Goal: Transaction & Acquisition: Purchase product/service

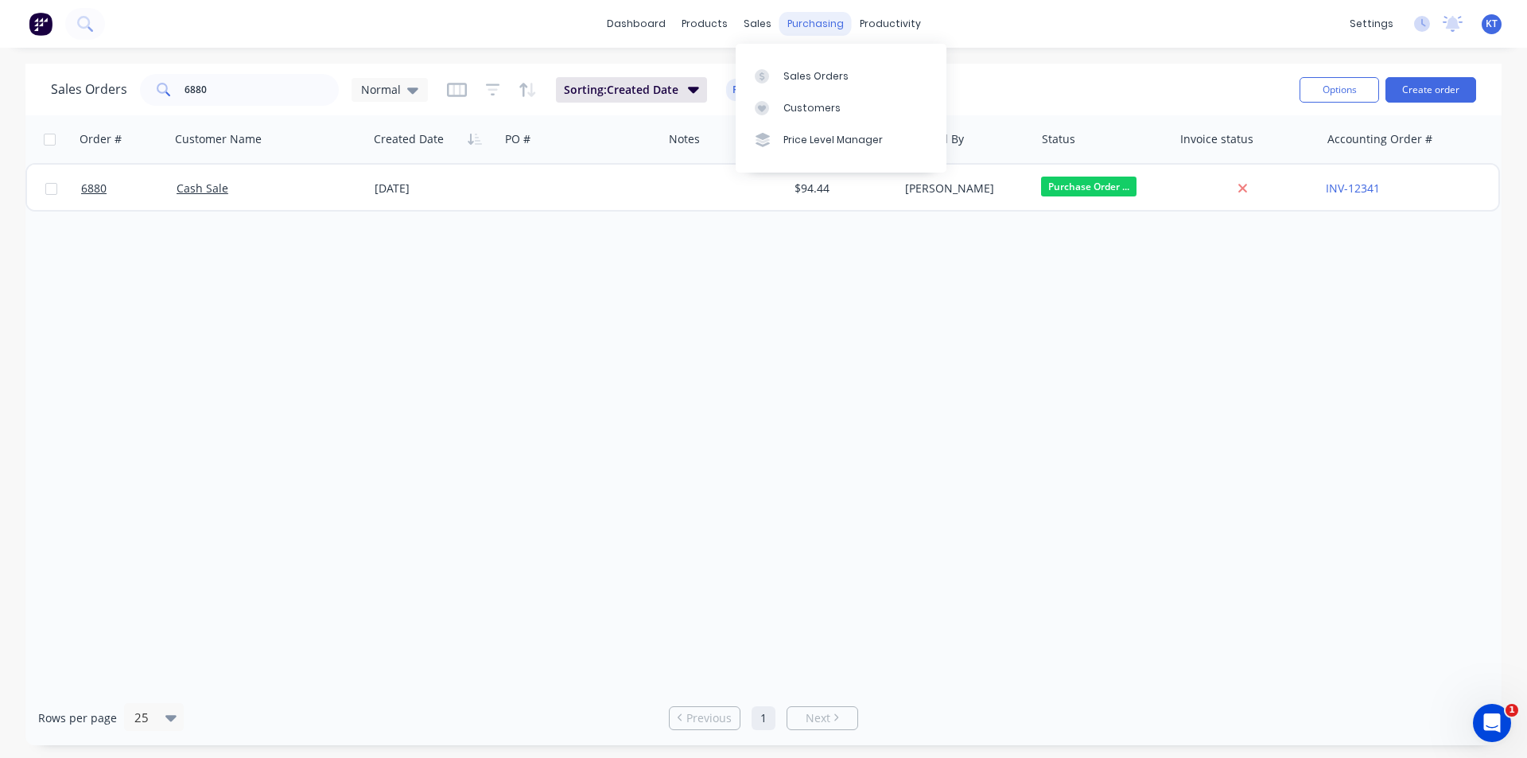
click at [776, 25] on div "sales" at bounding box center [758, 24] width 44 height 24
click at [812, 84] on link "Purchase Orders" at bounding box center [882, 76] width 211 height 32
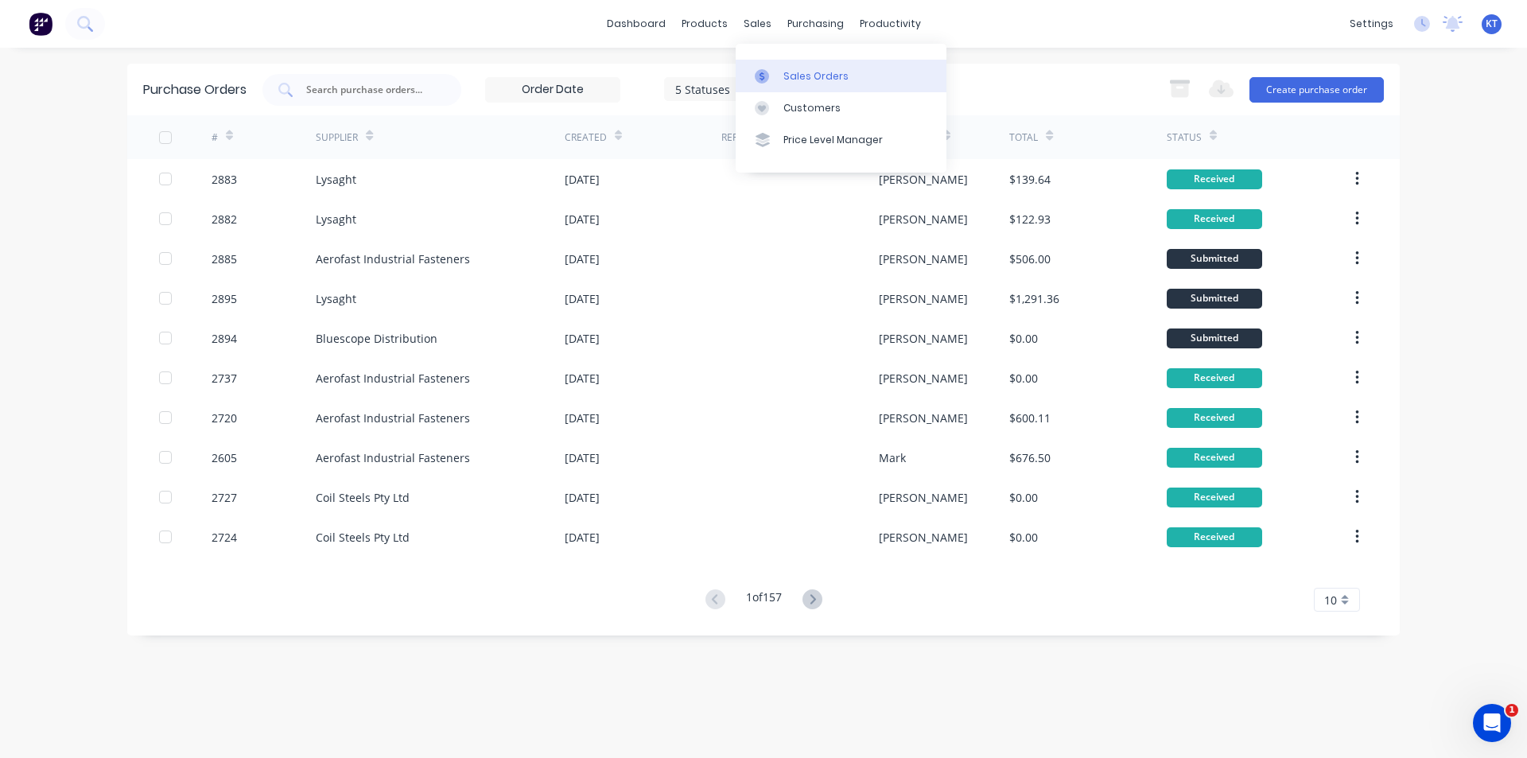
click at [792, 80] on div "Sales Orders" at bounding box center [816, 76] width 65 height 14
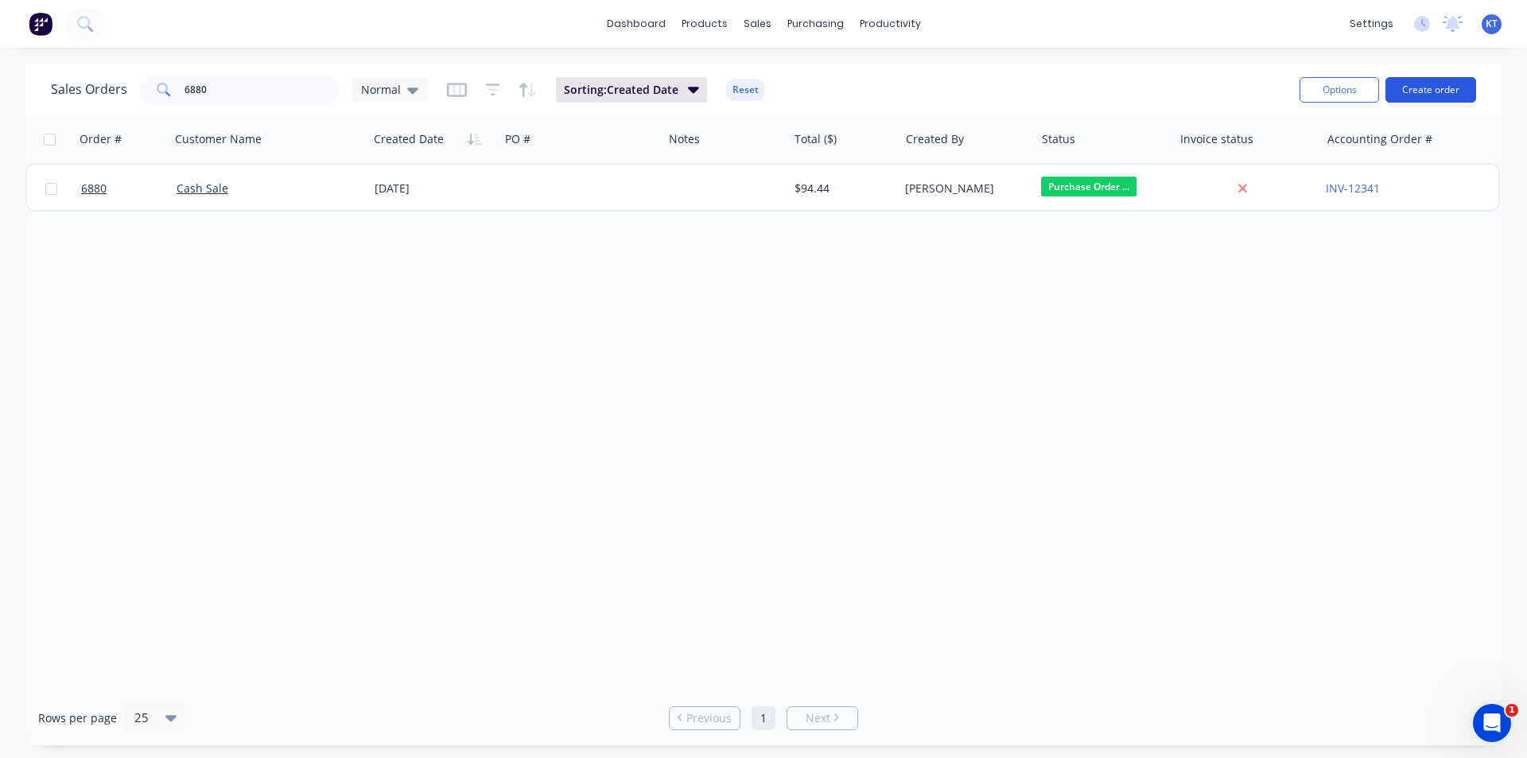
click at [1401, 88] on button "Create order" at bounding box center [1431, 89] width 91 height 25
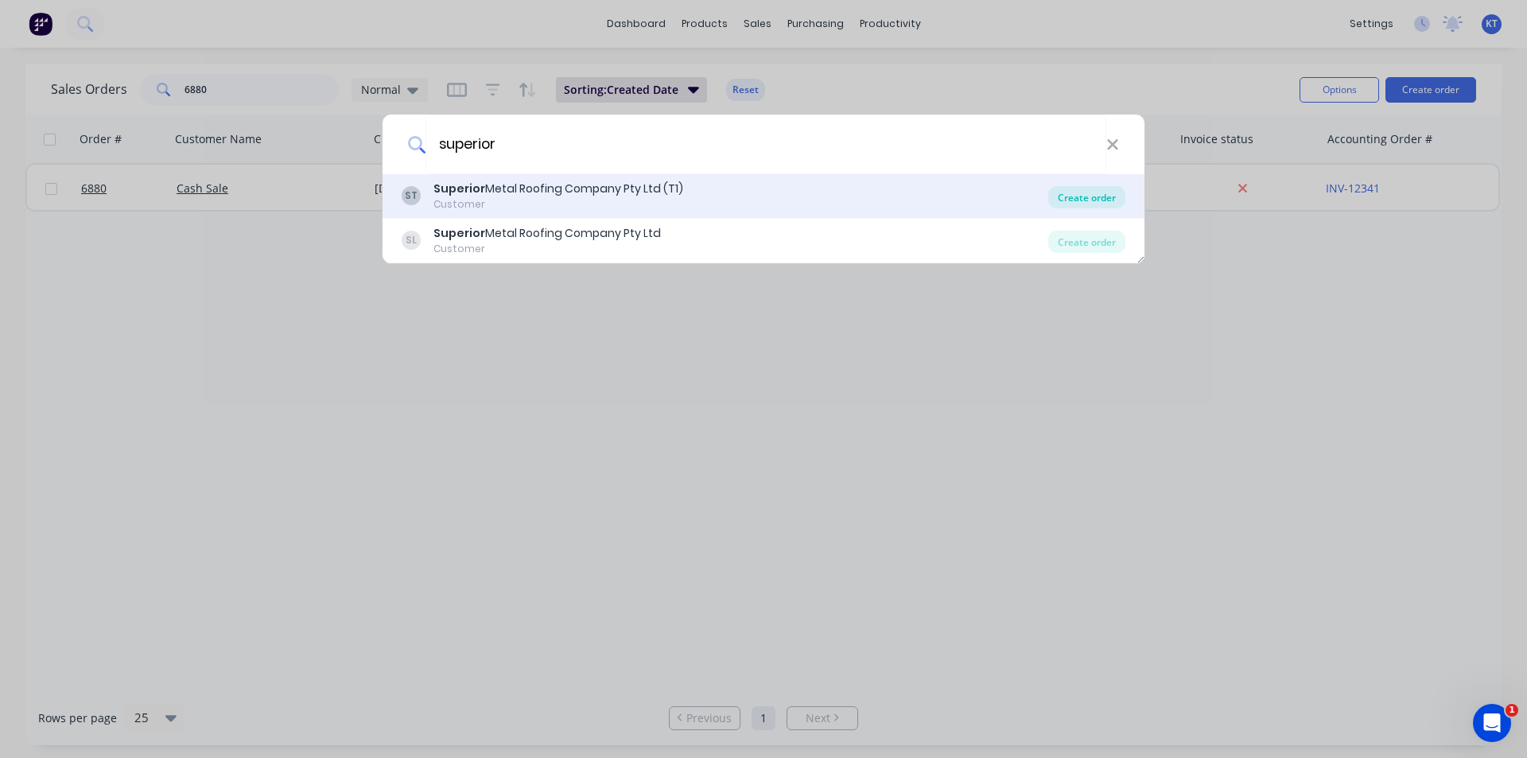
type input "superior"
click at [1094, 193] on div "Create order" at bounding box center [1086, 197] width 77 height 22
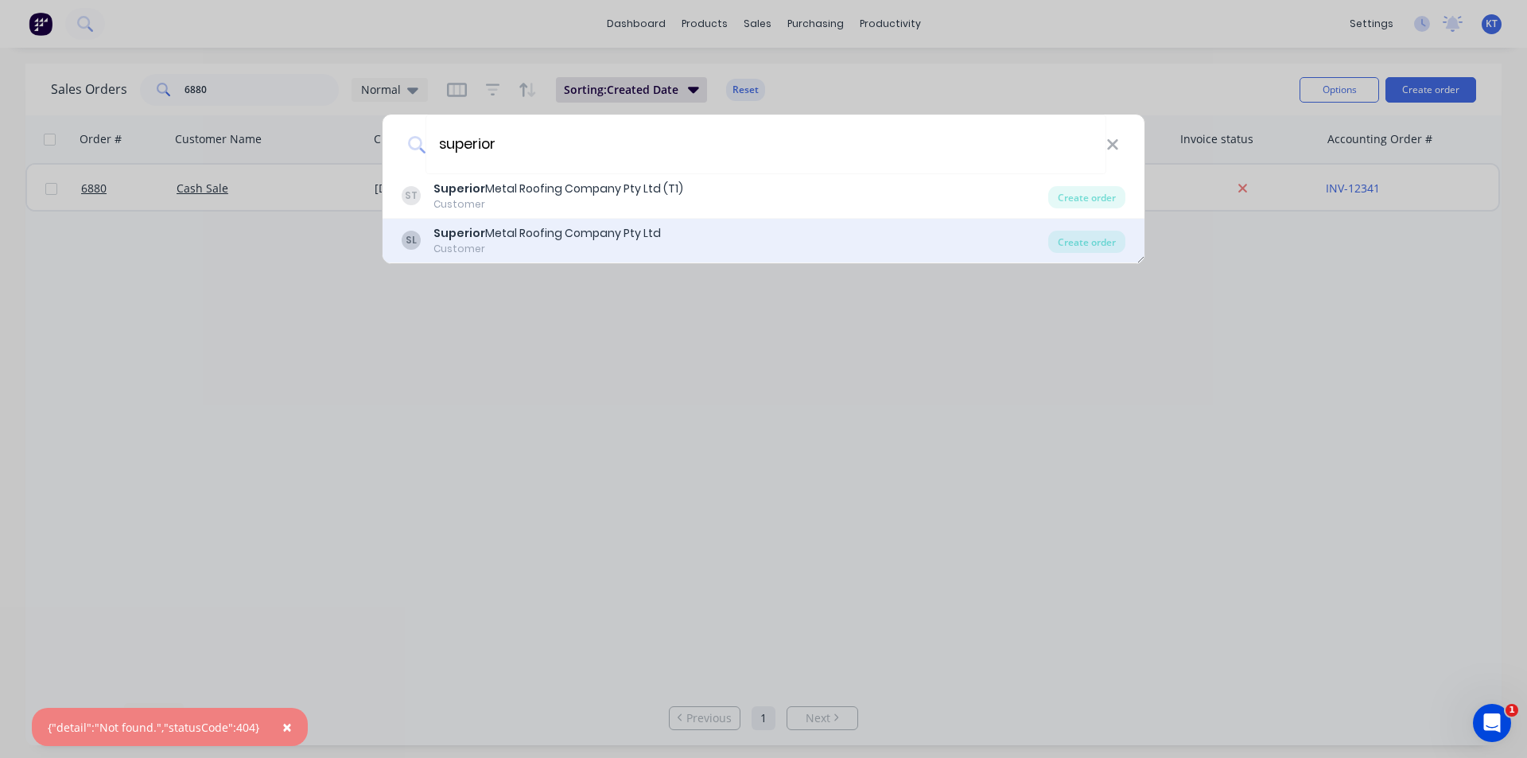
click at [1014, 248] on div "SL Superior Metal Roofing Company Pty Ltd Customer" at bounding box center [725, 240] width 647 height 31
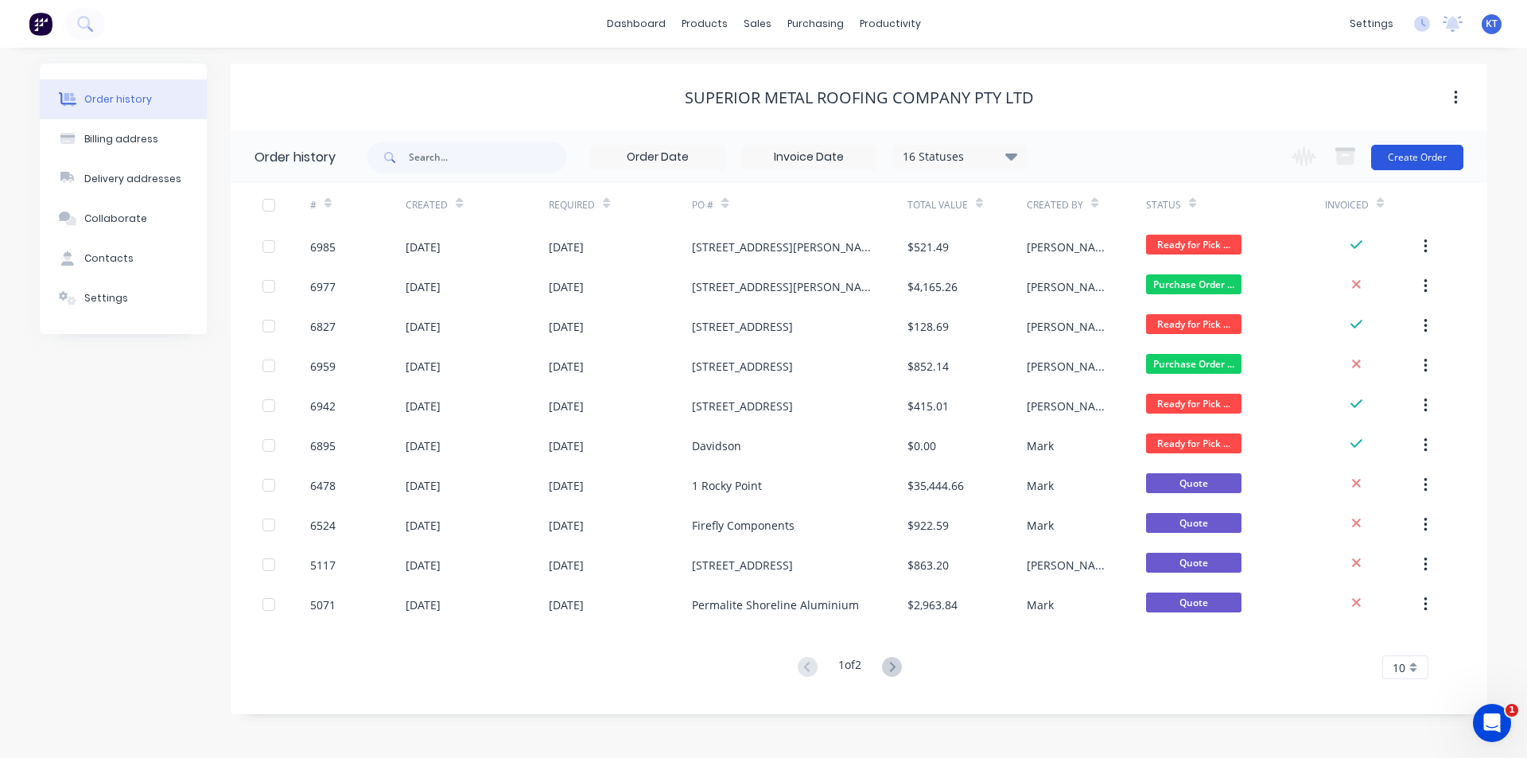
click at [1401, 157] on button "Create Order" at bounding box center [1417, 157] width 92 height 25
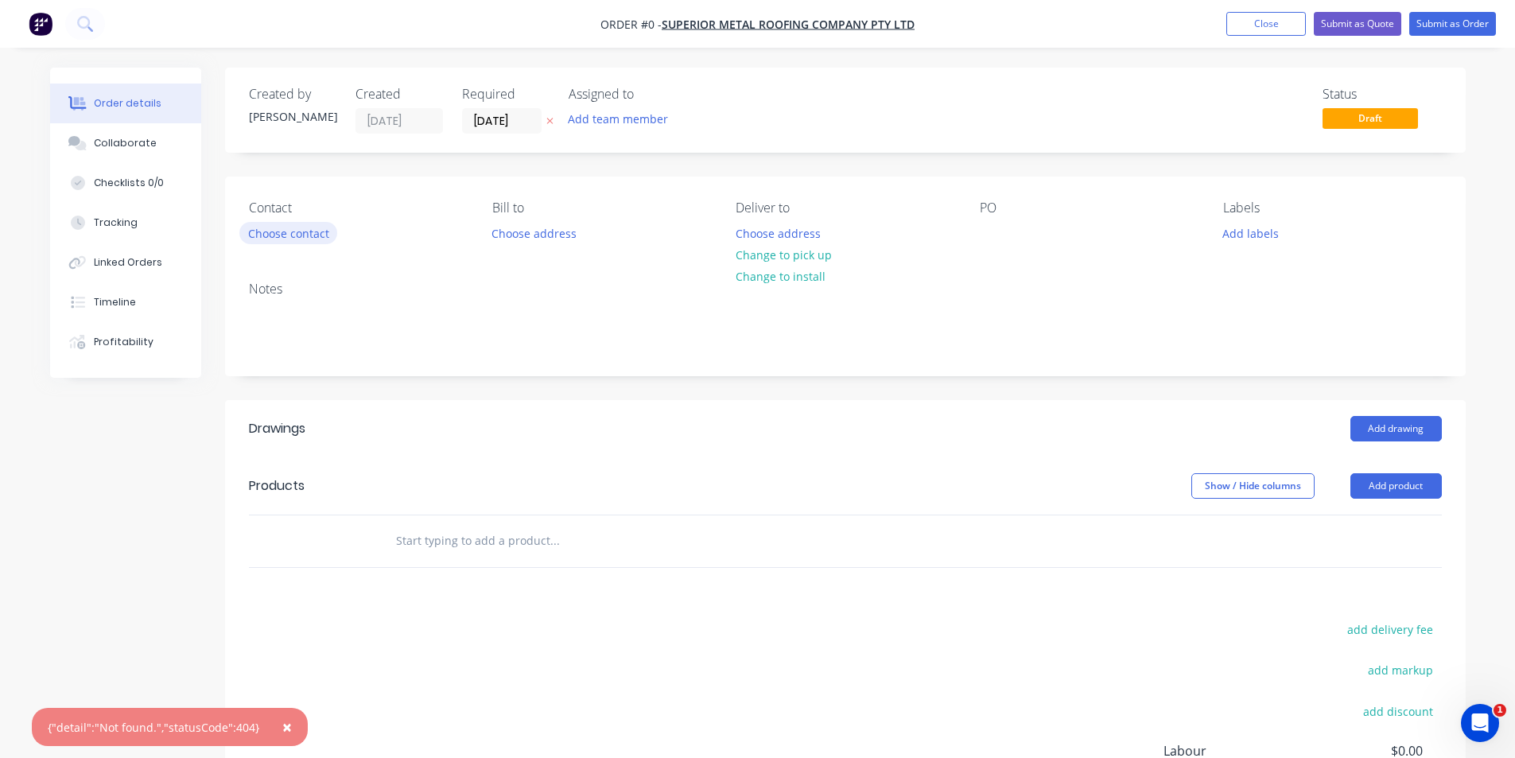
click at [280, 225] on button "Choose contact" at bounding box center [288, 232] width 98 height 21
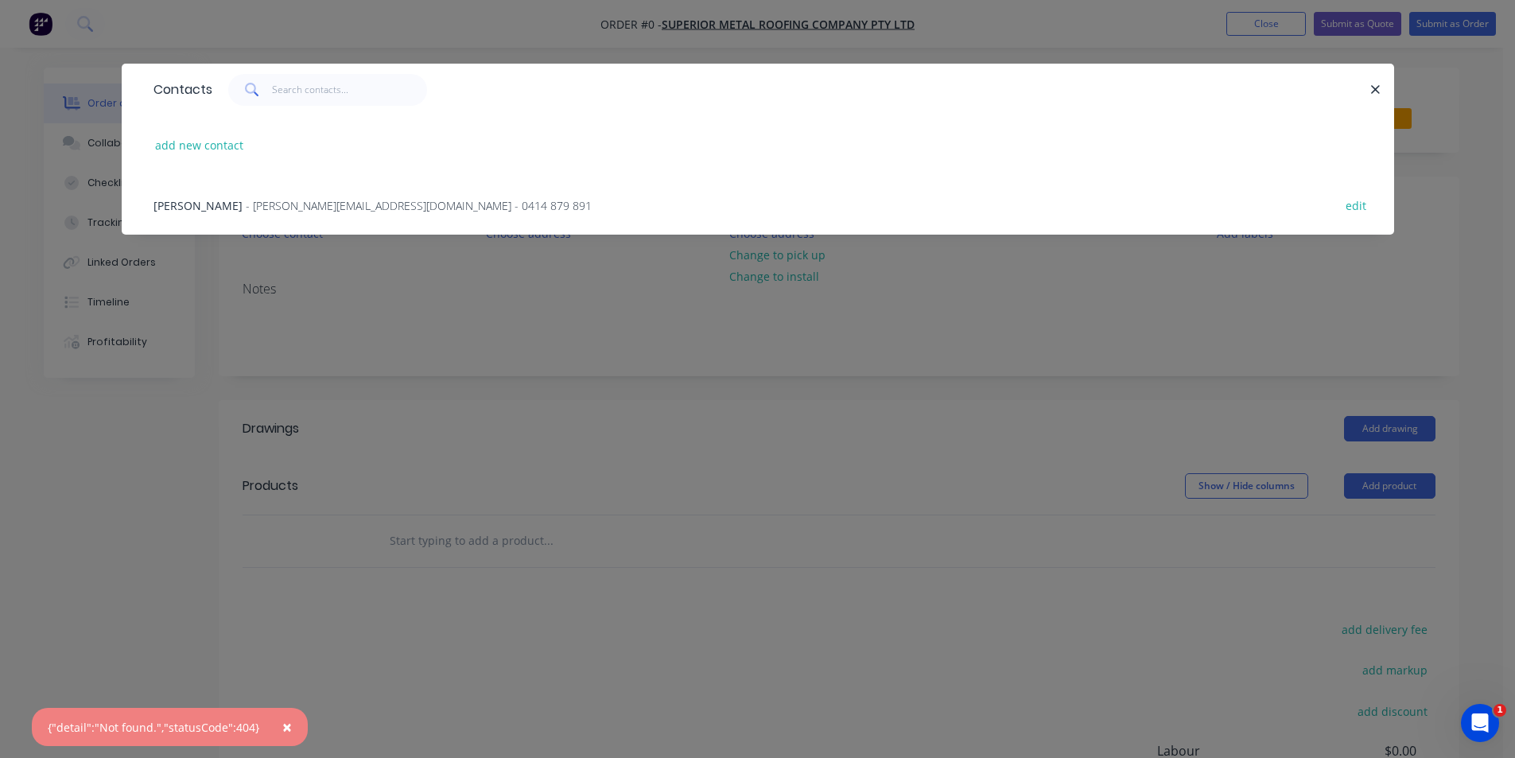
click at [272, 205] on span "- [PERSON_NAME][EMAIL_ADDRESS][DOMAIN_NAME] - 0414 879 891" at bounding box center [419, 205] width 346 height 15
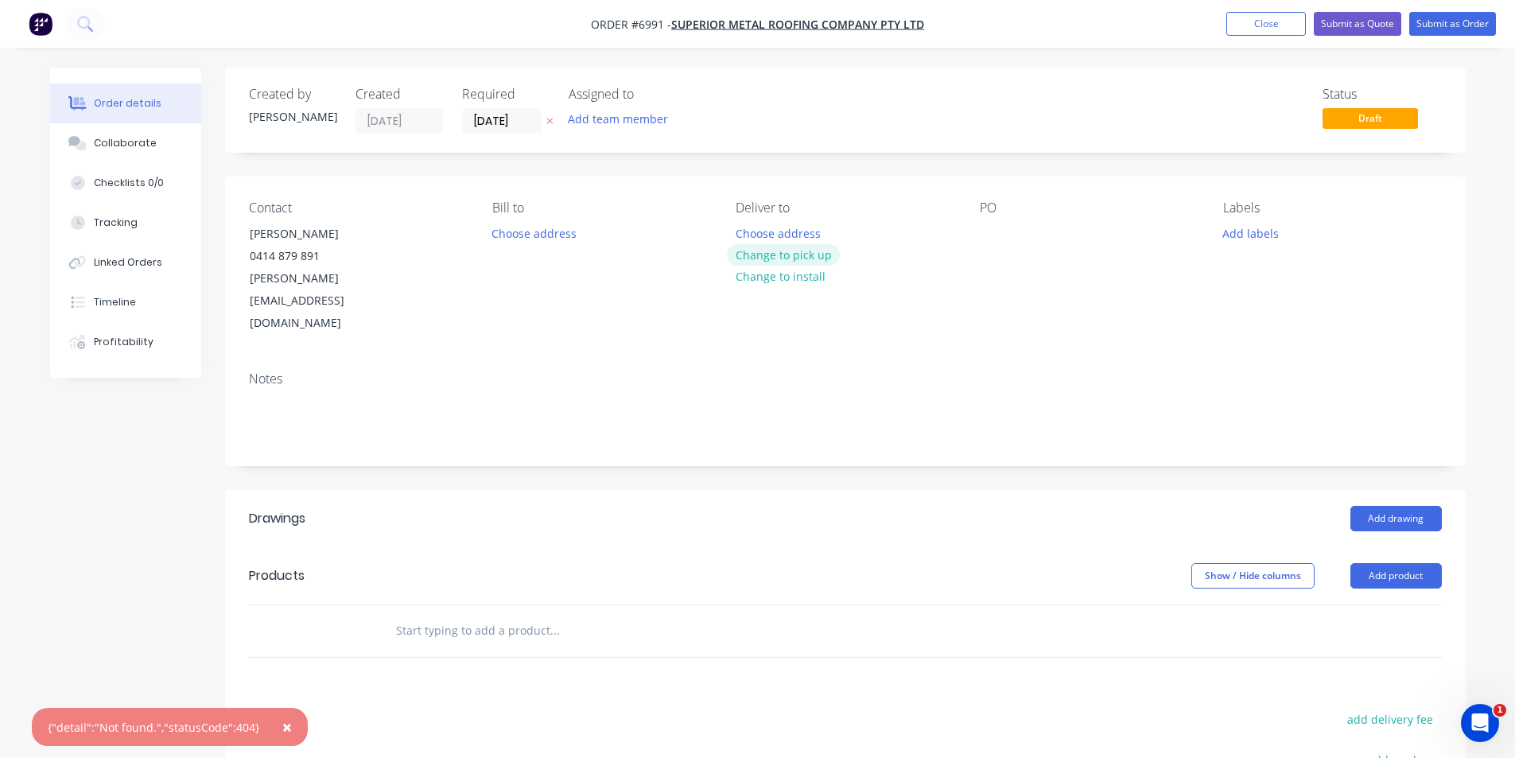
click at [747, 258] on button "Change to pick up" at bounding box center [783, 254] width 113 height 21
click at [991, 224] on div at bounding box center [992, 233] width 25 height 23
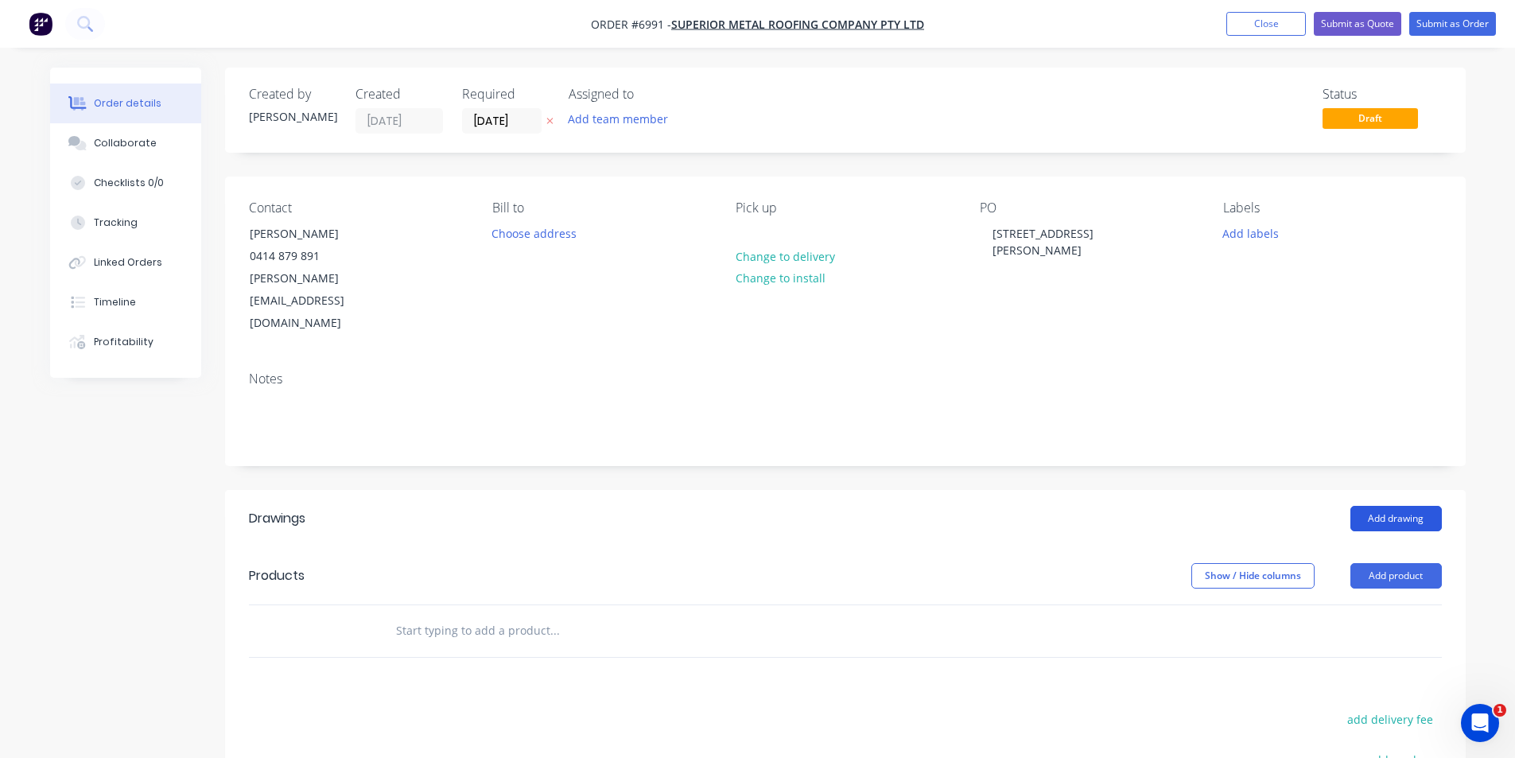
click at [1359, 506] on button "Add drawing" at bounding box center [1396, 518] width 91 height 25
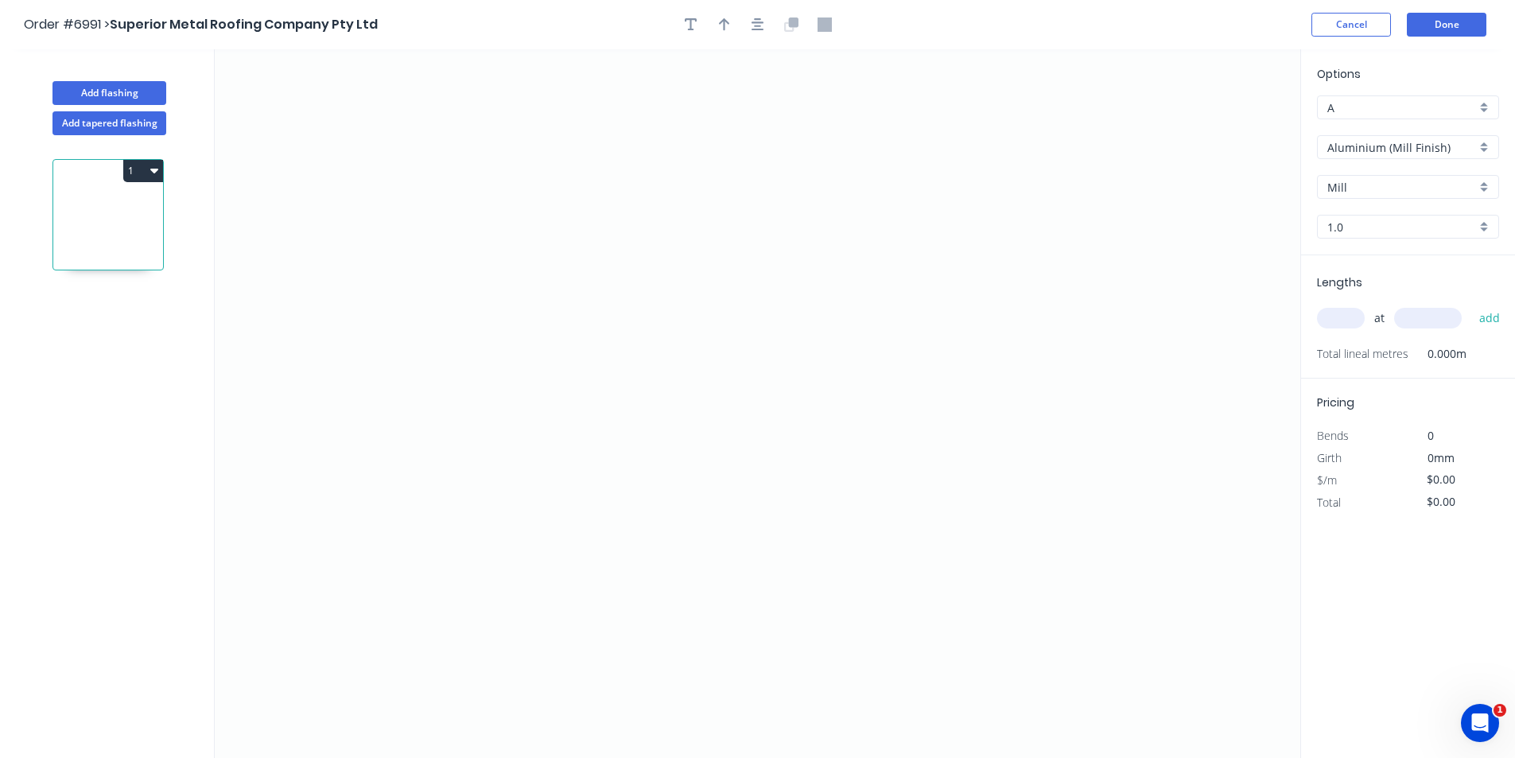
click at [1441, 156] on div "Aluminium (Mill Finish)" at bounding box center [1408, 147] width 182 height 24
click at [1409, 299] on div "VMZinc" at bounding box center [1408, 286] width 181 height 28
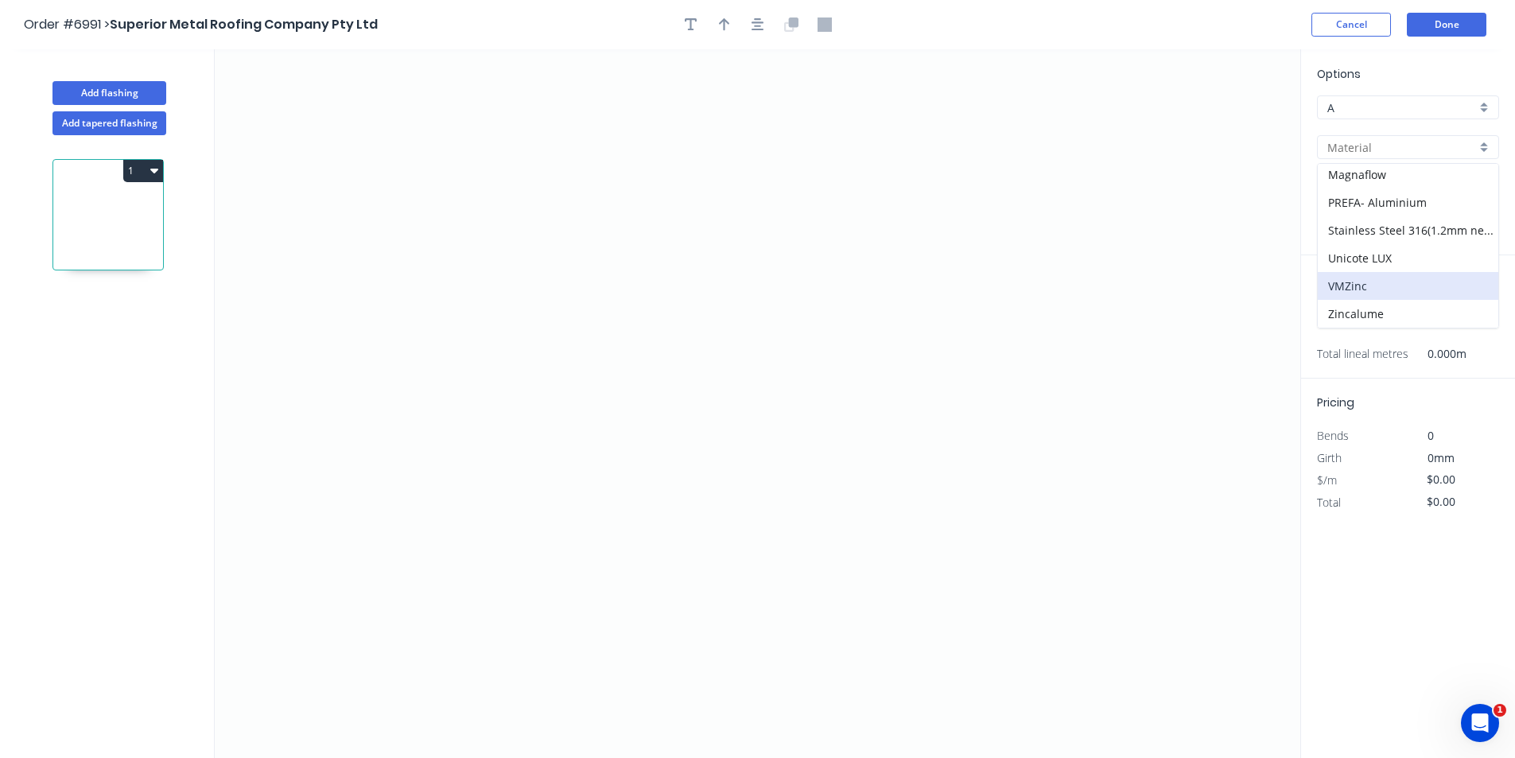
type input "VMZinc"
type input "0.55"
click at [1388, 161] on div "Options A A VMZinc VMZinc VMZinc VMZinc 0.55 0.55" at bounding box center [1408, 160] width 214 height 190
click at [1388, 147] on input "VMZinc" at bounding box center [1402, 147] width 149 height 17
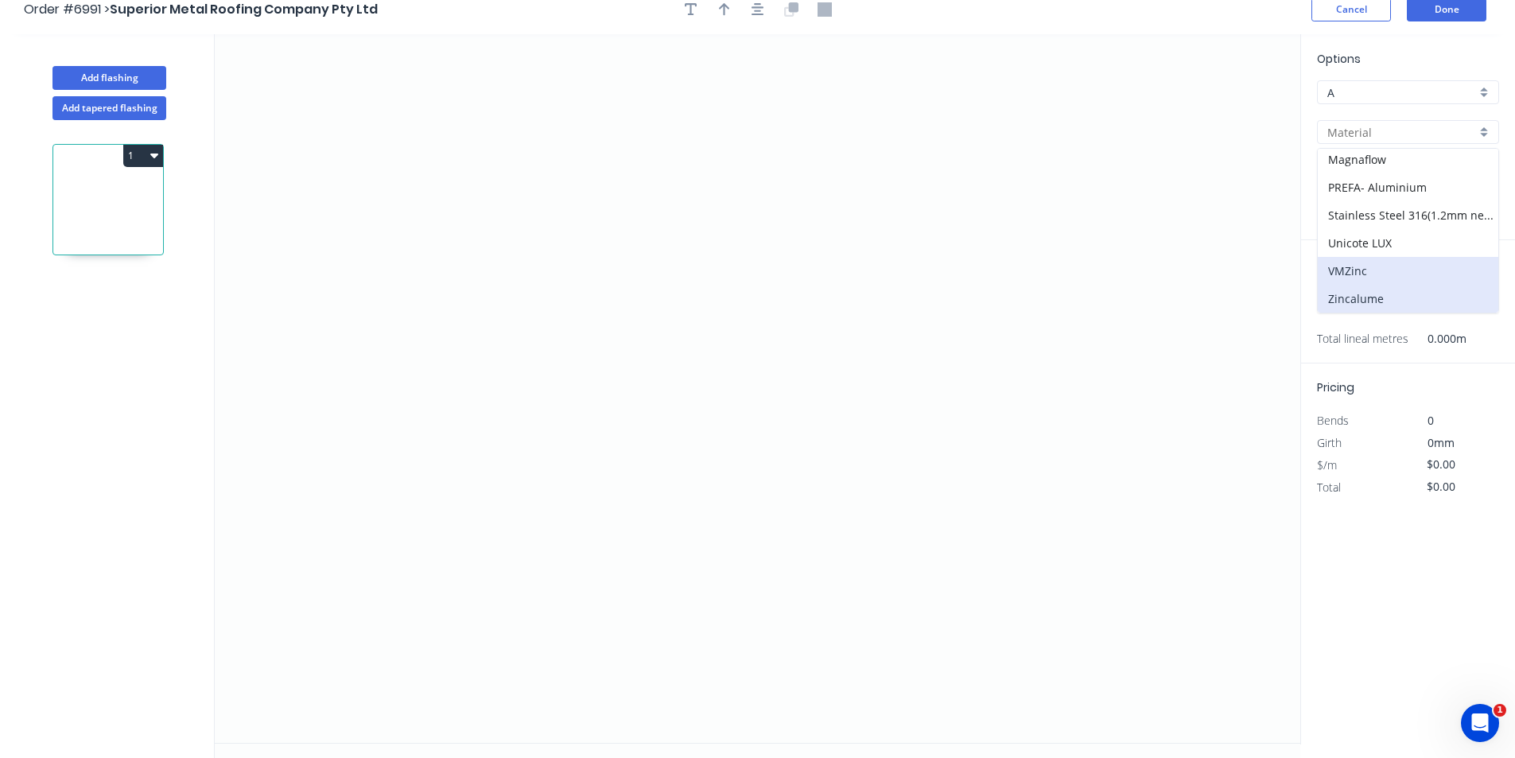
scroll to position [29, 0]
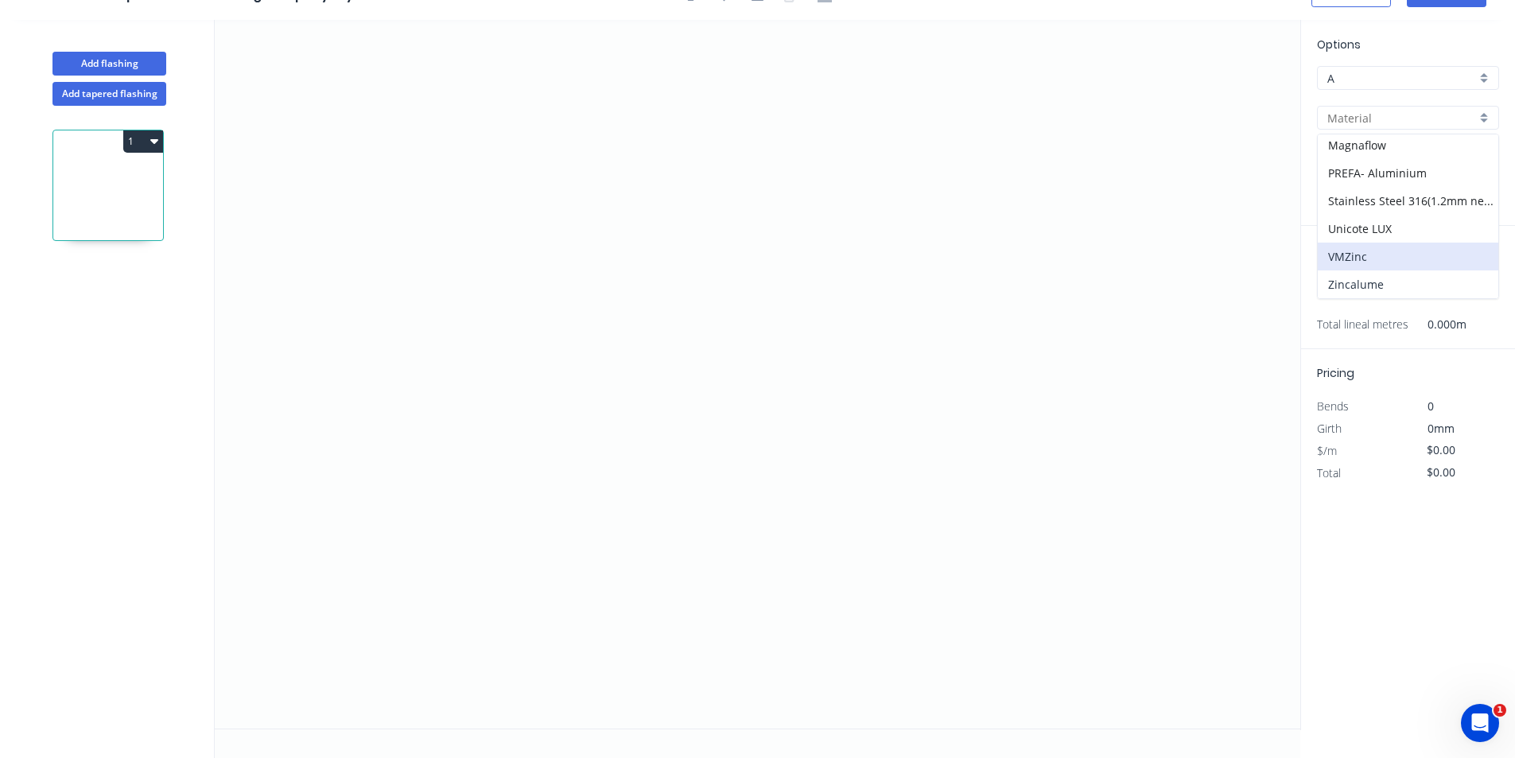
click at [1368, 282] on div "Zincalume" at bounding box center [1408, 284] width 181 height 28
type input "Zincalume"
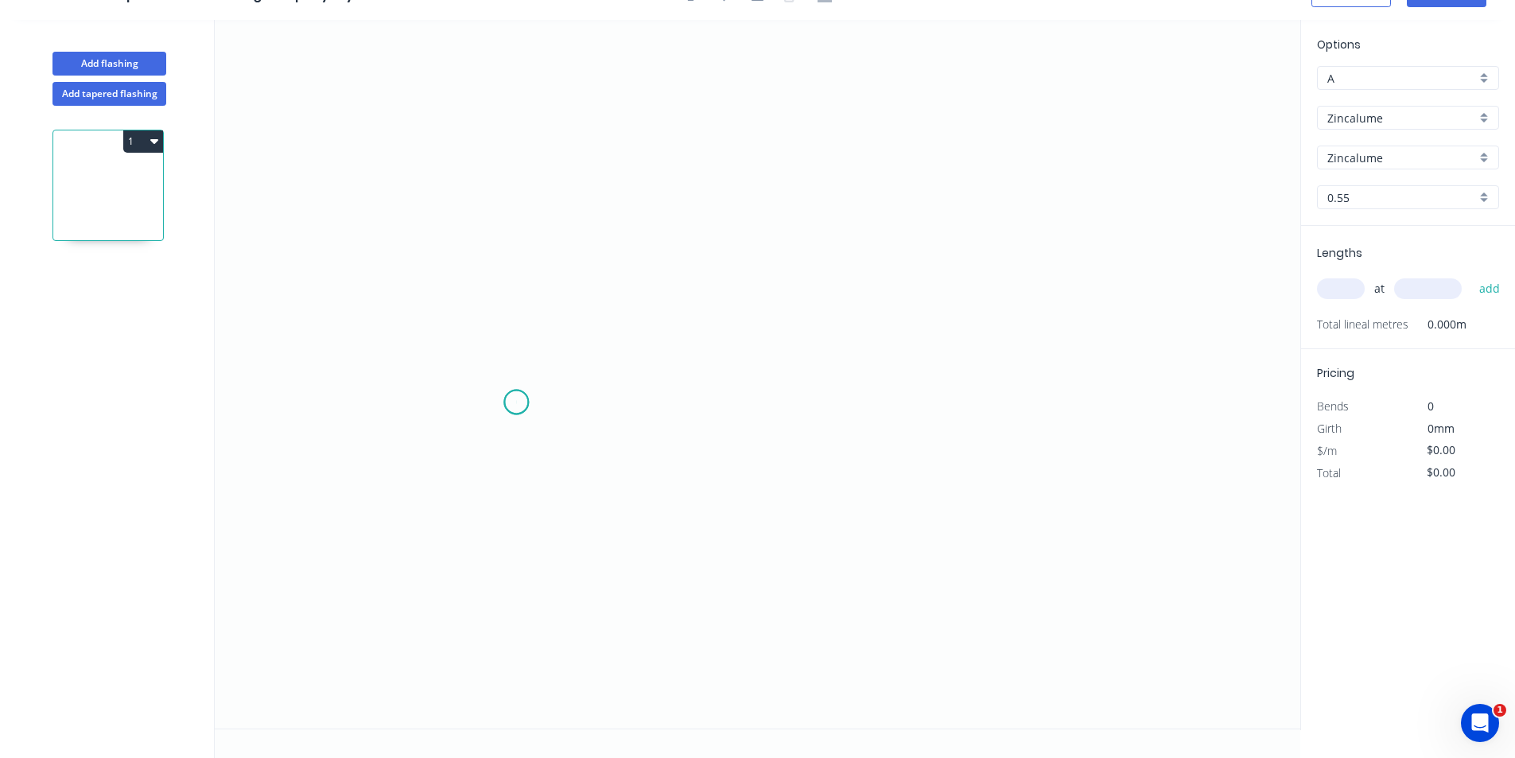
click at [516, 403] on icon "0" at bounding box center [758, 374] width 1086 height 709
click at [550, 351] on icon "0" at bounding box center [758, 374] width 1086 height 709
click at [868, 247] on icon "0 ?" at bounding box center [758, 374] width 1086 height 709
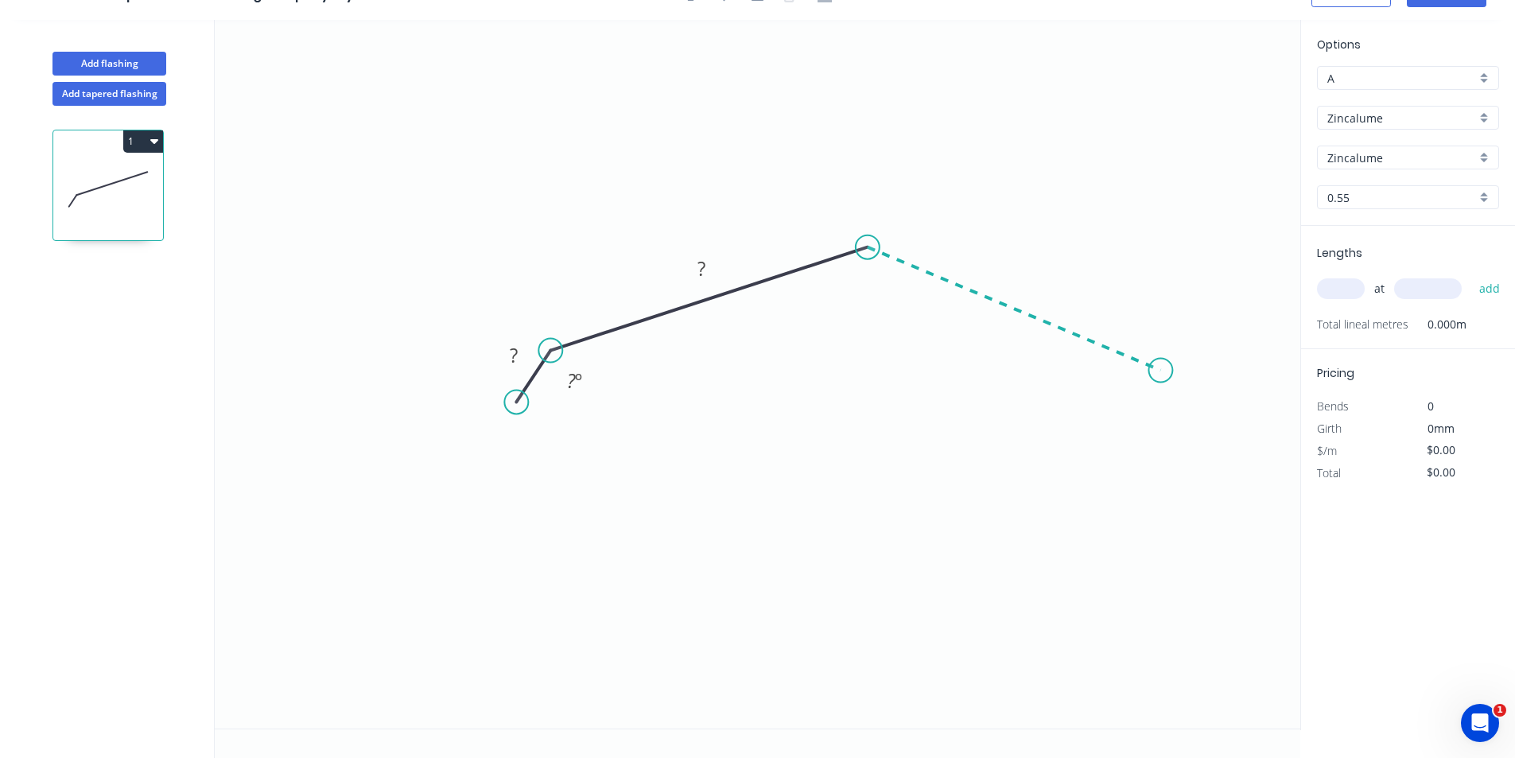
click at [1161, 371] on icon "0 ? ? ? º" at bounding box center [758, 374] width 1086 height 709
drag, startPoint x: 1189, startPoint y: 432, endPoint x: 1213, endPoint y: 350, distance: 85.3
click at [1190, 432] on icon "0 ? ? ? ? º ? º" at bounding box center [758, 374] width 1086 height 709
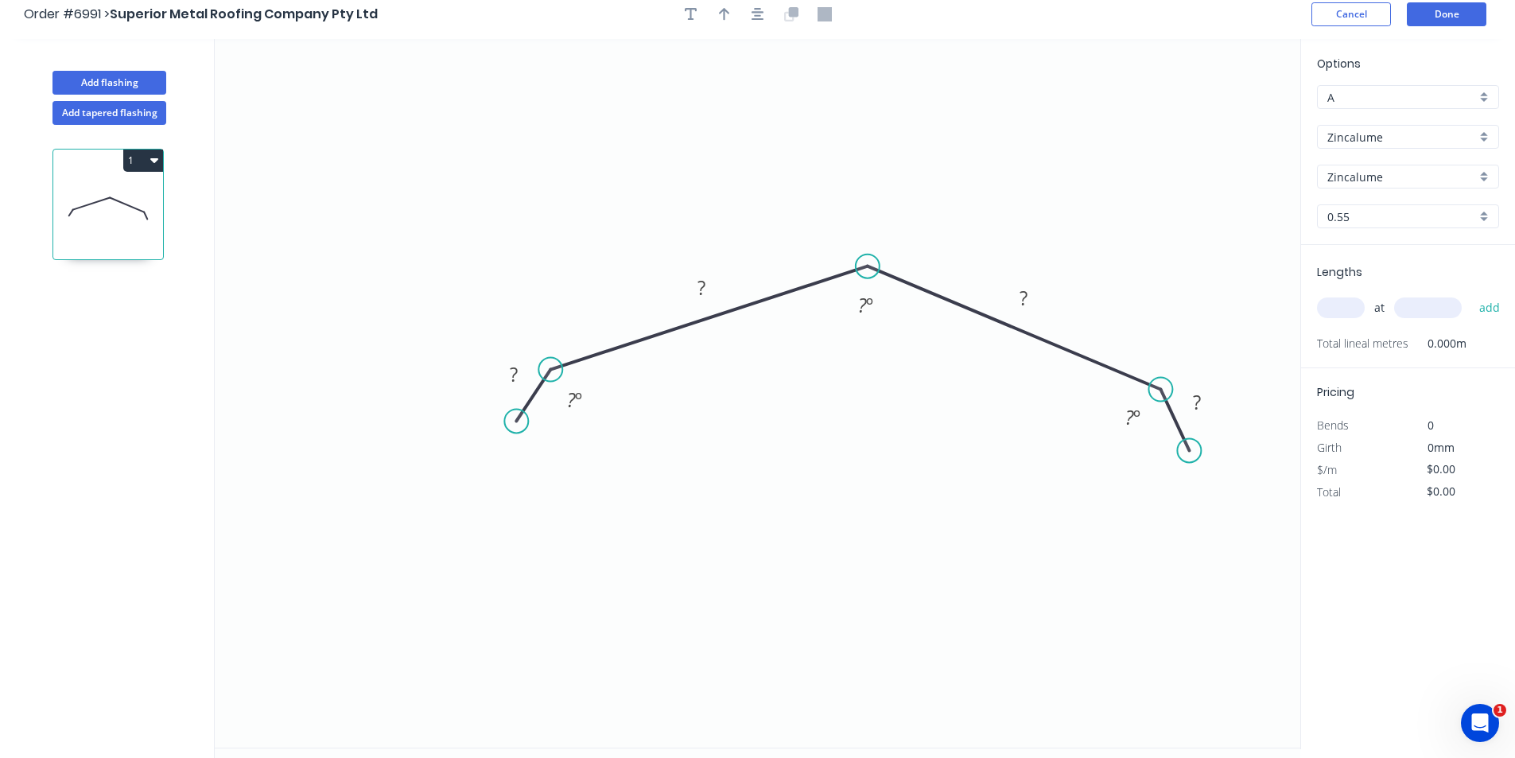
scroll to position [0, 0]
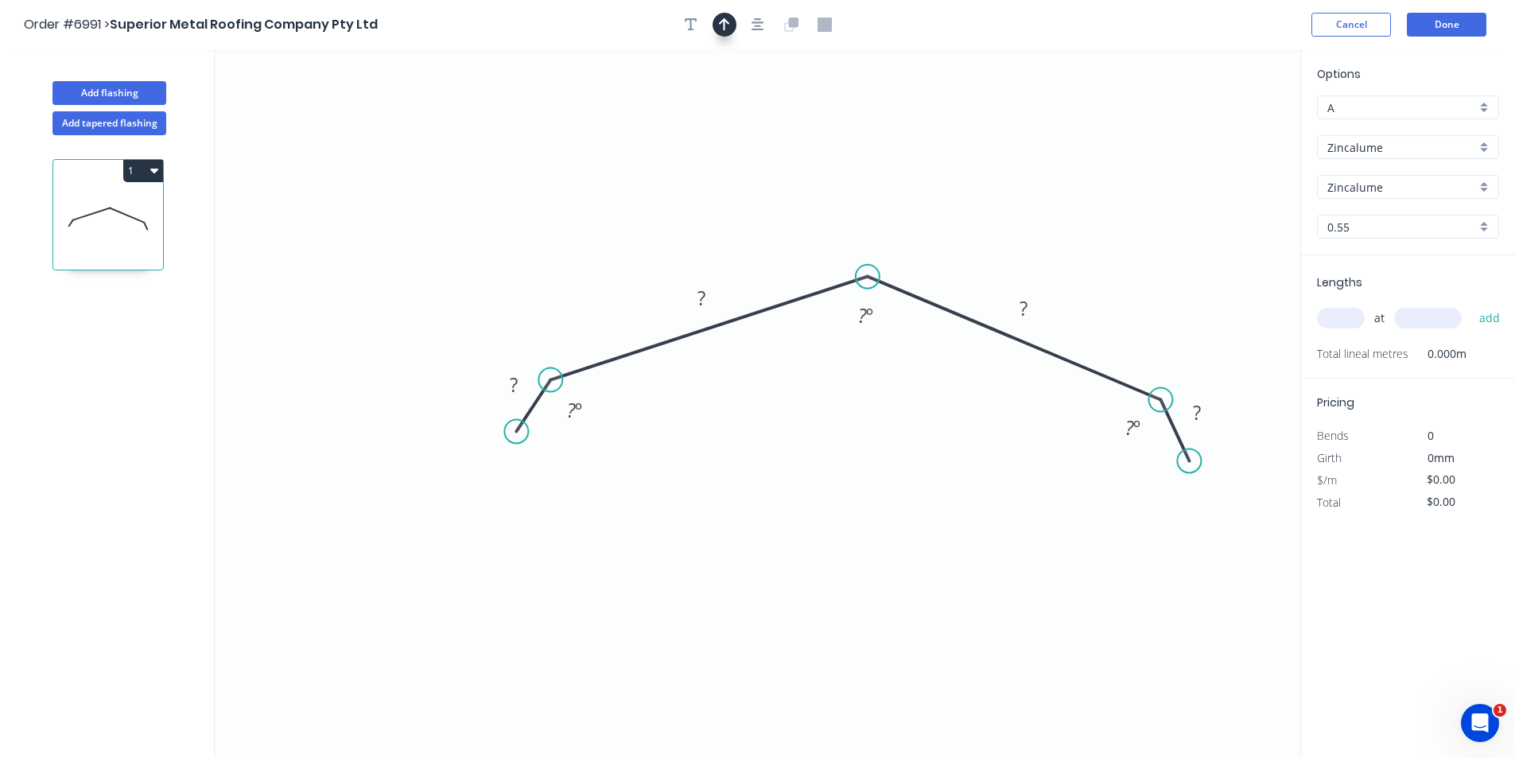
drag, startPoint x: 760, startPoint y: 24, endPoint x: 735, endPoint y: 23, distance: 25.5
click at [760, 23] on icon "button" at bounding box center [758, 25] width 13 height 14
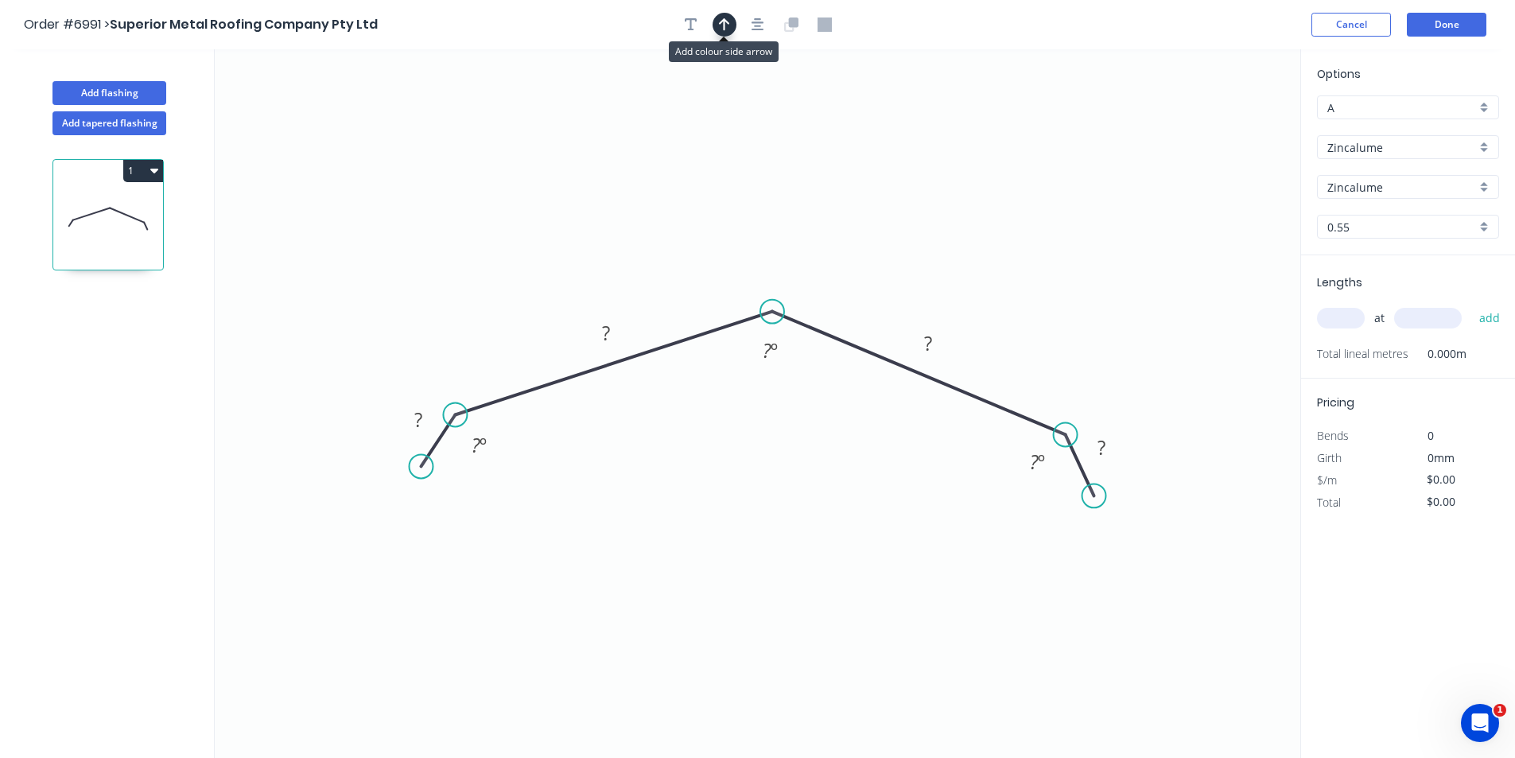
click at [719, 23] on icon "button" at bounding box center [724, 25] width 11 height 14
drag, startPoint x: 1227, startPoint y: 123, endPoint x: 767, endPoint y: 276, distance: 485.5
click at [767, 276] on icon at bounding box center [767, 257] width 14 height 51
click at [419, 416] on tspan "?" at bounding box center [418, 419] width 8 height 26
type input "$13.38"
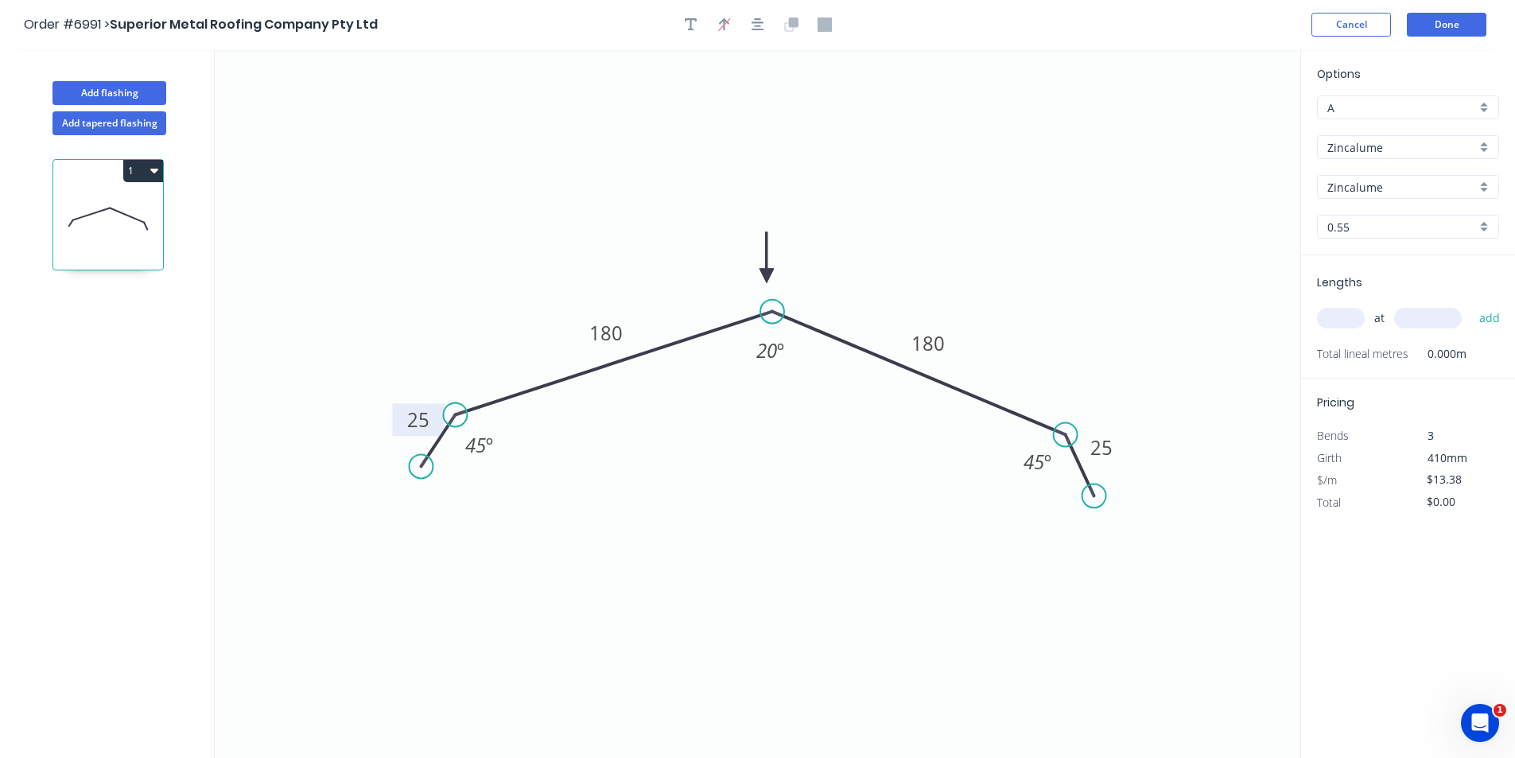
click at [1363, 328] on div "at add" at bounding box center [1409, 318] width 185 height 27
click at [1349, 323] on input "text" at bounding box center [1341, 318] width 48 height 21
type input "1"
type input "2500"
click at [1472, 305] on button "add" at bounding box center [1490, 318] width 37 height 27
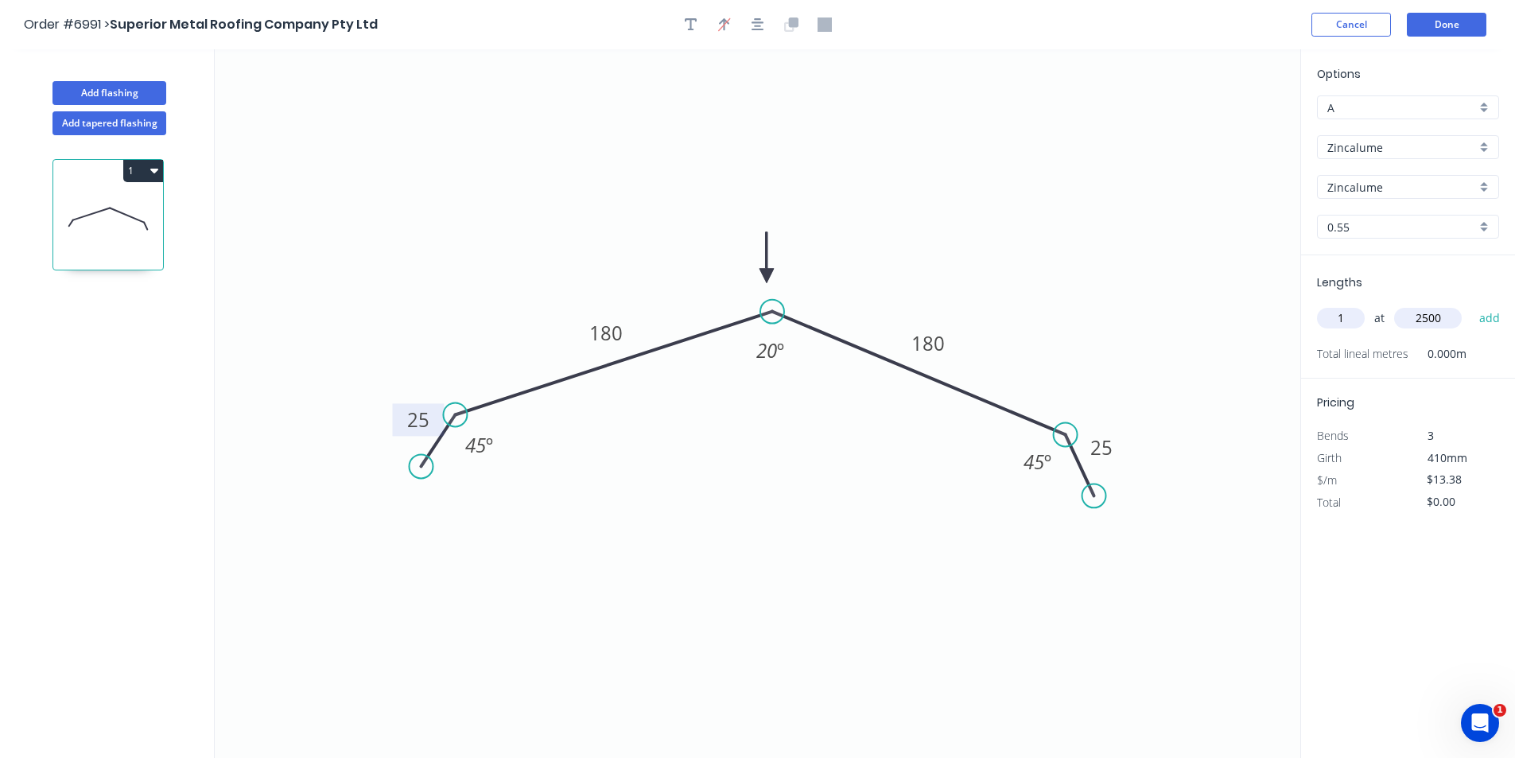
type input "$33.45"
click at [155, 98] on button "Add flashing" at bounding box center [110, 93] width 114 height 24
type input "$0.00"
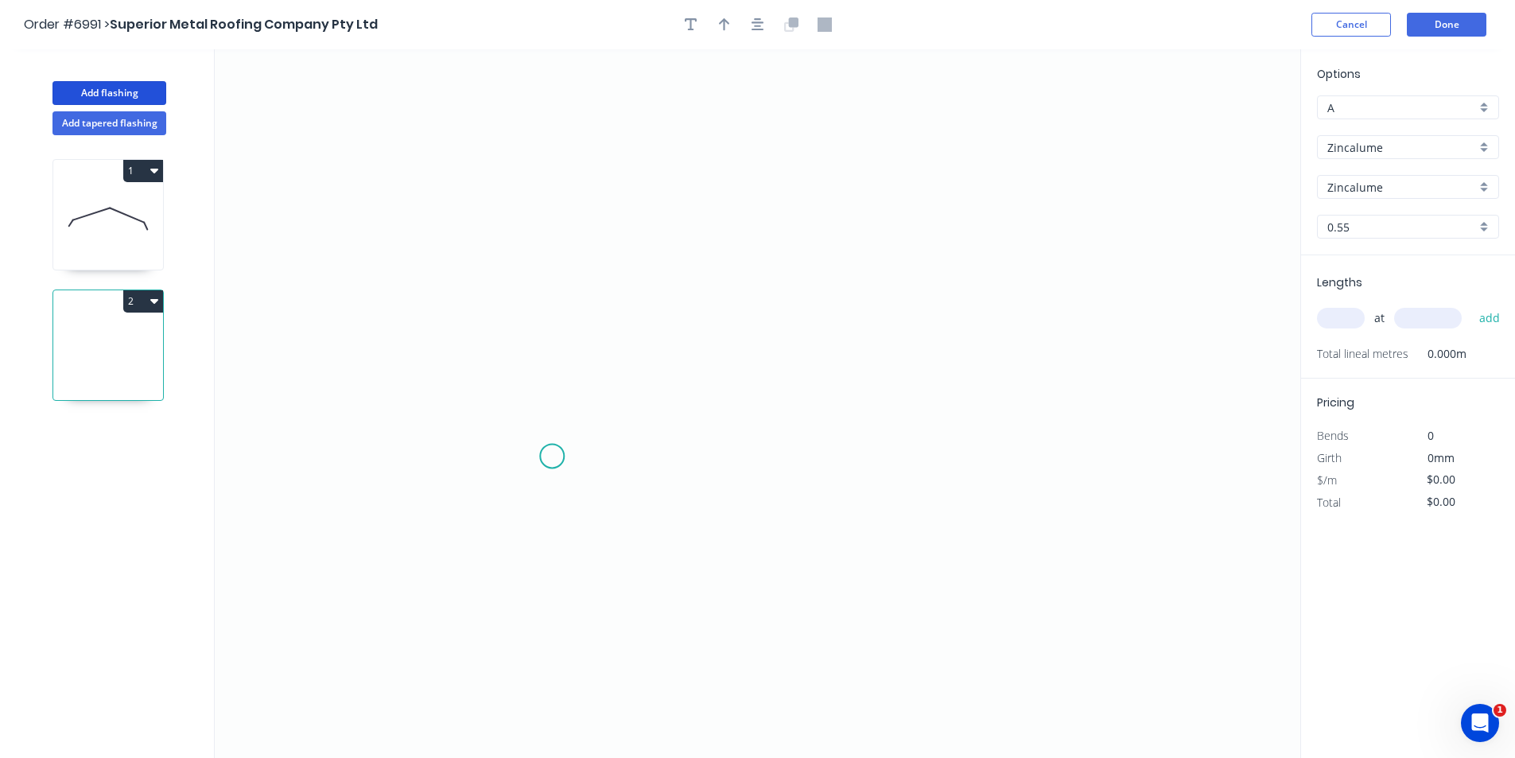
click at [580, 432] on icon "0" at bounding box center [758, 403] width 1086 height 709
click at [559, 469] on icon "0" at bounding box center [758, 403] width 1086 height 709
click at [553, 333] on icon "0 ?" at bounding box center [758, 403] width 1086 height 709
click at [819, 352] on icon "0 ? ? ? º" at bounding box center [758, 403] width 1086 height 709
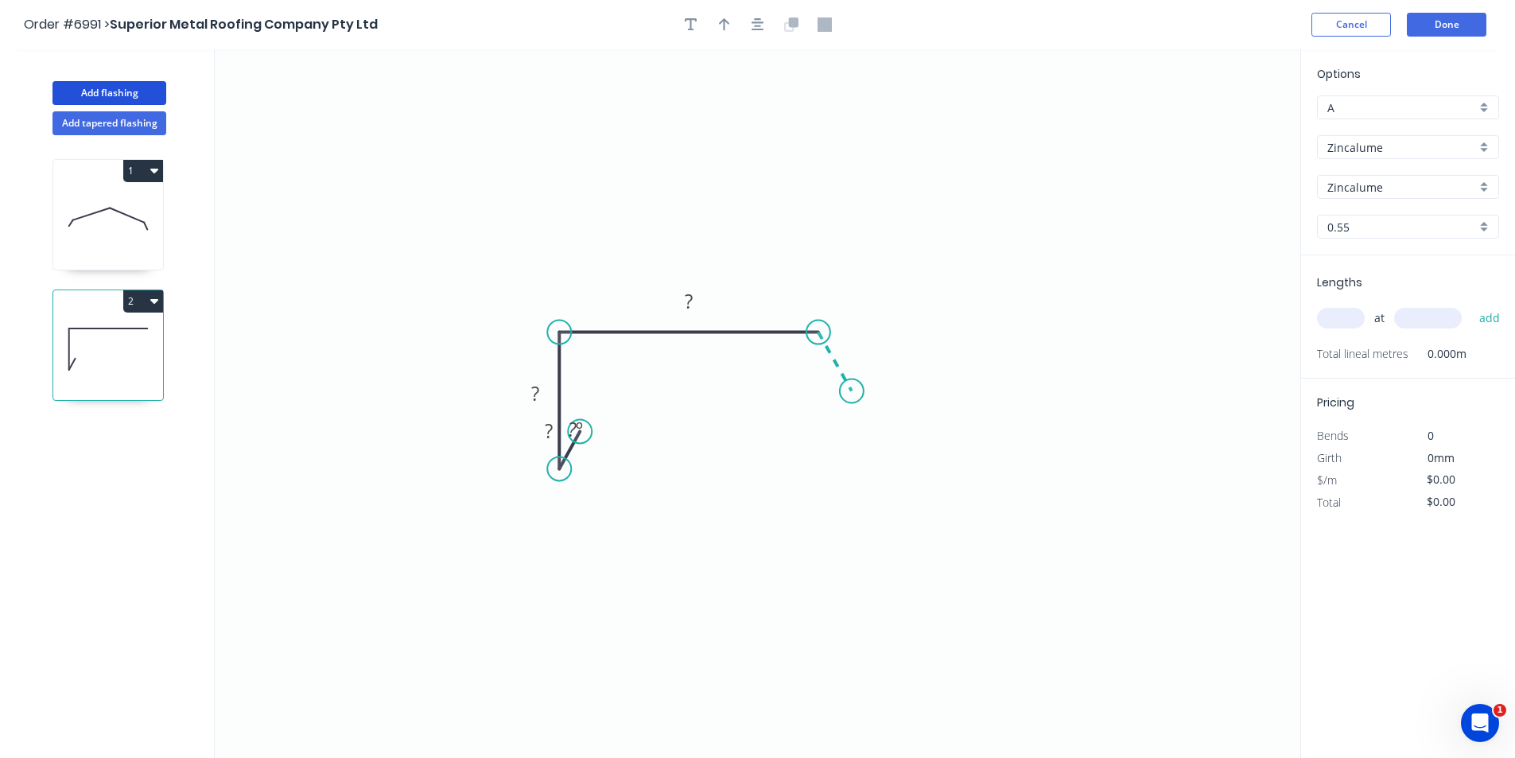
click at [852, 391] on icon "0 ? ? ? ? º" at bounding box center [758, 403] width 1086 height 709
drag, startPoint x: 555, startPoint y: 336, endPoint x: 550, endPoint y: 318, distance: 18.1
click at [550, 318] on icon "0 ? ? ? ? ? º ? º" at bounding box center [758, 403] width 1086 height 709
drag, startPoint x: 558, startPoint y: 336, endPoint x: 554, endPoint y: 309, distance: 27.3
click at [554, 309] on circle at bounding box center [559, 309] width 24 height 24
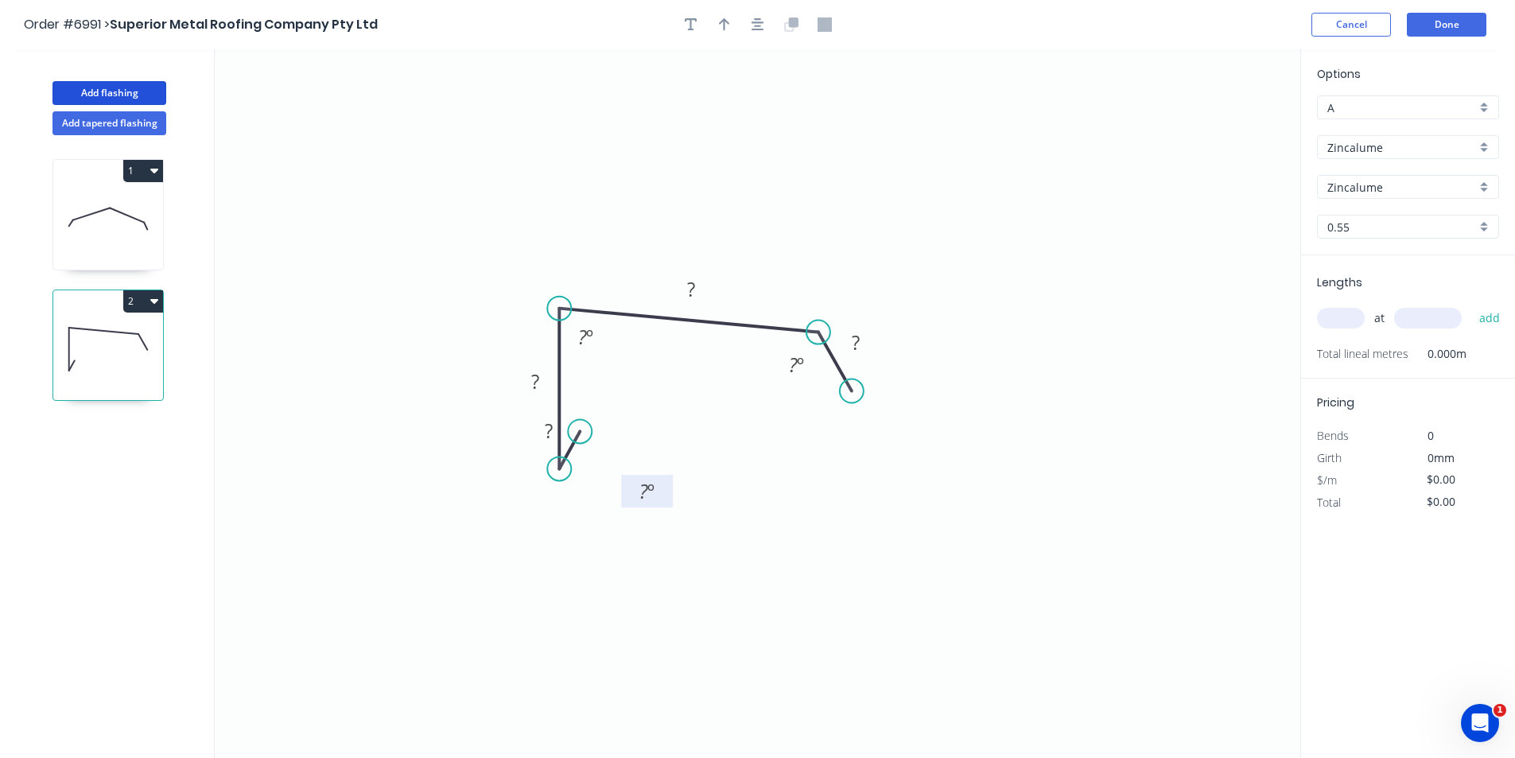
drag, startPoint x: 597, startPoint y: 436, endPoint x: 633, endPoint y: 496, distance: 69.6
click at [670, 508] on rect at bounding box center [647, 491] width 52 height 33
drag, startPoint x: 581, startPoint y: 430, endPoint x: 593, endPoint y: 442, distance: 17.4
click at [593, 442] on circle at bounding box center [593, 442] width 24 height 24
click at [594, 464] on tspan "?" at bounding box center [591, 466] width 8 height 26
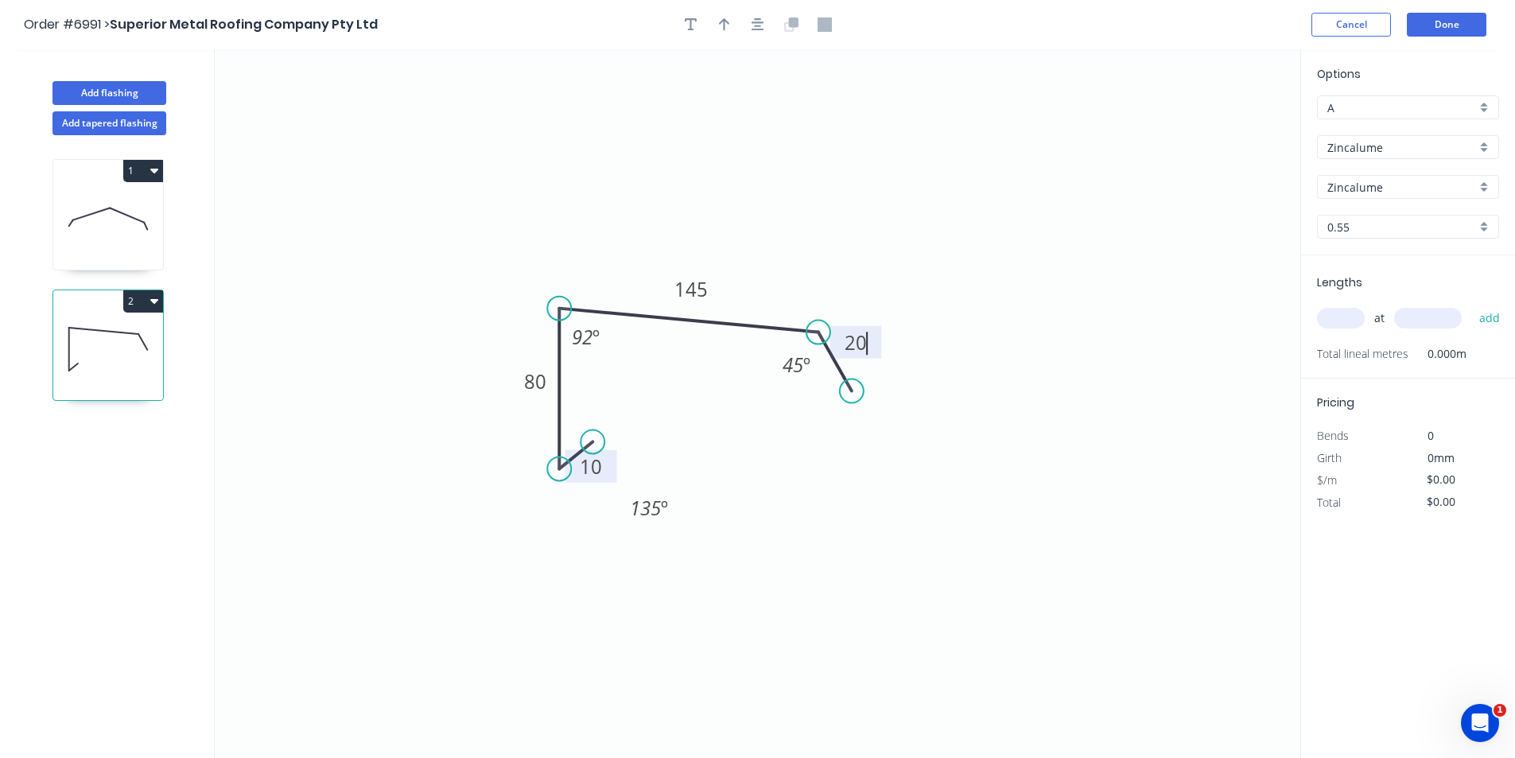
type input "$9.22"
click at [757, 22] on icon "button" at bounding box center [758, 25] width 13 height 14
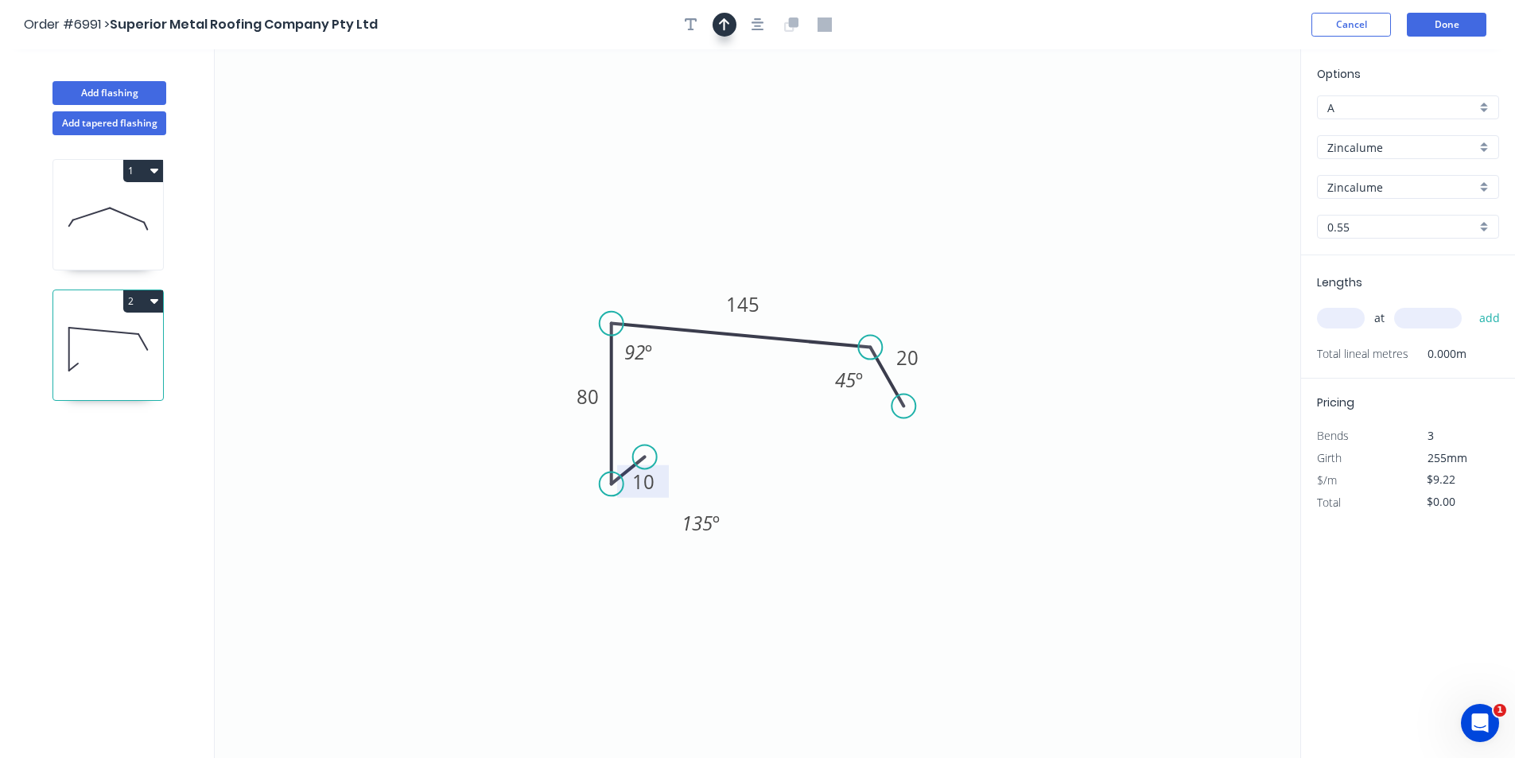
click at [726, 23] on icon "button" at bounding box center [724, 25] width 11 height 14
drag, startPoint x: 1220, startPoint y: 128, endPoint x: 585, endPoint y: 279, distance: 653.3
click at [585, 279] on icon at bounding box center [585, 260] width 14 height 51
click at [1309, 316] on div "Lengths at add Total lineal metres 0.000m" at bounding box center [1408, 316] width 214 height 123
click at [1343, 319] on input "text" at bounding box center [1341, 318] width 48 height 21
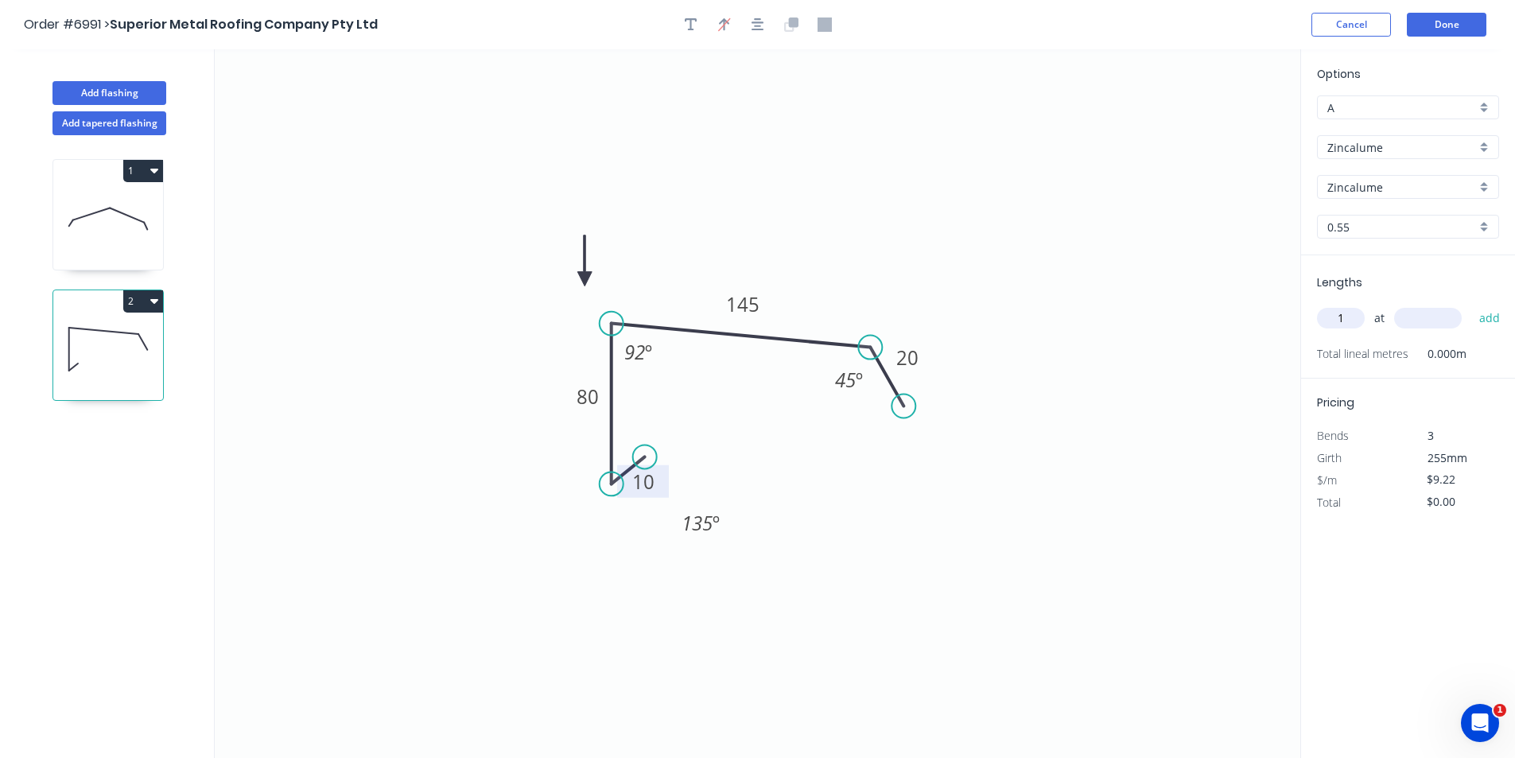
type input "1"
type input "5000"
click at [1472, 305] on button "add" at bounding box center [1490, 318] width 37 height 27
click at [1496, 356] on icon "button" at bounding box center [1493, 351] width 14 height 19
type input "$0.00"
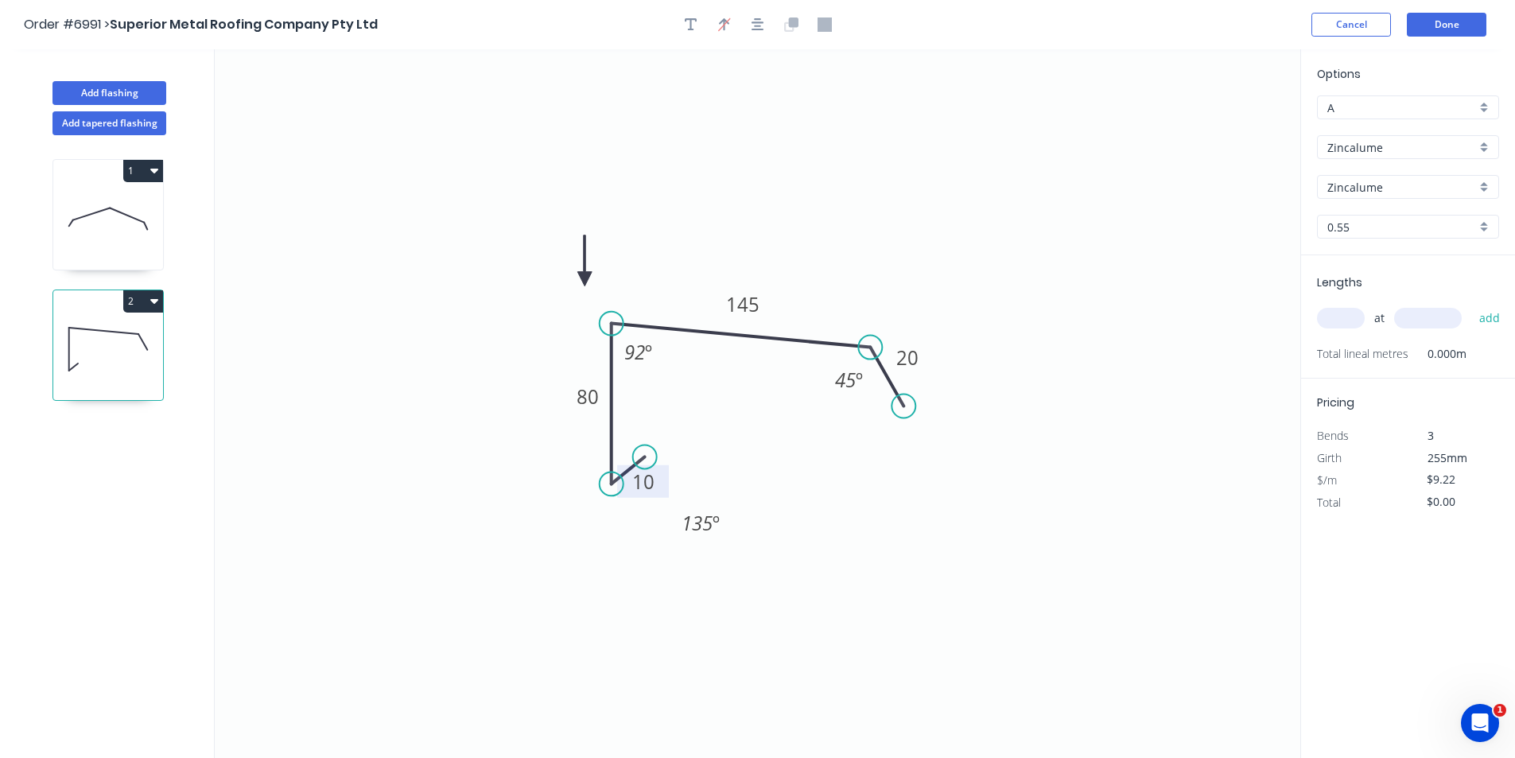
click at [1360, 316] on input "text" at bounding box center [1341, 318] width 48 height 21
type input "1"
type input "500"
click at [1472, 305] on button "add" at bounding box center [1490, 318] width 37 height 27
click at [132, 304] on button "2" at bounding box center [143, 301] width 40 height 22
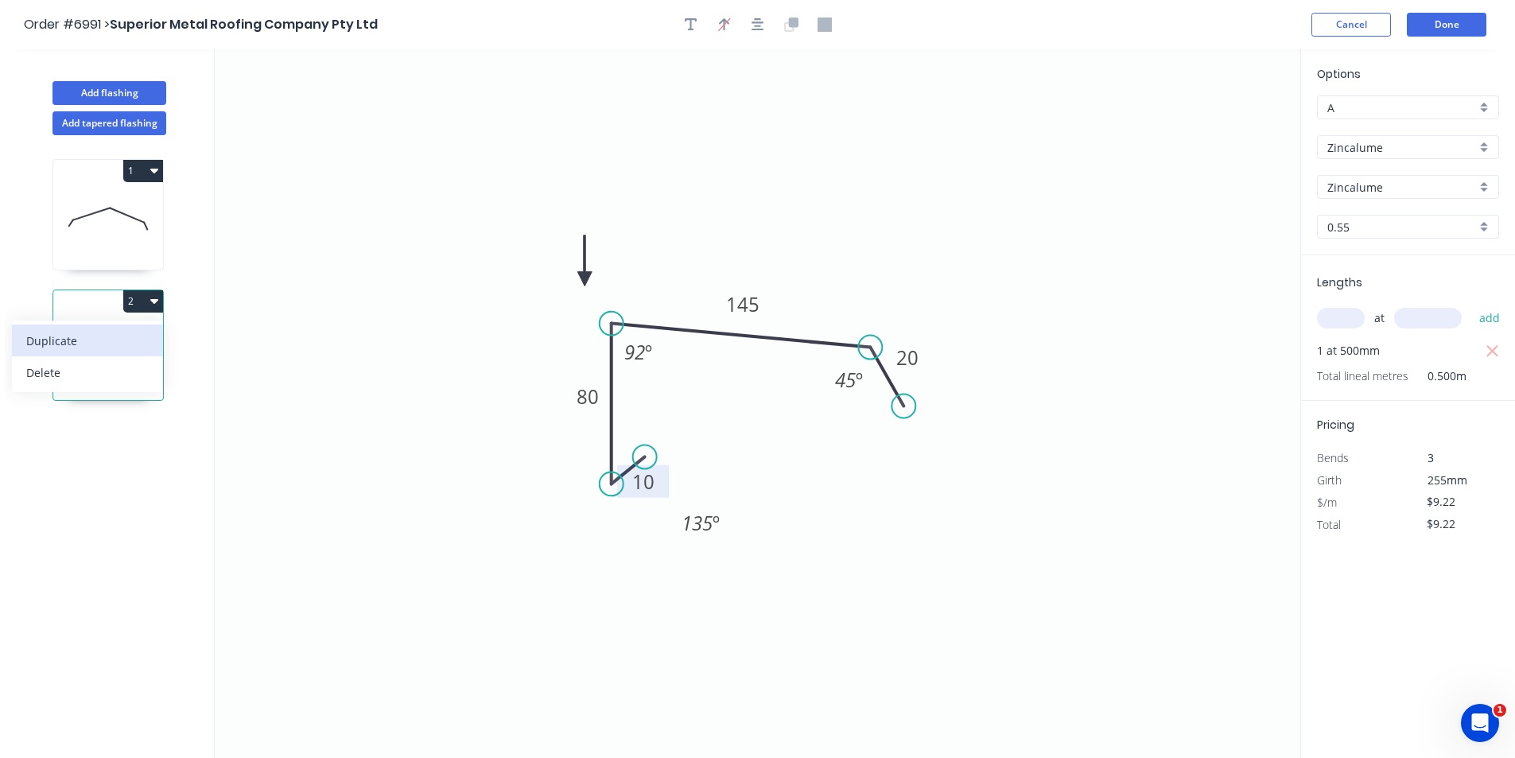
drag, startPoint x: 133, startPoint y: 338, endPoint x: 173, endPoint y: 340, distance: 39.8
click at [134, 338] on div "Duplicate" at bounding box center [87, 340] width 123 height 23
type input "$0.00"
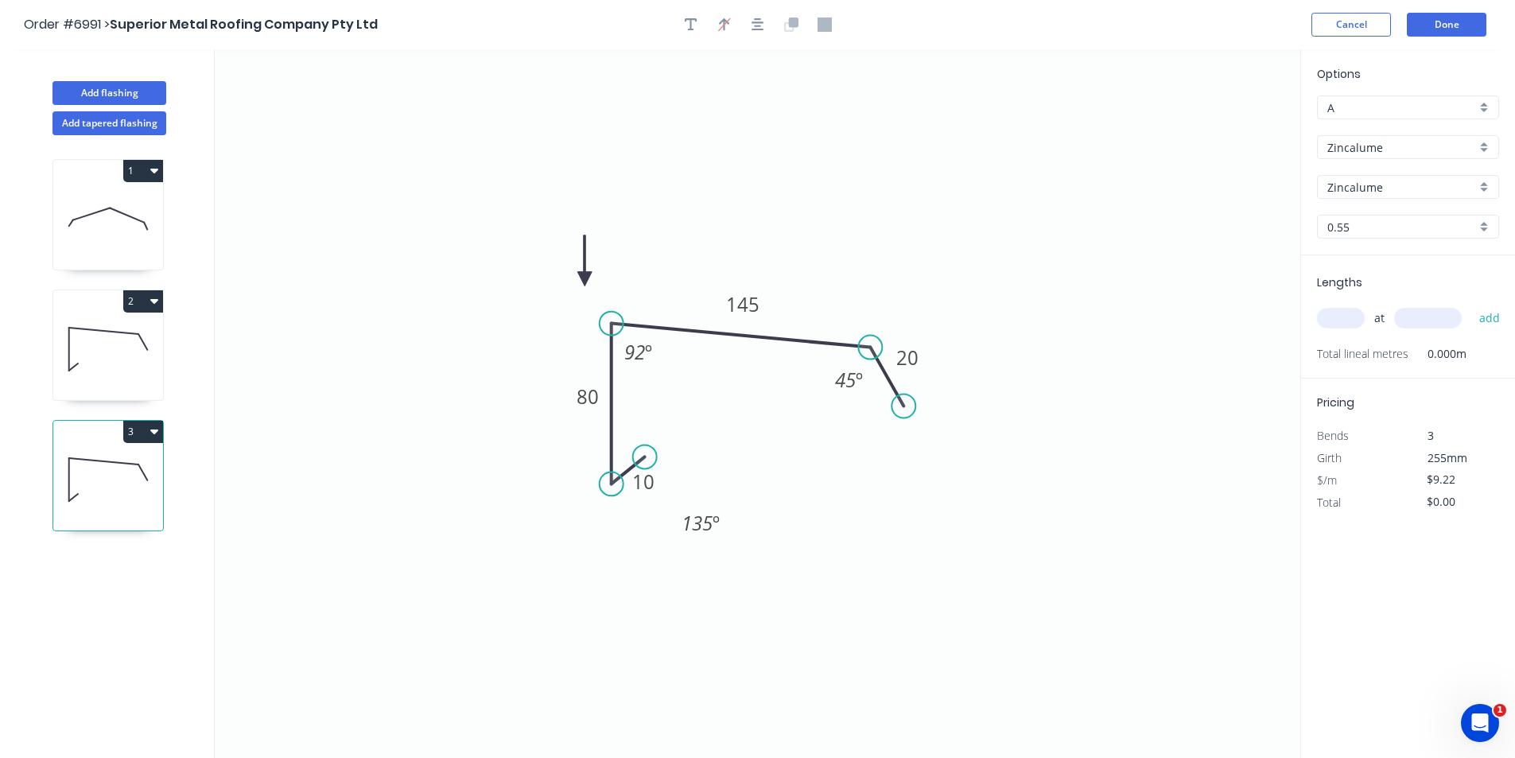
click at [791, 297] on icon "0 10 80 145 20 135 º 92 º 45 º" at bounding box center [758, 403] width 1086 height 709
click at [758, 297] on tspan "145" at bounding box center [742, 304] width 33 height 26
click at [1355, 323] on input "text" at bounding box center [1341, 318] width 48 height 21
type input "1"
type input "4000"
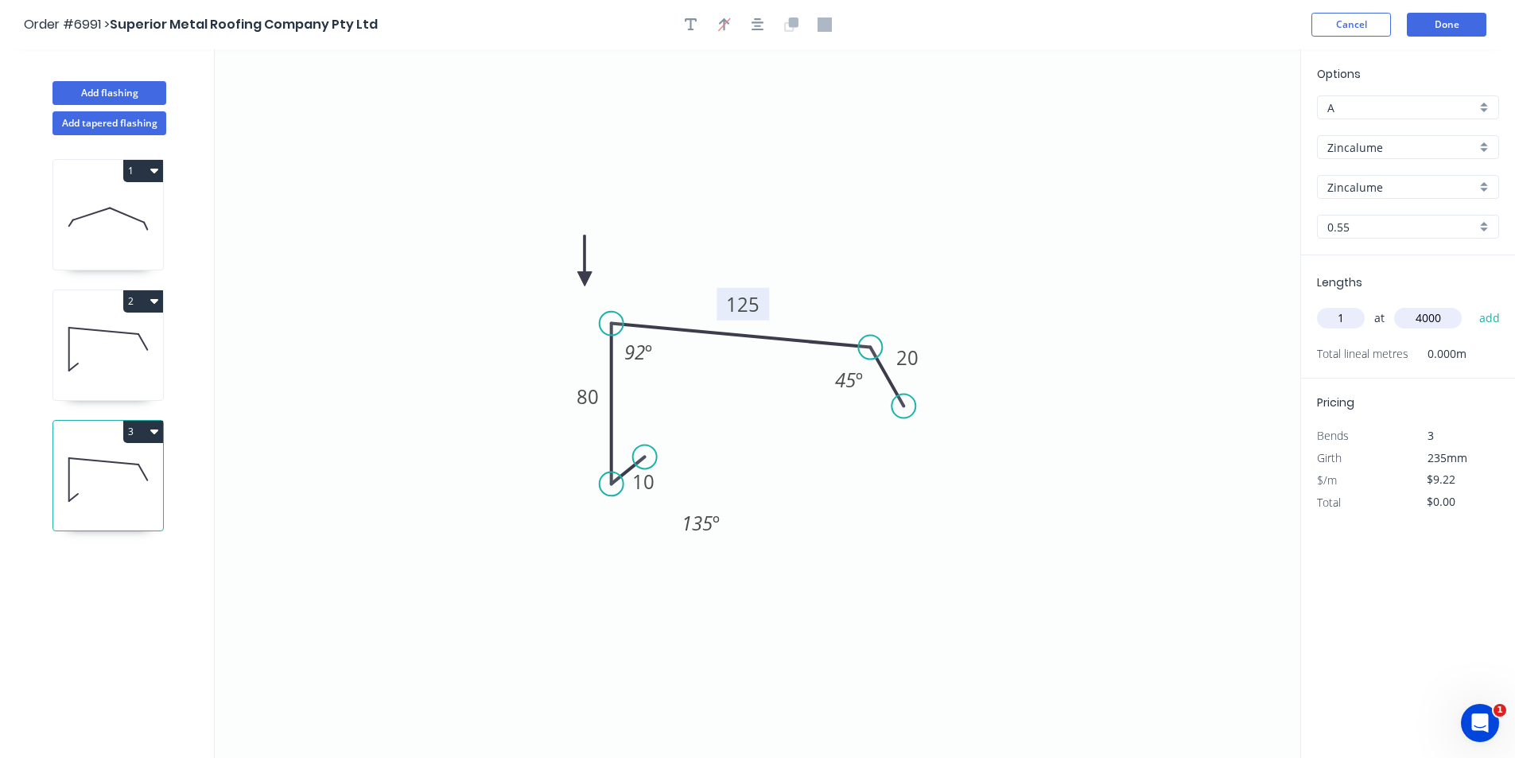
click at [1472, 305] on button "add" at bounding box center [1490, 318] width 37 height 27
click at [151, 429] on icon "button" at bounding box center [154, 431] width 8 height 13
click at [149, 457] on button "Duplicate" at bounding box center [87, 471] width 151 height 32
type input "$0.00"
click at [743, 313] on tspan "125" at bounding box center [742, 304] width 33 height 26
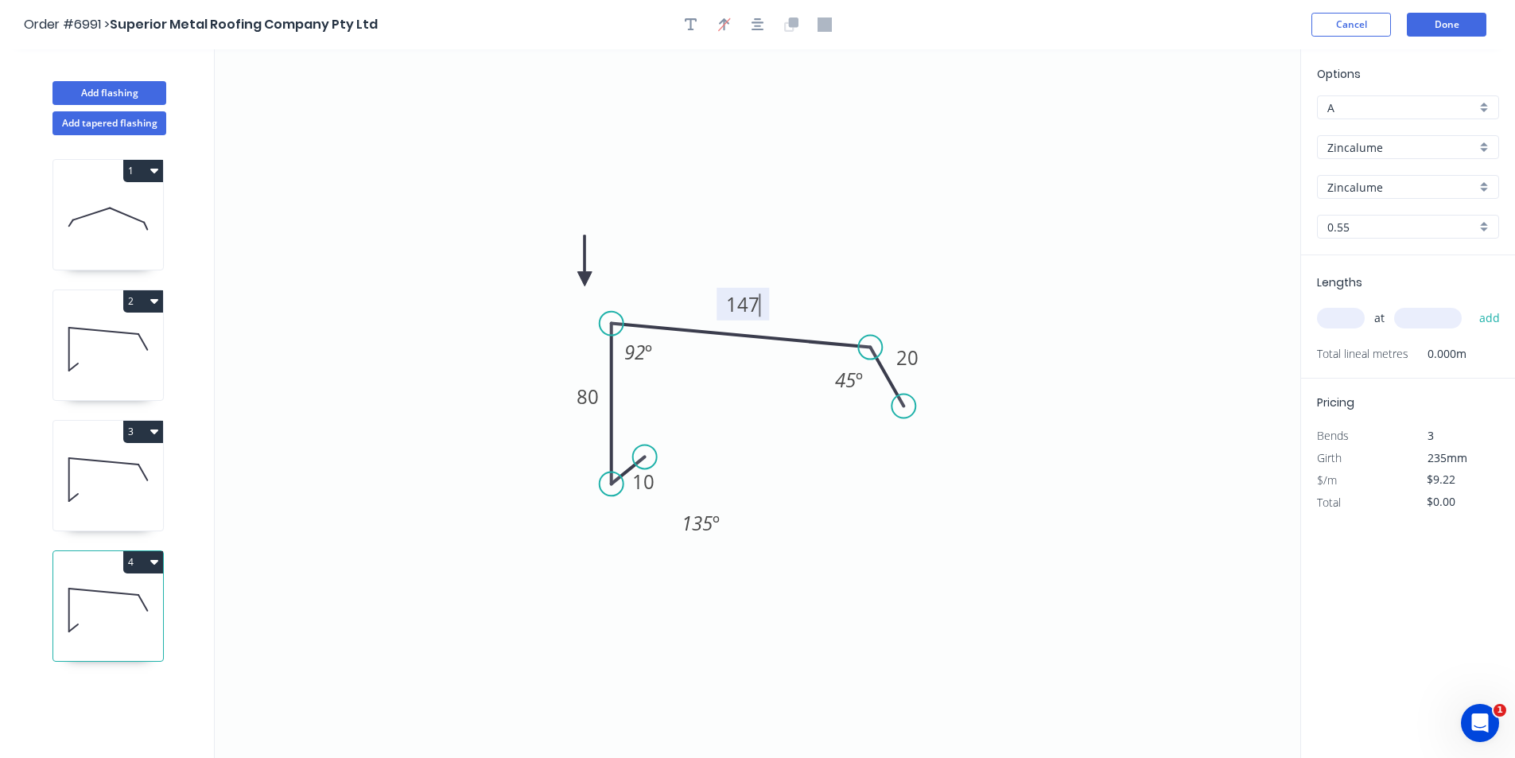
click at [1072, 495] on icon "0 10 80 147 20 135 º 92 º 45 º" at bounding box center [758, 403] width 1086 height 709
click at [1317, 328] on div "Lengths at add Total lineal metres 0.000m" at bounding box center [1408, 316] width 214 height 123
click at [1333, 320] on input "text" at bounding box center [1341, 318] width 48 height 21
type input "1"
type input "4000"
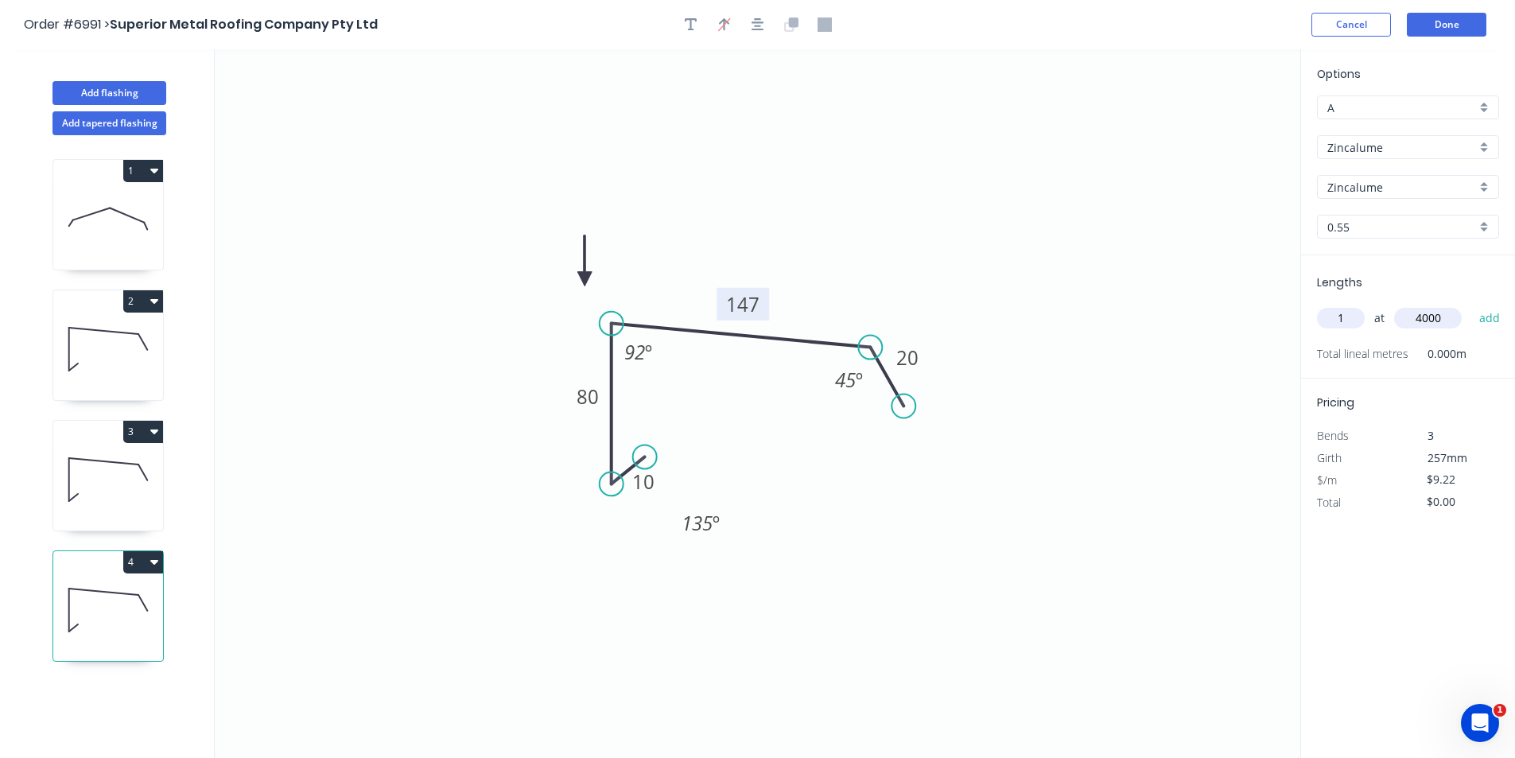
click at [1472, 305] on button "add" at bounding box center [1490, 318] width 37 height 27
type input "$36.88"
click at [92, 481] on icon at bounding box center [108, 480] width 110 height 102
click at [141, 628] on icon at bounding box center [108, 610] width 110 height 102
click at [1424, 23] on button "Done" at bounding box center [1447, 25] width 80 height 24
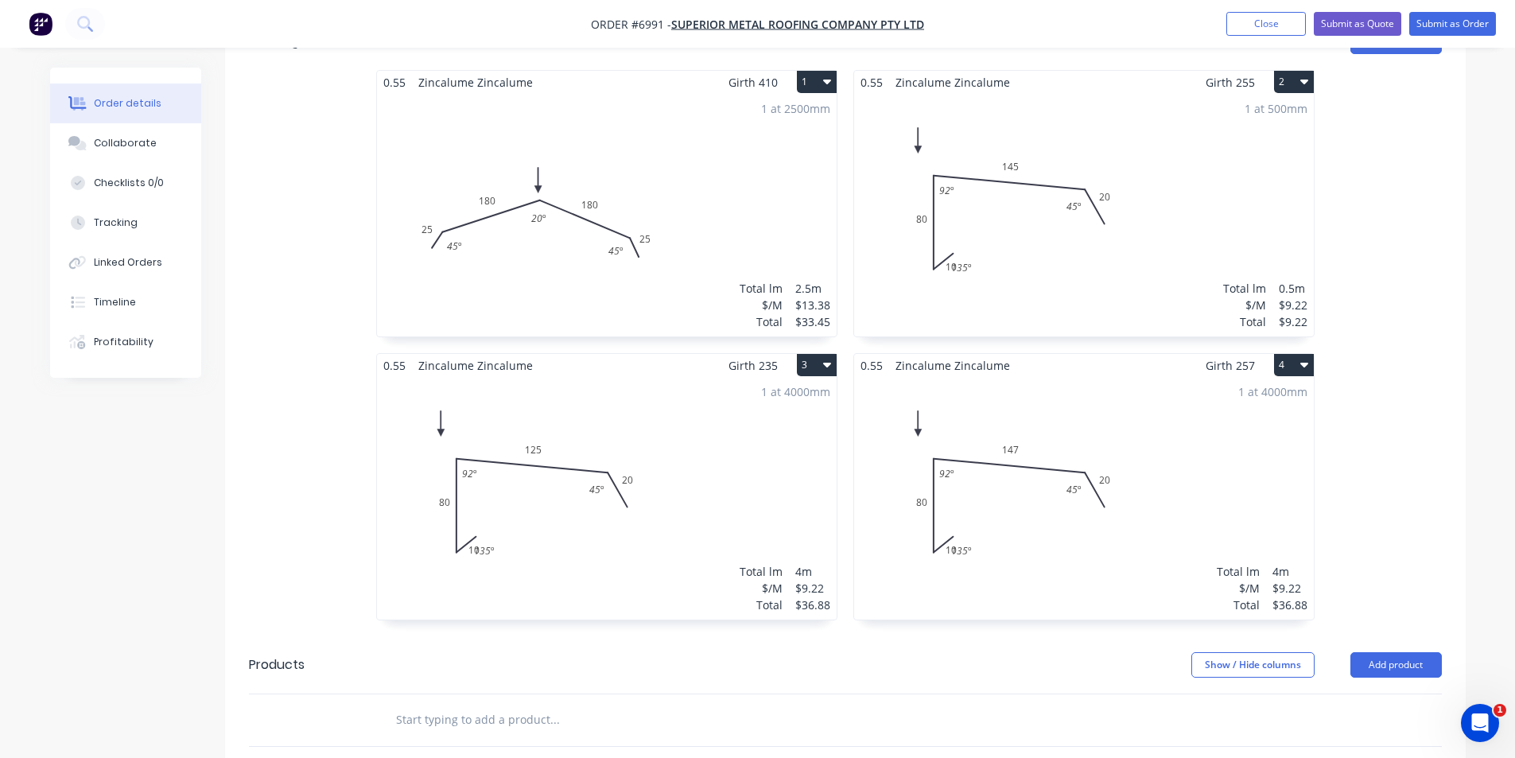
scroll to position [827, 0]
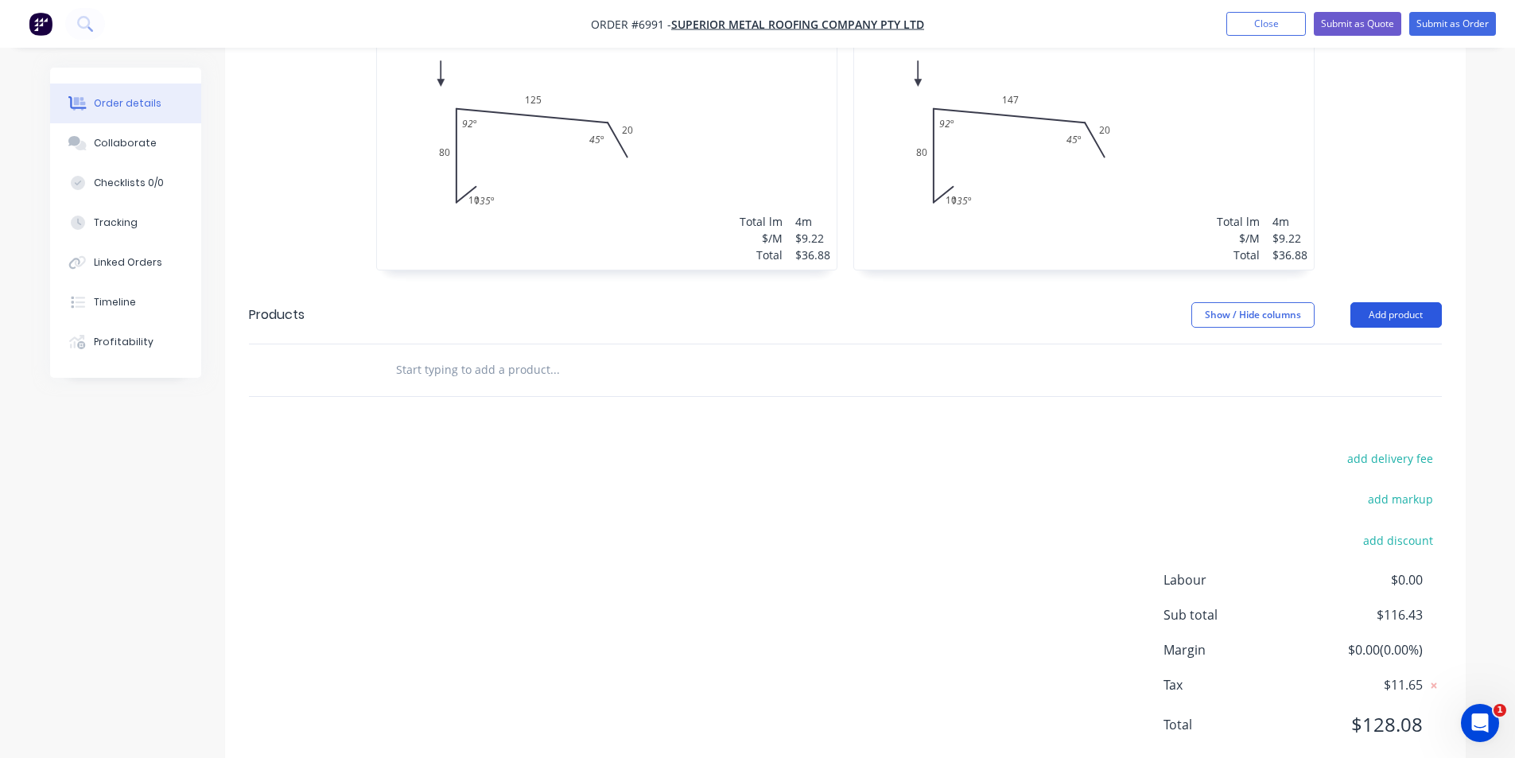
click at [1429, 302] on button "Add product" at bounding box center [1396, 314] width 91 height 25
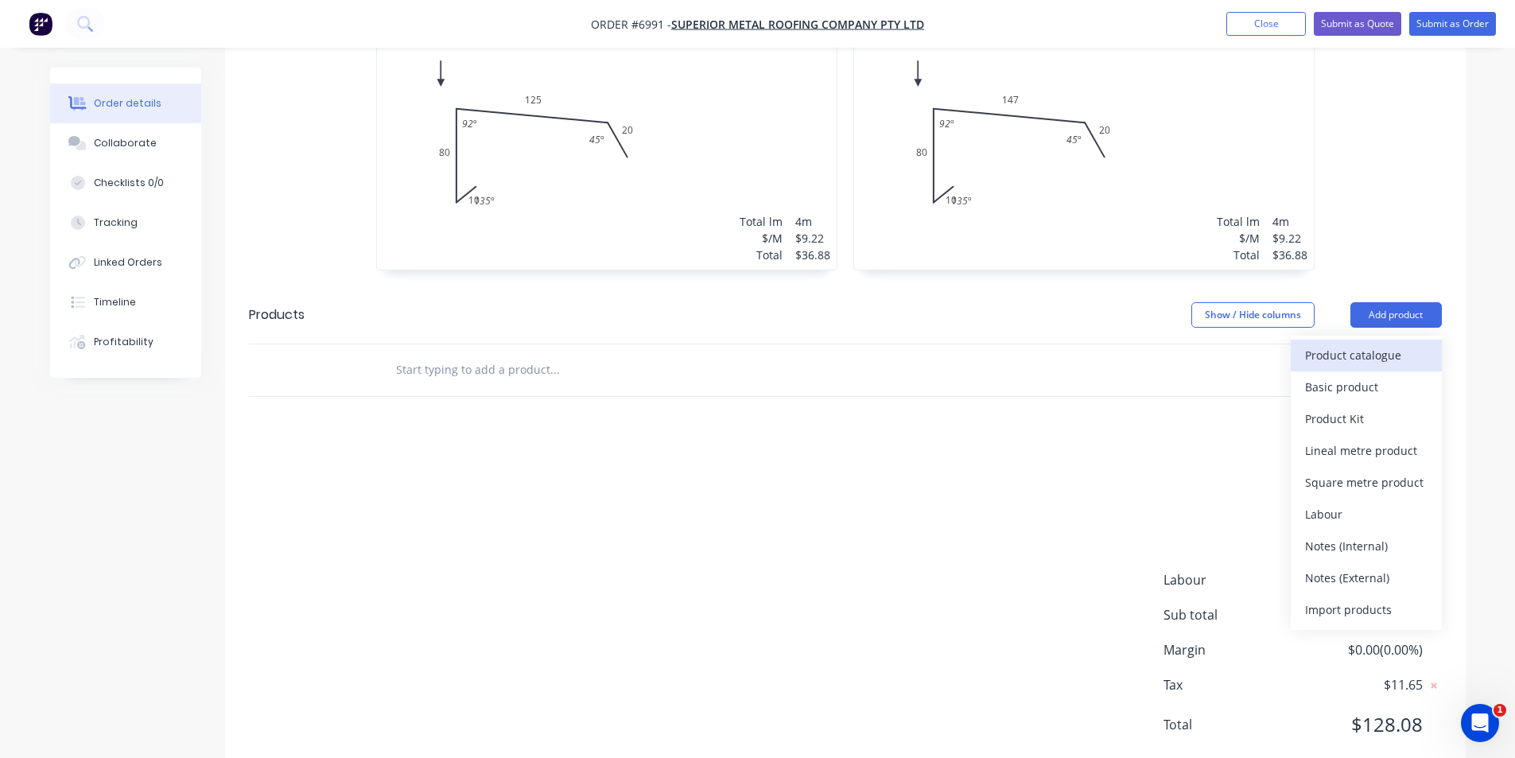
click at [1376, 344] on div "Product catalogue" at bounding box center [1366, 355] width 123 height 23
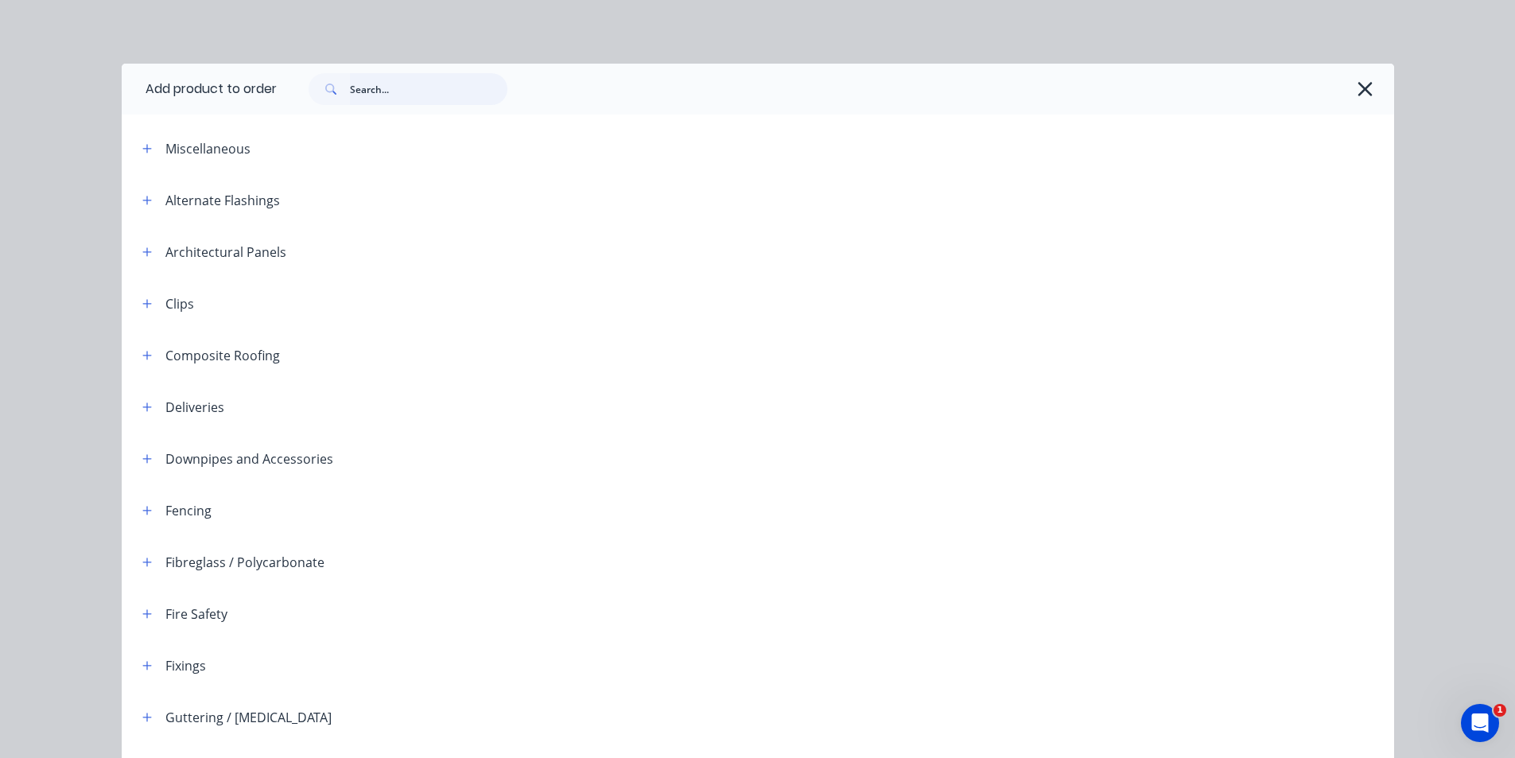
click at [380, 91] on input "text" at bounding box center [429, 89] width 158 height 32
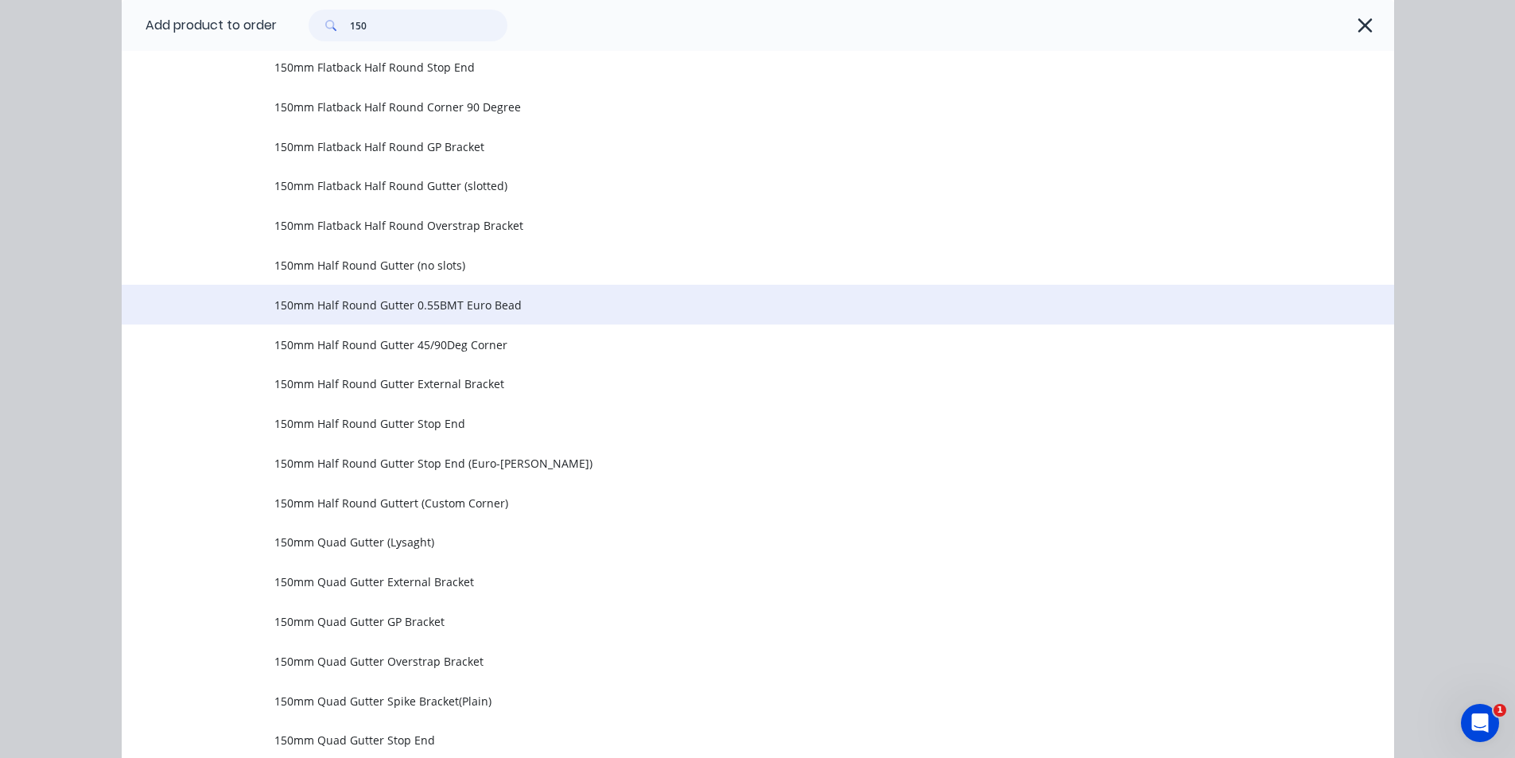
scroll to position [636, 0]
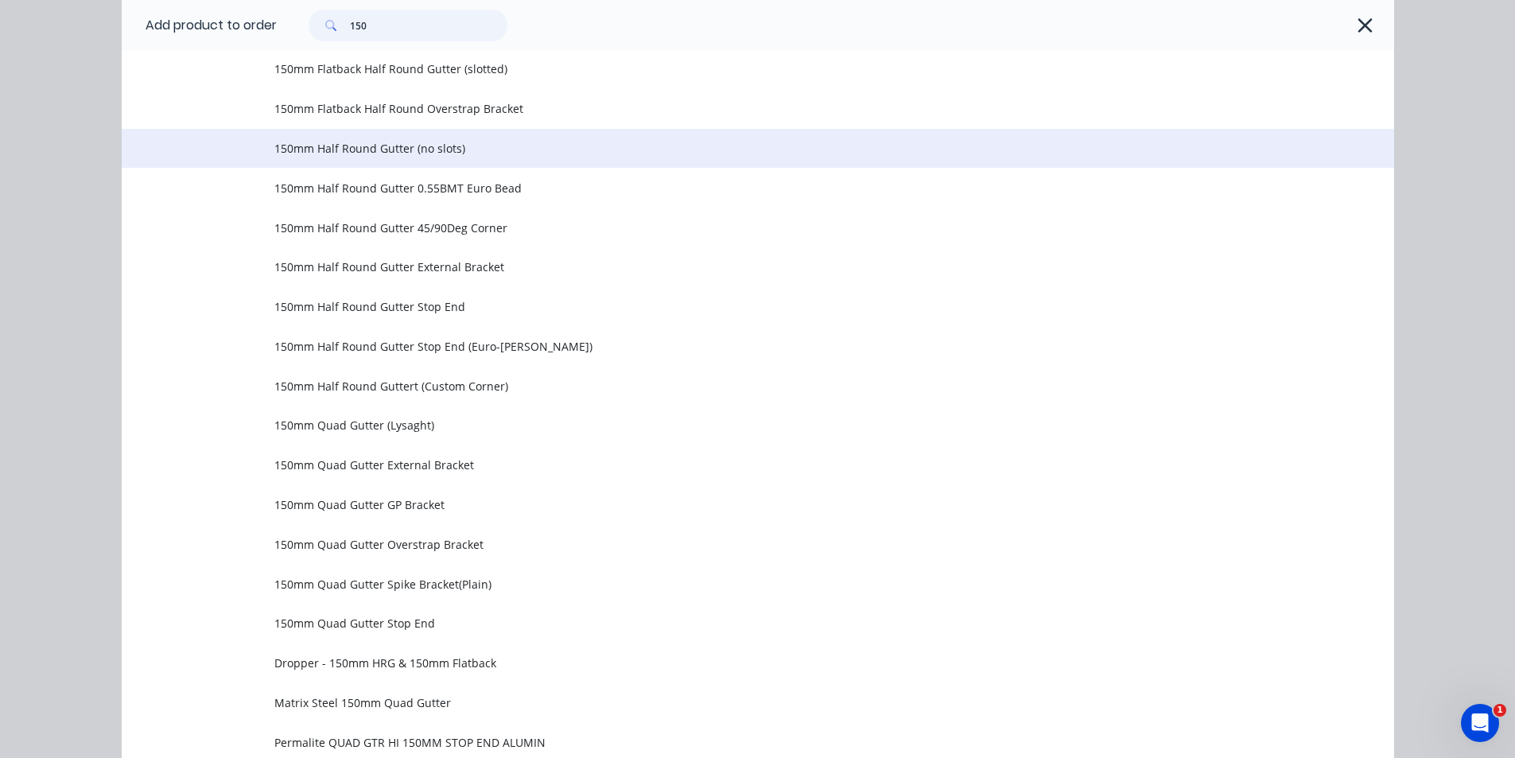
type input "150"
click at [365, 138] on td "150mm Half Round Gutter (no slots)" at bounding box center [834, 149] width 1120 height 40
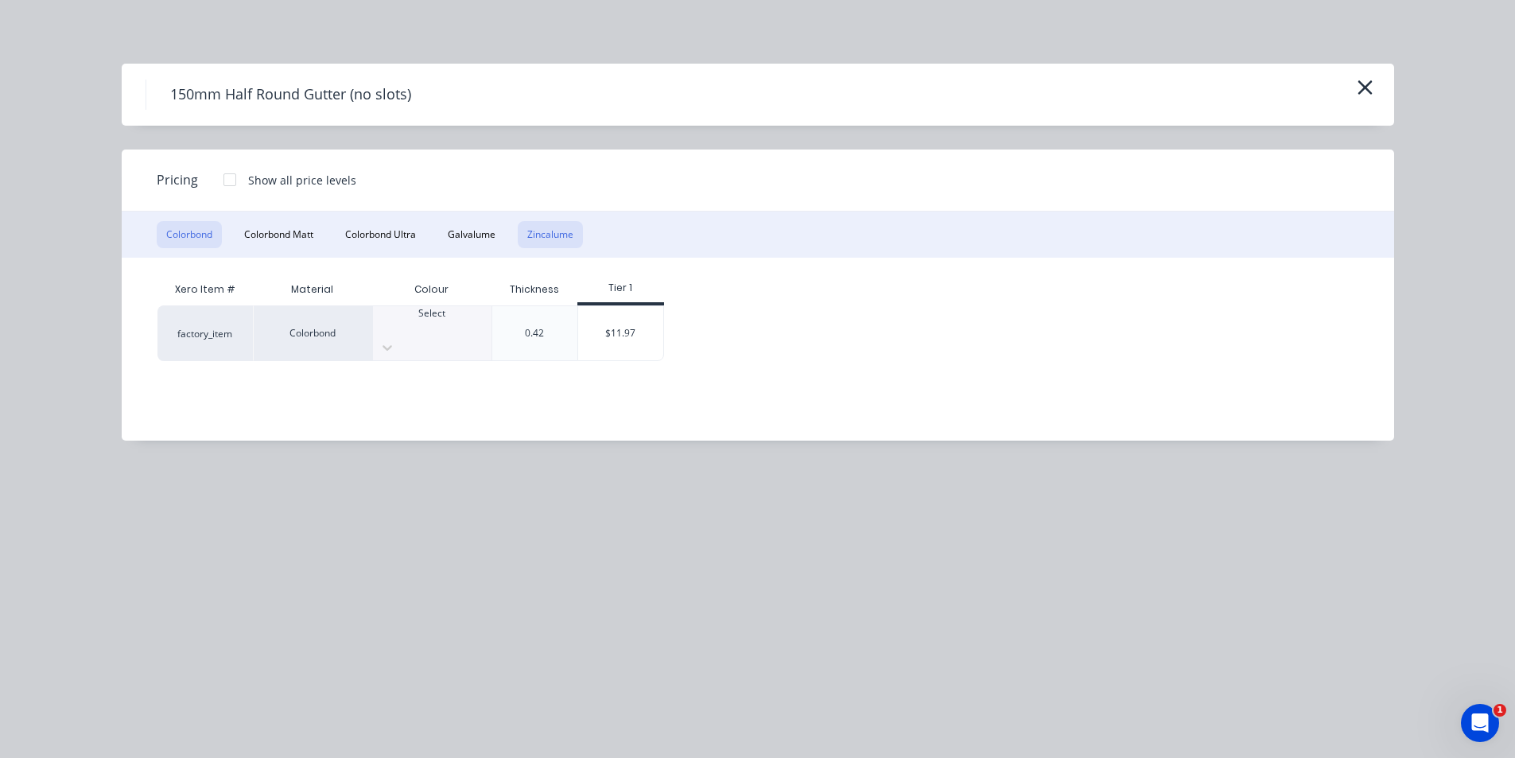
click at [560, 233] on button "Zincalume" at bounding box center [550, 234] width 65 height 27
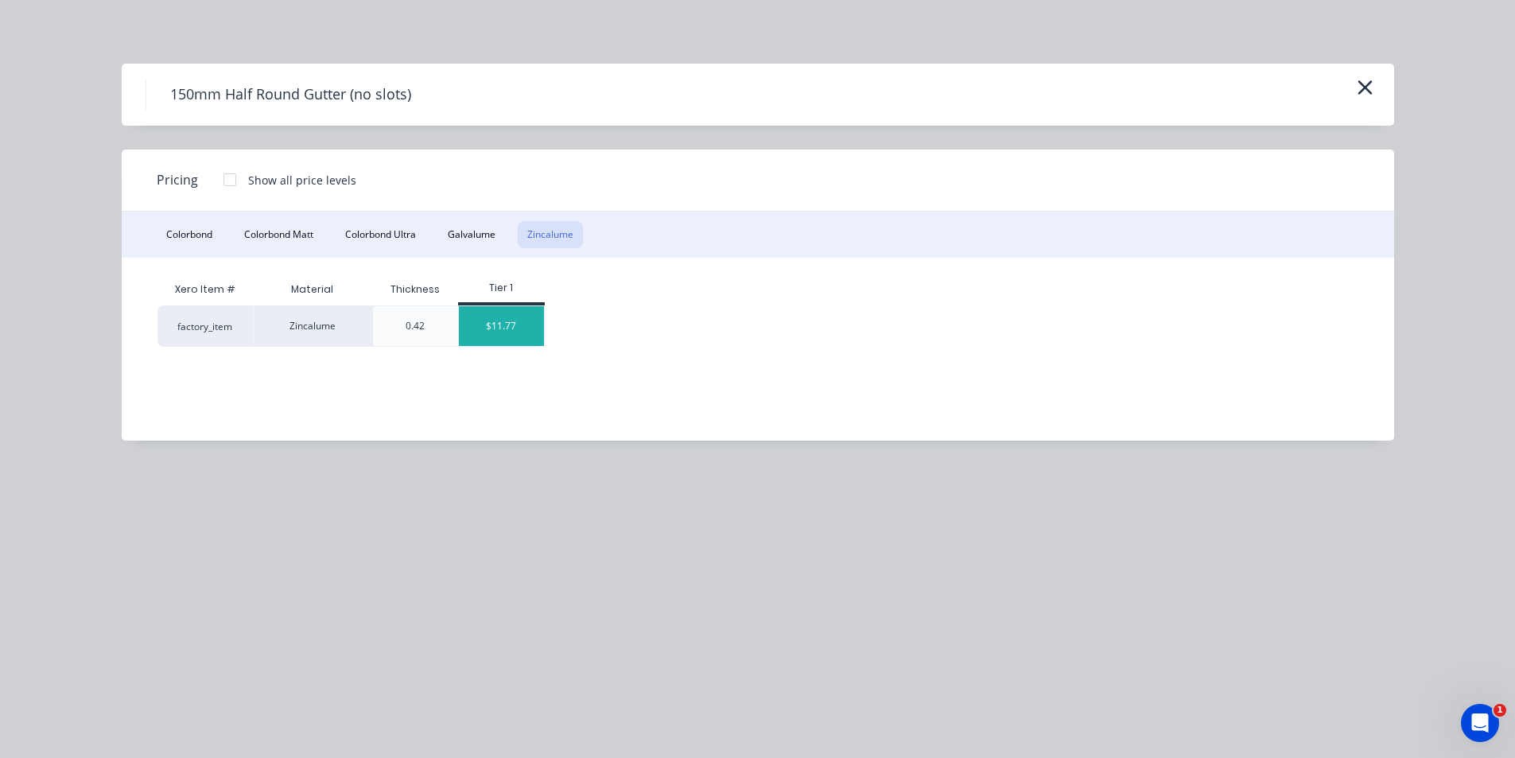
click at [492, 320] on div "$11.77" at bounding box center [501, 326] width 85 height 40
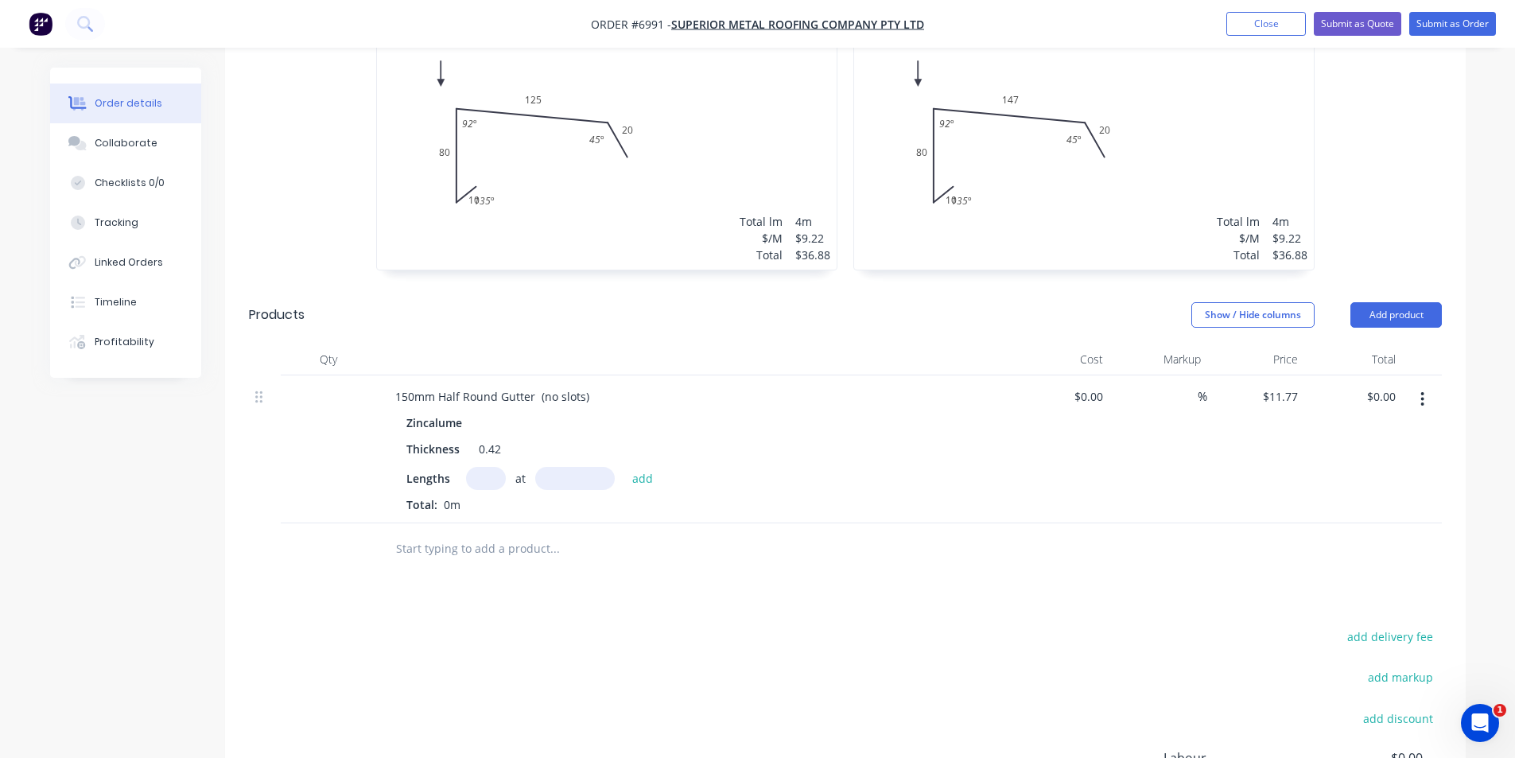
click at [476, 467] on input "text" at bounding box center [486, 478] width 40 height 23
type input "1"
type input "5000"
click at [624, 467] on button "add" at bounding box center [642, 477] width 37 height 21
type input "$58.85"
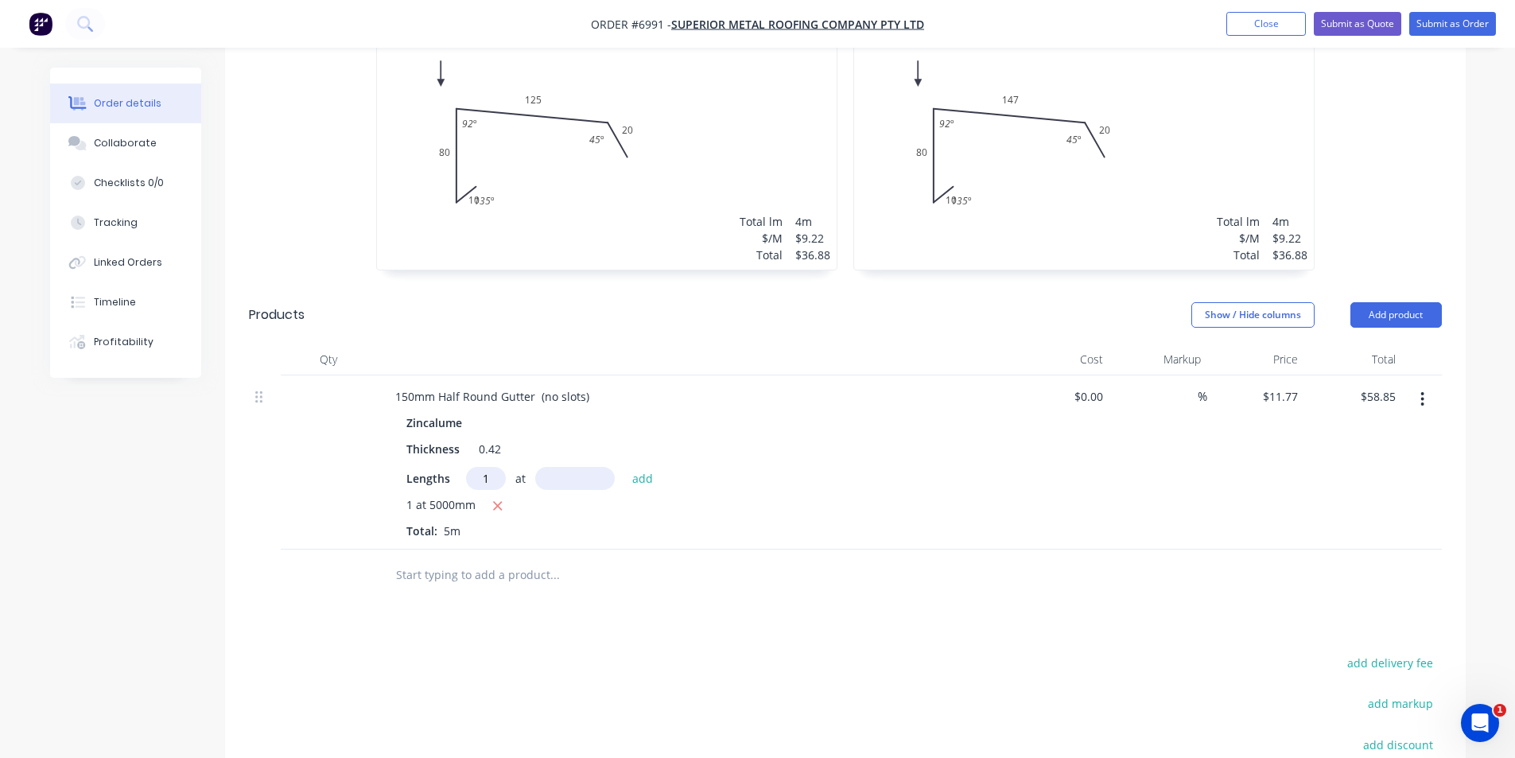
type input "1"
type input "7000"
click at [624, 467] on button "add" at bounding box center [642, 477] width 37 height 21
type input "$141.24"
type input "2"
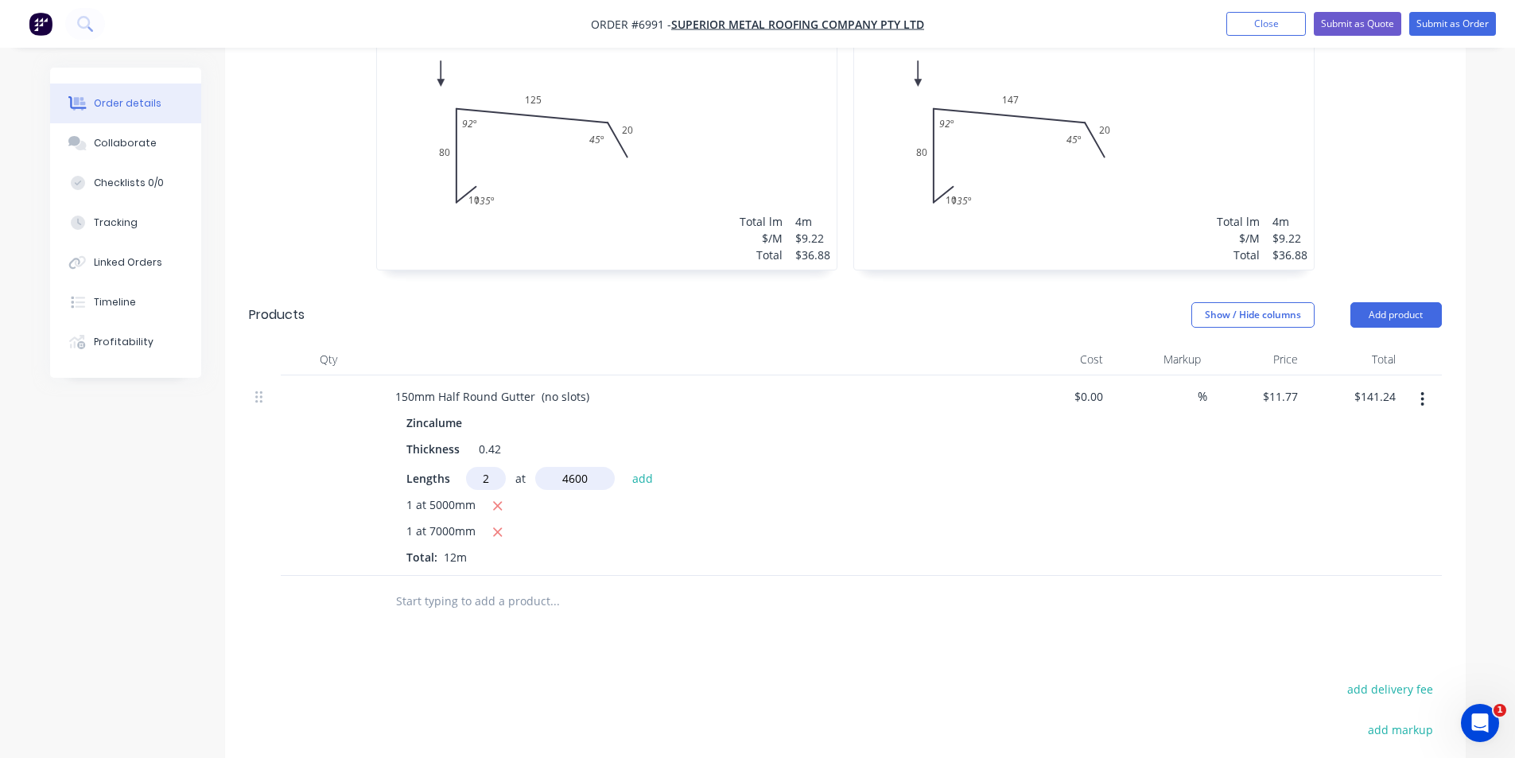
type input "4600"
click at [624, 467] on button "add" at bounding box center [642, 477] width 37 height 21
type input "$249.52"
click at [1402, 302] on button "Add product" at bounding box center [1396, 314] width 91 height 25
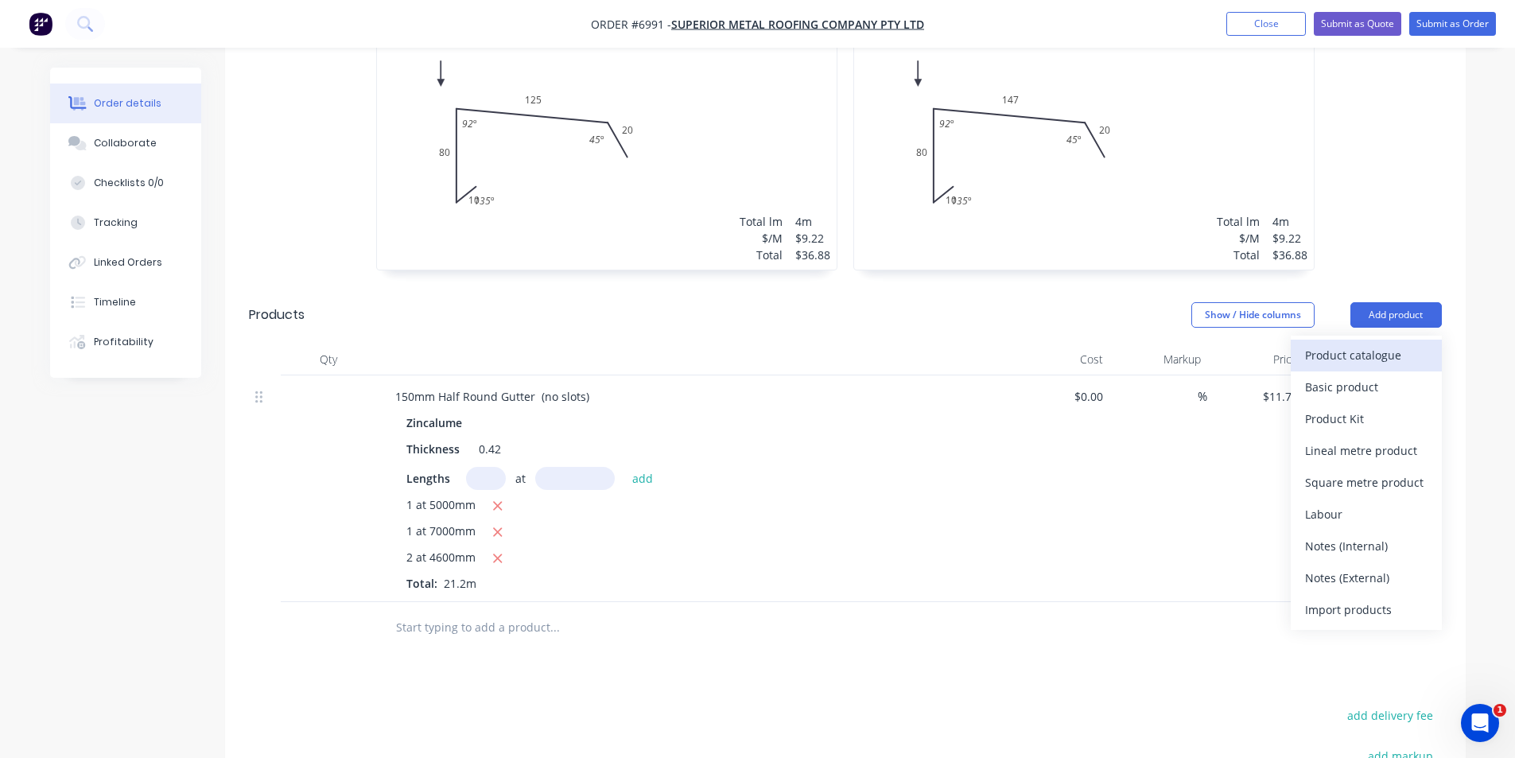
click at [1389, 344] on div "Product catalogue" at bounding box center [1366, 355] width 123 height 23
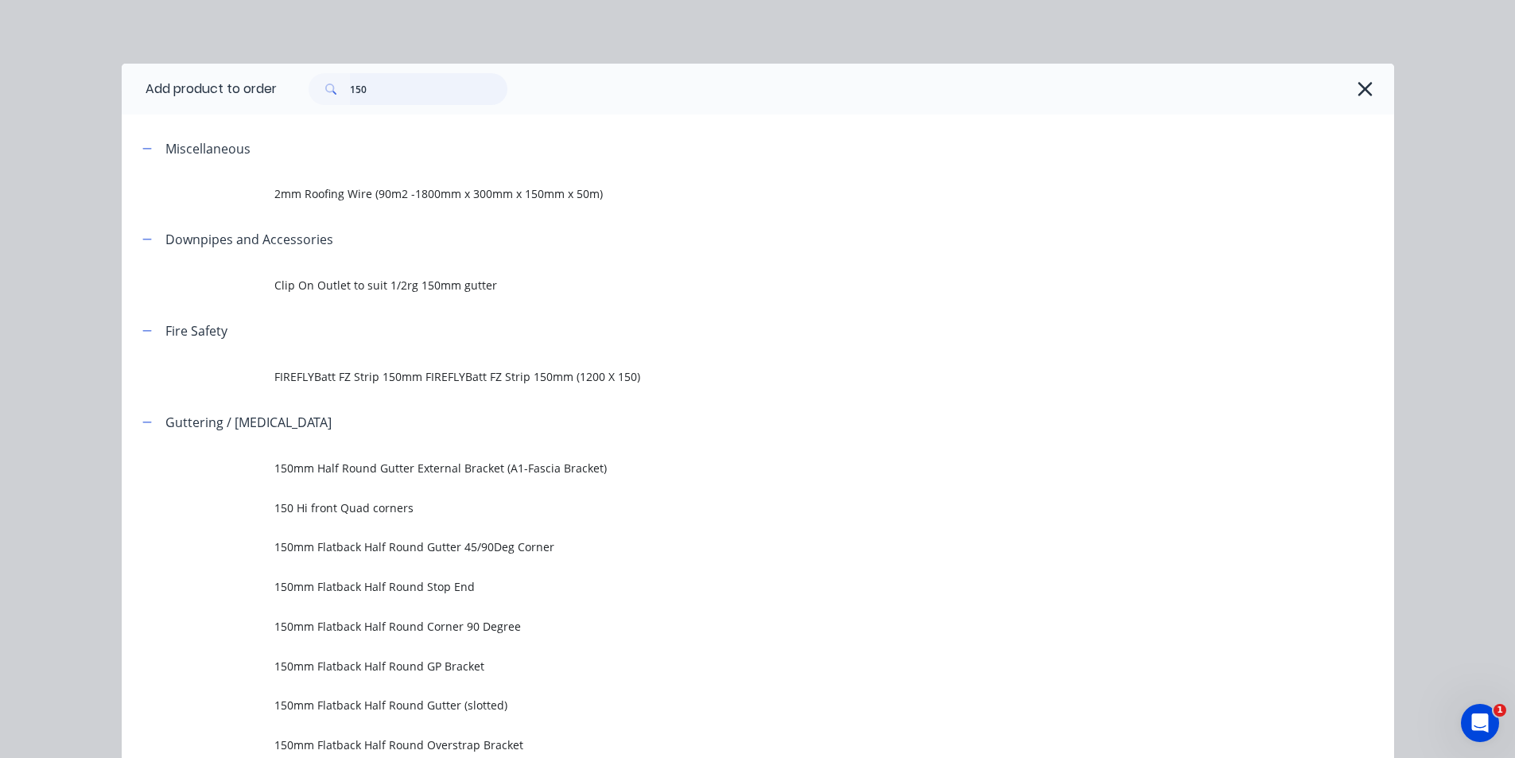
click at [410, 98] on input "150" at bounding box center [429, 89] width 158 height 32
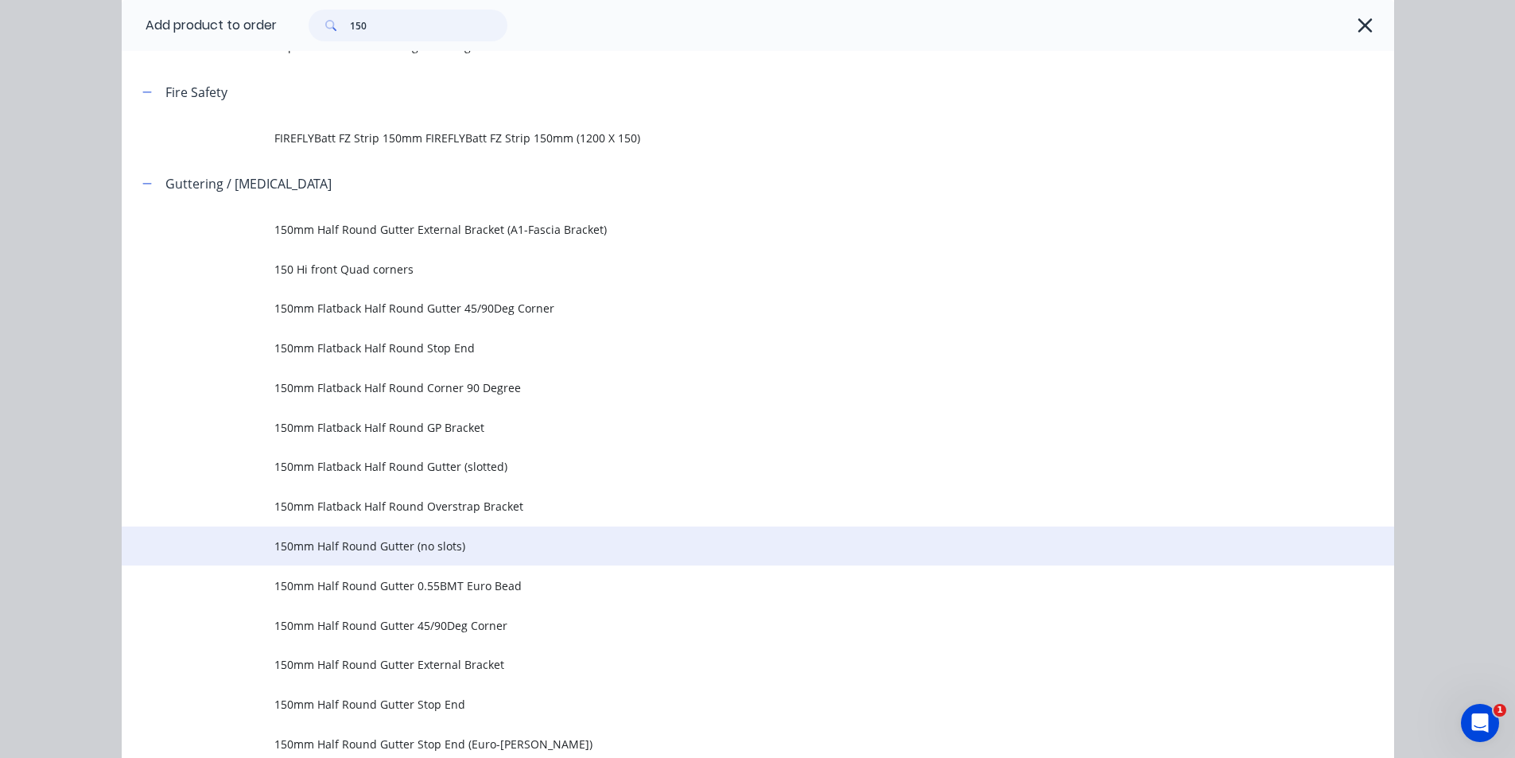
scroll to position [318, 0]
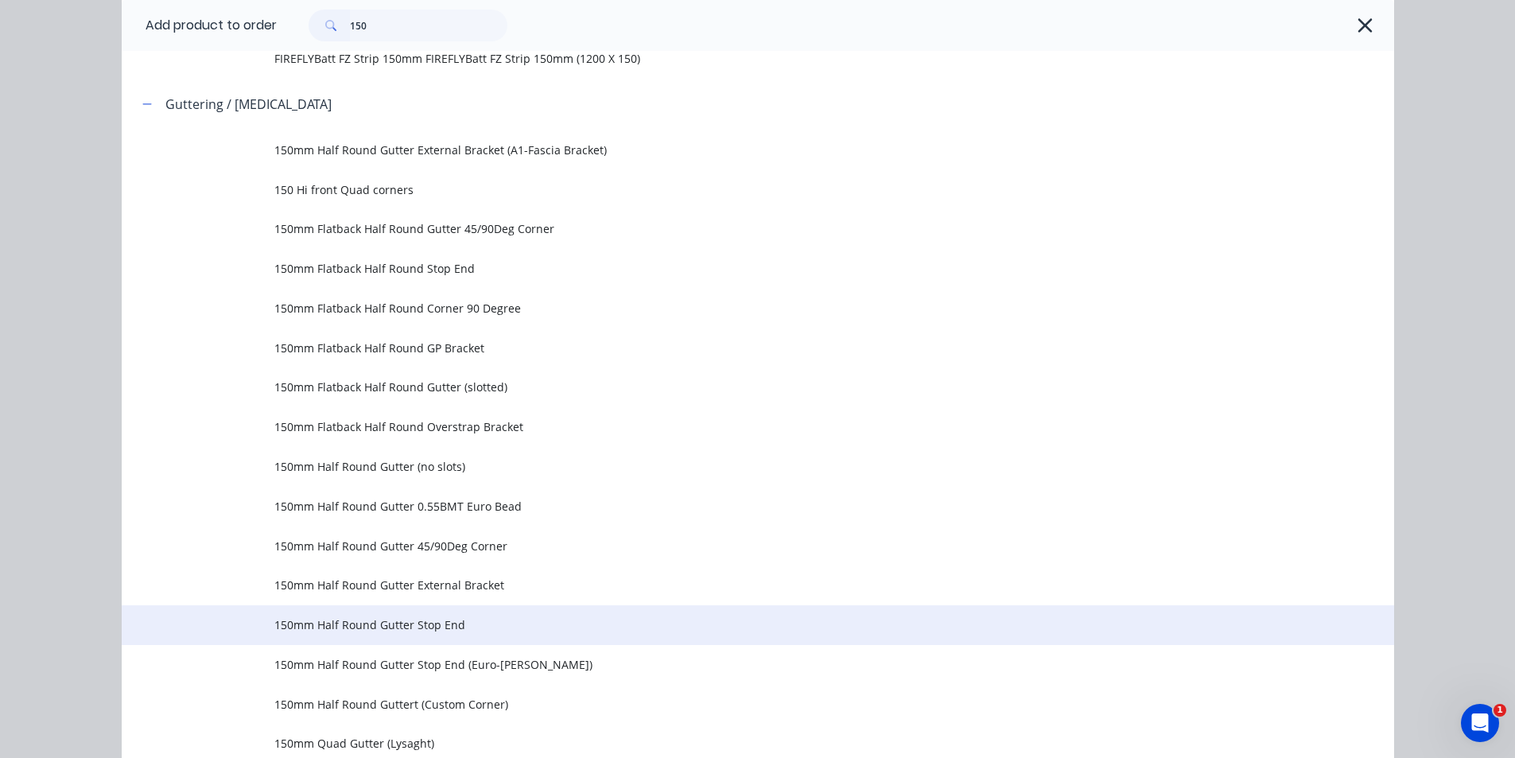
click at [467, 631] on span "150mm Half Round Gutter Stop End" at bounding box center [722, 625] width 896 height 17
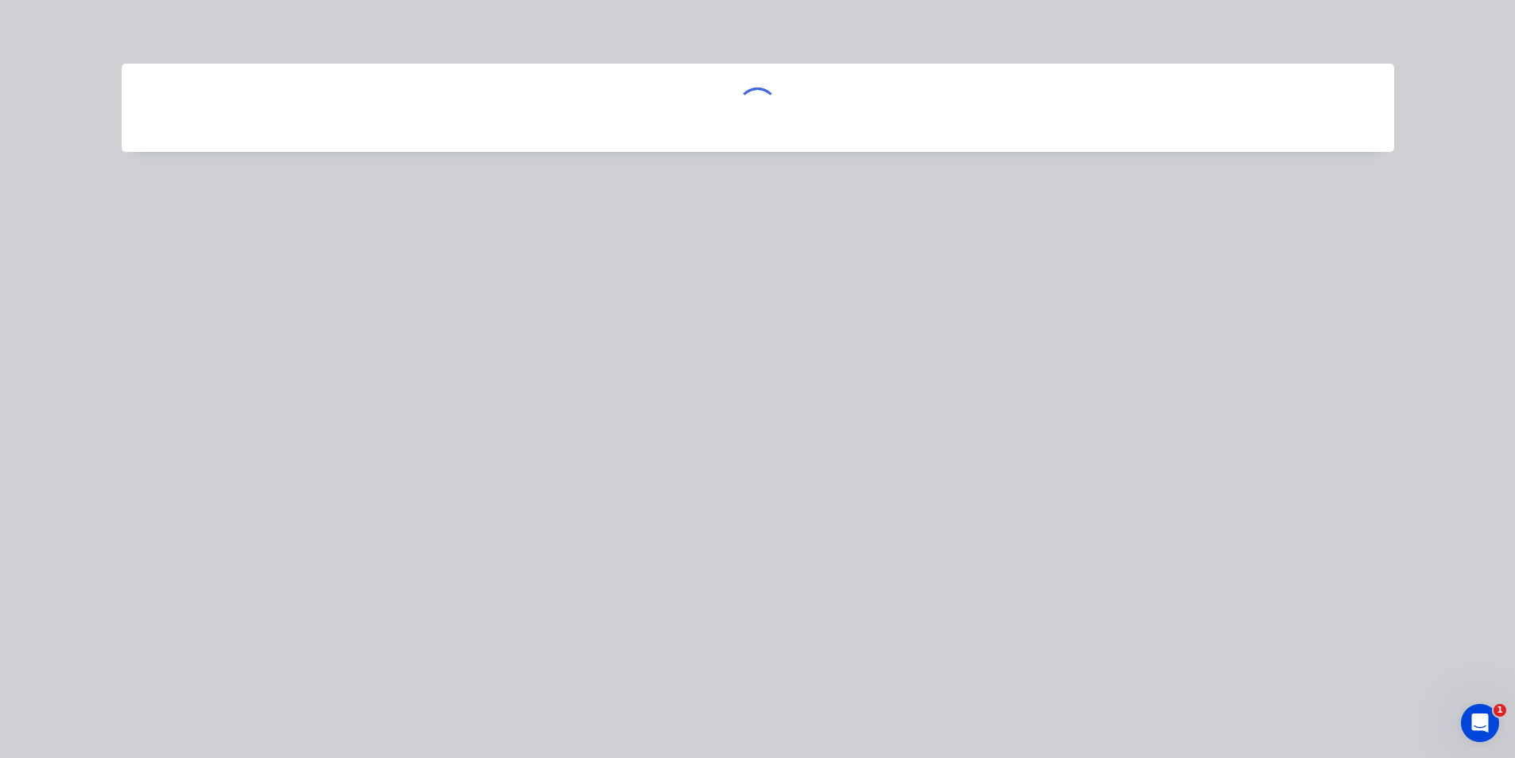
scroll to position [0, 0]
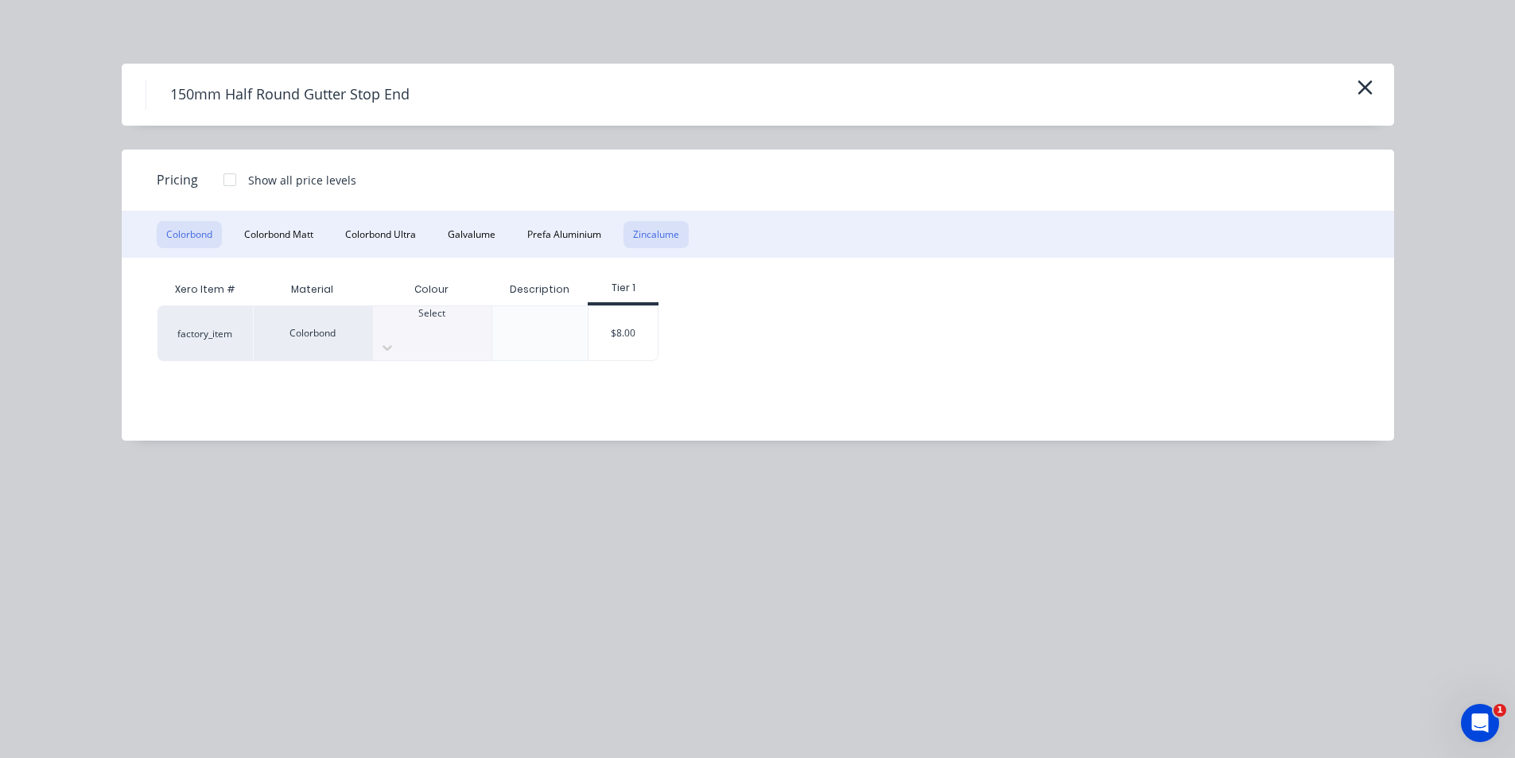
click at [640, 235] on button "Zincalume" at bounding box center [656, 234] width 65 height 27
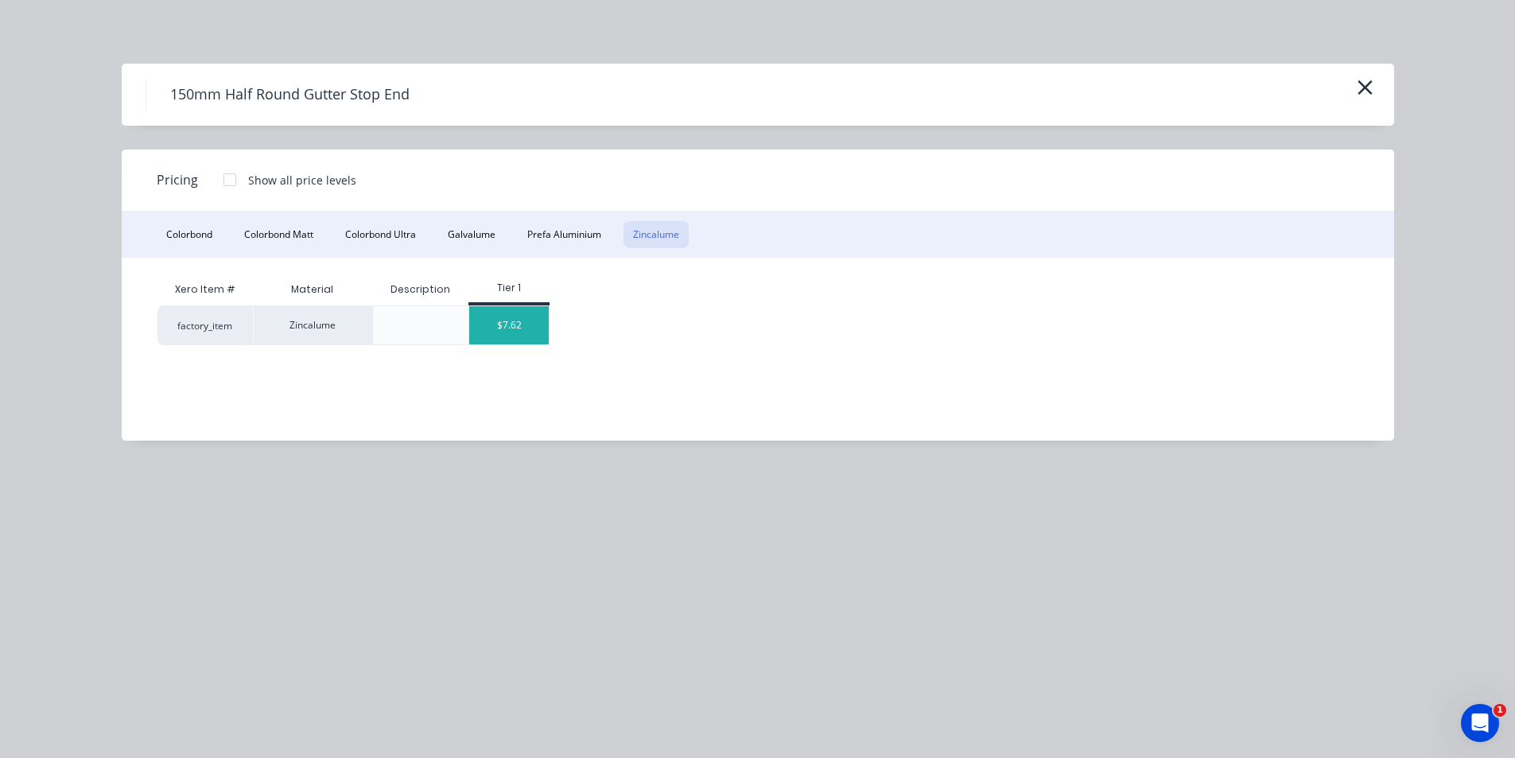
click at [530, 331] on div "$7.62" at bounding box center [509, 325] width 80 height 38
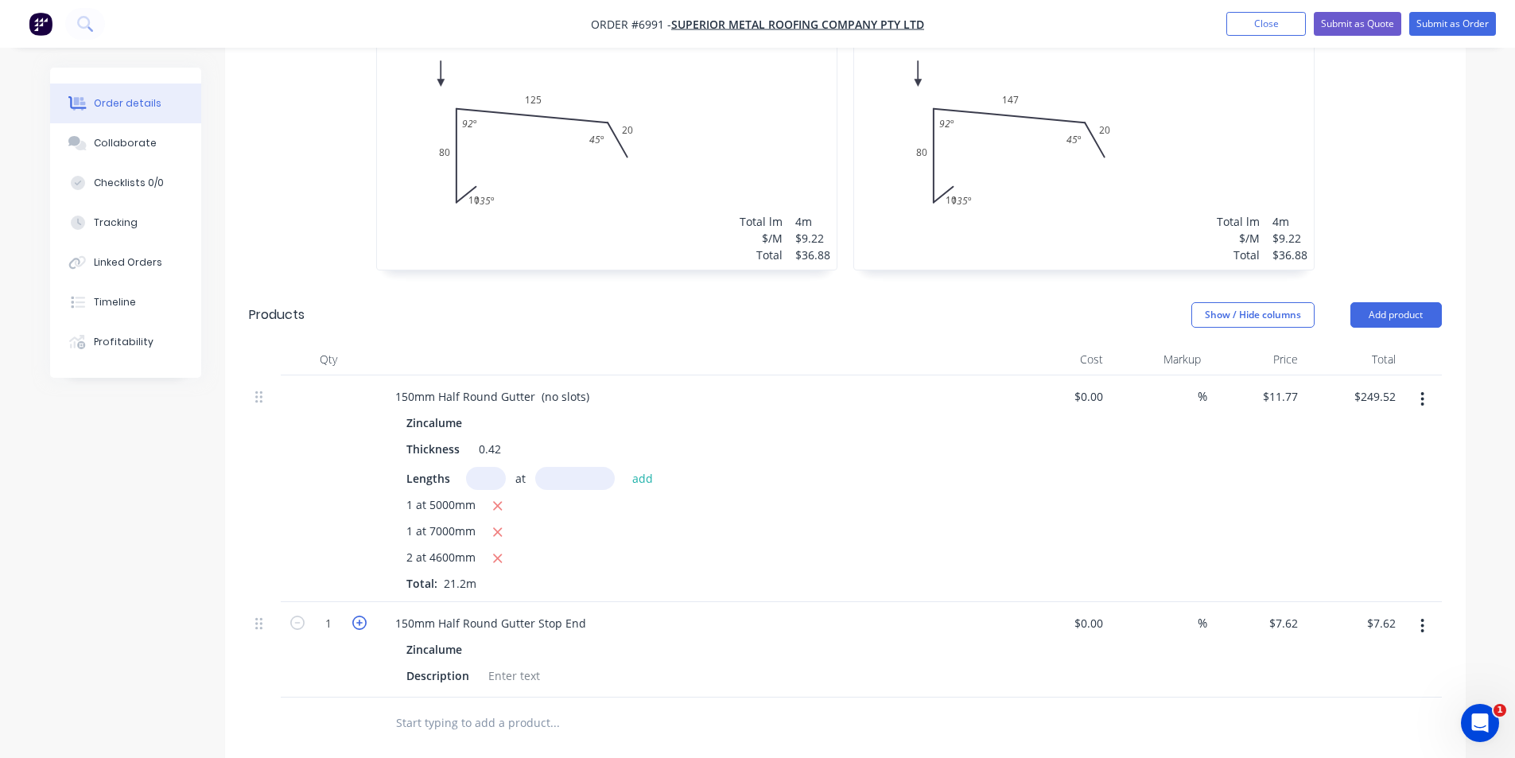
click at [356, 616] on icon "button" at bounding box center [359, 623] width 14 height 14
type input "2"
type input "$15.24"
click at [514, 664] on div at bounding box center [514, 675] width 64 height 23
click at [1371, 302] on button "Add product" at bounding box center [1396, 314] width 91 height 25
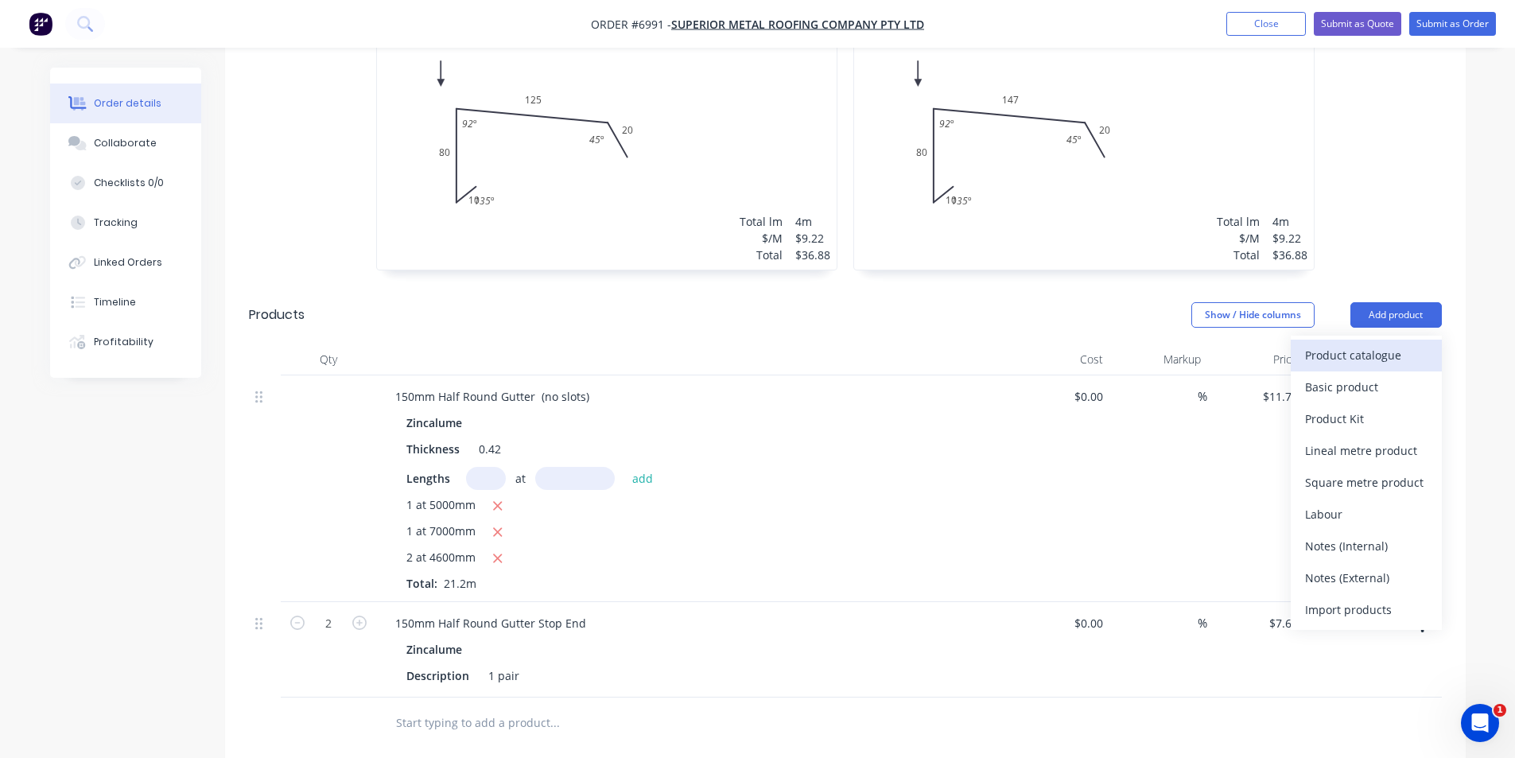
click at [1363, 344] on div "Product catalogue" at bounding box center [1366, 355] width 123 height 23
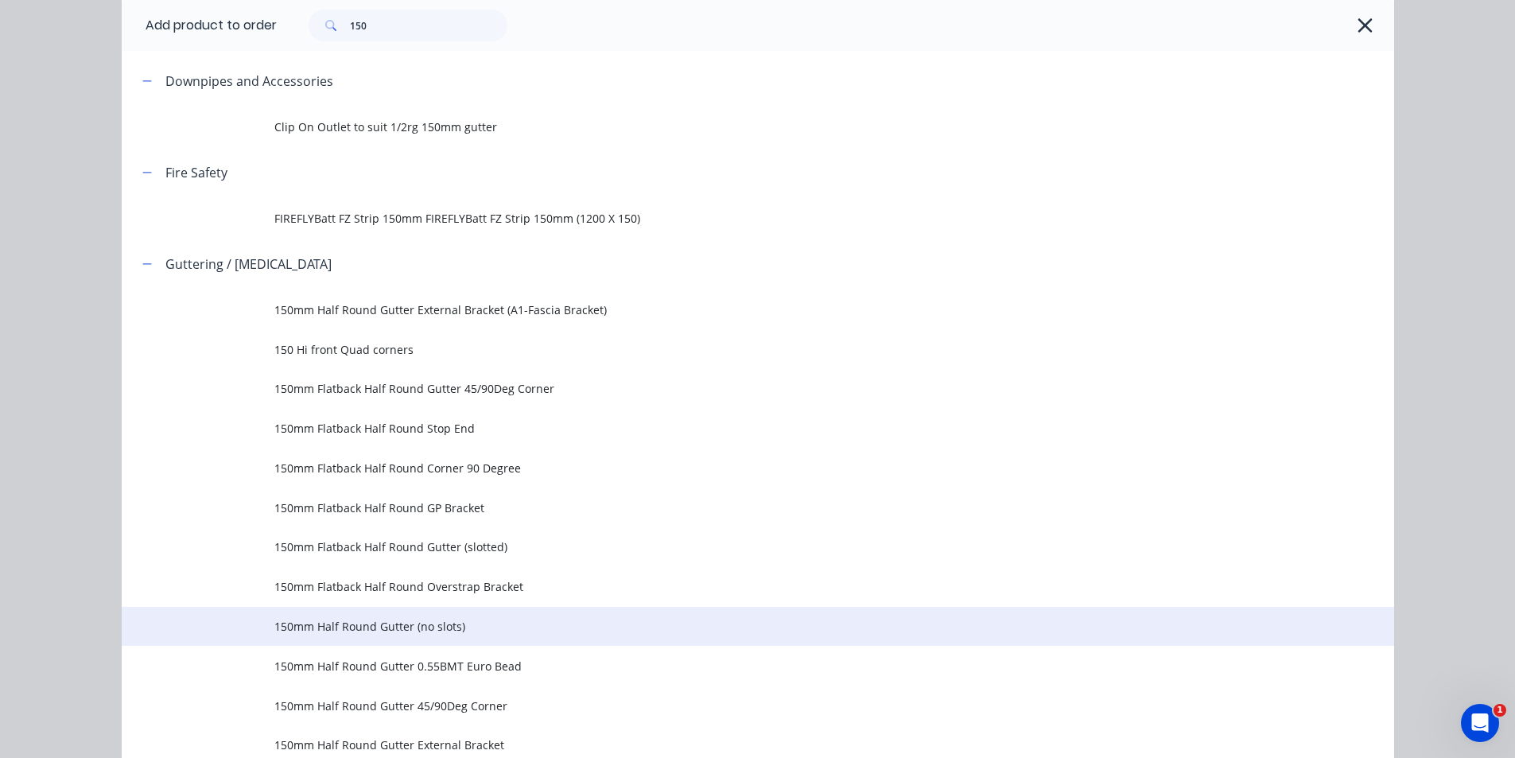
scroll to position [159, 0]
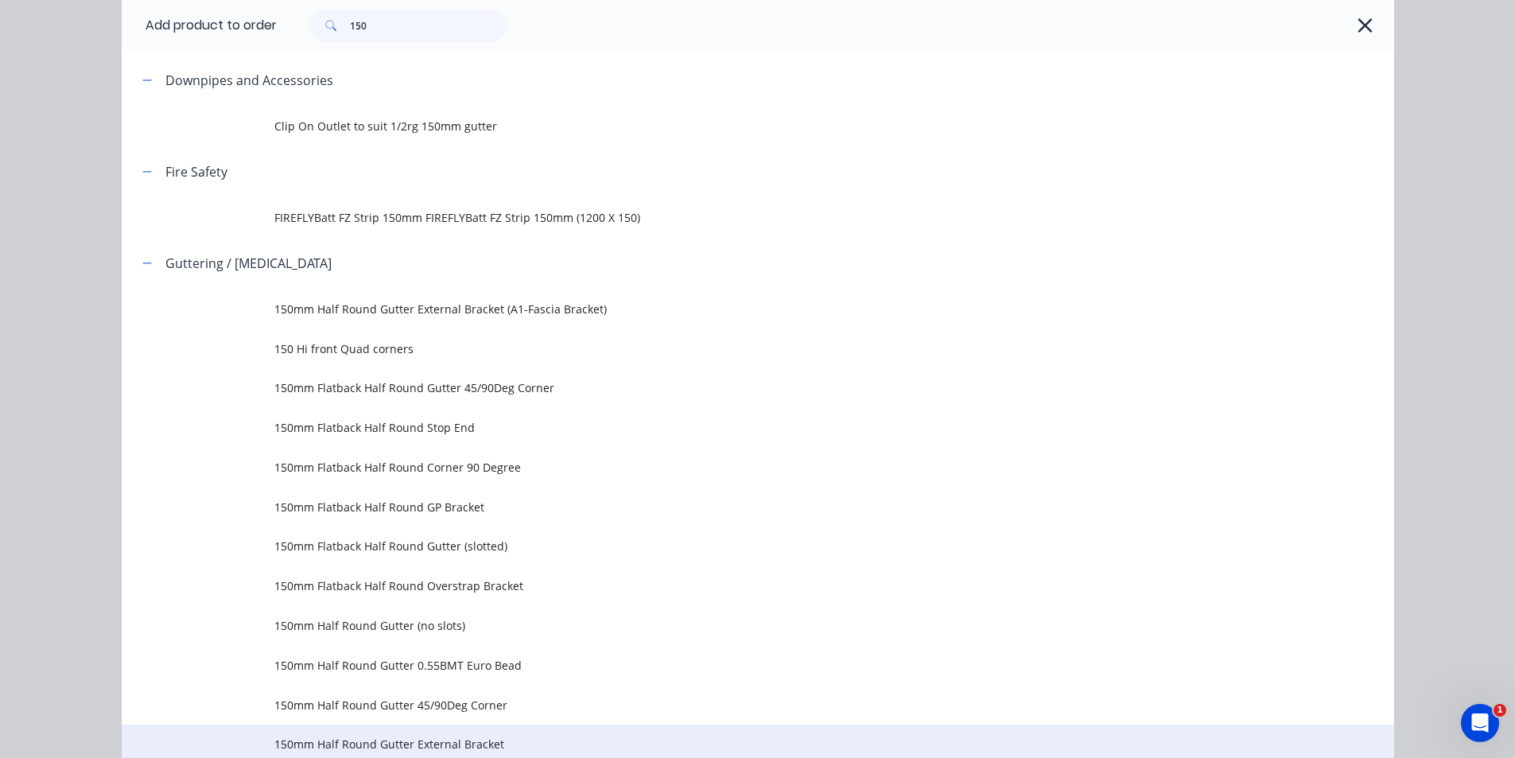
click at [488, 741] on span "150mm Half Round Gutter External Bracket" at bounding box center [722, 744] width 896 height 17
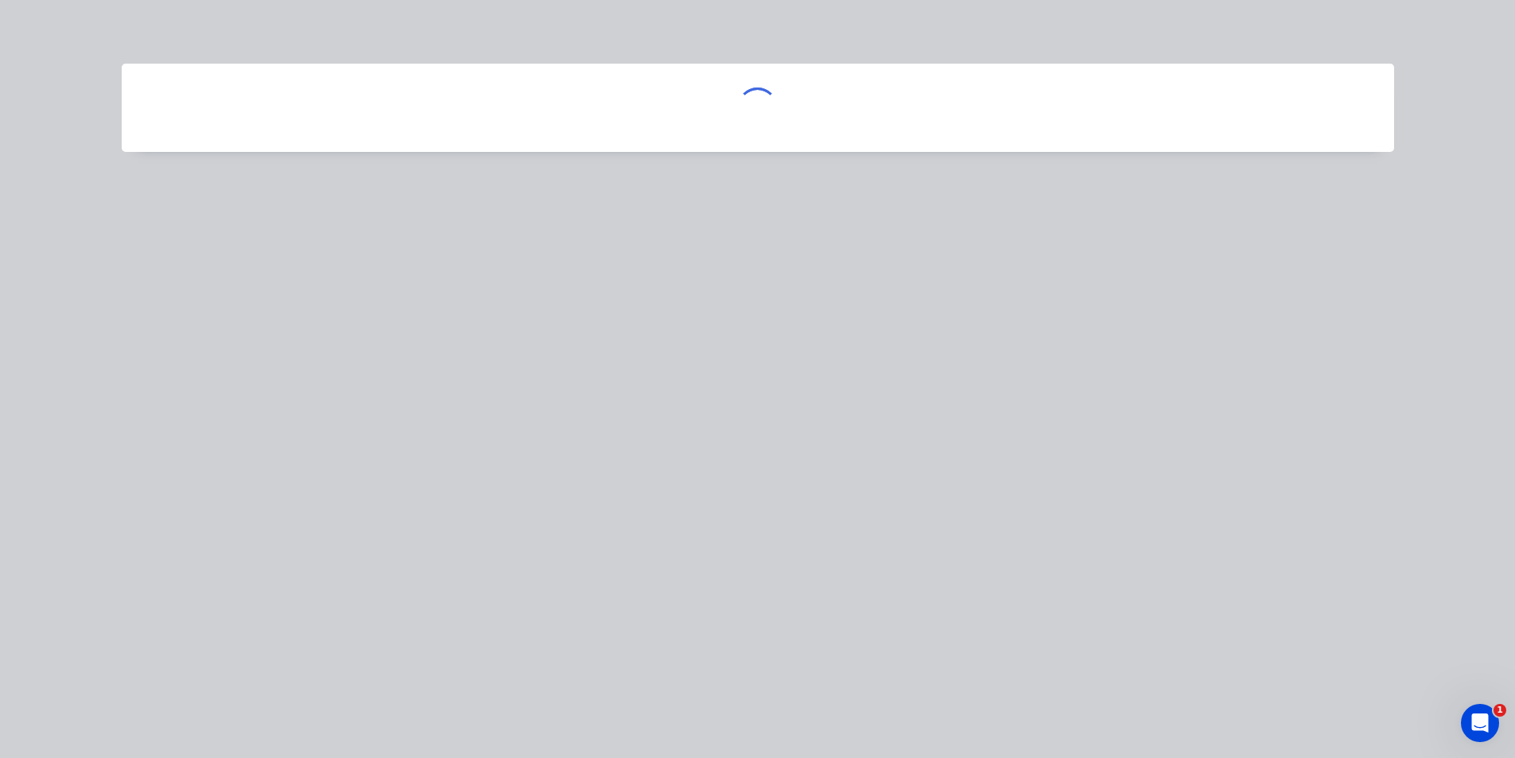
scroll to position [0, 0]
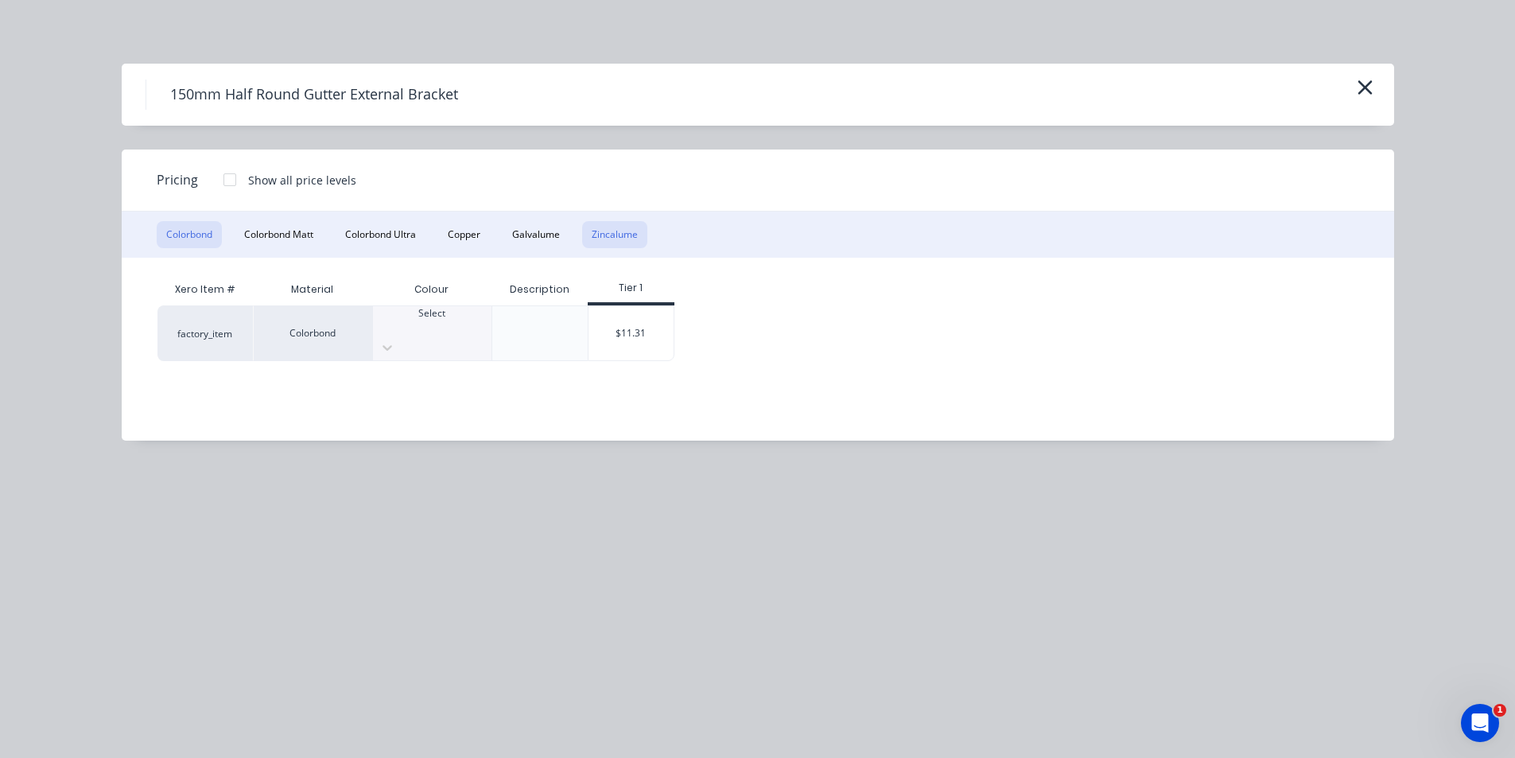
click at [642, 243] on button "Zincalume" at bounding box center [614, 234] width 65 height 27
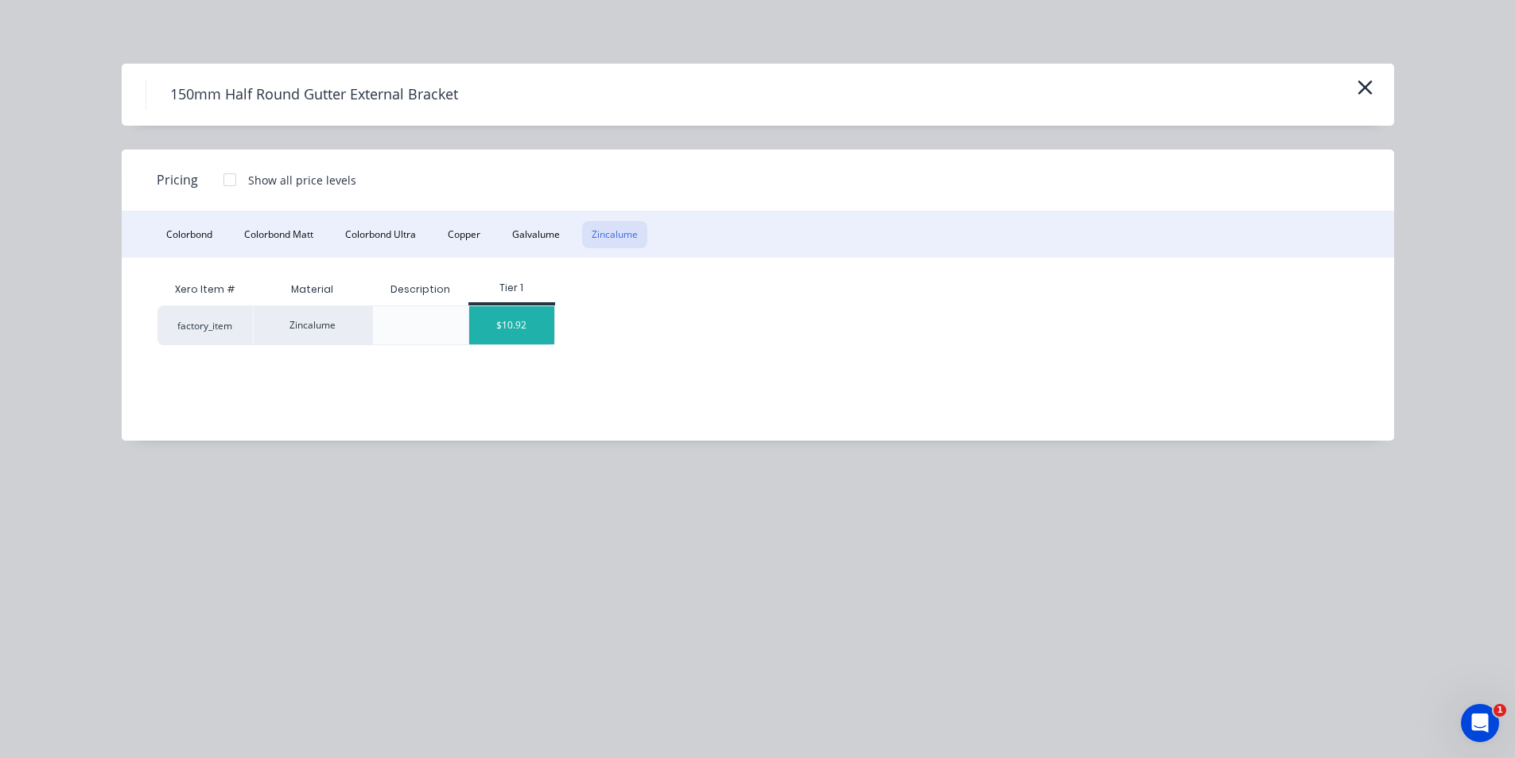
click at [518, 331] on div "$10.92" at bounding box center [511, 325] width 85 height 38
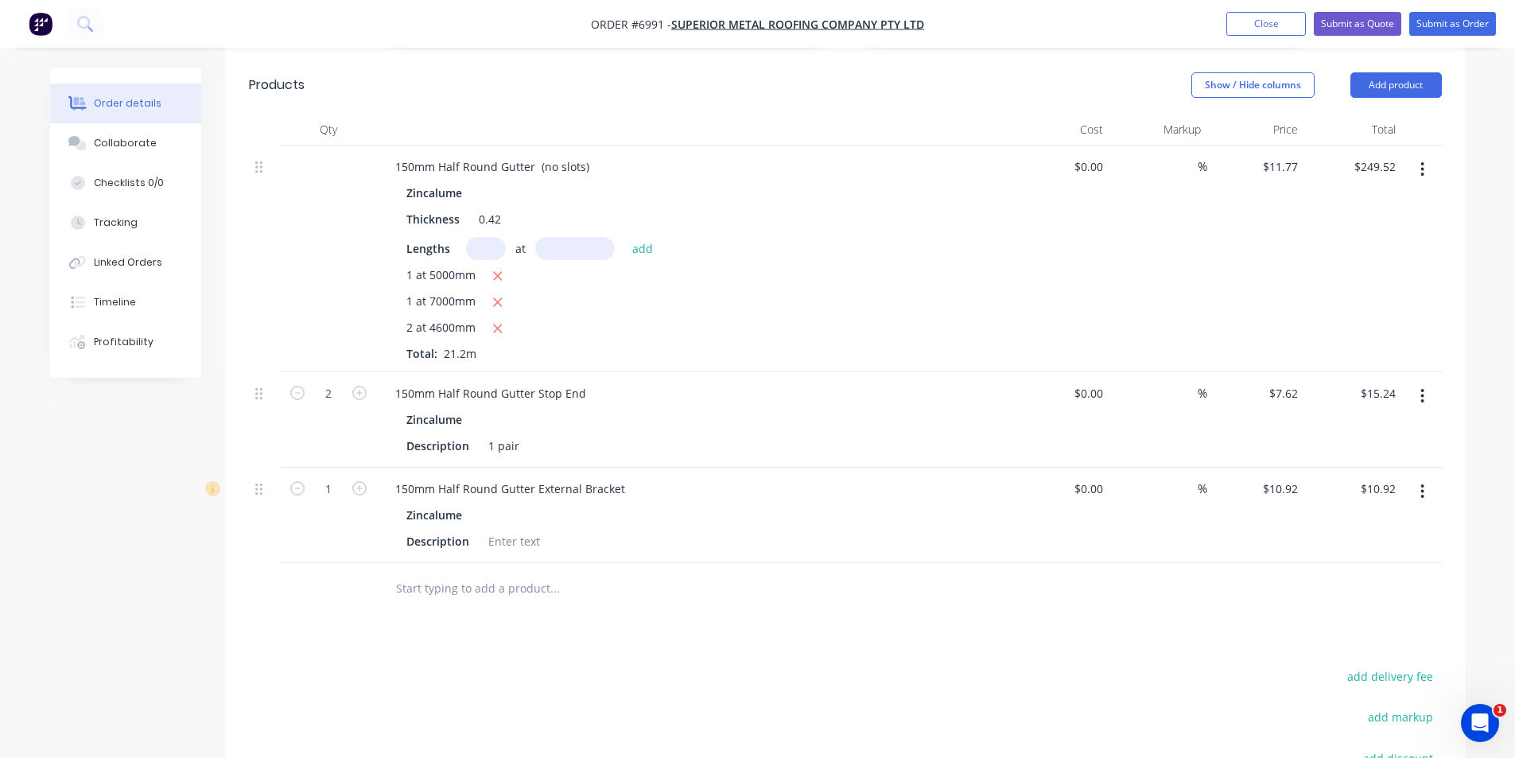
scroll to position [1066, 0]
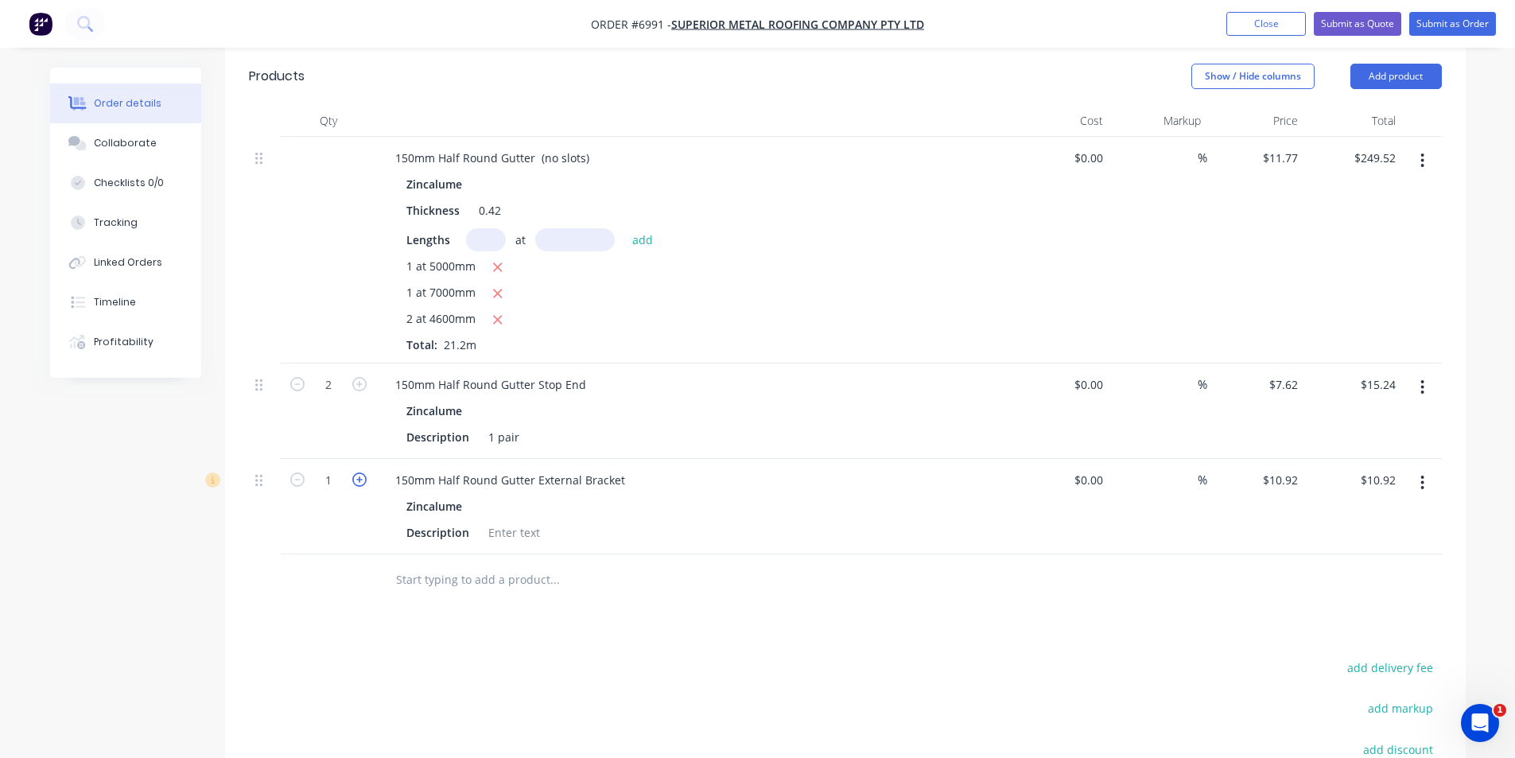
click at [354, 473] on icon "button" at bounding box center [359, 480] width 14 height 14
type input "2"
type input "$21.84"
click at [354, 473] on icon "button" at bounding box center [359, 480] width 14 height 14
type input "3"
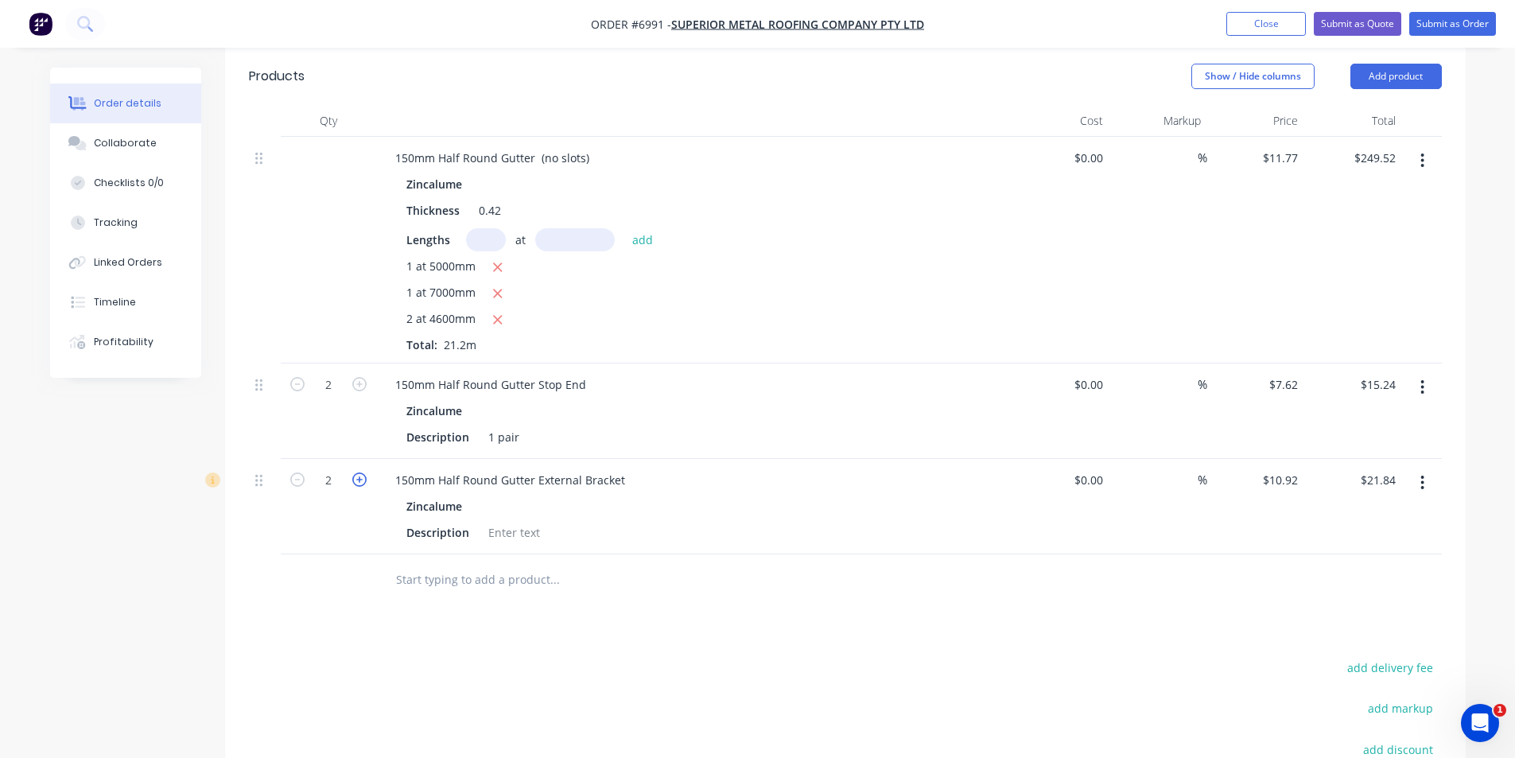
type input "$32.76"
click at [354, 473] on icon "button" at bounding box center [359, 480] width 14 height 14
type input "4"
type input "$43.68"
click at [354, 473] on icon "button" at bounding box center [359, 480] width 14 height 14
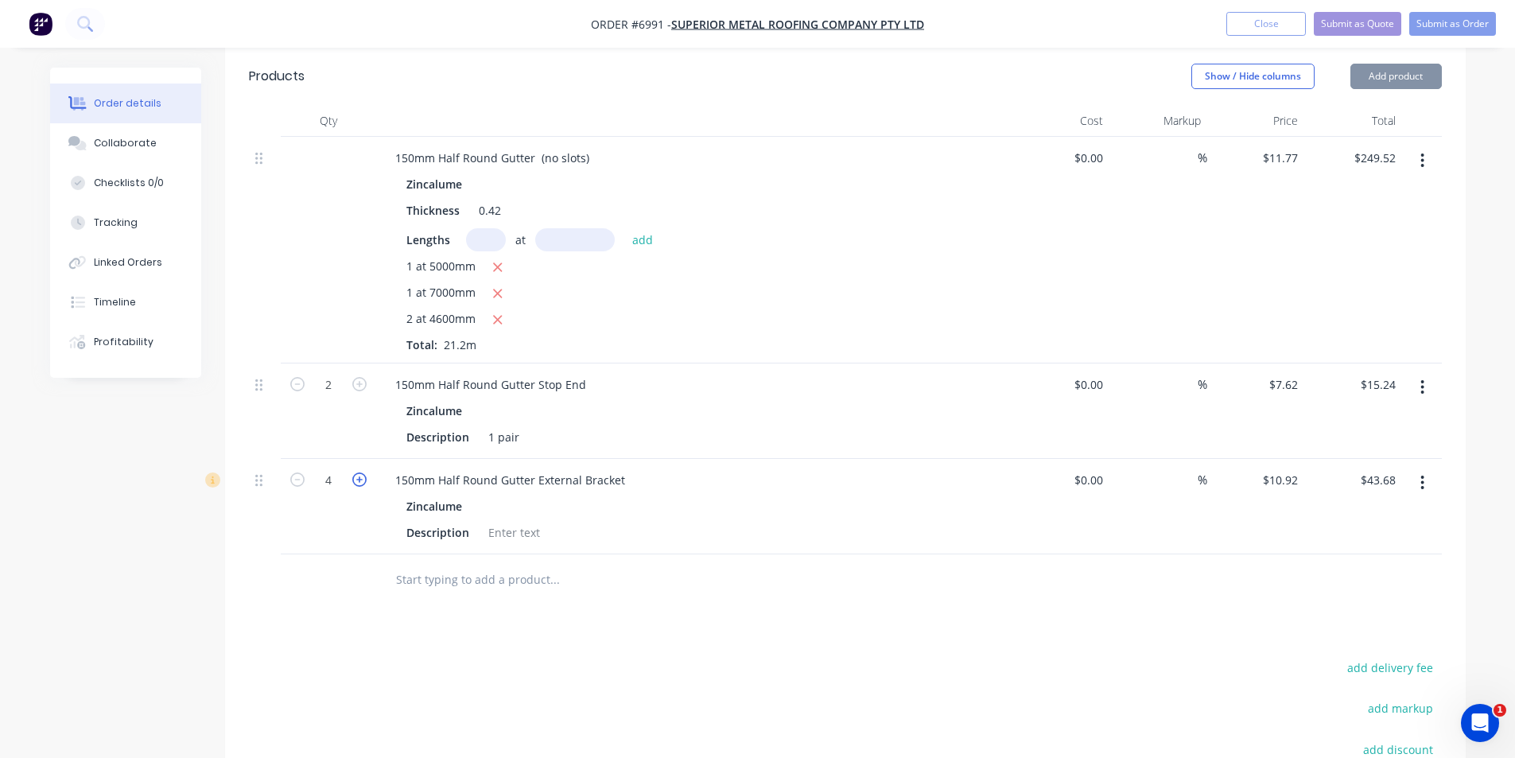
type input "5"
type input "$54.60"
click at [354, 473] on icon "button" at bounding box center [359, 480] width 14 height 14
type input "6"
type input "$65.52"
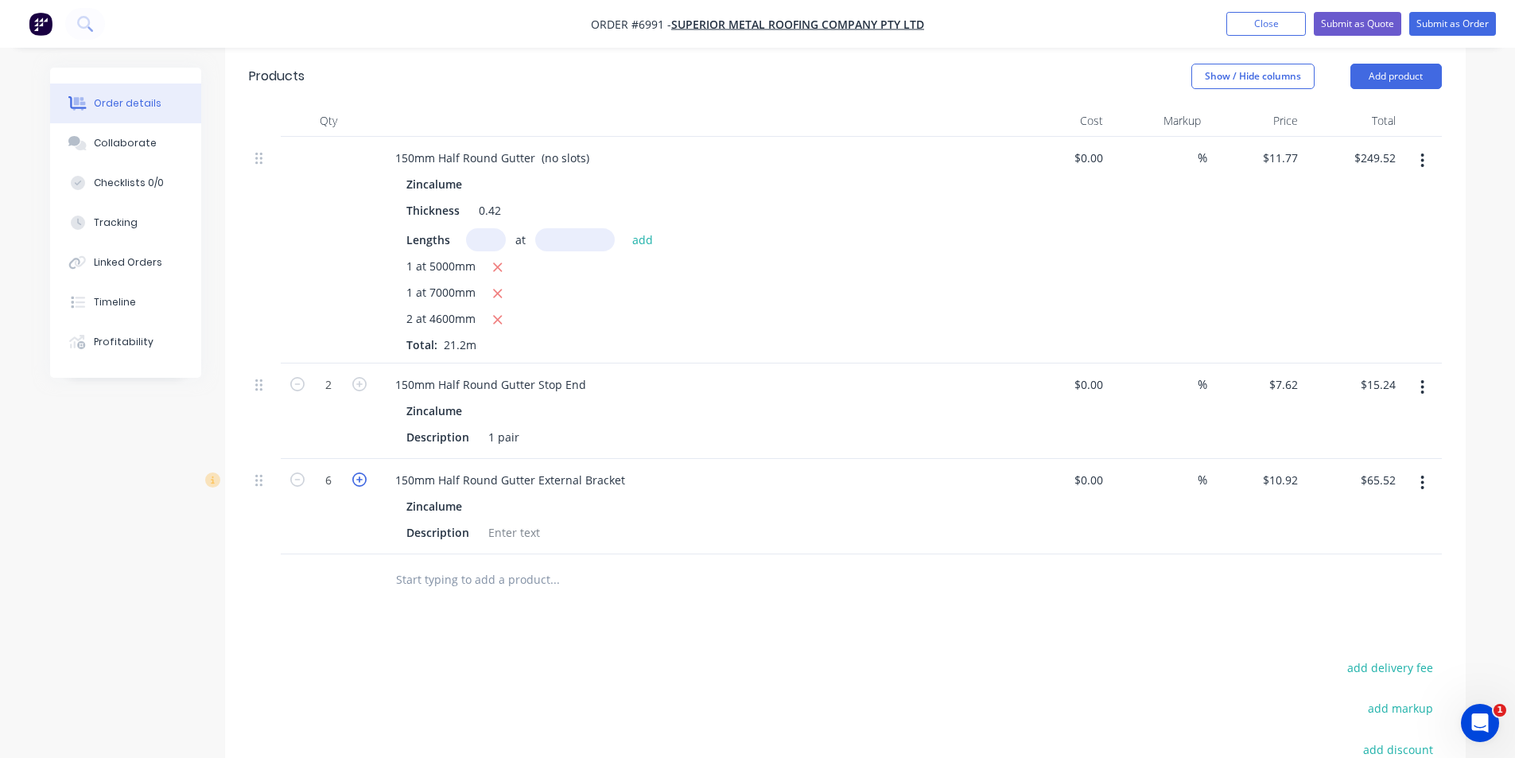
click at [355, 473] on icon "button" at bounding box center [359, 480] width 14 height 14
type input "7"
type input "$76.44"
click at [355, 473] on icon "button" at bounding box center [359, 480] width 14 height 14
type input "8"
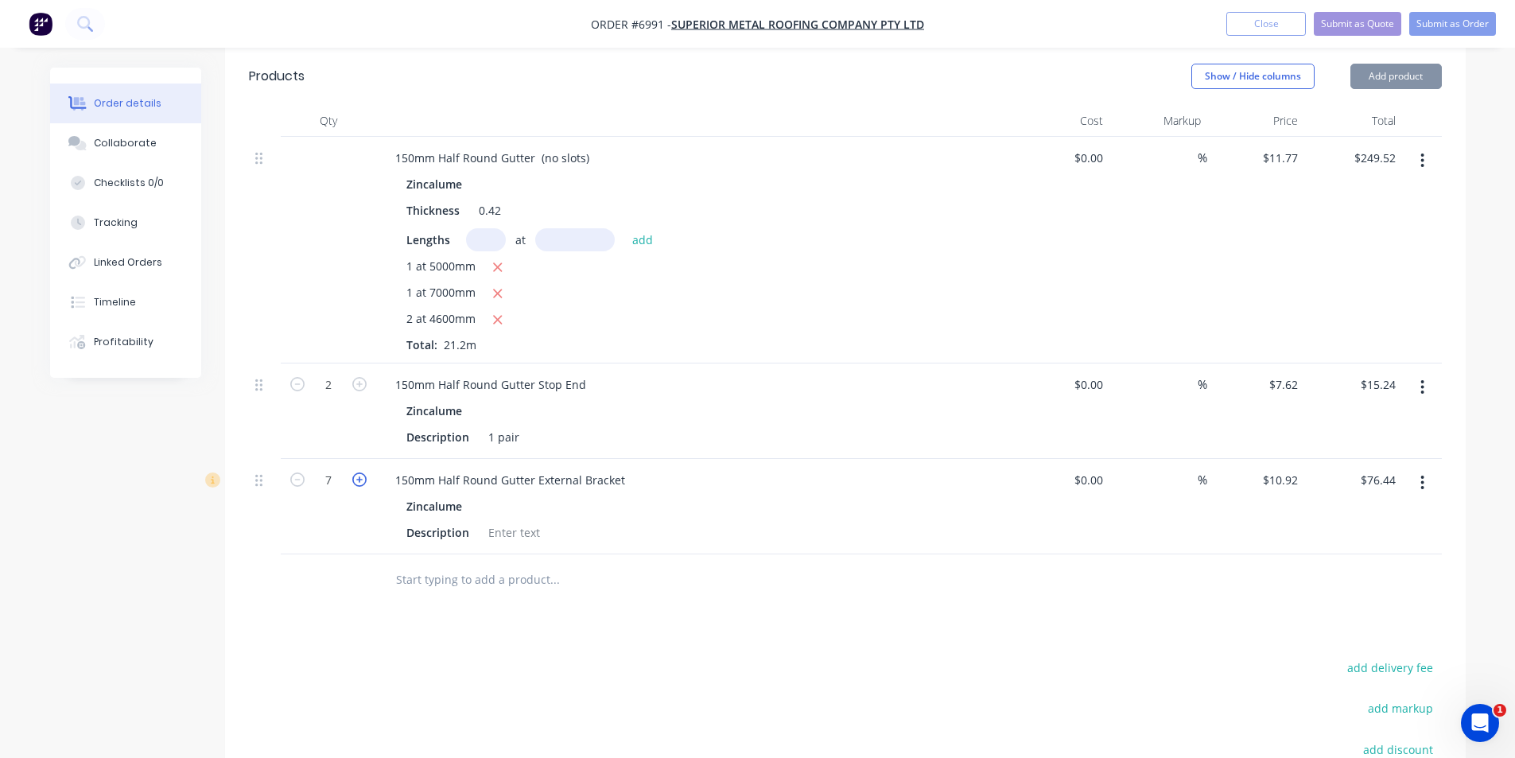
type input "$87.36"
click at [355, 473] on icon "button" at bounding box center [359, 480] width 14 height 14
type input "9"
type input "$98.28"
click at [356, 473] on icon "button" at bounding box center [359, 480] width 14 height 14
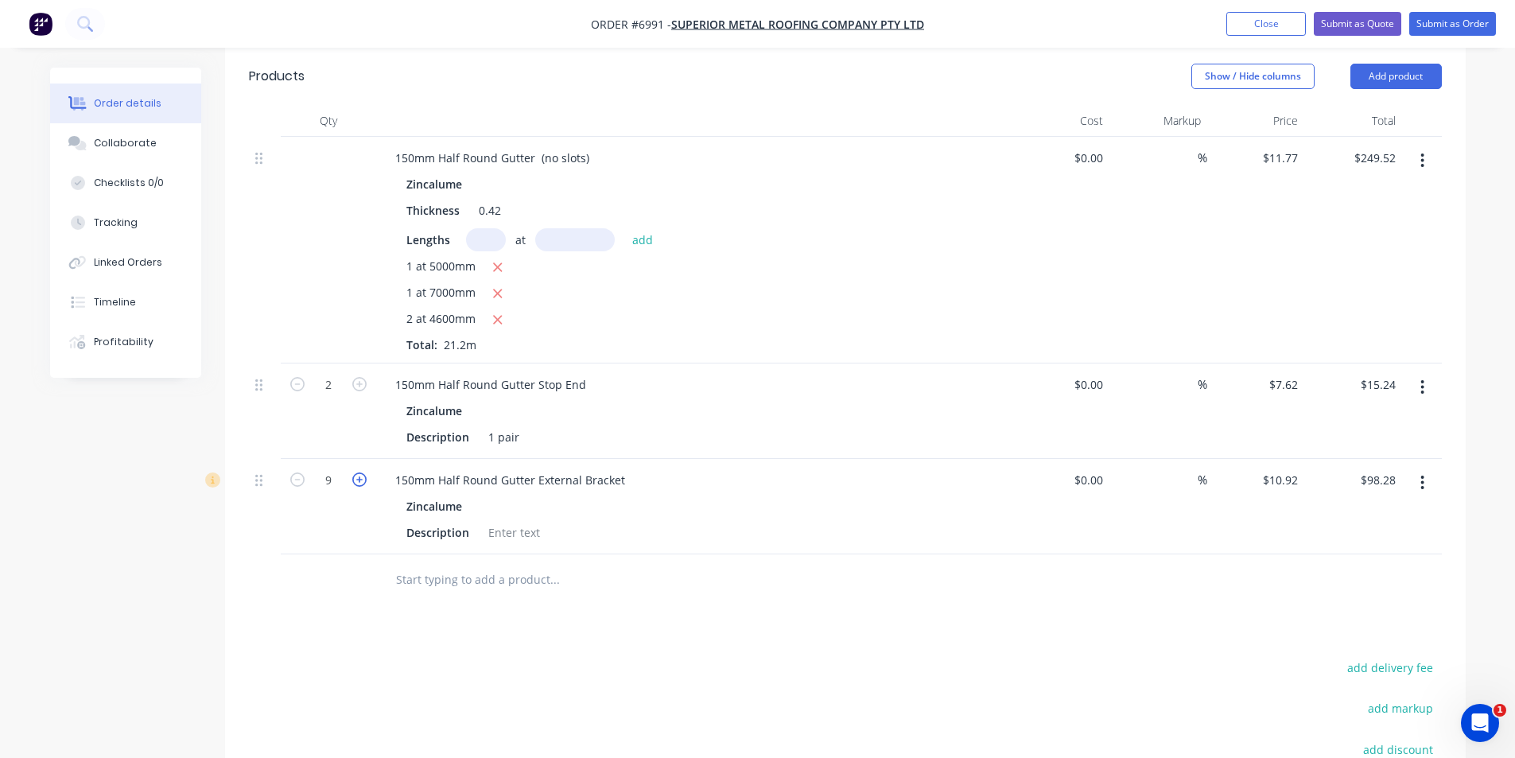
type input "10"
type input "$109.20"
click at [356, 473] on icon "button" at bounding box center [359, 480] width 14 height 14
type input "11"
type input "$120.12"
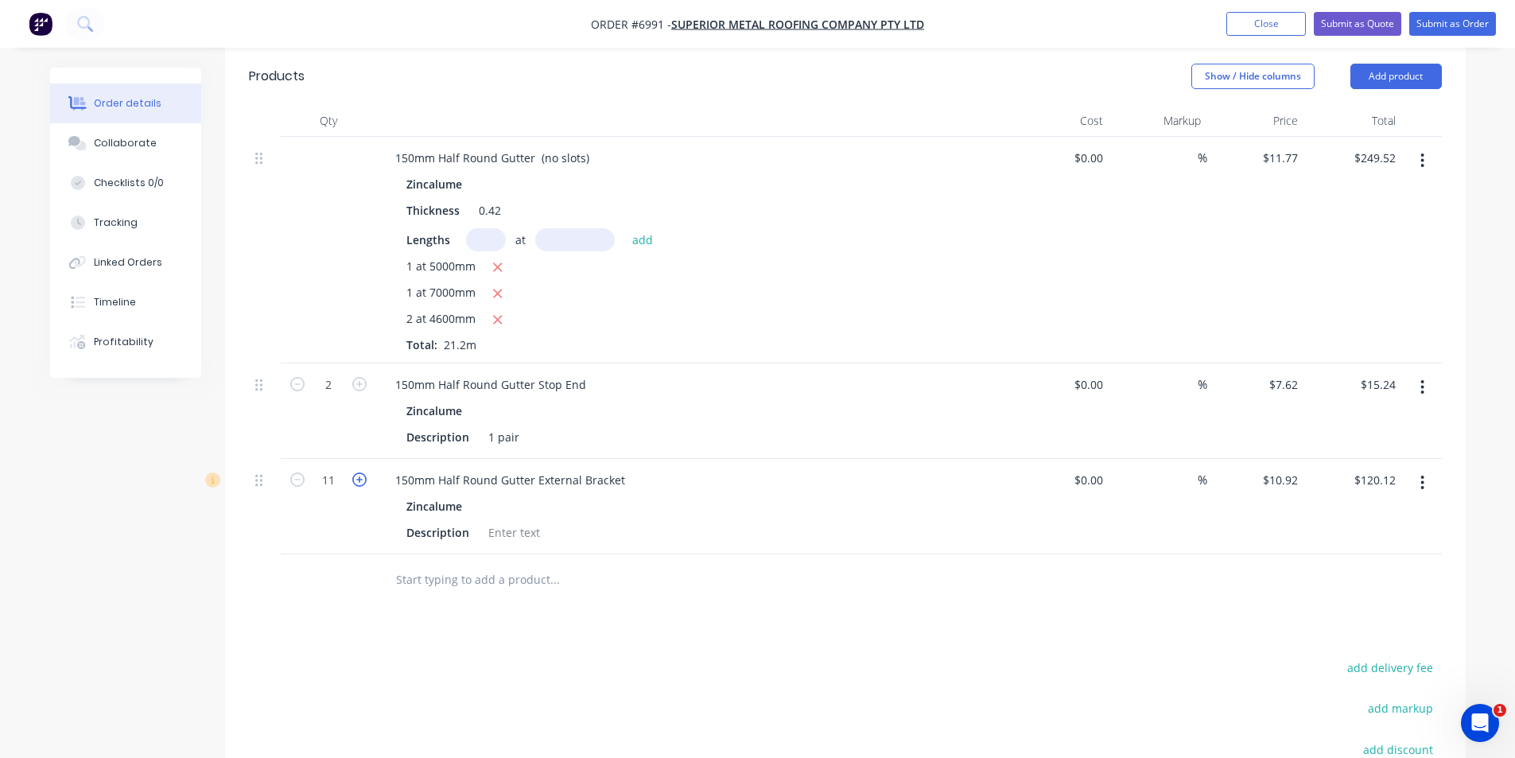
click at [356, 473] on icon "button" at bounding box center [359, 480] width 14 height 14
type input "12"
type input "$131.04"
click at [356, 473] on icon "button" at bounding box center [359, 480] width 14 height 14
type input "13"
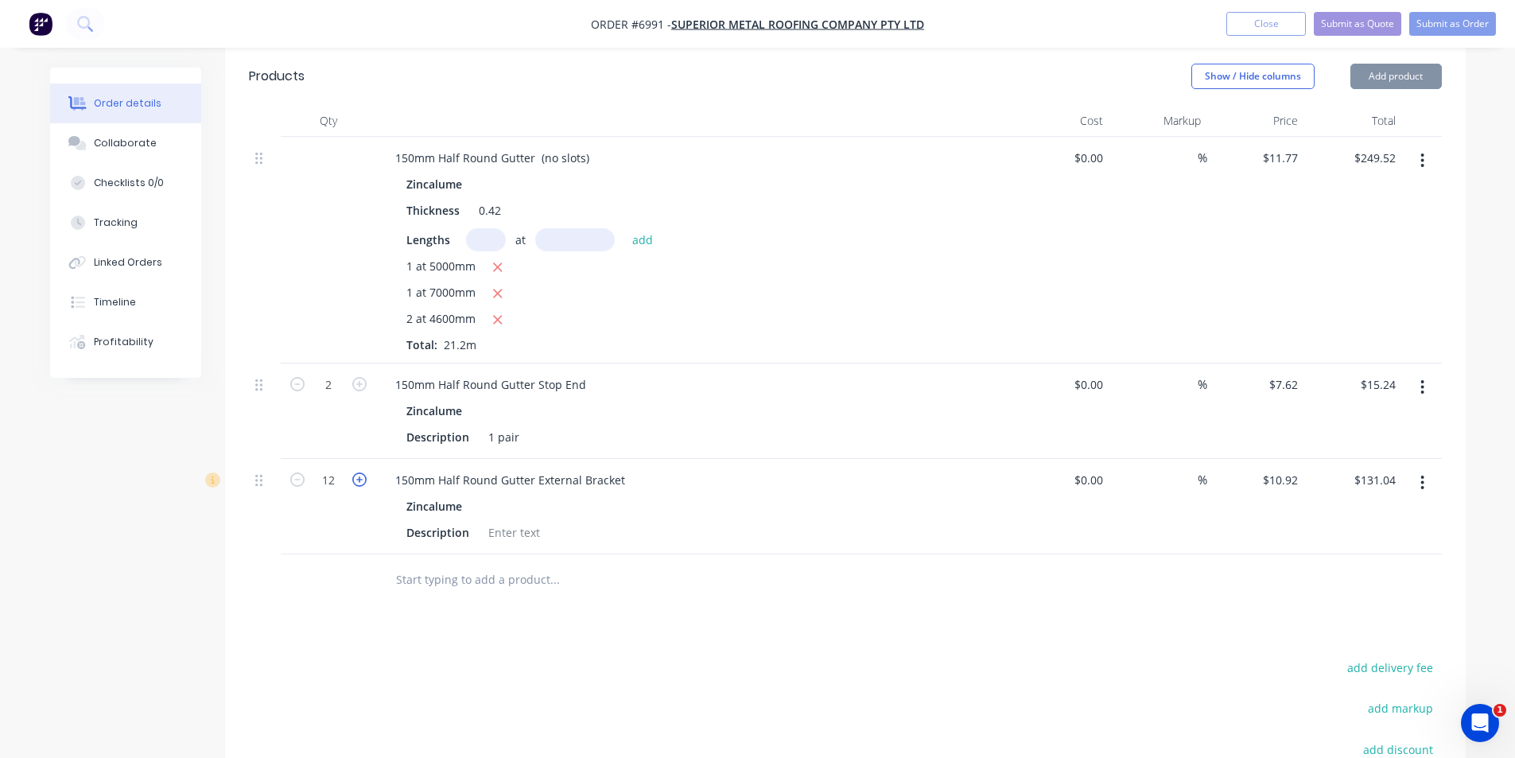
type input "$141.96"
click at [356, 473] on icon "button" at bounding box center [359, 480] width 14 height 14
type input "14"
type input "$152.88"
click at [1433, 22] on button "Submit as Order" at bounding box center [1453, 24] width 87 height 24
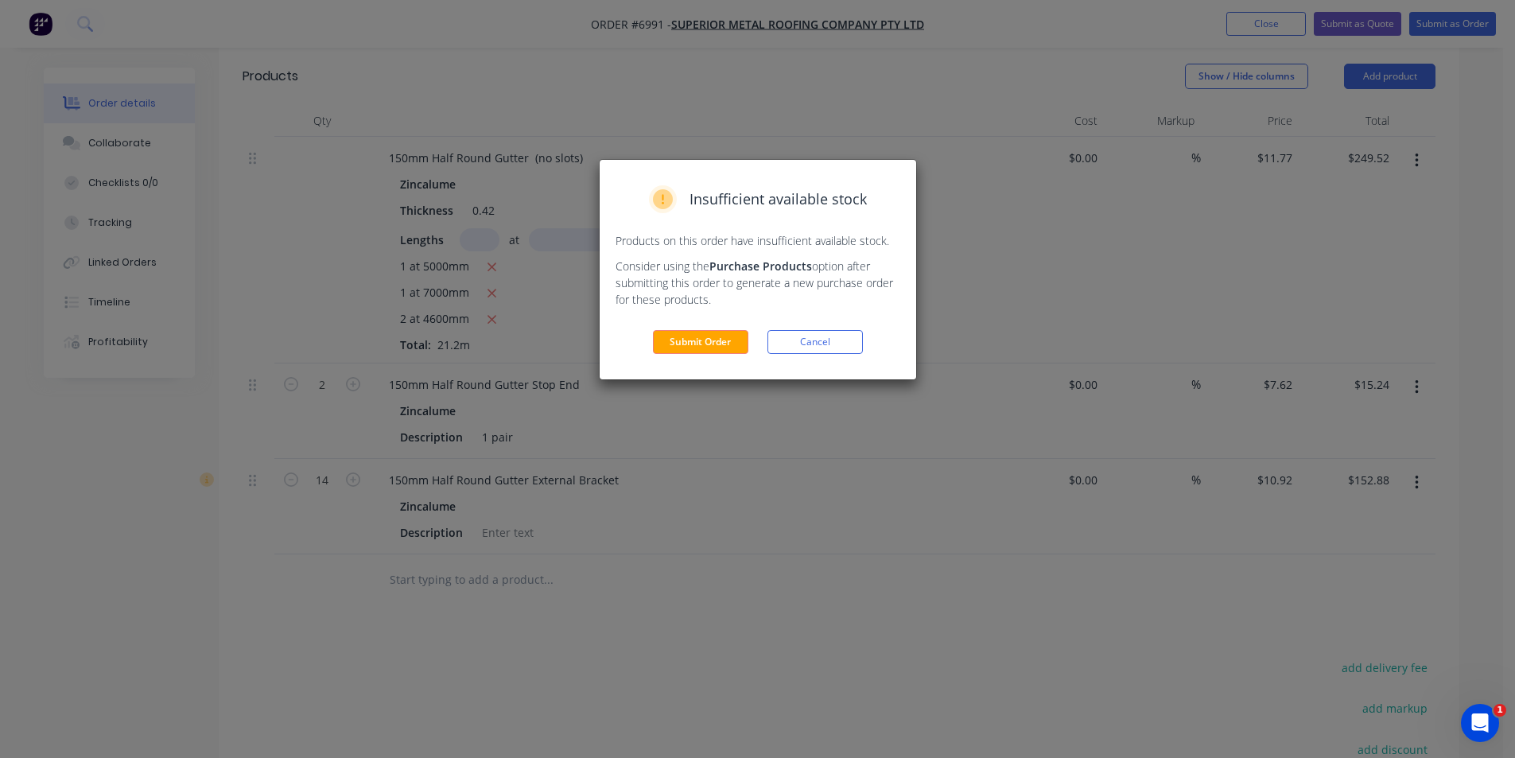
click at [865, 344] on div "Submit Order Cancel" at bounding box center [758, 342] width 285 height 24
click at [855, 345] on button "Cancel" at bounding box center [815, 342] width 95 height 24
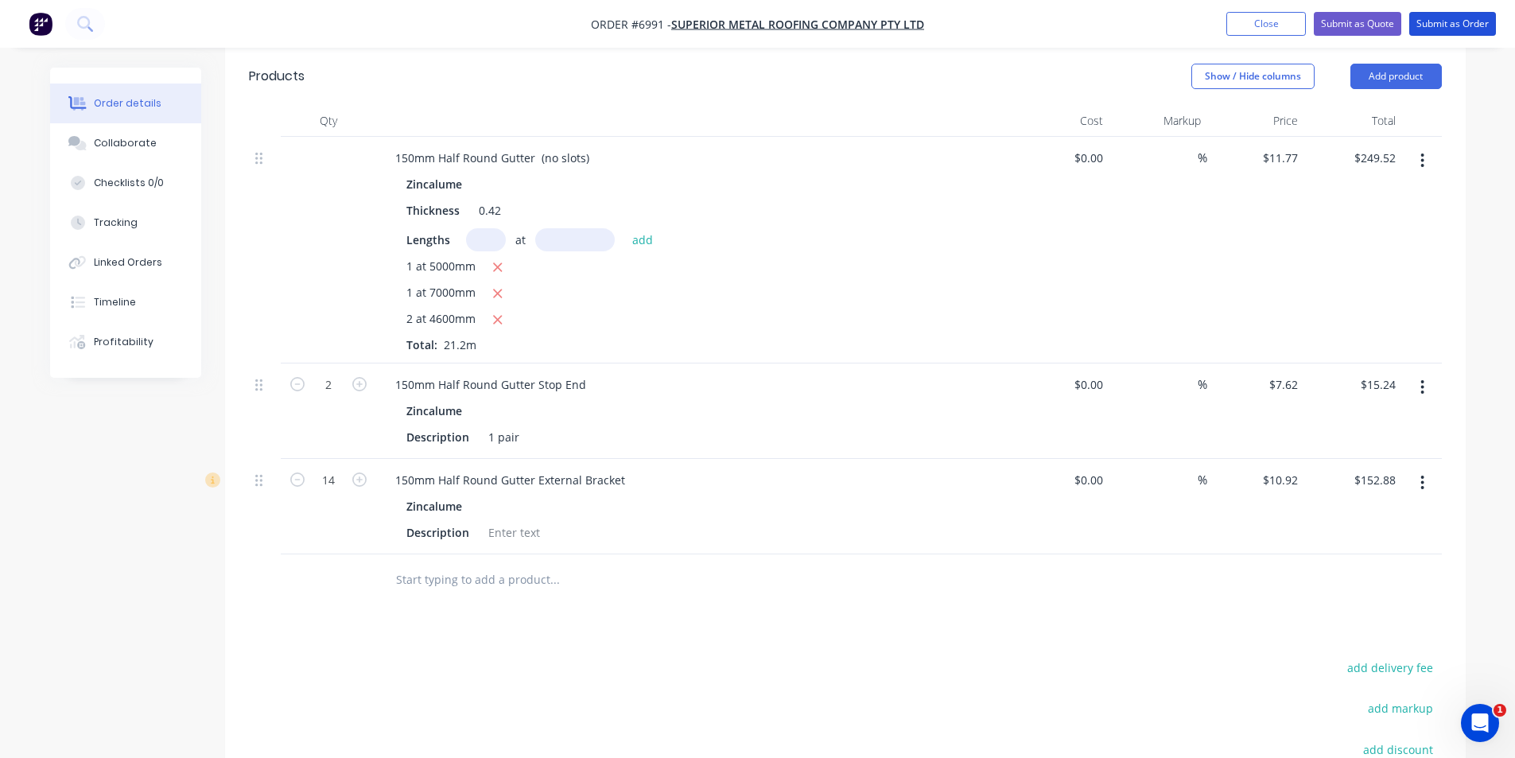
scroll to position [748, 0]
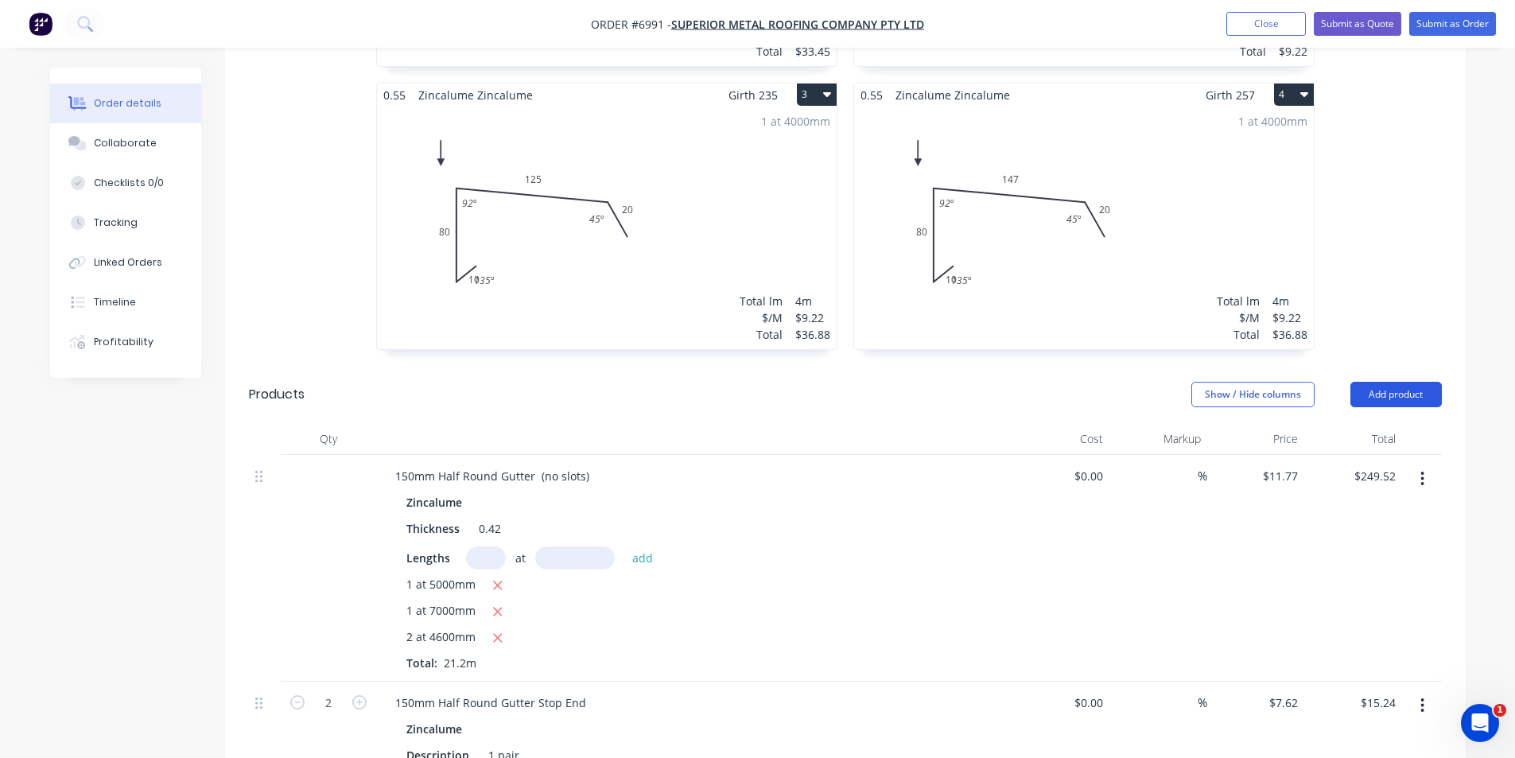
click at [1420, 382] on button "Add product" at bounding box center [1396, 394] width 91 height 25
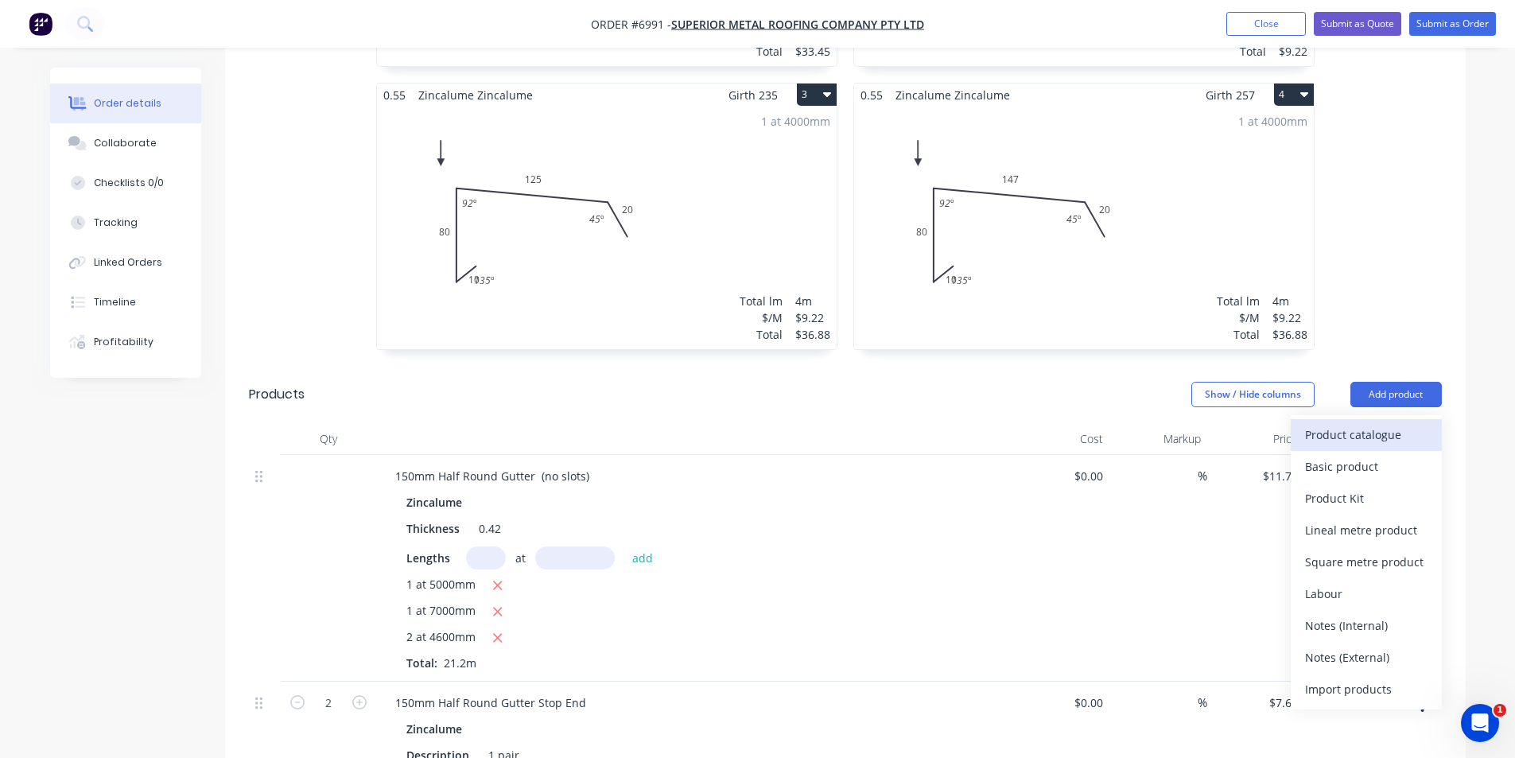
click at [1390, 419] on button "Product catalogue" at bounding box center [1366, 435] width 151 height 32
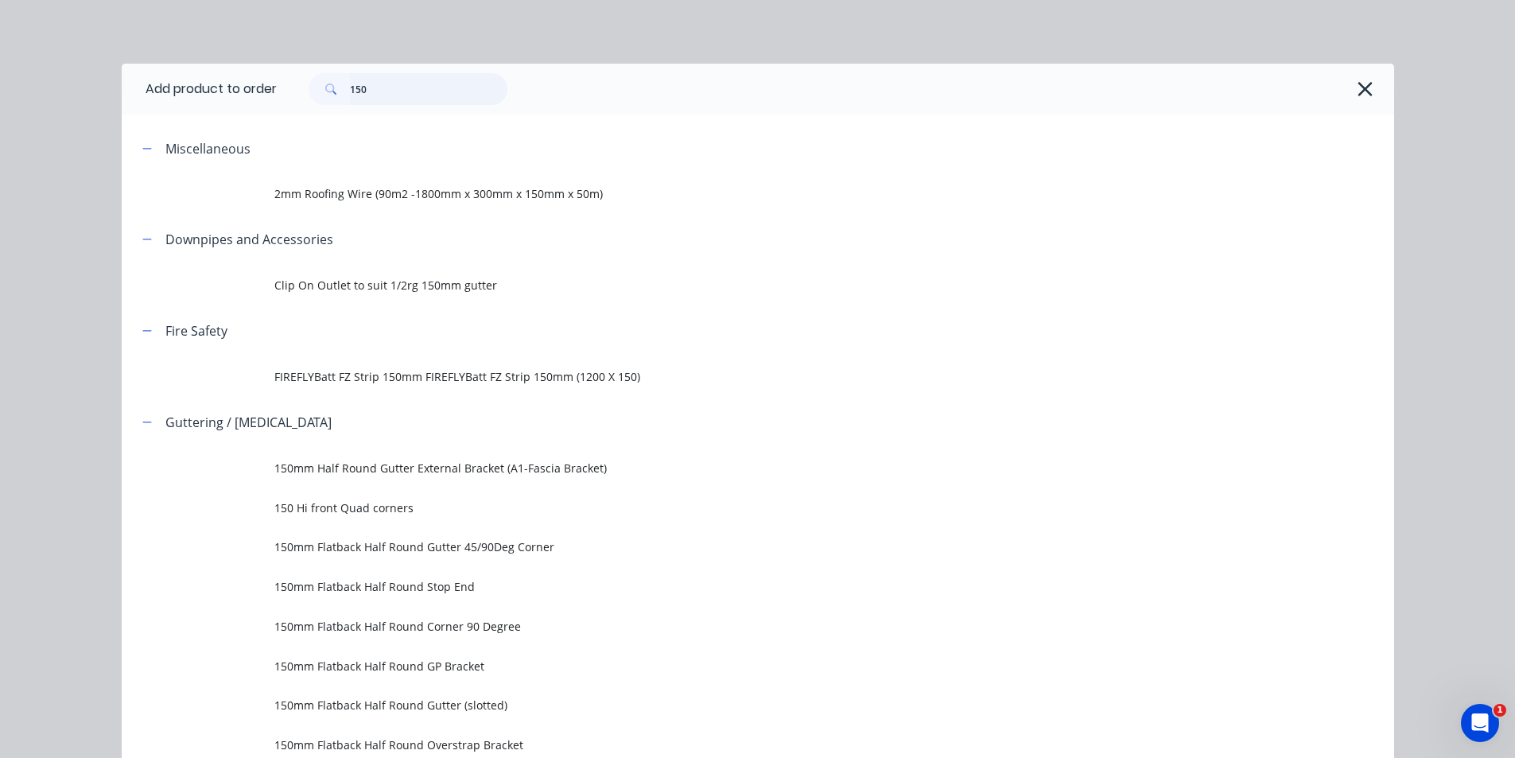
click at [433, 86] on input "150" at bounding box center [429, 89] width 158 height 32
type input "1"
type input "dropper"
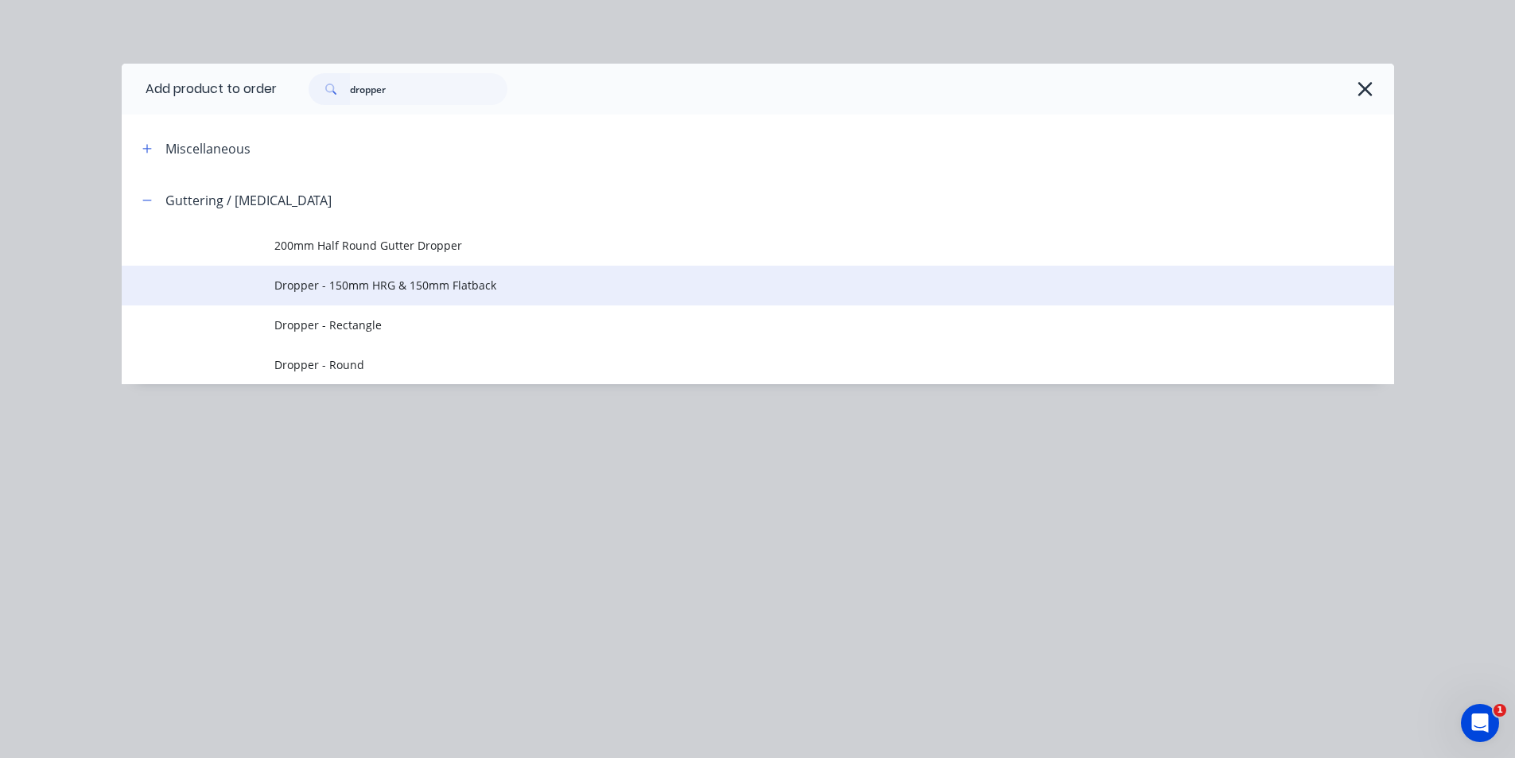
click at [330, 277] on span "Dropper - 150mm HRG & 150mm Flatback" at bounding box center [722, 285] width 896 height 17
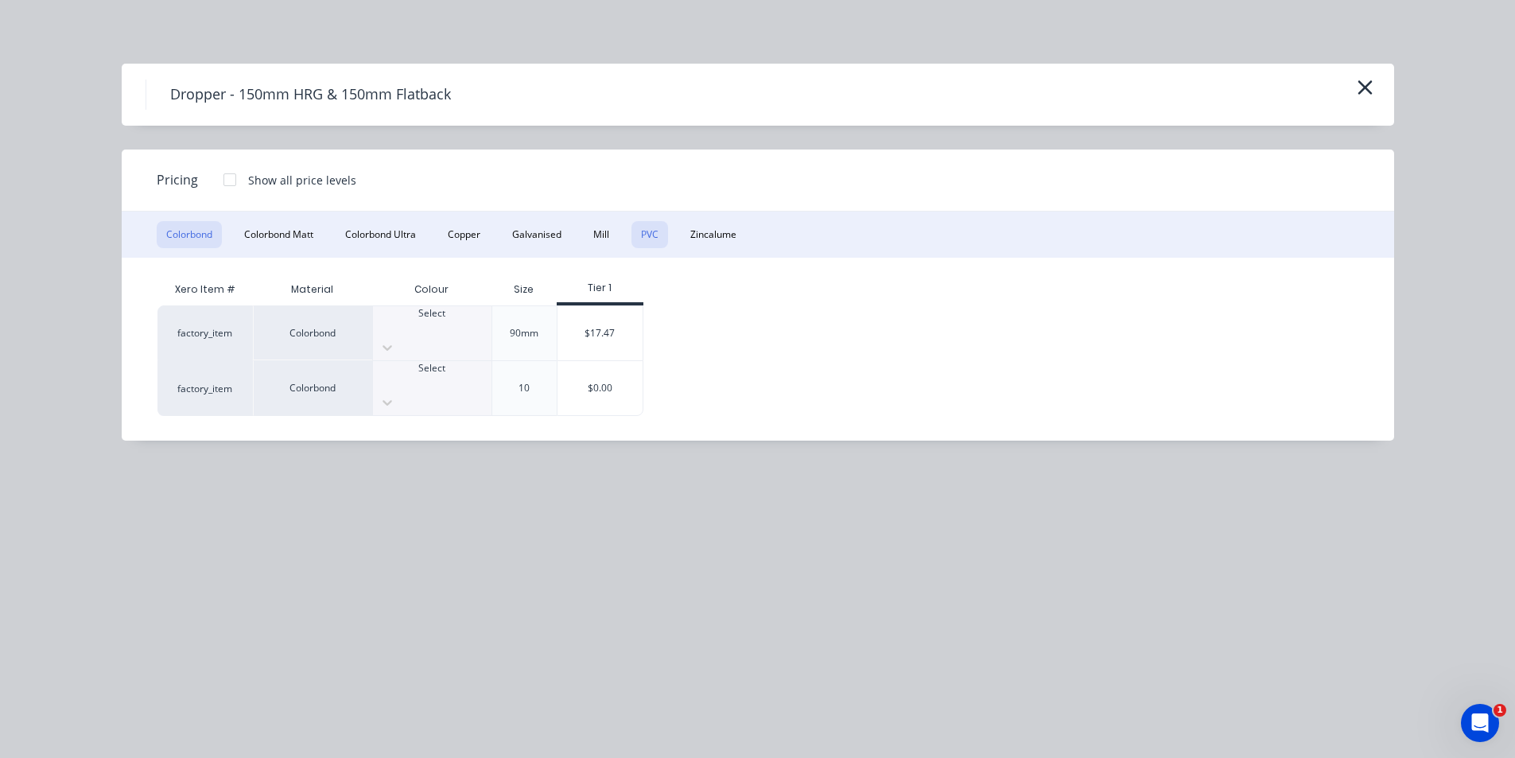
click at [647, 232] on button "PVC" at bounding box center [650, 234] width 37 height 27
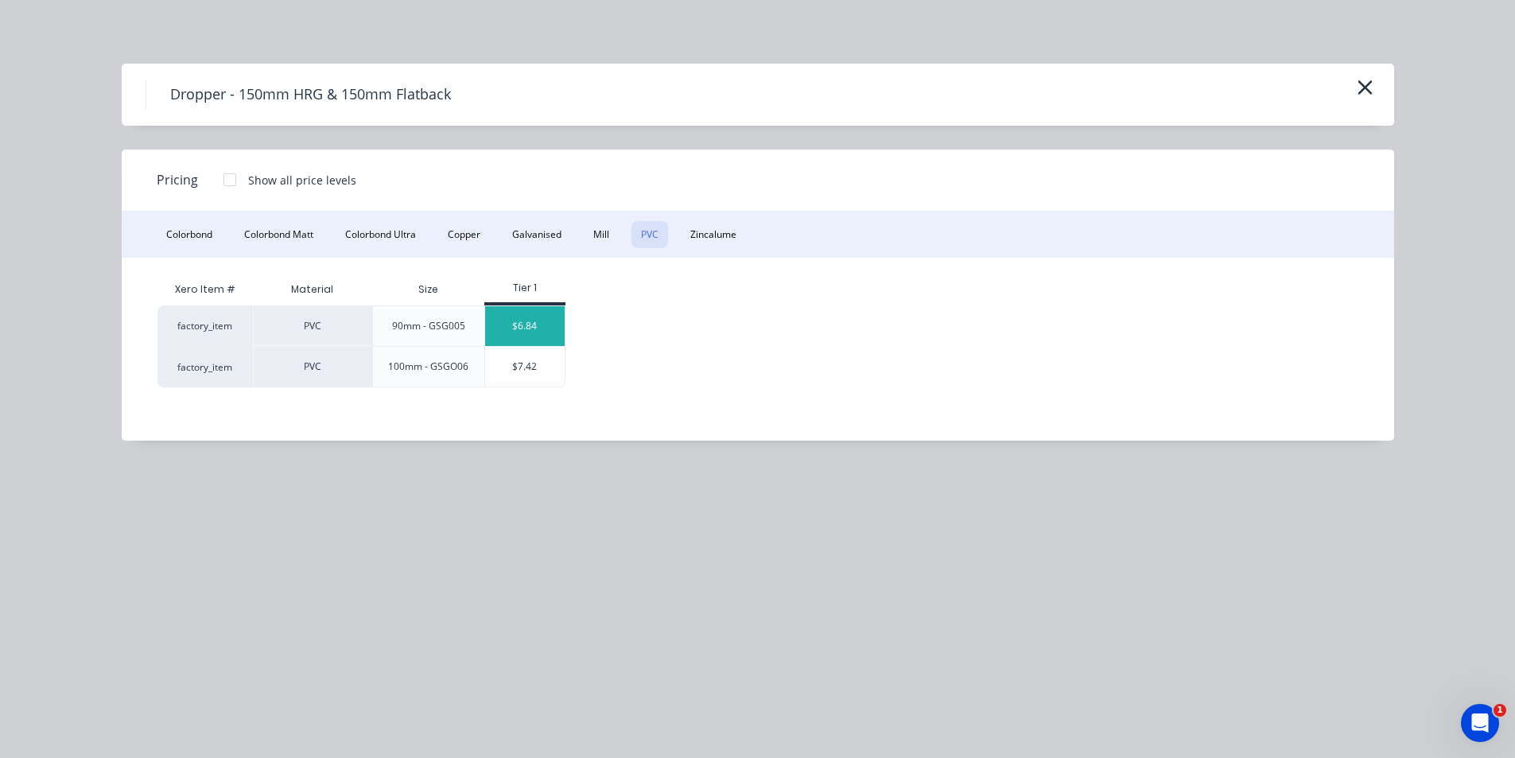
click at [541, 329] on div "$6.84" at bounding box center [525, 326] width 80 height 40
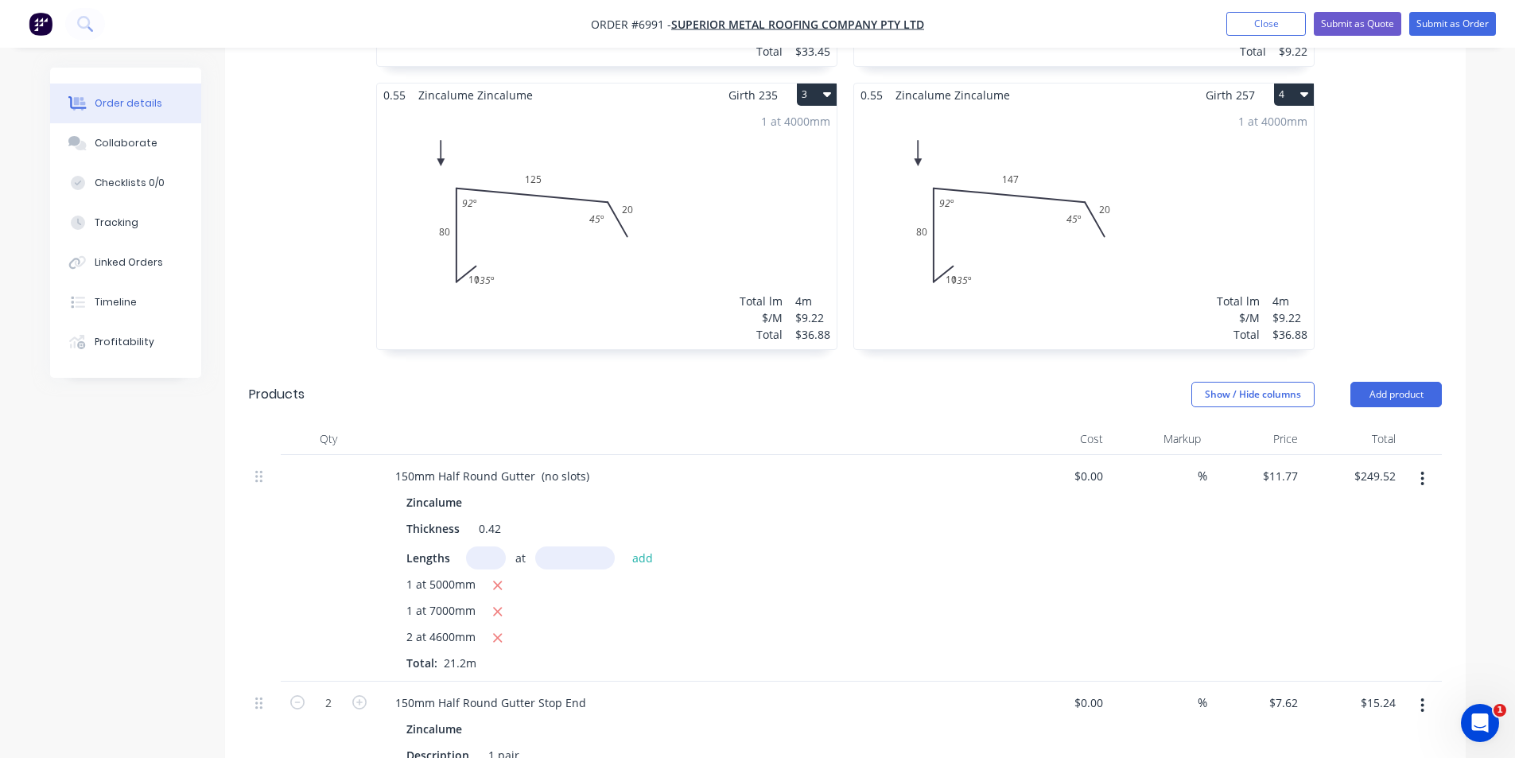
scroll to position [1225, 0]
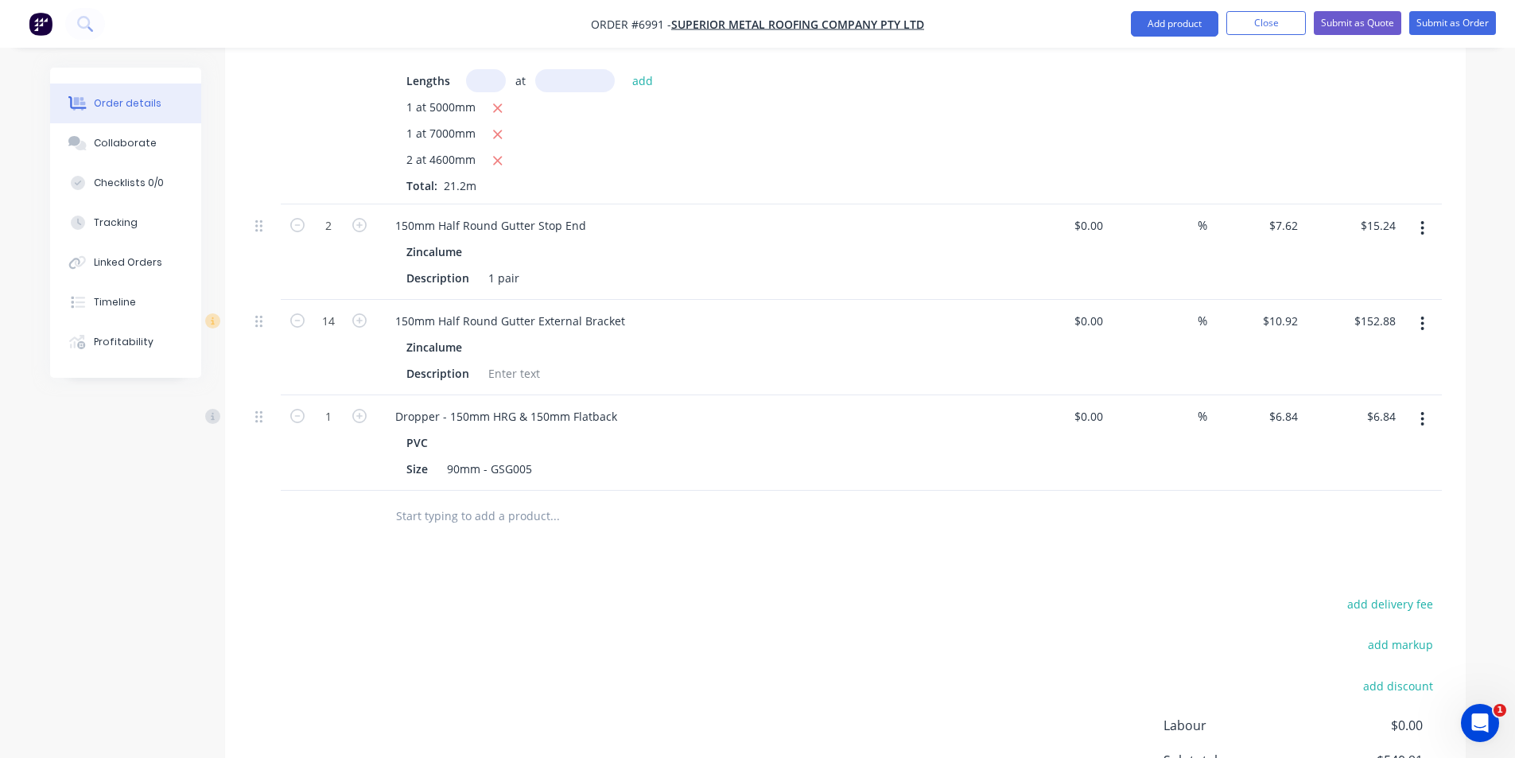
click at [353, 403] on form "1" at bounding box center [328, 415] width 83 height 24
click at [364, 409] on icon "button" at bounding box center [359, 416] width 14 height 14
type input "2"
type input "$13.68"
click at [364, 409] on icon "button" at bounding box center [359, 416] width 14 height 14
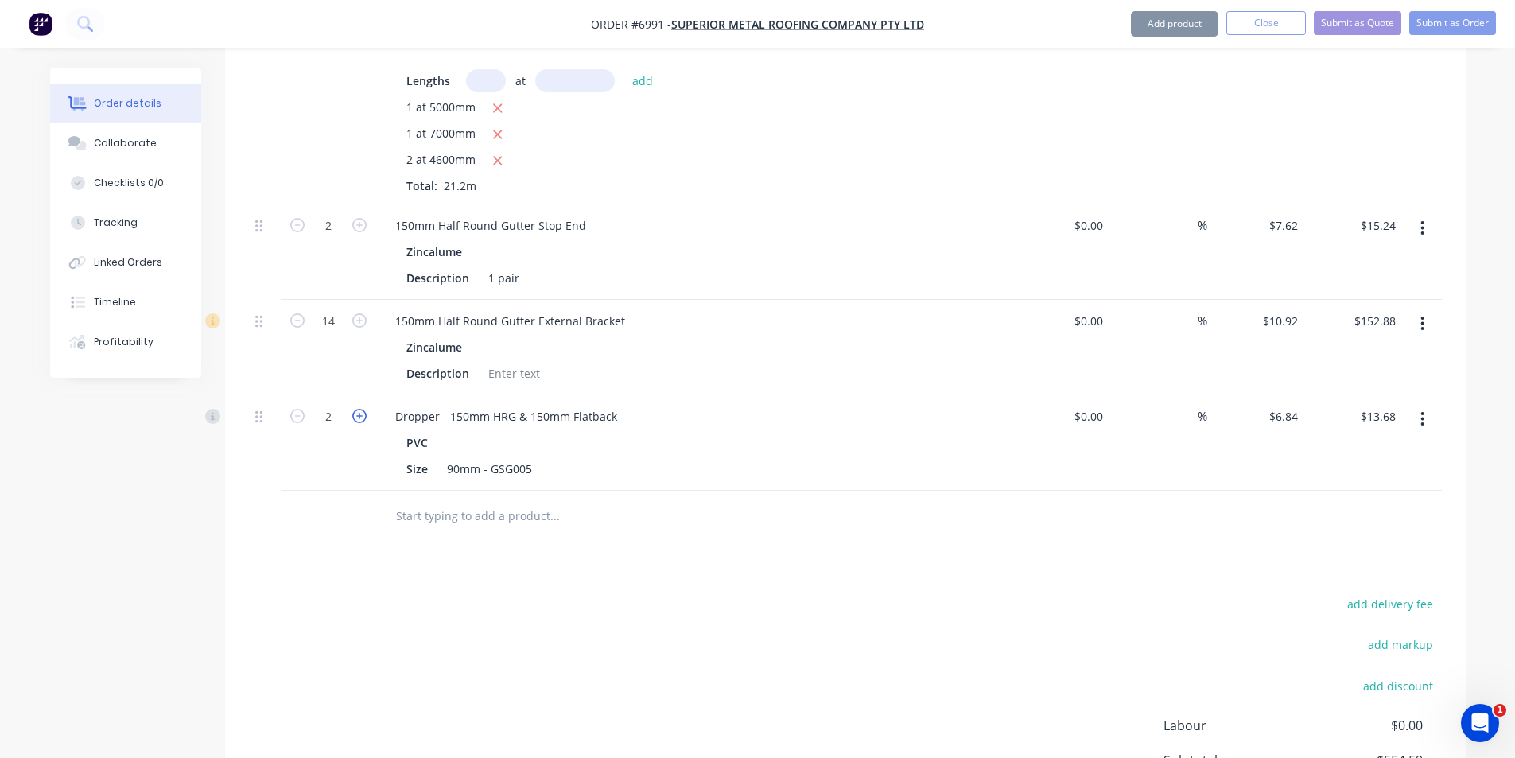
type input "3"
type input "$20.52"
click at [1158, 27] on button "Add product" at bounding box center [1175, 23] width 88 height 25
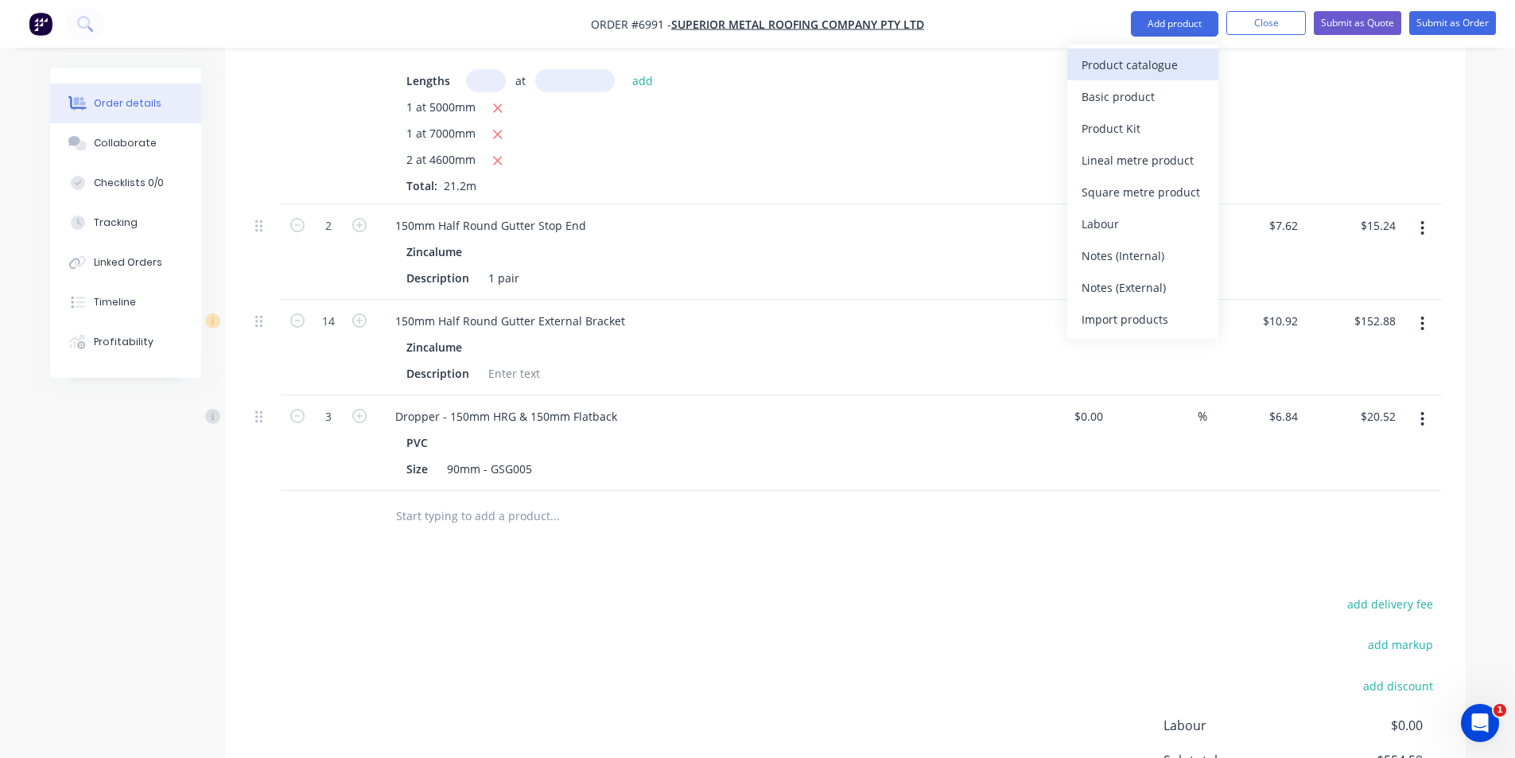
click at [1169, 71] on div "Product catalogue" at bounding box center [1143, 64] width 123 height 23
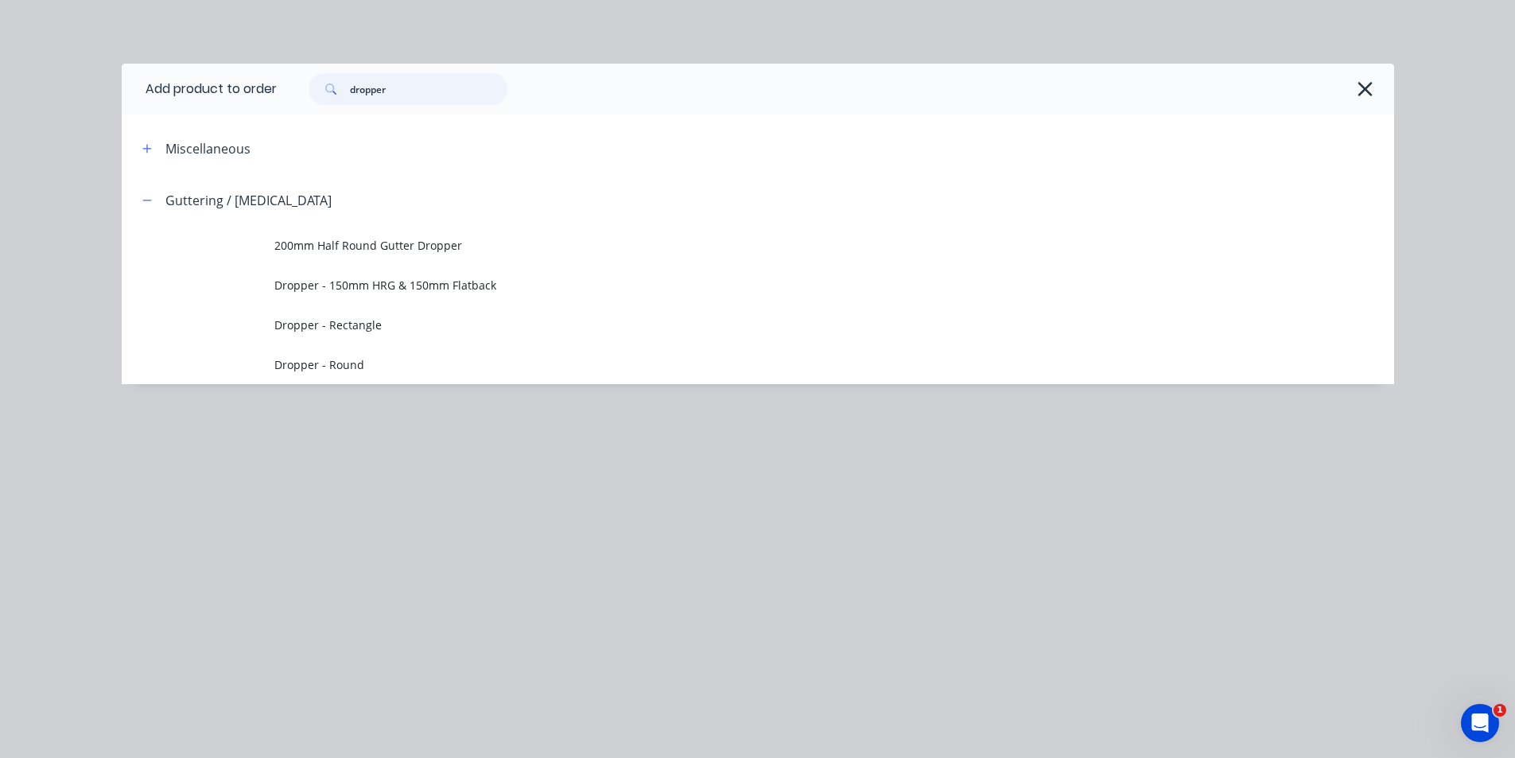
click at [414, 85] on input "dropper" at bounding box center [429, 89] width 158 height 32
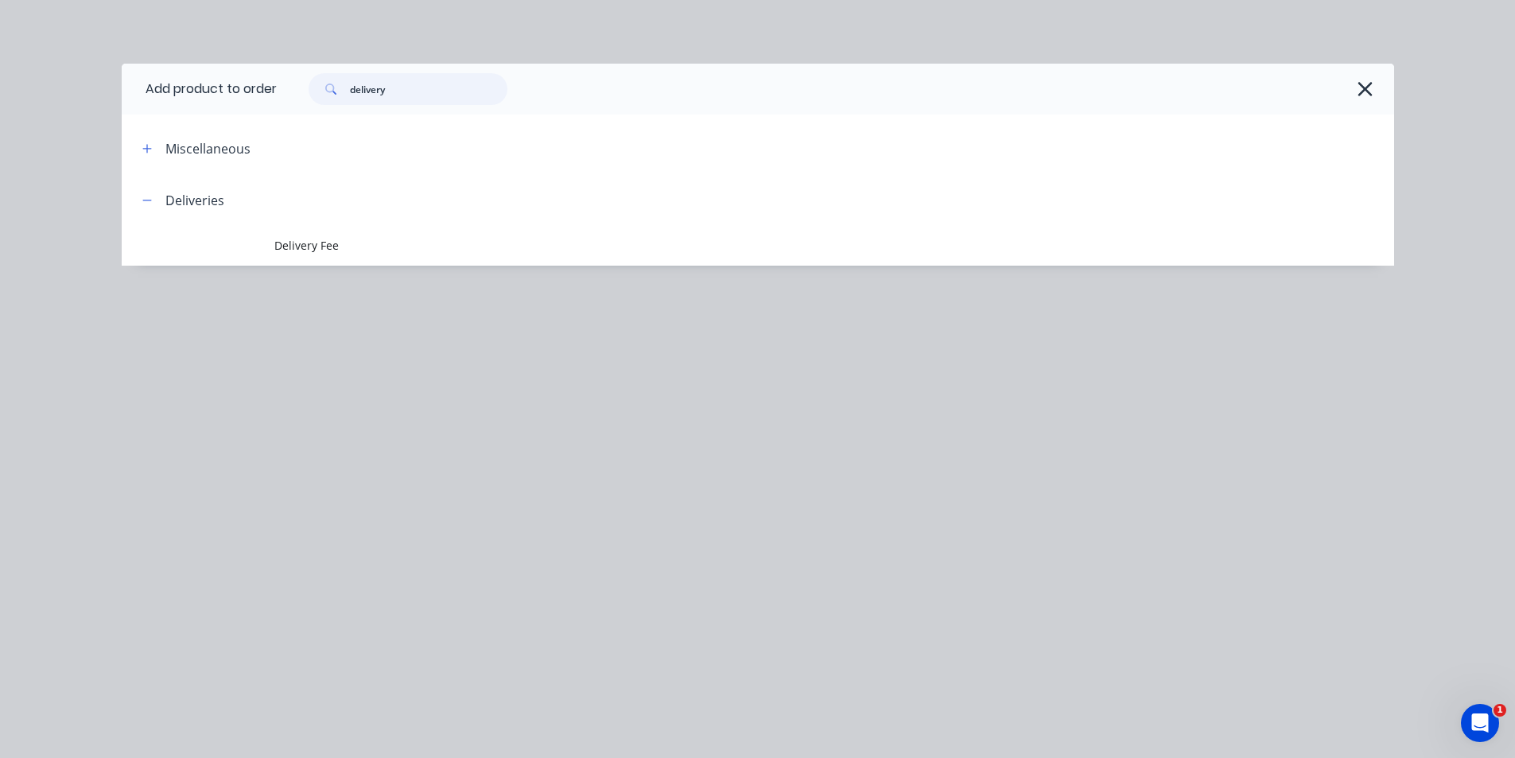
type input "delivery"
click at [281, 239] on span "Delivery Fee" at bounding box center [722, 245] width 896 height 17
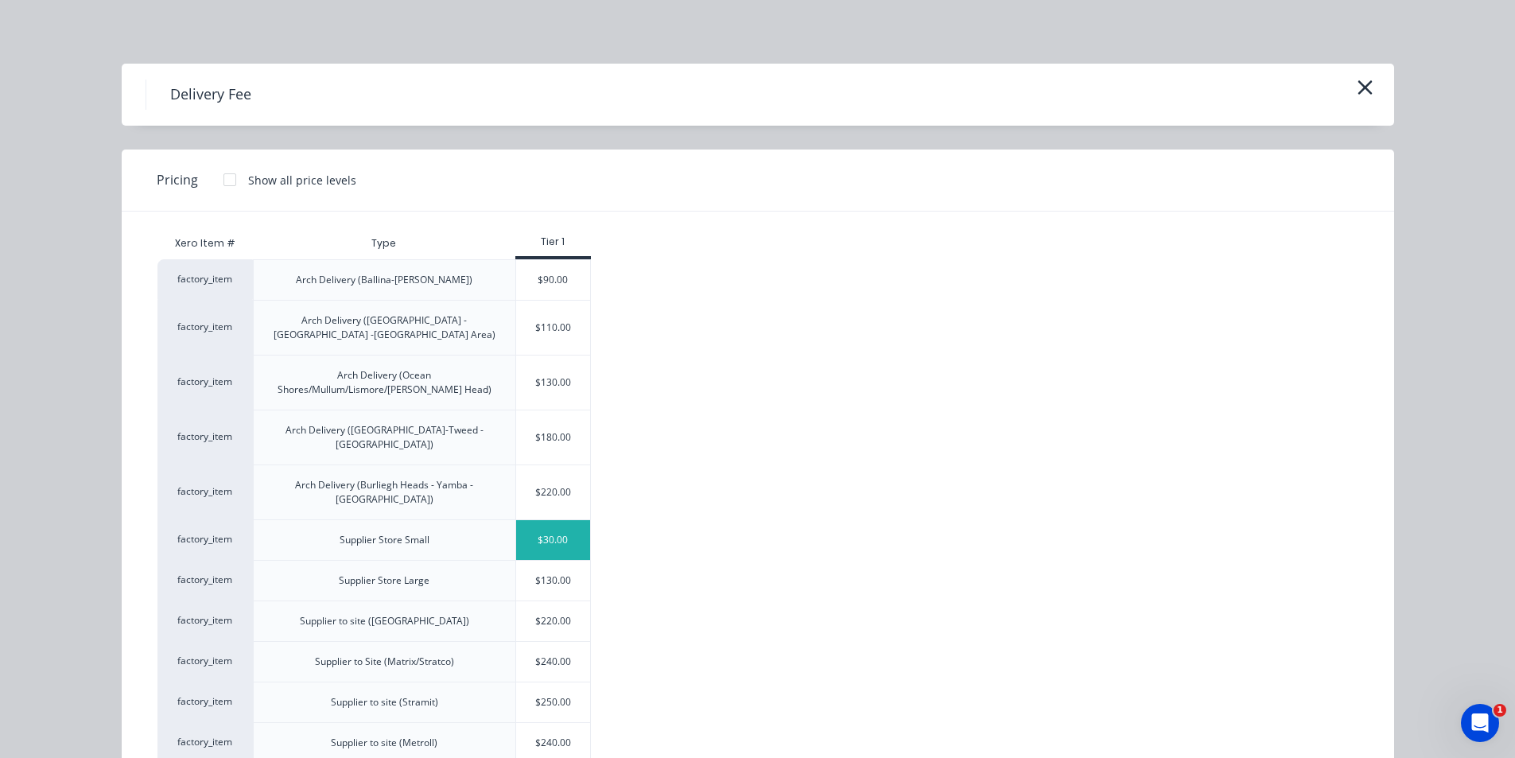
click at [568, 520] on div "$30.00" at bounding box center [553, 540] width 75 height 40
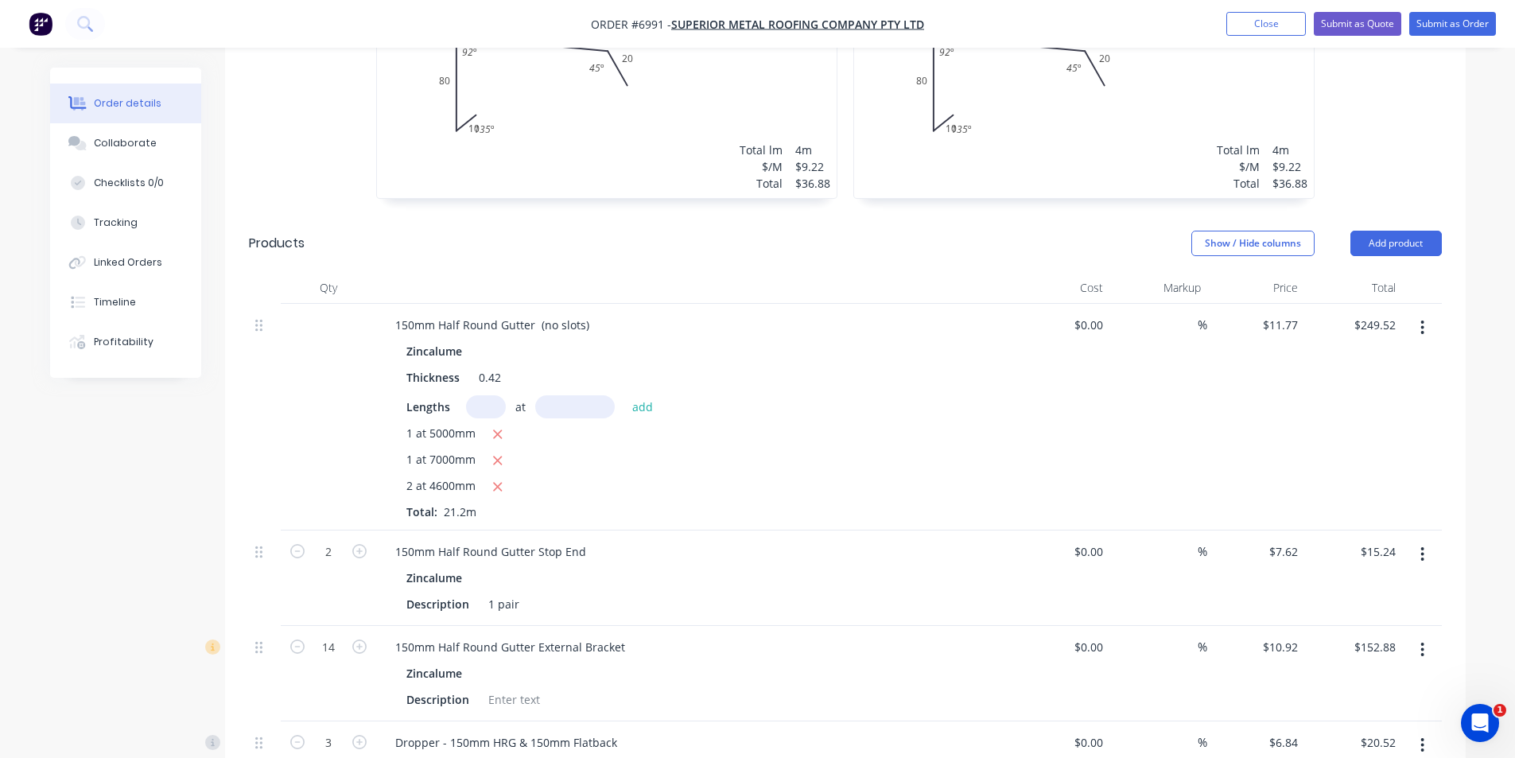
scroll to position [1066, 0]
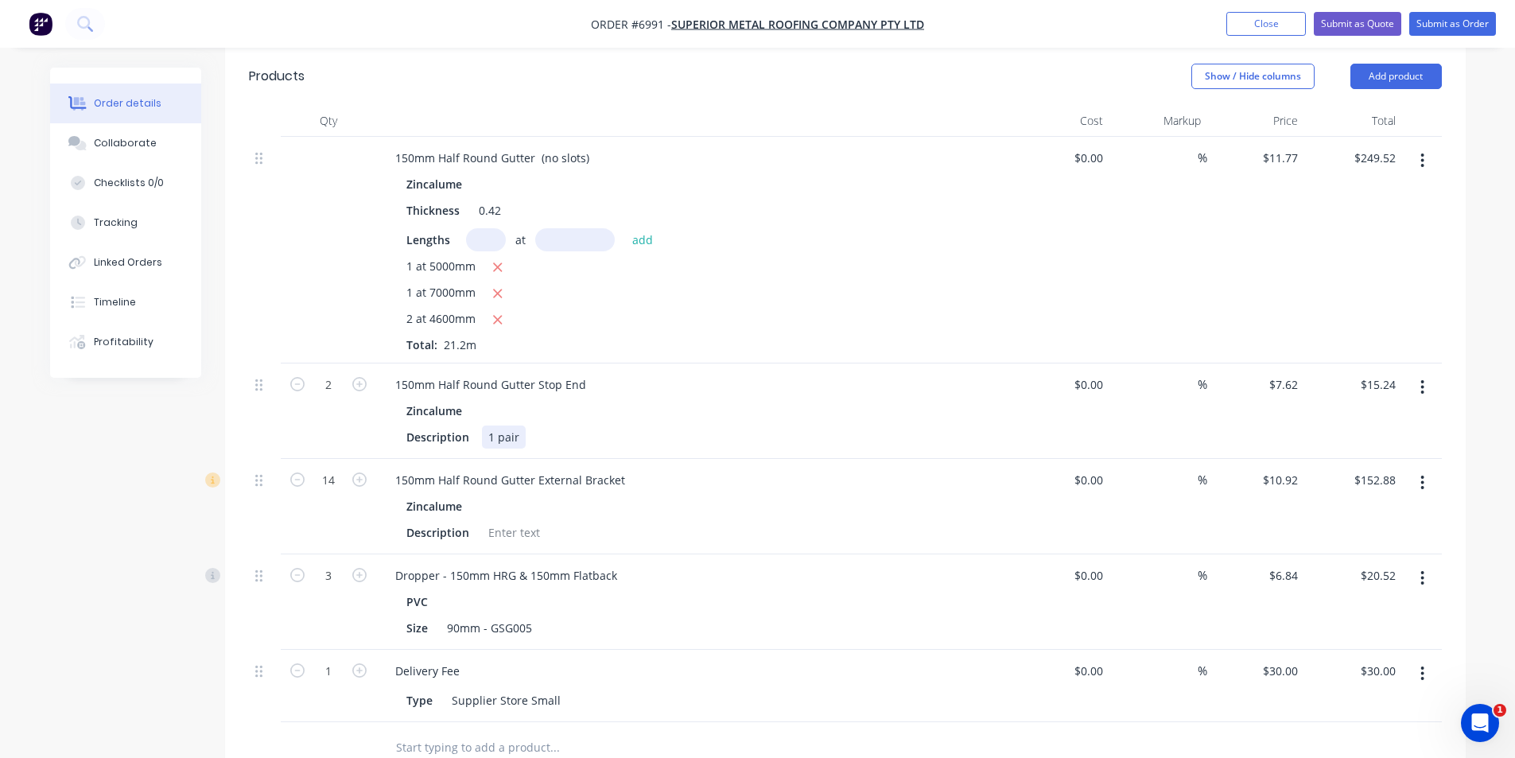
click at [515, 426] on div "1 pair" at bounding box center [504, 437] width 44 height 23
click at [490, 426] on div "1 pair" at bounding box center [504, 437] width 44 height 23
click at [361, 377] on icon "button" at bounding box center [359, 384] width 14 height 14
type input "3"
type input "$22.86"
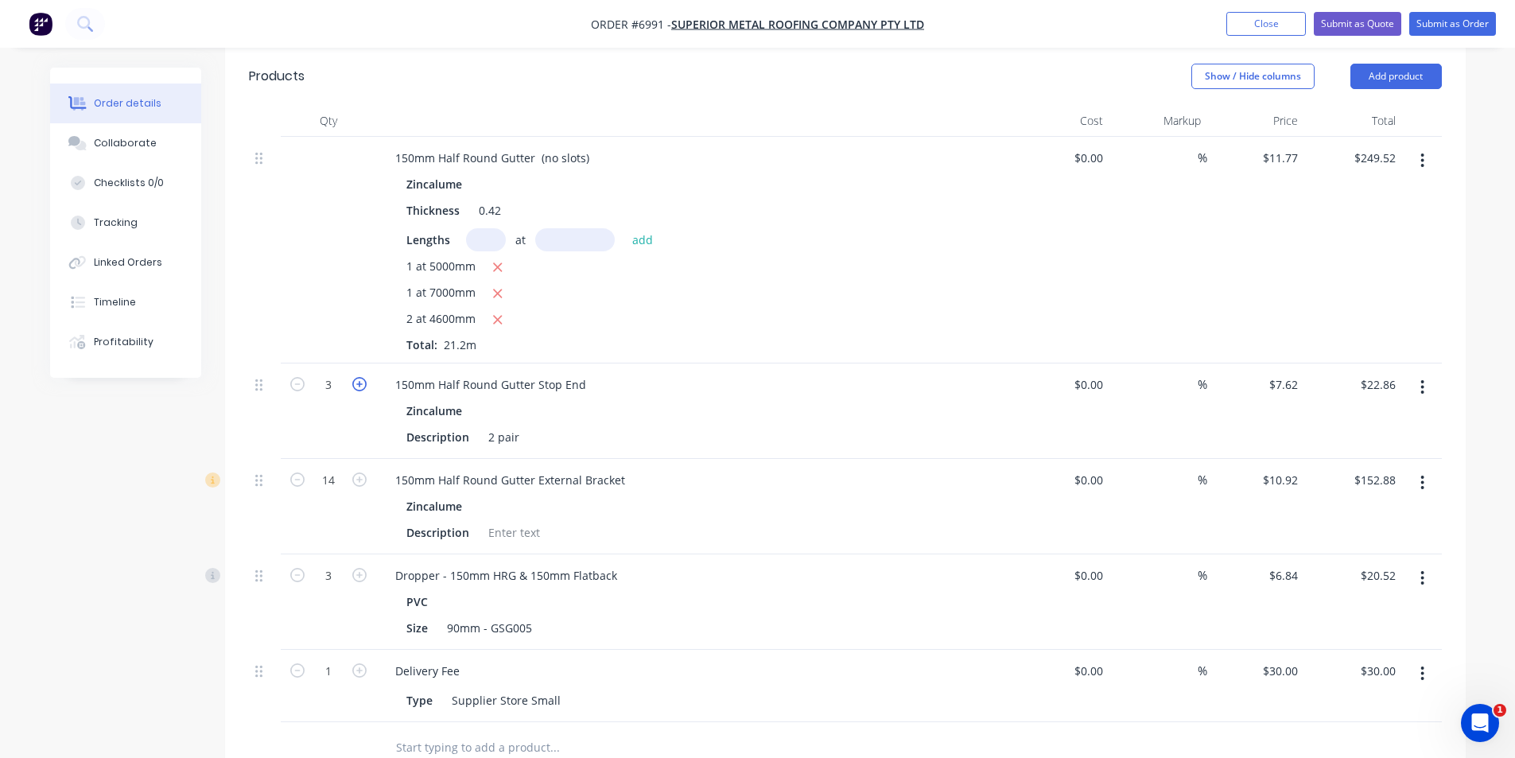
click at [361, 377] on icon "button" at bounding box center [359, 384] width 14 height 14
type input "4"
type input "$30.48"
click at [361, 377] on icon "button" at bounding box center [359, 384] width 14 height 14
type input "5"
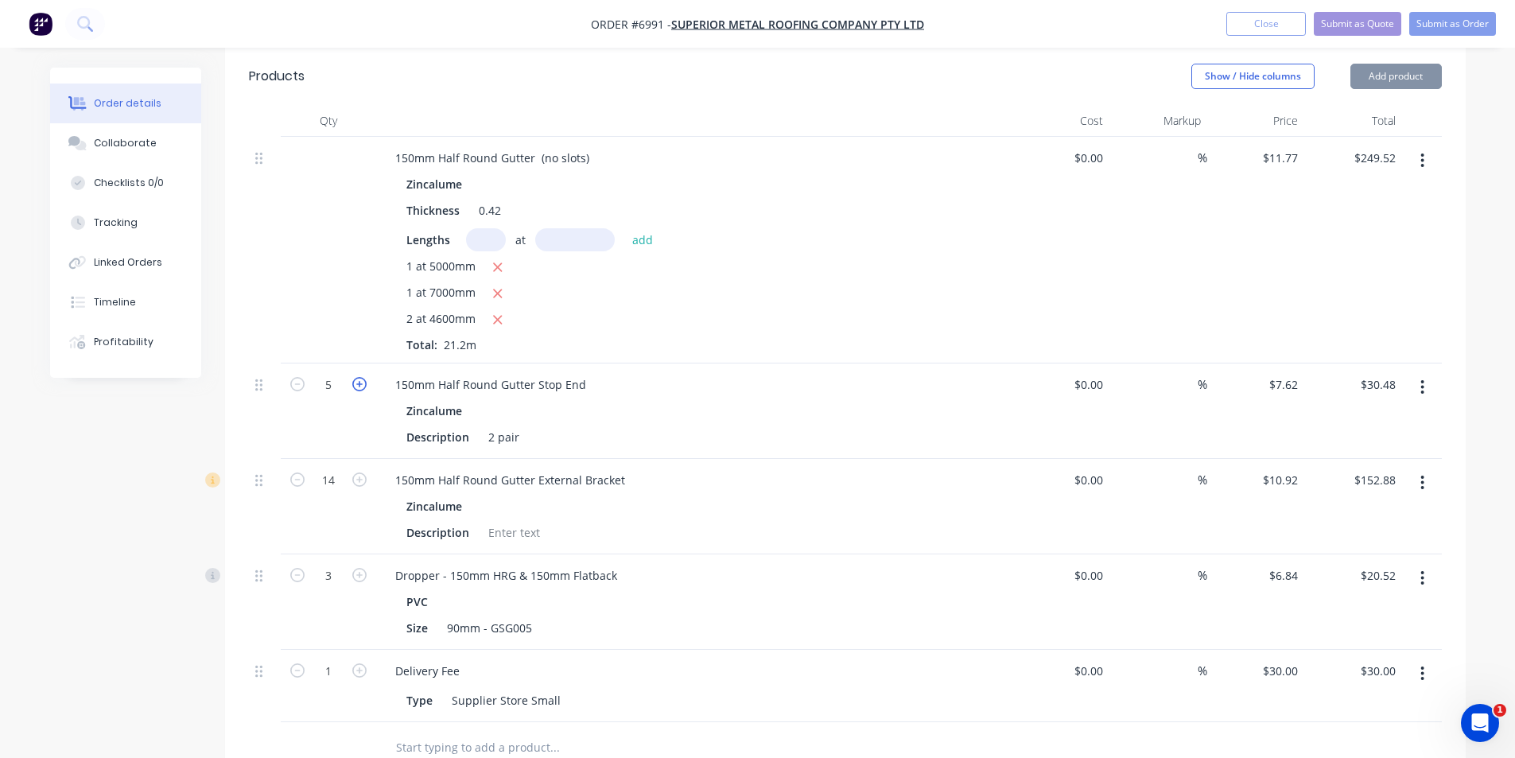
type input "$38.10"
click at [305, 375] on button "button" at bounding box center [297, 383] width 21 height 17
type input "4"
type input "$30.48"
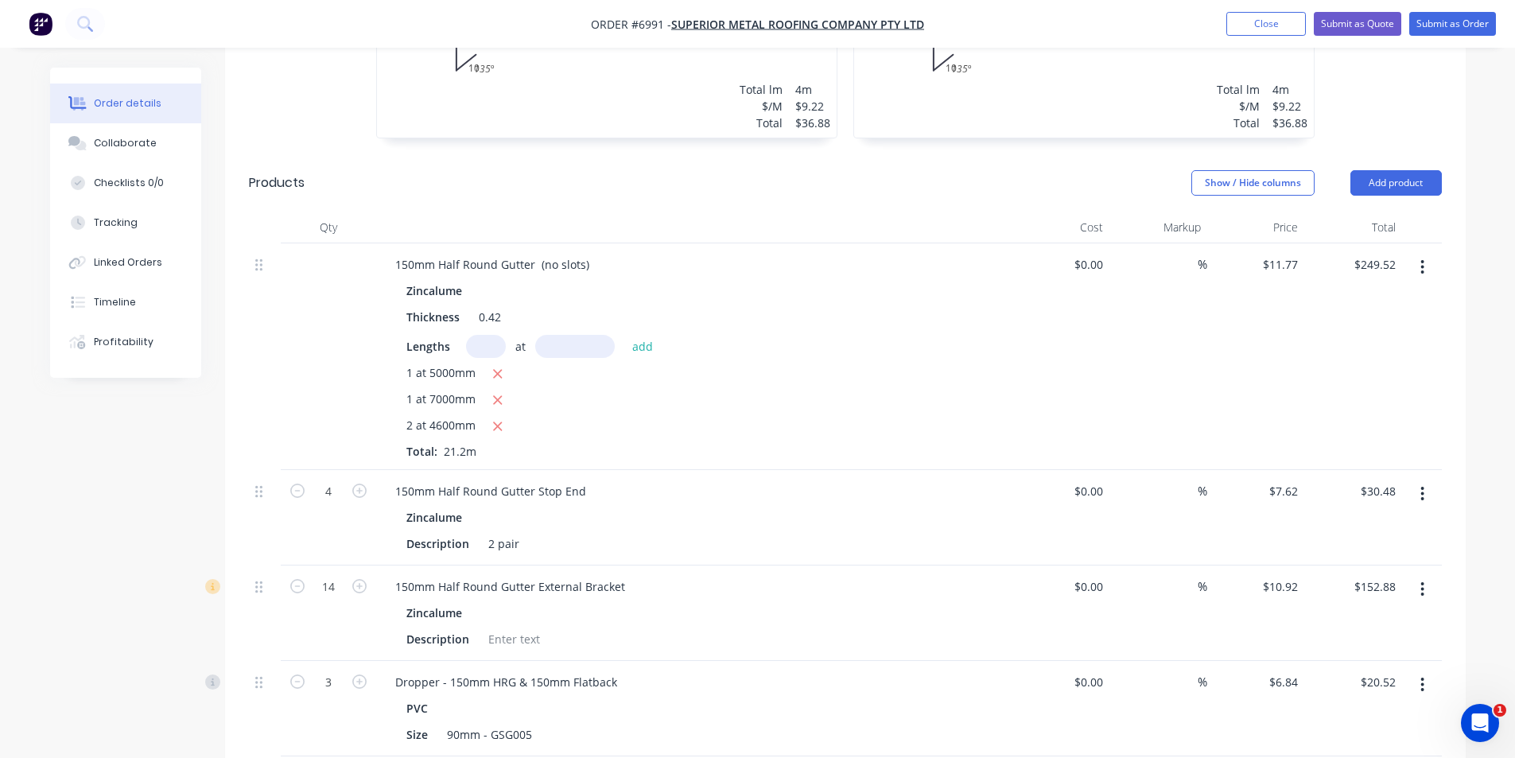
scroll to position [807, 0]
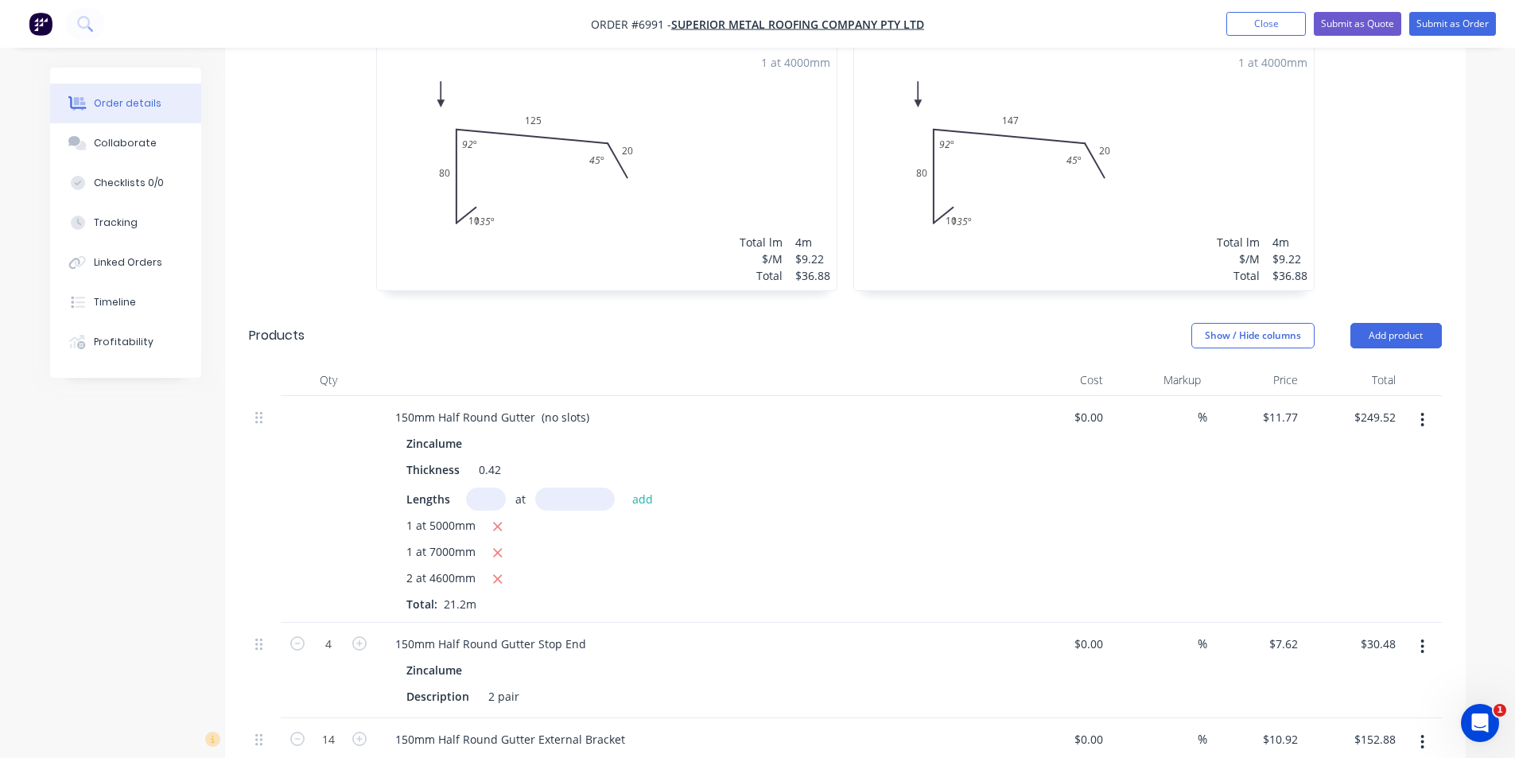
click at [1511, 25] on ul "Add product Close Submit as Quote Submit as Order" at bounding box center [1362, 24] width 308 height 24
click at [1451, 29] on button "Submit as Order" at bounding box center [1453, 24] width 87 height 24
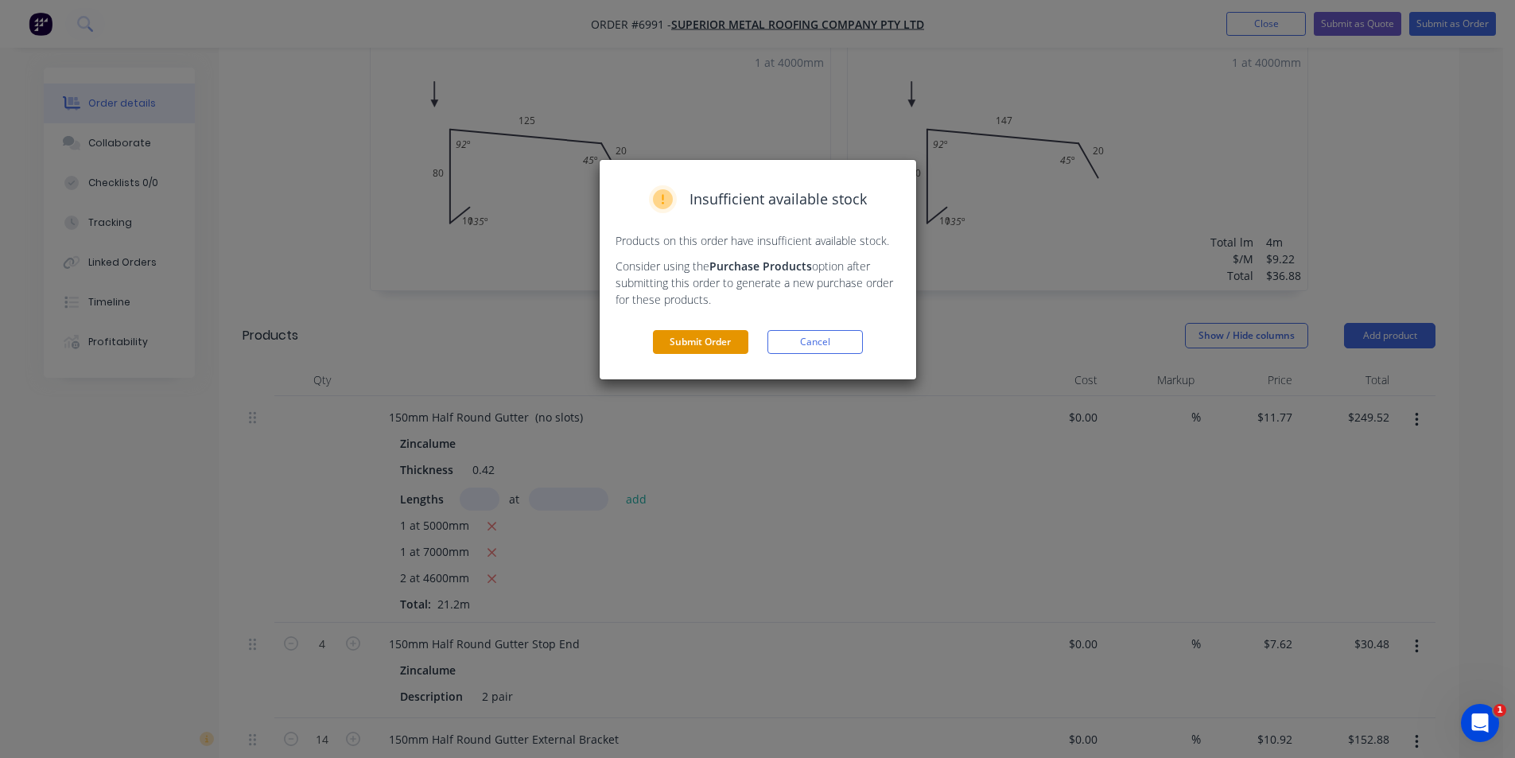
click at [670, 344] on button "Submit Order" at bounding box center [700, 342] width 95 height 24
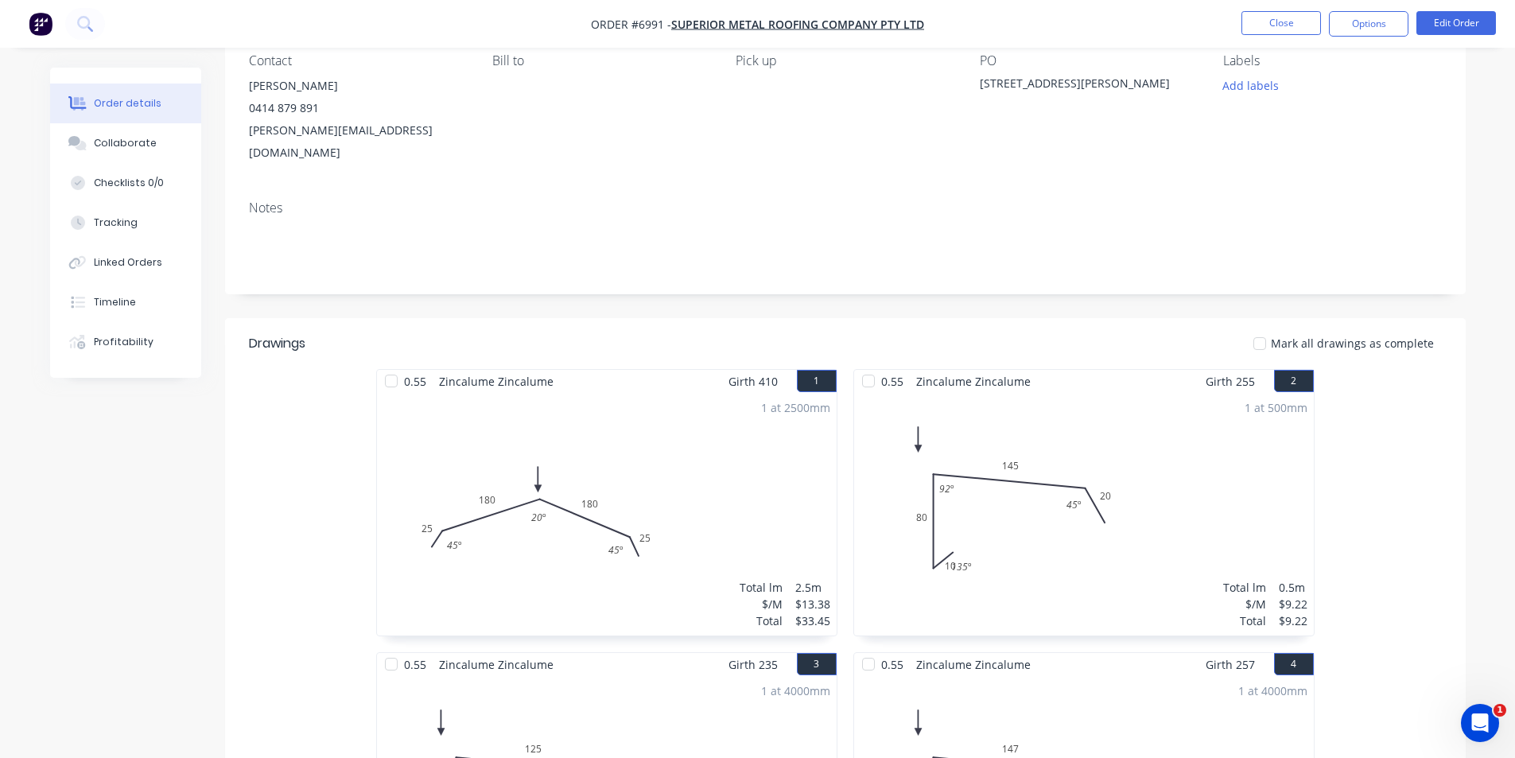
scroll to position [0, 0]
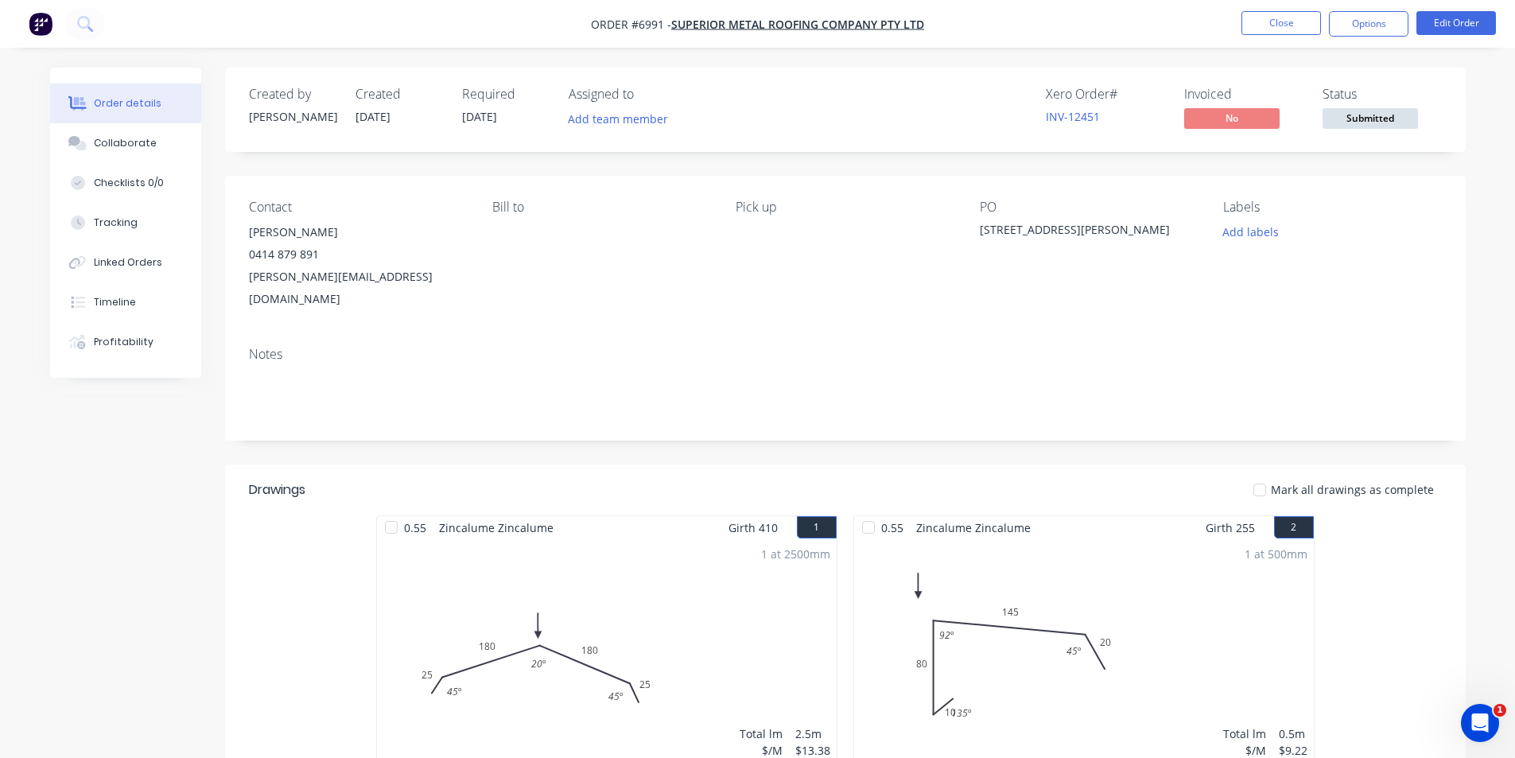
click at [1384, 126] on span "Submitted" at bounding box center [1370, 118] width 95 height 20
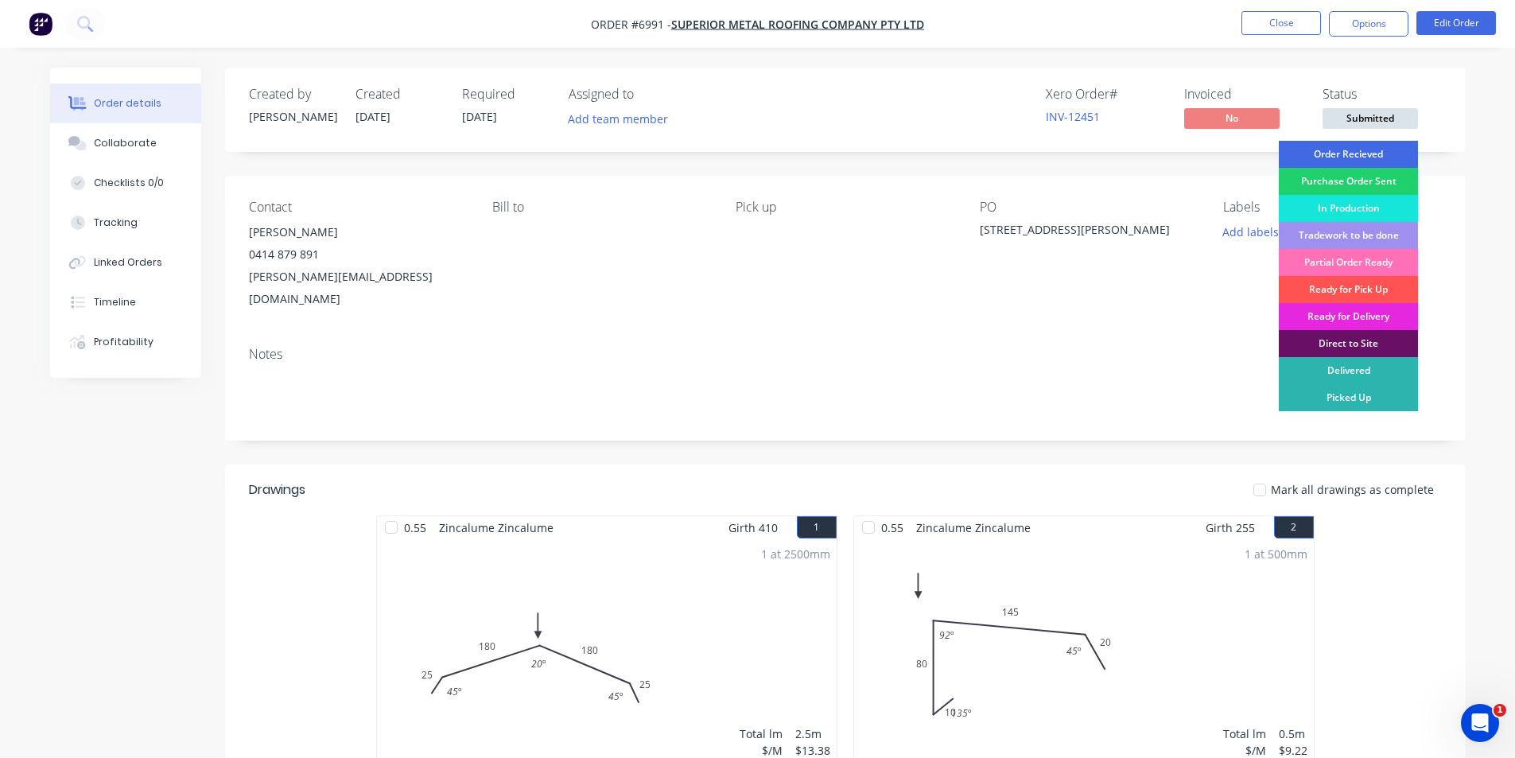
click at [1379, 151] on div "Order Recieved" at bounding box center [1348, 154] width 139 height 27
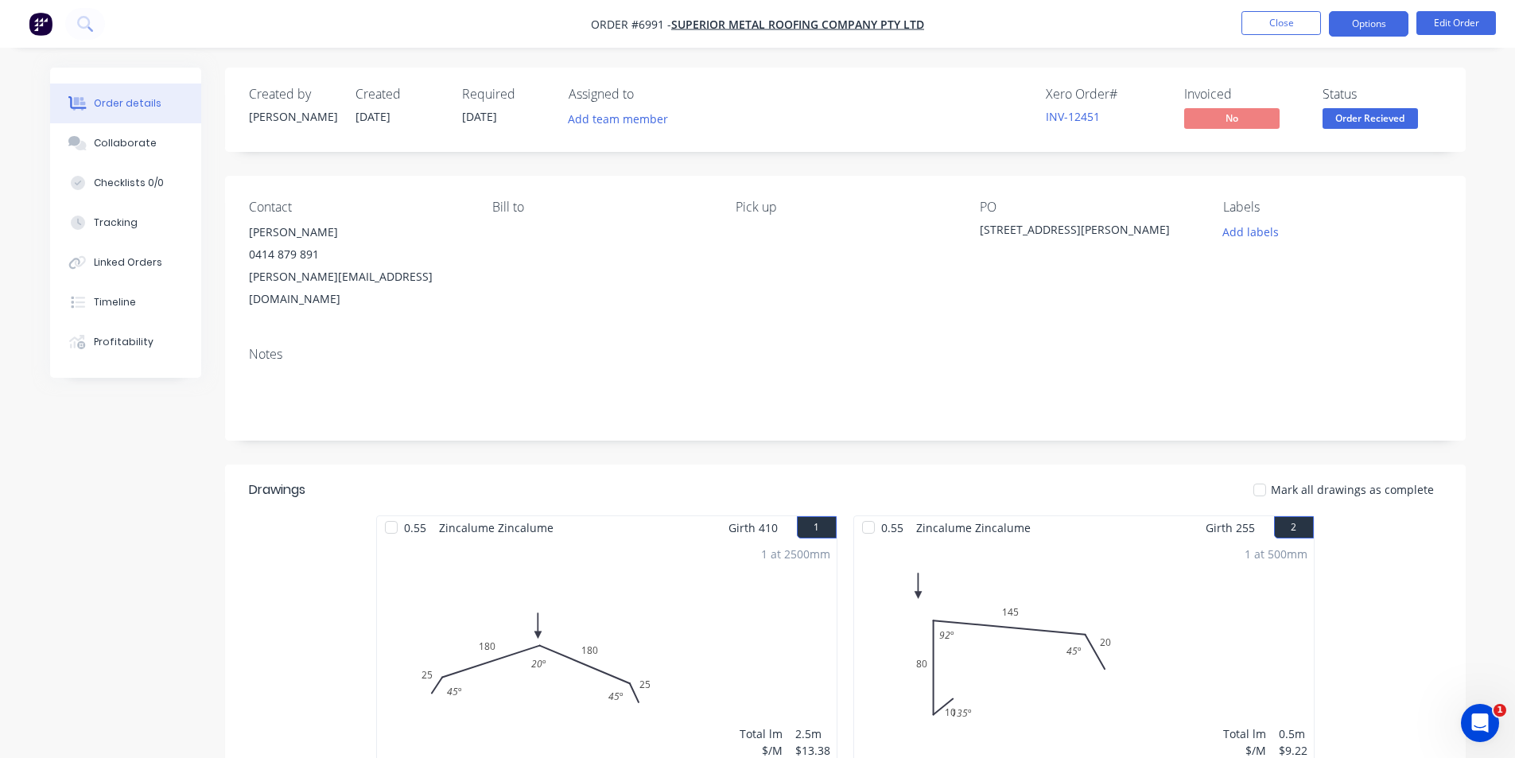
click at [1363, 29] on button "Options" at bounding box center [1369, 23] width 80 height 25
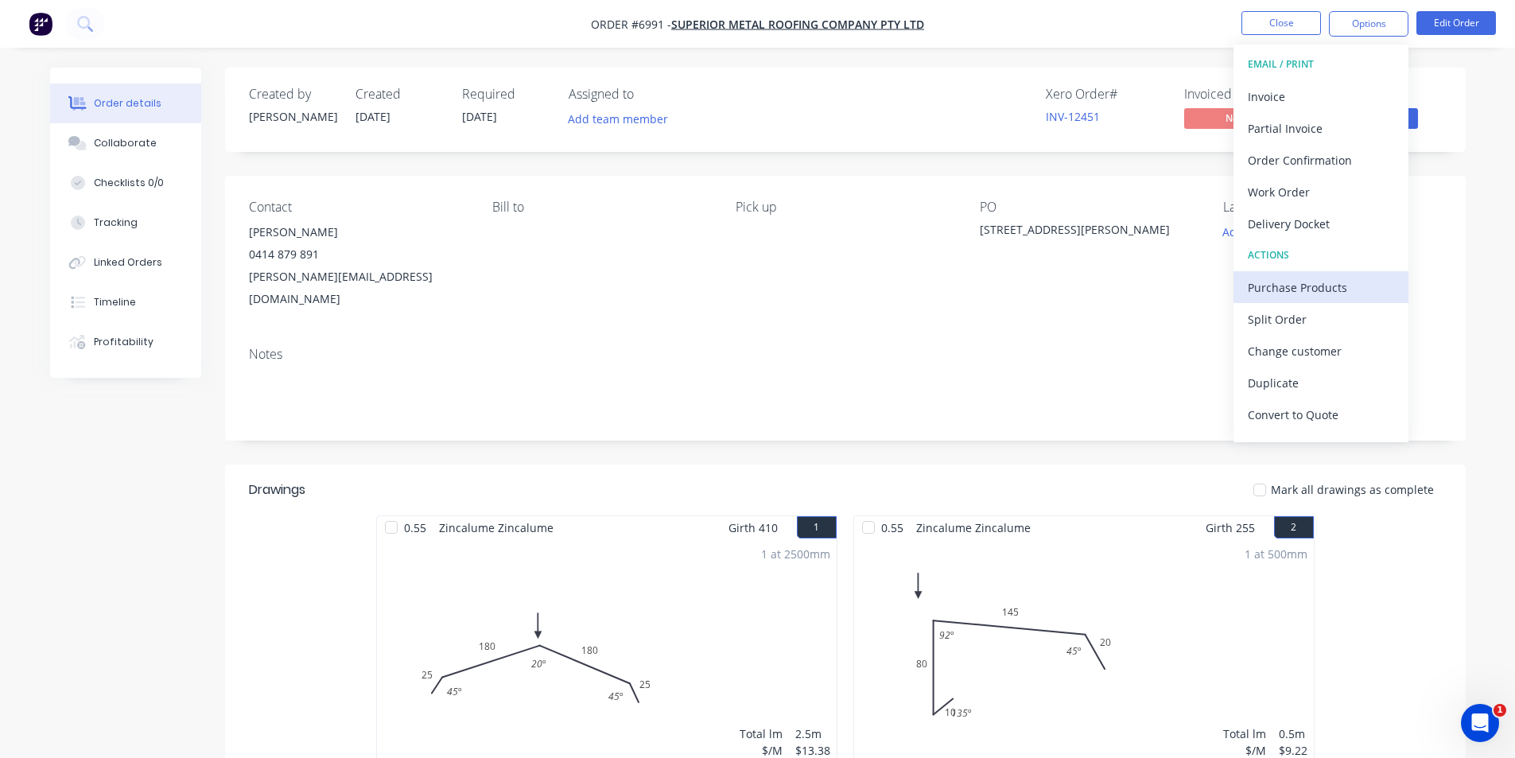
click at [1311, 283] on div "Purchase Products" at bounding box center [1321, 287] width 146 height 23
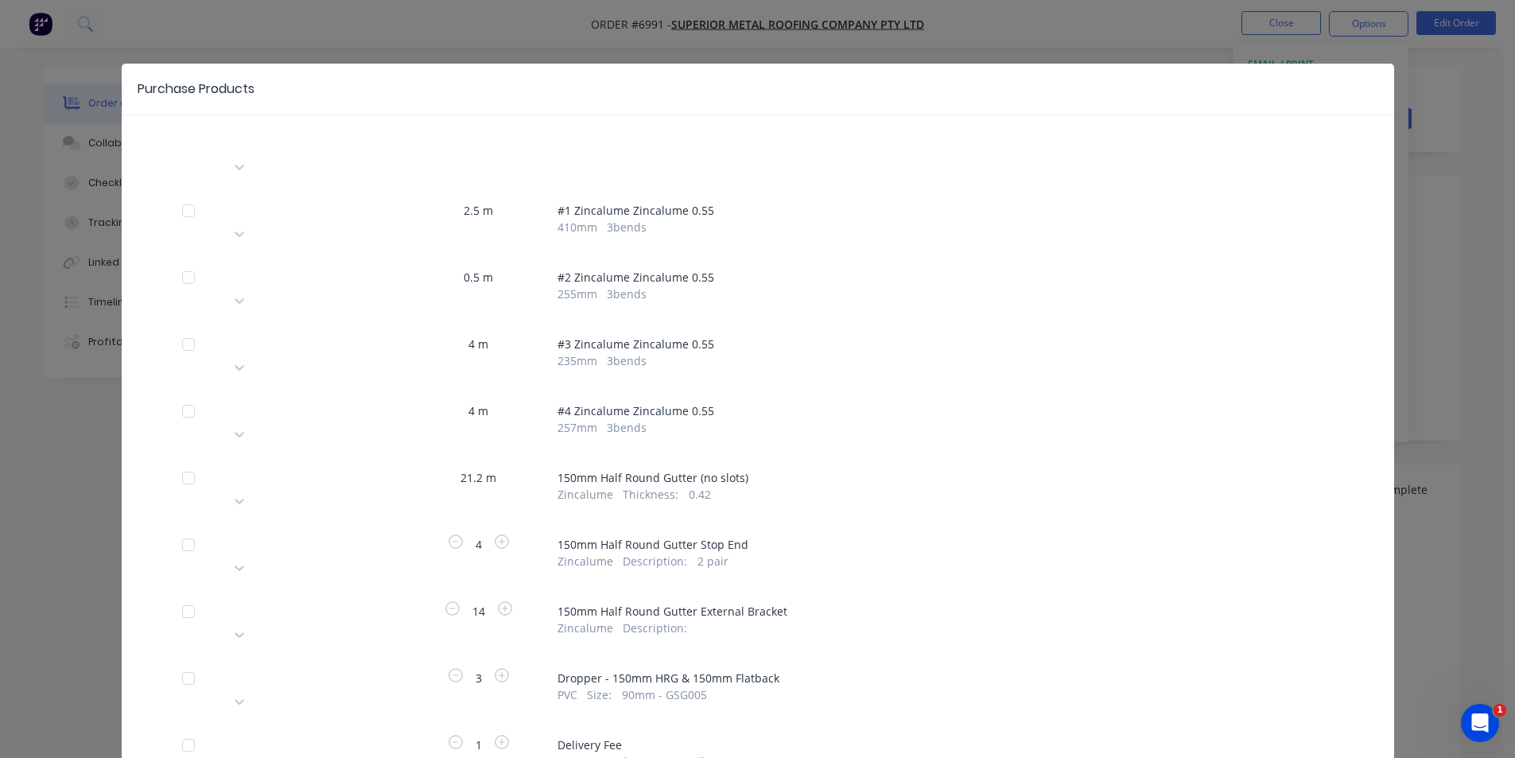
click at [366, 599] on div at bounding box center [344, 609] width 229 height 20
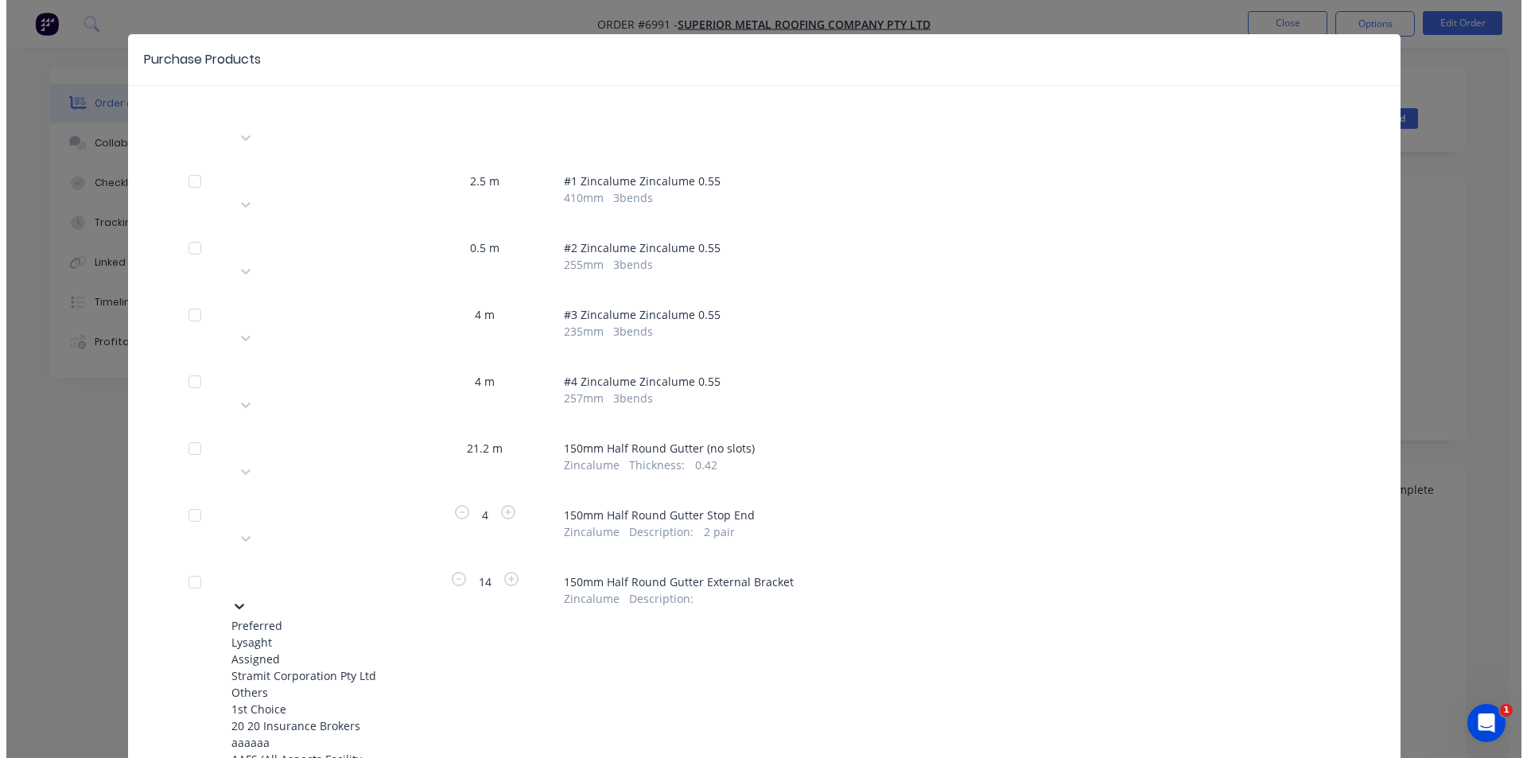
scroll to position [30, 0]
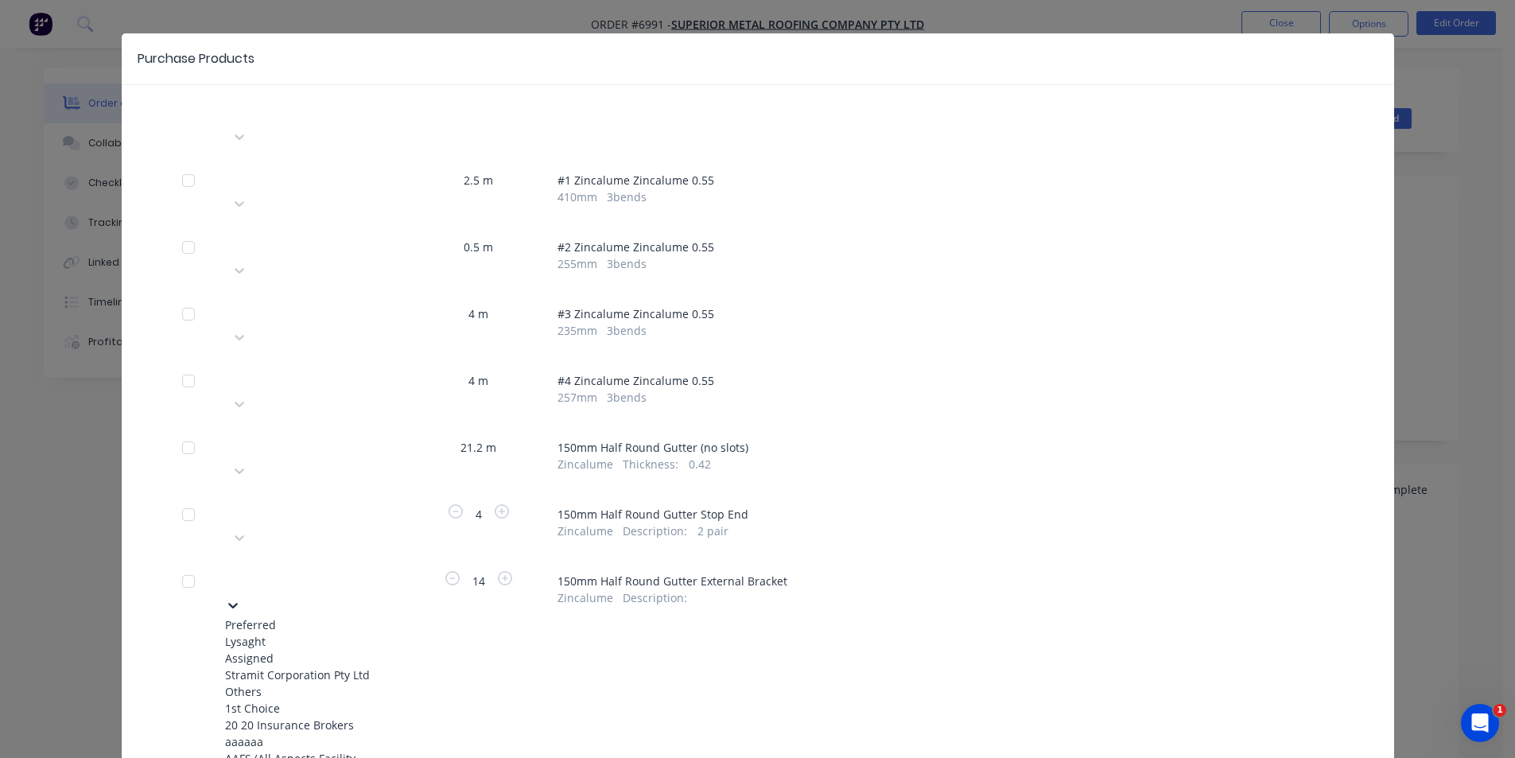
click at [333, 633] on div "Lysaght" at bounding box center [312, 641] width 175 height 17
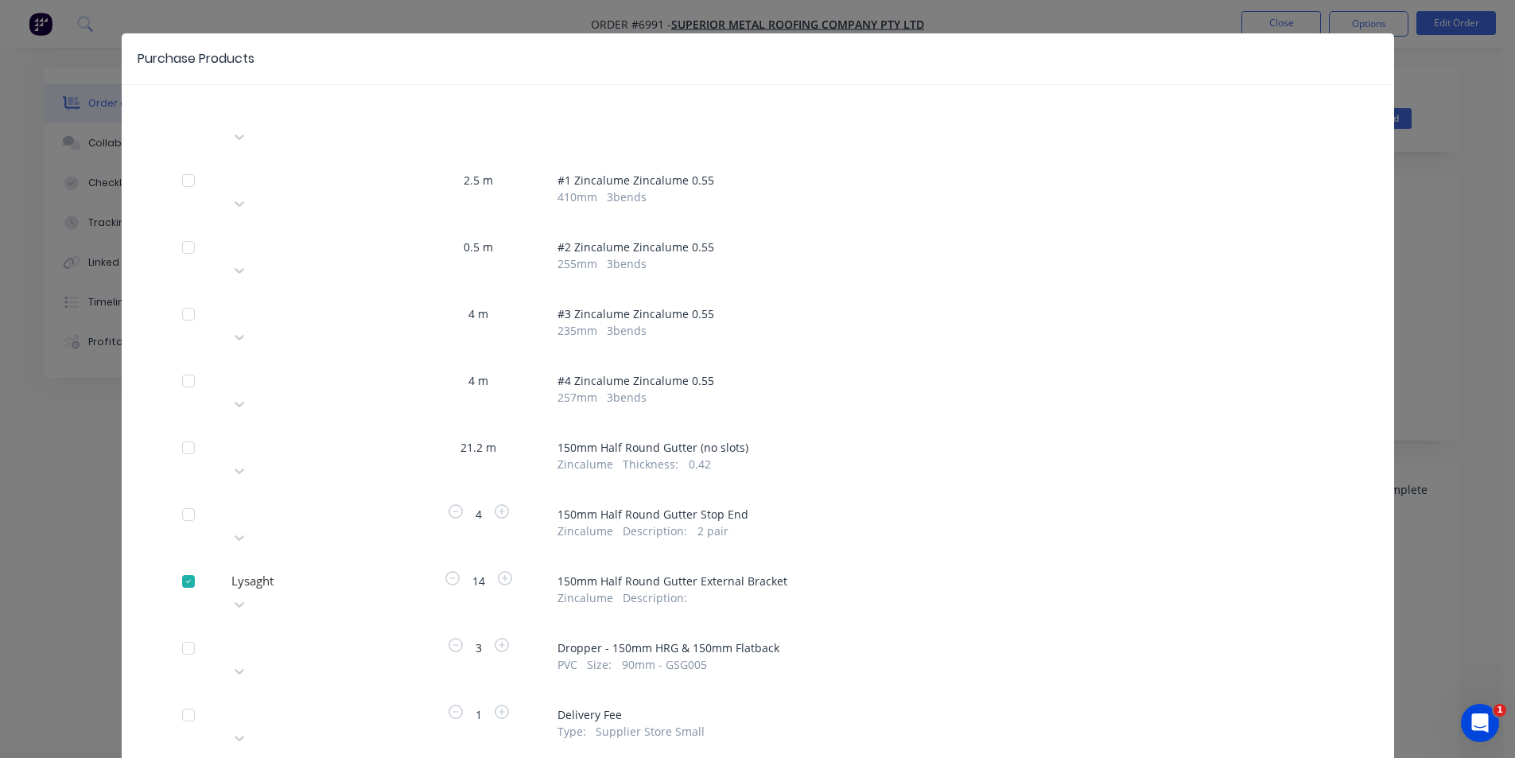
click at [353, 502] on div "Please choose a supplier" at bounding box center [312, 526] width 175 height 48
click at [352, 502] on div at bounding box center [344, 512] width 229 height 20
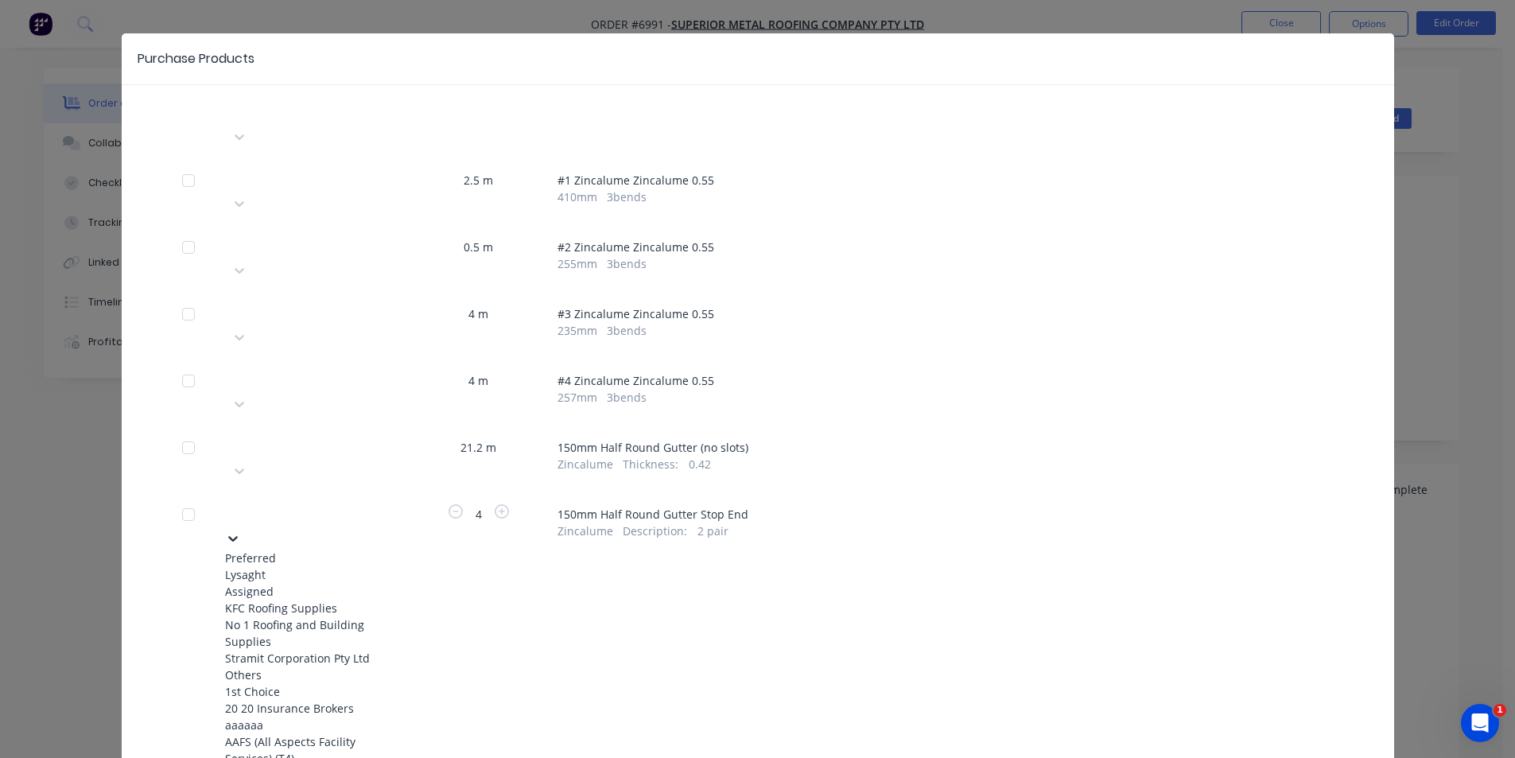
click at [261, 566] on div "Lysaght" at bounding box center [312, 574] width 175 height 17
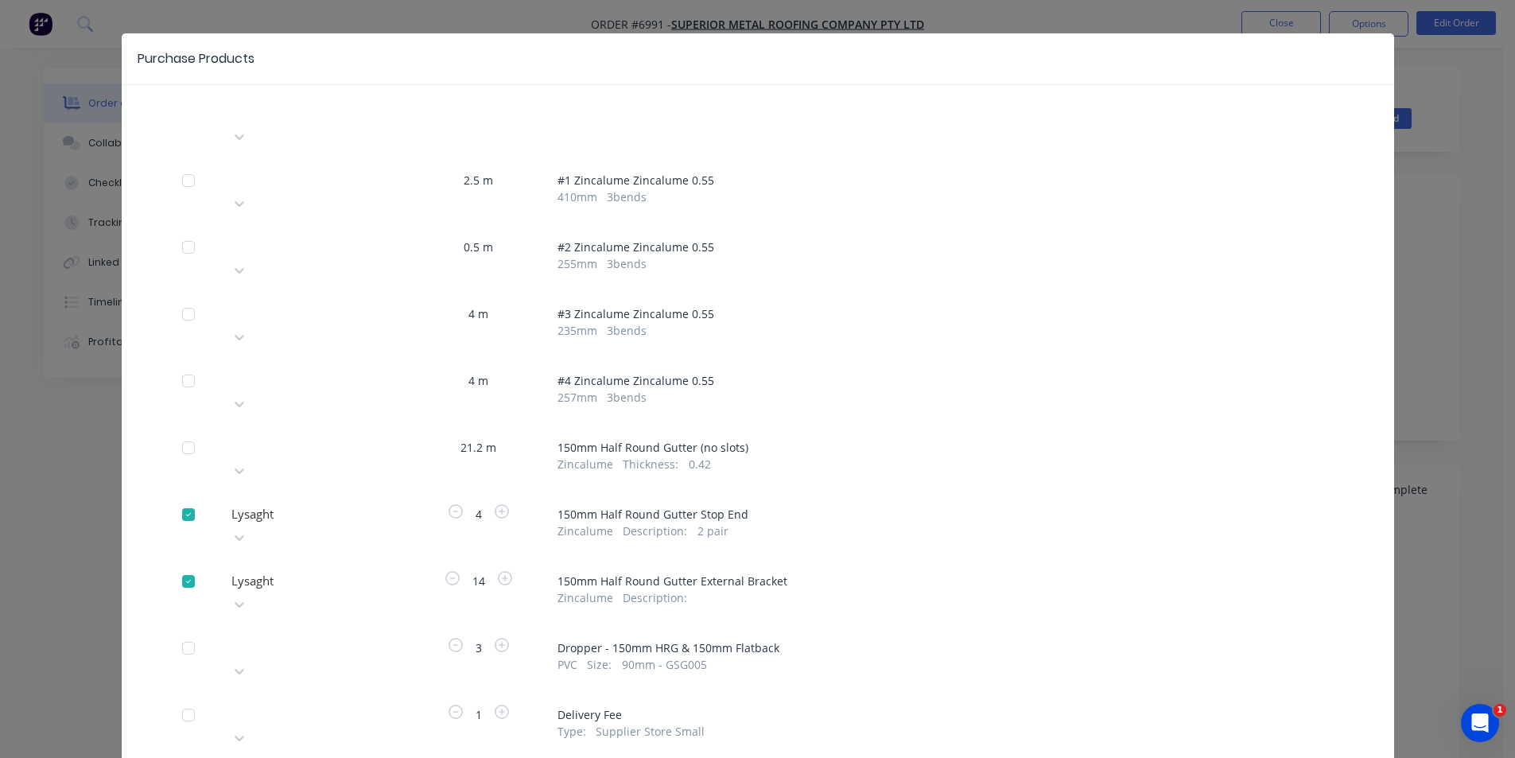
click at [356, 435] on div at bounding box center [344, 445] width 229 height 20
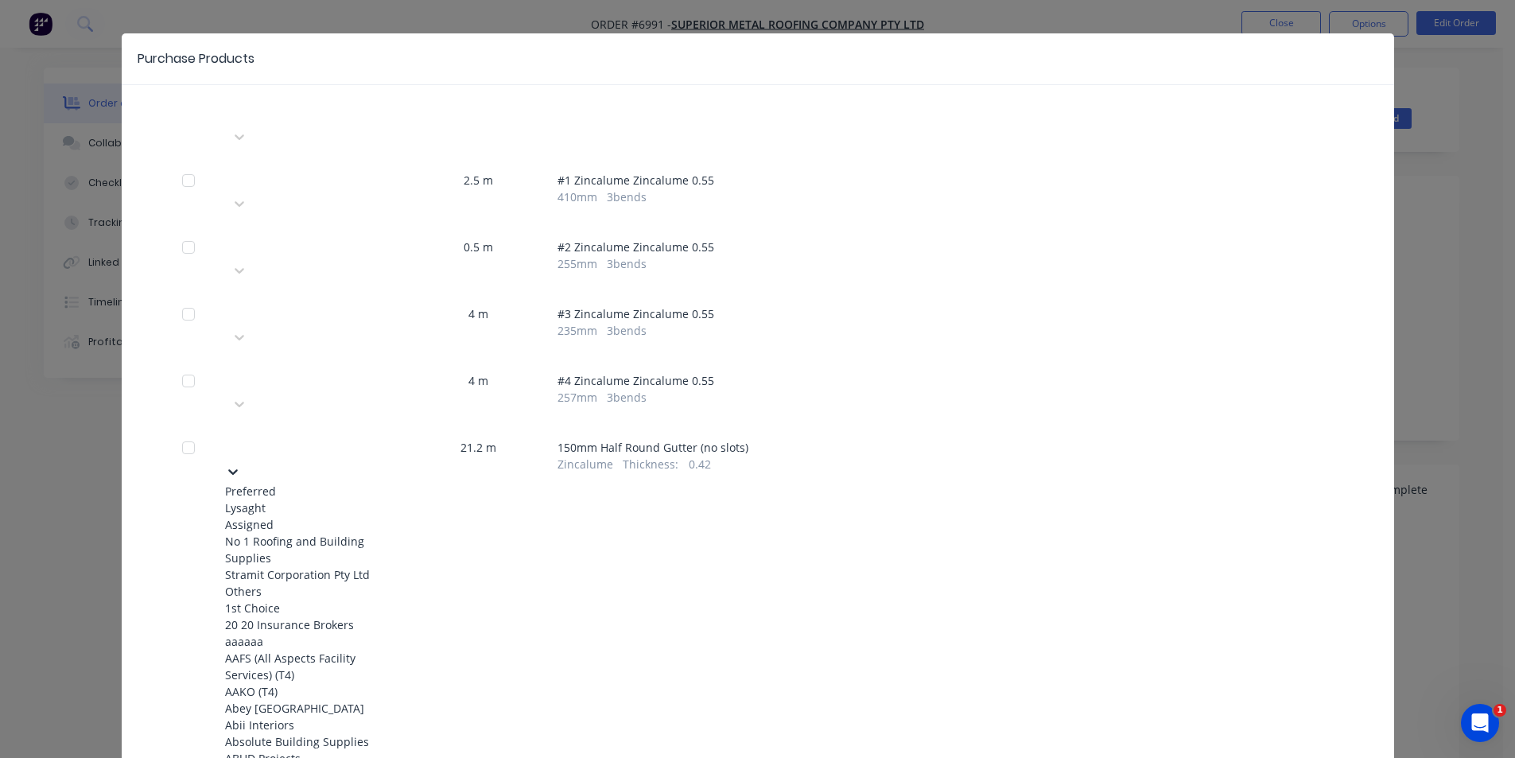
click at [334, 500] on div "Lysaght" at bounding box center [312, 508] width 175 height 17
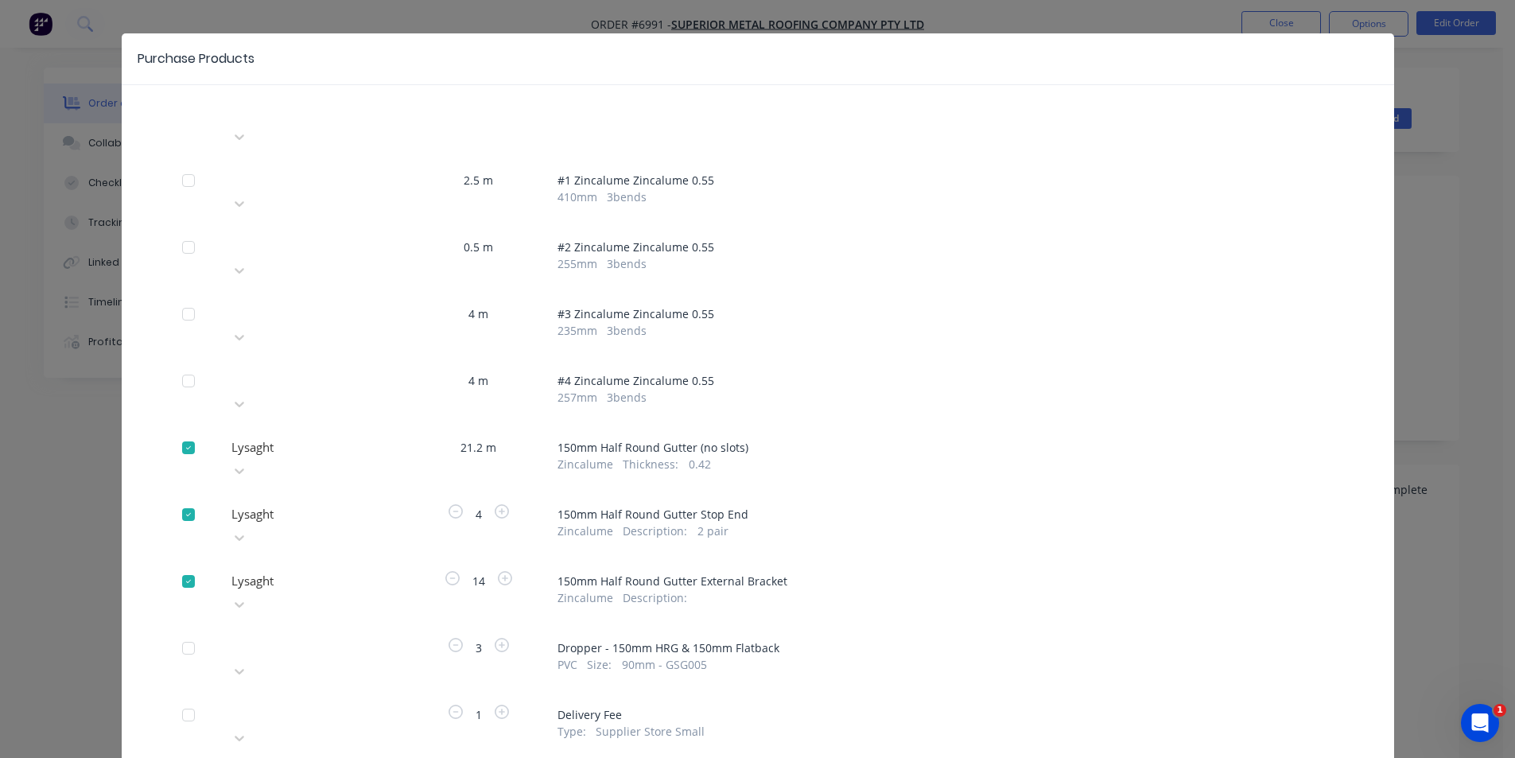
click at [266, 704] on div "Apply to all Please choose a supplier 2.5 m # 1 Zincalume Zincalume 0.55 410 mm…" at bounding box center [758, 475] width 1273 height 749
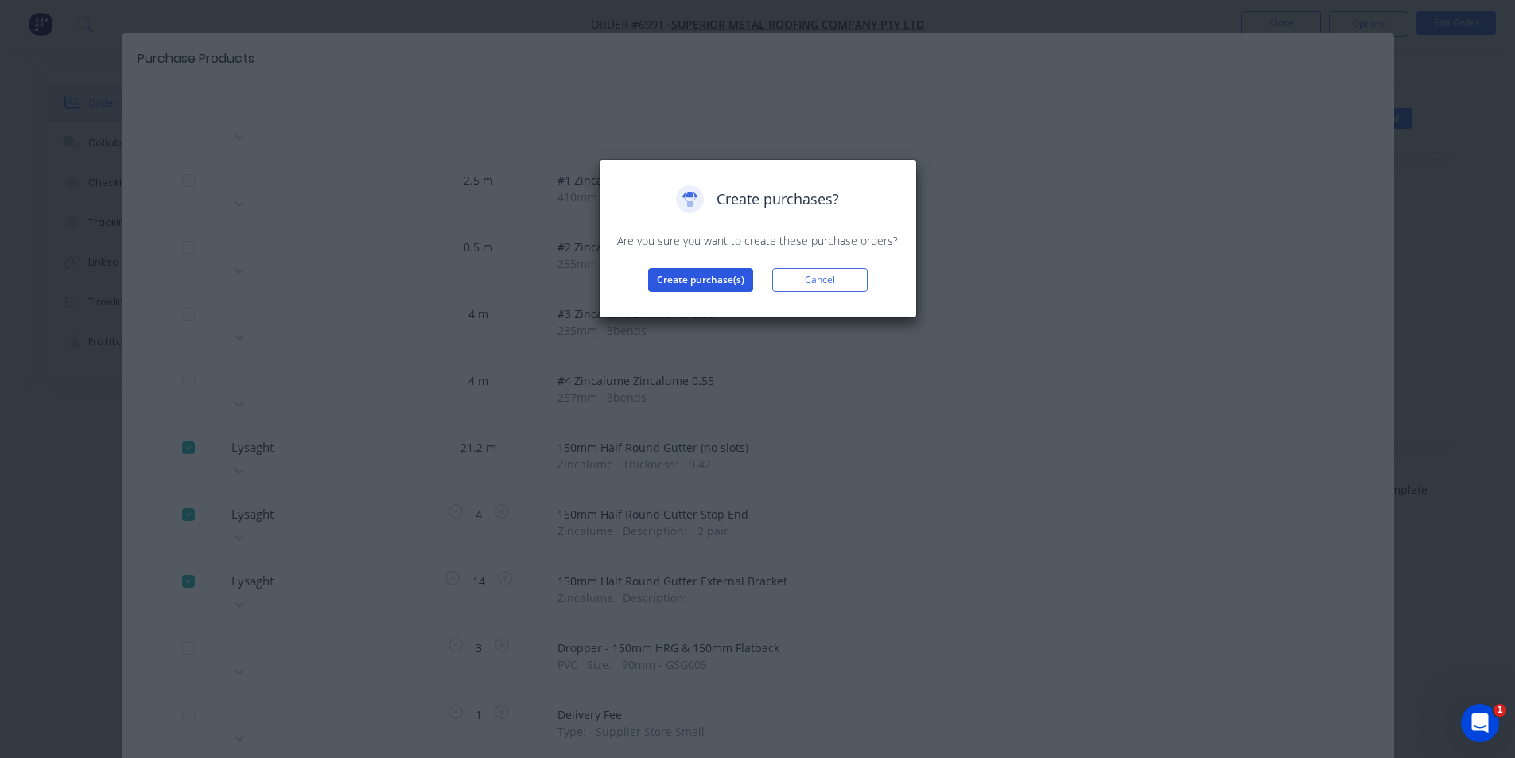
click at [687, 284] on button "Create purchase(s)" at bounding box center [700, 280] width 105 height 24
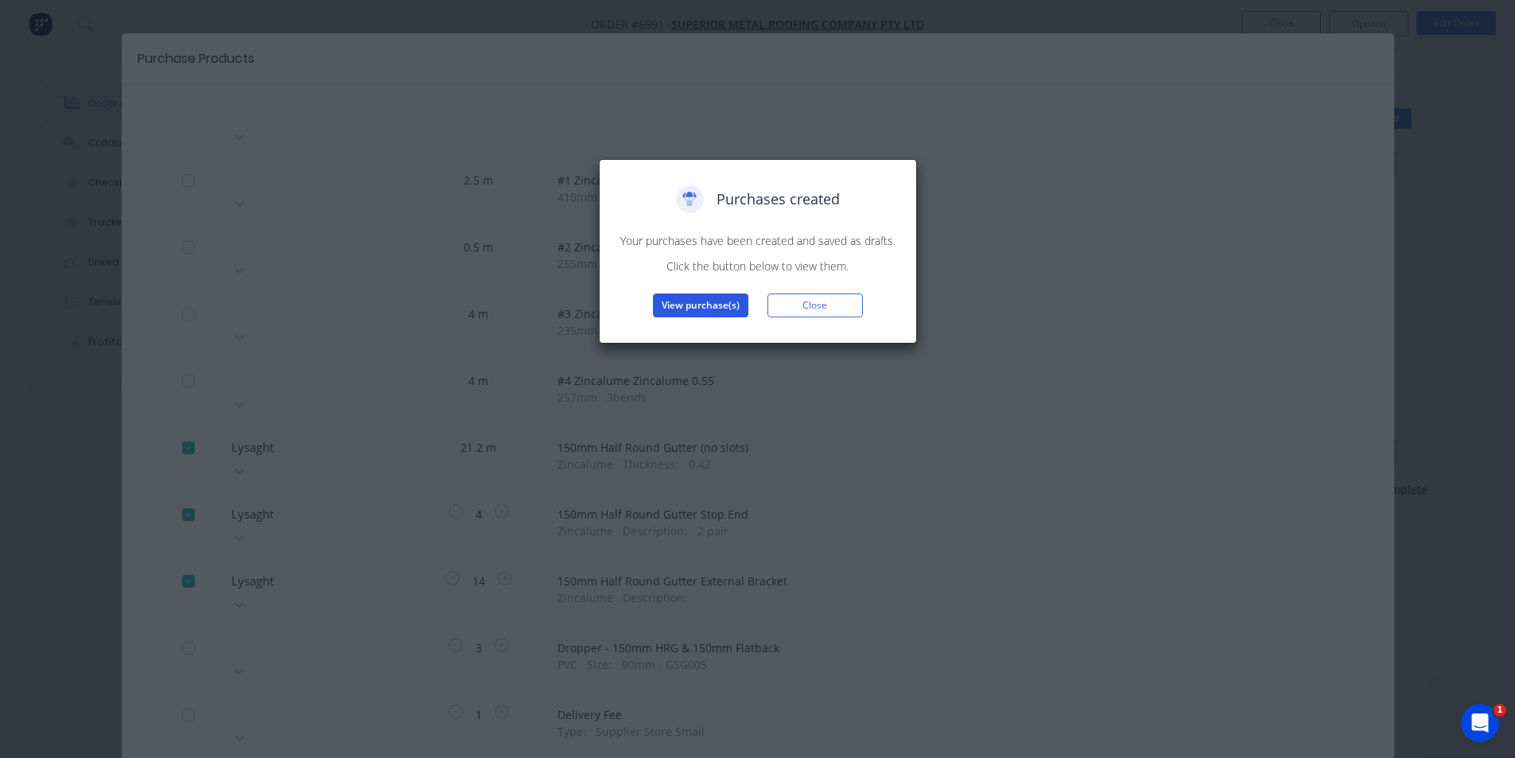
click at [690, 307] on button "View purchase(s)" at bounding box center [700, 306] width 95 height 24
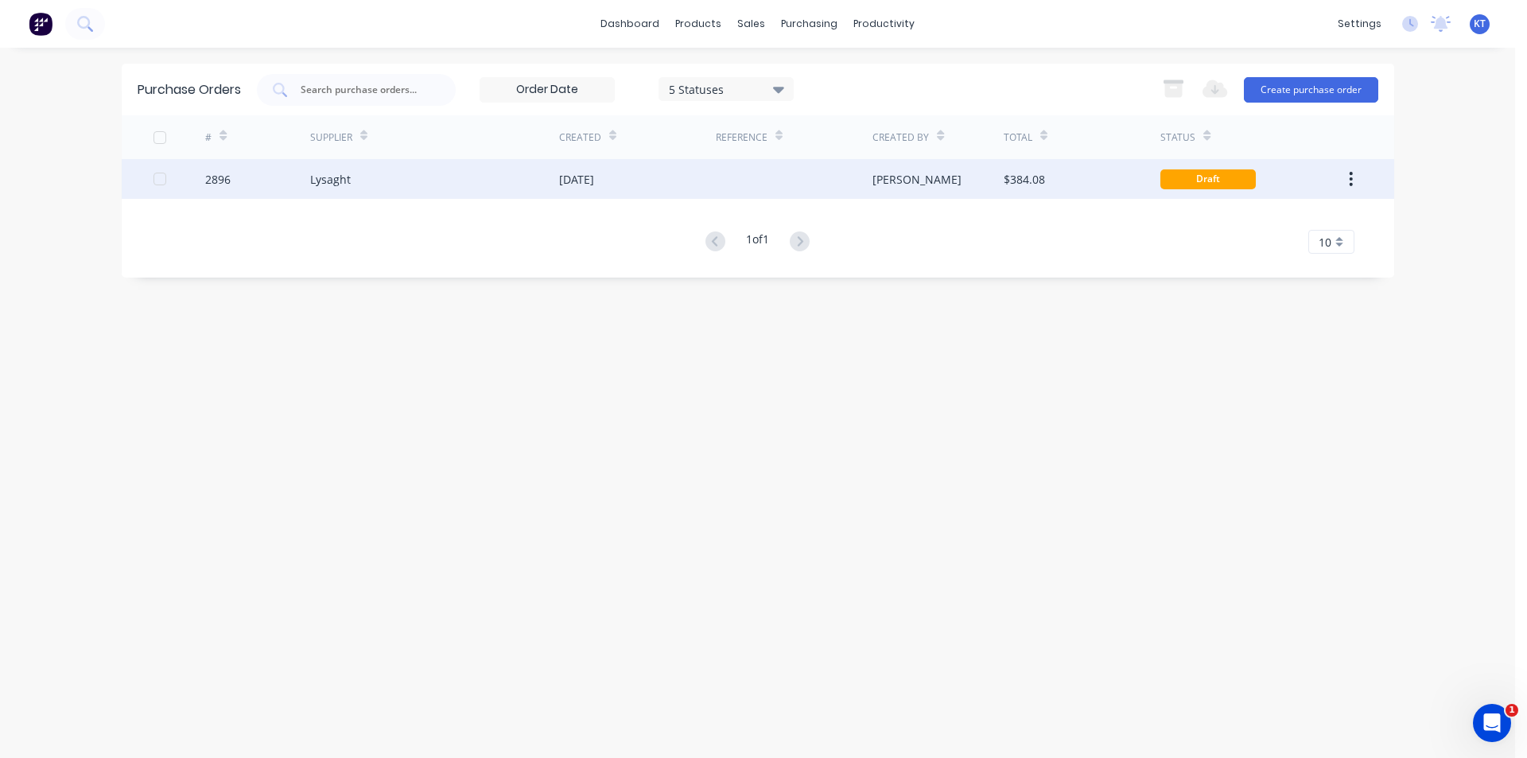
click at [1004, 191] on div "$384.08" at bounding box center [1082, 179] width 157 height 40
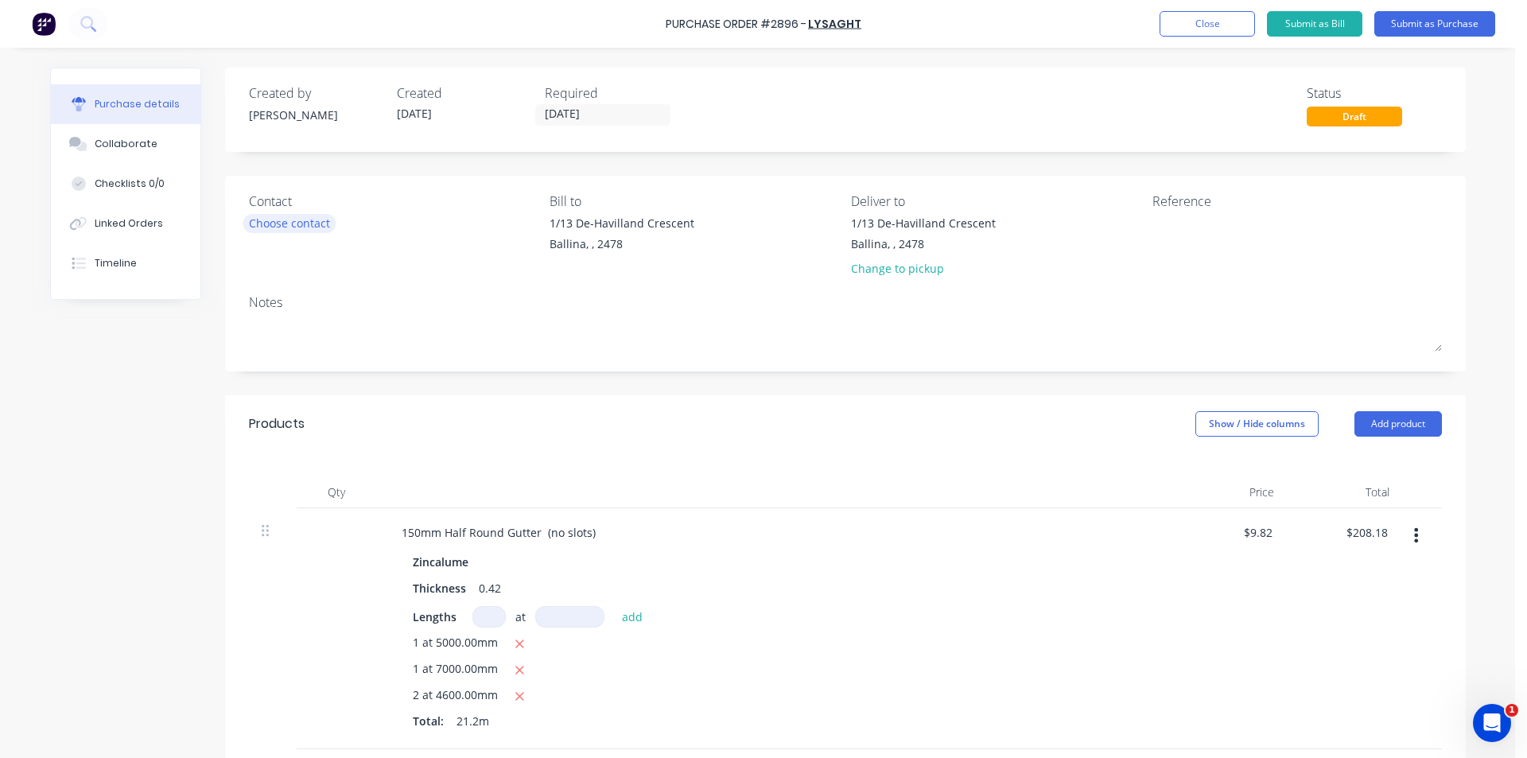
drag, startPoint x: 270, startPoint y: 234, endPoint x: 270, endPoint y: 220, distance: 14.3
click at [270, 232] on div "Contact Choose contact" at bounding box center [394, 238] width 290 height 93
click at [270, 220] on div "Choose contact" at bounding box center [289, 223] width 81 height 17
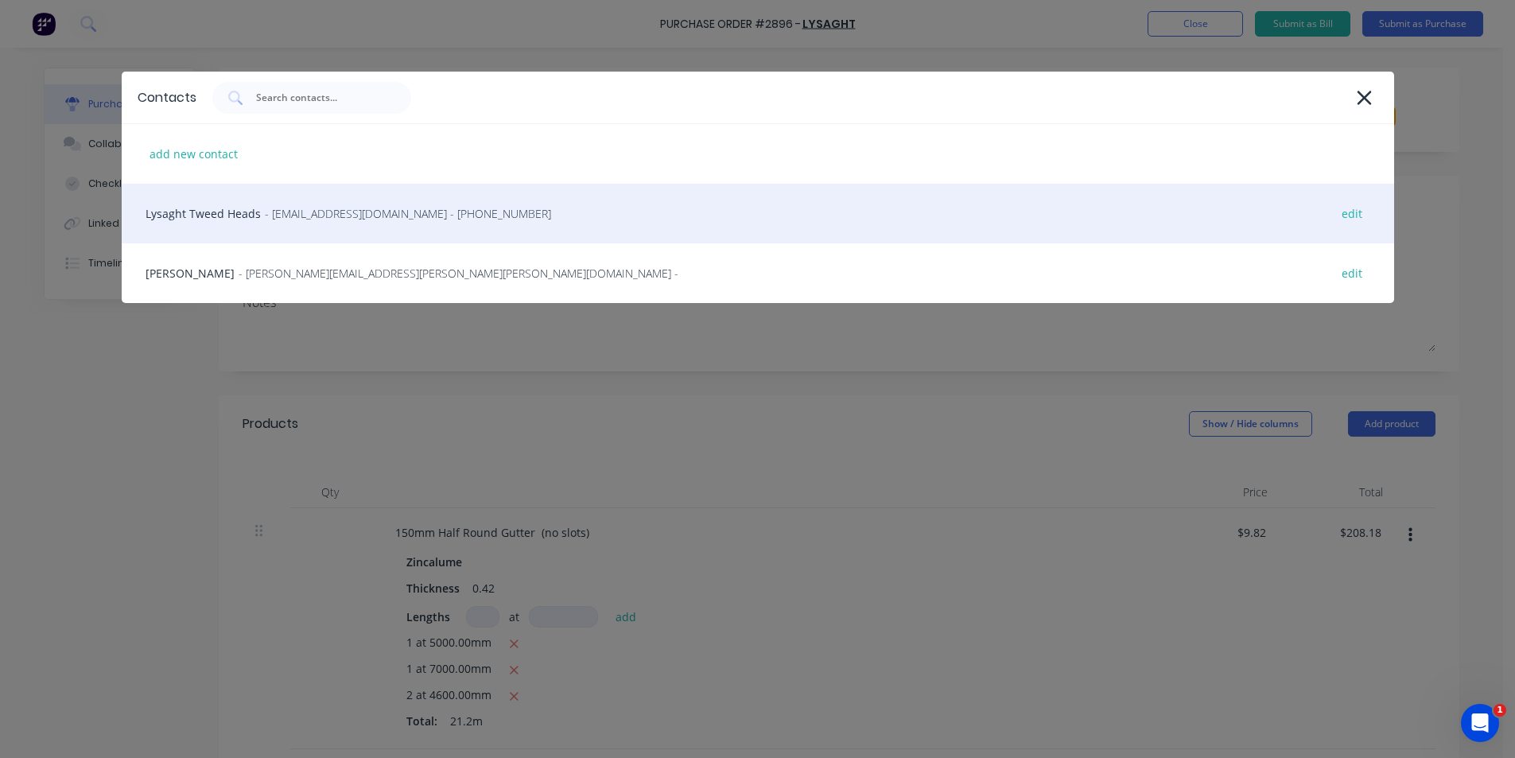
click at [275, 220] on span "- [EMAIL_ADDRESS][DOMAIN_NAME] - [PHONE_NUMBER]" at bounding box center [408, 213] width 286 height 17
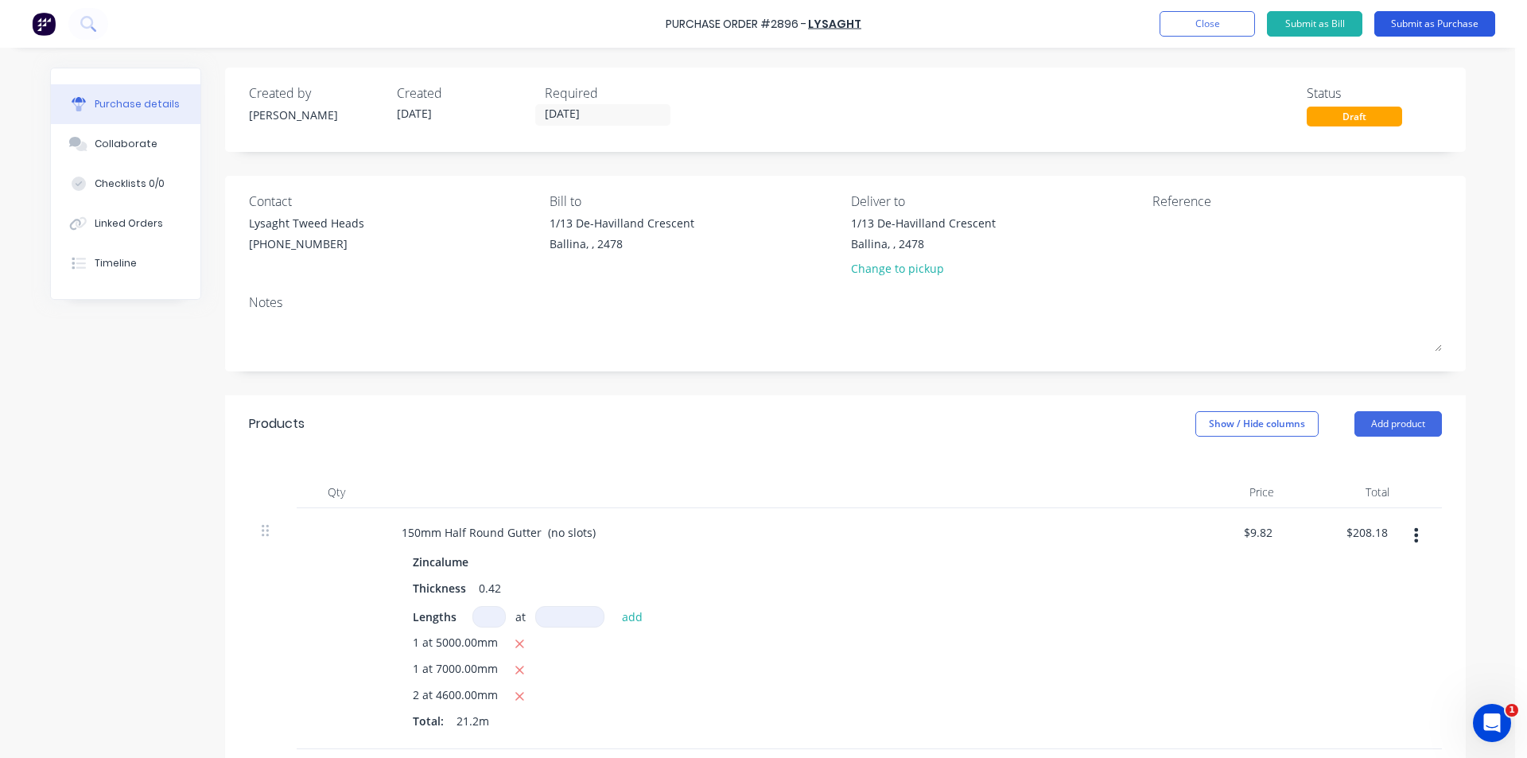
click at [1420, 21] on button "Submit as Purchase" at bounding box center [1435, 23] width 121 height 25
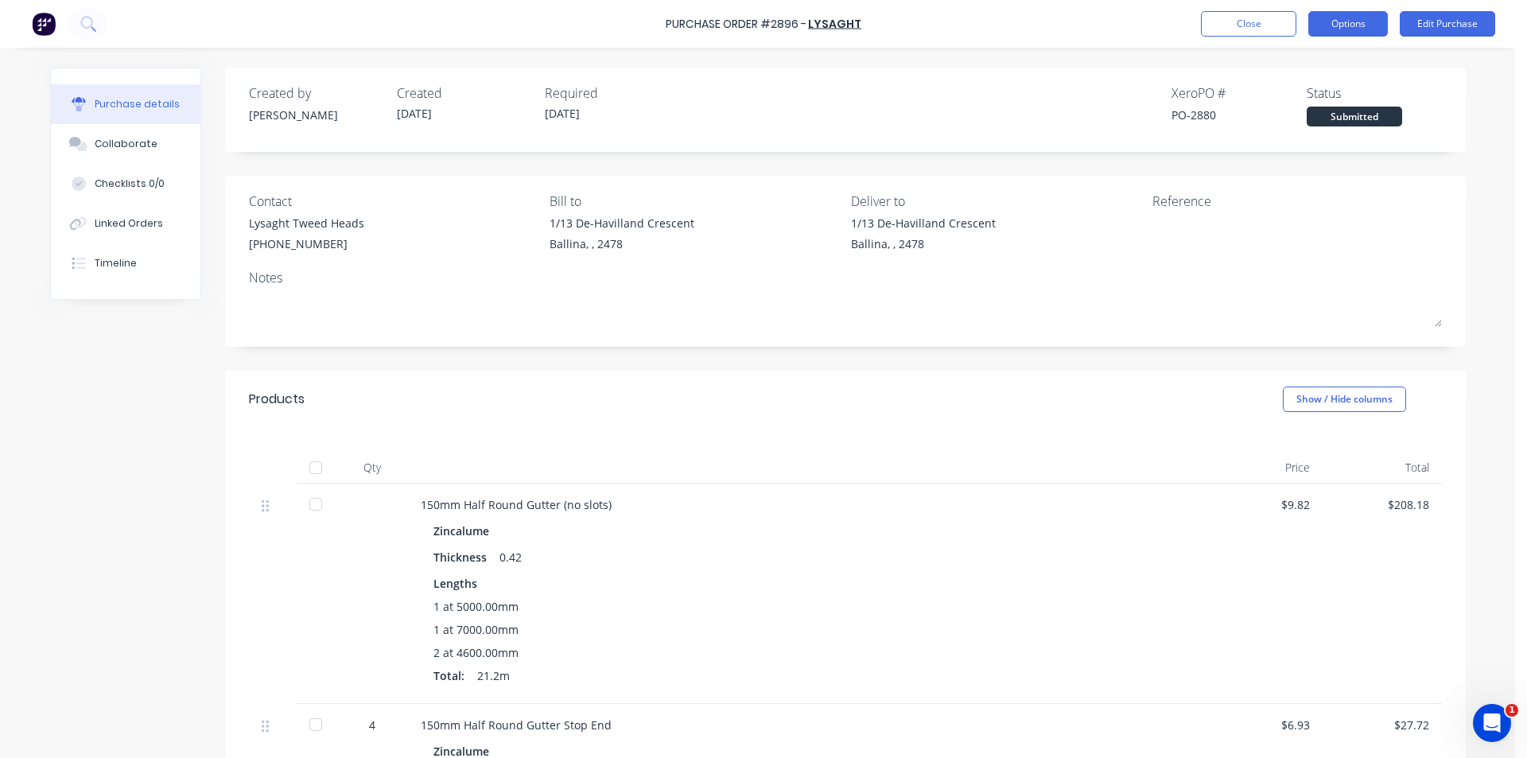
click at [1360, 21] on button "Options" at bounding box center [1349, 23] width 80 height 25
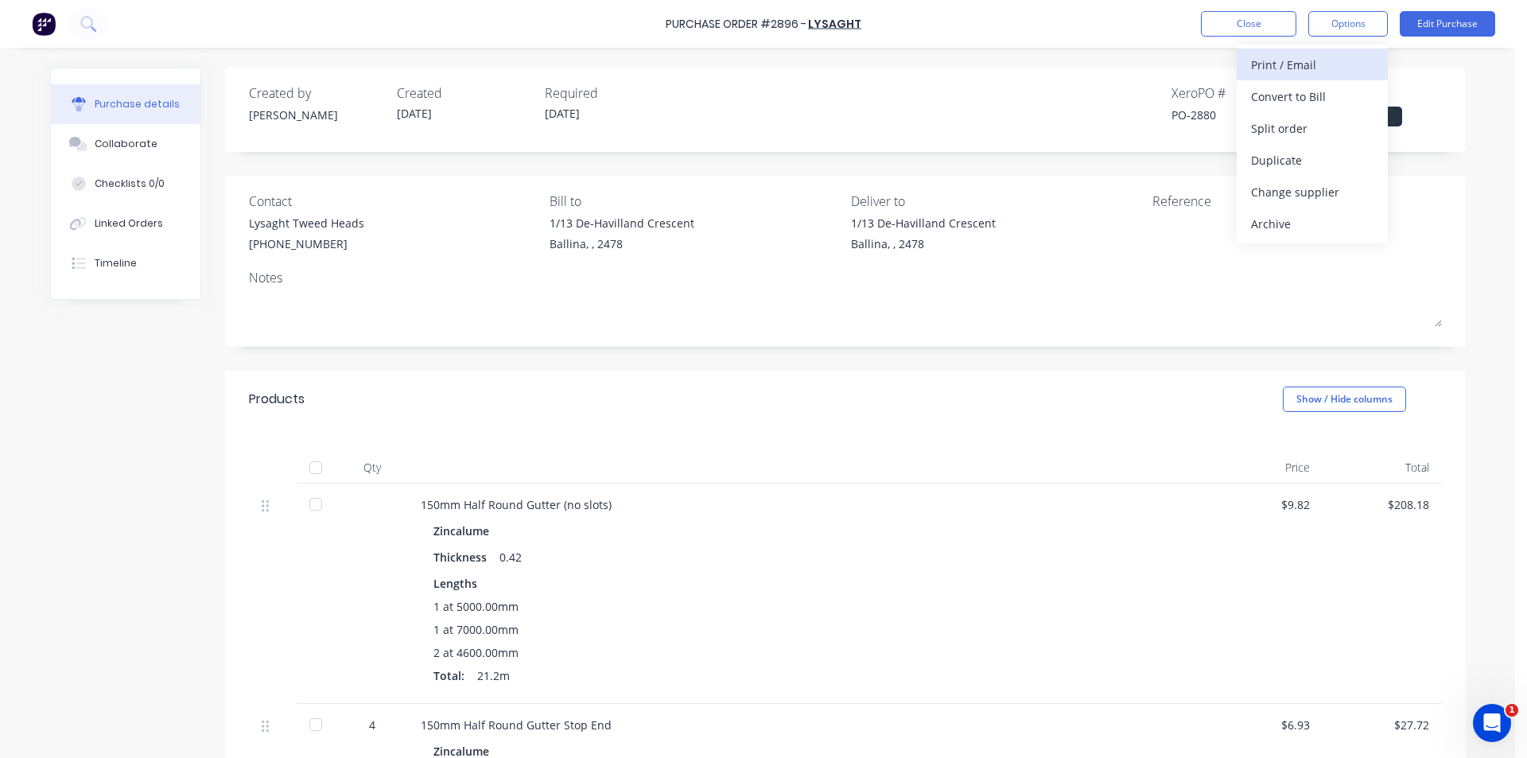
click at [1328, 67] on div "Print / Email" at bounding box center [1312, 64] width 123 height 23
click at [1329, 140] on button "Without pricing" at bounding box center [1312, 128] width 151 height 32
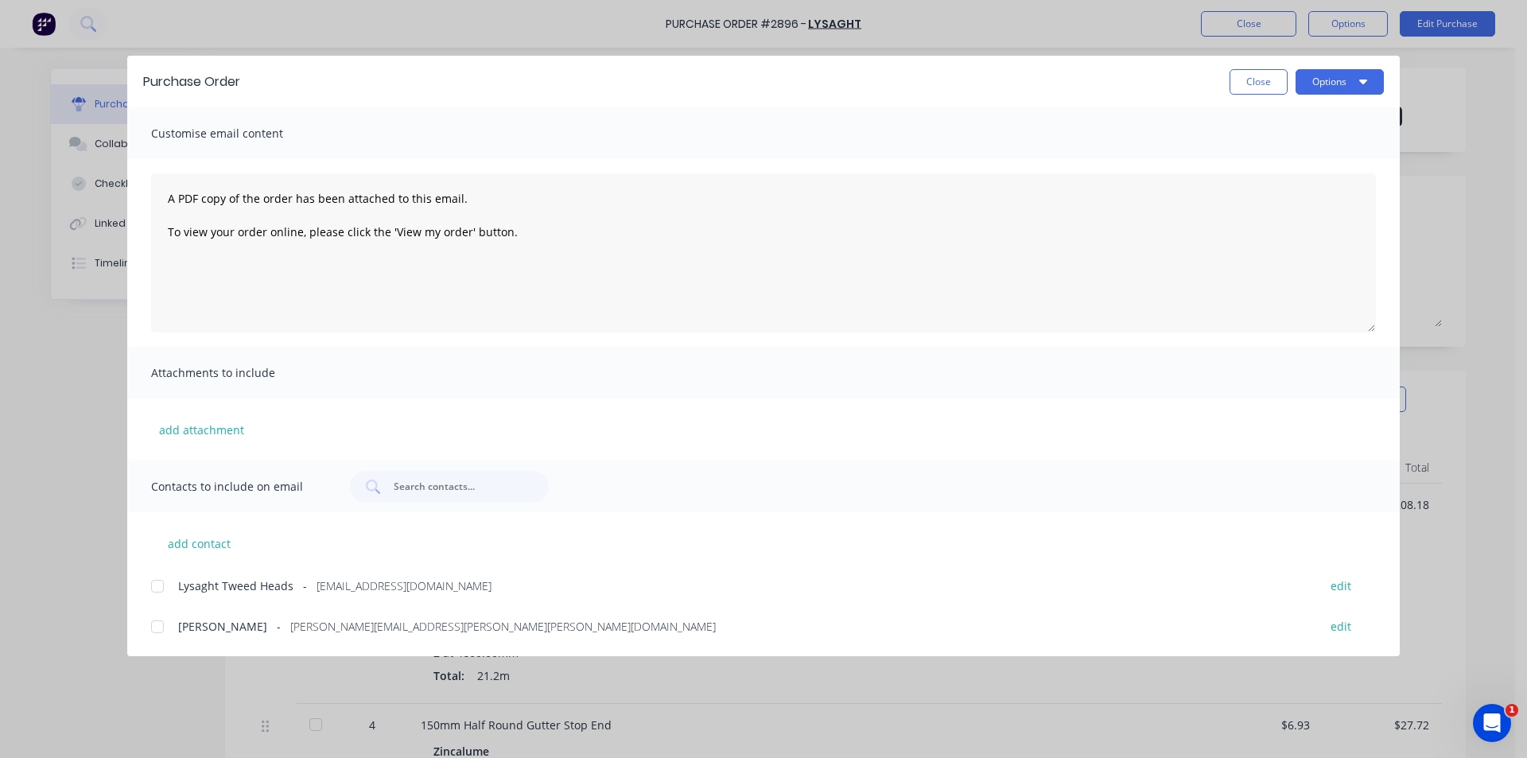
drag, startPoint x: 153, startPoint y: 589, endPoint x: 577, endPoint y: 453, distance: 445.0
click at [153, 588] on div at bounding box center [158, 586] width 32 height 32
click at [1348, 77] on button "Options" at bounding box center [1340, 81] width 88 height 25
click at [1340, 189] on div "Email" at bounding box center [1308, 185] width 123 height 23
click at [1266, 76] on button "Close" at bounding box center [1259, 81] width 58 height 25
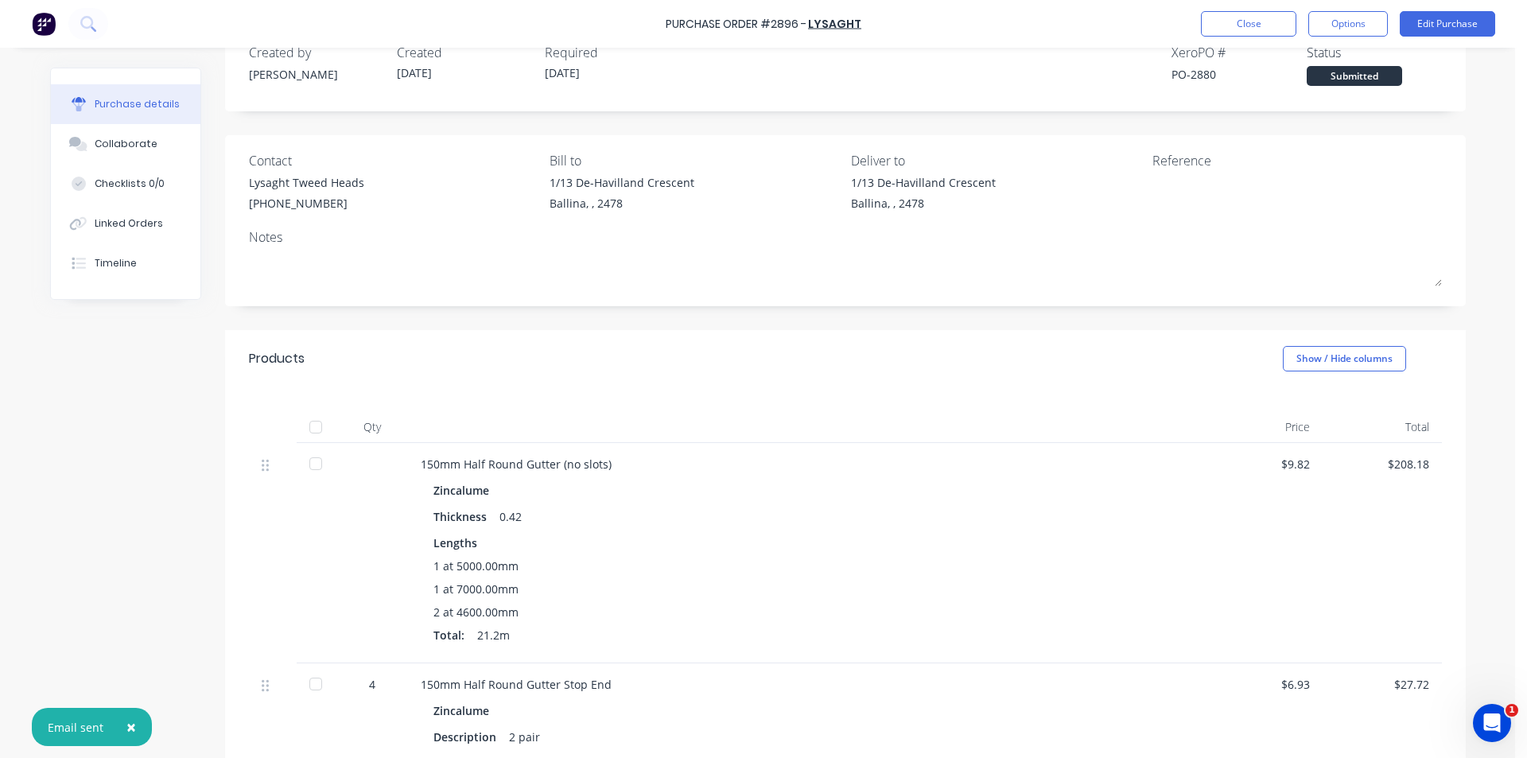
scroll to position [80, 0]
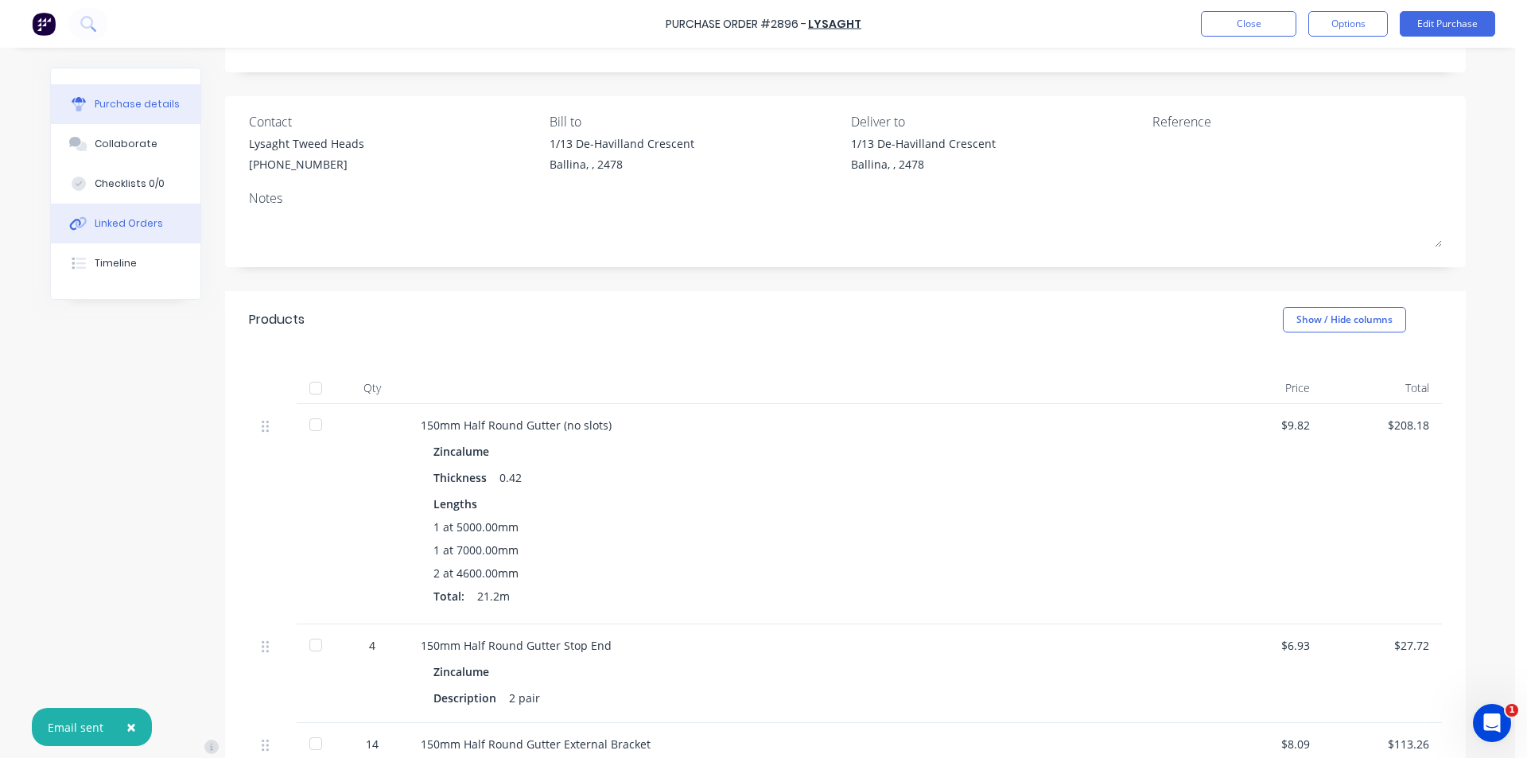
click at [120, 239] on button "Linked Orders" at bounding box center [126, 224] width 150 height 40
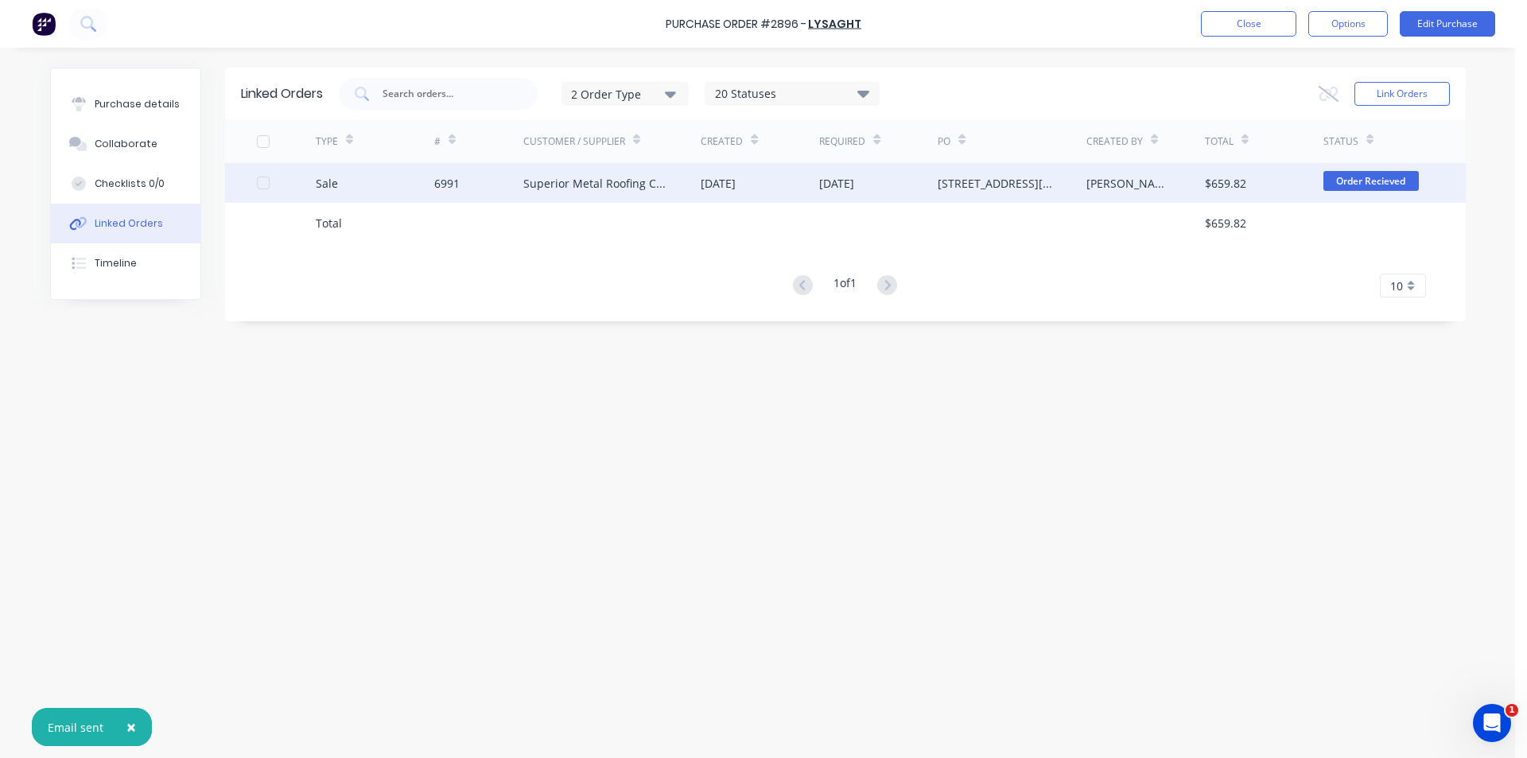
click at [1002, 200] on div "[STREET_ADDRESS][PERSON_NAME]" at bounding box center [1012, 183] width 148 height 40
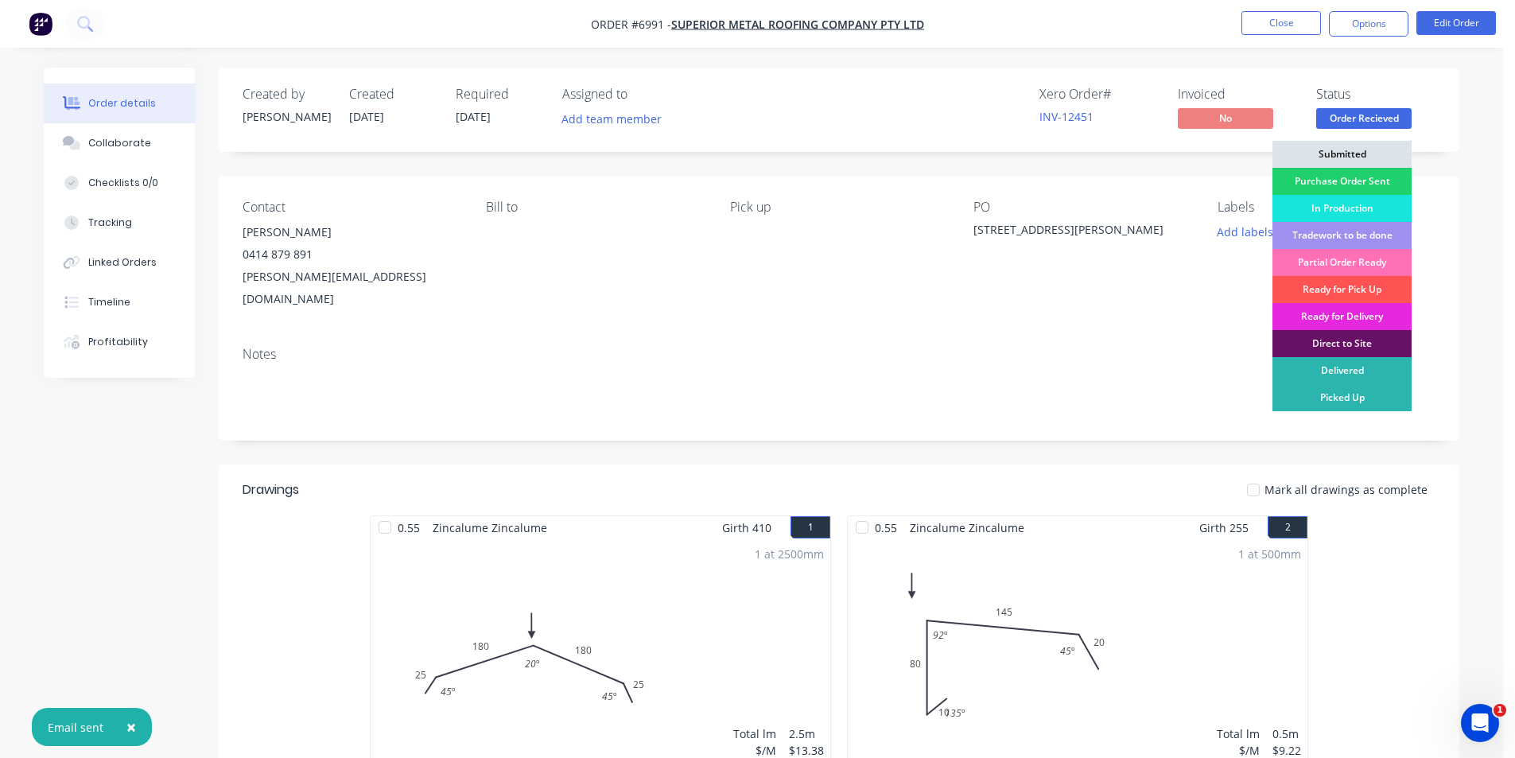
click at [1373, 187] on div "Purchase Order Sent" at bounding box center [1342, 181] width 139 height 27
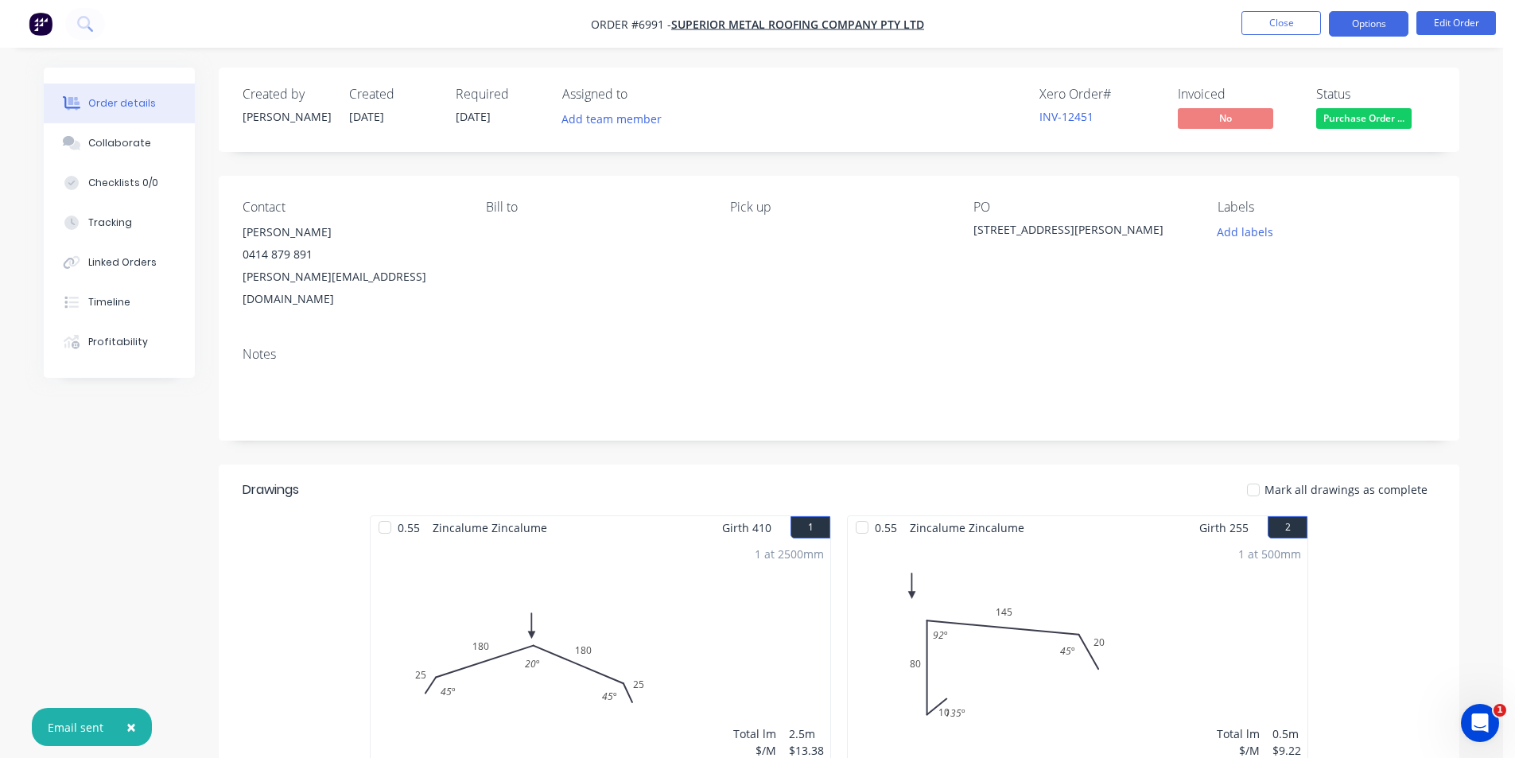
click at [1362, 22] on button "Options" at bounding box center [1369, 23] width 80 height 25
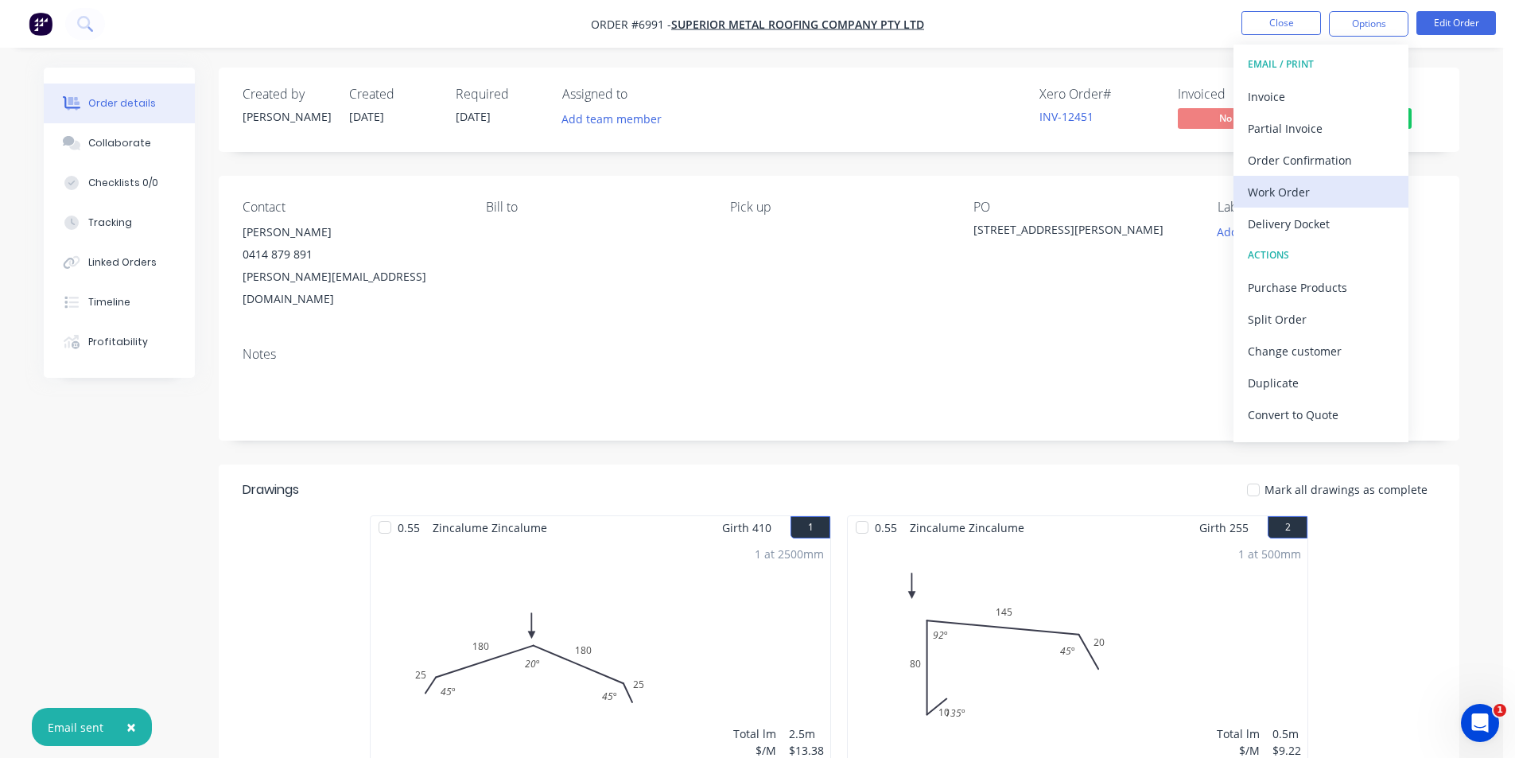
click at [1305, 187] on div "Work Order" at bounding box center [1321, 192] width 146 height 23
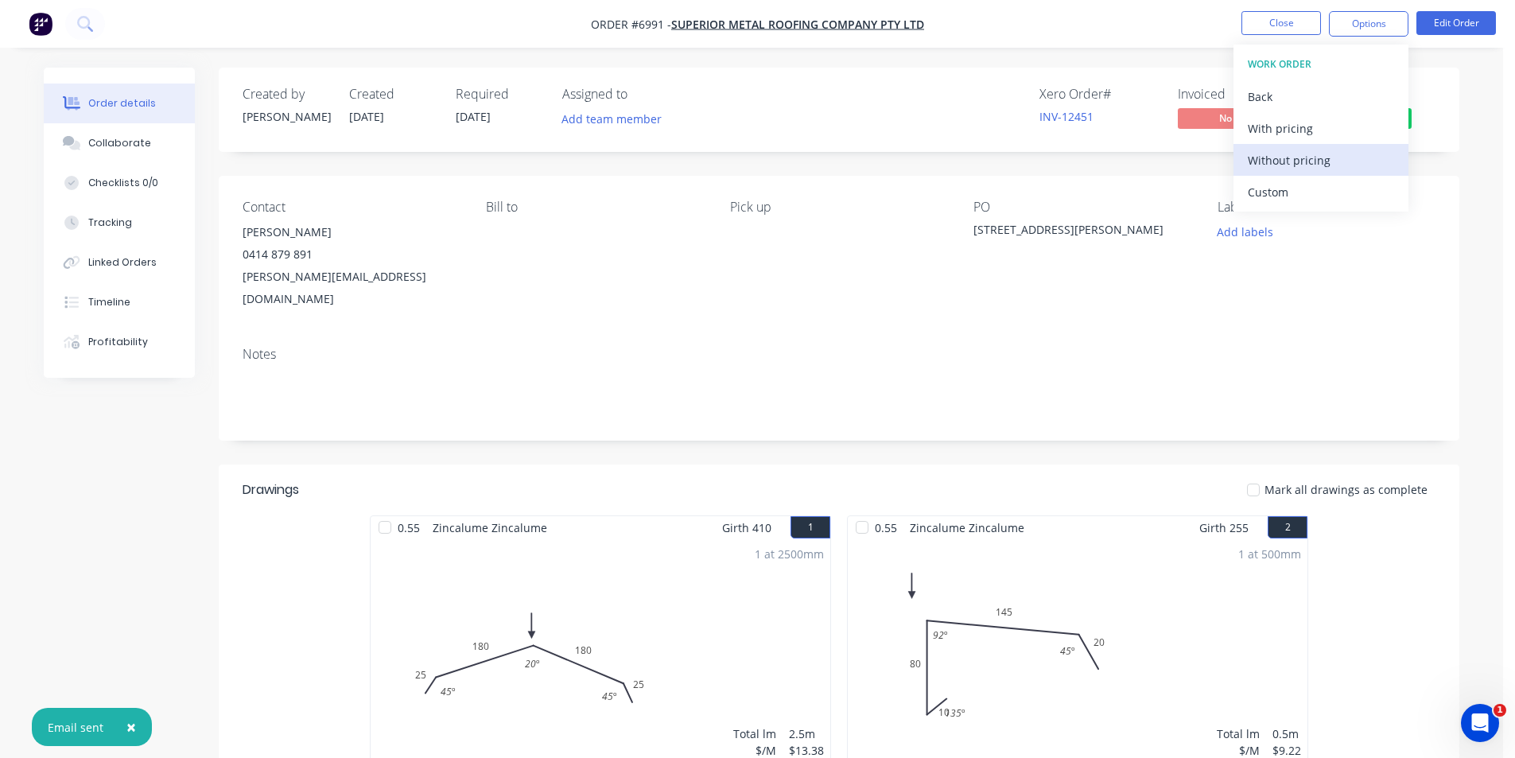
click at [1301, 158] on div "Without pricing" at bounding box center [1321, 160] width 146 height 23
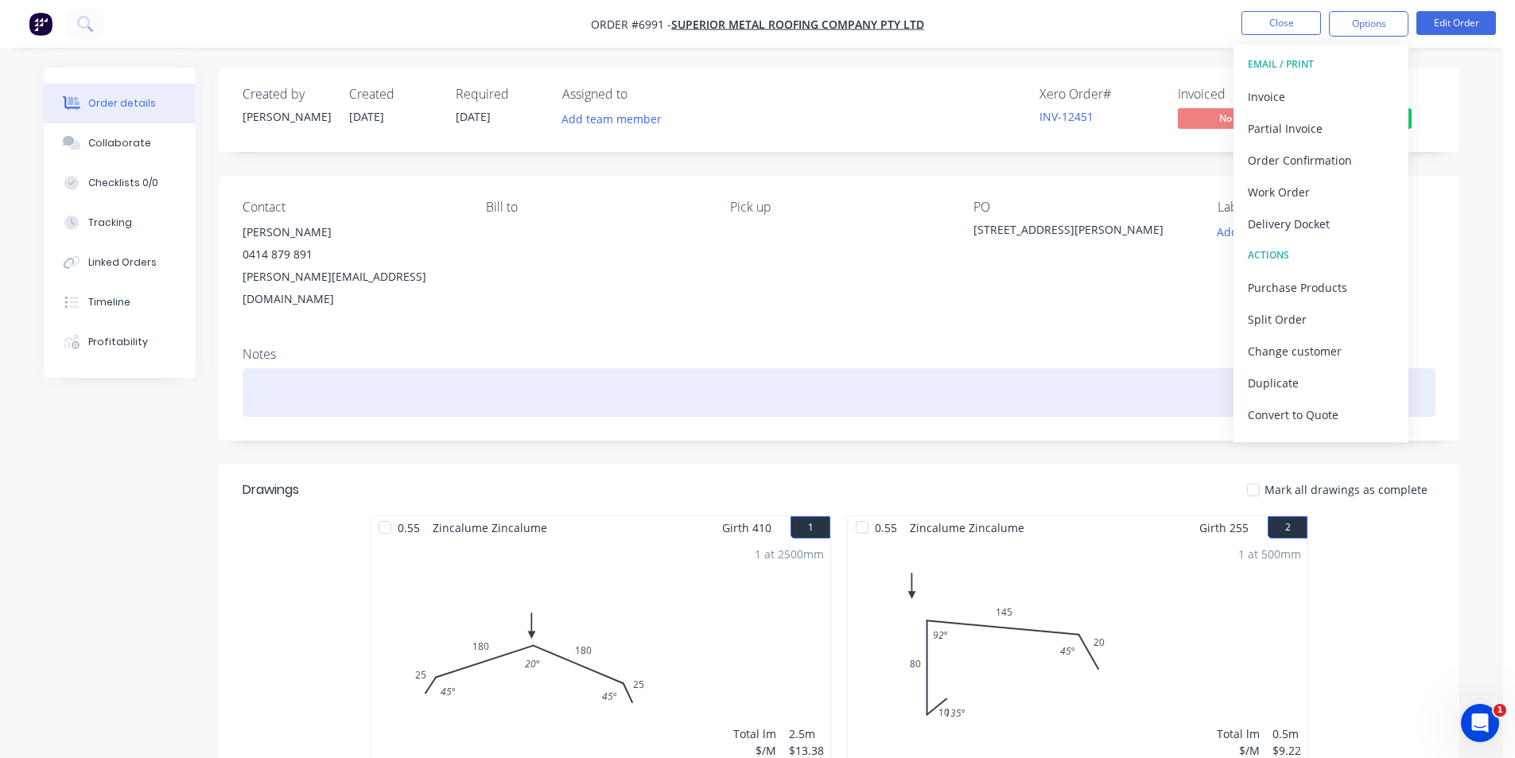
click at [313, 377] on div at bounding box center [839, 392] width 1193 height 49
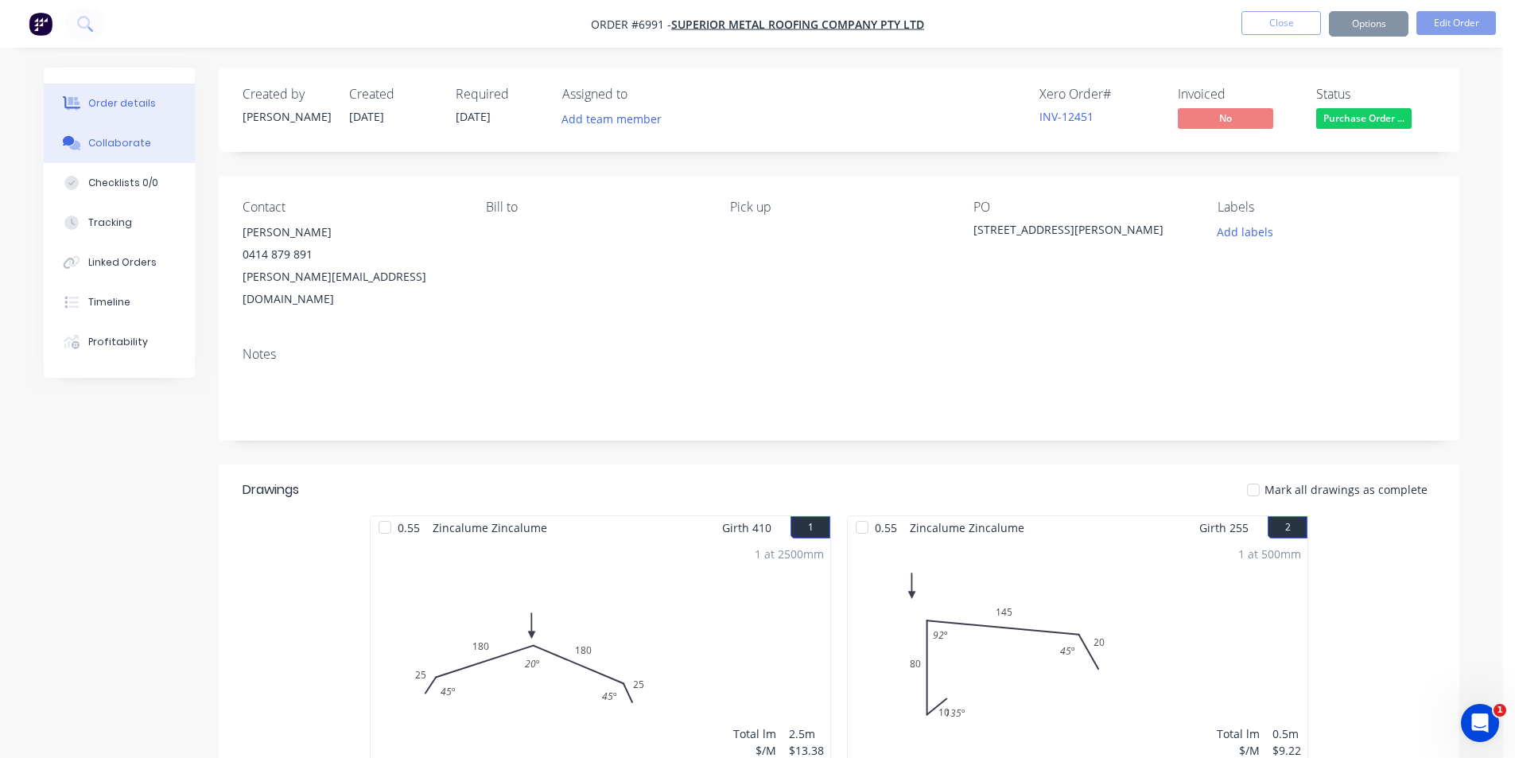
click at [134, 146] on div "Collaborate" at bounding box center [119, 143] width 63 height 14
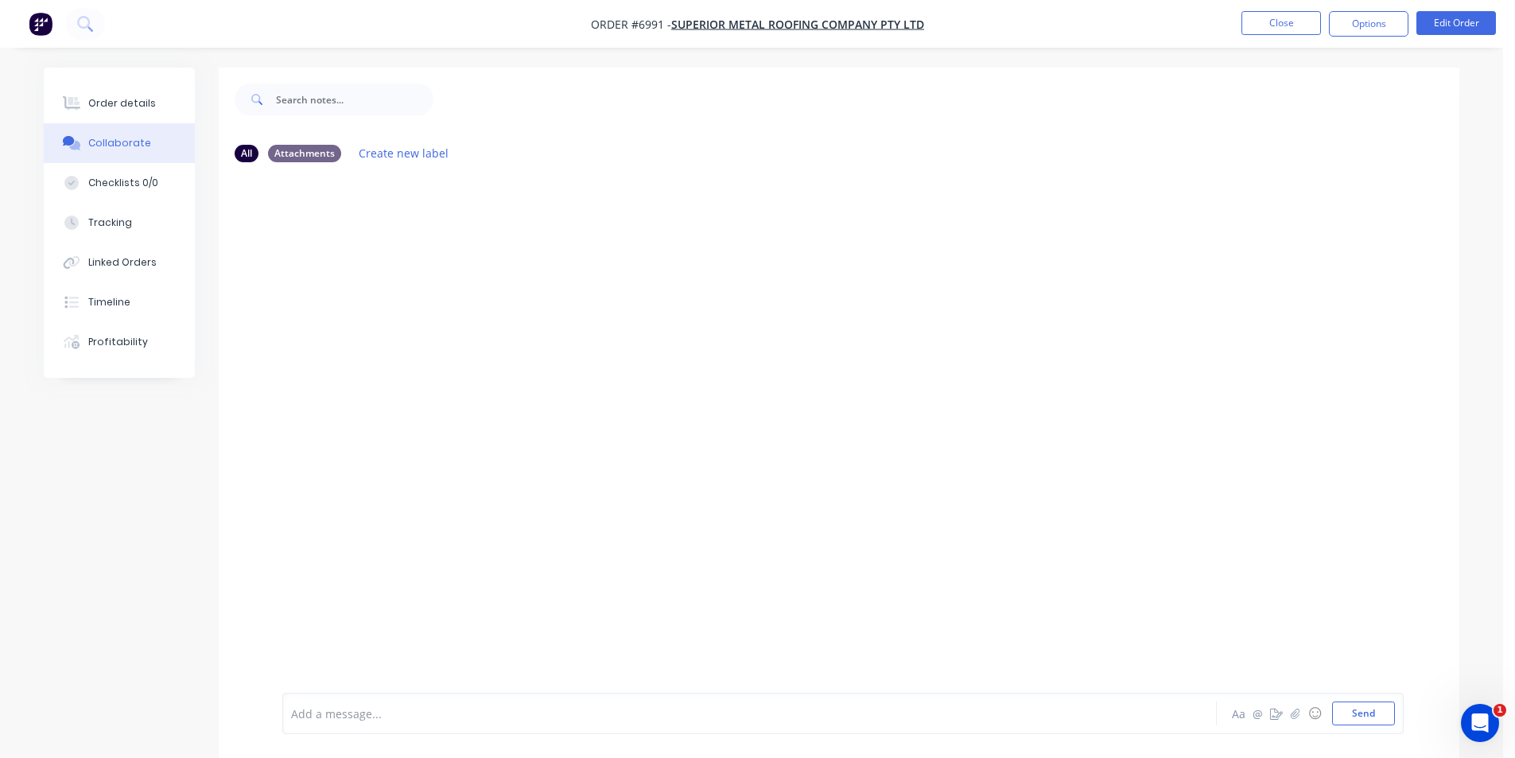
drag, startPoint x: 1466, startPoint y: 687, endPoint x: 1452, endPoint y: 687, distance: 14.3
click at [1503, 746] on div at bounding box center [1503, 746] width 0 height 0
click at [1296, 712] on icon "button" at bounding box center [1296, 713] width 10 height 11
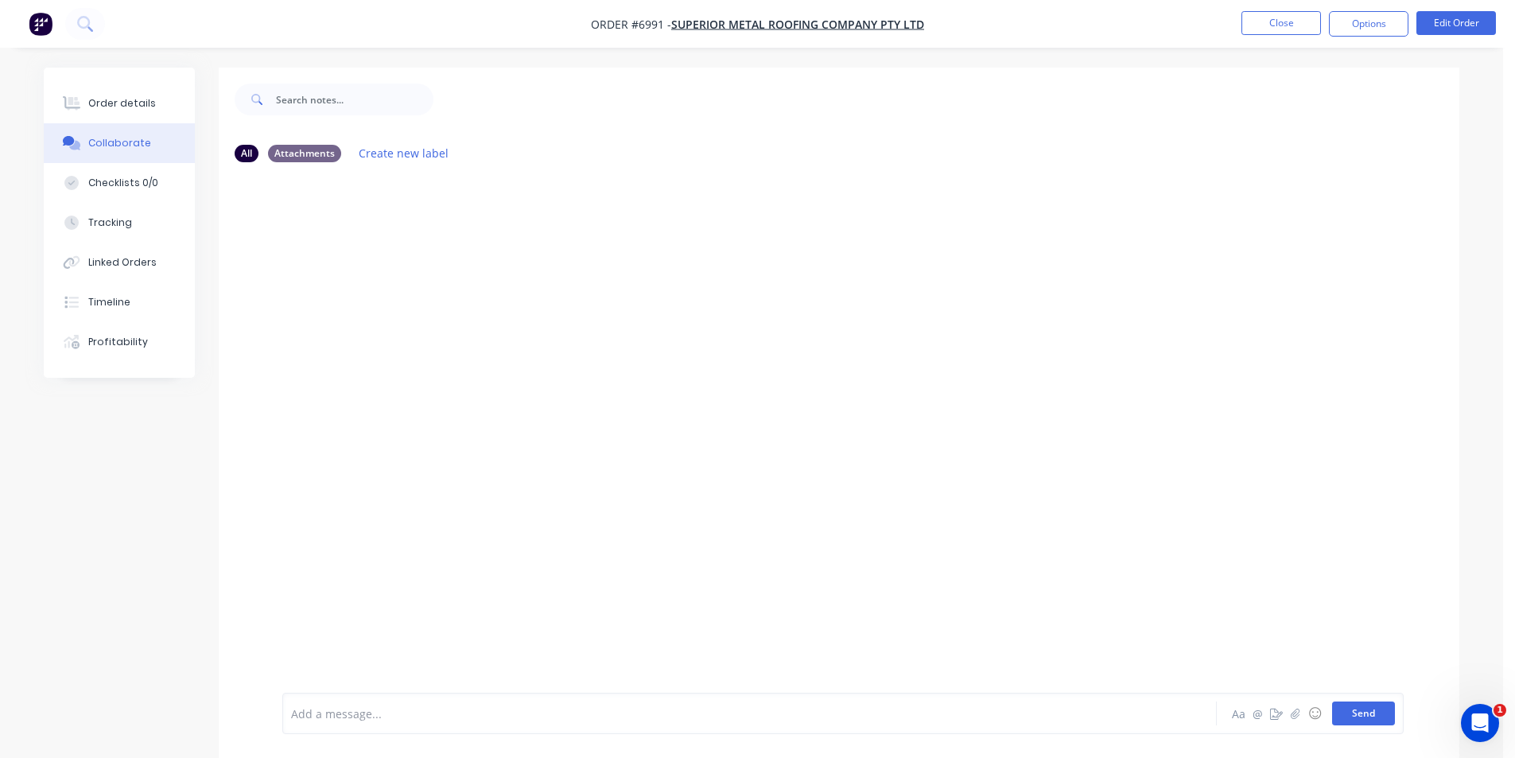
click at [1359, 722] on button "Send" at bounding box center [1363, 714] width 63 height 24
click at [1269, 18] on button "Close" at bounding box center [1282, 23] width 80 height 24
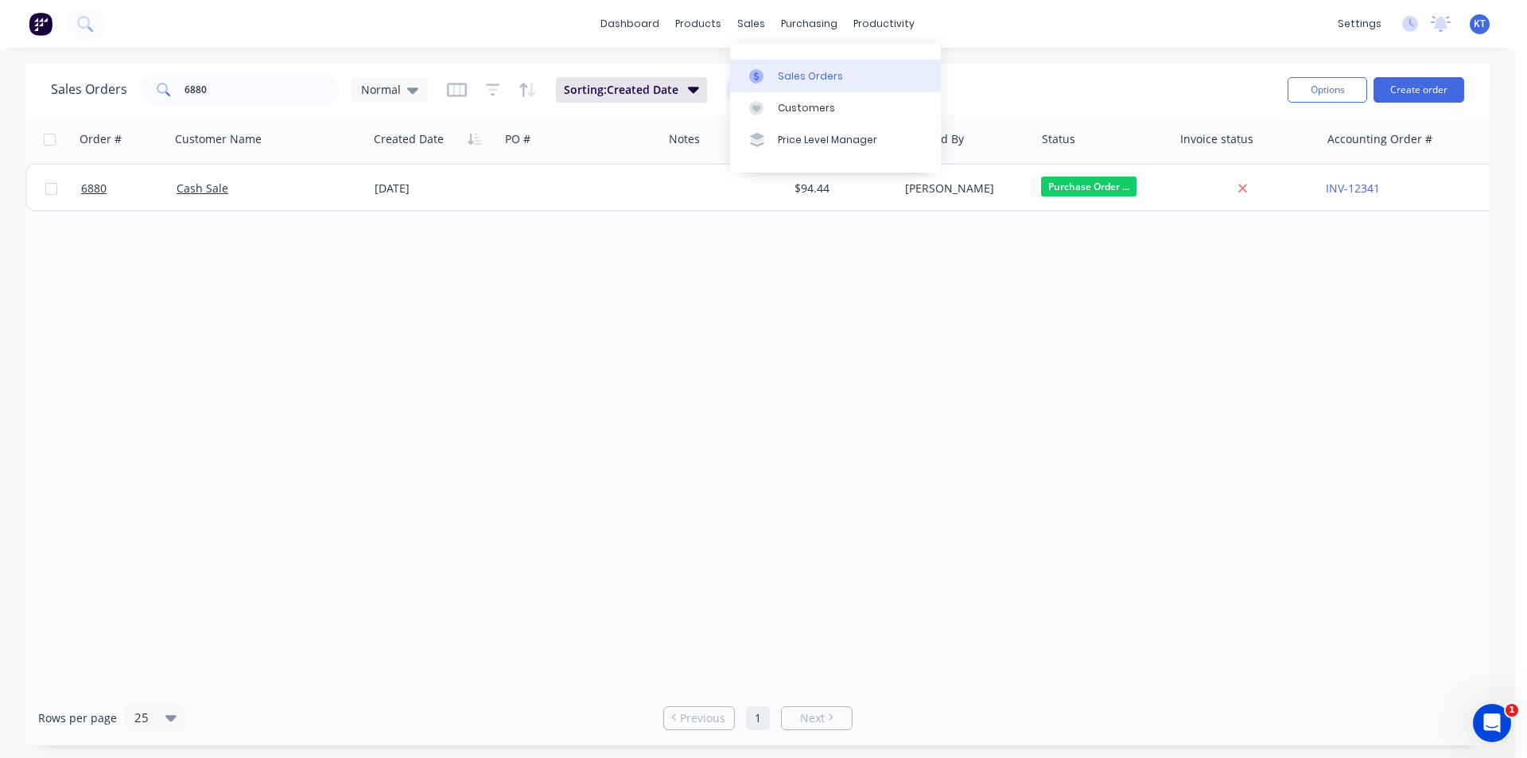
click at [774, 74] on link "Sales Orders" at bounding box center [835, 76] width 211 height 32
click at [770, 66] on link "Sales Orders" at bounding box center [835, 76] width 211 height 32
click at [772, 75] on div at bounding box center [761, 76] width 24 height 14
click at [807, 15] on div "purchasing" at bounding box center [809, 24] width 72 height 24
click at [845, 95] on link "Suppliers" at bounding box center [876, 108] width 211 height 32
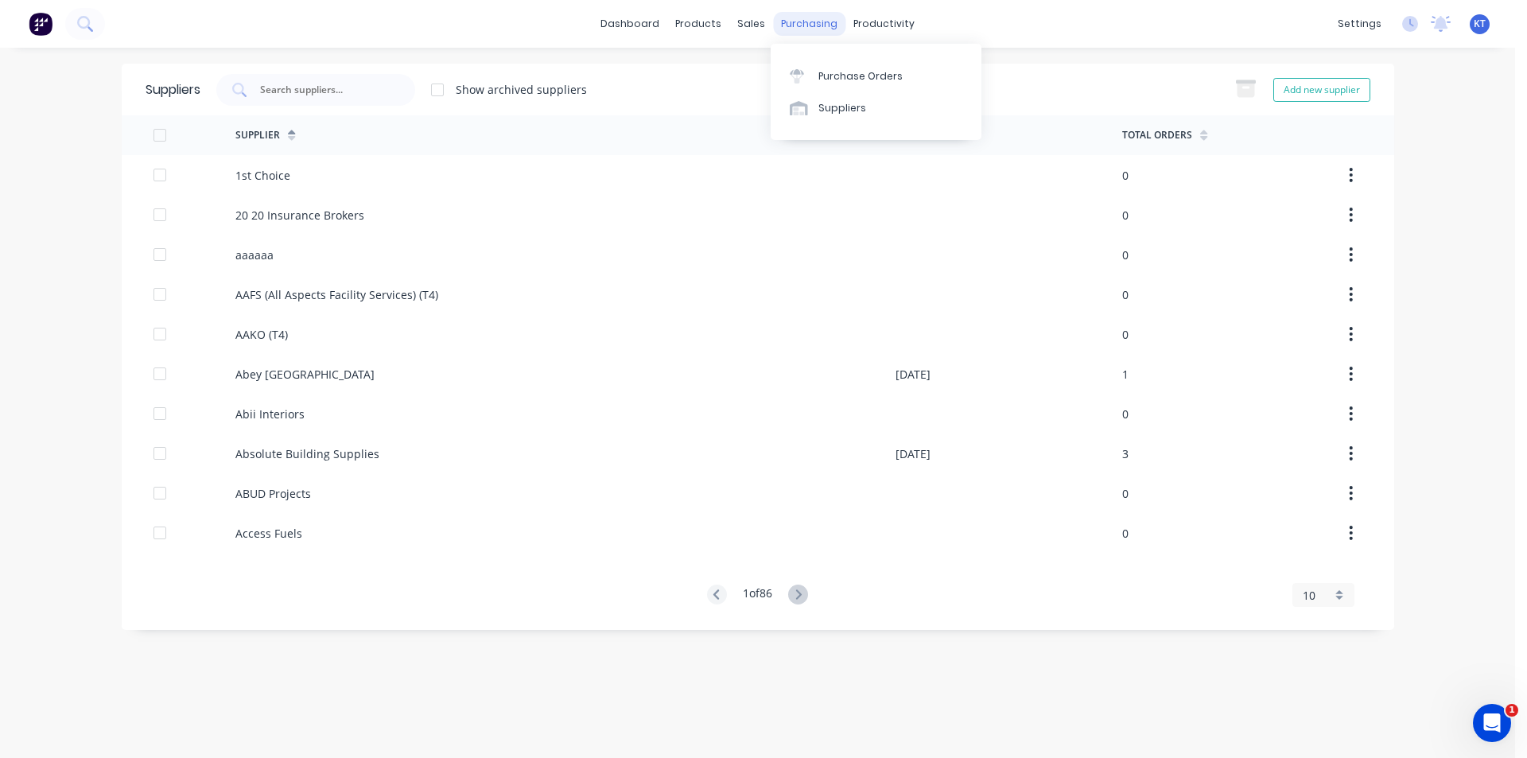
click at [811, 19] on div "purchasing" at bounding box center [809, 24] width 72 height 24
click at [823, 73] on div "Purchase Orders" at bounding box center [861, 76] width 84 height 14
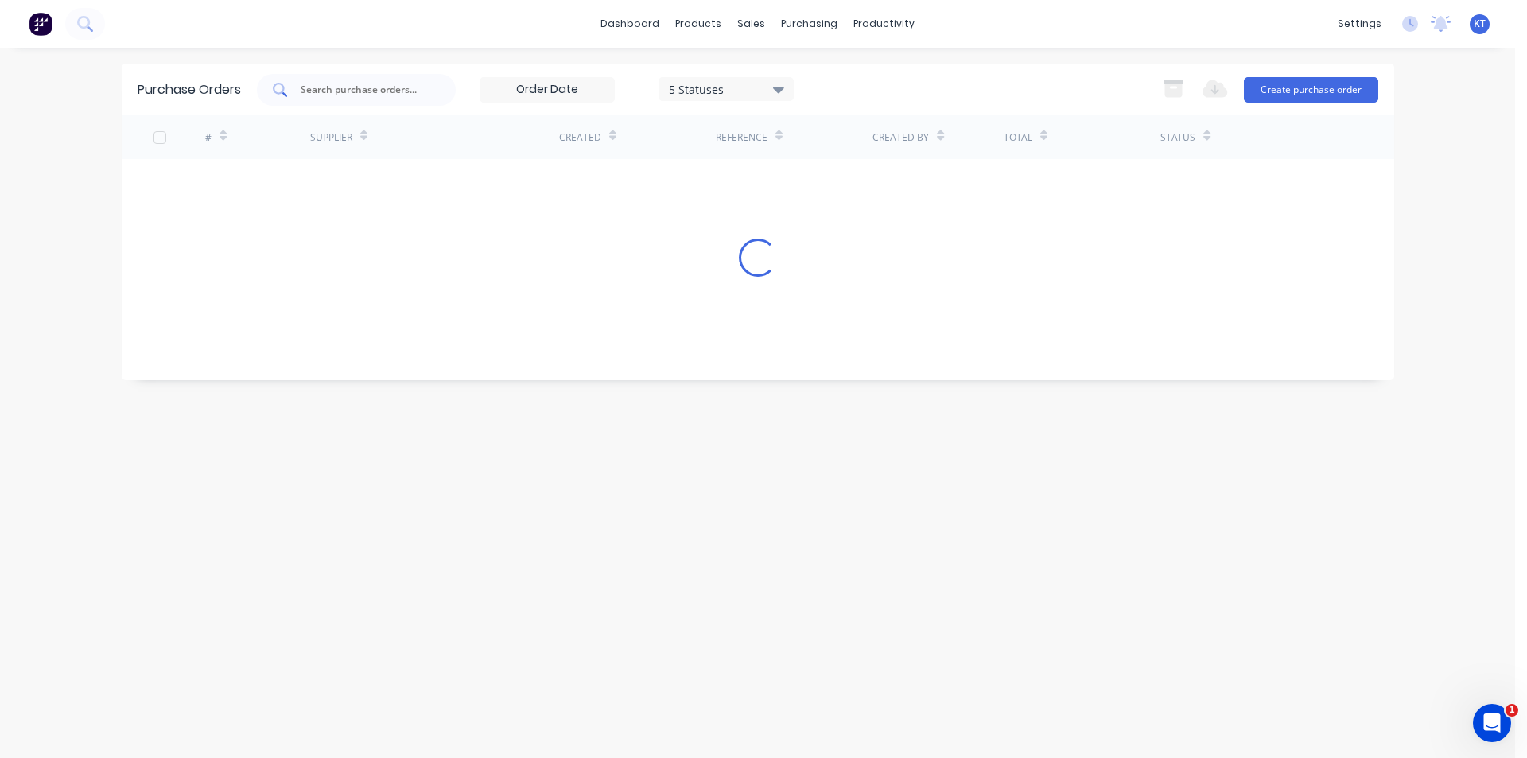
click at [394, 83] on input "text" at bounding box center [365, 90] width 132 height 16
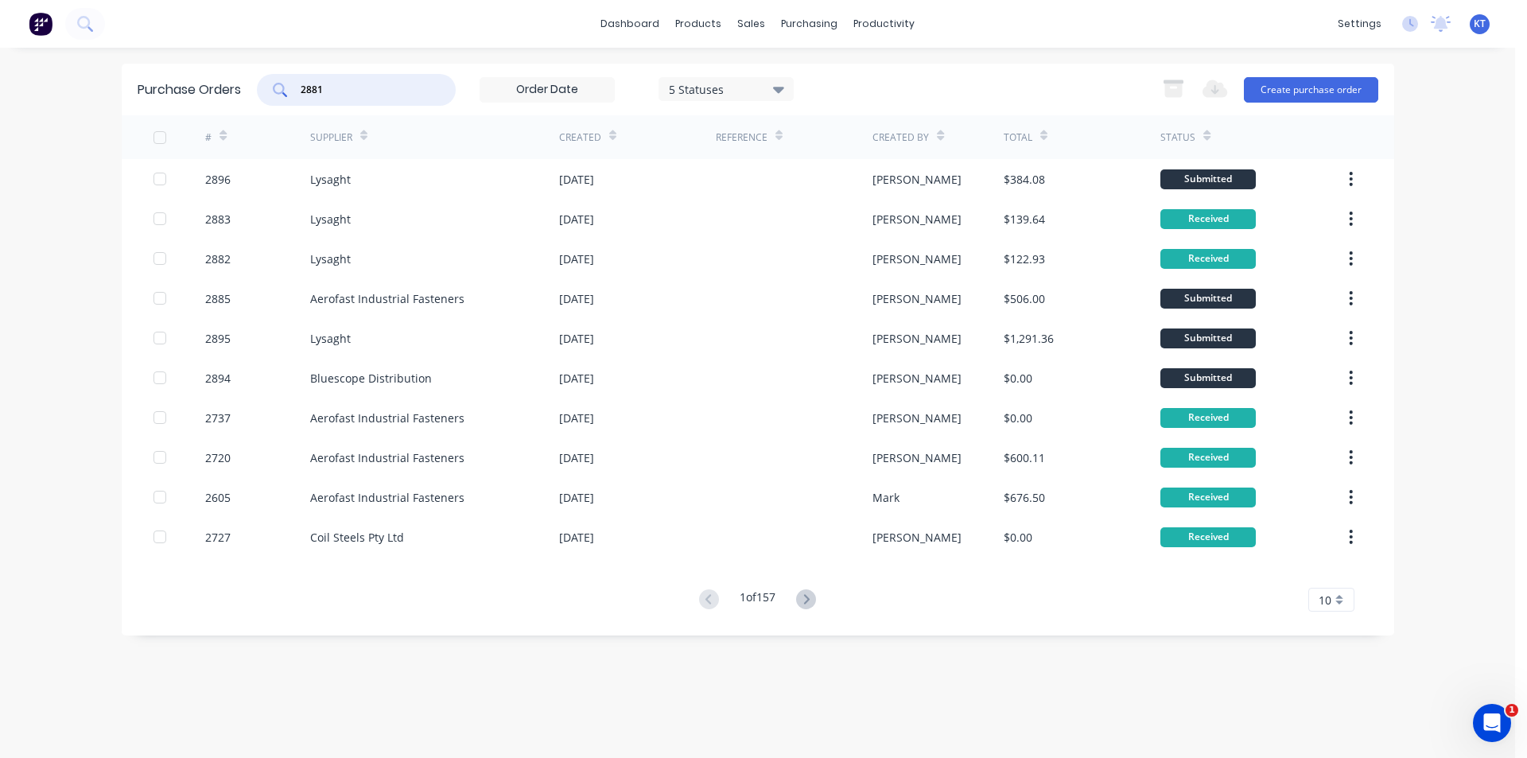
type input "2881"
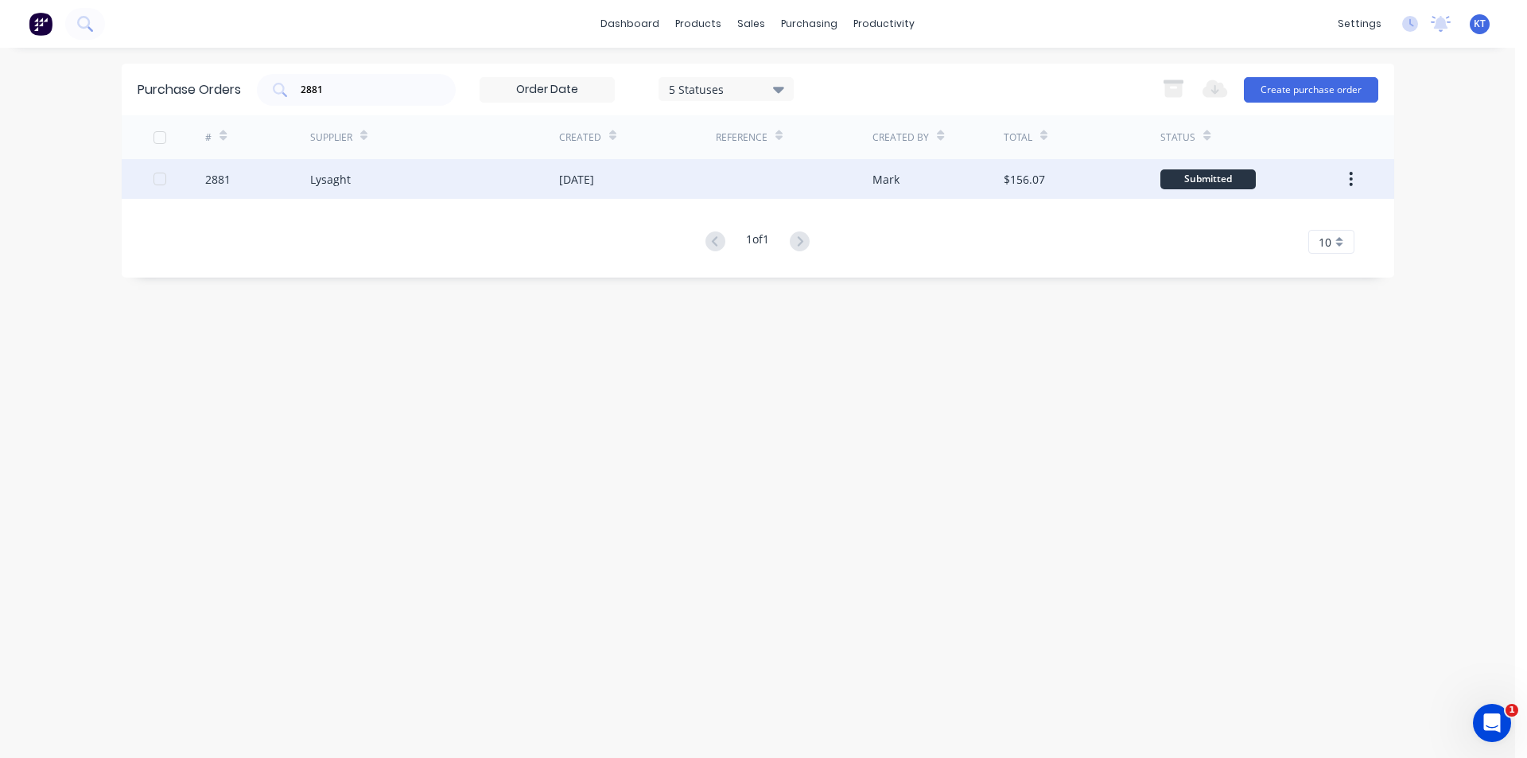
click at [341, 189] on div "Lysaght" at bounding box center [434, 179] width 249 height 40
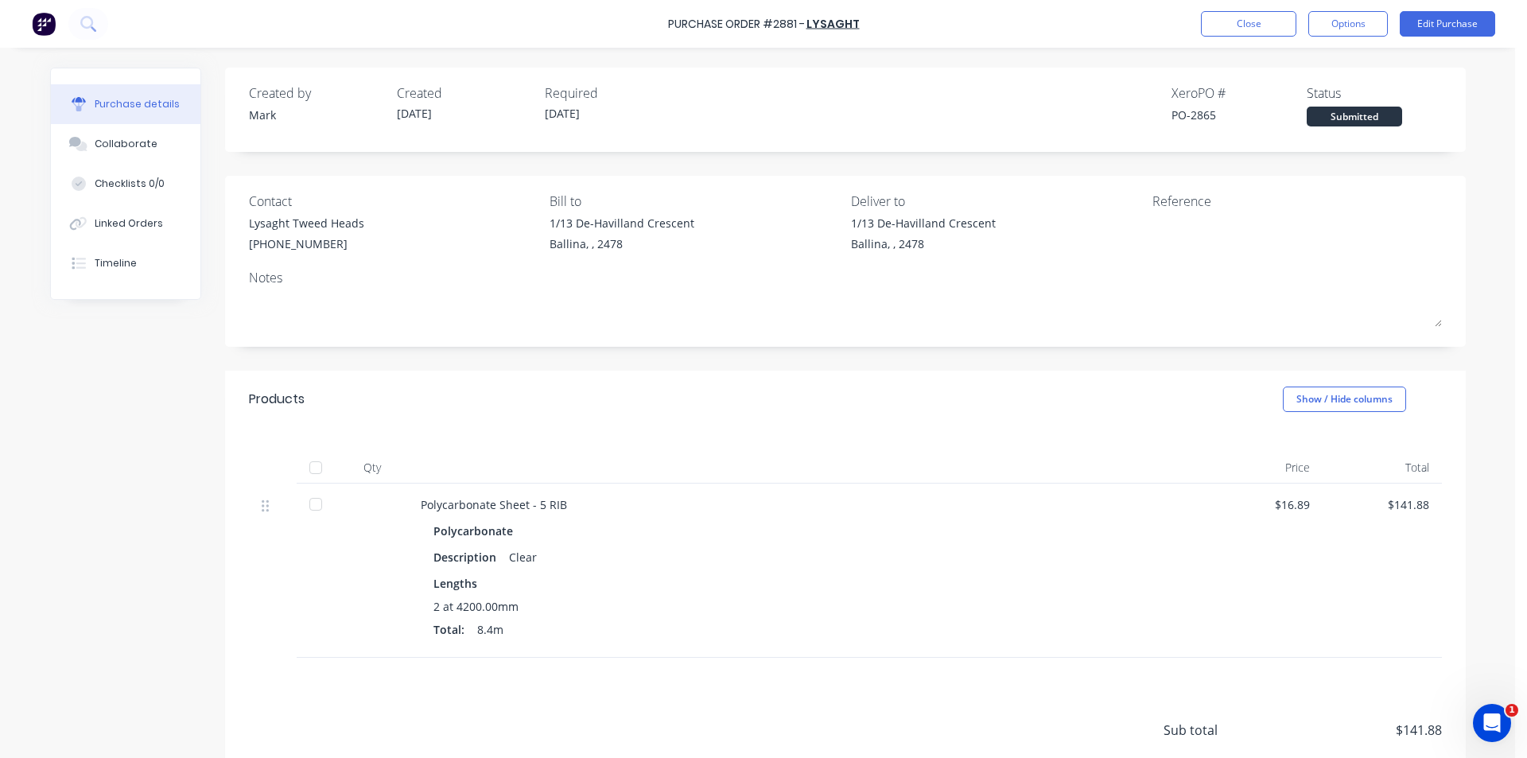
click at [304, 474] on div at bounding box center [316, 468] width 32 height 32
click at [78, 138] on icon at bounding box center [78, 144] width 18 height 14
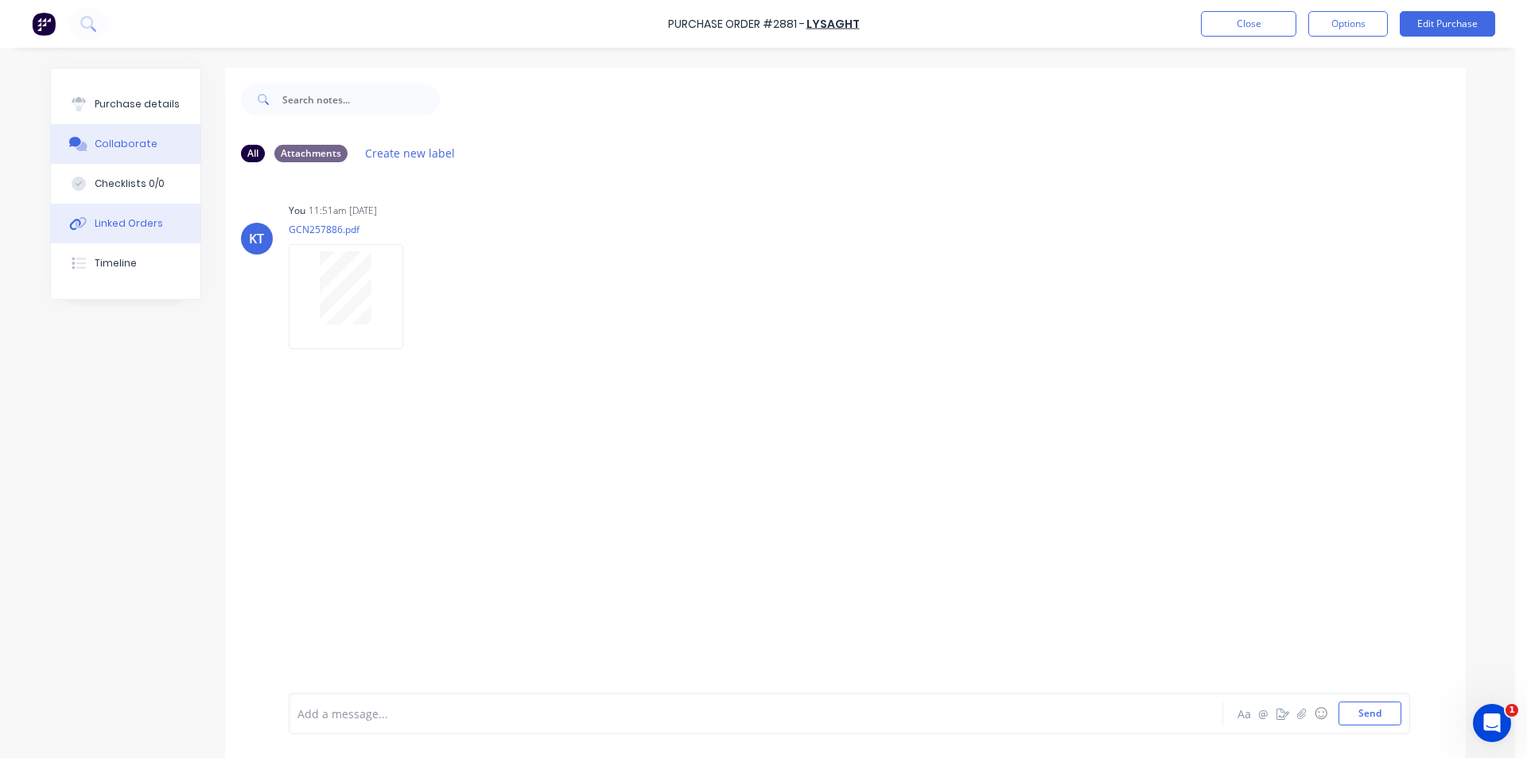
drag, startPoint x: 140, startPoint y: 230, endPoint x: 136, endPoint y: 212, distance: 17.9
click at [140, 230] on div "Linked Orders" at bounding box center [129, 223] width 68 height 14
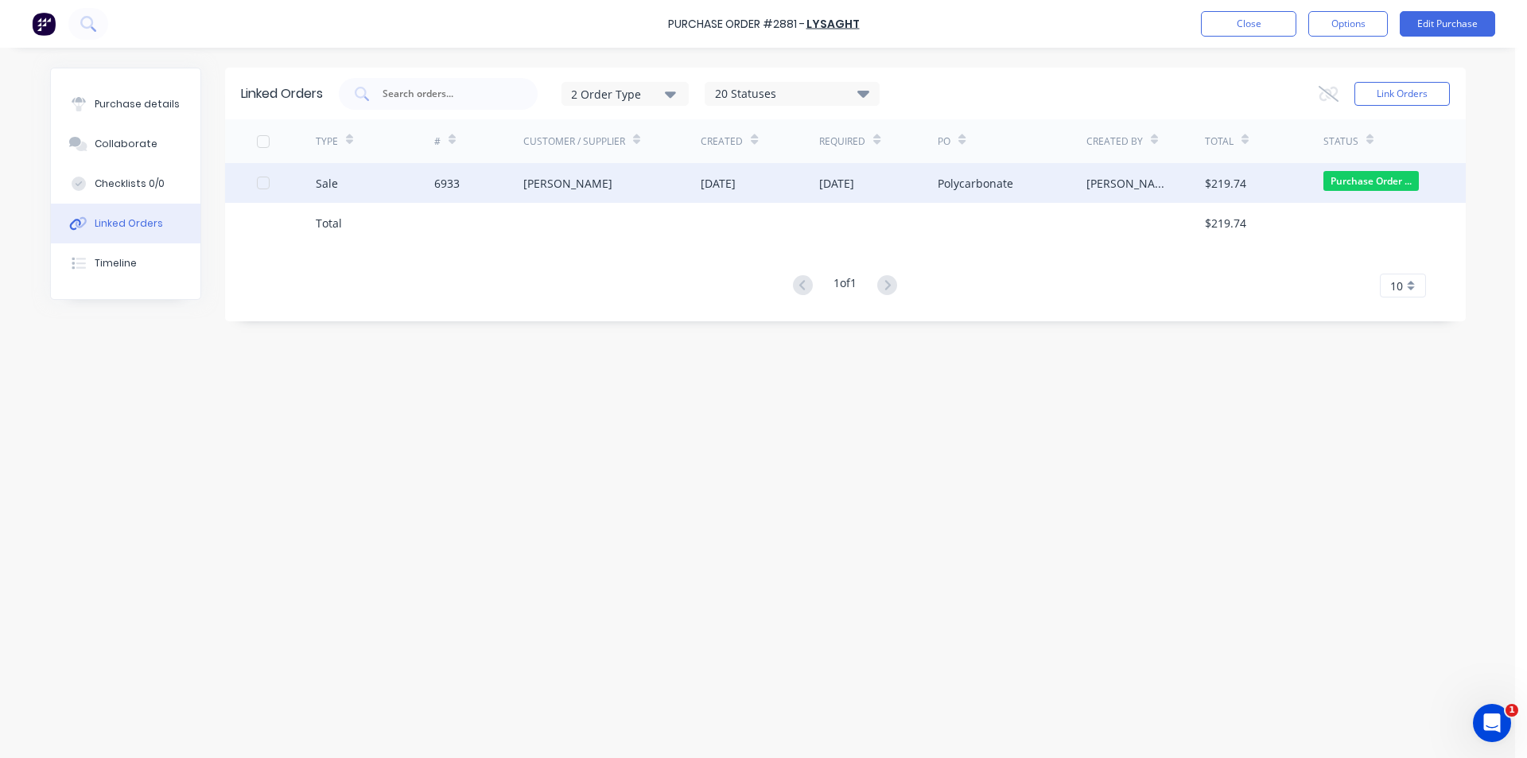
click at [736, 188] on div "[DATE]" at bounding box center [718, 183] width 35 height 17
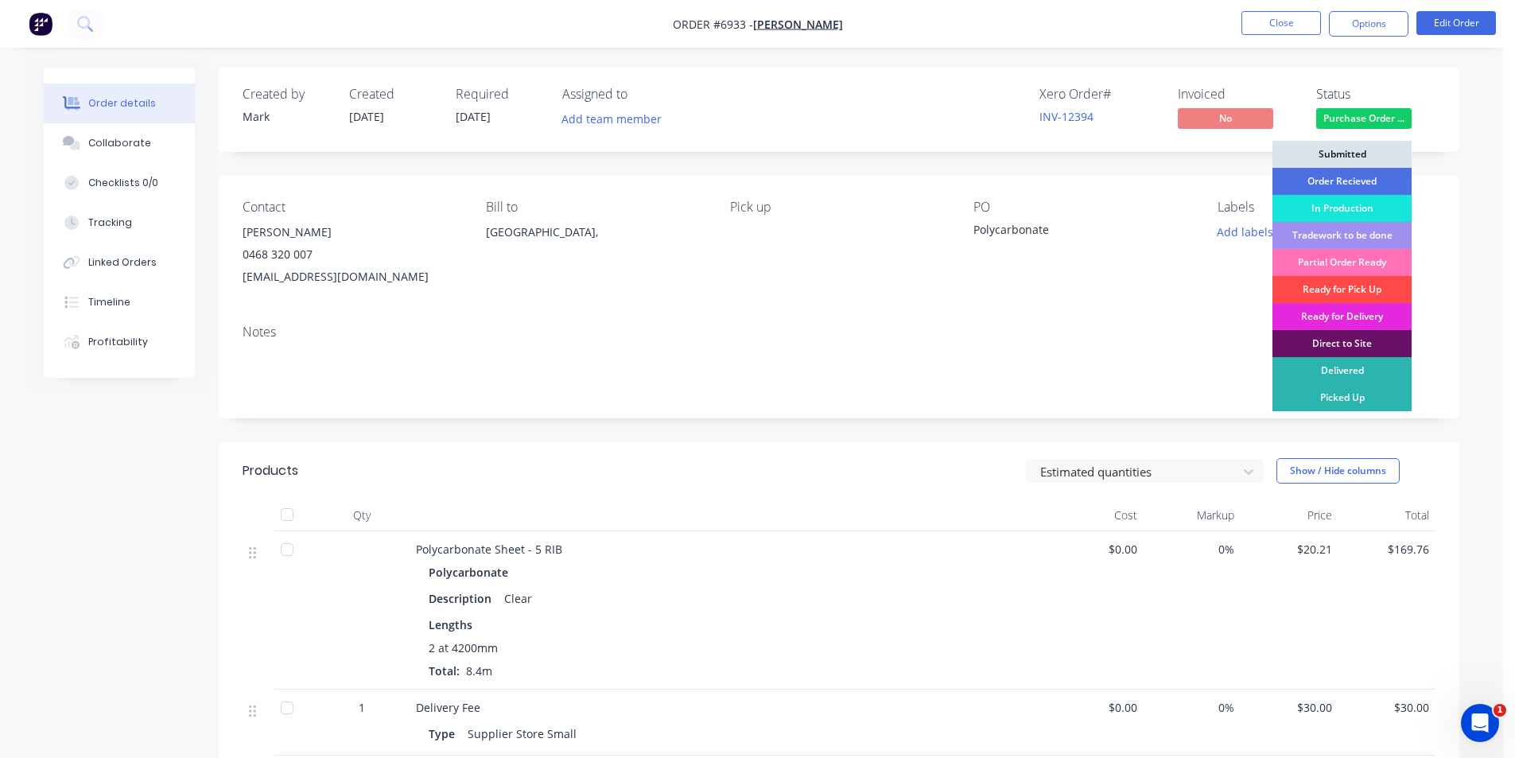
click at [1356, 286] on div "Ready for Pick Up" at bounding box center [1342, 289] width 139 height 27
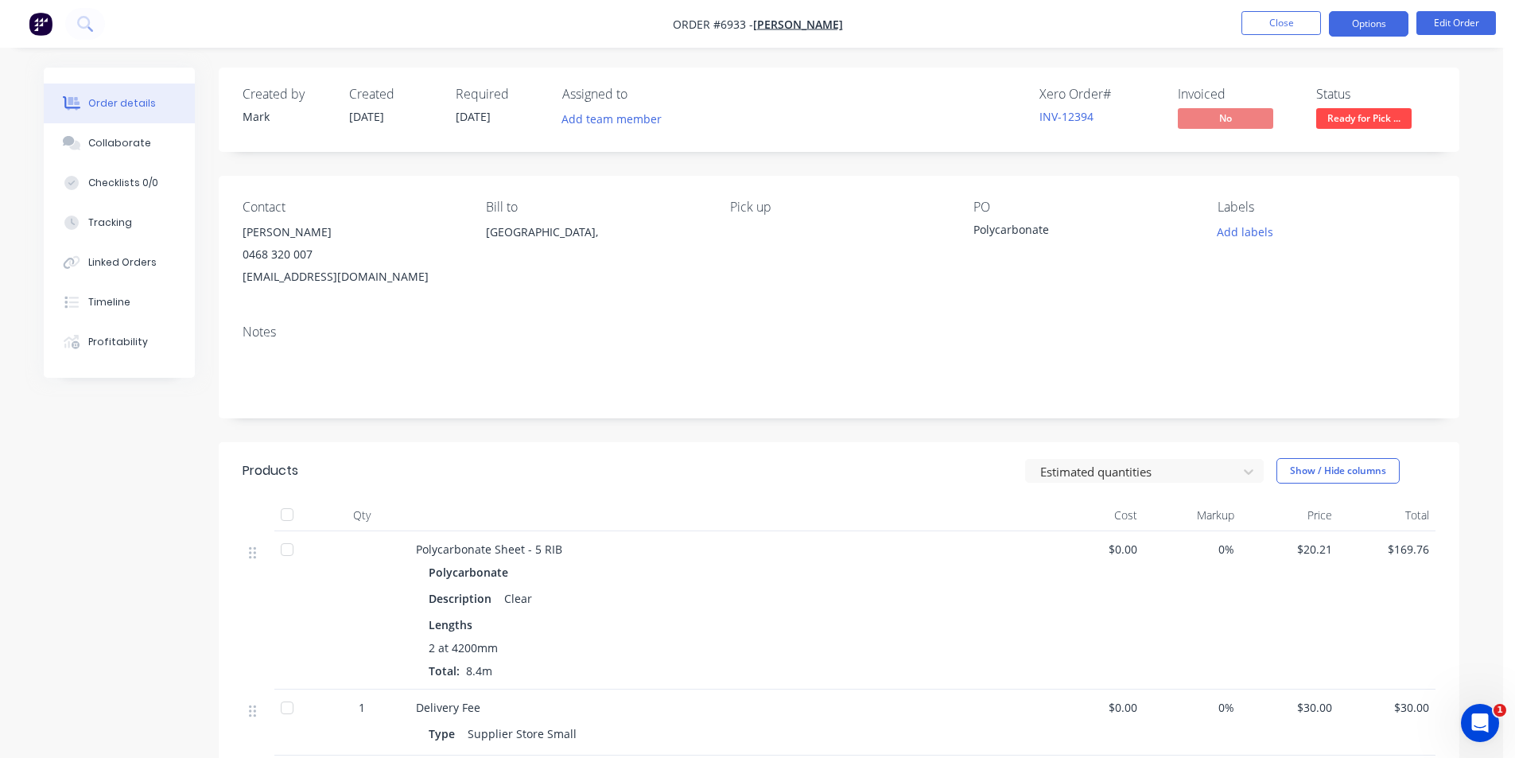
click at [1375, 26] on button "Options" at bounding box center [1369, 23] width 80 height 25
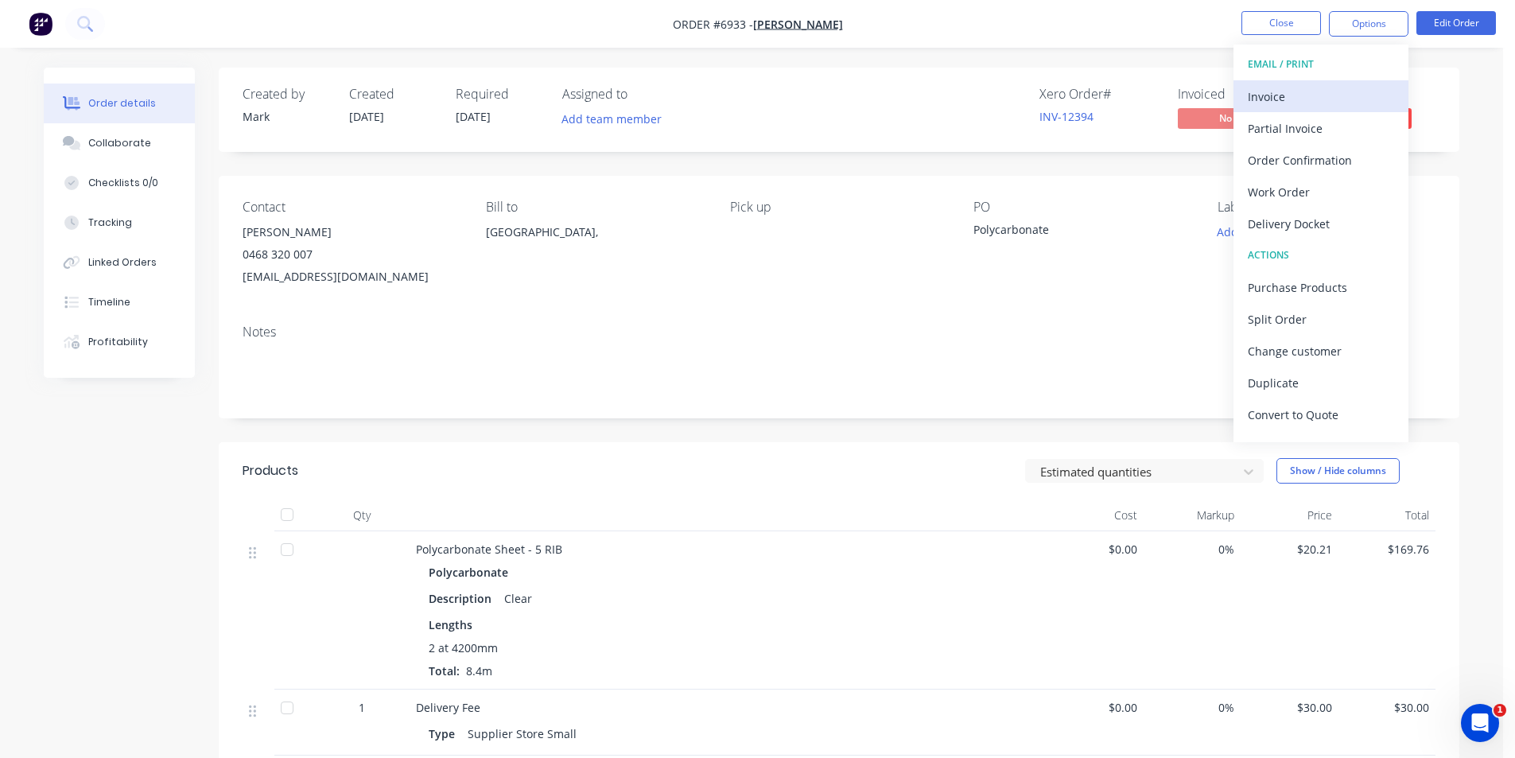
click at [1331, 90] on div "Invoice" at bounding box center [1321, 96] width 146 height 23
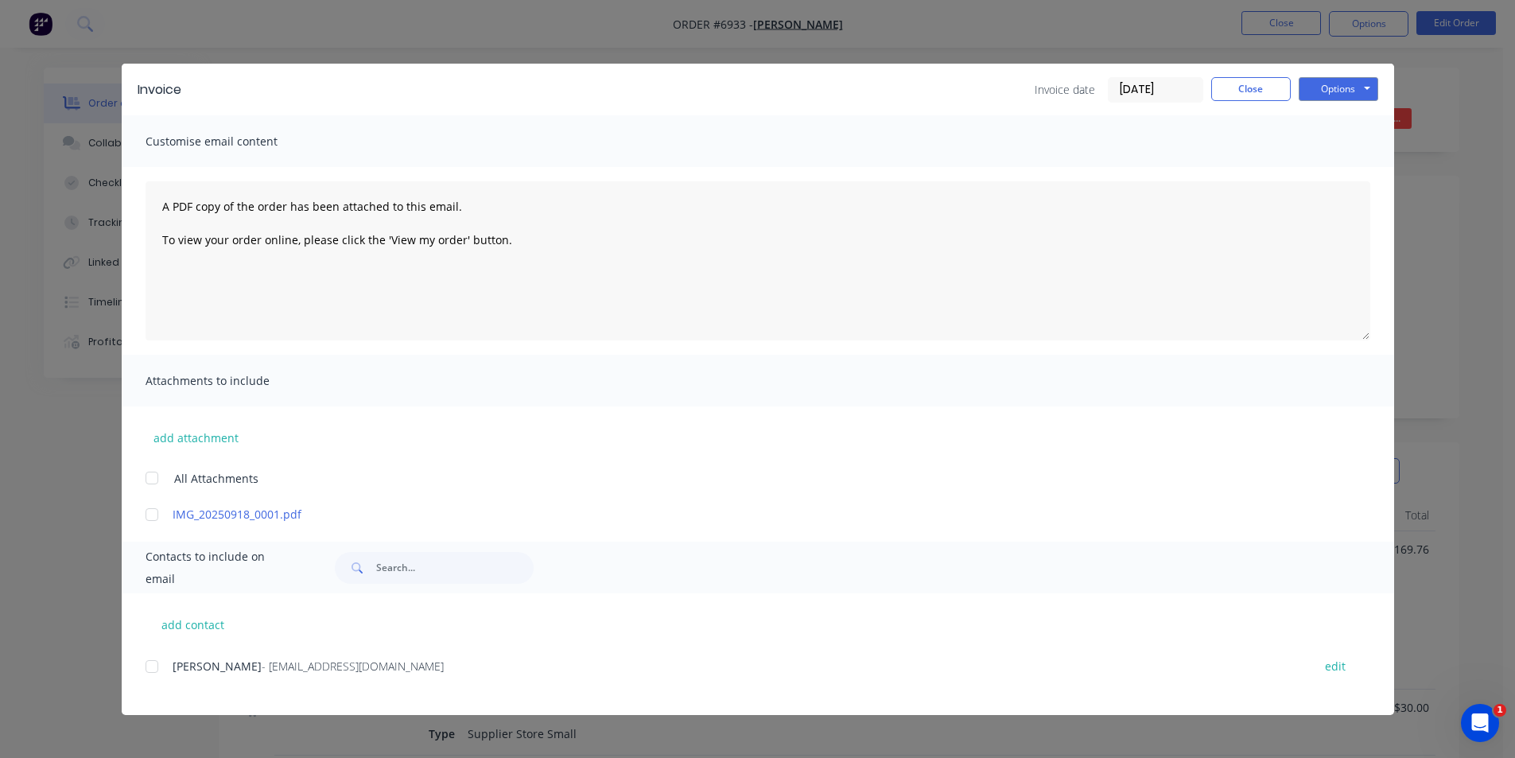
click at [153, 674] on div at bounding box center [152, 667] width 32 height 32
click at [1347, 85] on button "Options" at bounding box center [1339, 89] width 80 height 24
click at [1314, 174] on button "Email" at bounding box center [1350, 170] width 102 height 26
click at [1219, 84] on button "Close" at bounding box center [1252, 89] width 80 height 24
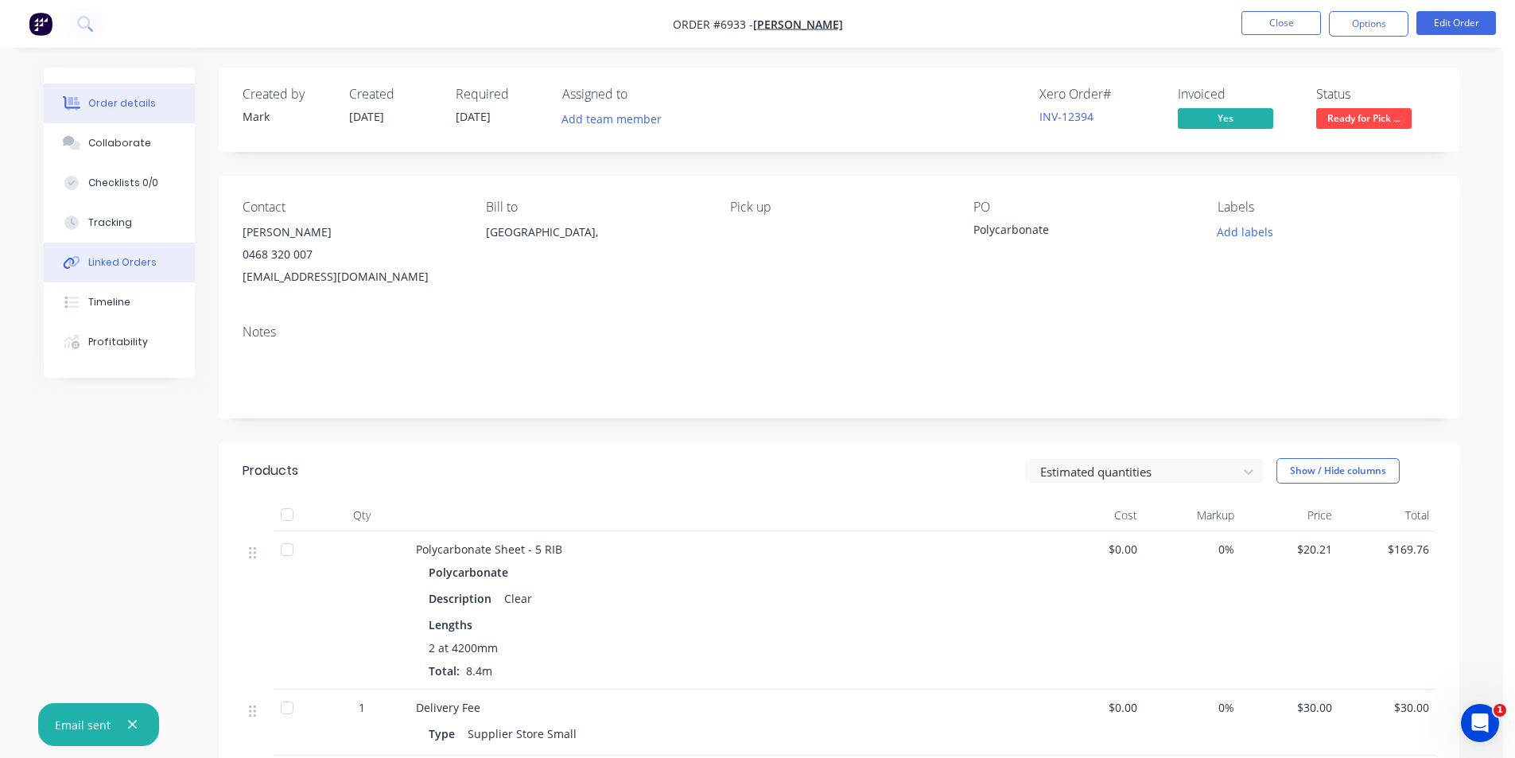
click at [123, 263] on div "Linked Orders" at bounding box center [122, 262] width 68 height 14
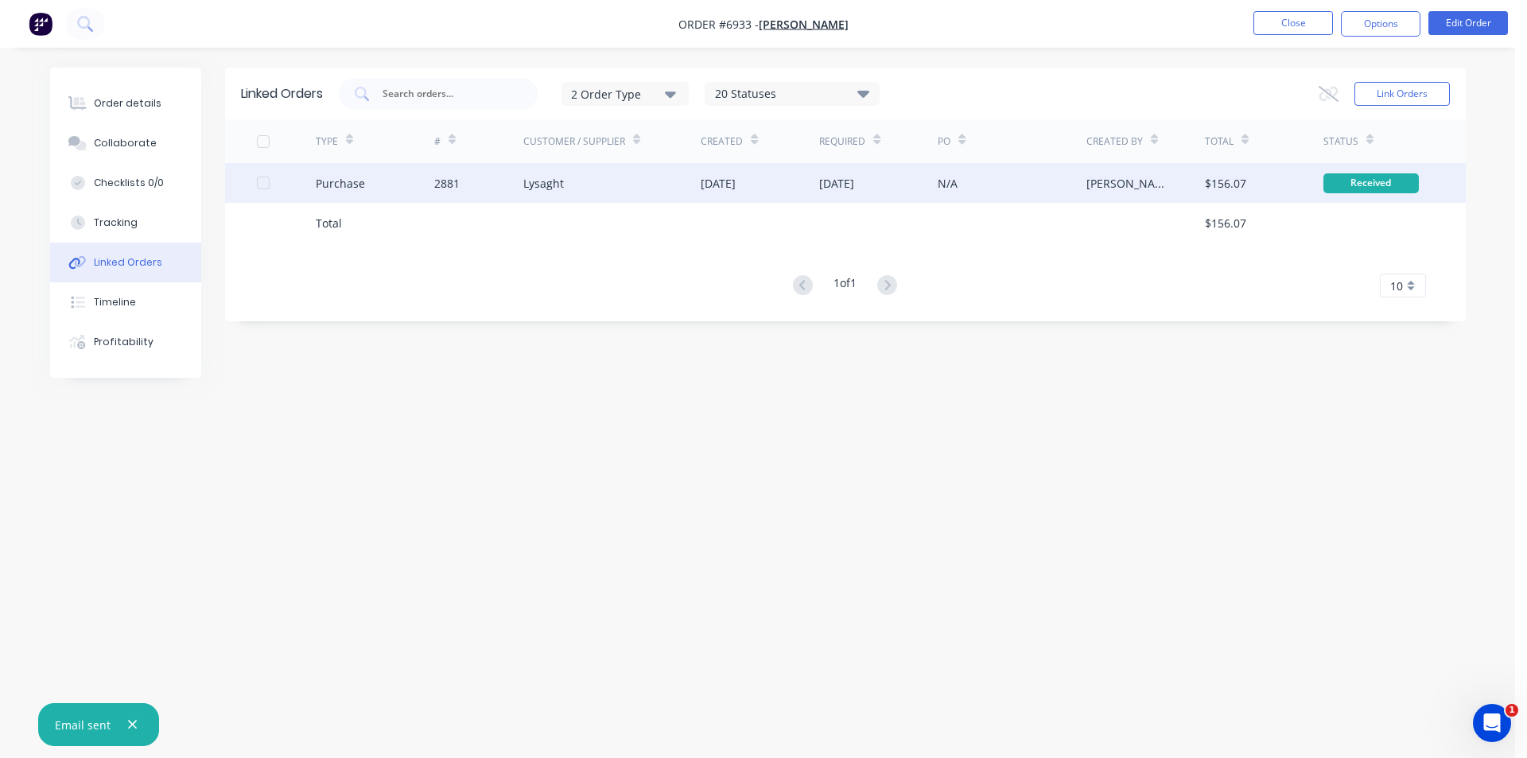
click at [570, 178] on div "Lysaght" at bounding box center [612, 183] width 178 height 40
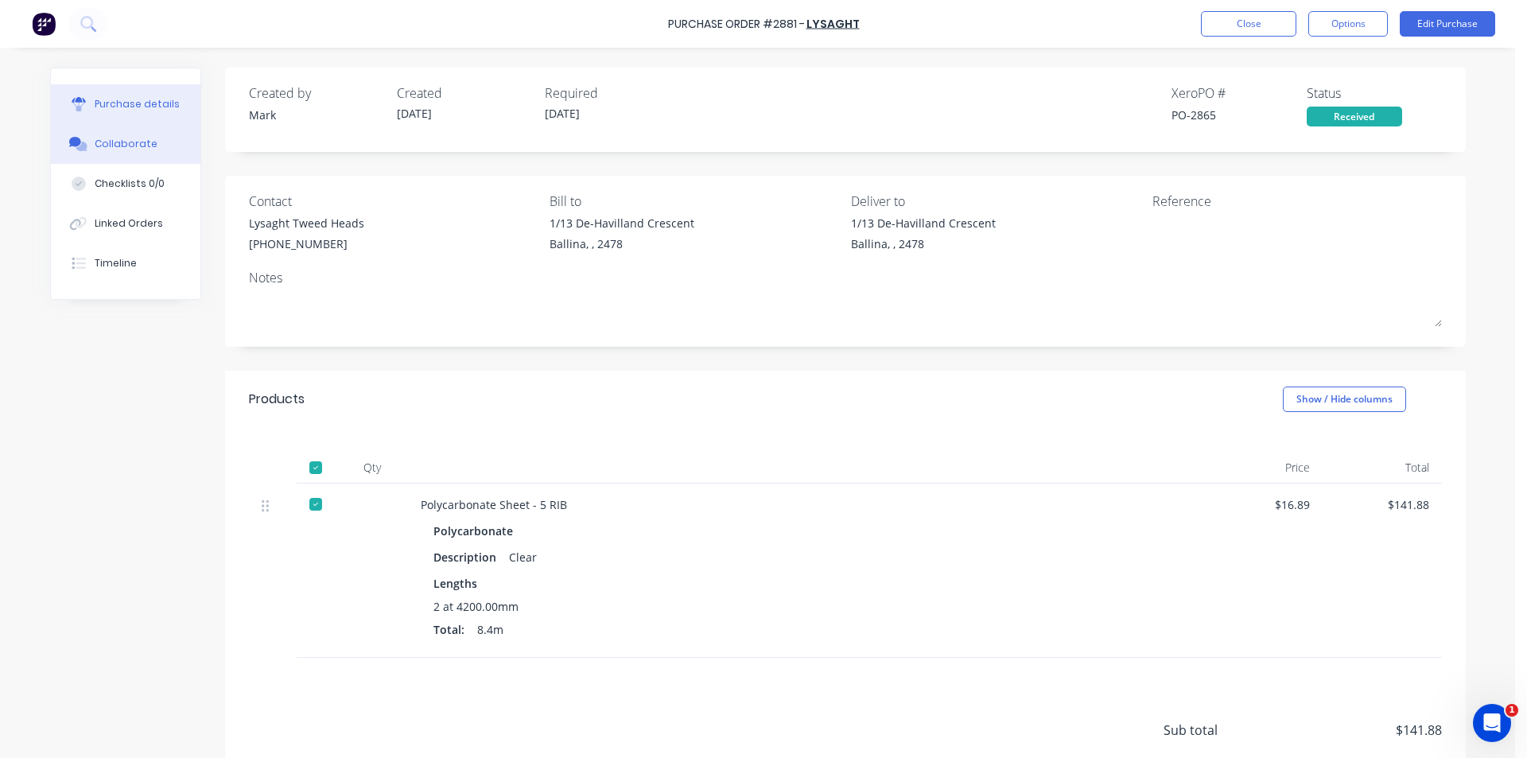
click at [124, 154] on button "Collaborate" at bounding box center [126, 144] width 150 height 40
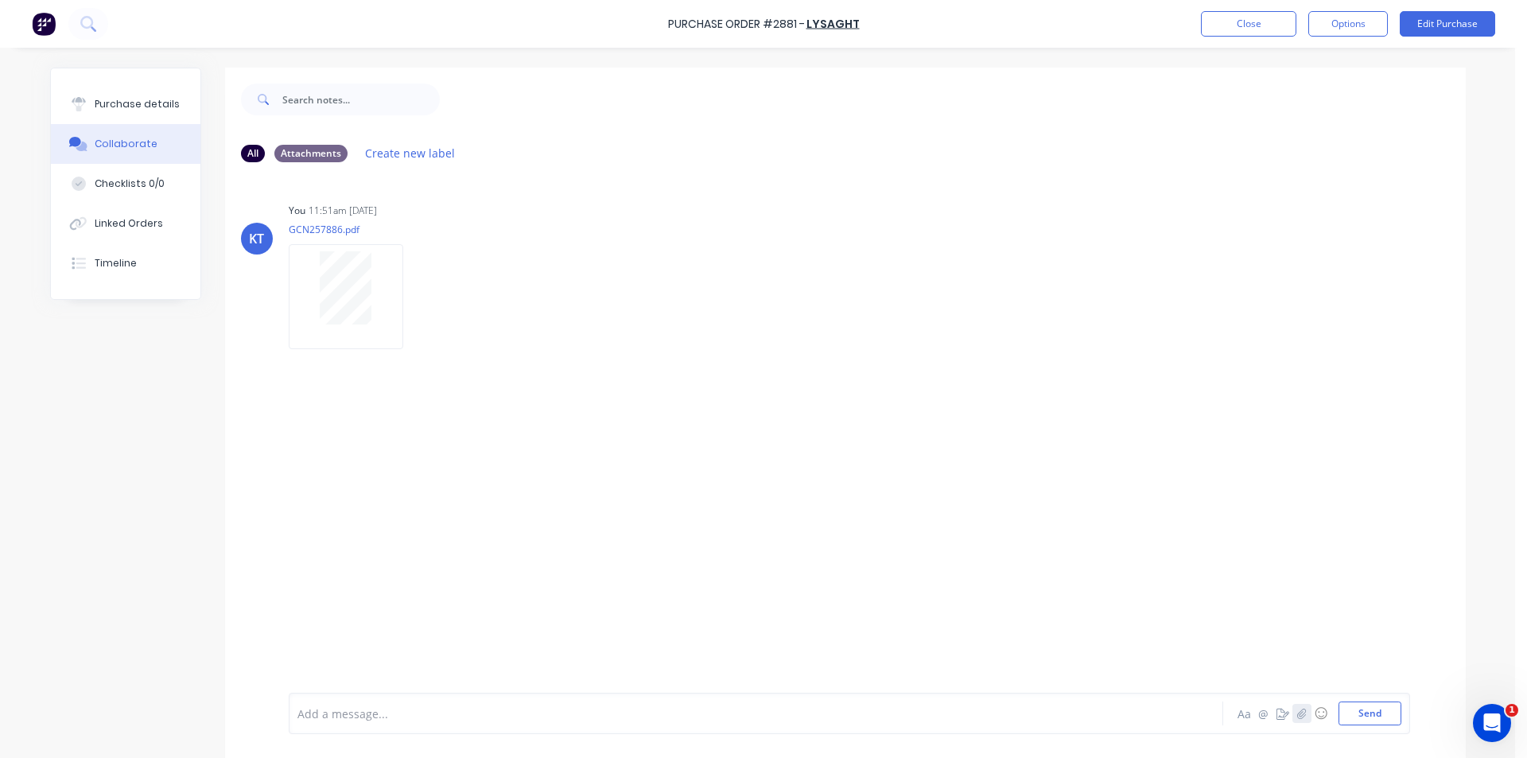
click at [1298, 709] on icon "button" at bounding box center [1301, 713] width 9 height 10
click at [1357, 716] on button "Send" at bounding box center [1370, 714] width 63 height 24
click at [1220, 37] on div "Purchase Order #2881 - Lysaght Close Options Edit Purchase" at bounding box center [763, 24] width 1527 height 48
drag, startPoint x: 1220, startPoint y: 37, endPoint x: 1231, endPoint y: 10, distance: 29.2
click at [1220, 34] on div "Purchase Order #2881 - Lysaght Close Options Edit Purchase" at bounding box center [763, 24] width 1527 height 48
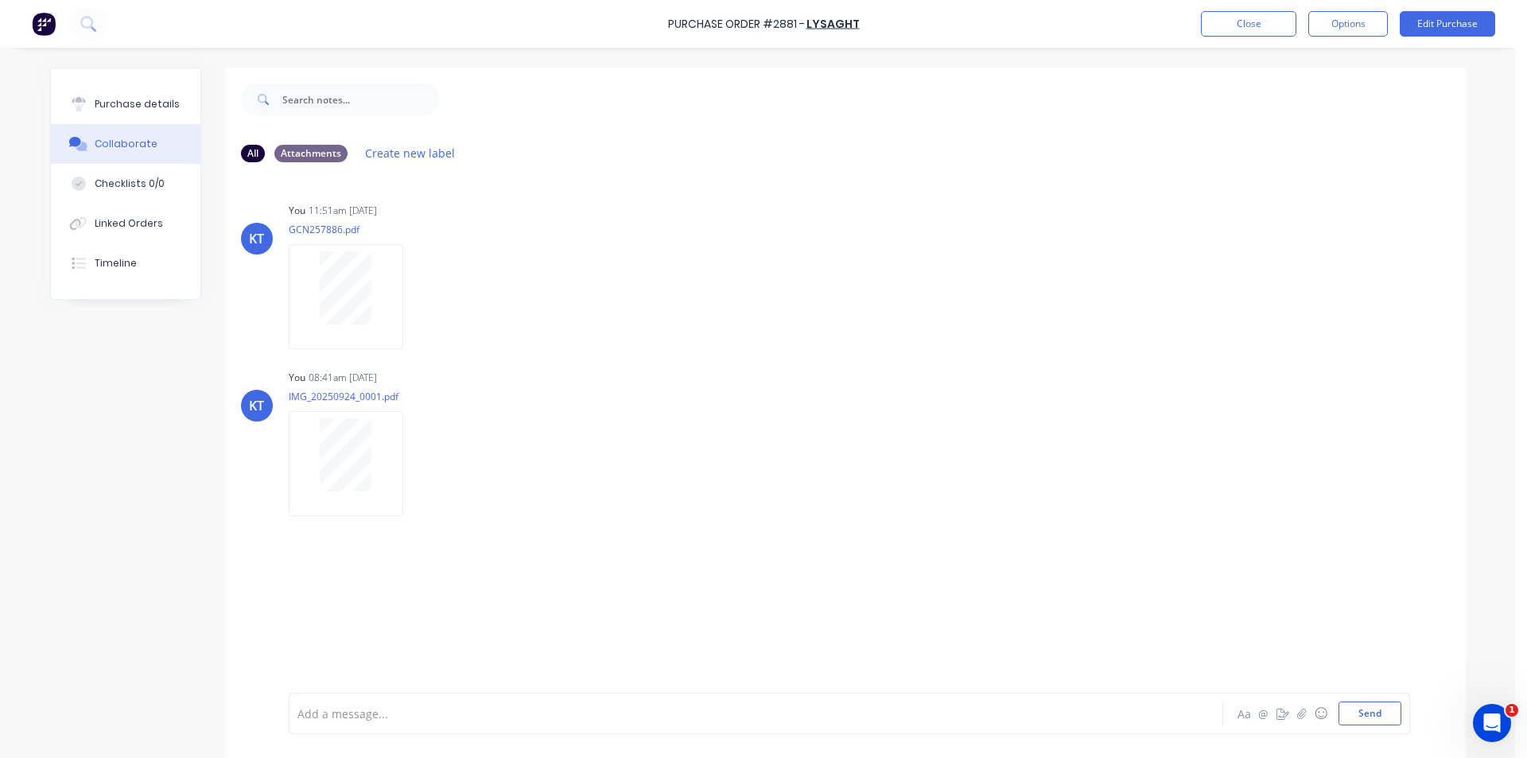
click at [1231, 10] on div "Purchase Order #2881 - Lysaght Close Options Edit Purchase" at bounding box center [763, 24] width 1527 height 48
click at [1226, 24] on button "Close" at bounding box center [1248, 23] width 95 height 25
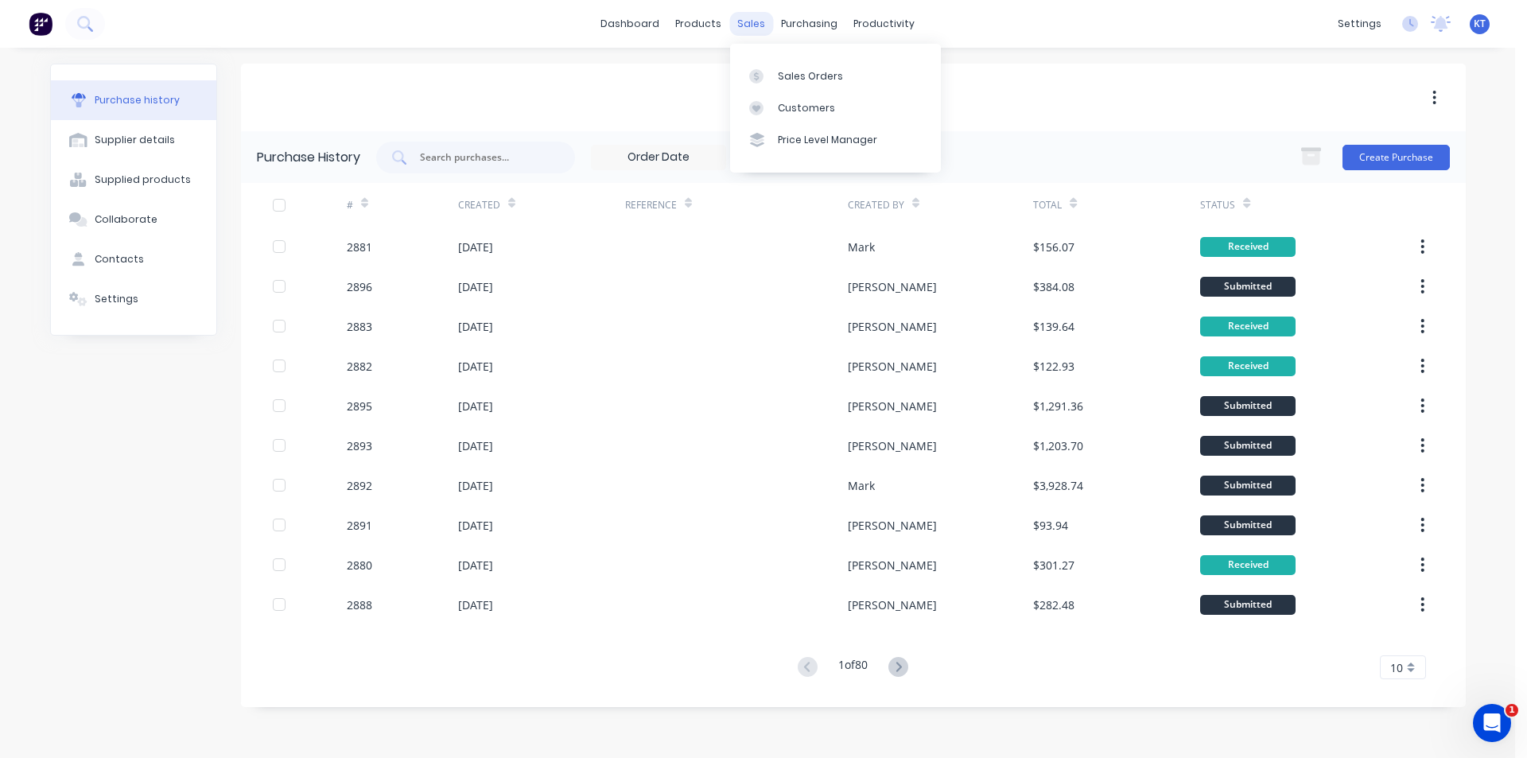
click at [742, 22] on div "sales" at bounding box center [751, 24] width 44 height 24
click at [755, 76] on g at bounding box center [756, 76] width 14 height 14
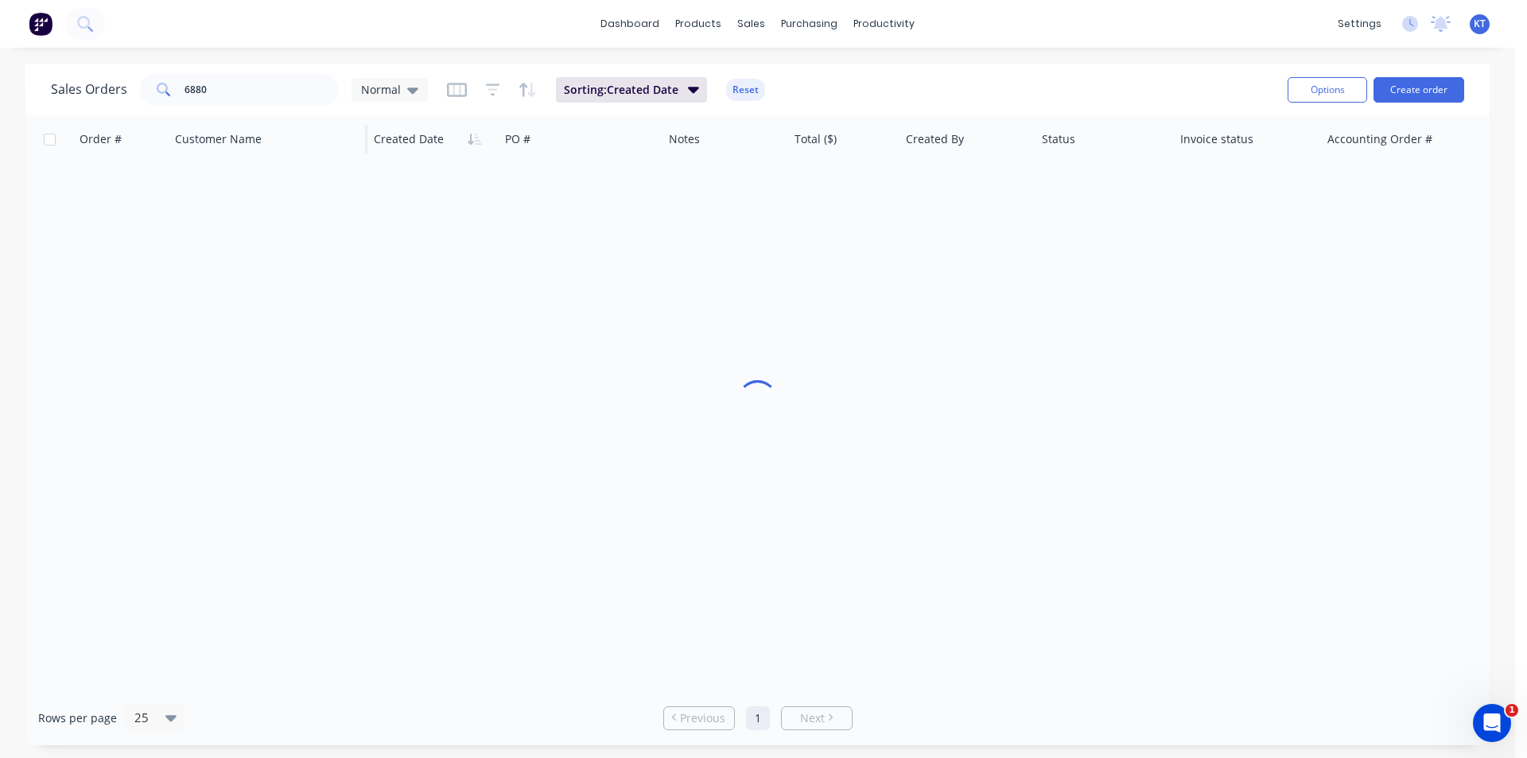
click at [240, 122] on div "Customer Name" at bounding box center [268, 139] width 199 height 48
click at [247, 92] on input "6880" at bounding box center [262, 90] width 155 height 32
type input "[PERSON_NAME]"
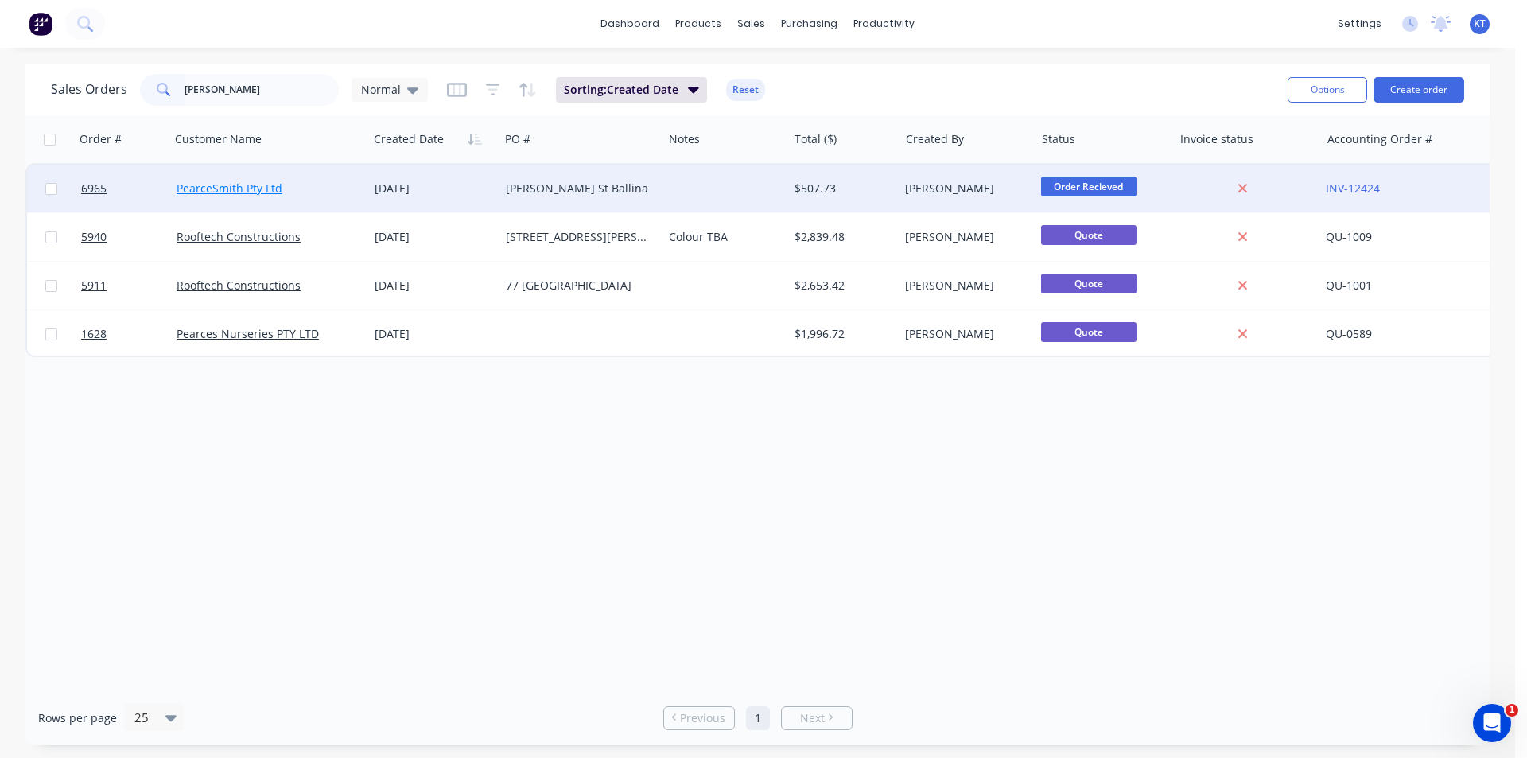
click at [237, 194] on link "PearceSmith Pty Ltd" at bounding box center [230, 188] width 106 height 15
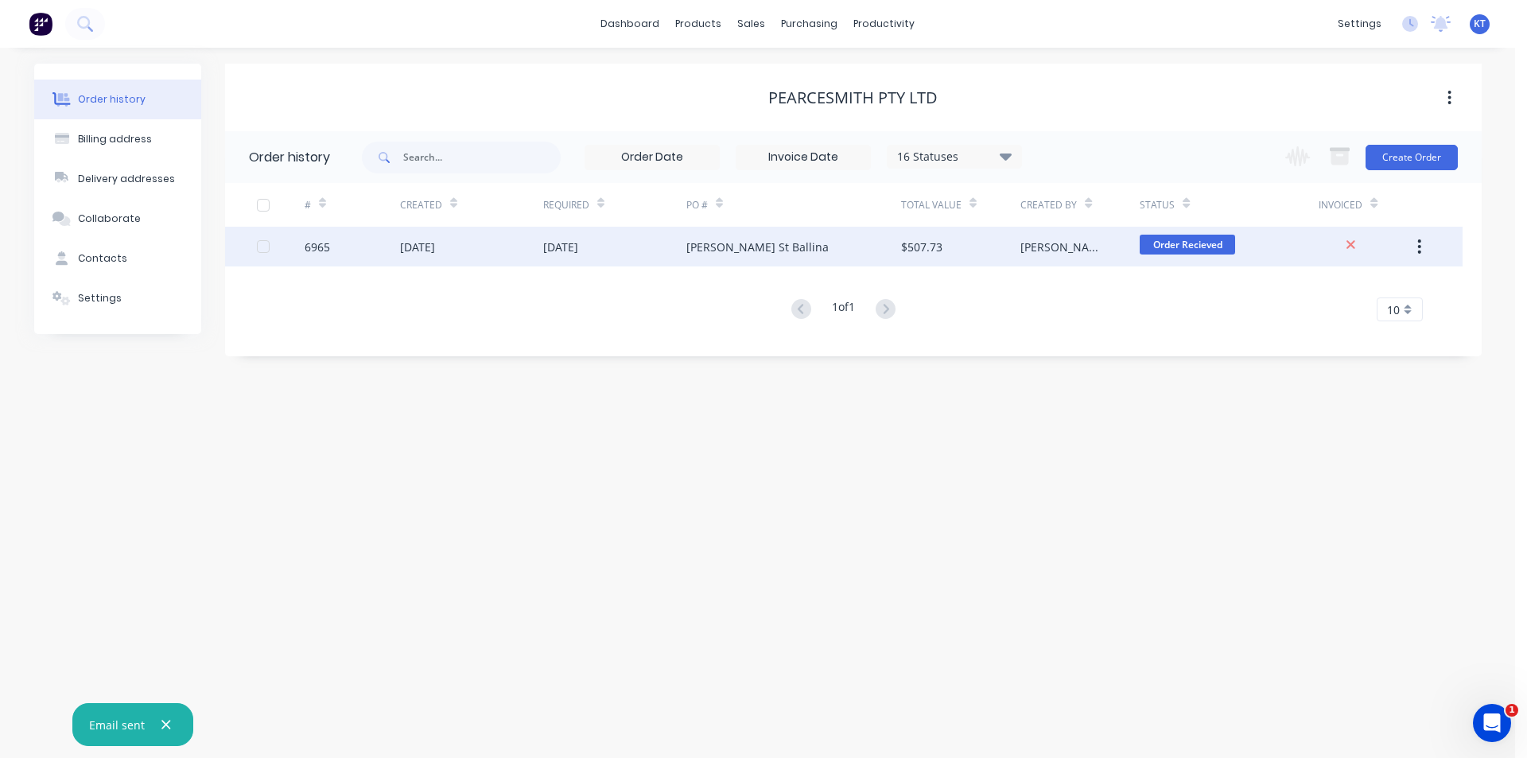
click at [593, 264] on div "[DATE]" at bounding box center [614, 247] width 143 height 40
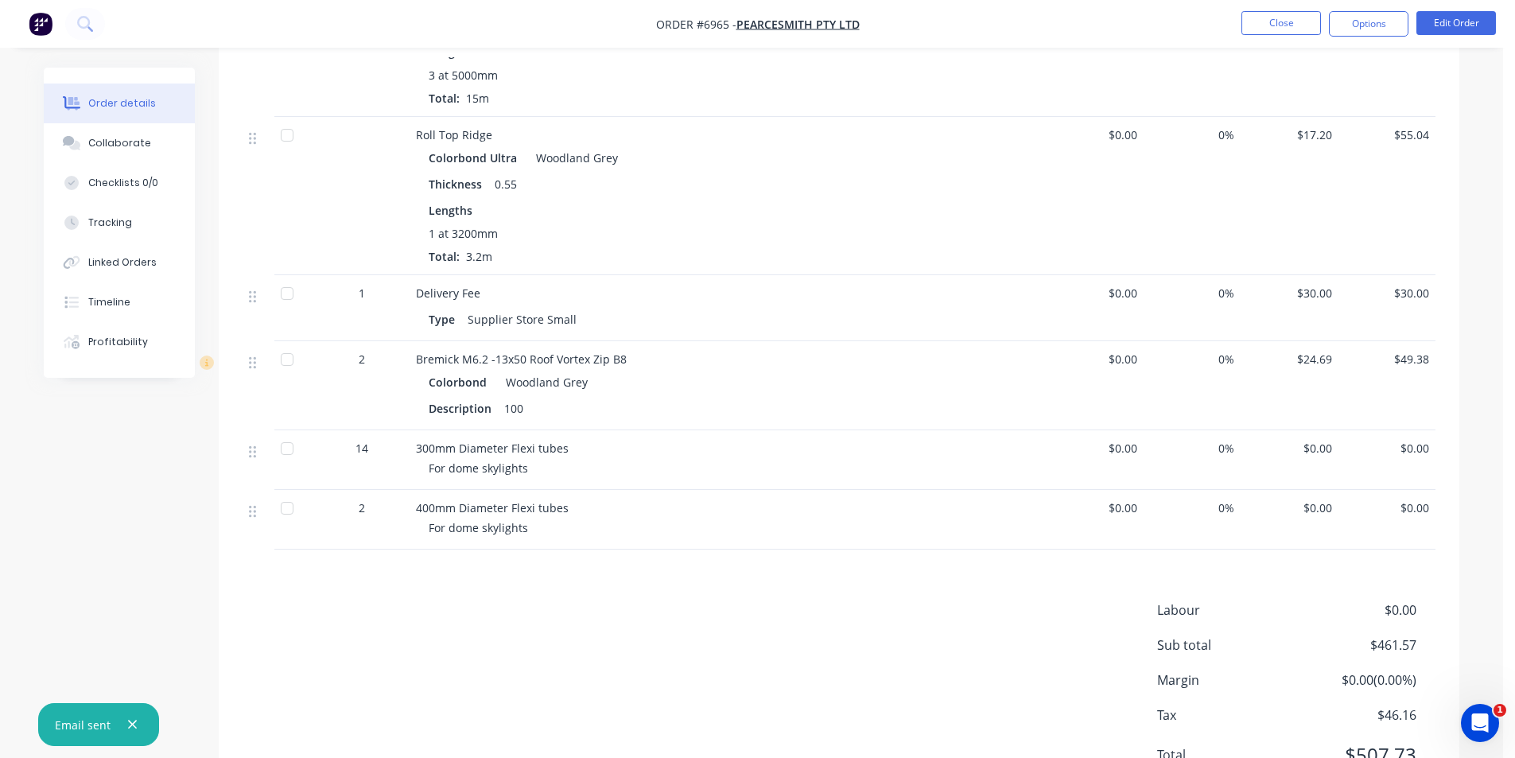
scroll to position [159, 0]
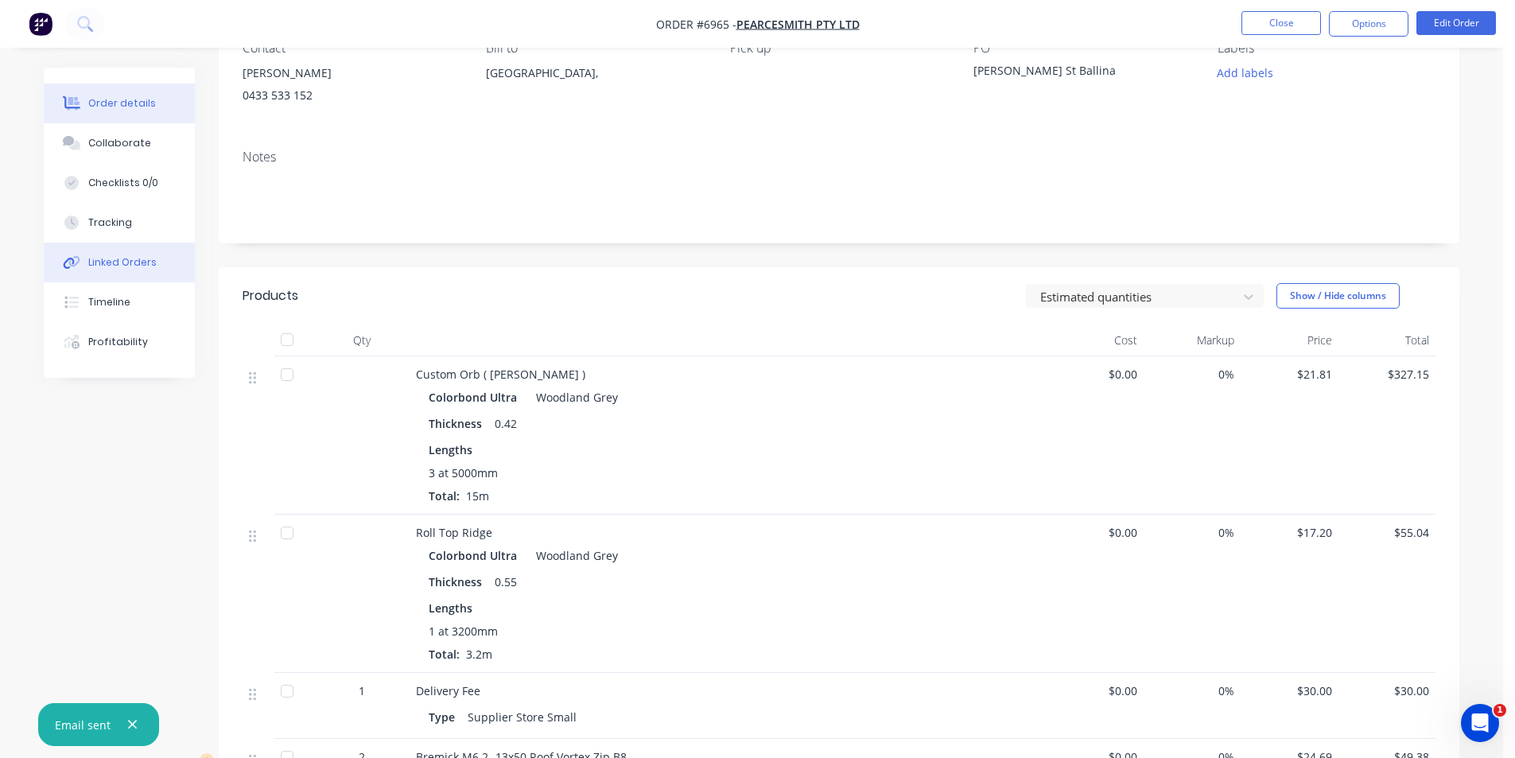
click at [133, 274] on button "Linked Orders" at bounding box center [119, 263] width 151 height 40
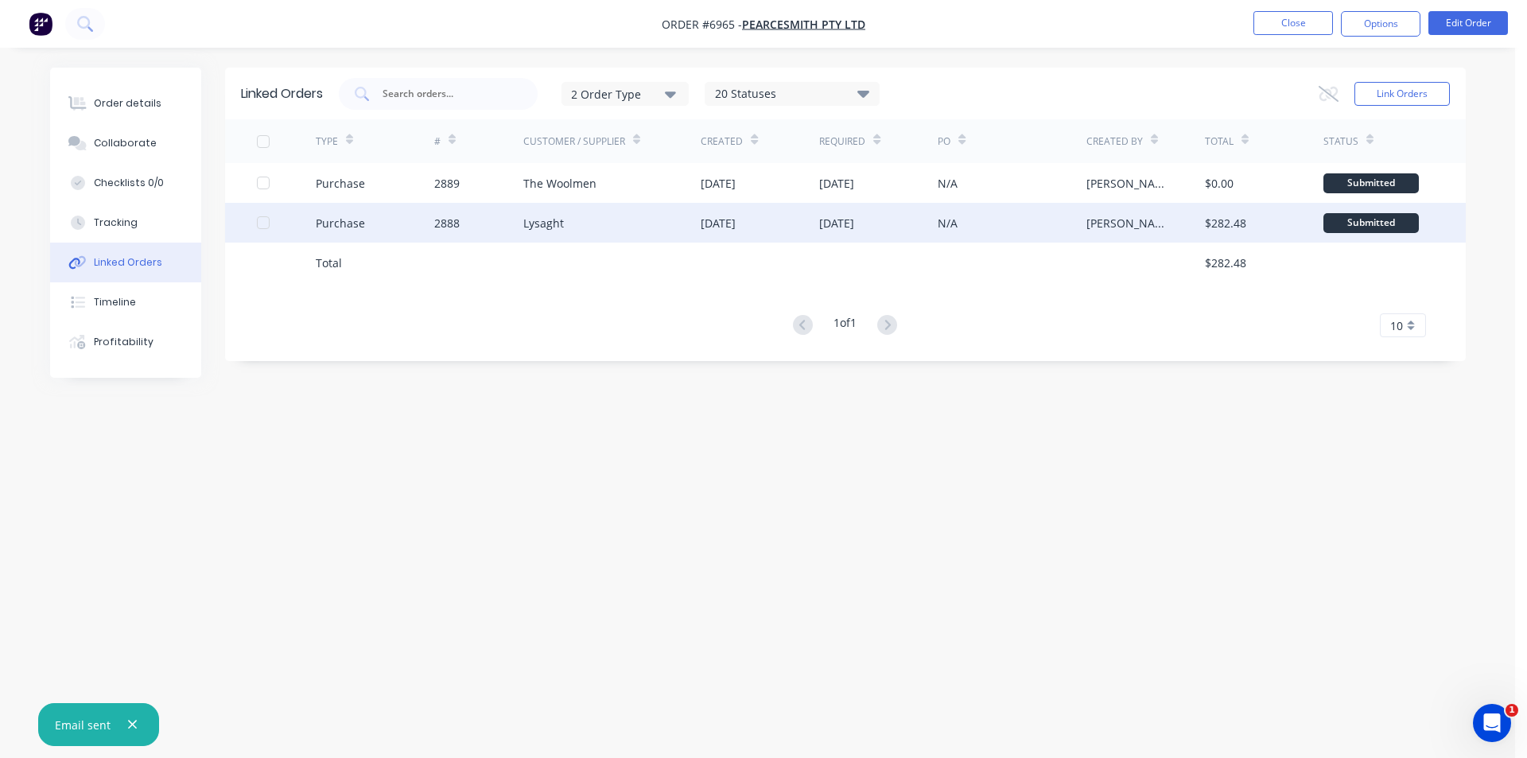
click at [472, 228] on div "2888" at bounding box center [478, 223] width 89 height 40
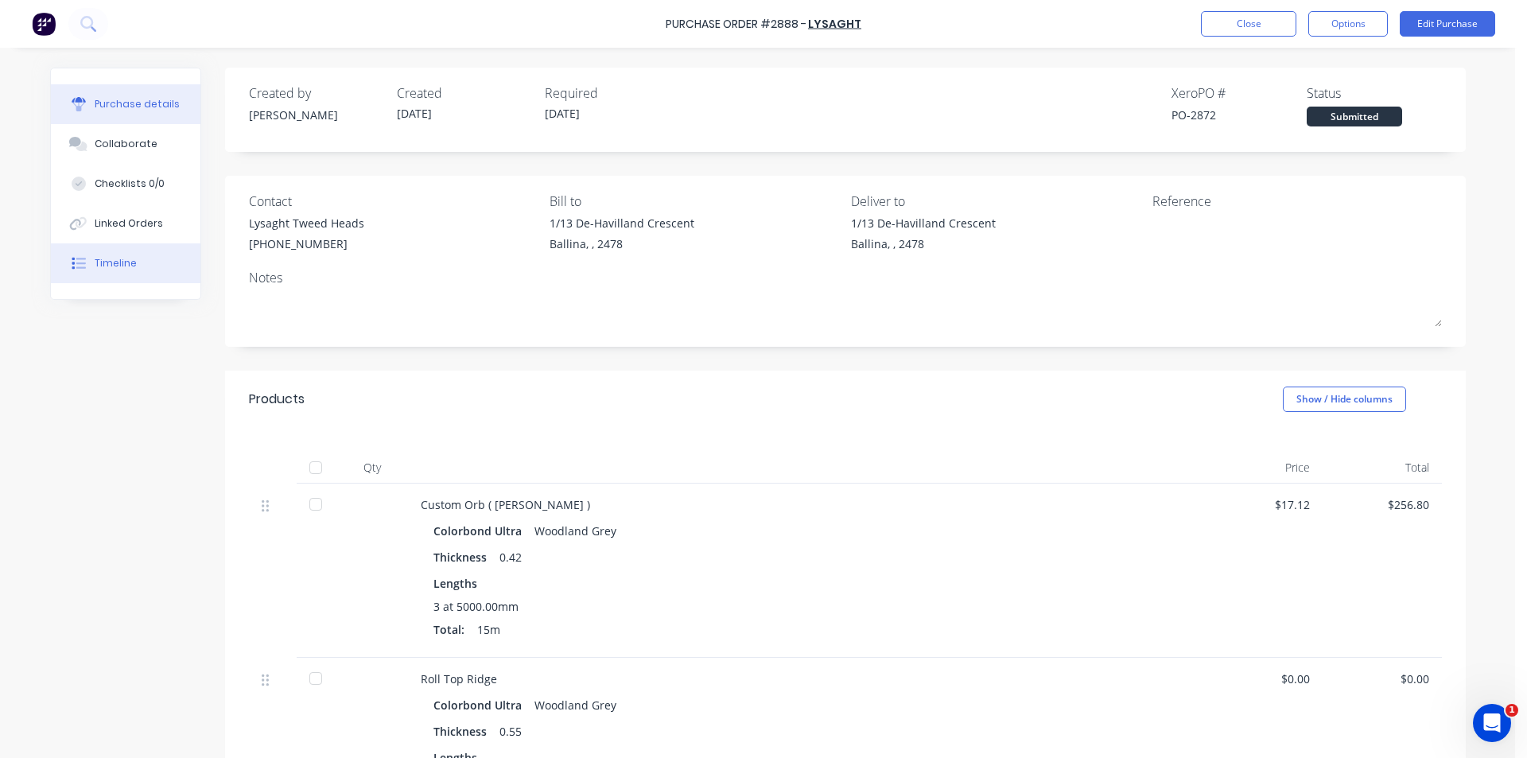
click at [133, 264] on button "Timeline" at bounding box center [126, 263] width 150 height 40
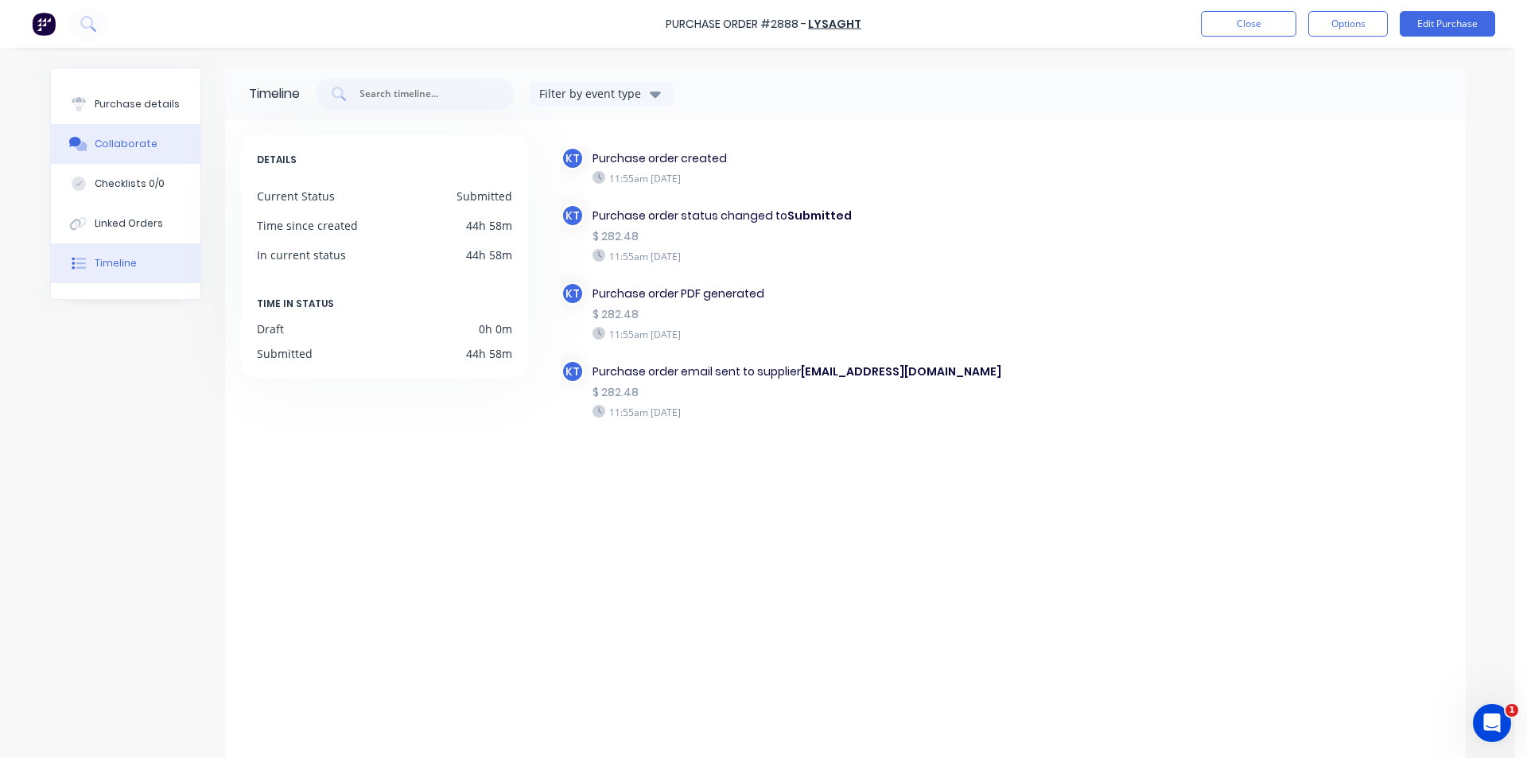
click at [91, 153] on button "Collaborate" at bounding box center [126, 144] width 150 height 40
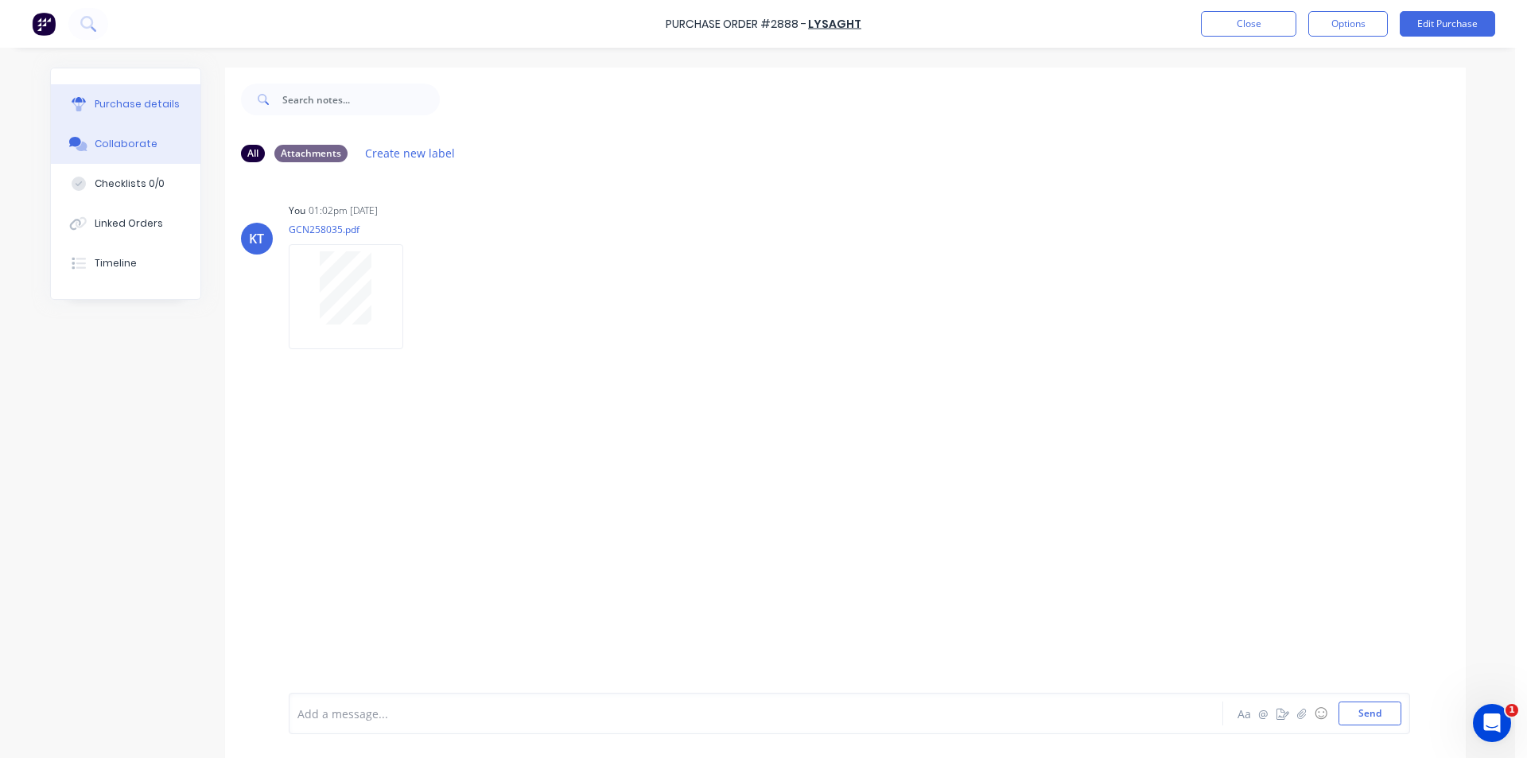
click at [97, 112] on button "Purchase details" at bounding box center [126, 104] width 150 height 40
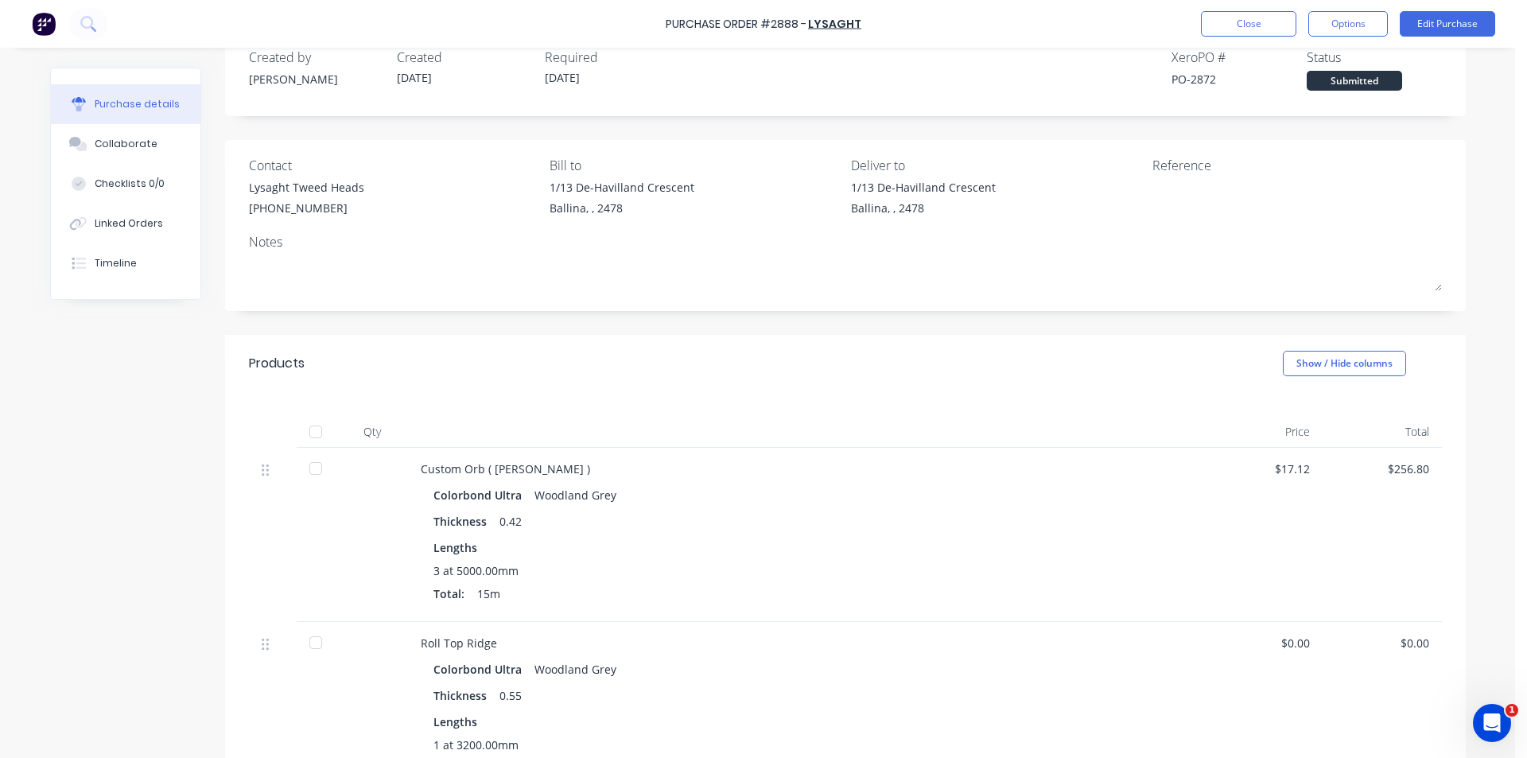
scroll to position [301, 0]
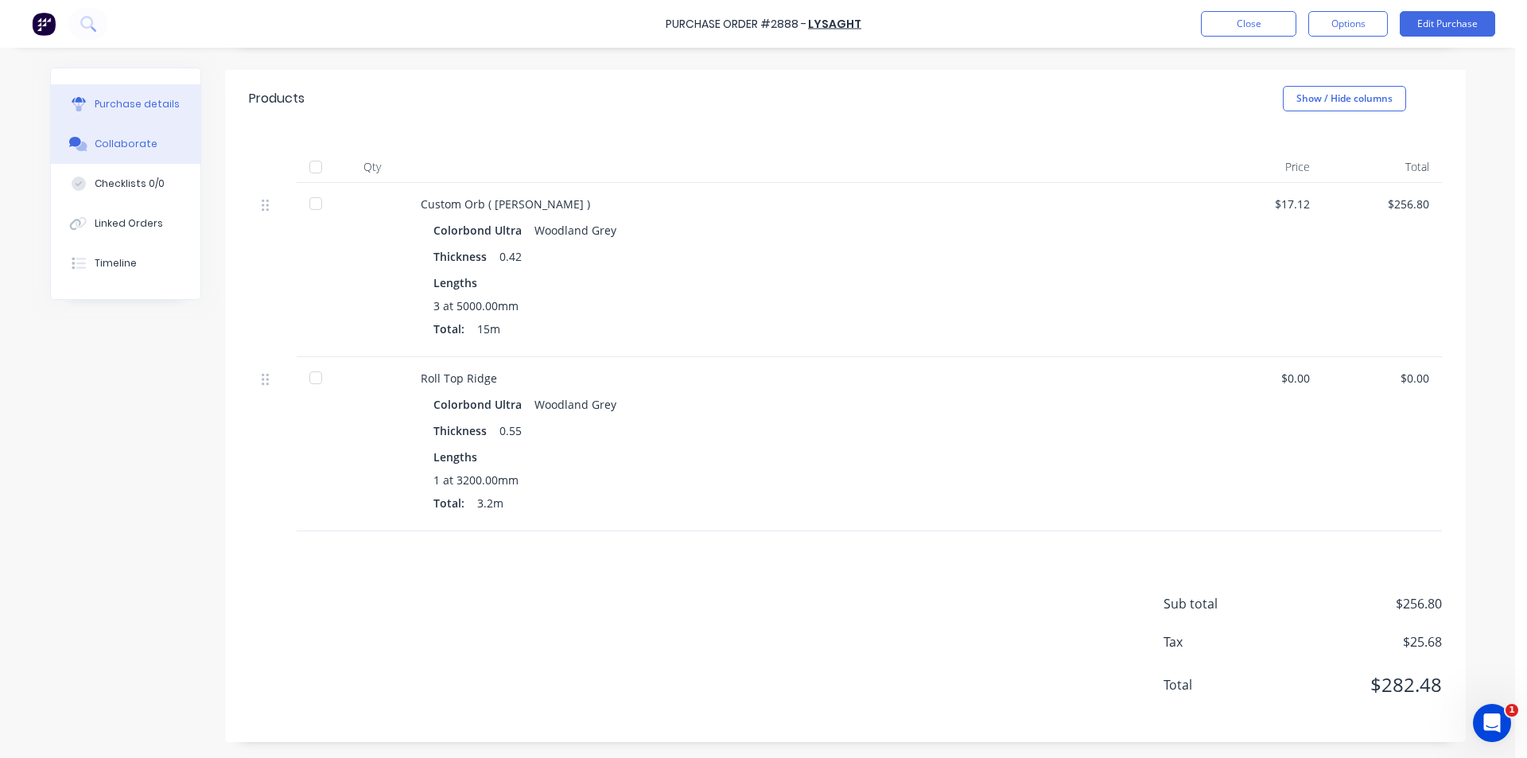
click at [123, 158] on button "Collaborate" at bounding box center [126, 144] width 150 height 40
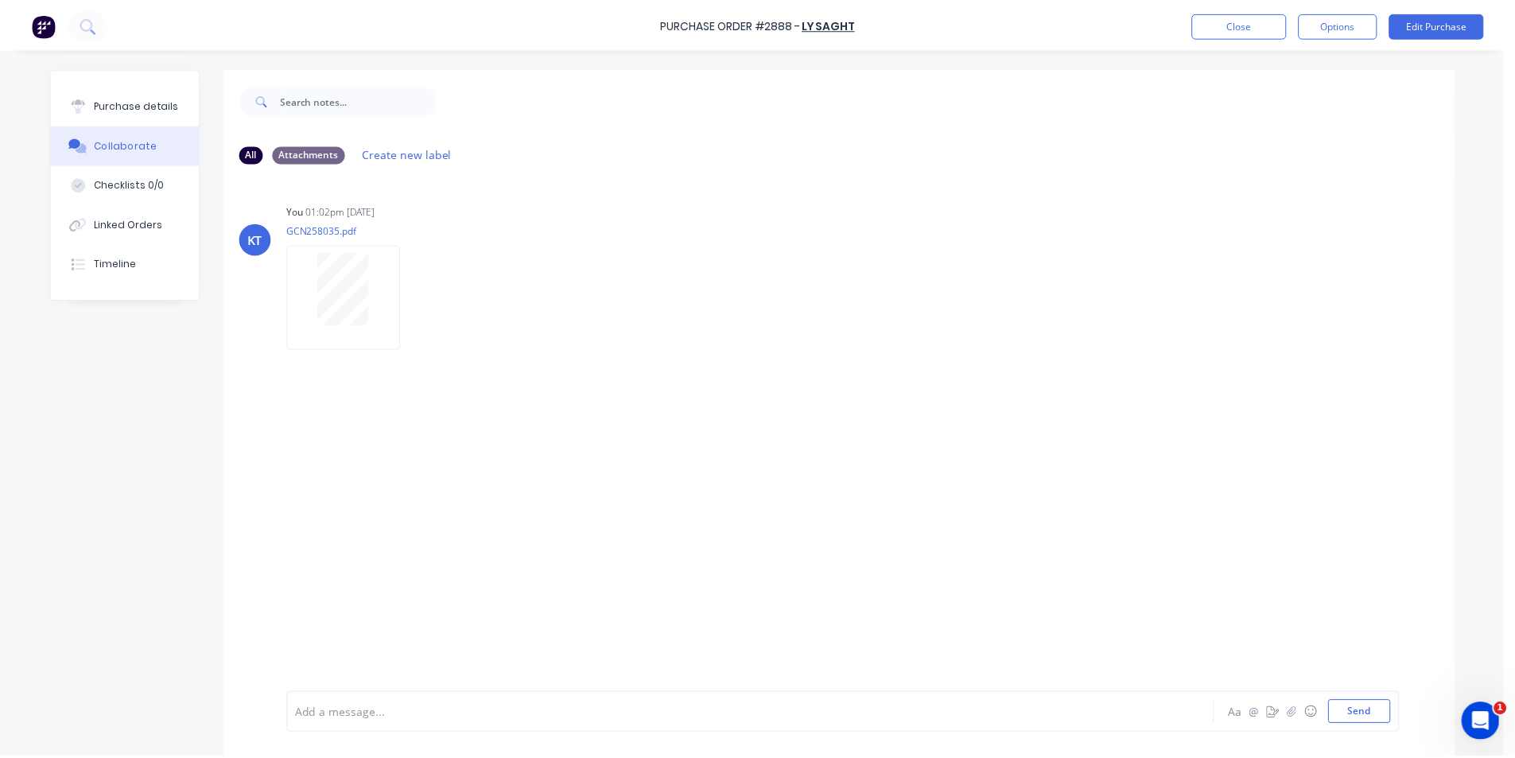
scroll to position [40, 0]
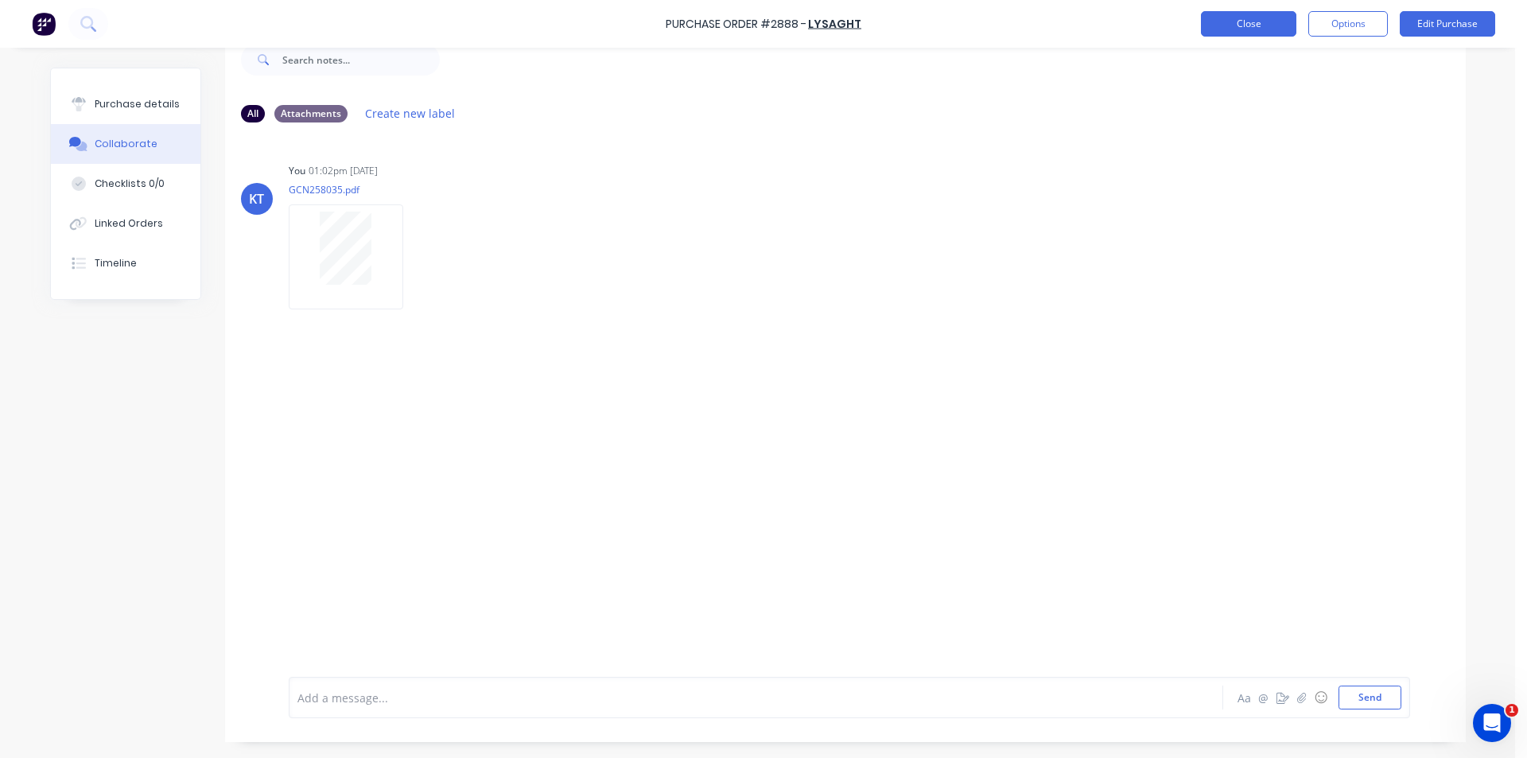
click at [1232, 29] on button "Close" at bounding box center [1248, 23] width 95 height 25
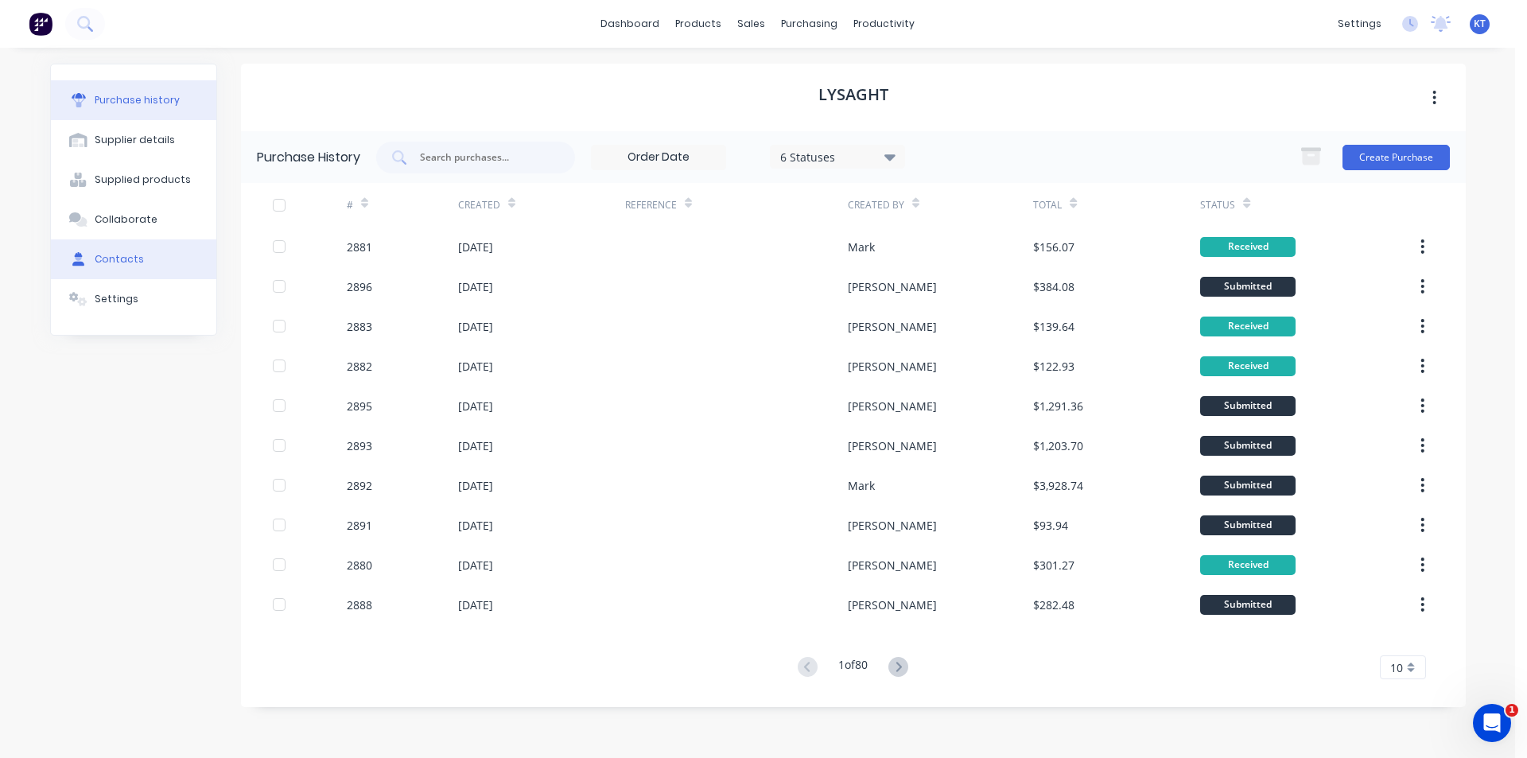
click at [97, 278] on button "Contacts" at bounding box center [133, 259] width 165 height 40
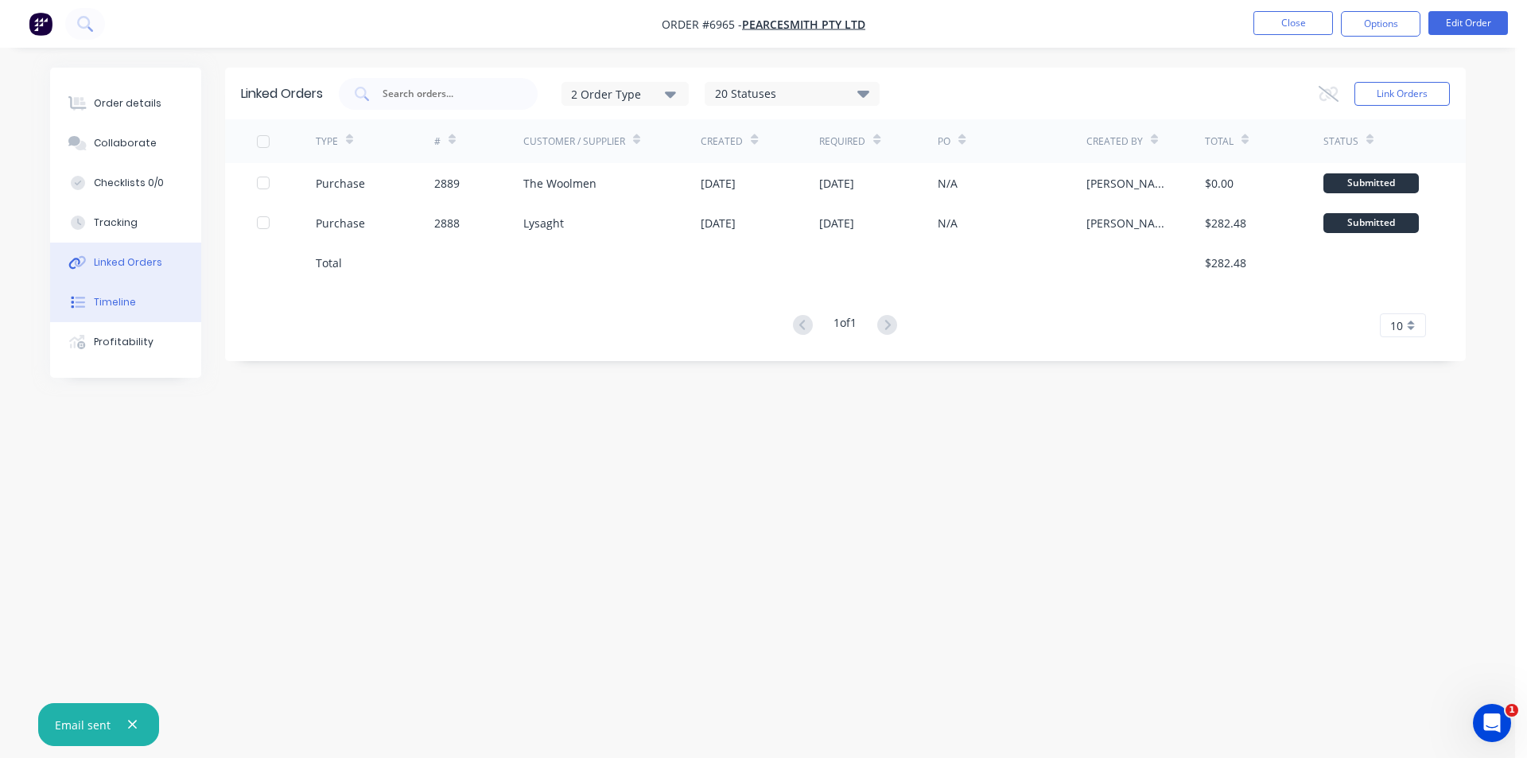
click at [137, 297] on button "Timeline" at bounding box center [125, 302] width 151 height 40
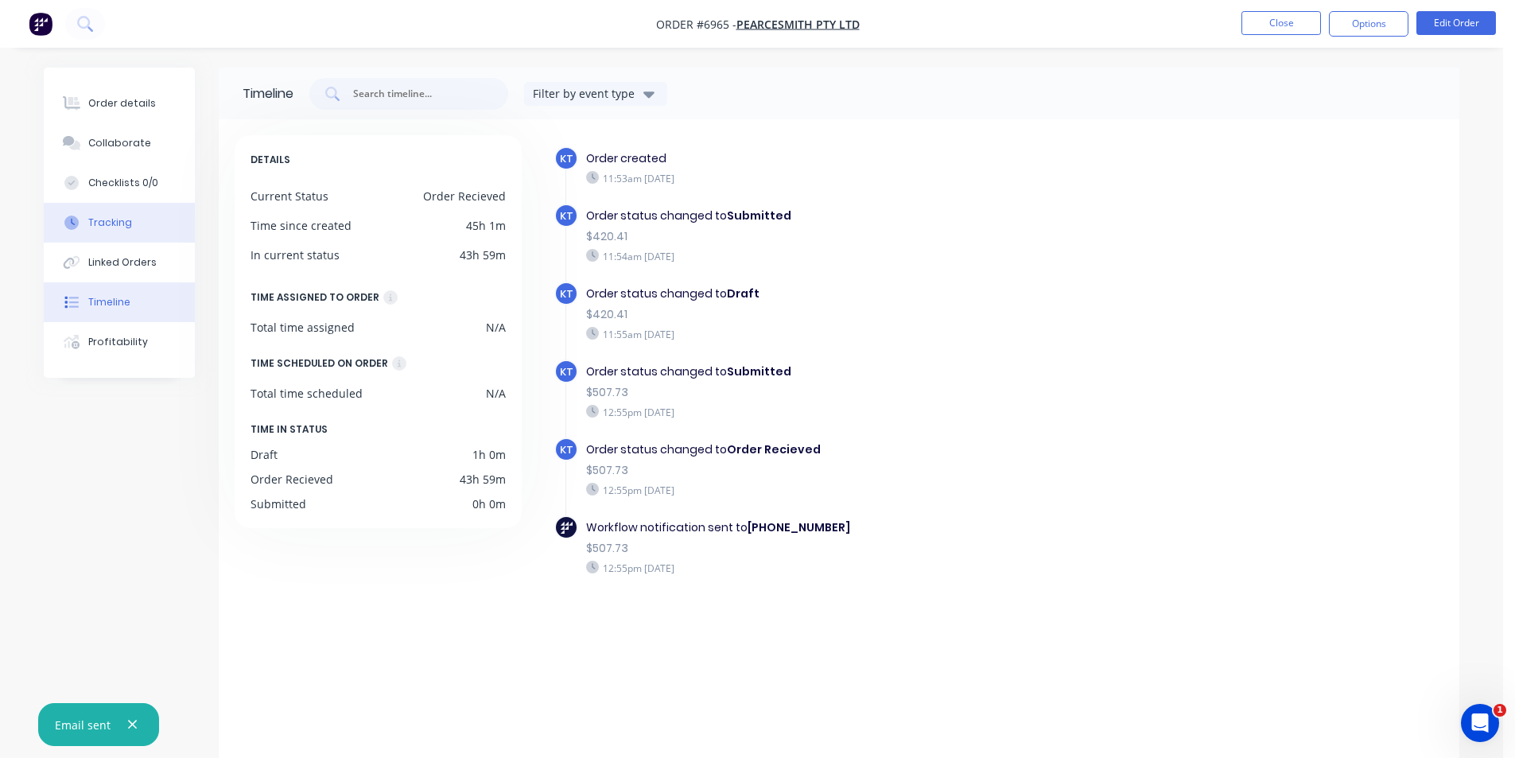
click at [174, 237] on button "Tracking" at bounding box center [119, 223] width 151 height 40
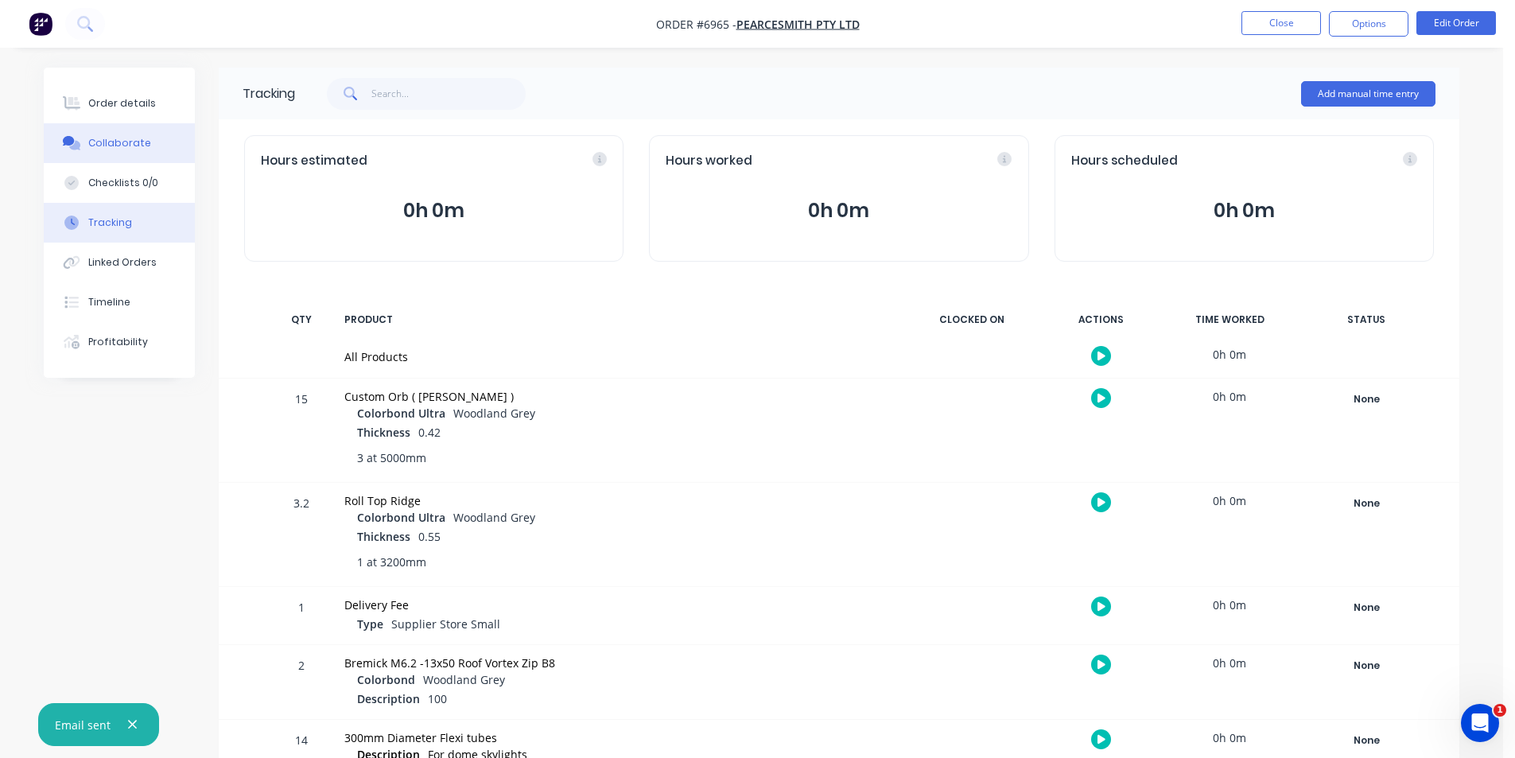
click at [128, 141] on div "Collaborate" at bounding box center [119, 143] width 63 height 14
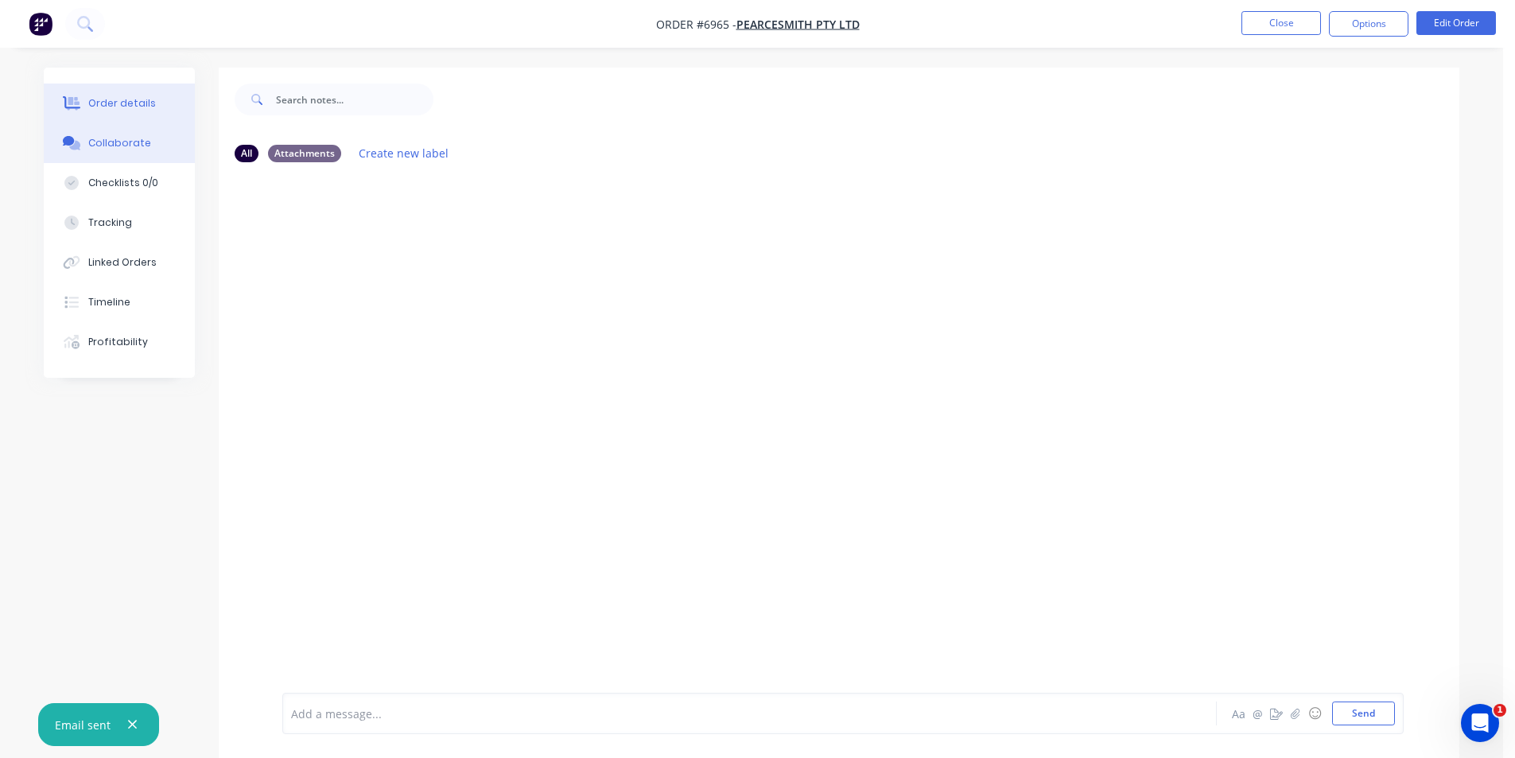
drag, startPoint x: 134, startPoint y: 101, endPoint x: 163, endPoint y: 104, distance: 28.8
click at [134, 103] on div "Order details" at bounding box center [122, 103] width 68 height 14
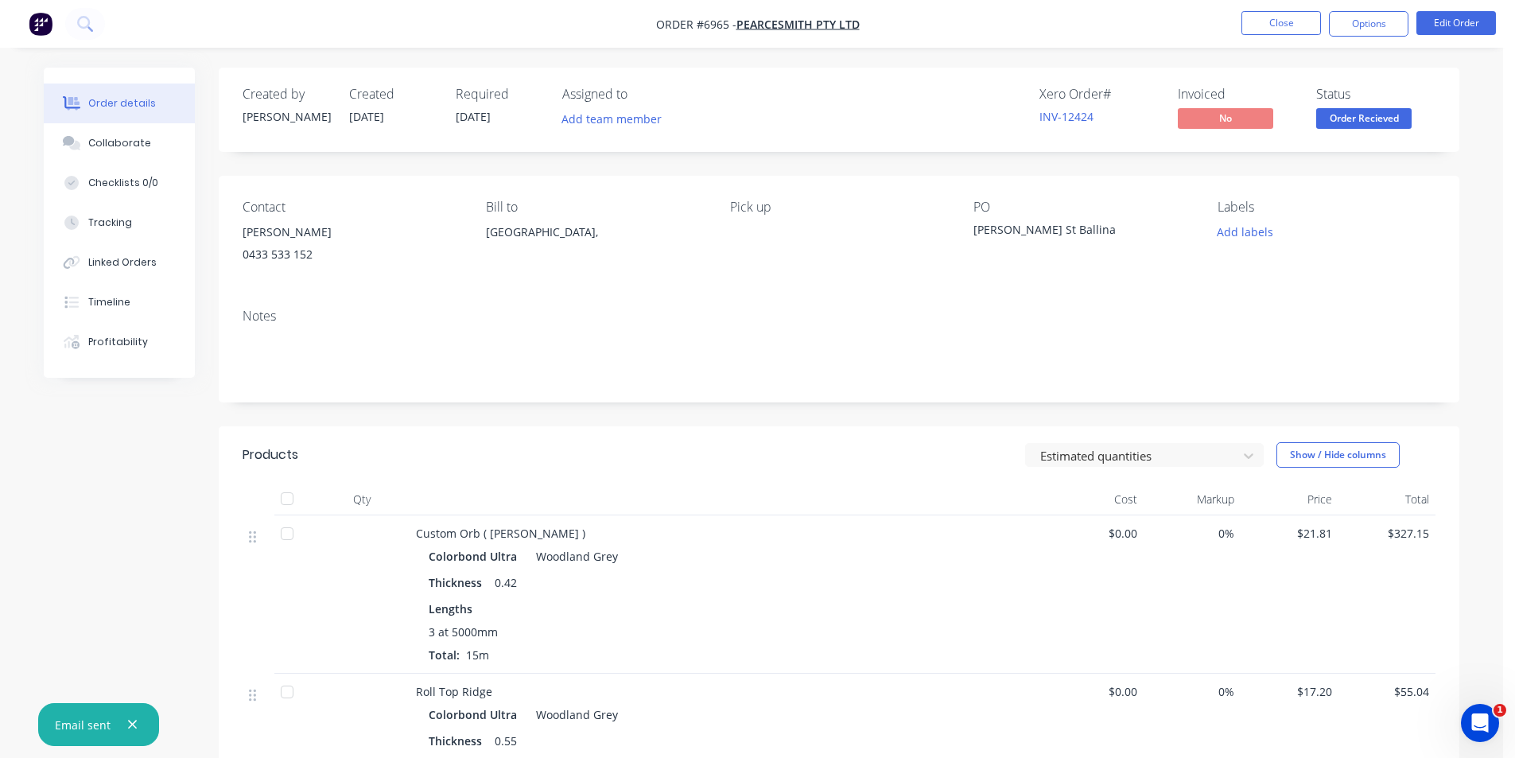
click at [1375, 115] on span "Order Recieved" at bounding box center [1364, 118] width 95 height 20
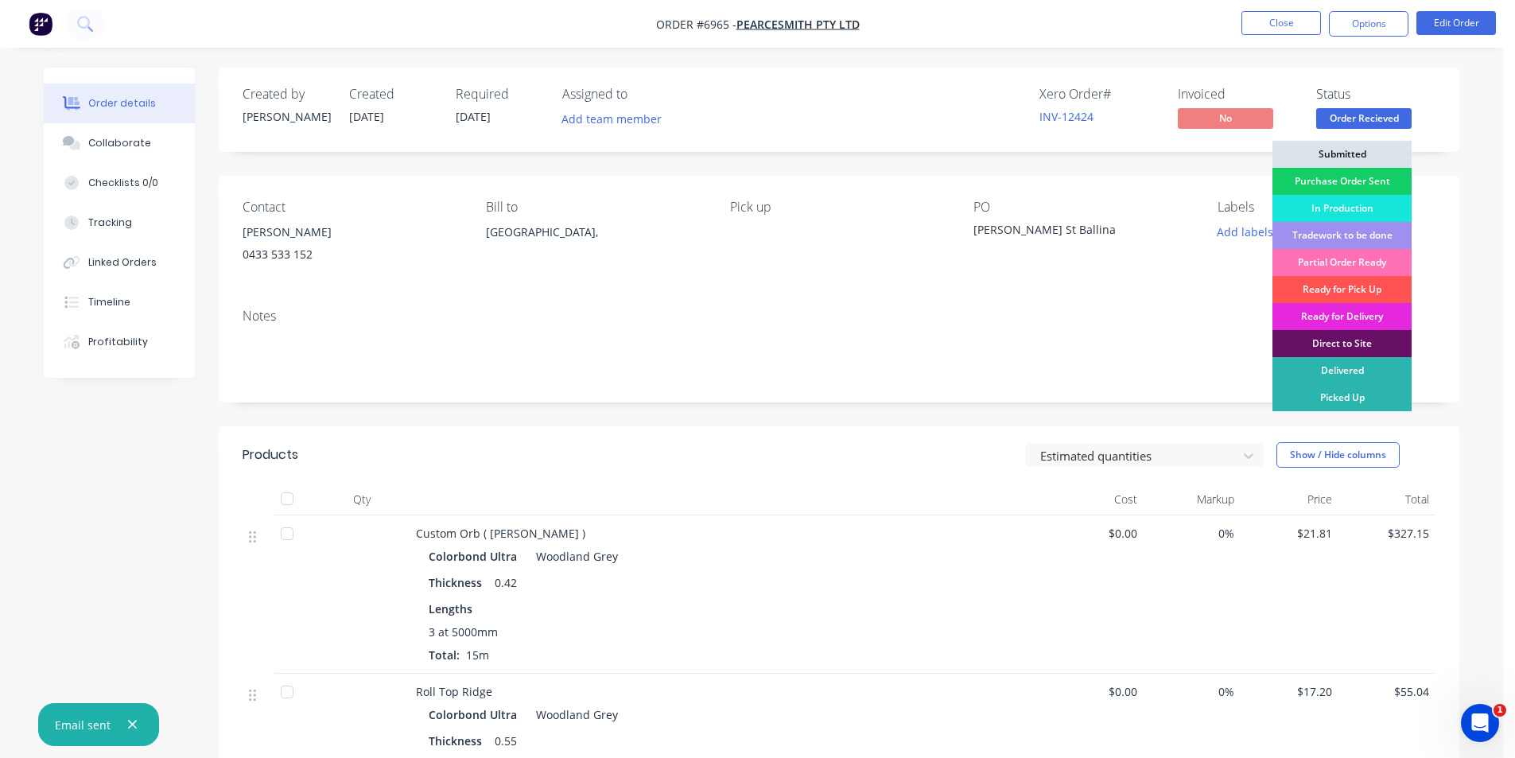
click at [1332, 181] on div "Purchase Order Sent" at bounding box center [1342, 181] width 139 height 27
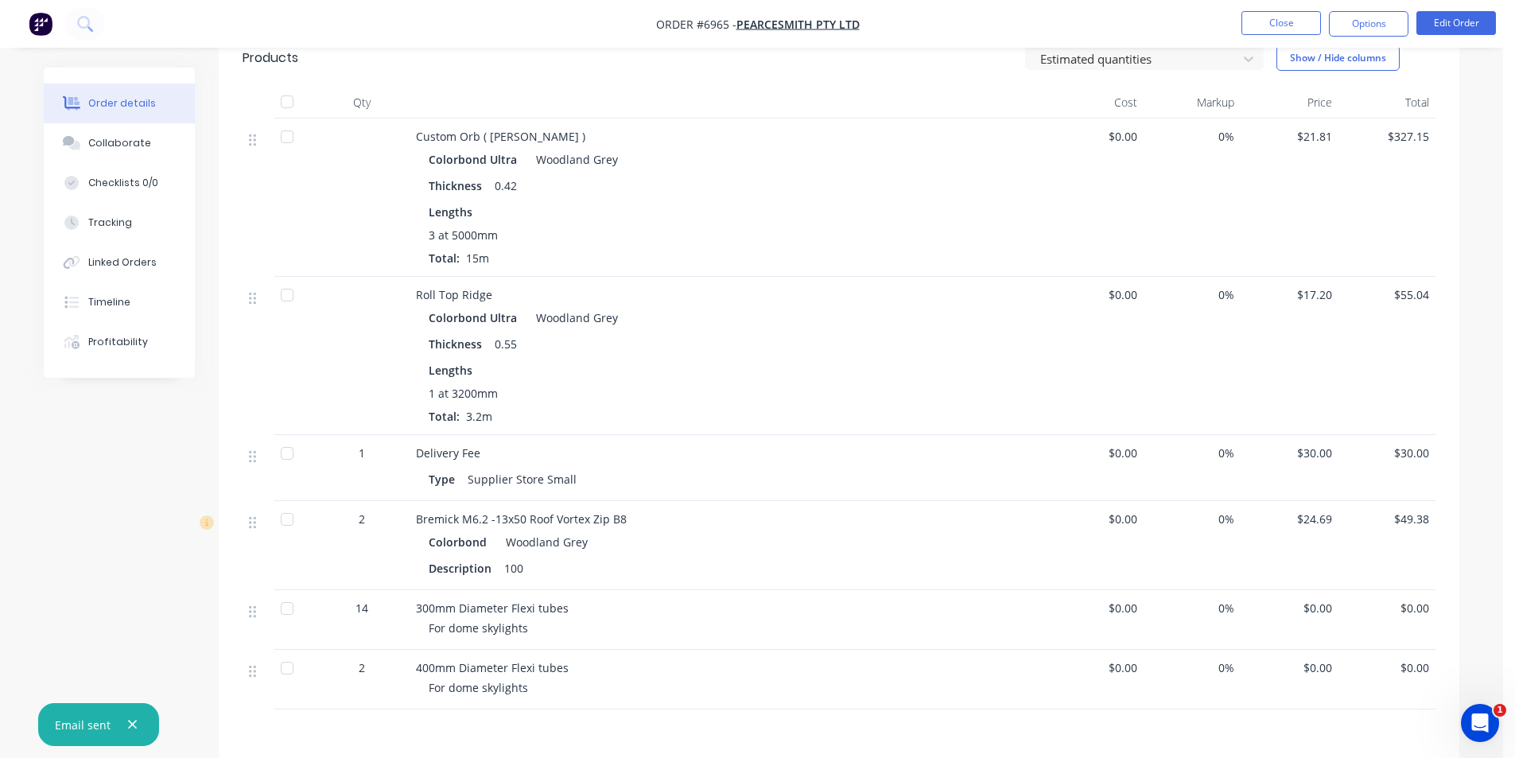
scroll to position [393, 0]
click at [146, 272] on button "Linked Orders" at bounding box center [119, 263] width 151 height 40
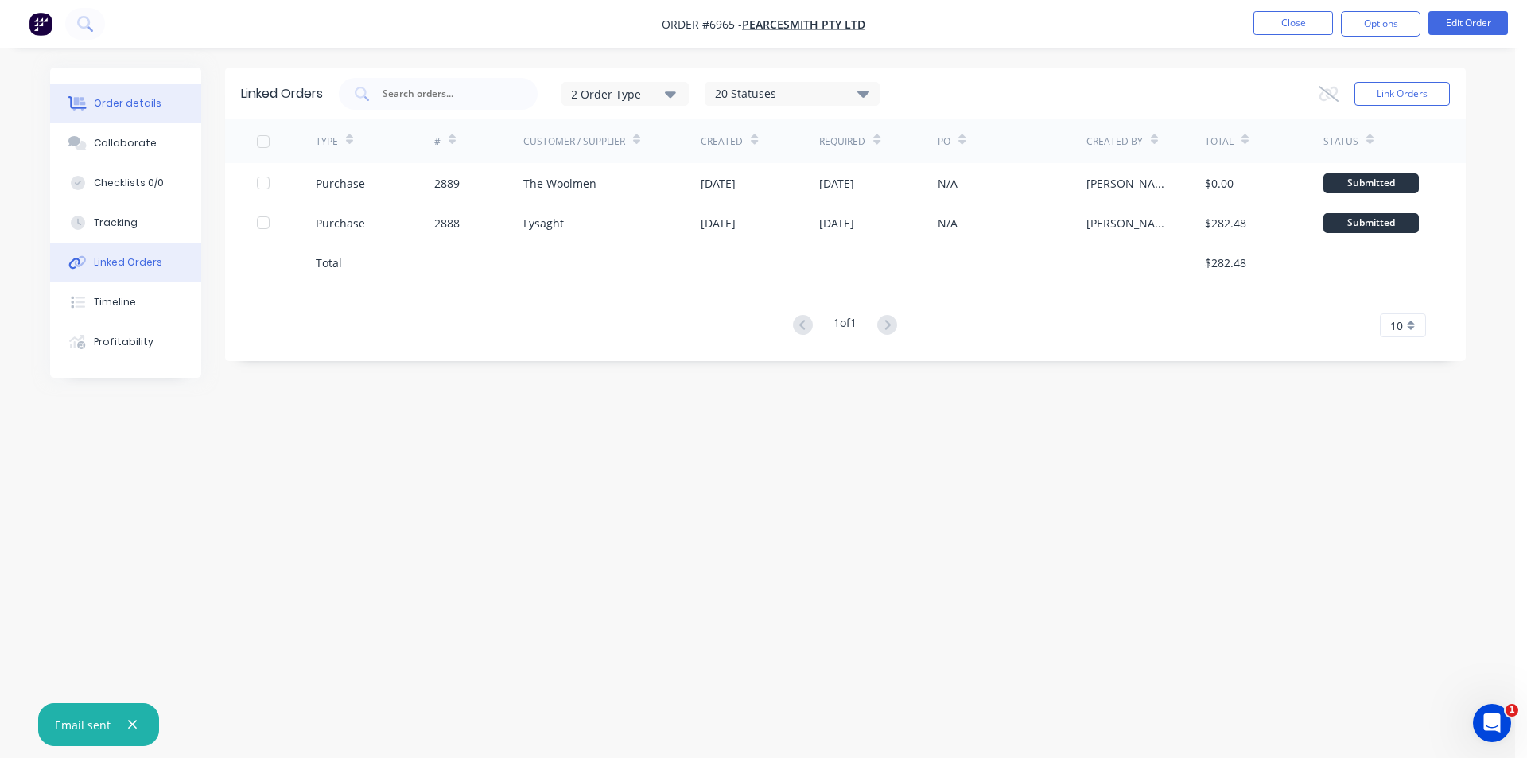
click at [147, 108] on div "Order details" at bounding box center [128, 103] width 68 height 14
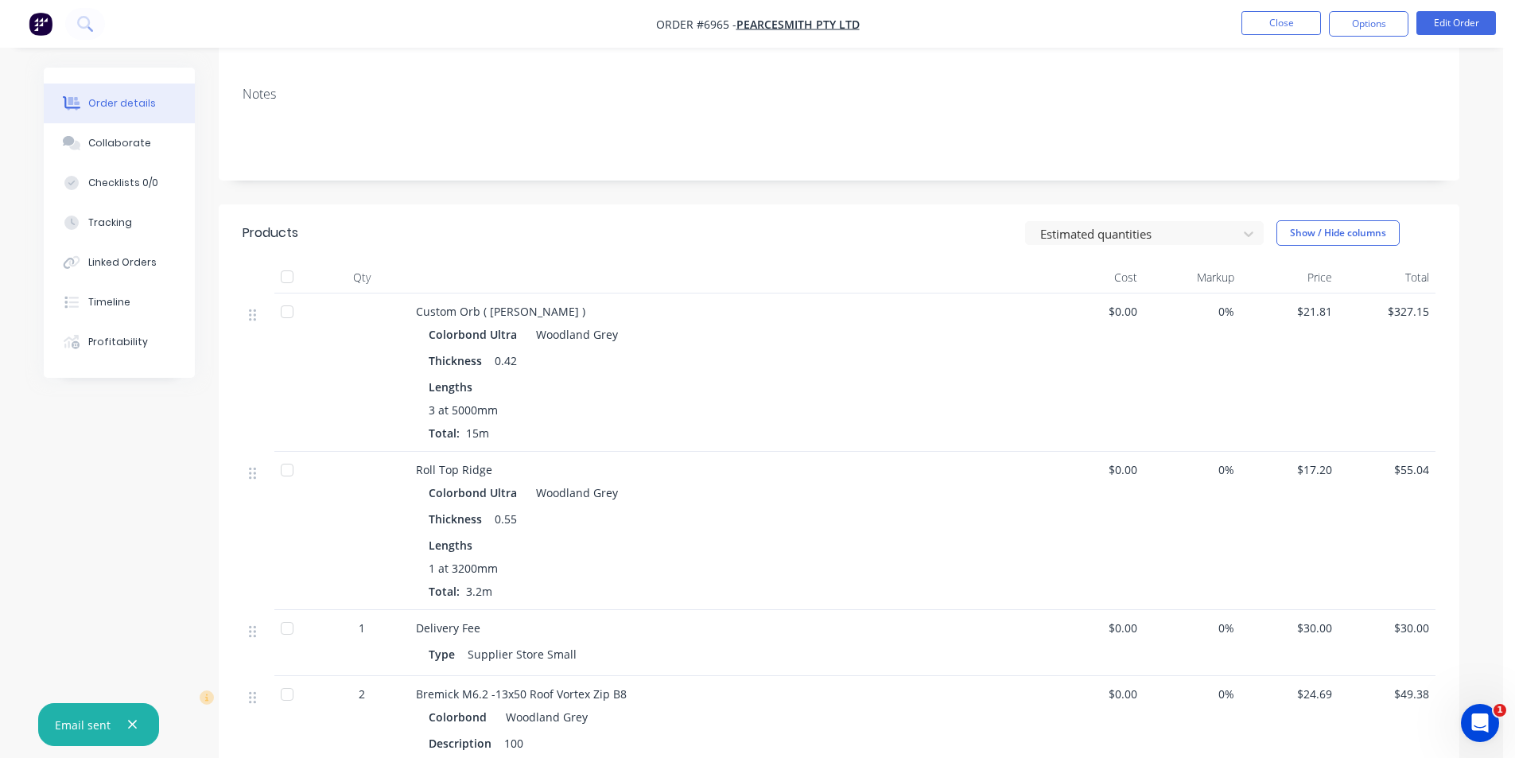
scroll to position [159, 0]
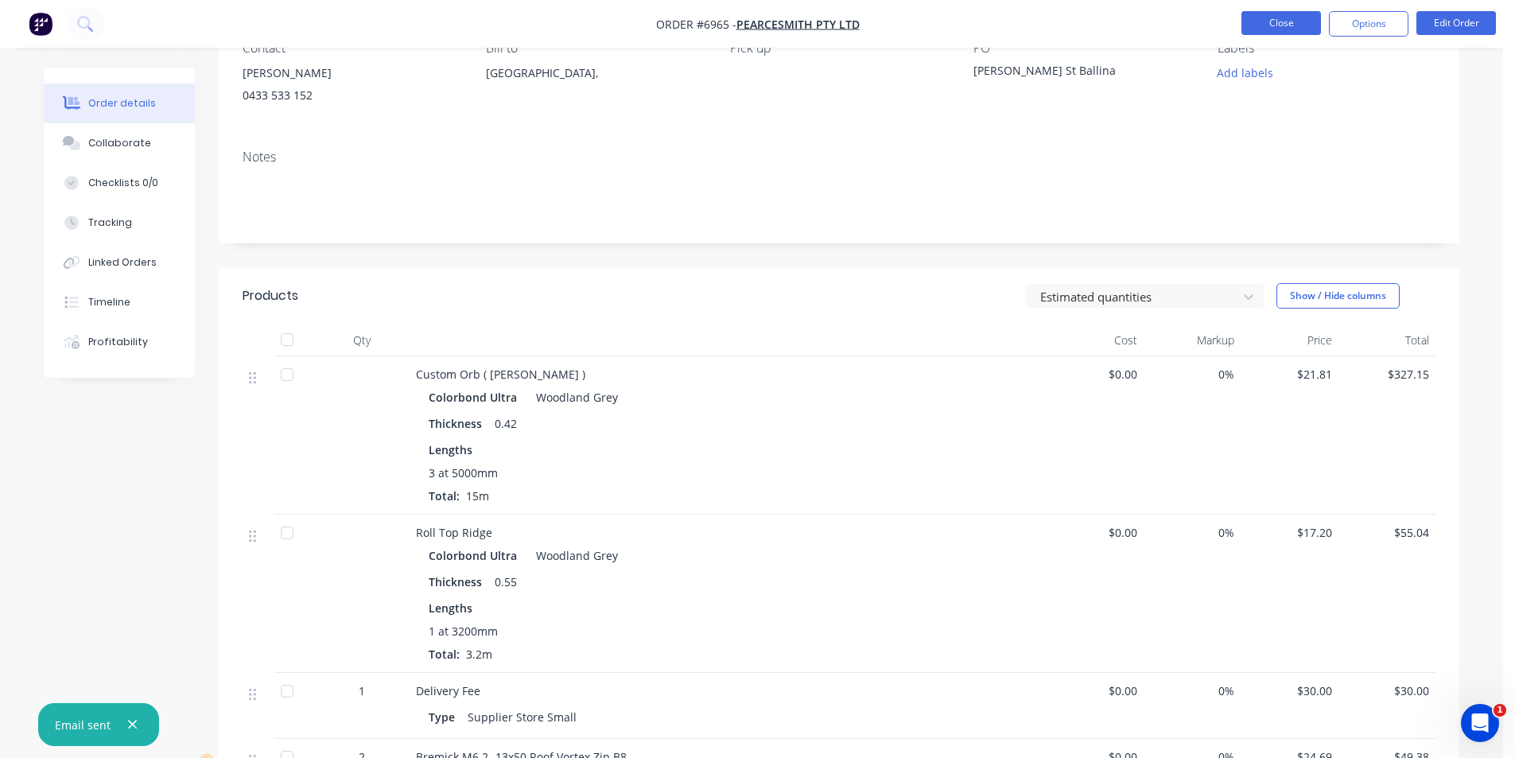
click at [1276, 22] on button "Close" at bounding box center [1282, 23] width 80 height 24
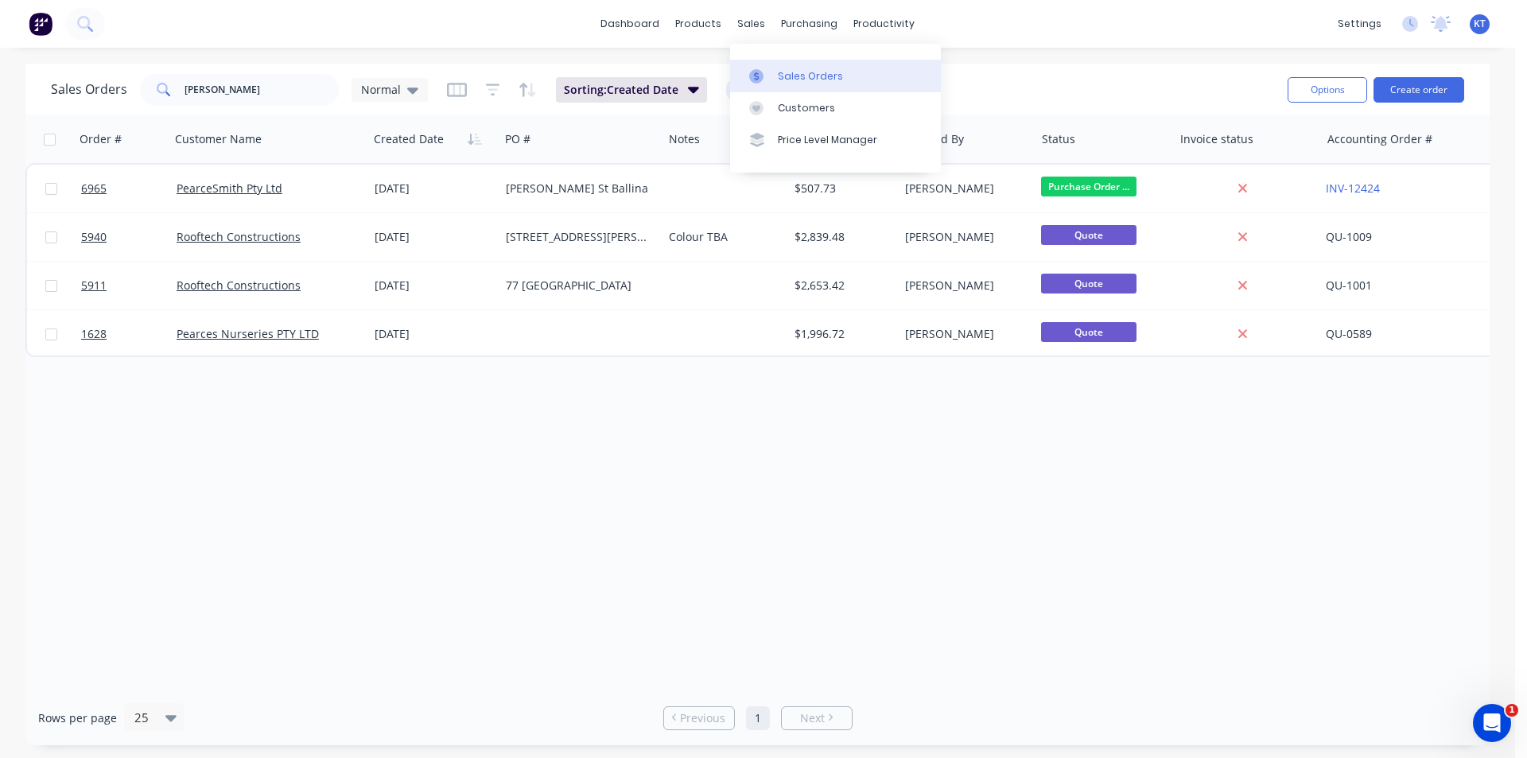
click at [787, 84] on link "Sales Orders" at bounding box center [835, 76] width 211 height 32
click at [601, 25] on div "dashboard products sales purchasing productivity dashboard products Product Cat…" at bounding box center [757, 24] width 1515 height 48
click at [639, 19] on link "dashboard" at bounding box center [630, 24] width 75 height 24
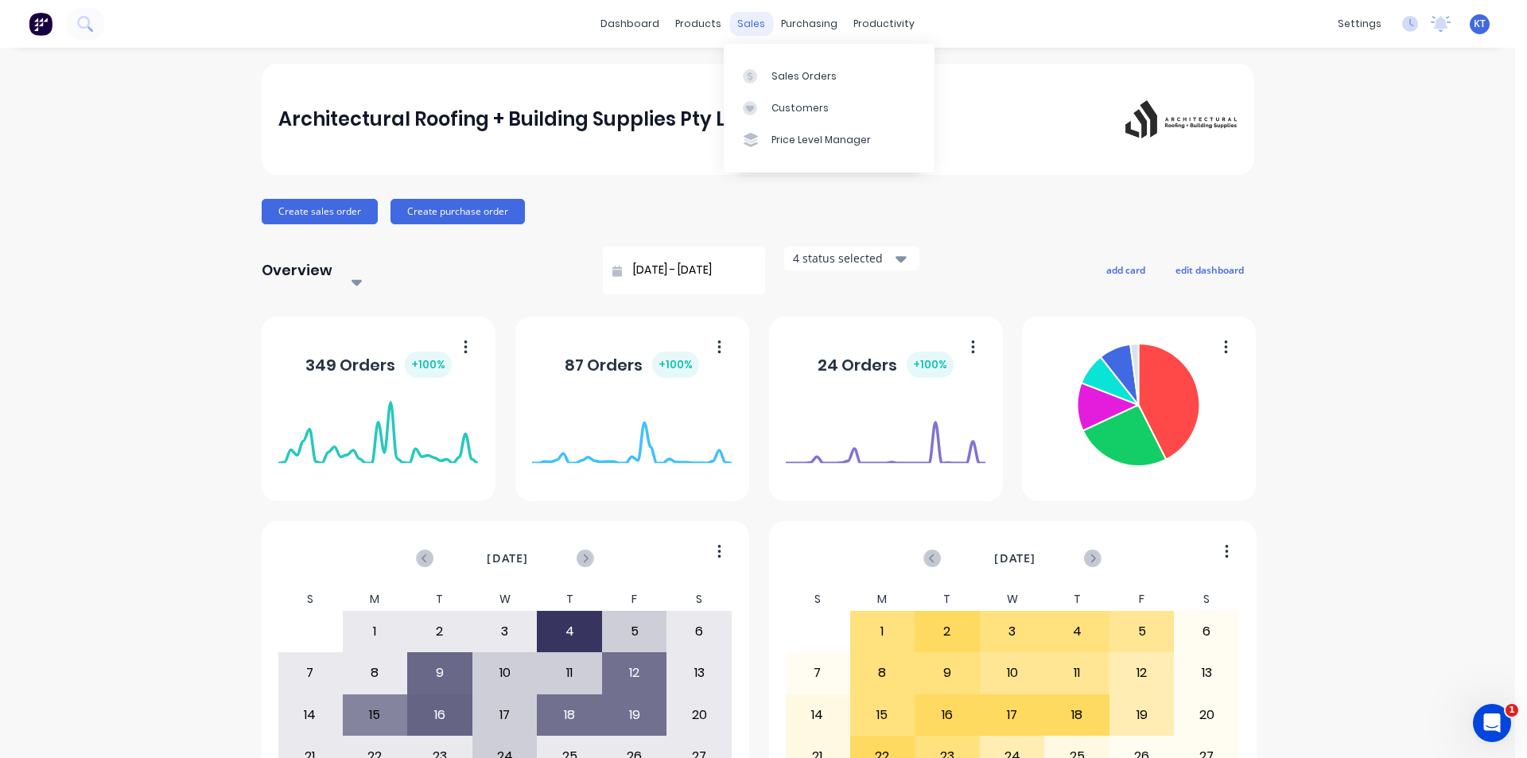
click at [741, 17] on div "dashboard products sales purchasing productivity dashboard products Product Cat…" at bounding box center [757, 24] width 1515 height 48
click at [787, 90] on link "Sales Orders" at bounding box center [829, 76] width 211 height 32
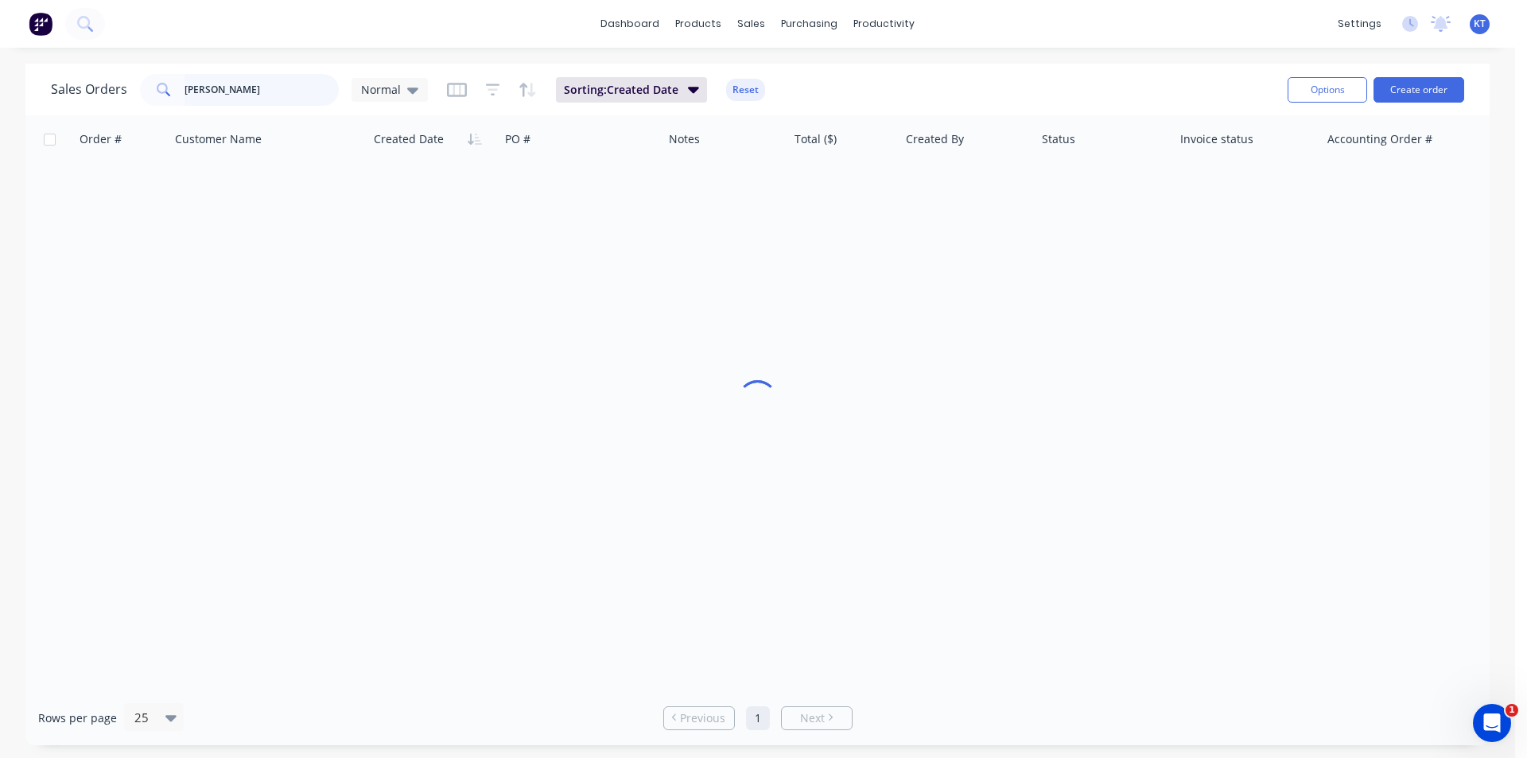
click at [291, 98] on input "[PERSON_NAME]" at bounding box center [262, 90] width 155 height 32
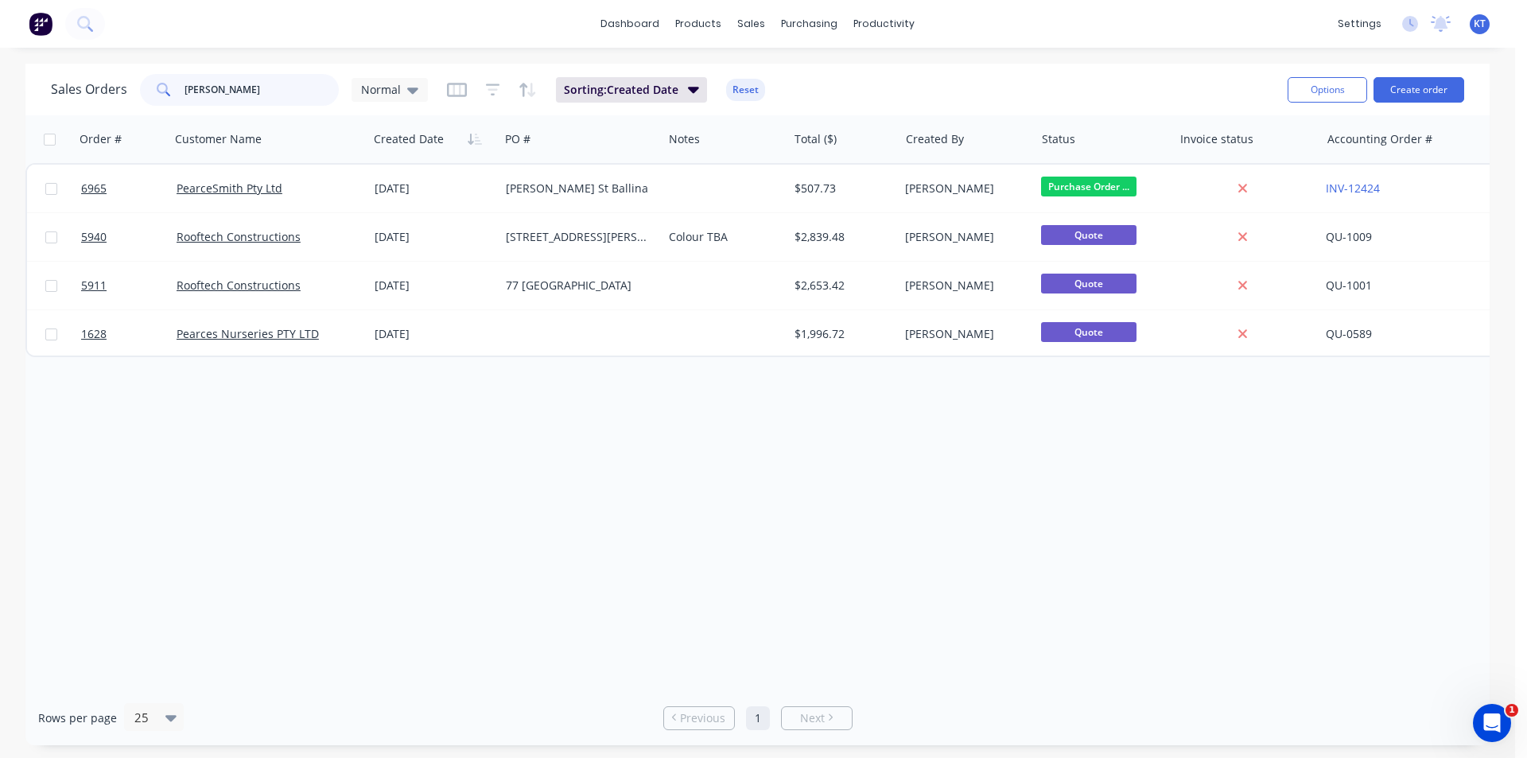
click at [291, 98] on input "[PERSON_NAME]" at bounding box center [262, 90] width 155 height 32
click at [1420, 104] on div "Options Create order" at bounding box center [1373, 89] width 183 height 39
click at [1420, 94] on button "Create order" at bounding box center [1419, 89] width 91 height 25
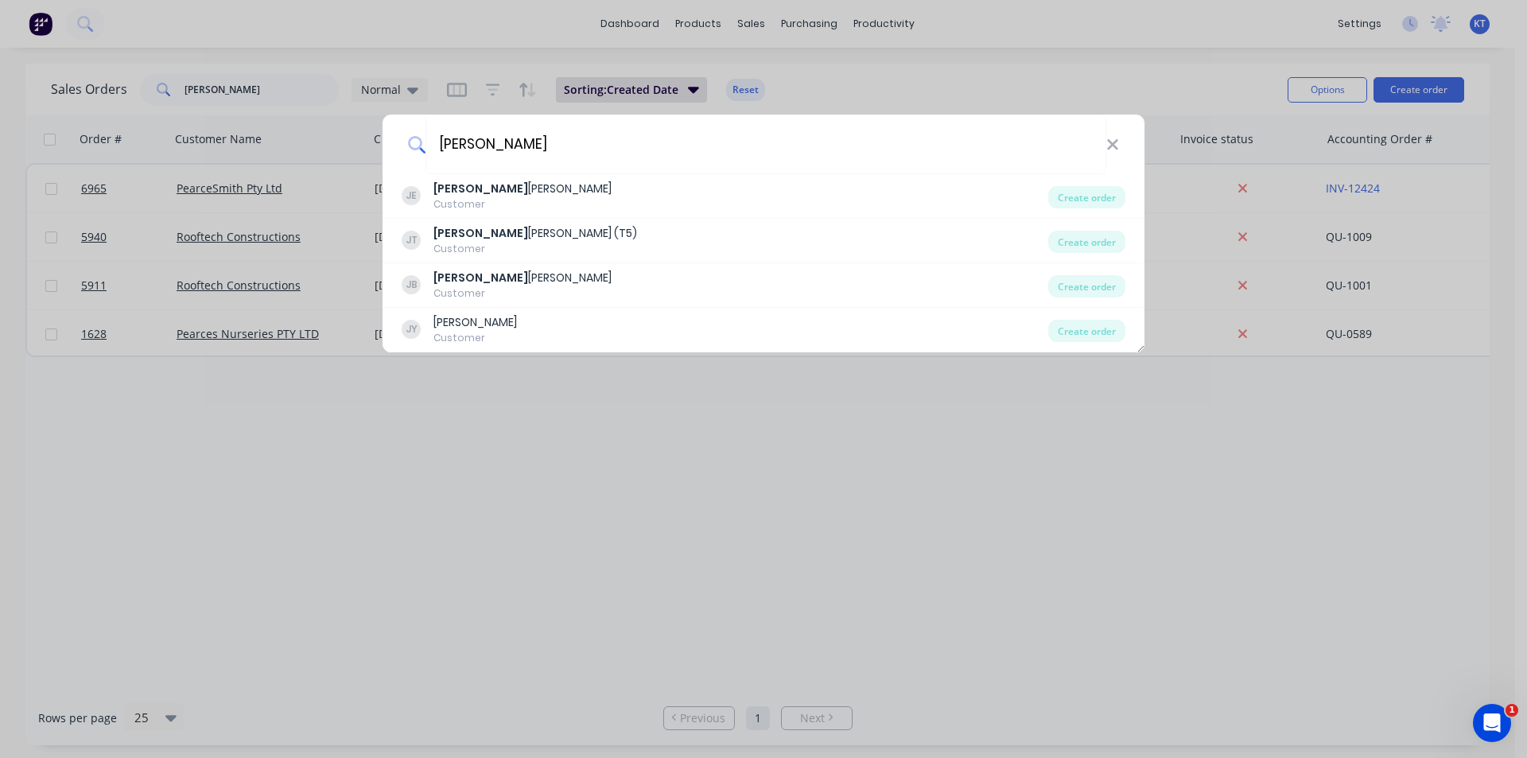
drag, startPoint x: 572, startPoint y: 156, endPoint x: 258, endPoint y: 161, distance: 314.3
click at [258, 161] on div "[PERSON_NAME] JE [PERSON_NAME] Customer Create order [PERSON_NAME] [PERSON_NAME…" at bounding box center [763, 379] width 1527 height 758
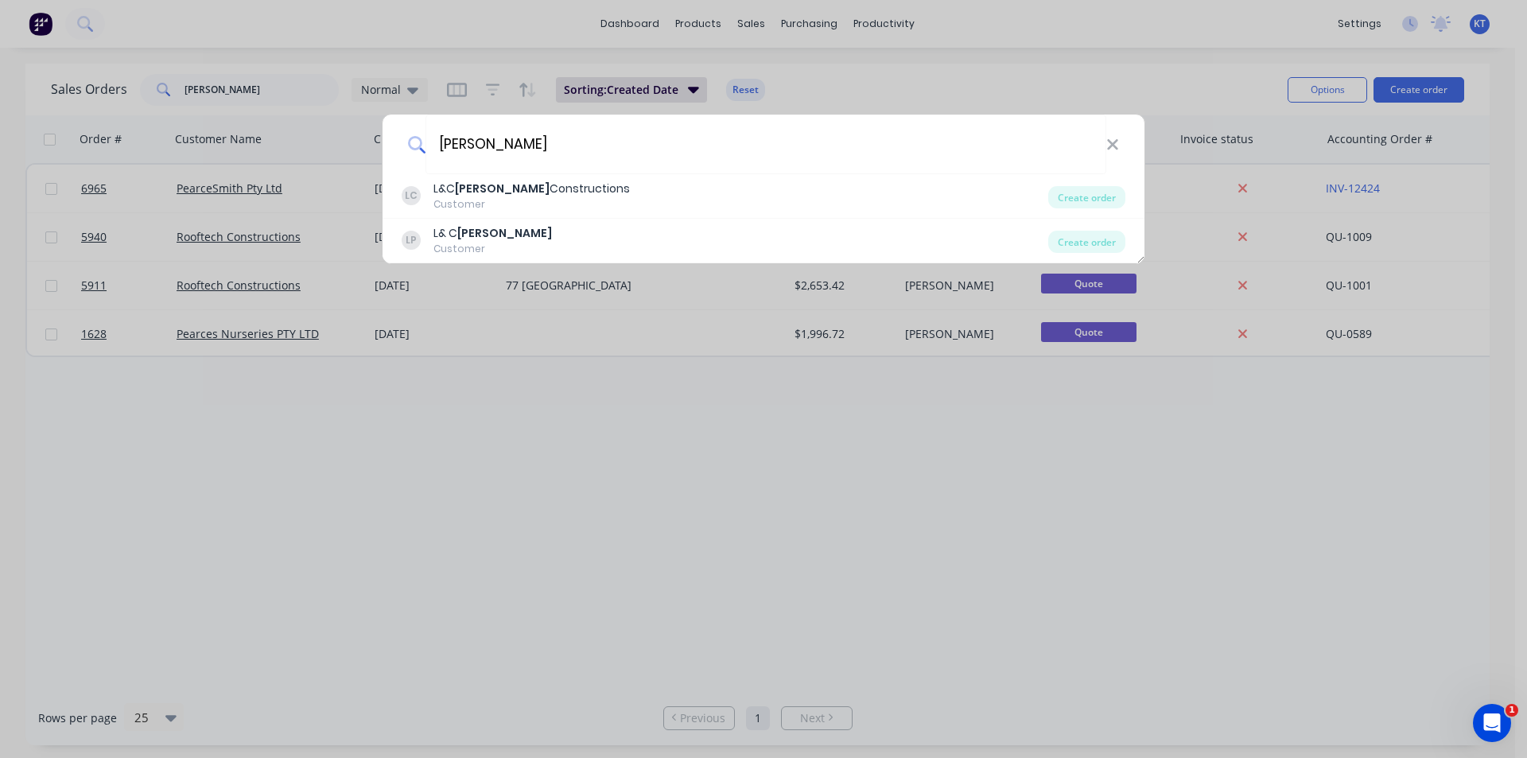
type input "[PERSON_NAME]"
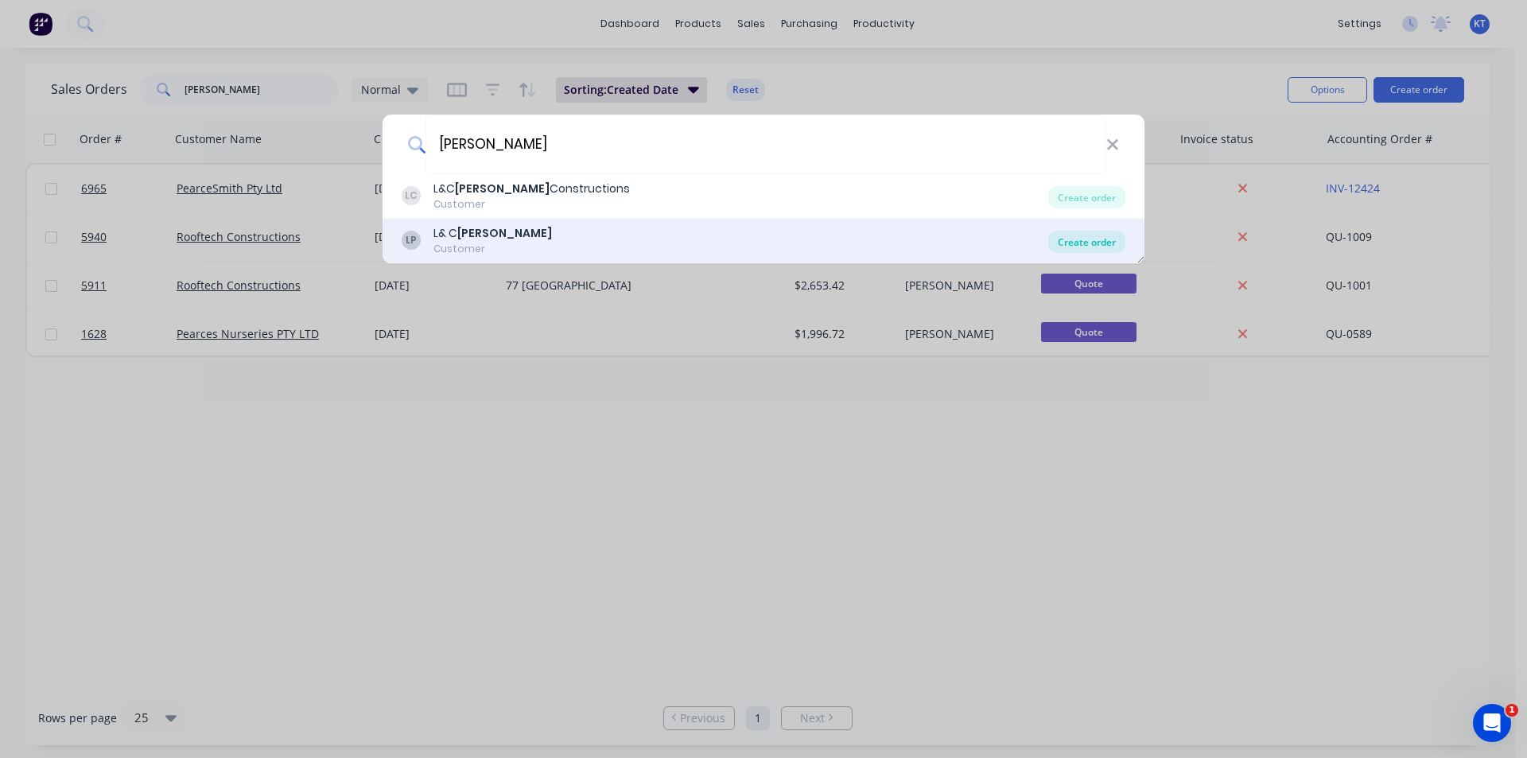
click at [1081, 243] on div "Create order" at bounding box center [1086, 242] width 77 height 22
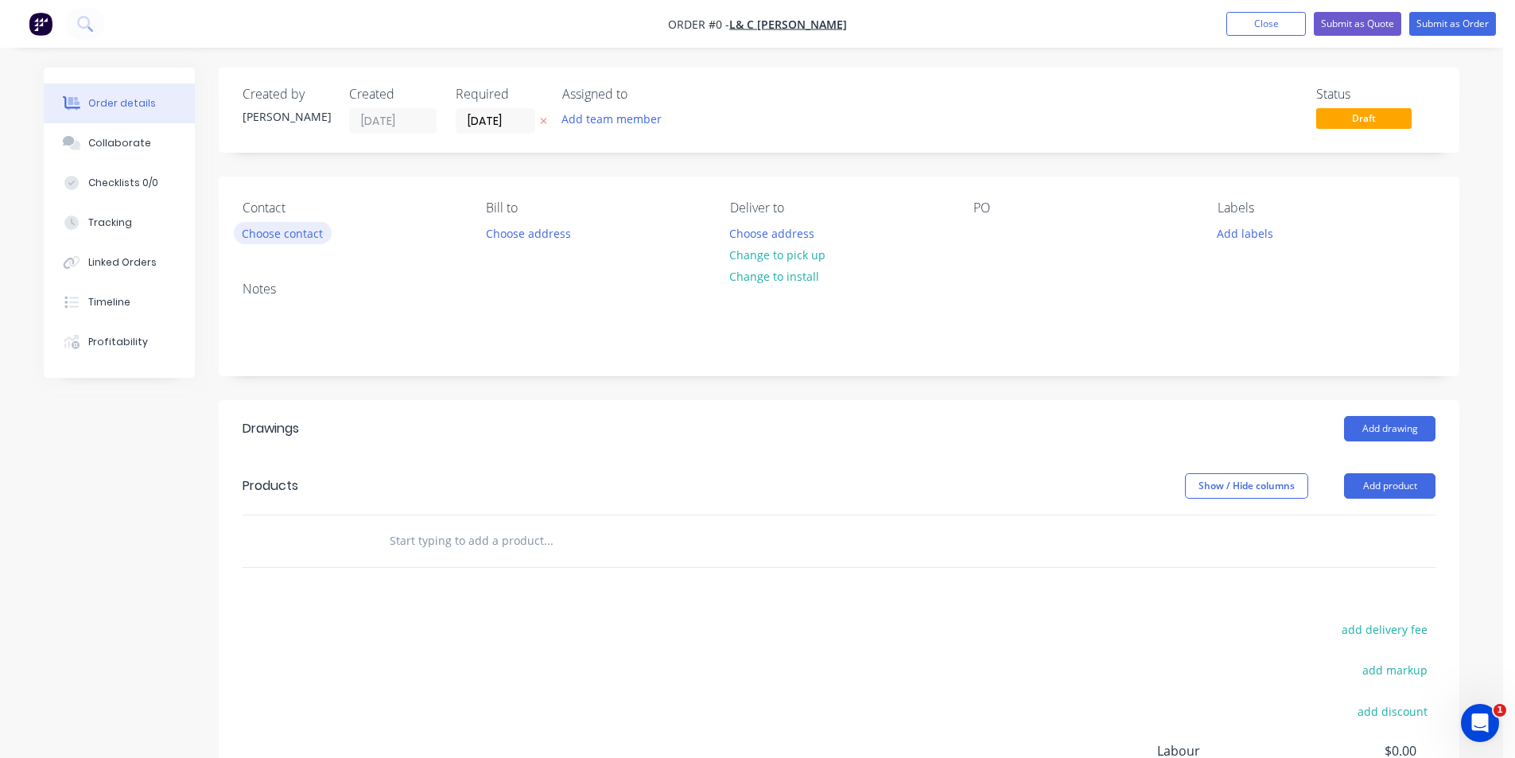
click at [300, 227] on button "Choose contact" at bounding box center [283, 232] width 98 height 21
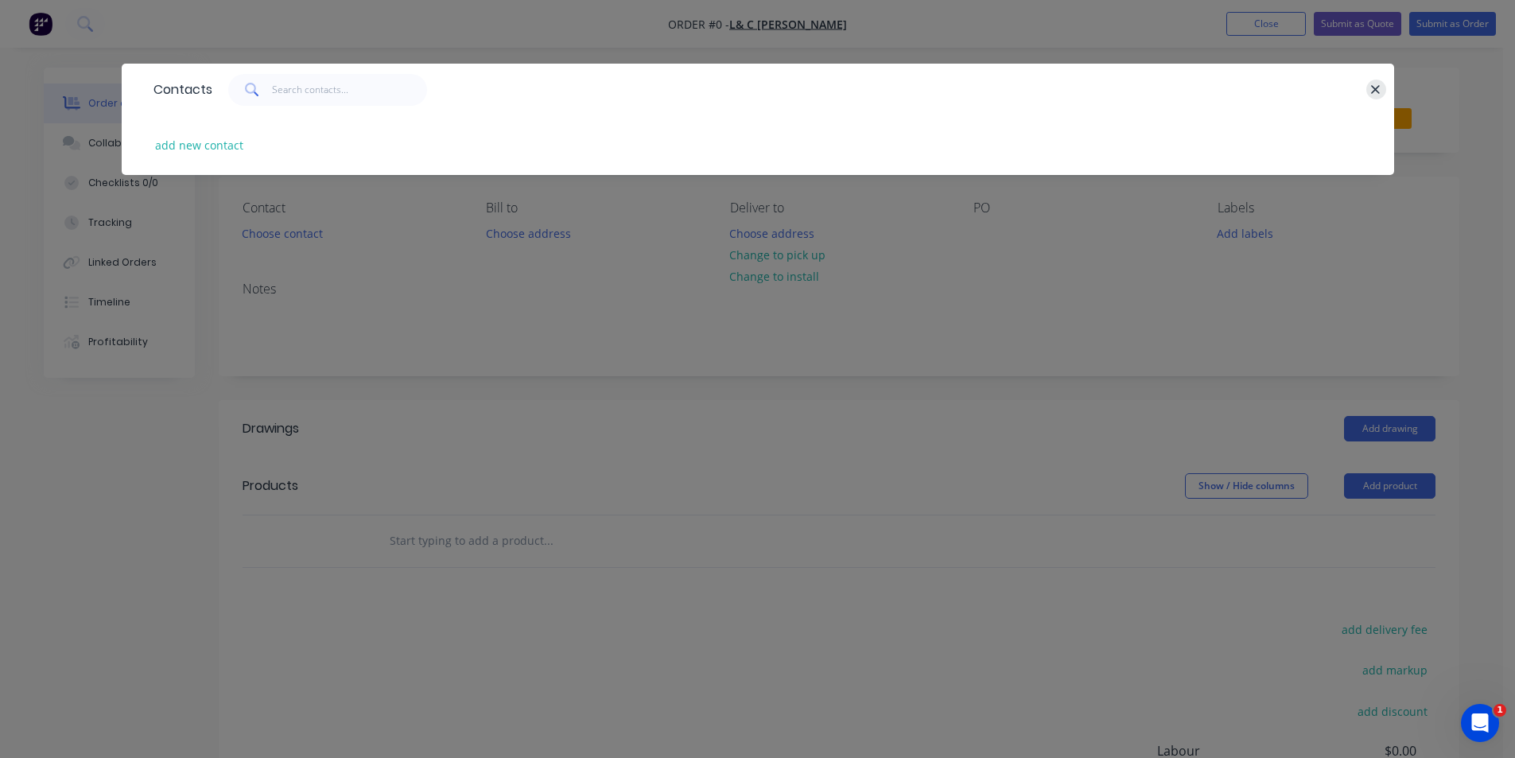
click at [1379, 84] on icon "button" at bounding box center [1376, 90] width 10 height 14
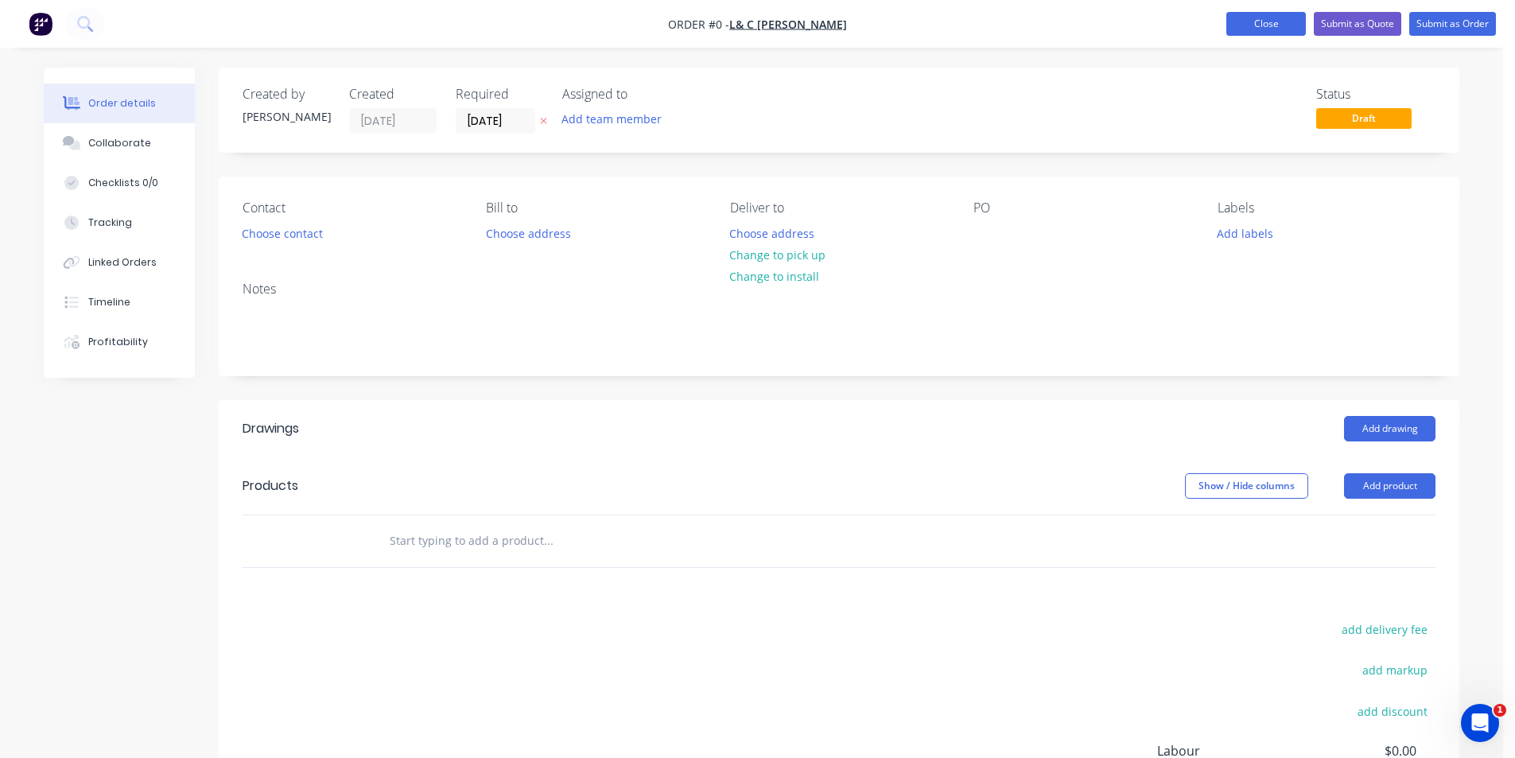
click at [1277, 16] on button "Close" at bounding box center [1267, 24] width 80 height 24
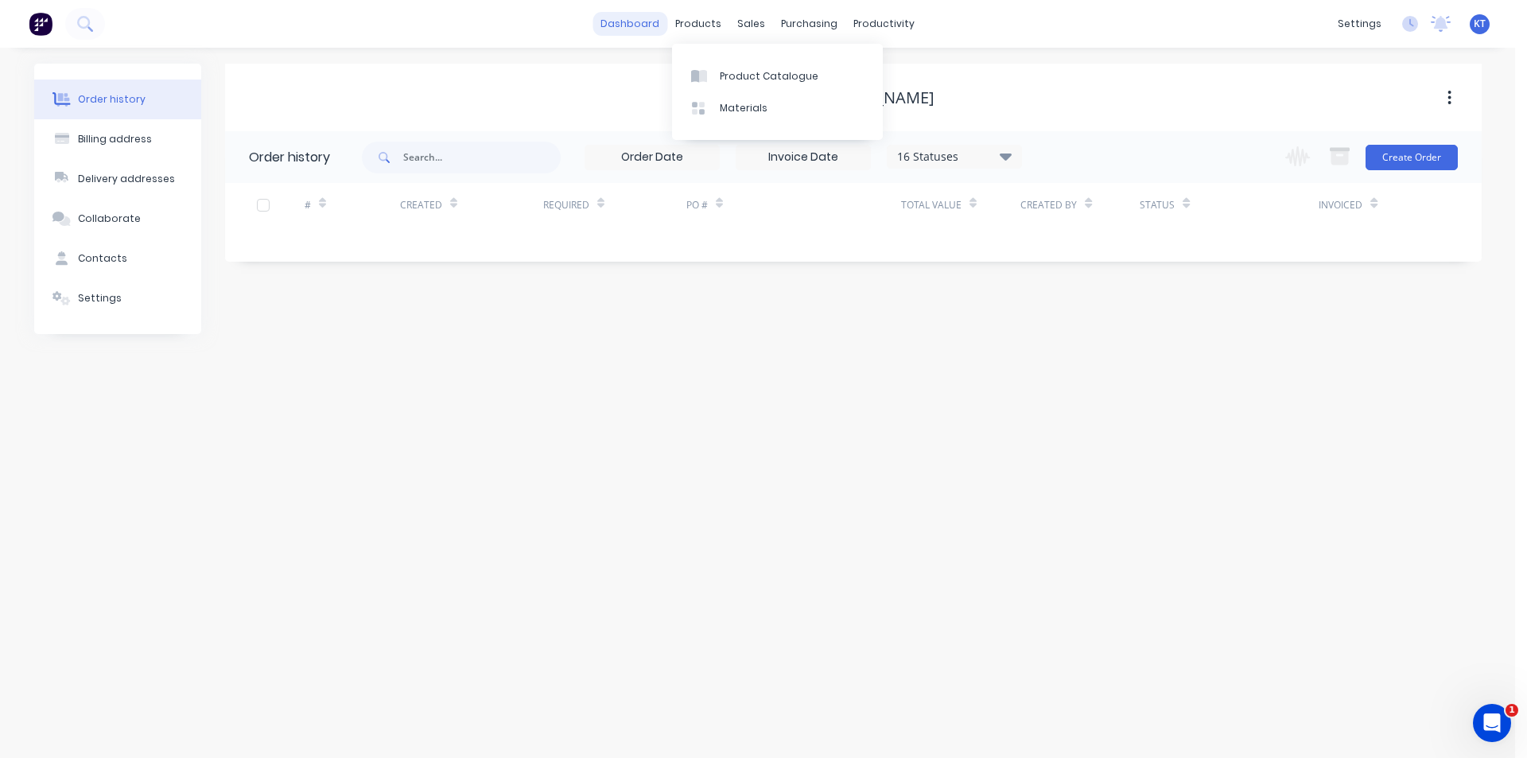
click at [657, 27] on link "dashboard" at bounding box center [630, 24] width 75 height 24
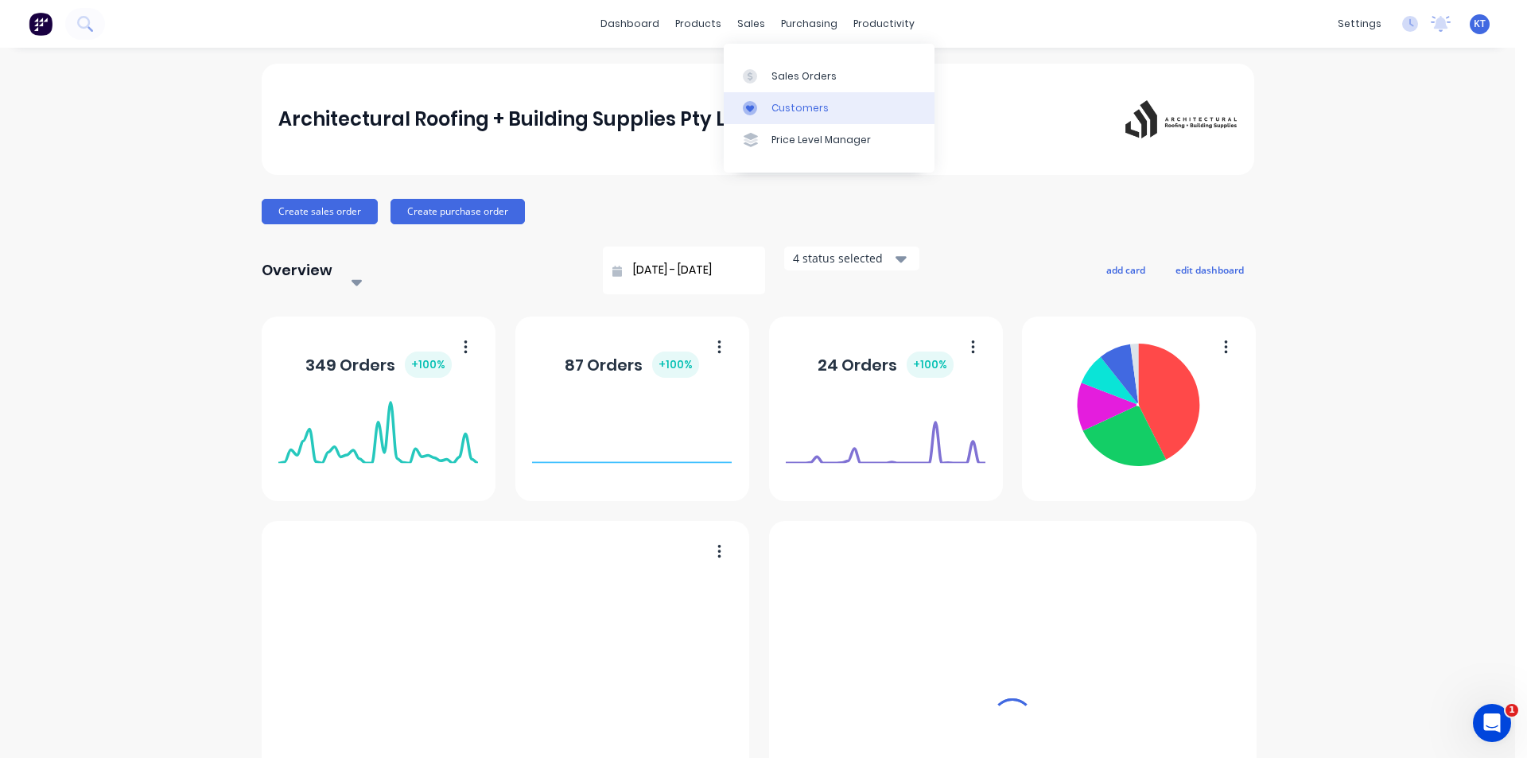
click at [785, 111] on div "Customers" at bounding box center [800, 108] width 57 height 14
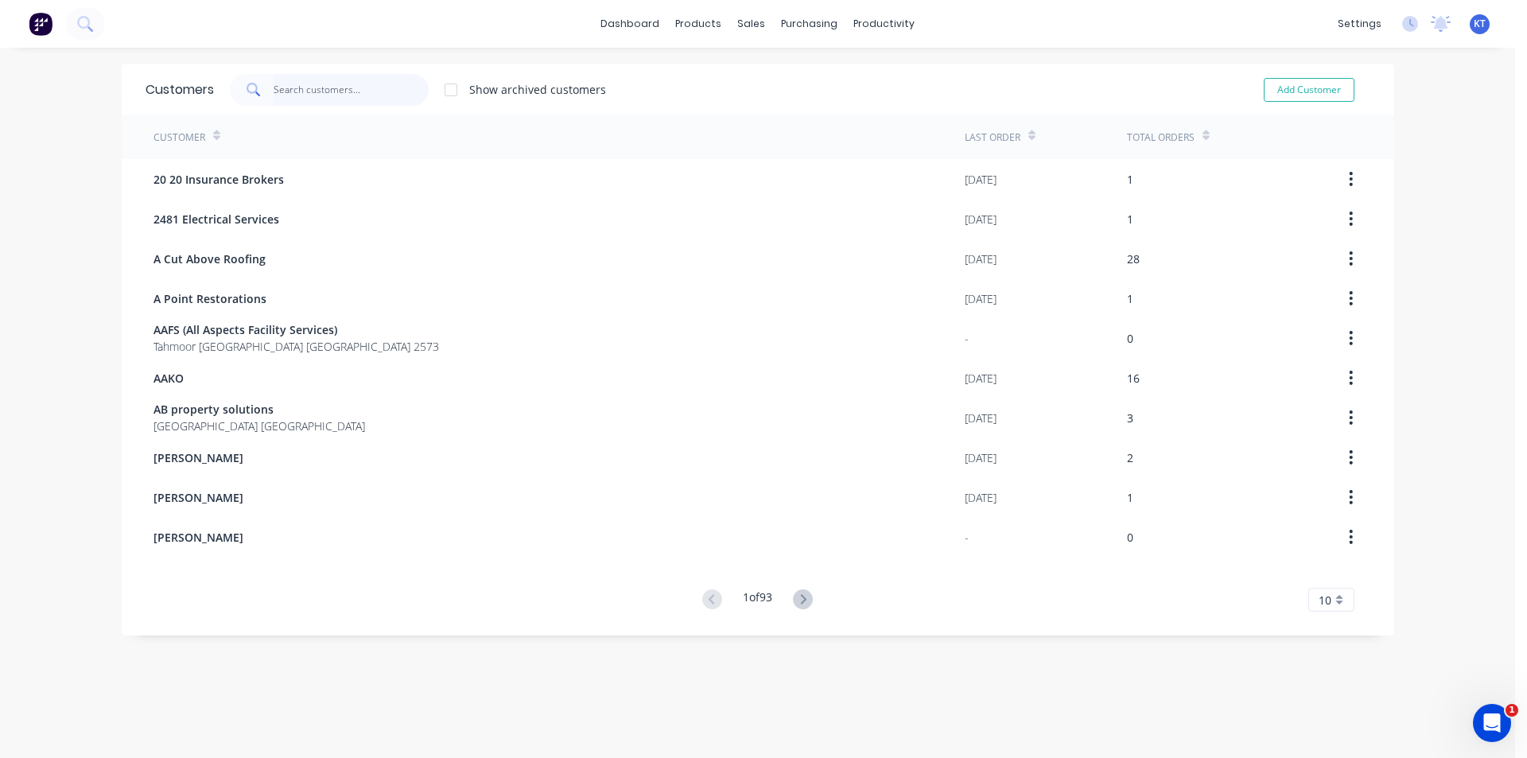
click at [403, 98] on input "text" at bounding box center [351, 90] width 155 height 32
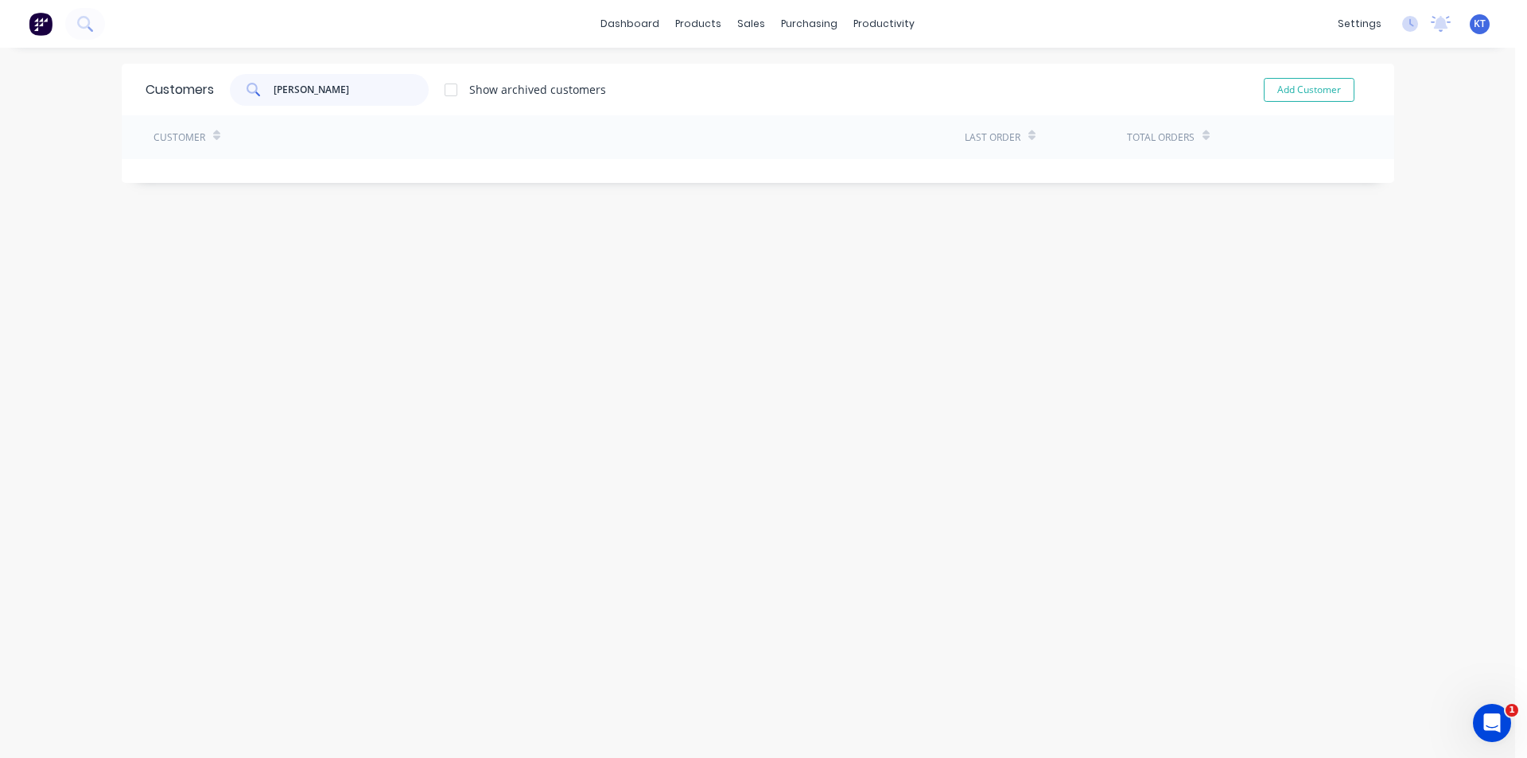
type input "[PERSON_NAME]"
drag, startPoint x: 352, startPoint y: 91, endPoint x: 49, endPoint y: 93, distance: 303.1
click at [48, 95] on div "dashboard products sales purchasing productivity dashboard products Product Cat…" at bounding box center [757, 379] width 1515 height 758
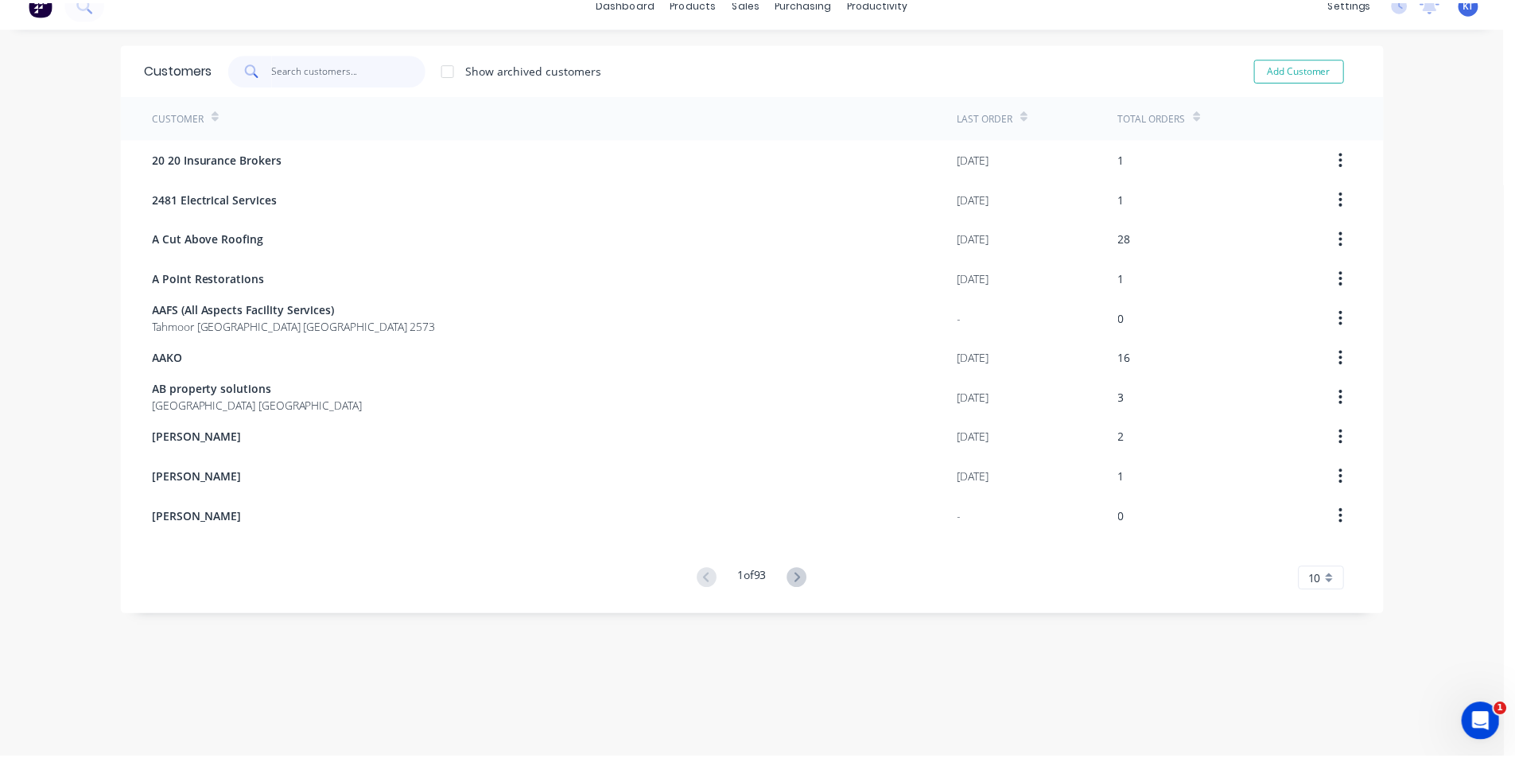
scroll to position [32, 0]
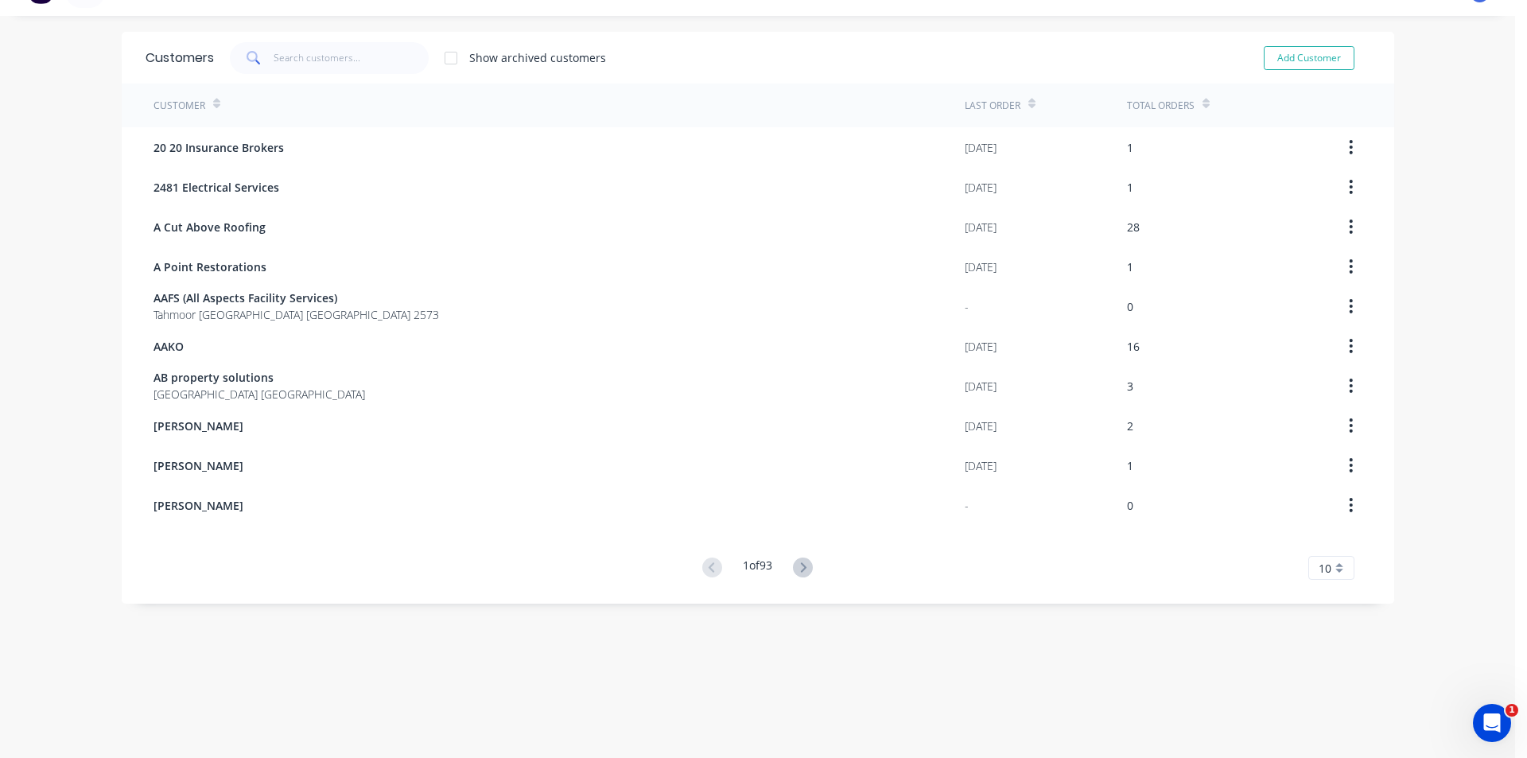
click at [321, 39] on div "Customers Show archived customers Add Customer" at bounding box center [758, 58] width 1273 height 52
click at [317, 53] on input "text" at bounding box center [351, 58] width 155 height 32
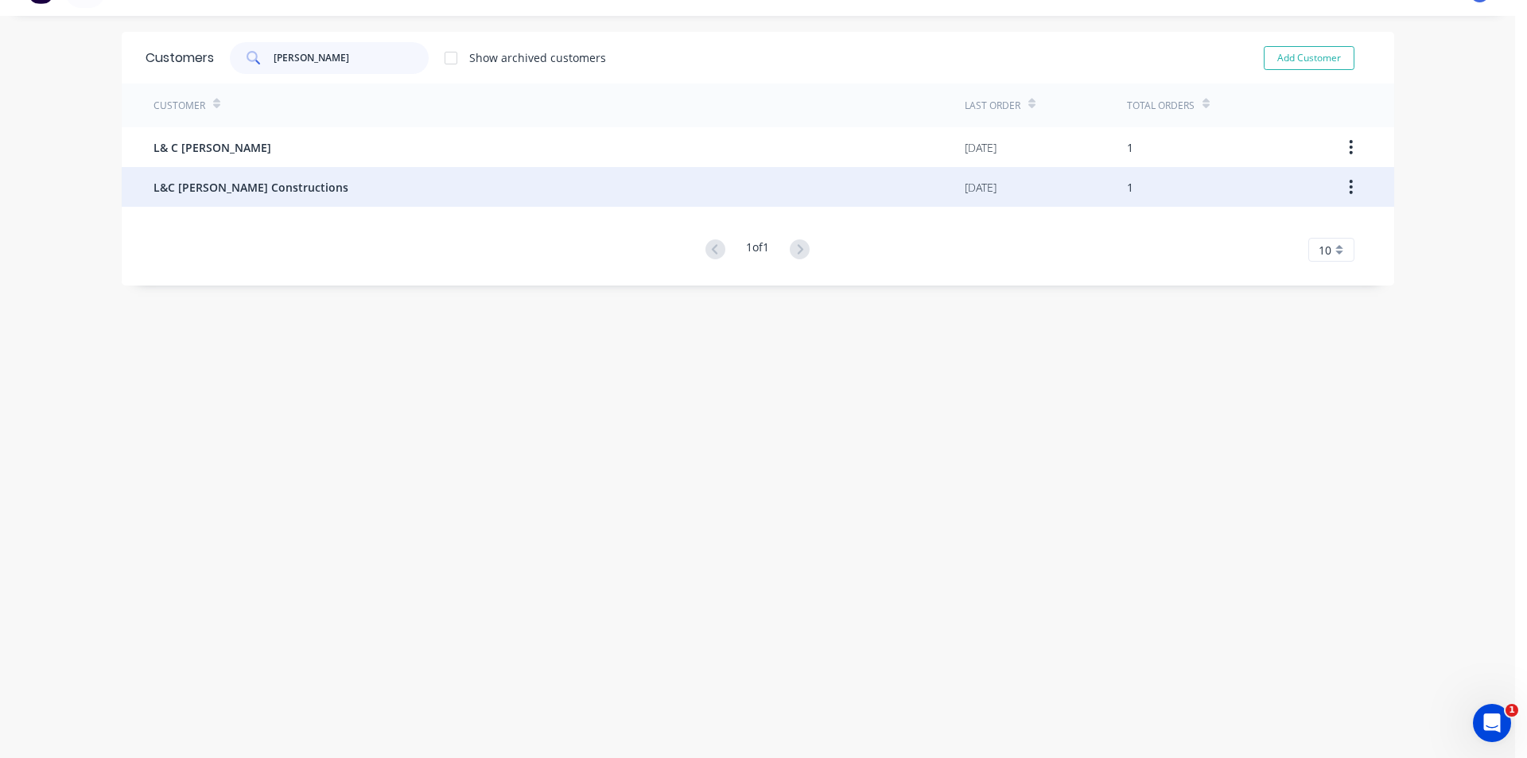
type input "[PERSON_NAME]"
click at [251, 199] on div "L&C [PERSON_NAME] Constructions" at bounding box center [559, 187] width 811 height 40
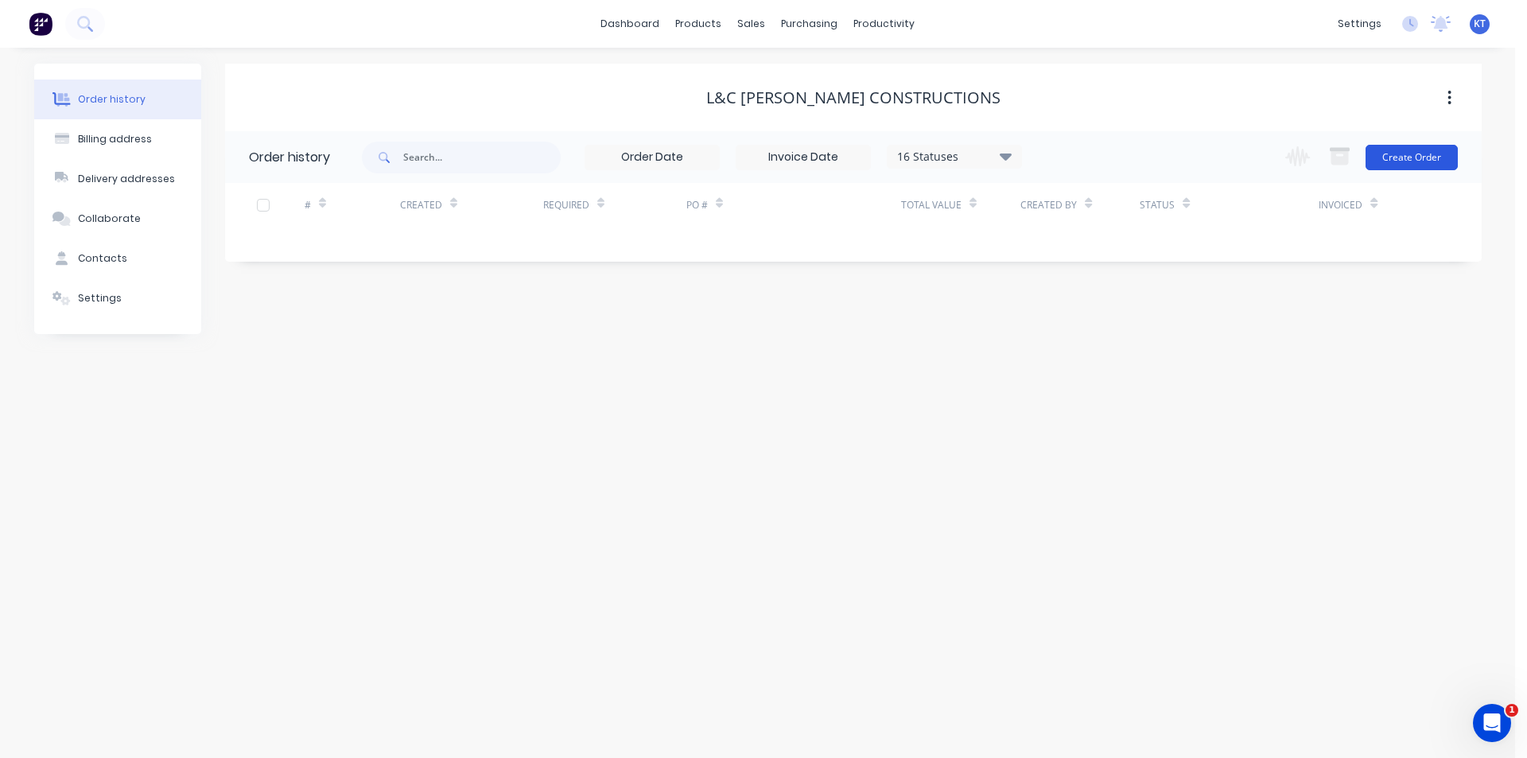
click at [1425, 164] on button "Create Order" at bounding box center [1412, 157] width 92 height 25
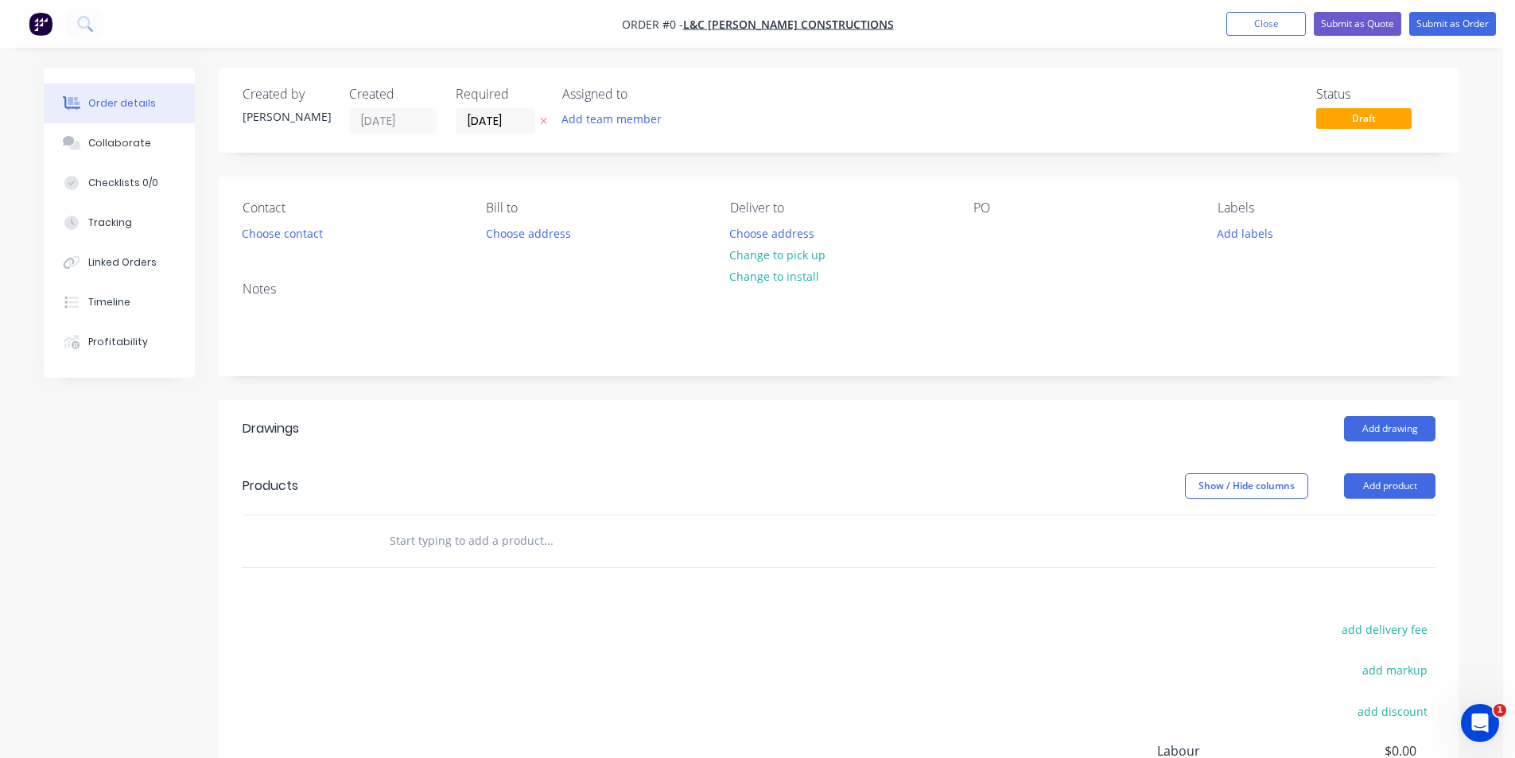
click at [306, 219] on div "Contact Choose contact" at bounding box center [352, 222] width 218 height 45
click at [305, 224] on button "Choose contact" at bounding box center [283, 232] width 98 height 21
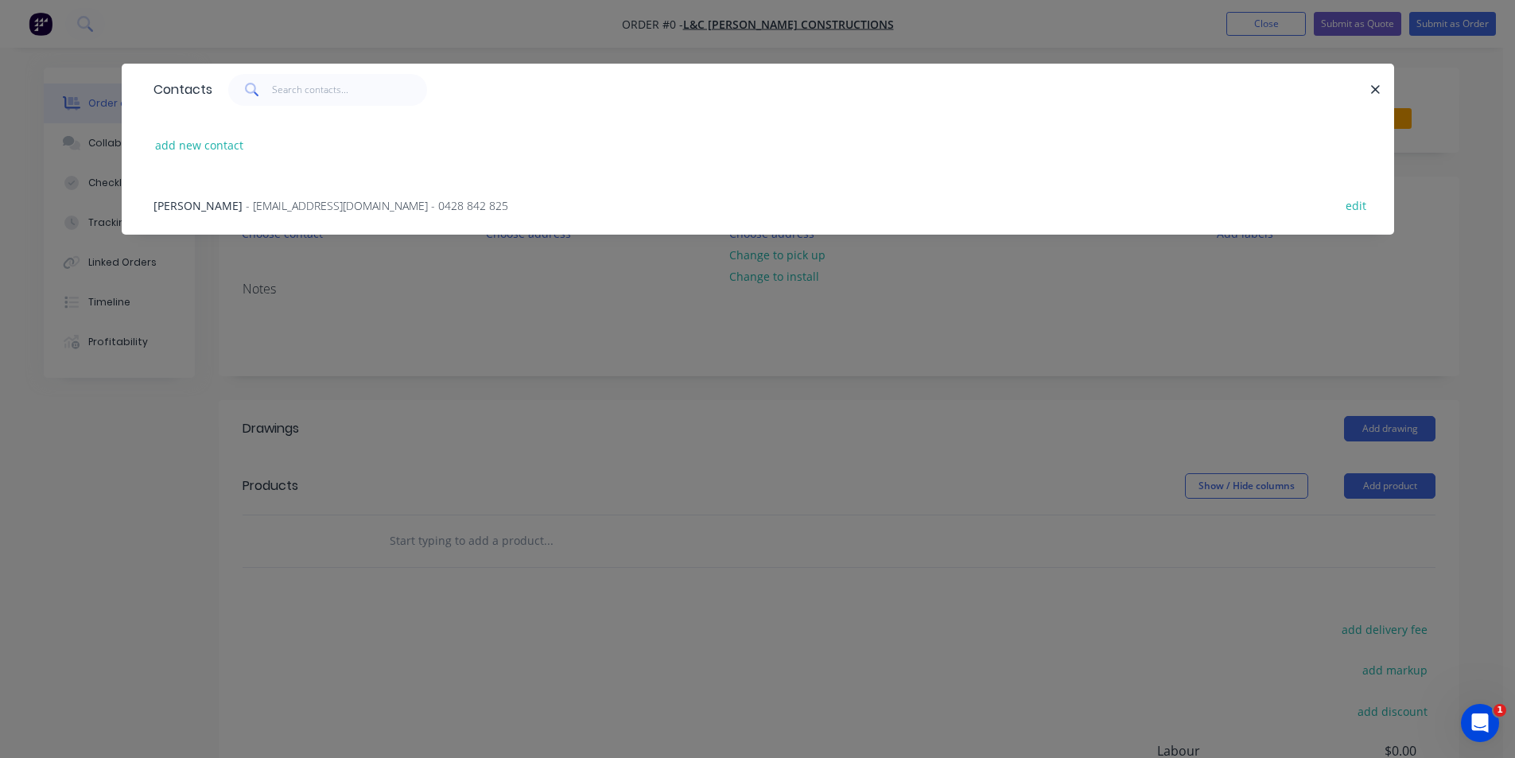
click at [307, 205] on span "- [EMAIL_ADDRESS][DOMAIN_NAME] - 0428 842 825" at bounding box center [377, 205] width 263 height 15
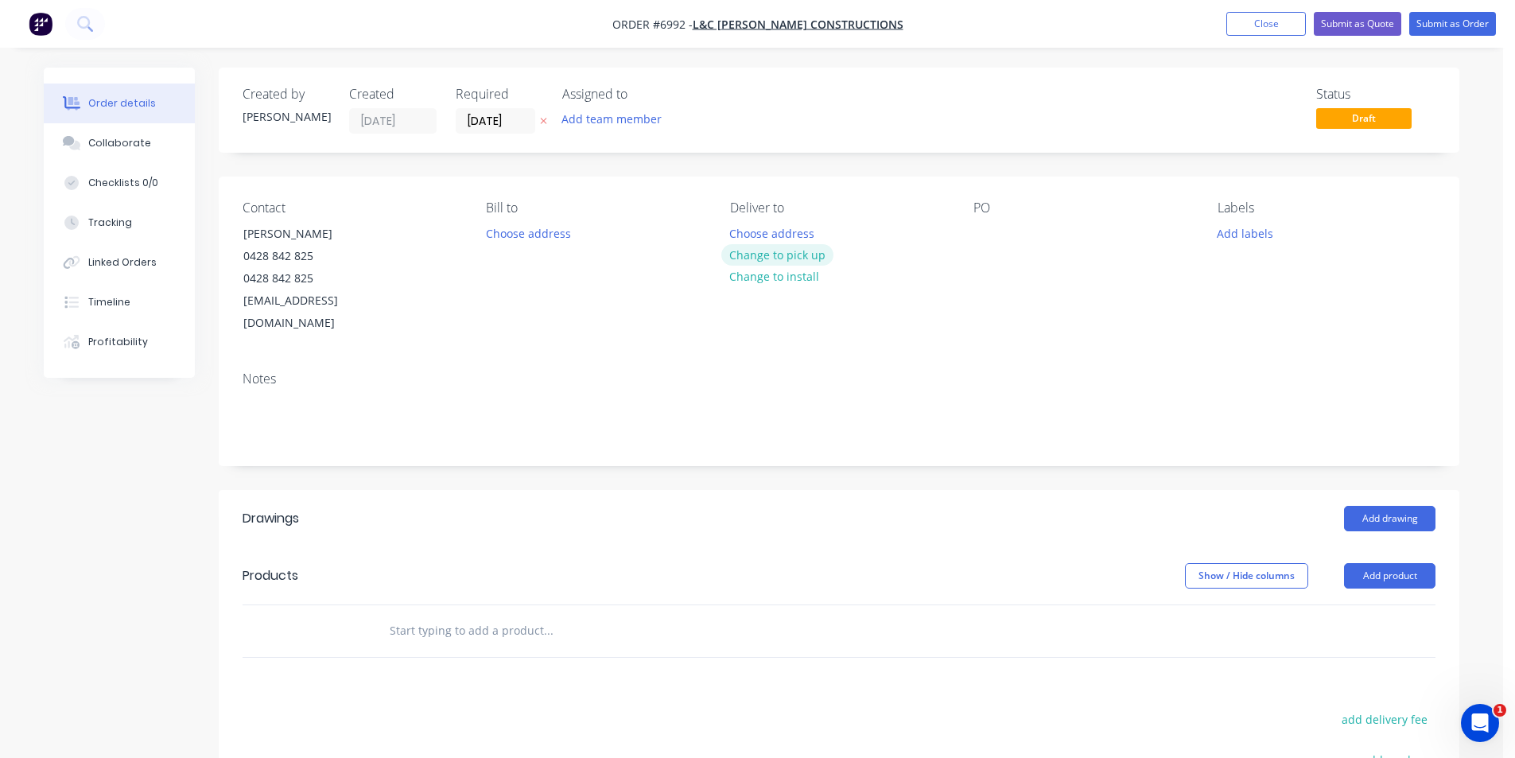
click at [792, 253] on button "Change to pick up" at bounding box center [778, 254] width 113 height 21
click at [1432, 506] on button "Add drawing" at bounding box center [1389, 518] width 91 height 25
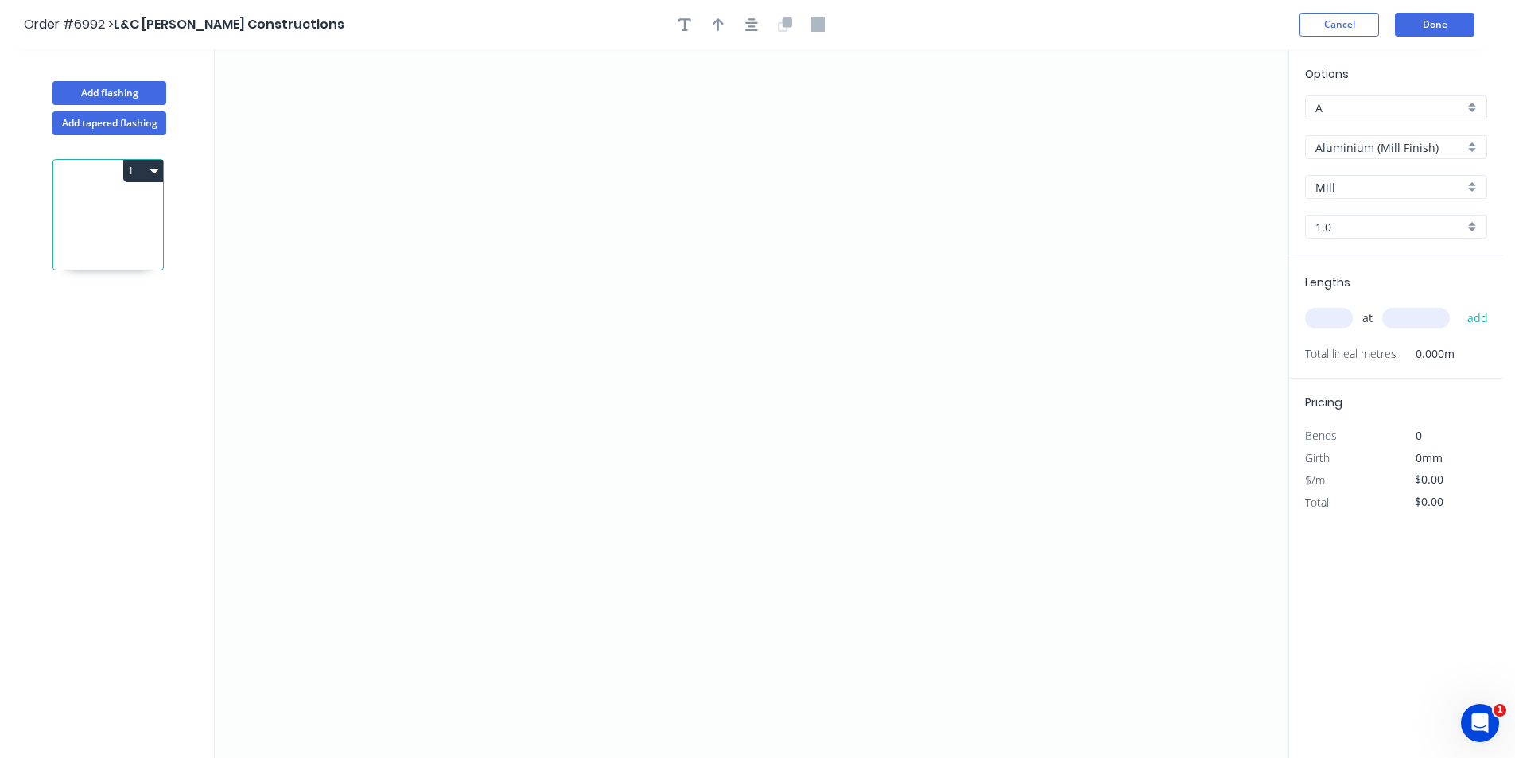
click at [1450, 152] on input "Aluminium (Mill Finish)" at bounding box center [1390, 147] width 149 height 17
click at [1433, 222] on div "Colorbond" at bounding box center [1396, 234] width 181 height 28
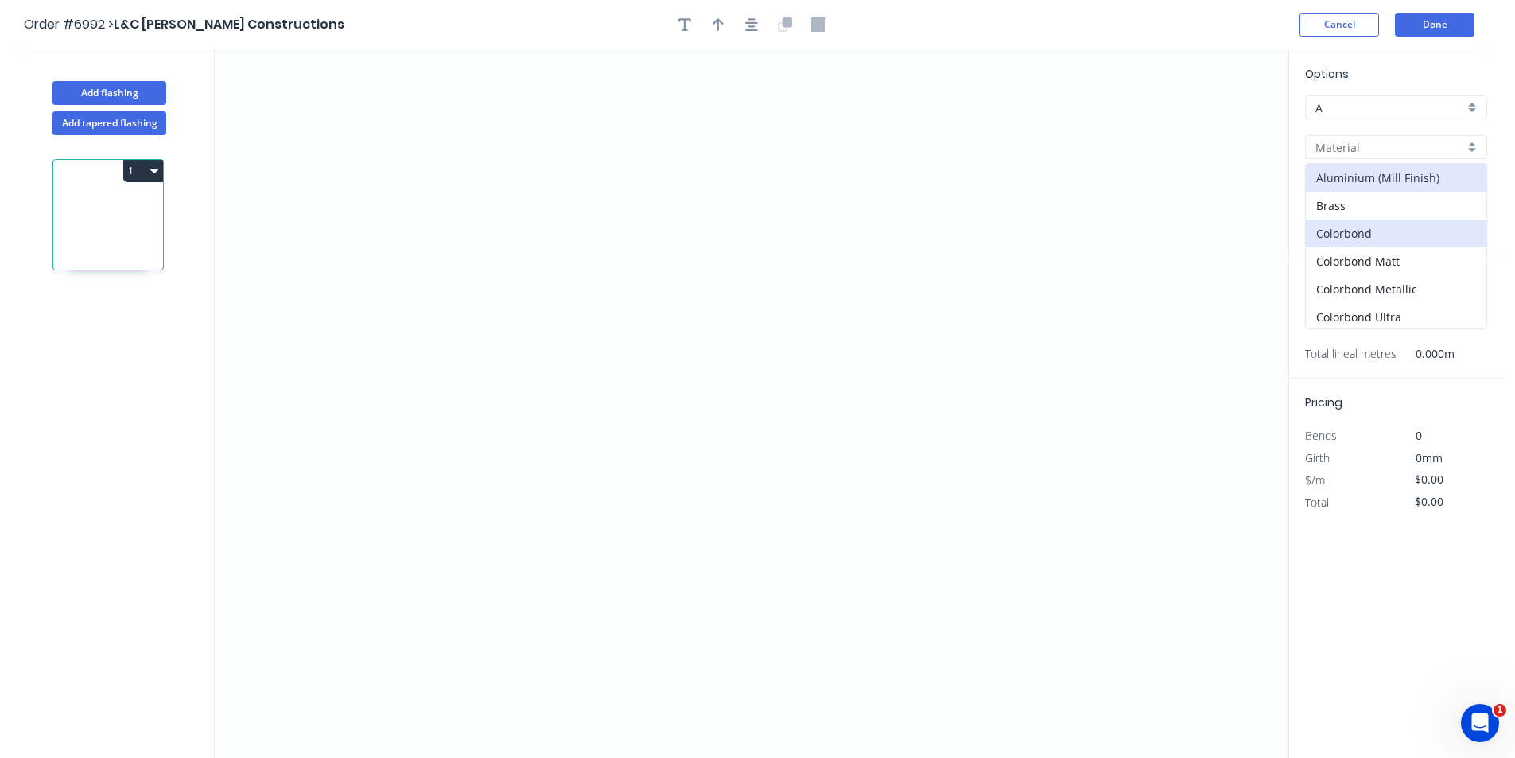
type input "Colorbond"
type input "Basalt"
type input "0.55"
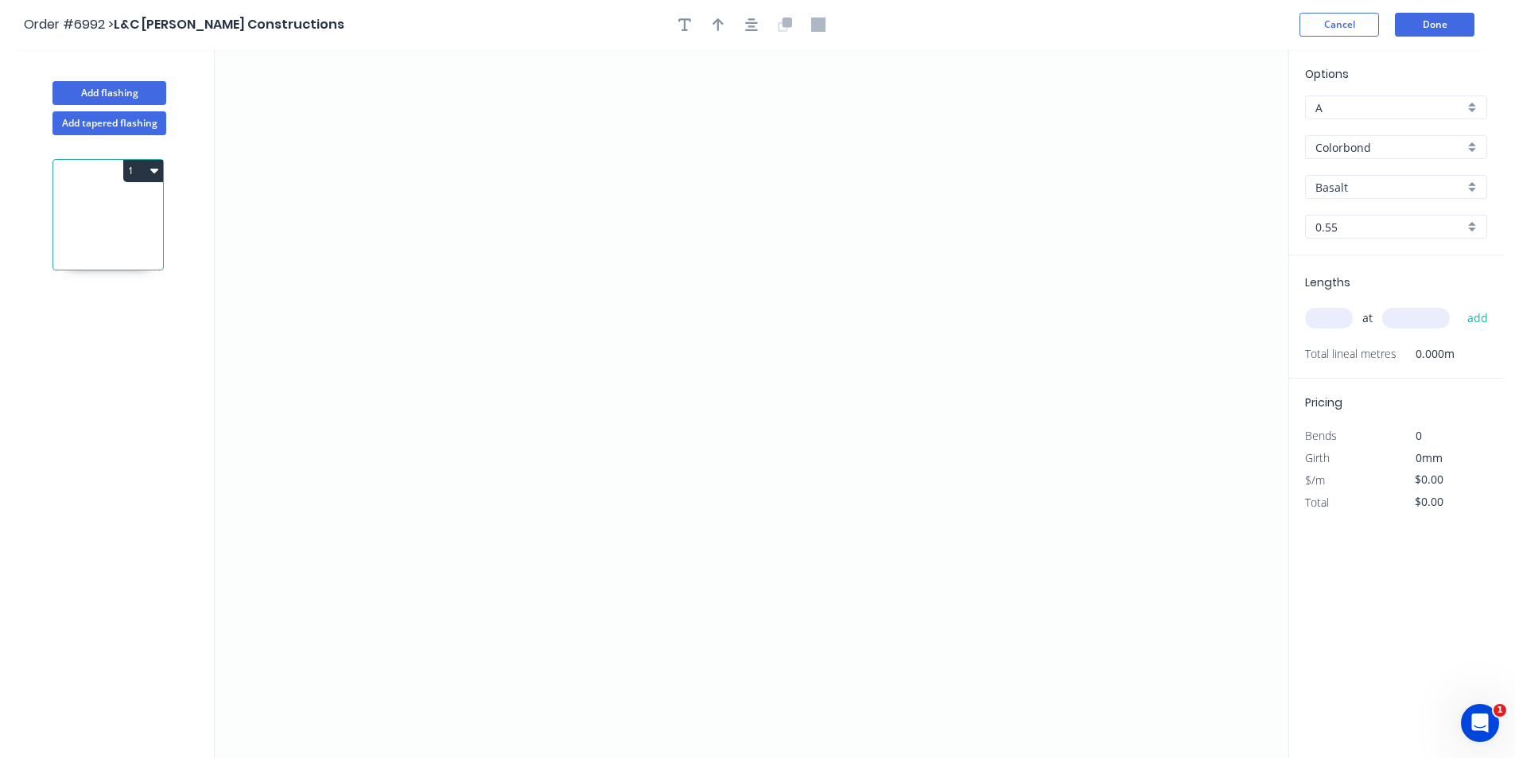
click at [1419, 73] on div "Options A A Colorbond Colorbond Colorbond Matt Colorbond Metallic Colorbond Ult…" at bounding box center [1396, 160] width 214 height 190
click at [1416, 107] on input "A" at bounding box center [1390, 107] width 149 height 17
click at [1359, 224] on div "D" at bounding box center [1396, 222] width 181 height 28
type input "D"
click at [1350, 181] on input "Basalt" at bounding box center [1390, 187] width 149 height 17
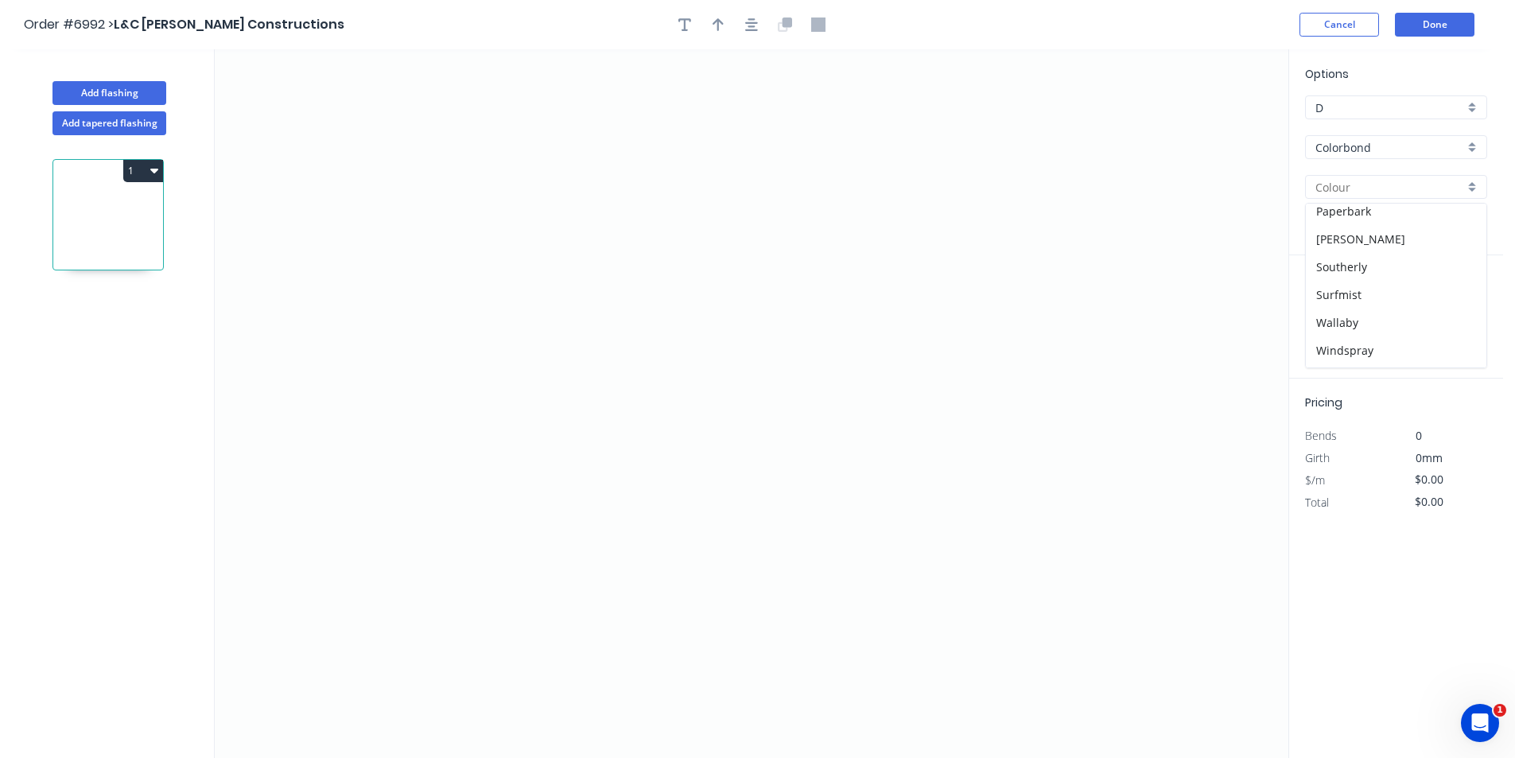
scroll to position [449, 0]
click at [1355, 332] on div "Windspray" at bounding box center [1396, 326] width 181 height 28
type input "Windspray"
click at [807, 278] on icon "0" at bounding box center [752, 403] width 1074 height 709
click at [768, 228] on icon "0" at bounding box center [752, 403] width 1074 height 709
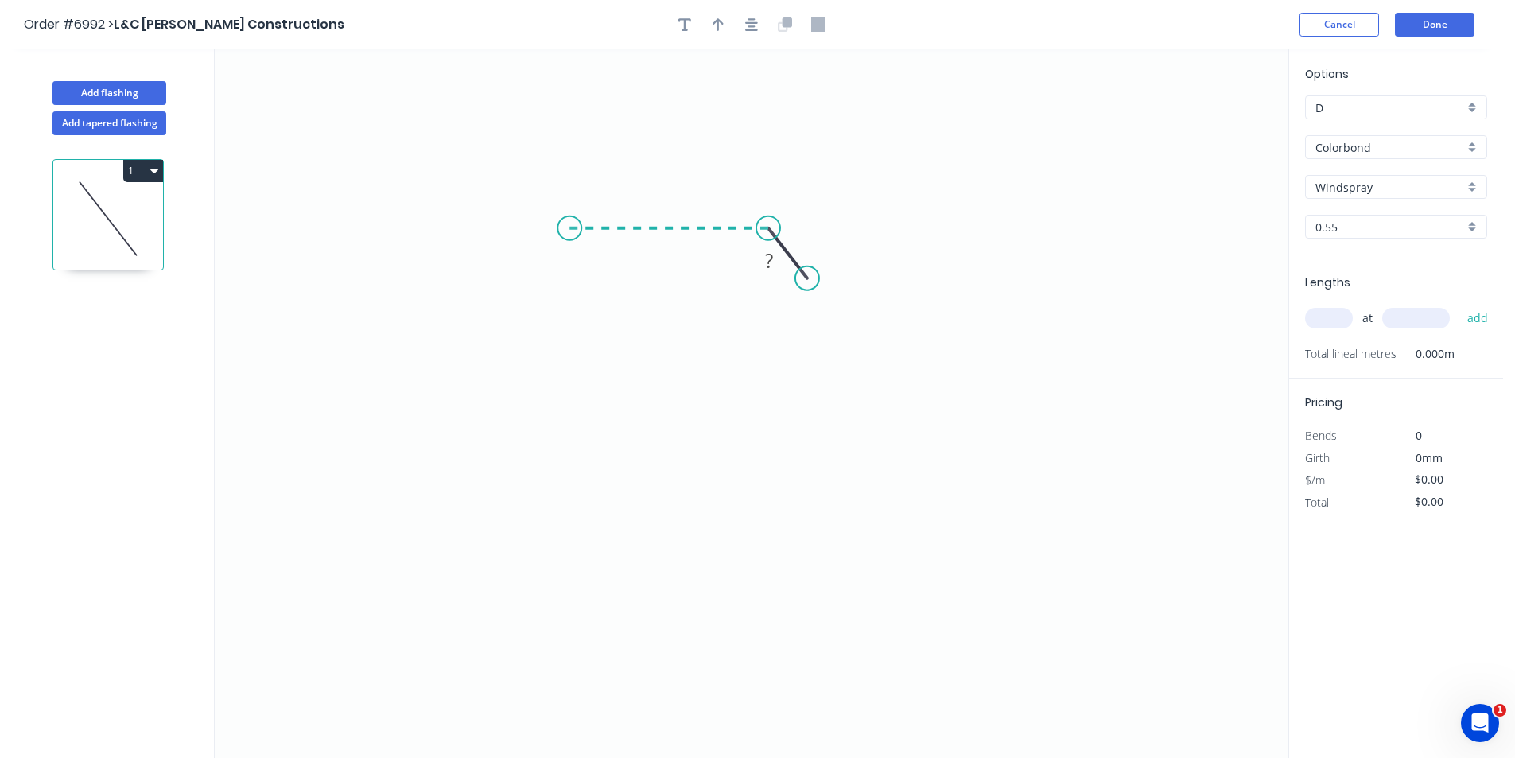
click at [570, 216] on icon "0 ?" at bounding box center [752, 403] width 1074 height 709
click at [575, 472] on icon "0 ? ? ? º" at bounding box center [752, 403] width 1074 height 709
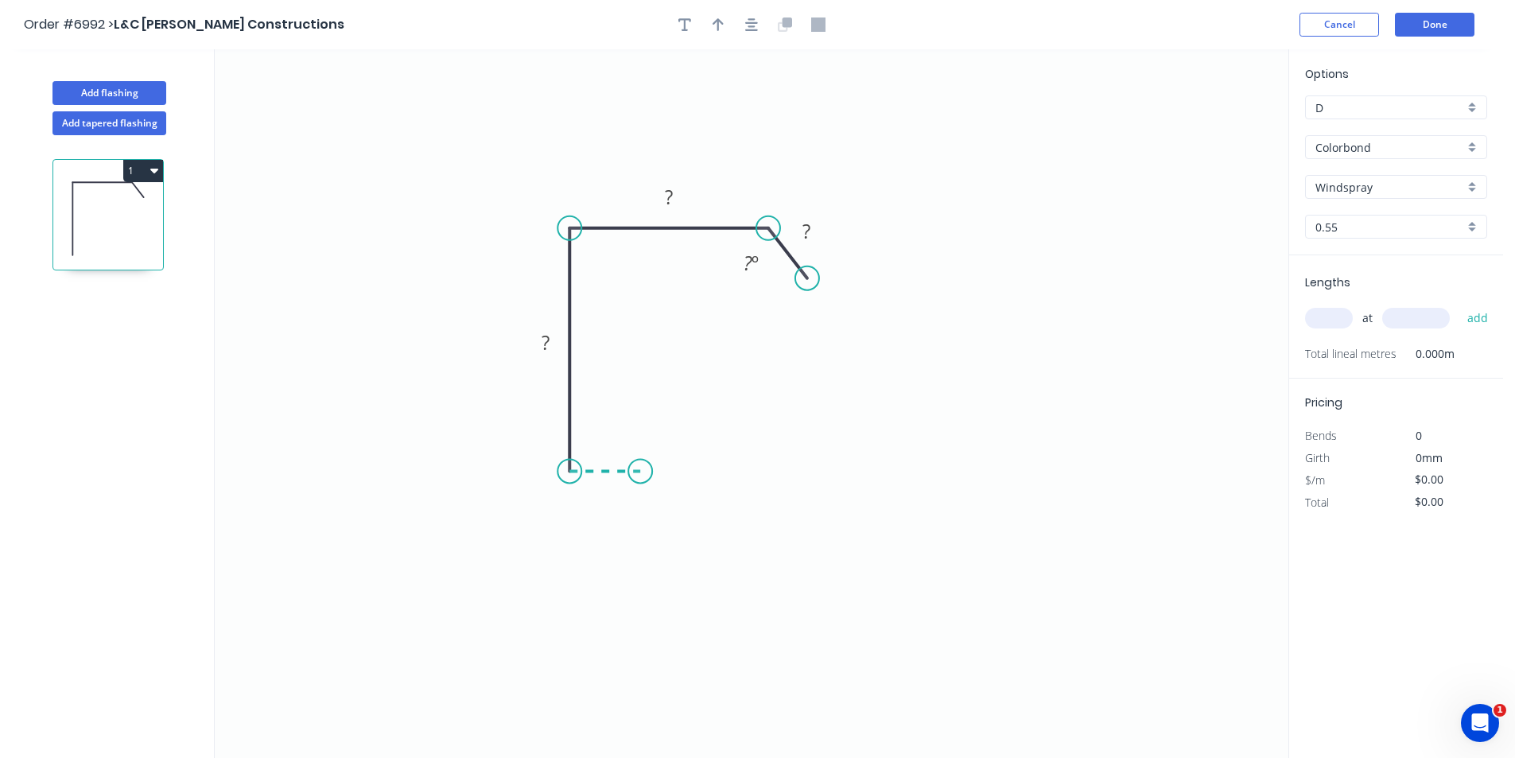
click at [640, 471] on icon at bounding box center [605, 471] width 71 height 0
click at [640, 426] on icon "0 ? ? ? ? ? º" at bounding box center [752, 403] width 1074 height 709
click at [710, 429] on icon "0 ? ? ? ? ? ? º" at bounding box center [752, 403] width 1074 height 709
click at [808, 231] on tspan "?" at bounding box center [807, 231] width 8 height 26
click at [620, 441] on tspan "?" at bounding box center [617, 441] width 8 height 26
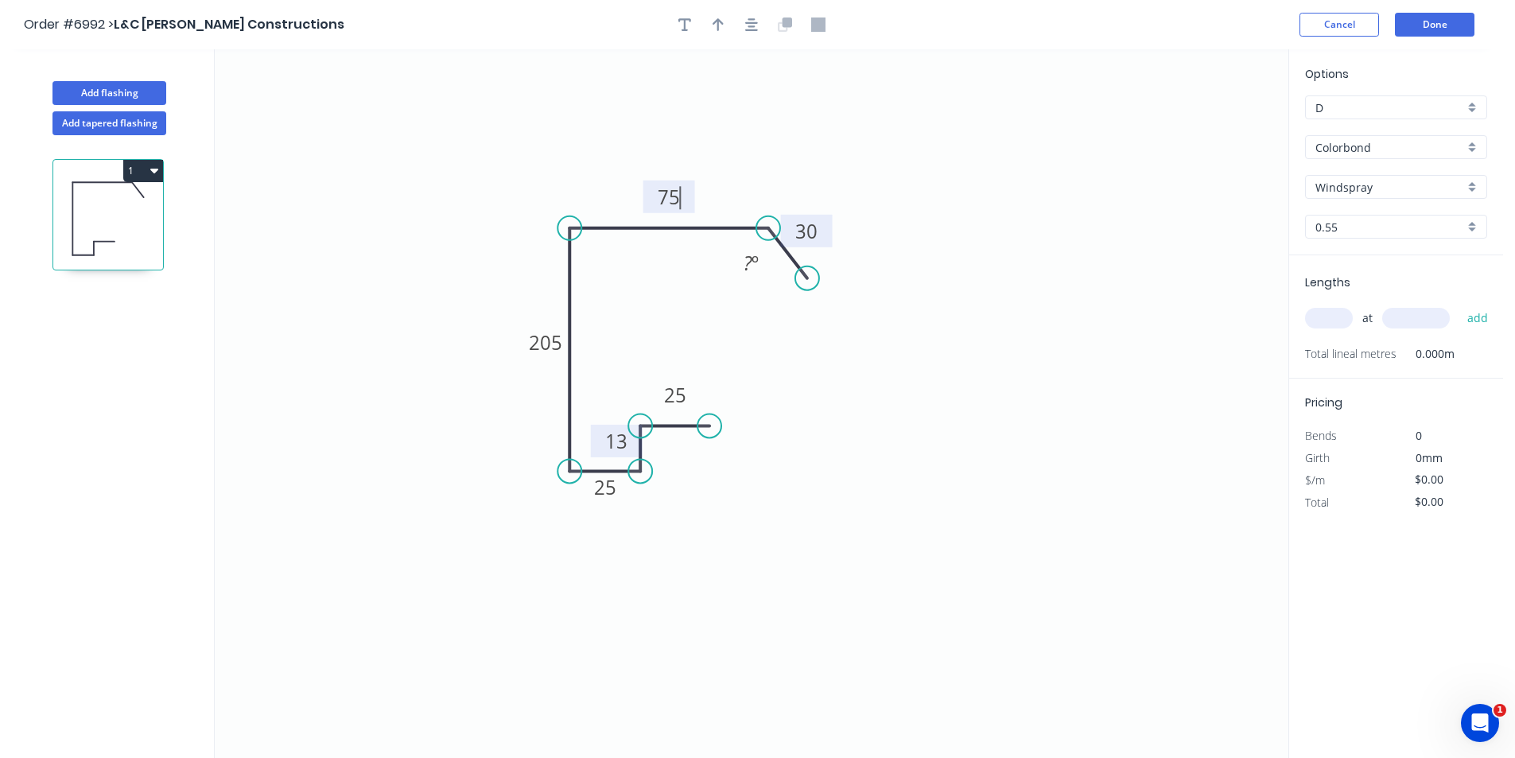
type input "$22.01"
click at [759, 261] on tspan "º" at bounding box center [761, 263] width 7 height 26
click at [751, 265] on tspan "50" at bounding box center [747, 263] width 21 height 26
click at [1328, 318] on input "text" at bounding box center [1329, 318] width 48 height 21
type input "2"
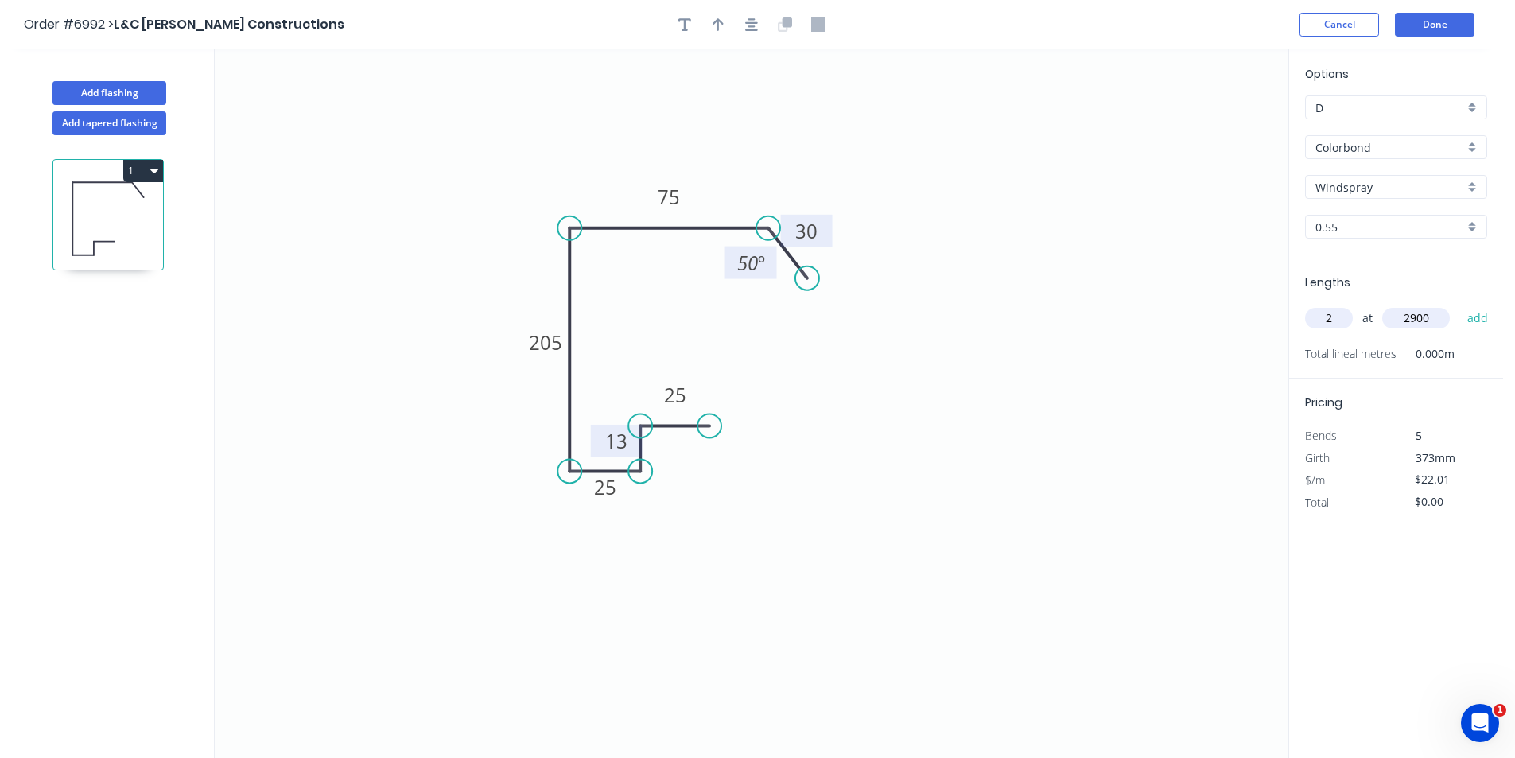
type input "2900"
click at [1460, 305] on button "add" at bounding box center [1478, 318] width 37 height 27
type input "$127.66"
click at [743, 26] on button "button" at bounding box center [752, 25] width 24 height 24
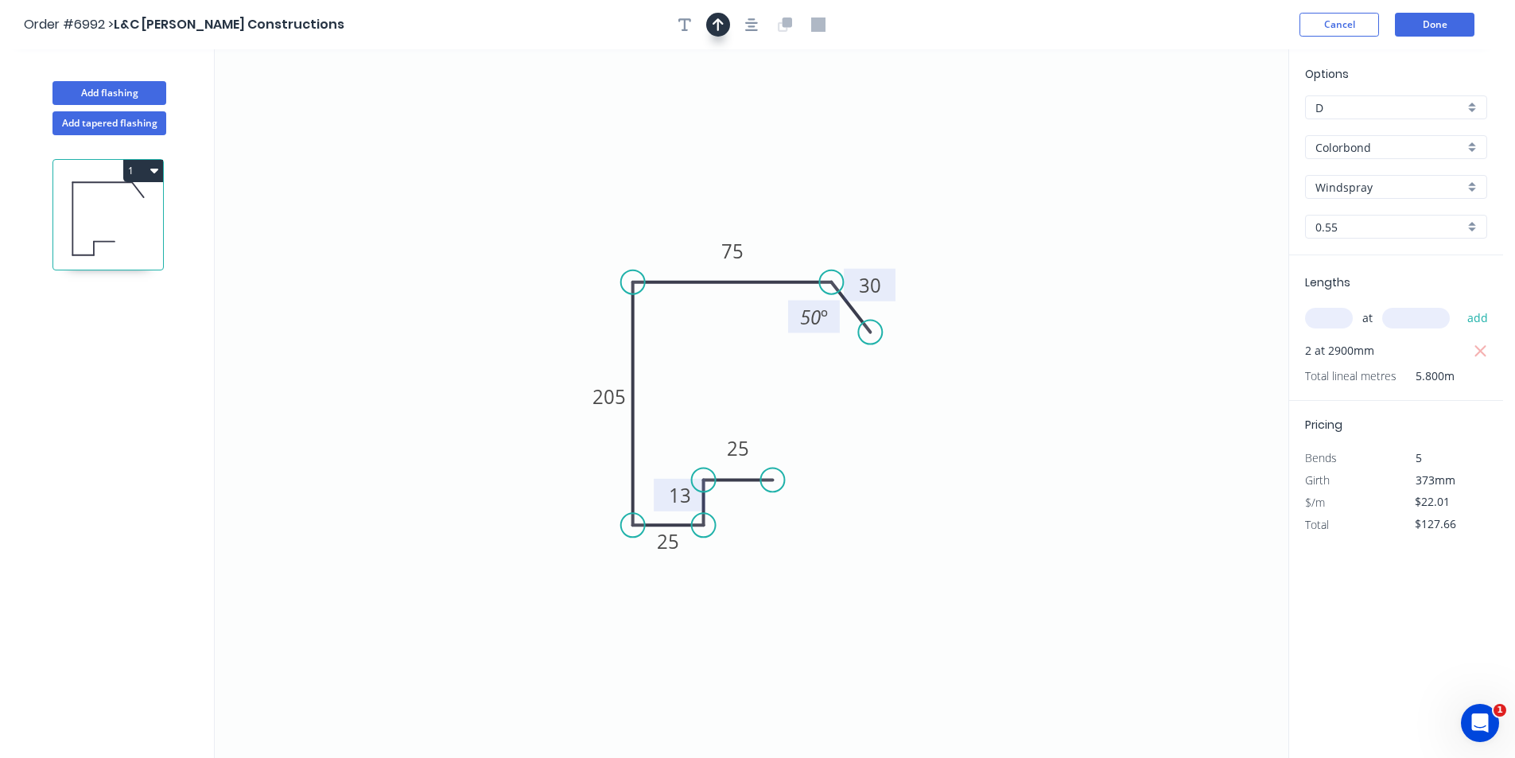
click at [718, 20] on icon "button" at bounding box center [718, 24] width 11 height 13
drag, startPoint x: 1210, startPoint y: 126, endPoint x: 662, endPoint y: 243, distance: 560.3
click at [677, 243] on icon at bounding box center [684, 224] width 14 height 51
click at [1403, 17] on button "Done" at bounding box center [1435, 25] width 80 height 24
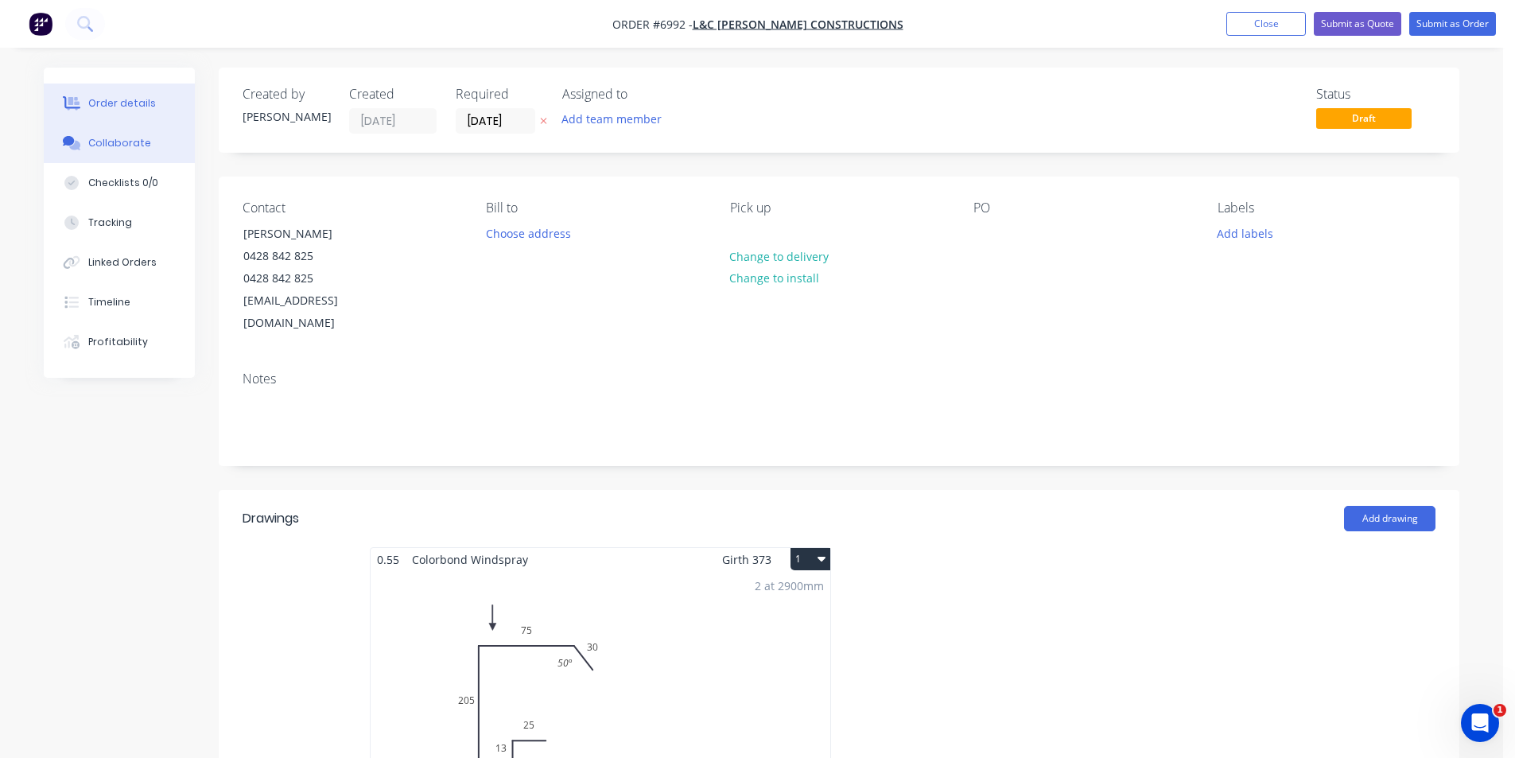
drag, startPoint x: 138, startPoint y: 145, endPoint x: 150, endPoint y: 158, distance: 18.0
click at [138, 145] on div "Collaborate" at bounding box center [119, 143] width 63 height 14
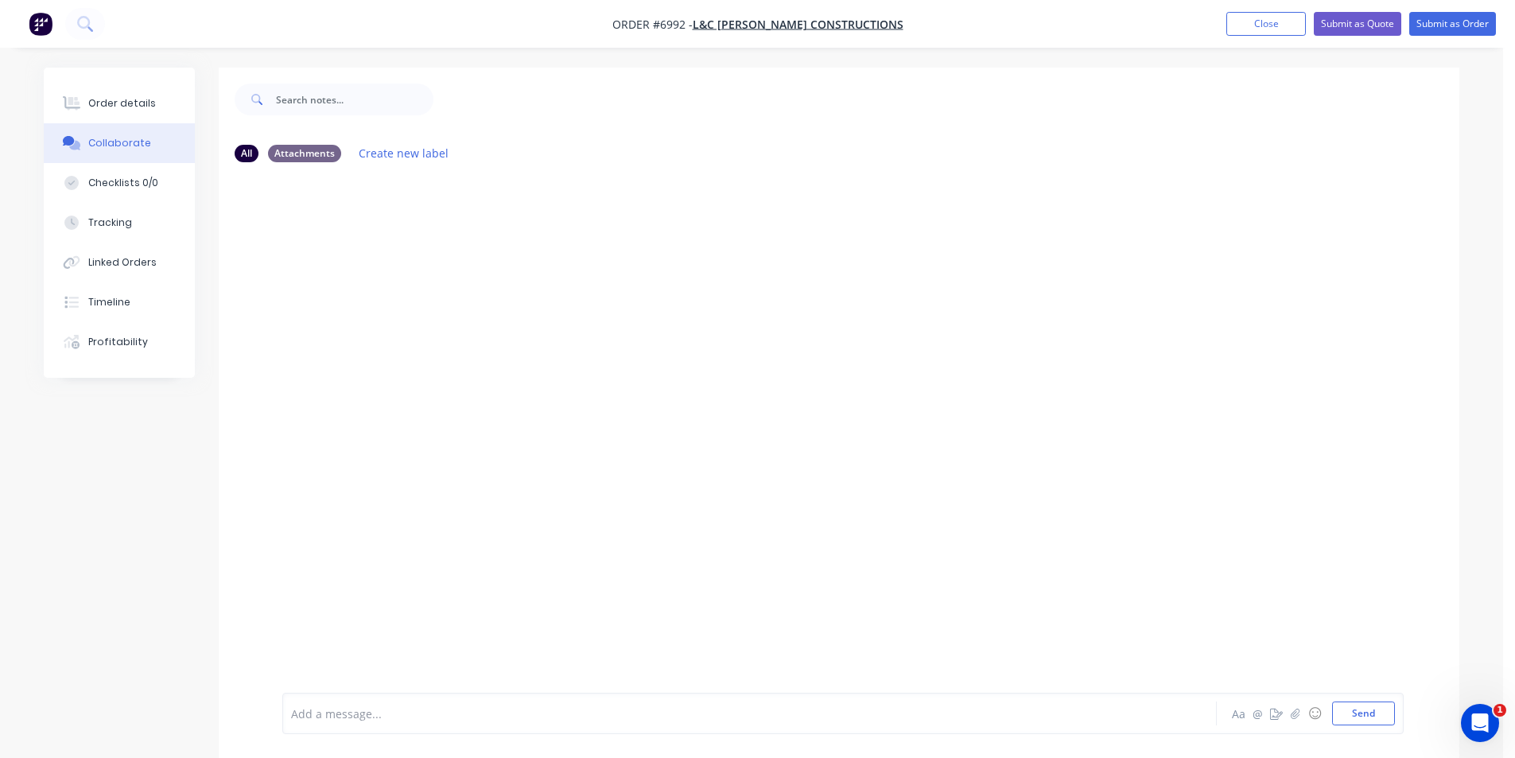
click at [1503, 746] on div at bounding box center [1503, 746] width 0 height 0
click at [1295, 713] on icon "button" at bounding box center [1296, 713] width 10 height 11
click at [1378, 718] on button "Send" at bounding box center [1363, 714] width 63 height 24
click at [103, 95] on button "Order details" at bounding box center [119, 104] width 151 height 40
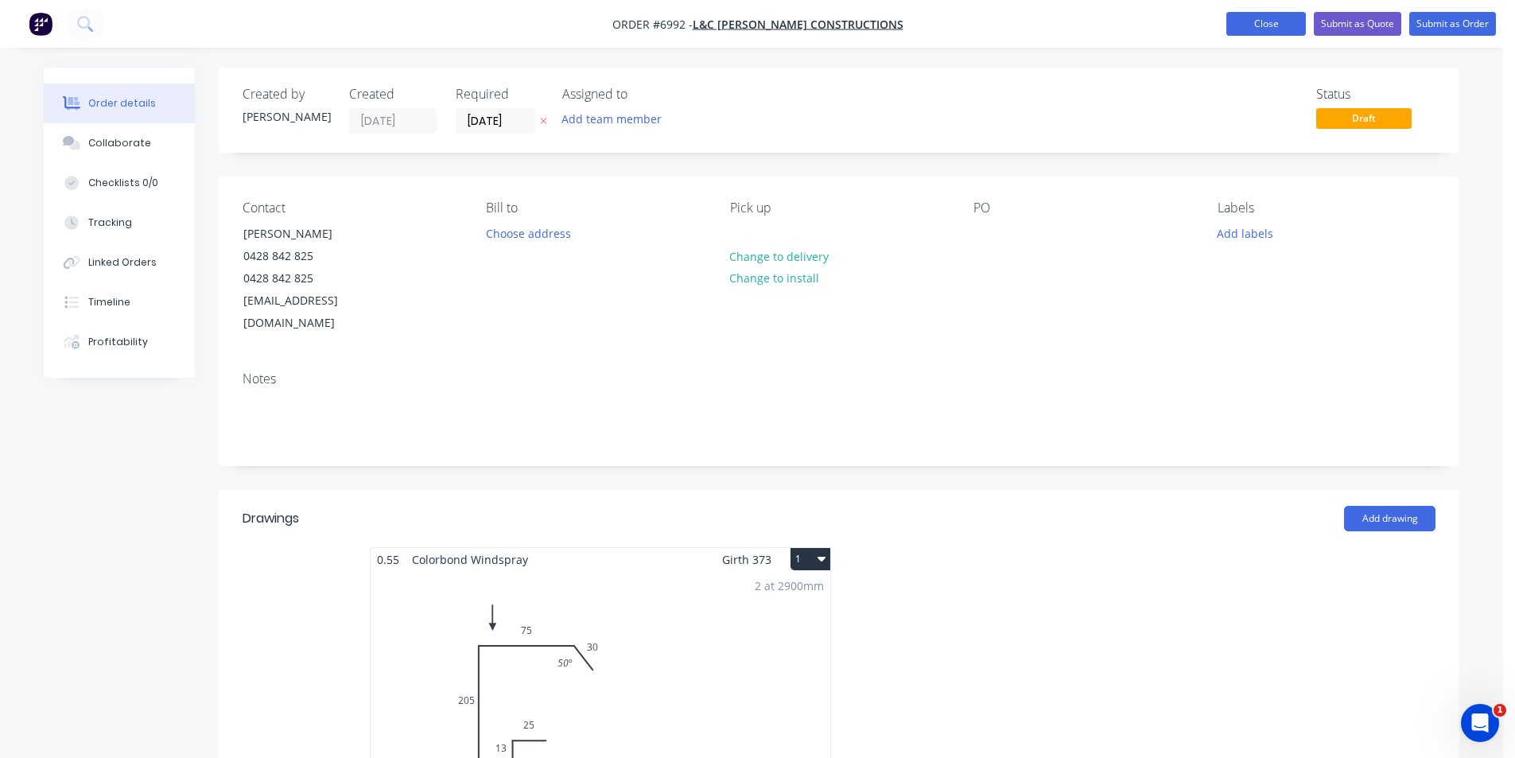
click at [1268, 19] on button "Close" at bounding box center [1267, 24] width 80 height 24
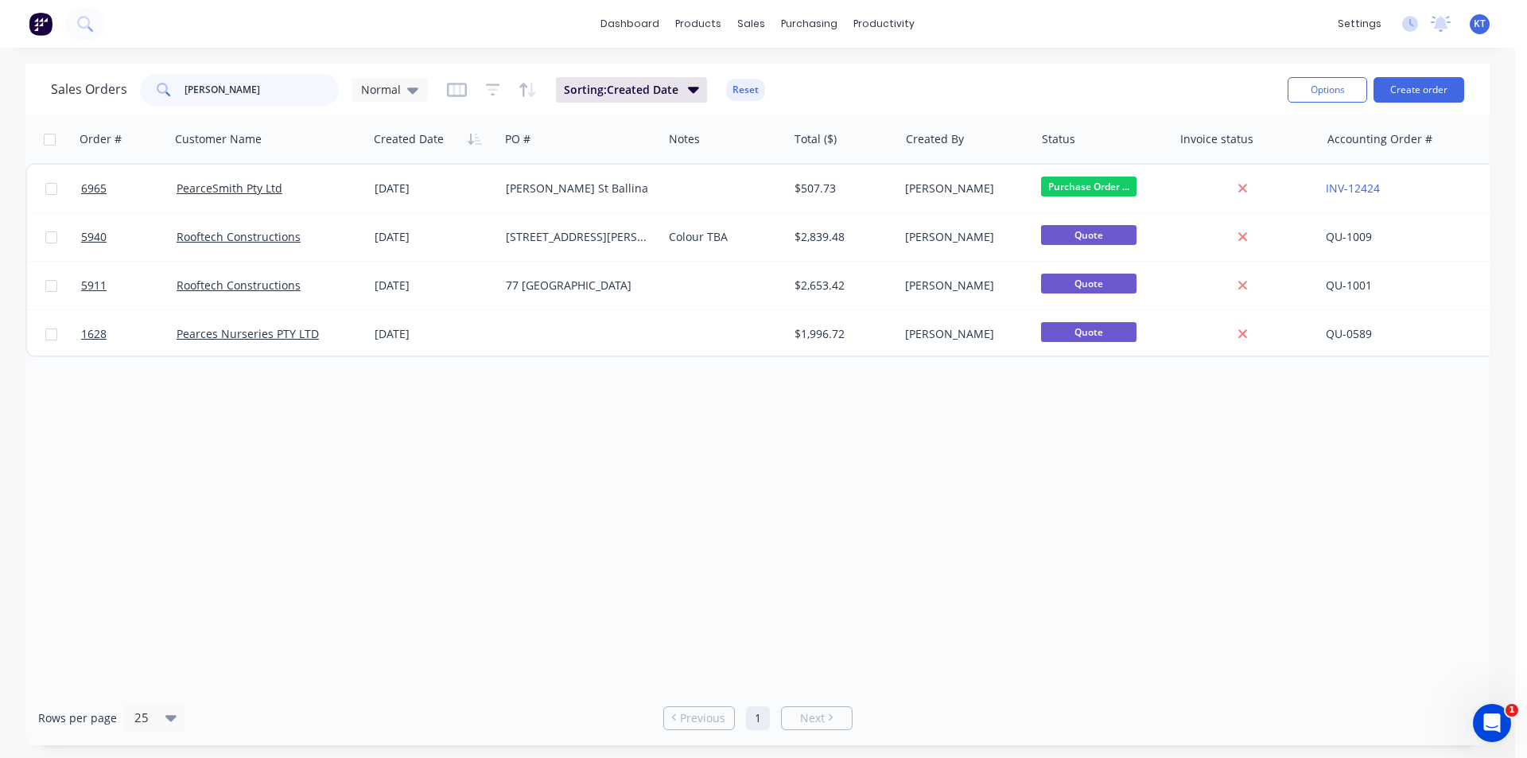
click at [266, 78] on input "[PERSON_NAME]" at bounding box center [262, 90] width 155 height 32
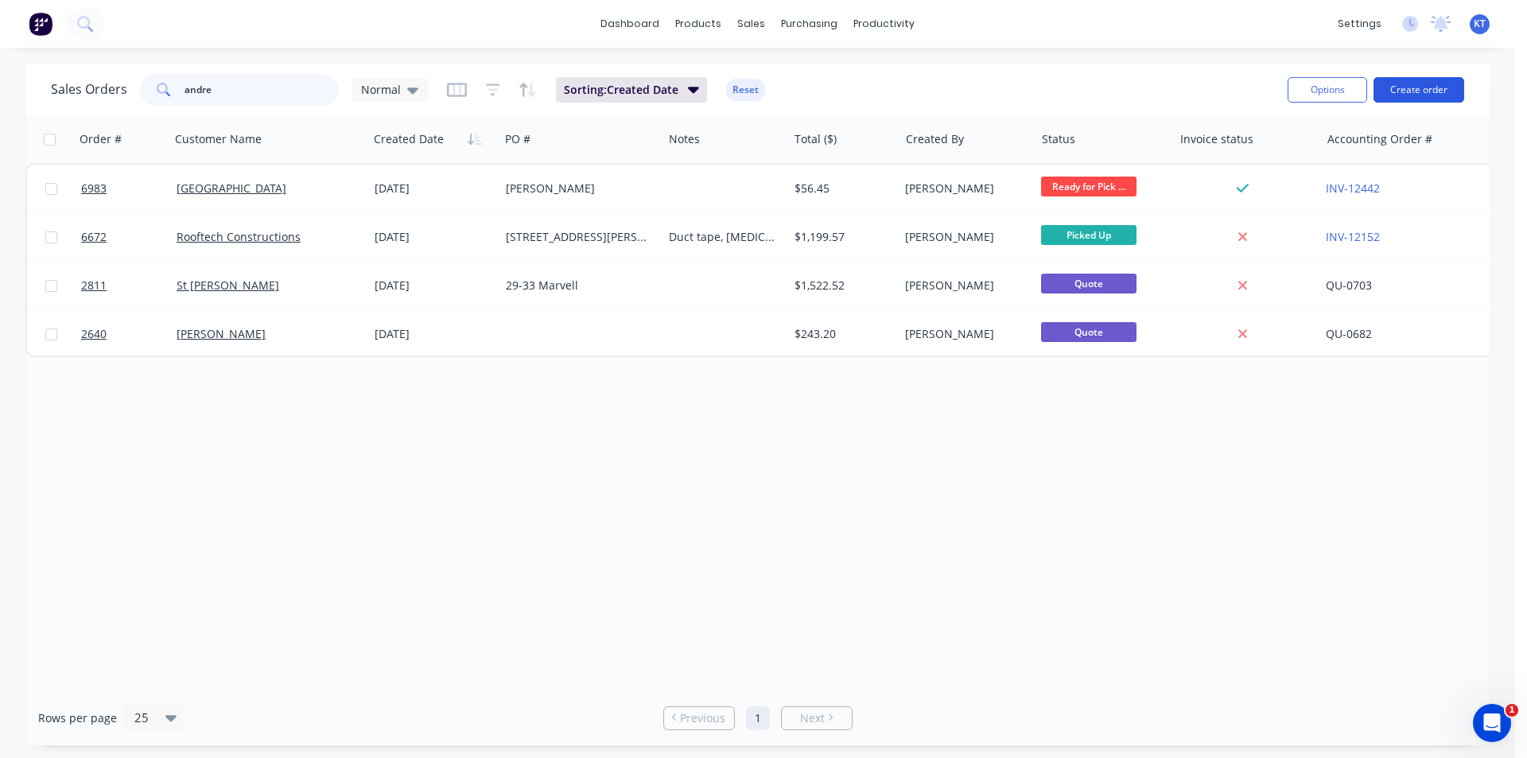
type input "andre"
click at [1439, 93] on button "Create order" at bounding box center [1419, 89] width 91 height 25
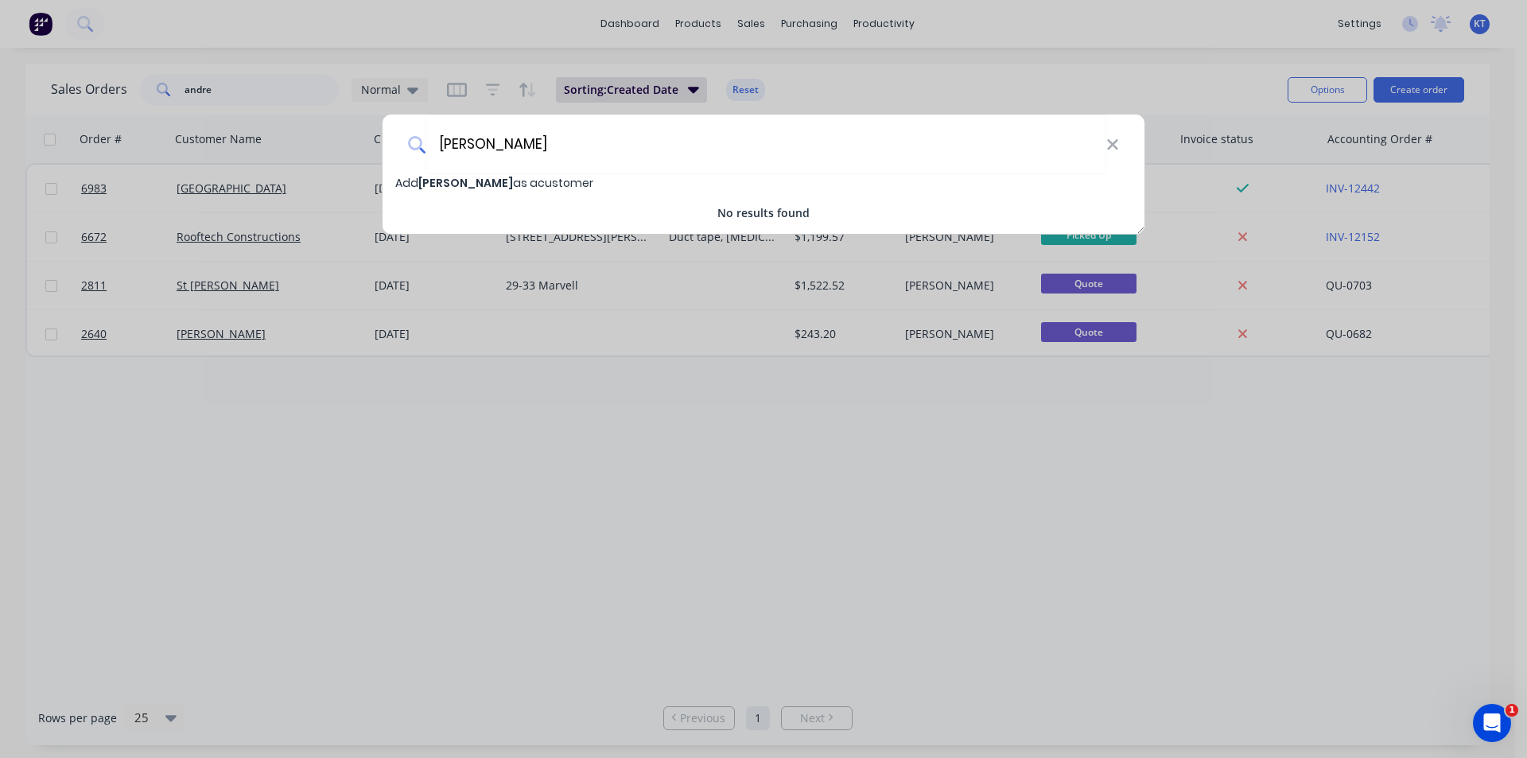
type input "[PERSON_NAME]"
click at [527, 189] on span "Add [PERSON_NAME] as a customer" at bounding box center [494, 183] width 198 height 16
select select "AU"
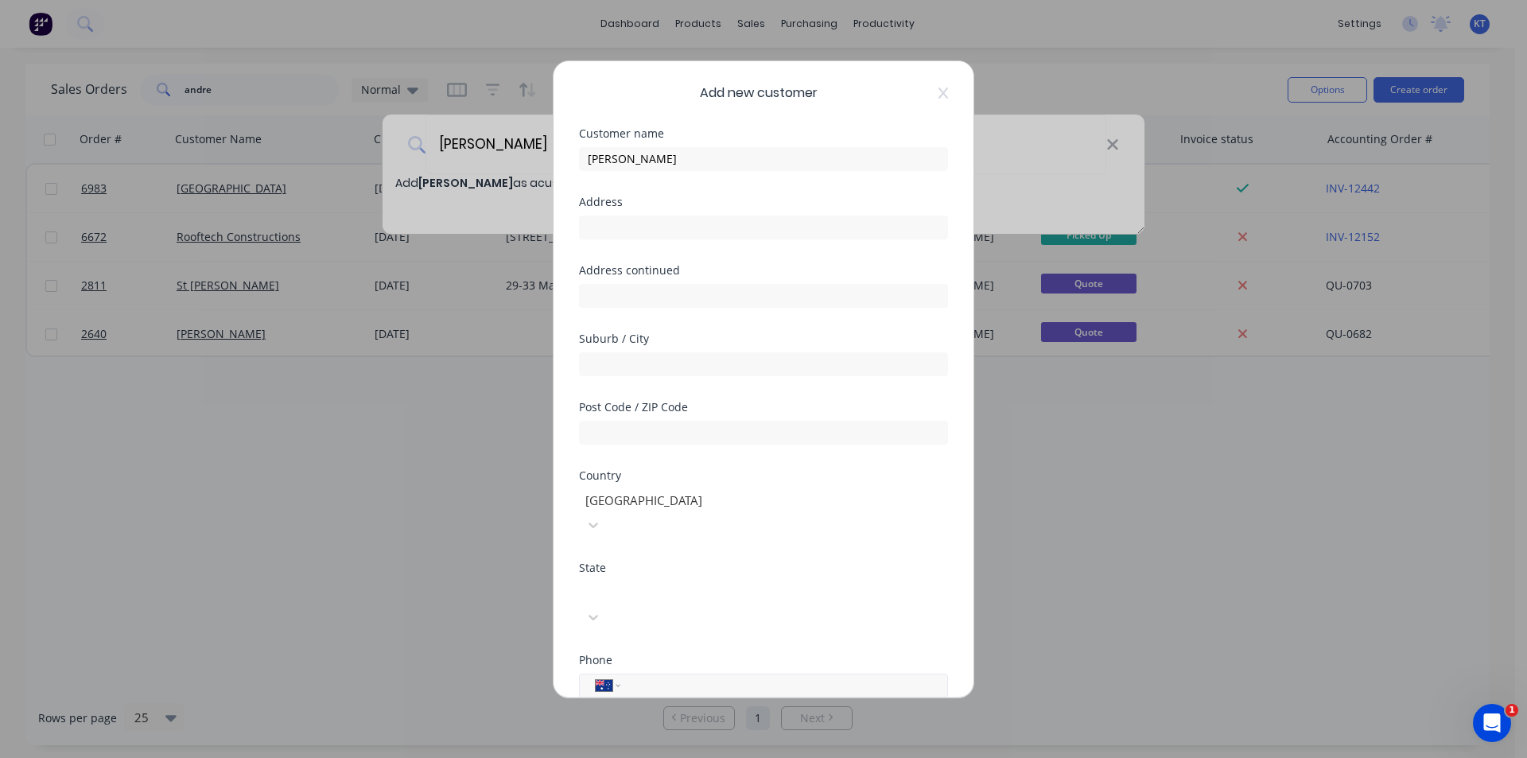
click at [693, 676] on input "tel" at bounding box center [782, 685] width 300 height 18
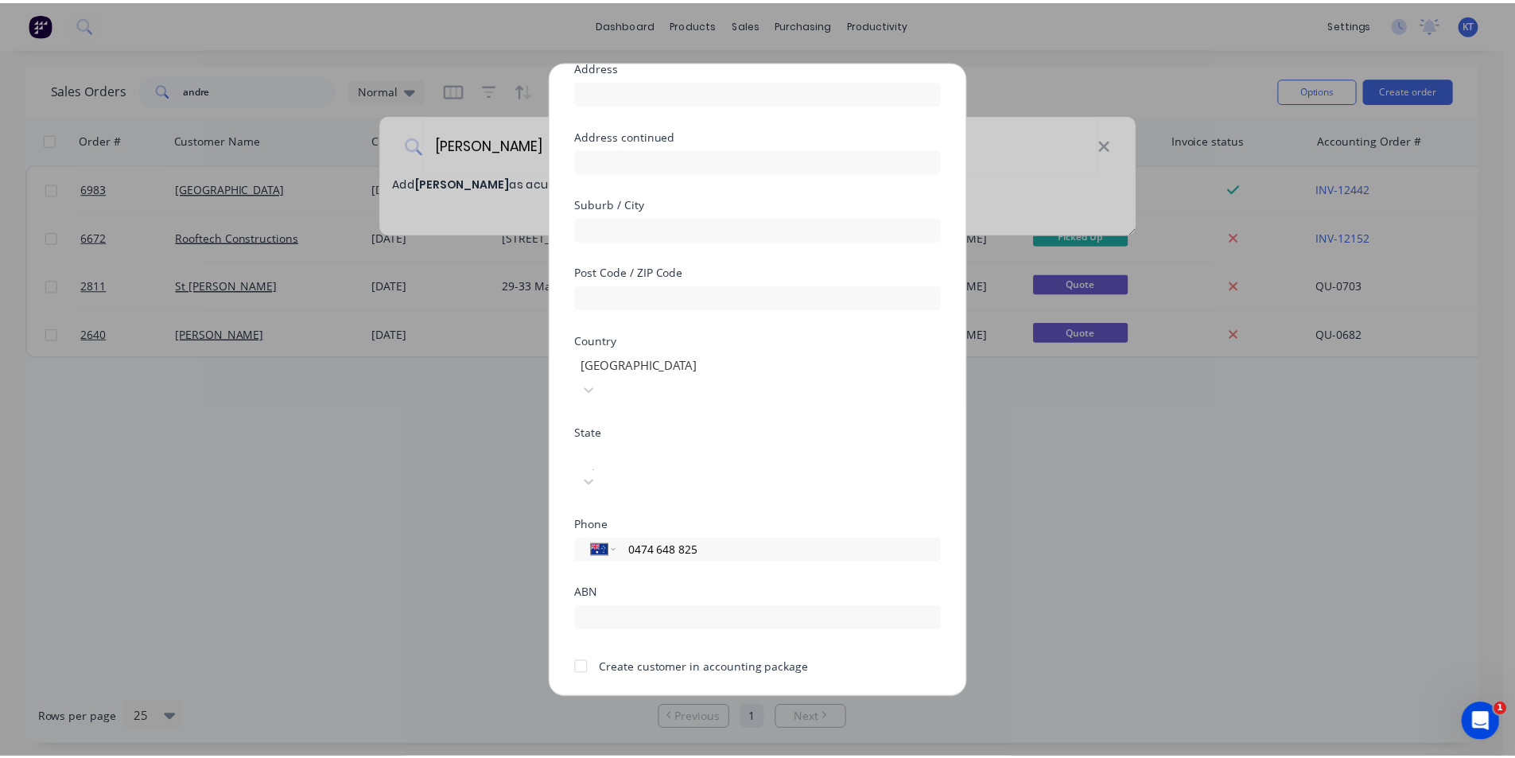
scroll to position [140, 0]
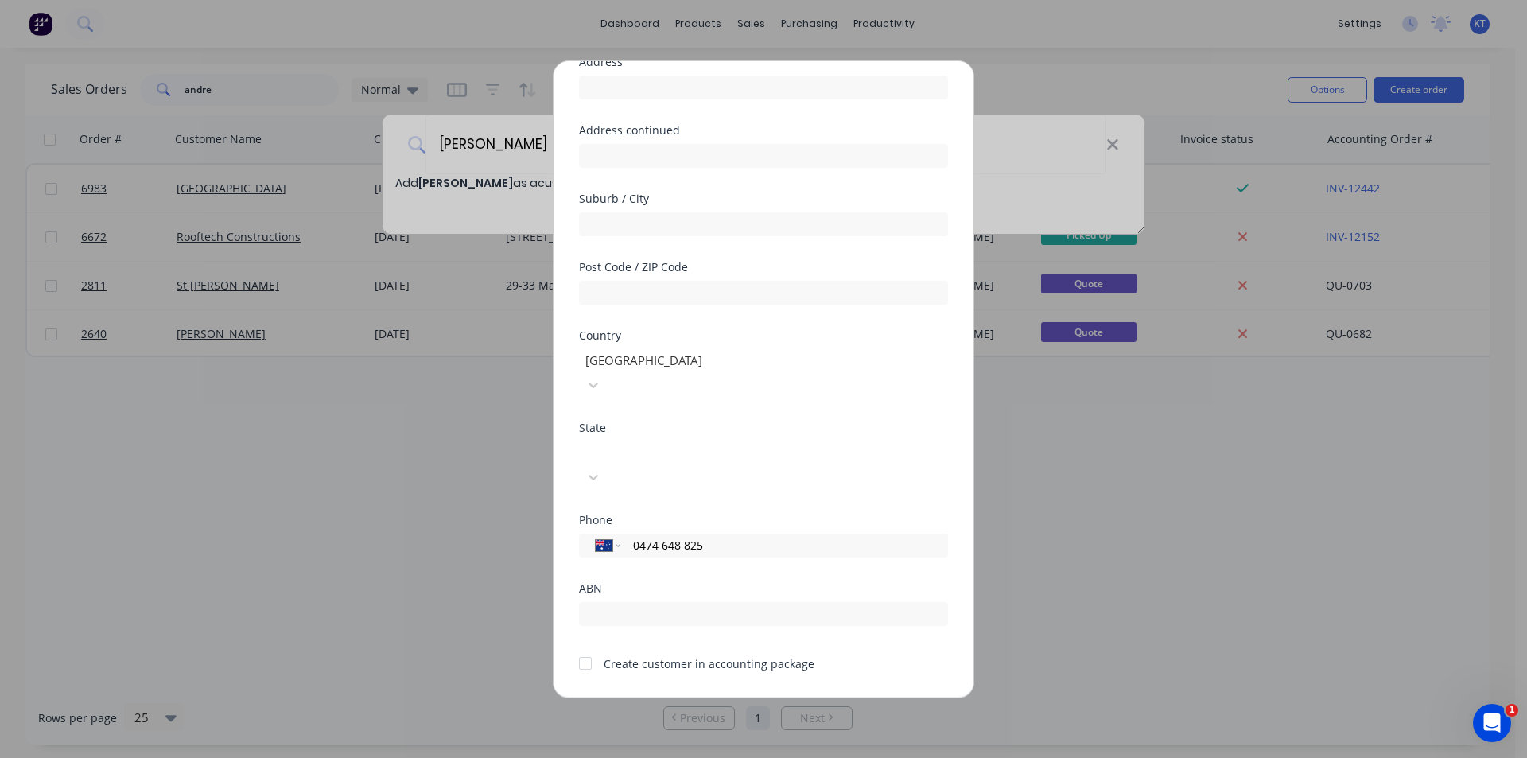
type input "0474 648 825"
click at [583, 648] on div at bounding box center [586, 664] width 32 height 32
click at [701, 698] on button "Save" at bounding box center [714, 710] width 88 height 25
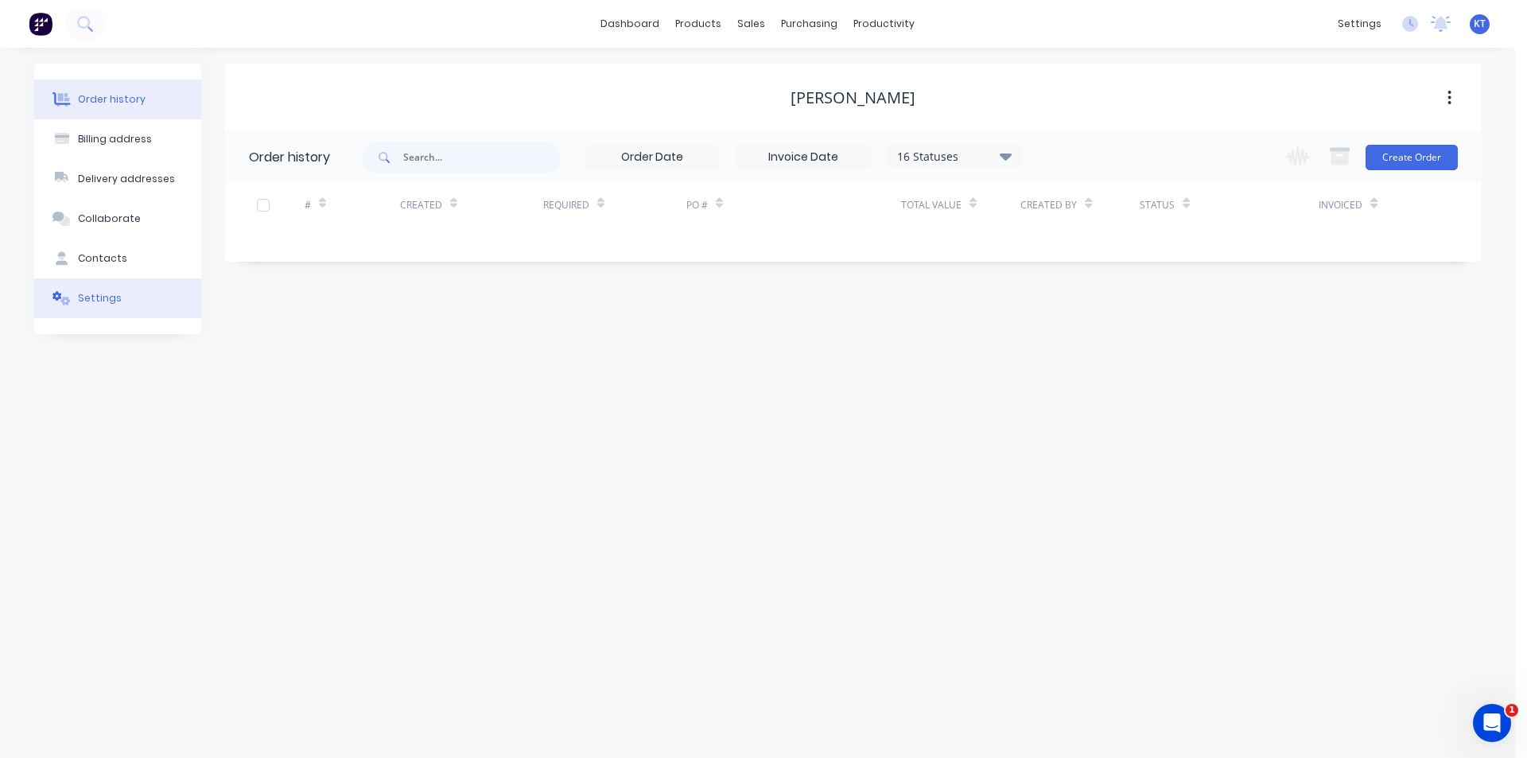
click at [95, 295] on div "Settings" at bounding box center [100, 298] width 44 height 14
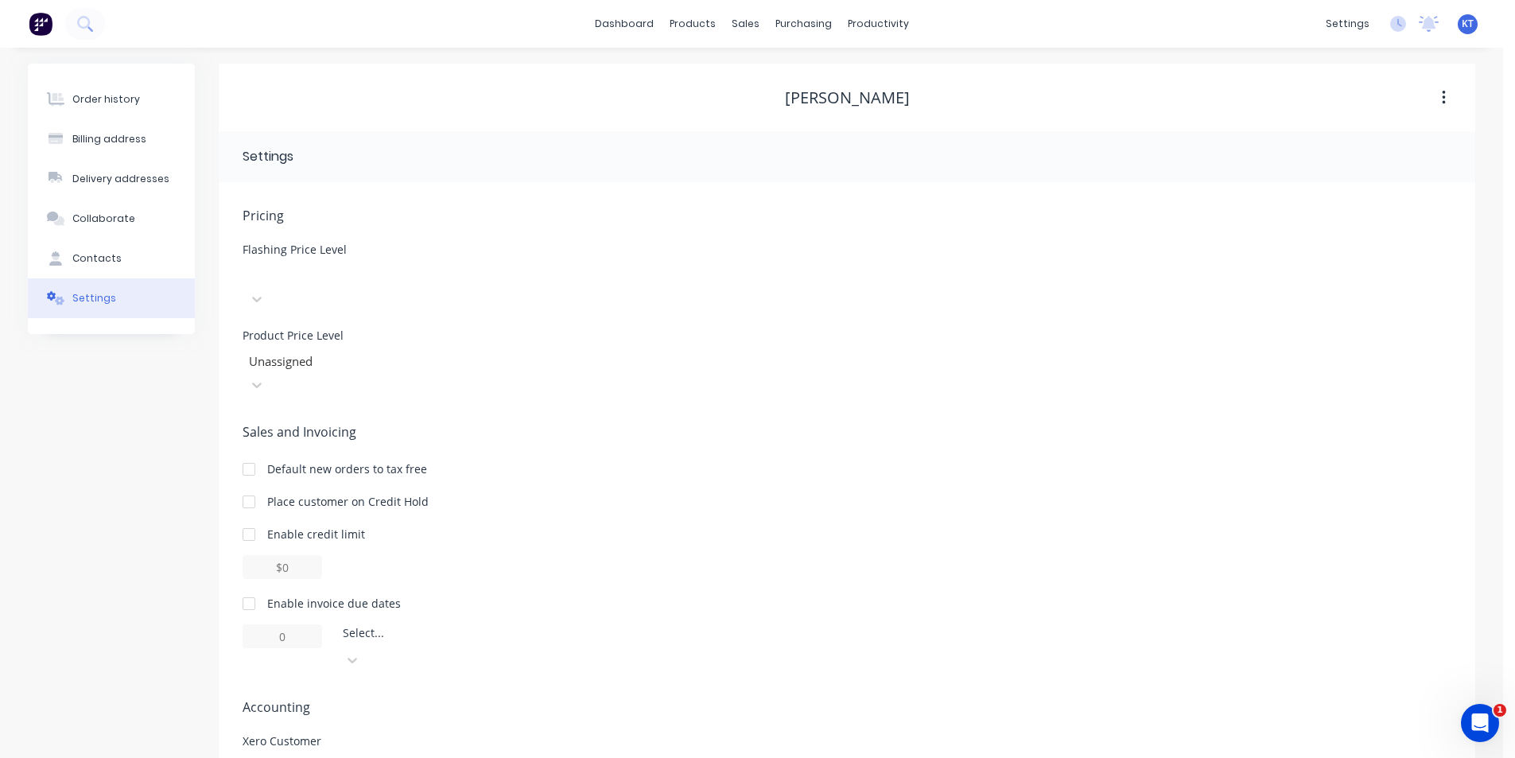
click at [535, 291] on div "Pricing [MEDICAL_DATA] Price Level Select Product Price Level Unassigned" at bounding box center [847, 301] width 1209 height 191
click at [265, 291] on icon at bounding box center [257, 299] width 16 height 16
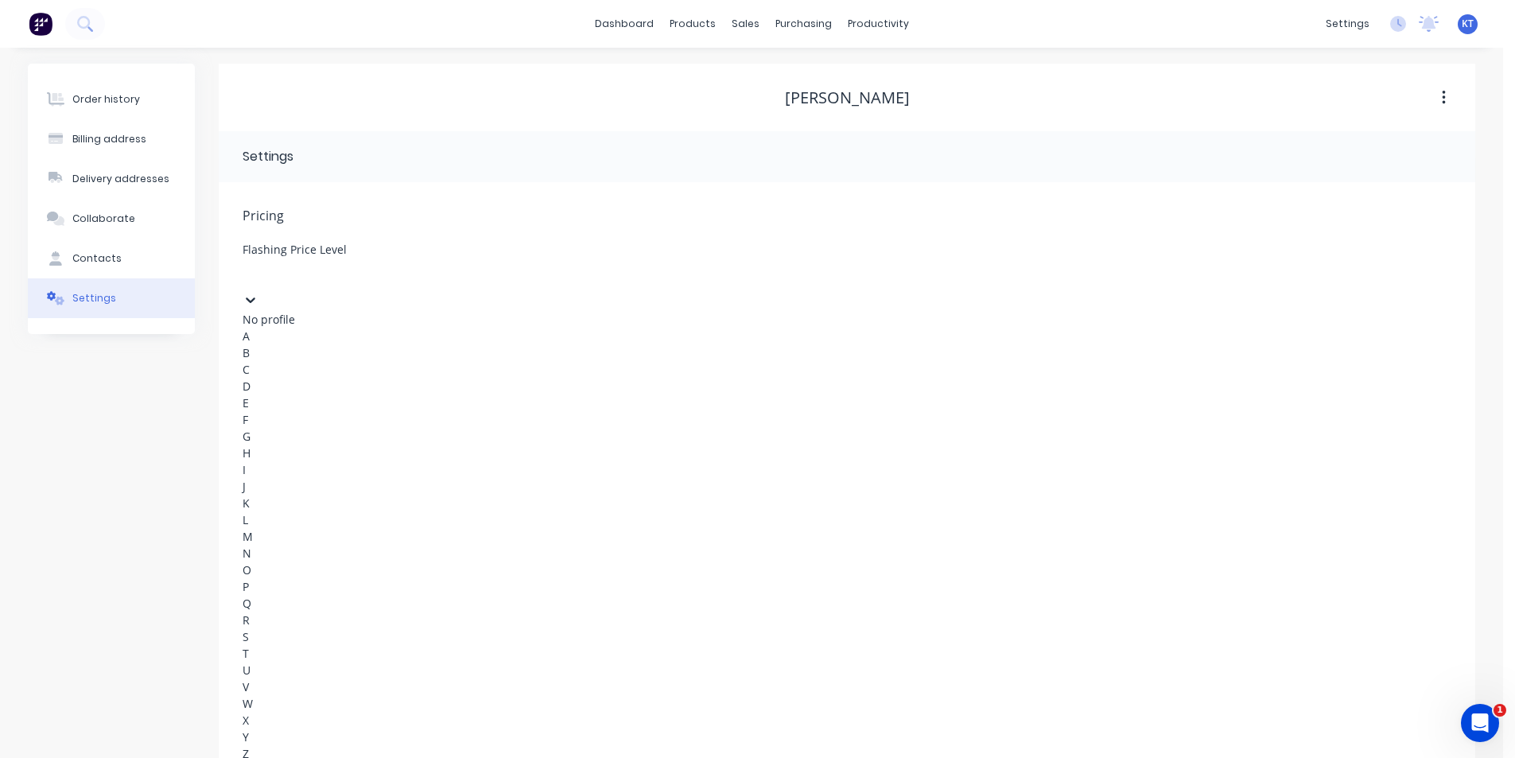
click at [481, 395] on div "D" at bounding box center [362, 386] width 239 height 17
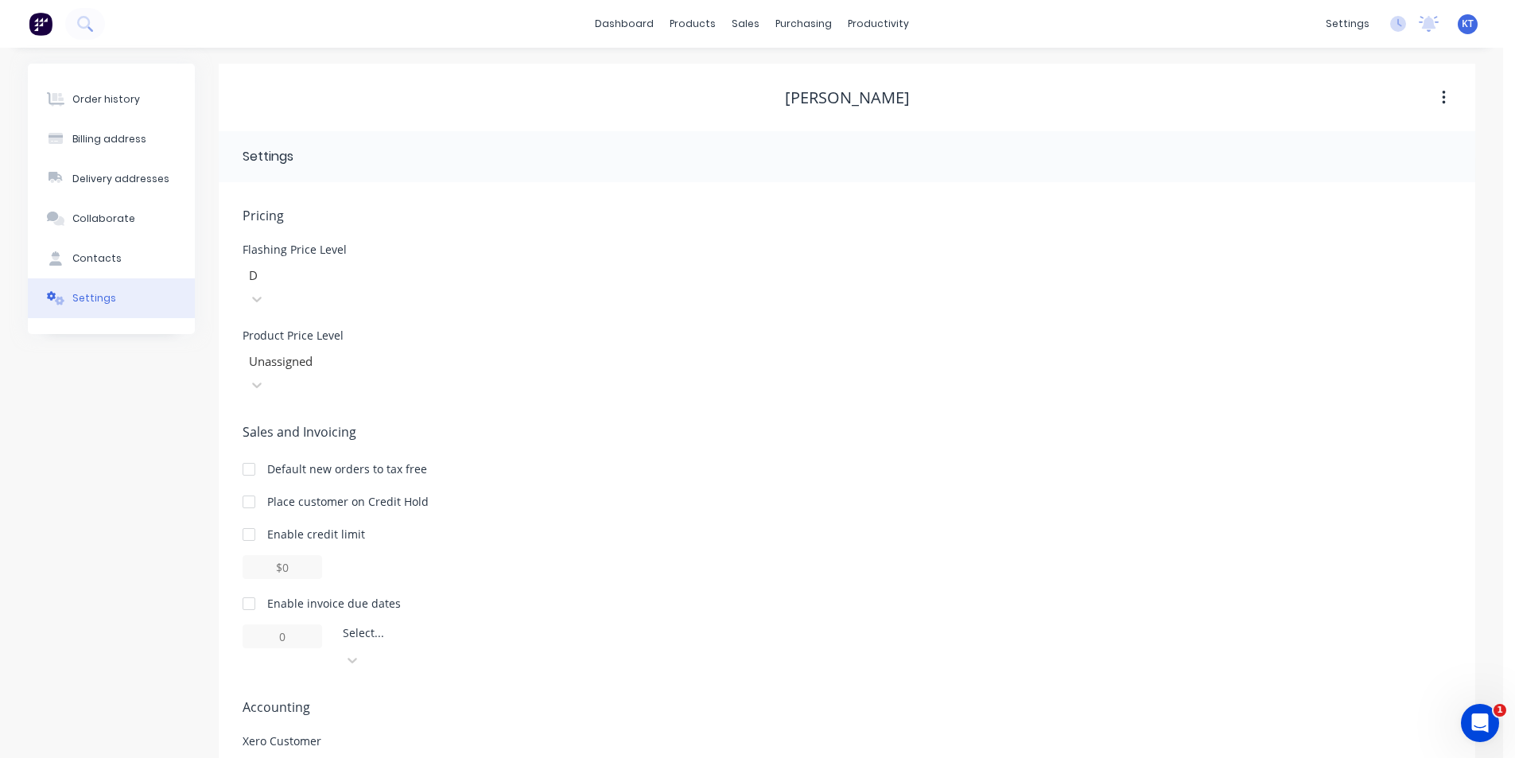
click at [466, 352] on div "Pricing [MEDICAL_DATA] Price Level D Product Price Level Unassigned Sales and I…" at bounding box center [847, 537] width 1209 height 662
click at [468, 352] on div at bounding box center [361, 362] width 229 height 20
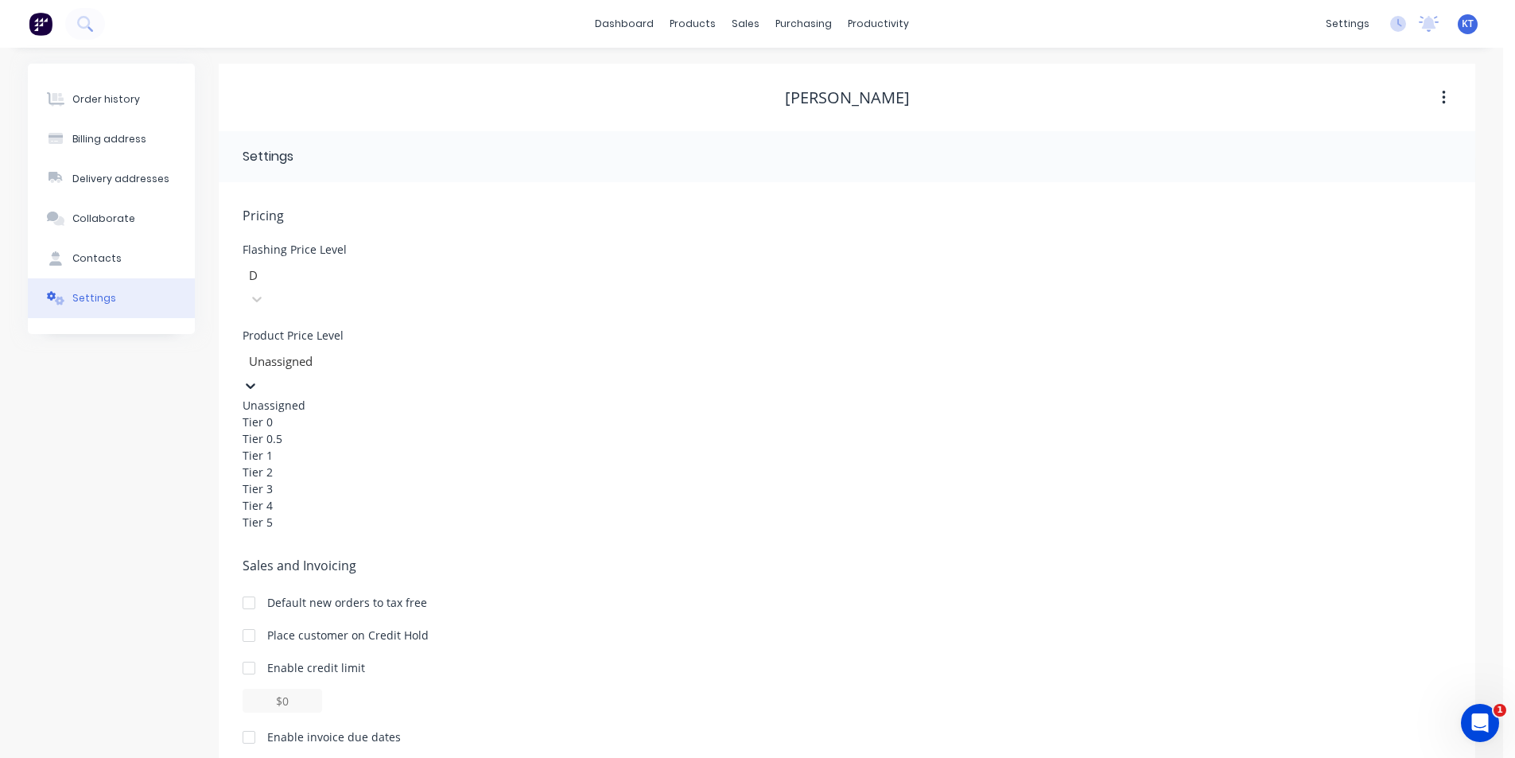
click at [397, 514] on div "Tier 4" at bounding box center [362, 505] width 239 height 17
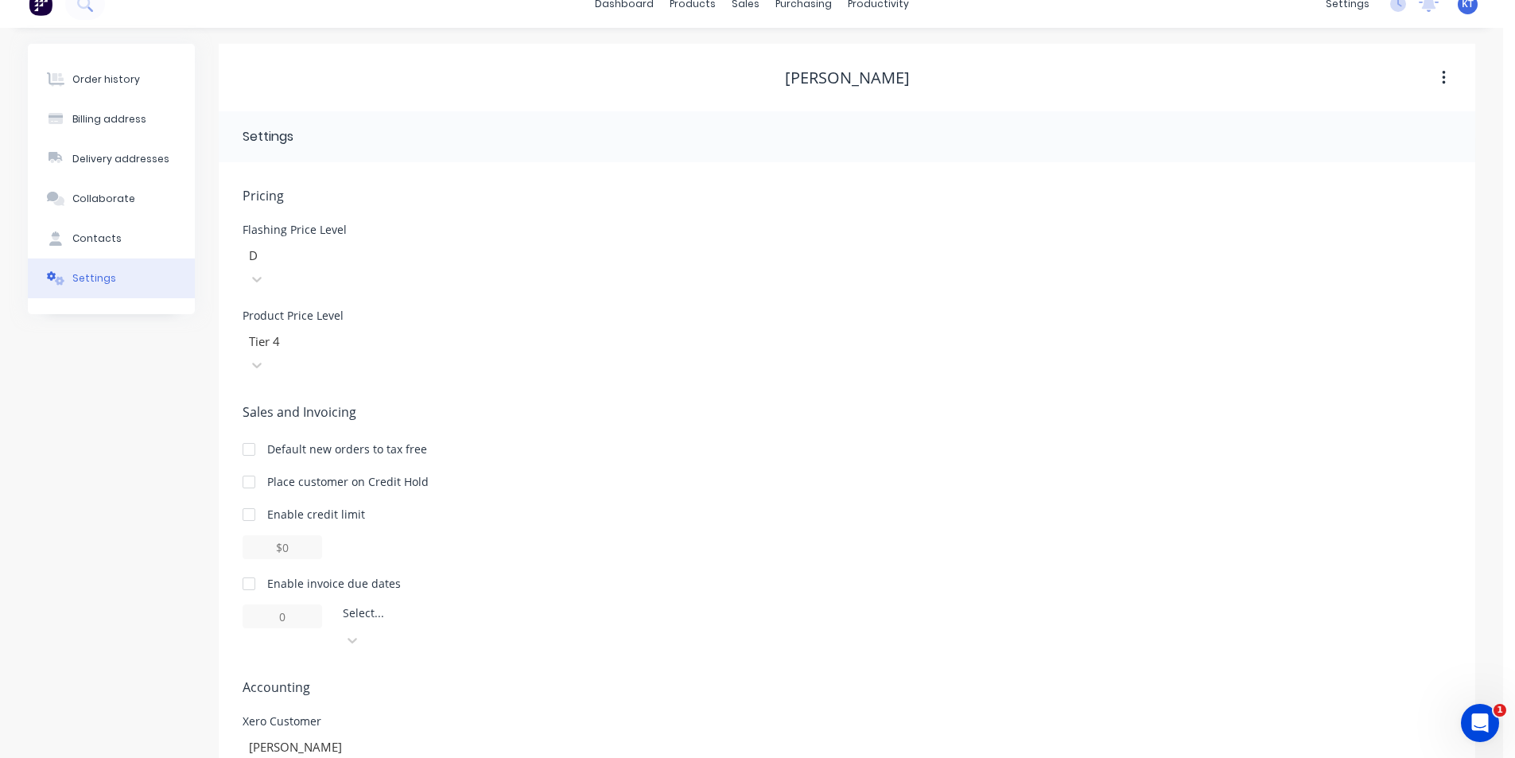
scroll to position [30, 0]
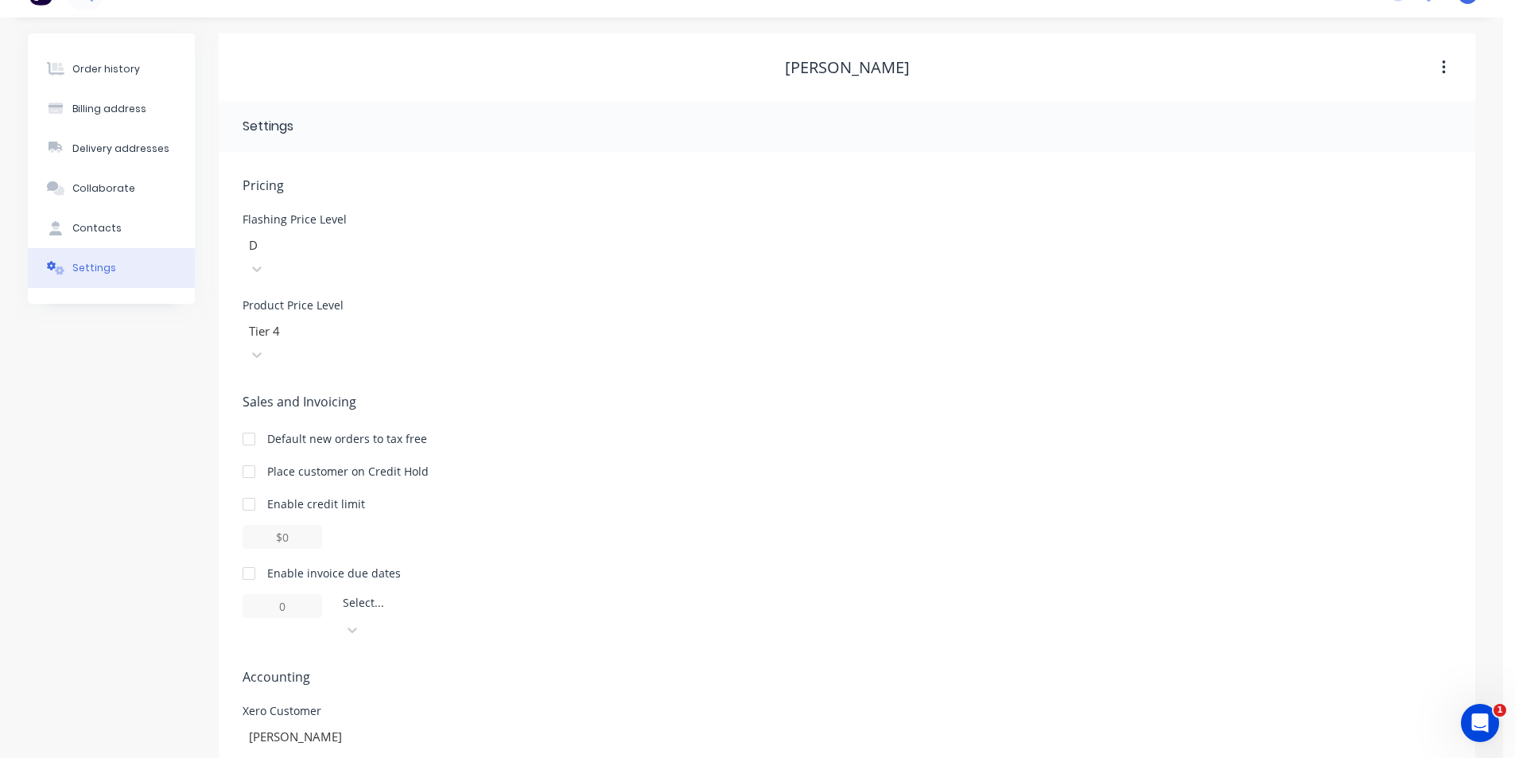
click at [253, 558] on div at bounding box center [249, 574] width 32 height 32
click at [274, 594] on input "1" at bounding box center [283, 606] width 80 height 24
click at [471, 597] on div at bounding box center [457, 607] width 229 height 20
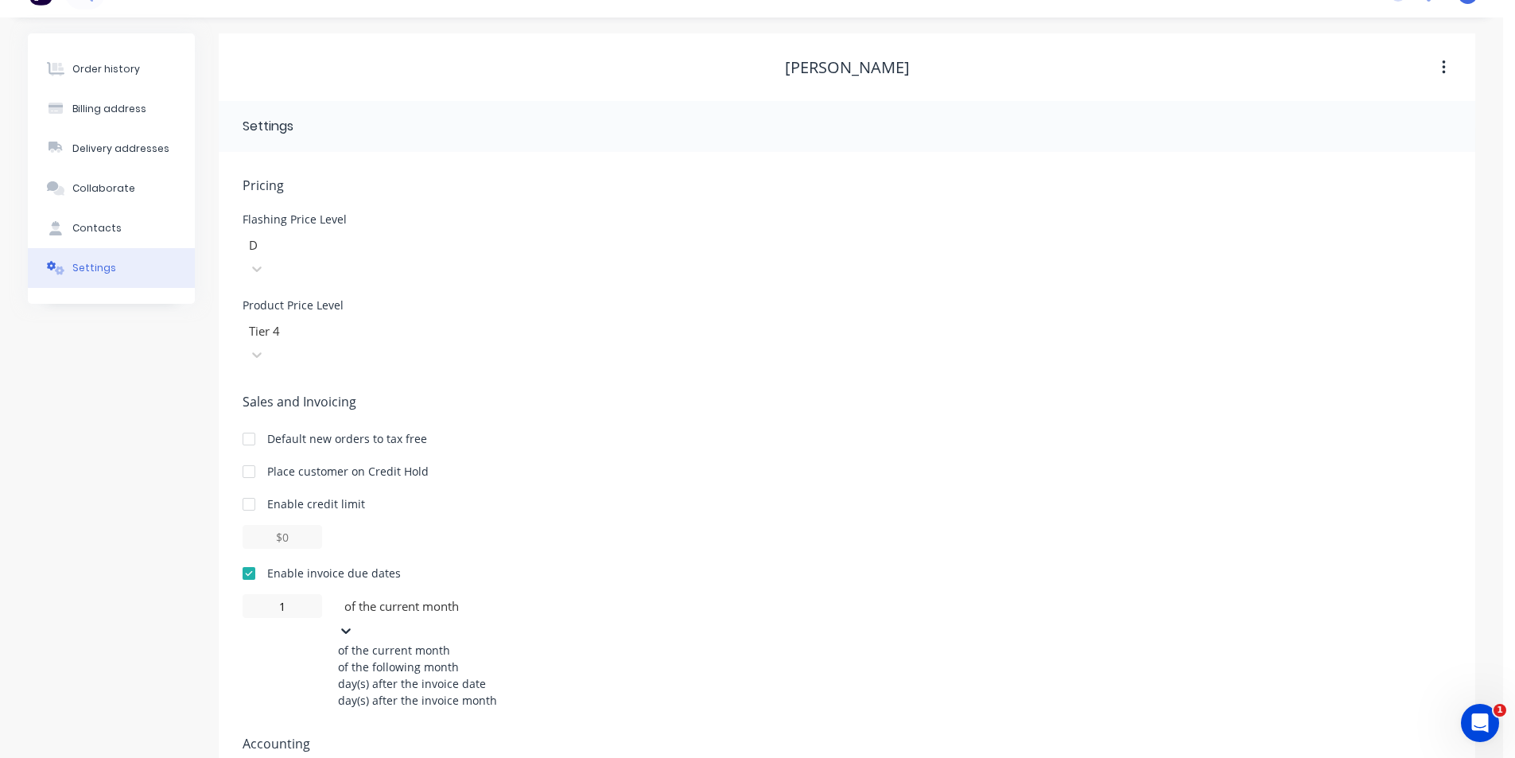
click at [492, 675] on div "day(s) after the invoice date" at bounding box center [457, 683] width 239 height 17
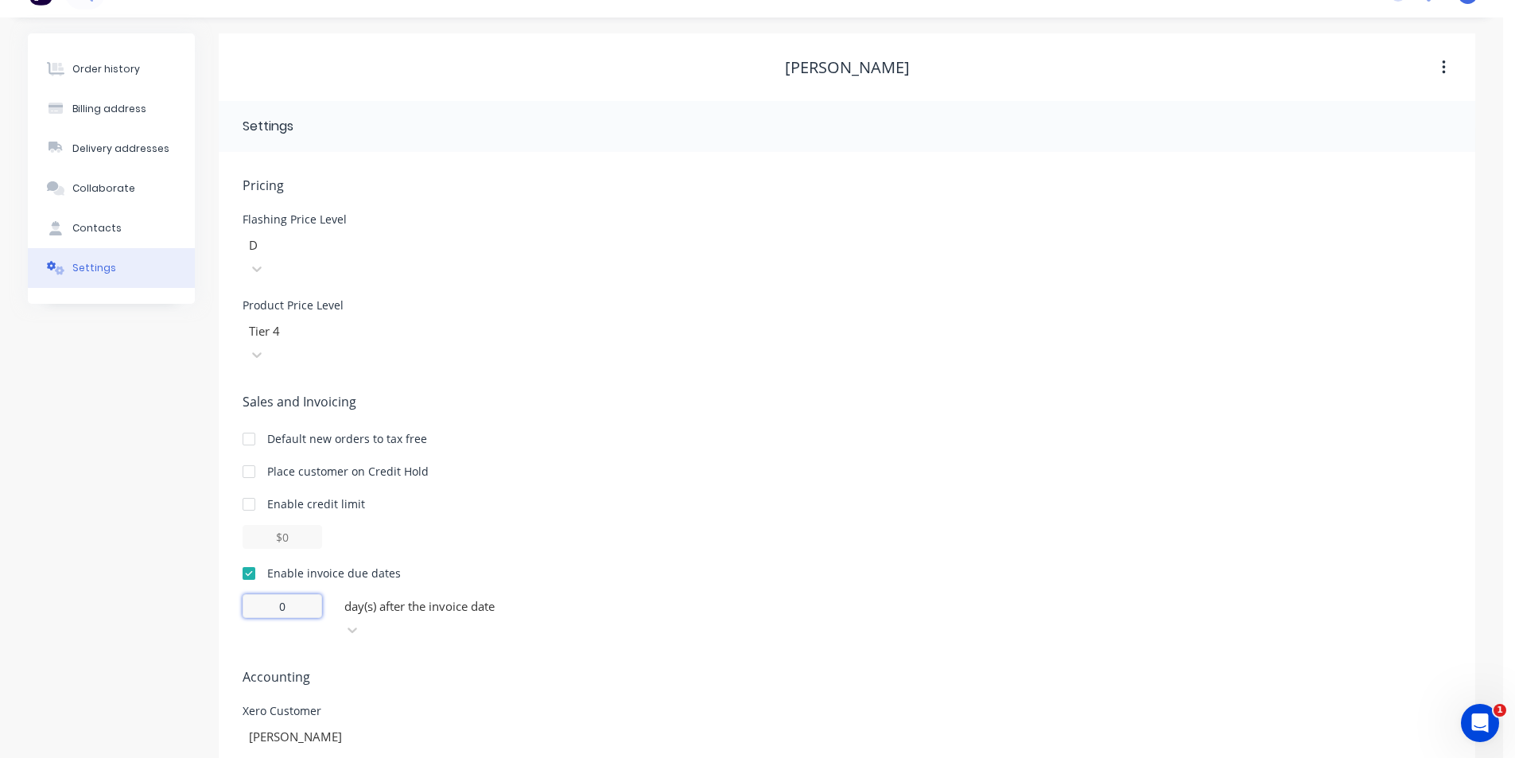
click at [292, 594] on input "0" at bounding box center [283, 606] width 80 height 24
type input "1"
click at [999, 392] on span "Sales and Invoicing" at bounding box center [847, 401] width 1209 height 19
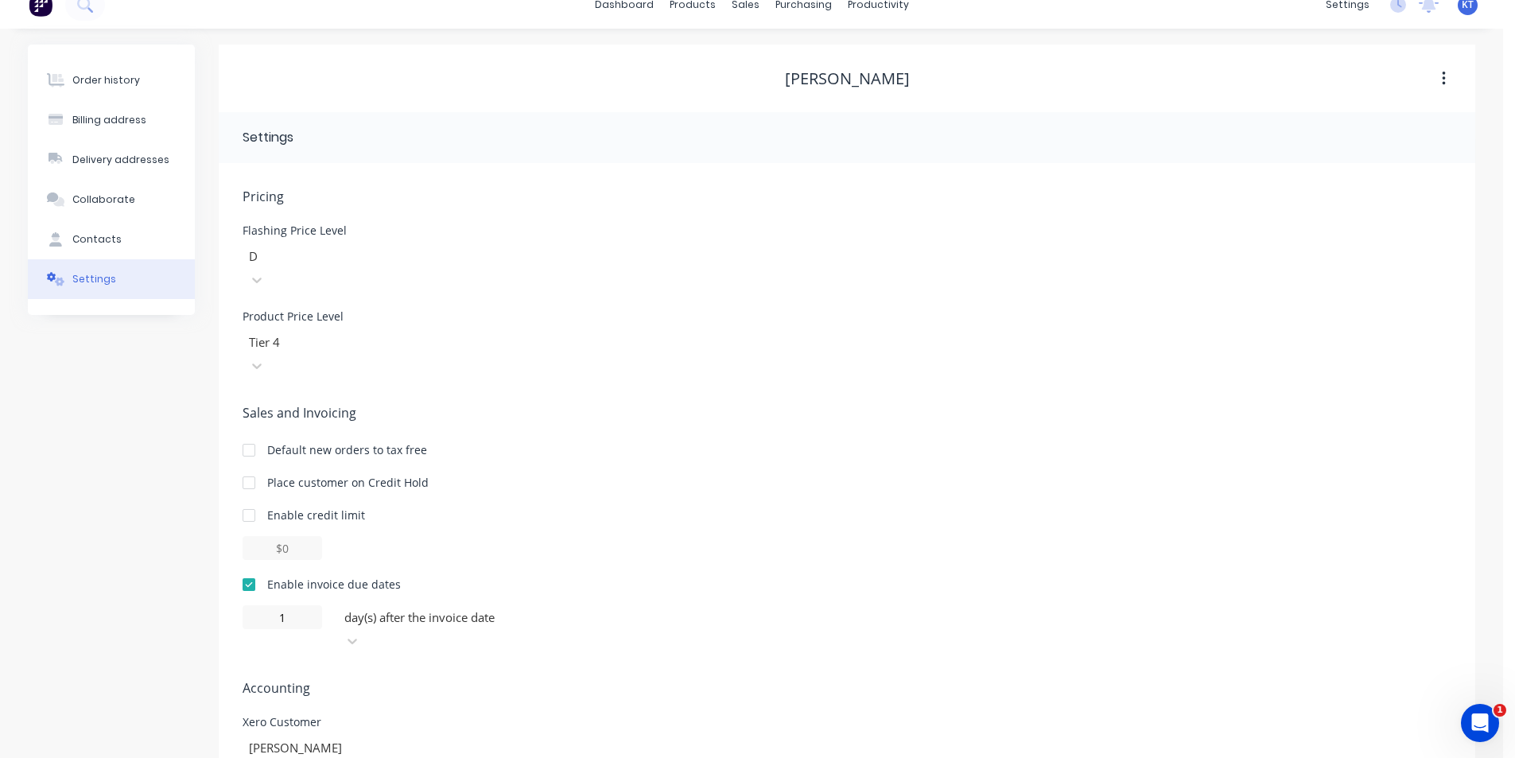
scroll to position [0, 0]
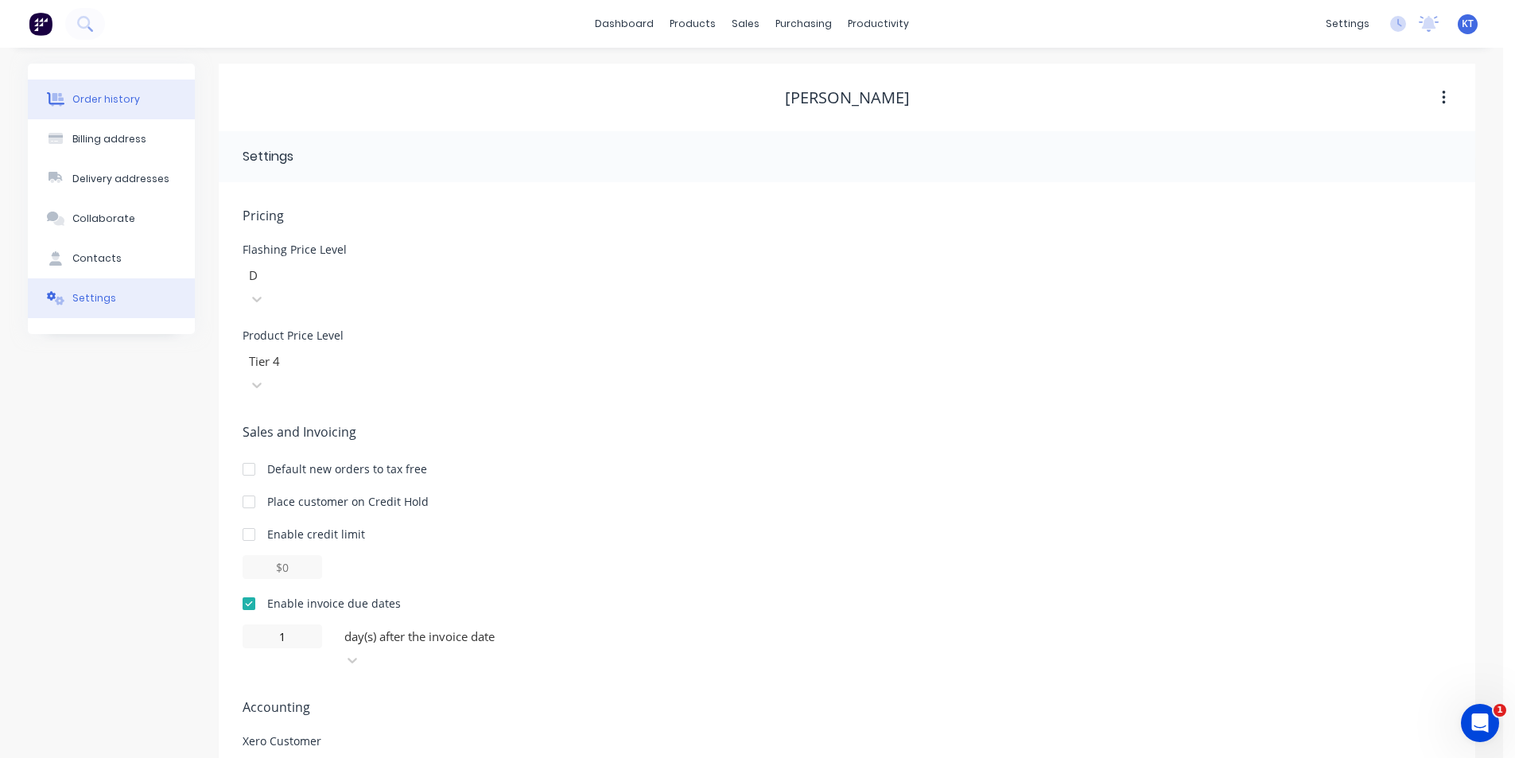
click at [102, 100] on div "Order history" at bounding box center [106, 99] width 68 height 14
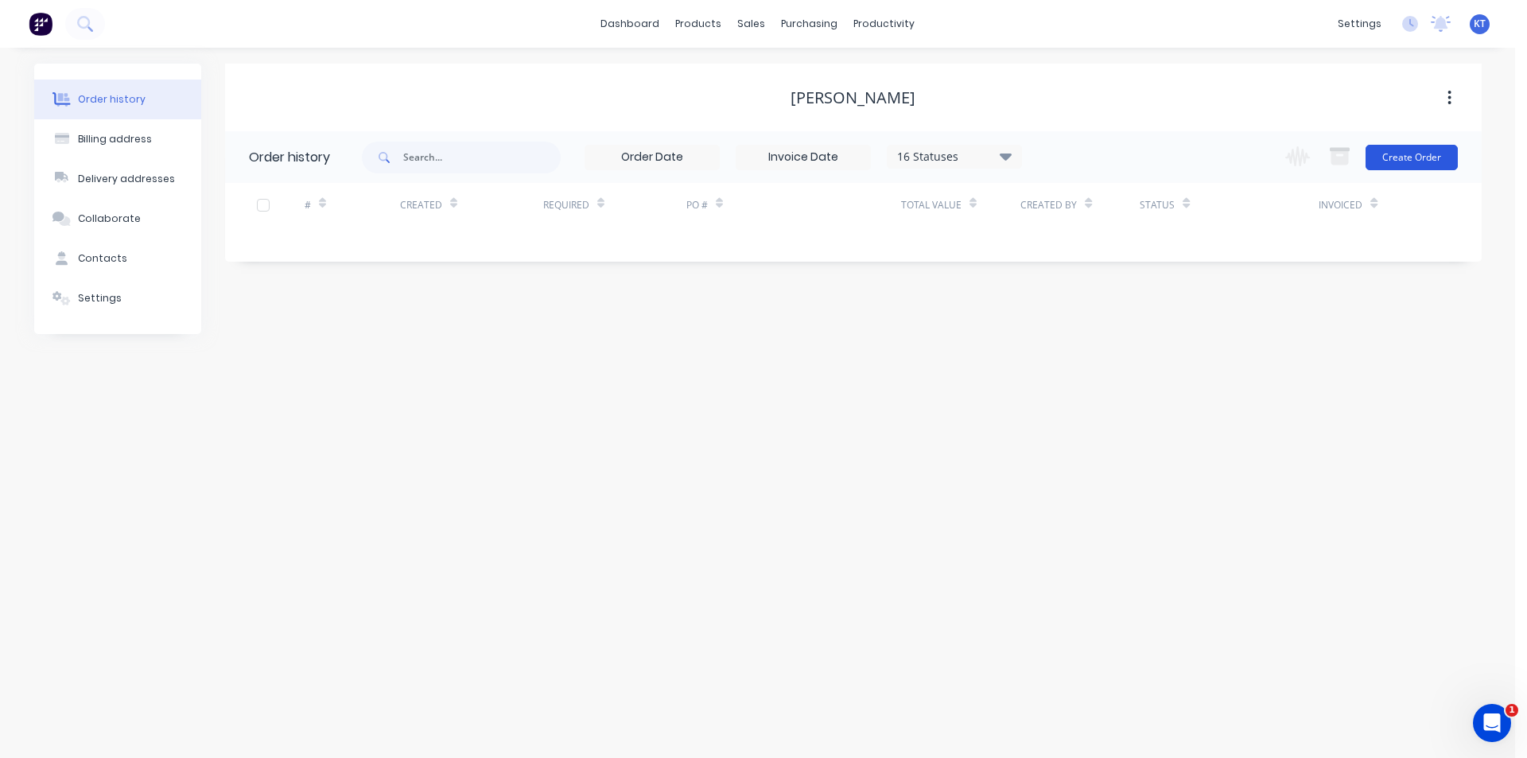
click at [1438, 160] on button "Create Order" at bounding box center [1412, 157] width 92 height 25
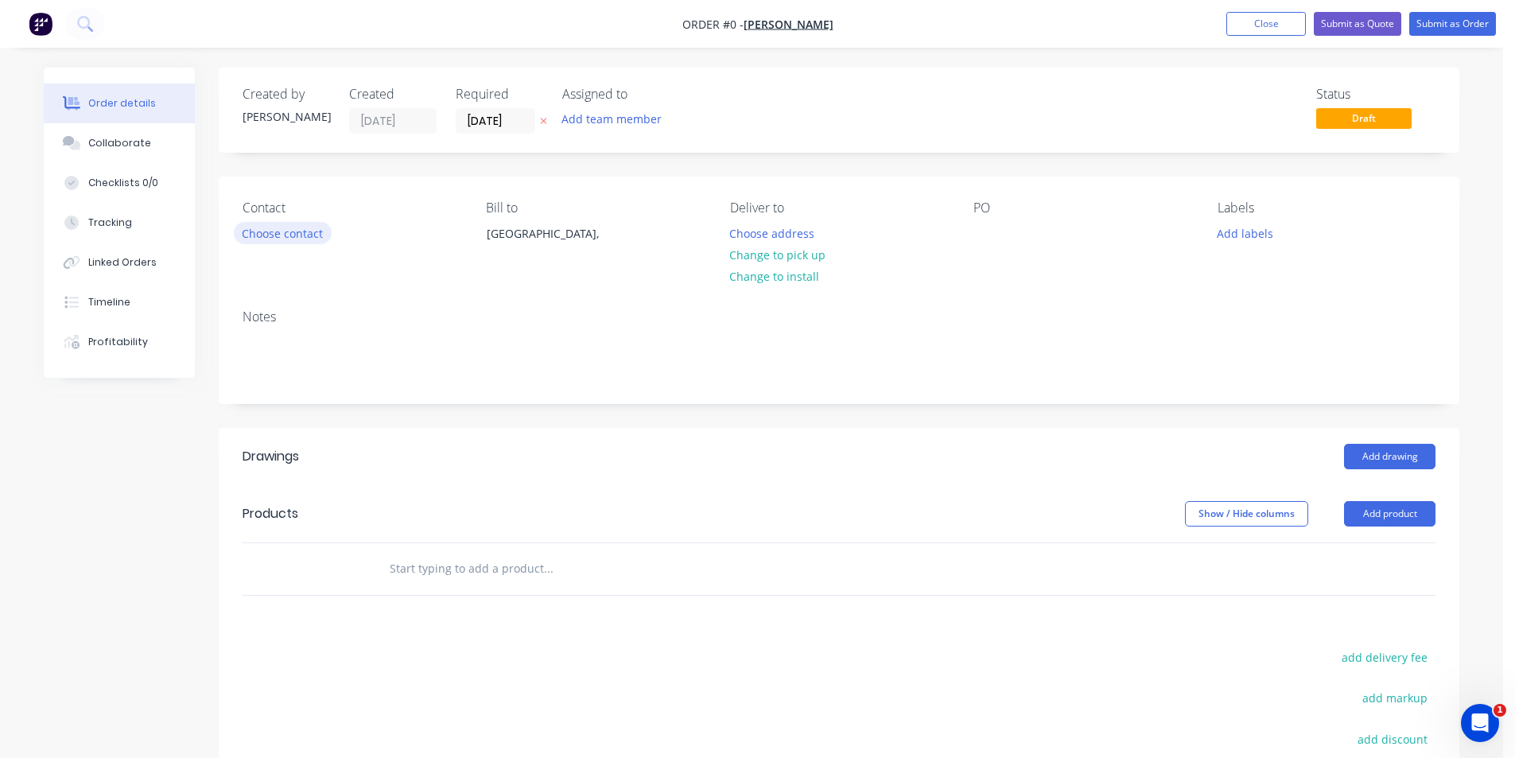
click at [259, 240] on button "Choose contact" at bounding box center [283, 232] width 98 height 21
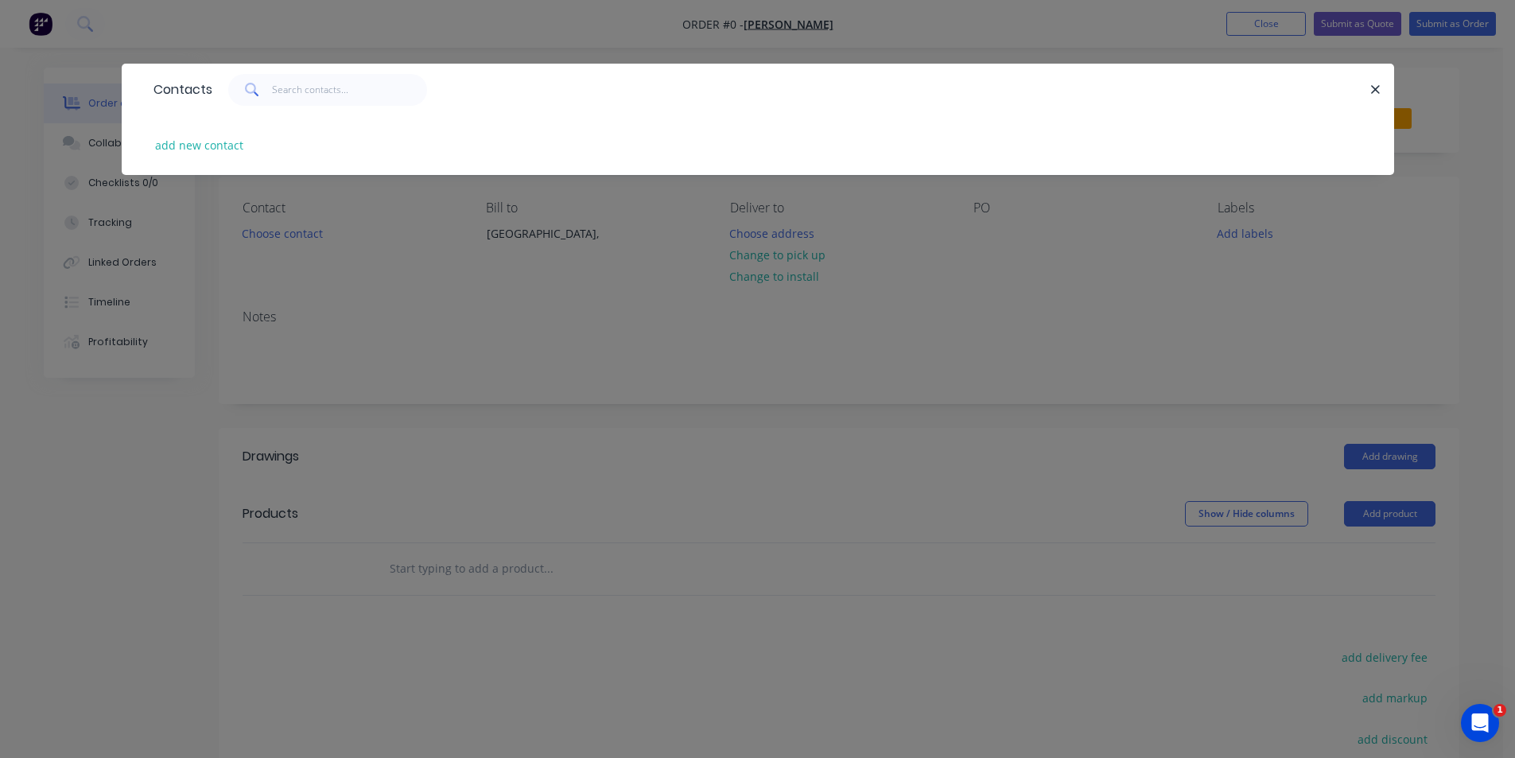
click at [211, 133] on div "add new contact" at bounding box center [758, 145] width 1225 height 60
click at [239, 142] on button "add new contact" at bounding box center [199, 144] width 105 height 21
select select "AU"
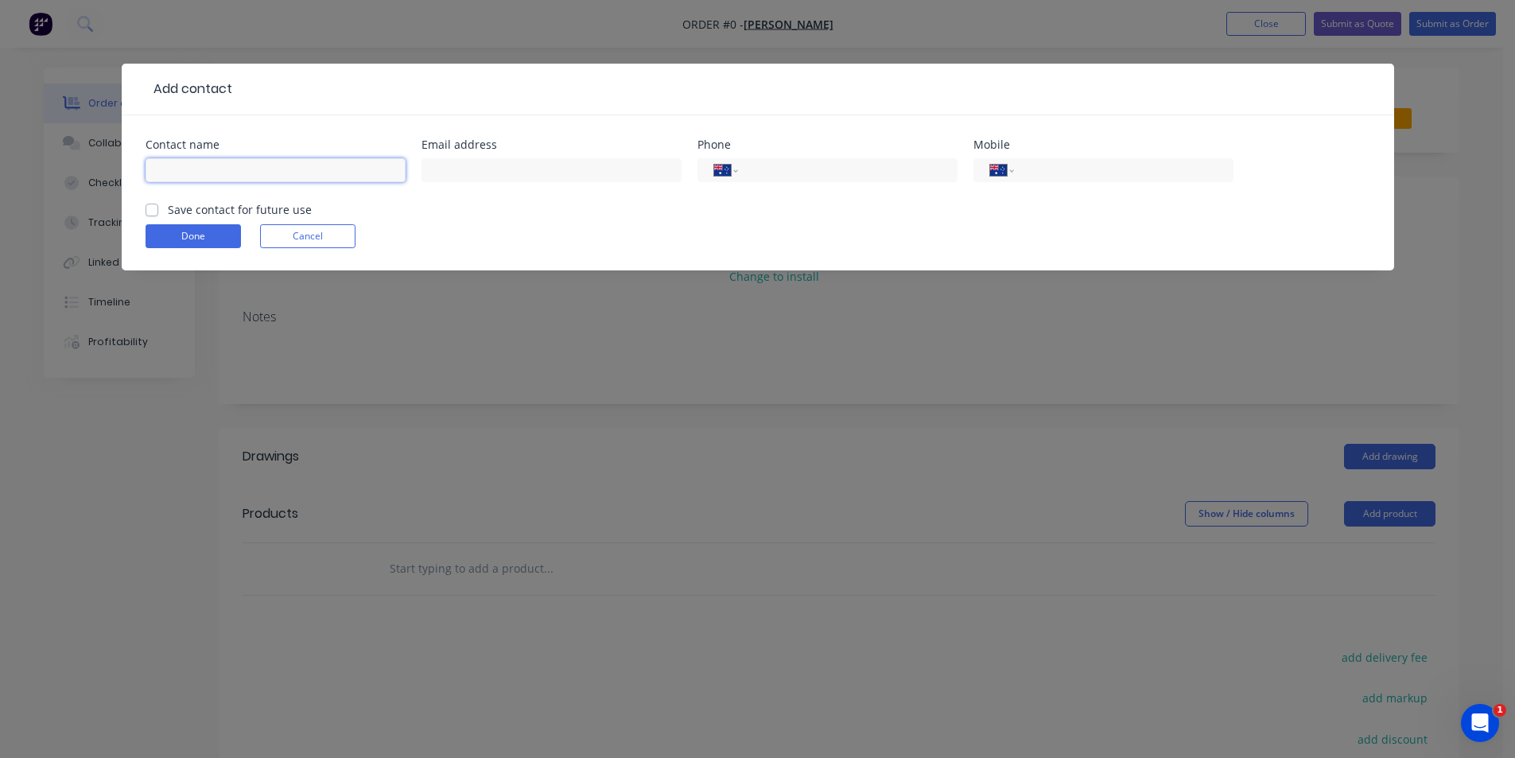
click at [249, 170] on input "text" at bounding box center [276, 170] width 260 height 24
type input "[PERSON_NAME]"
click at [1083, 155] on div "International [GEOGRAPHIC_DATA] [GEOGRAPHIC_DATA] [GEOGRAPHIC_DATA] [GEOGRAPHIC…" at bounding box center [1104, 177] width 260 height 47
click at [1083, 169] on input "tel" at bounding box center [1120, 170] width 191 height 18
type input "0474 648 825"
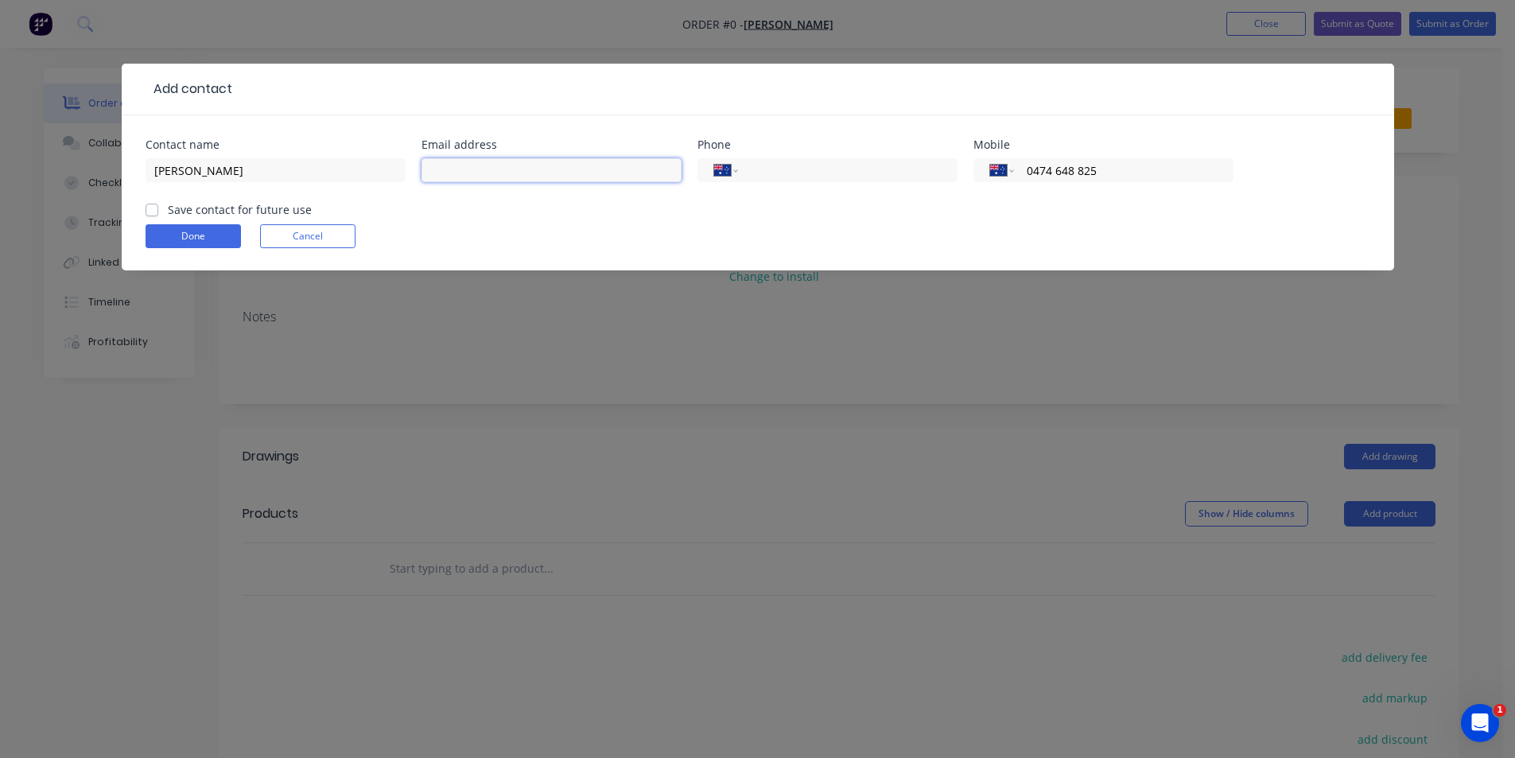
click at [612, 166] on input "text" at bounding box center [552, 170] width 260 height 24
paste input "[EMAIL_ADDRESS][DOMAIN_NAME]"
type input "[EMAIL_ADDRESS][DOMAIN_NAME]"
click at [168, 204] on label "Save contact for future use" at bounding box center [240, 209] width 144 height 17
click at [155, 204] on input "Save contact for future use" at bounding box center [152, 208] width 13 height 15
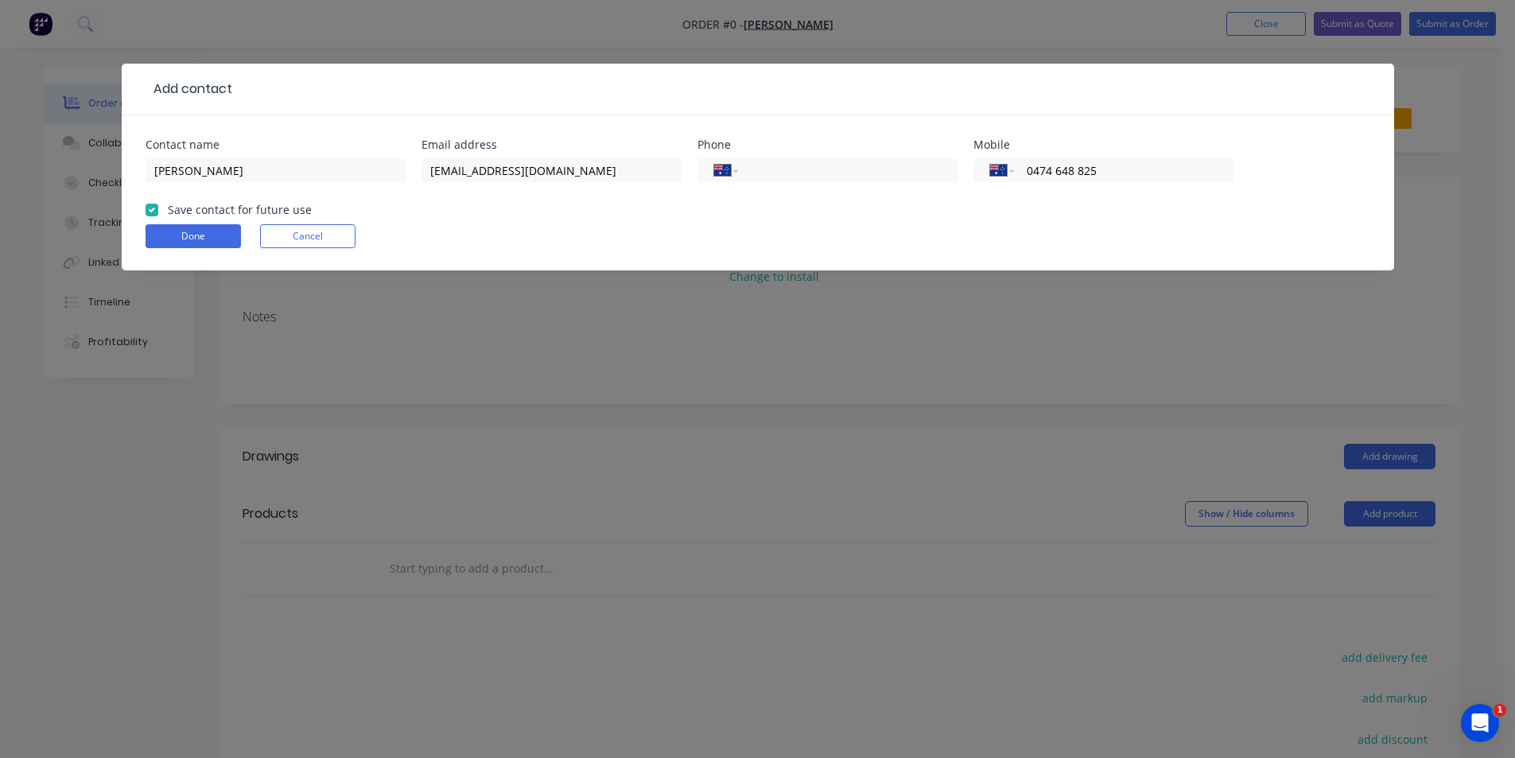
checkbox input "true"
click at [177, 237] on button "Done" at bounding box center [193, 236] width 95 height 24
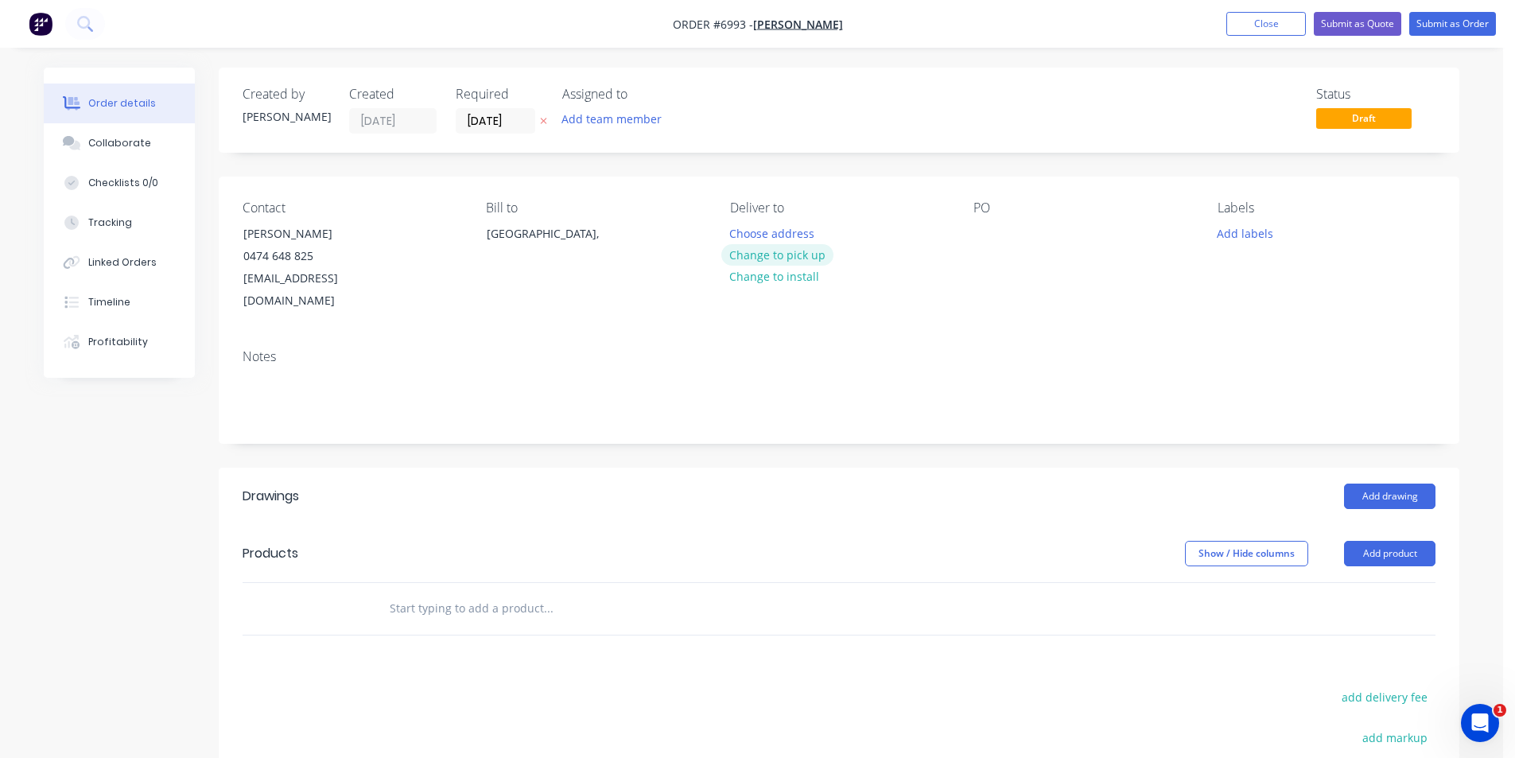
click at [826, 262] on button "Change to pick up" at bounding box center [778, 254] width 113 height 21
click at [992, 235] on div at bounding box center [986, 233] width 25 height 23
click at [1408, 484] on button "Add drawing" at bounding box center [1389, 496] width 91 height 25
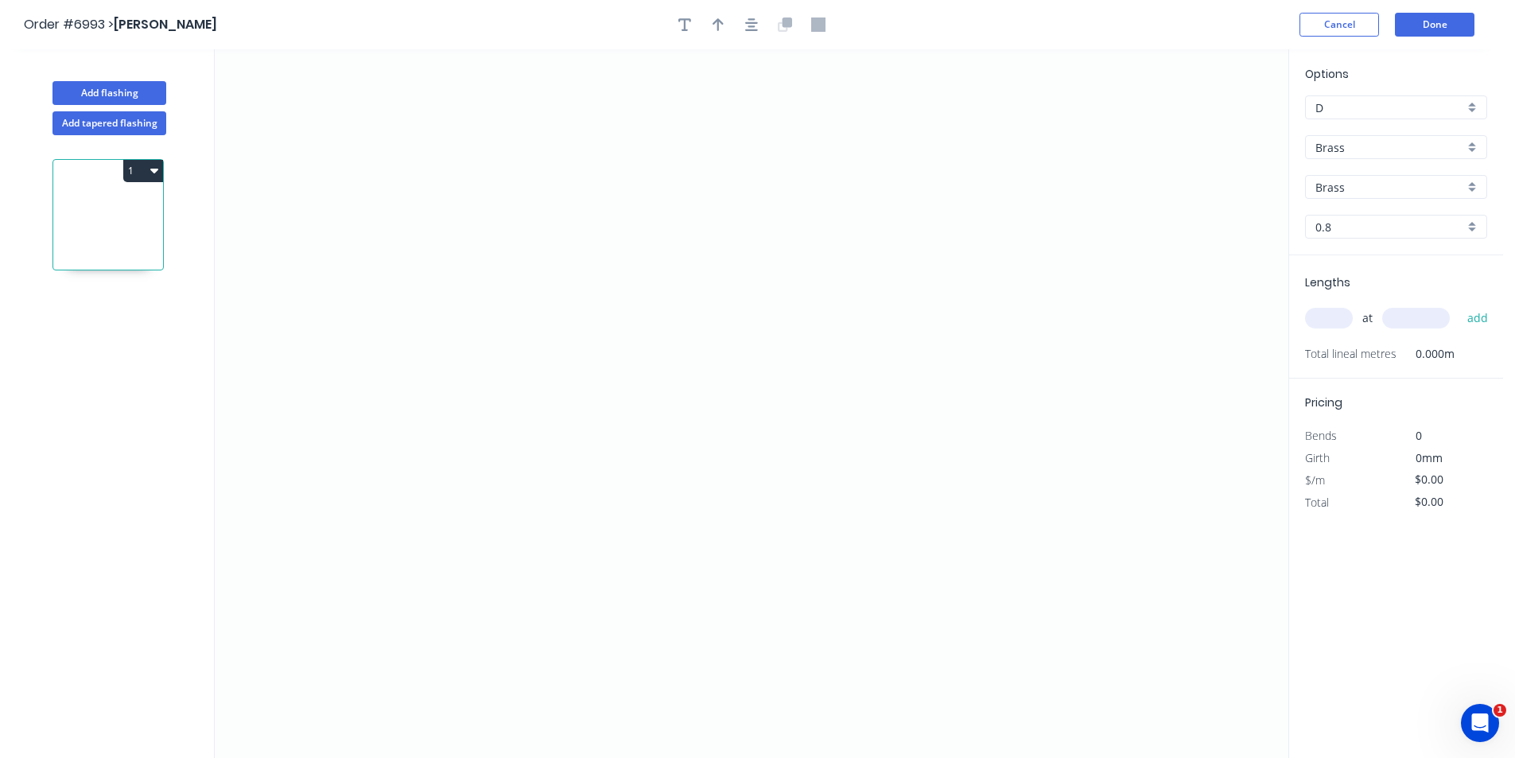
click at [1405, 144] on input "Brass" at bounding box center [1390, 147] width 149 height 17
click at [1395, 200] on div "Colorbond" at bounding box center [1396, 206] width 181 height 28
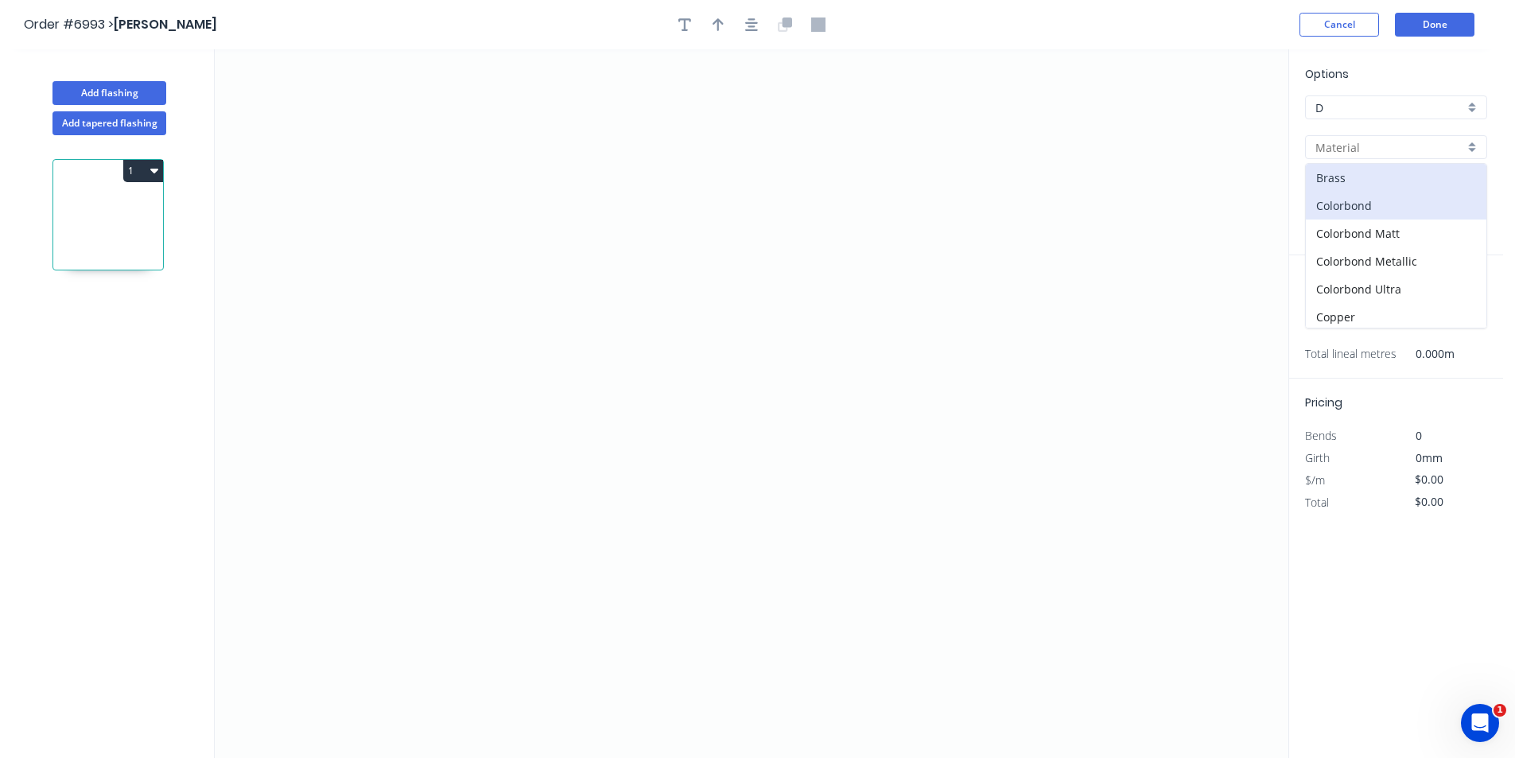
type input "Colorbond"
type input "Basalt"
type input "0.55"
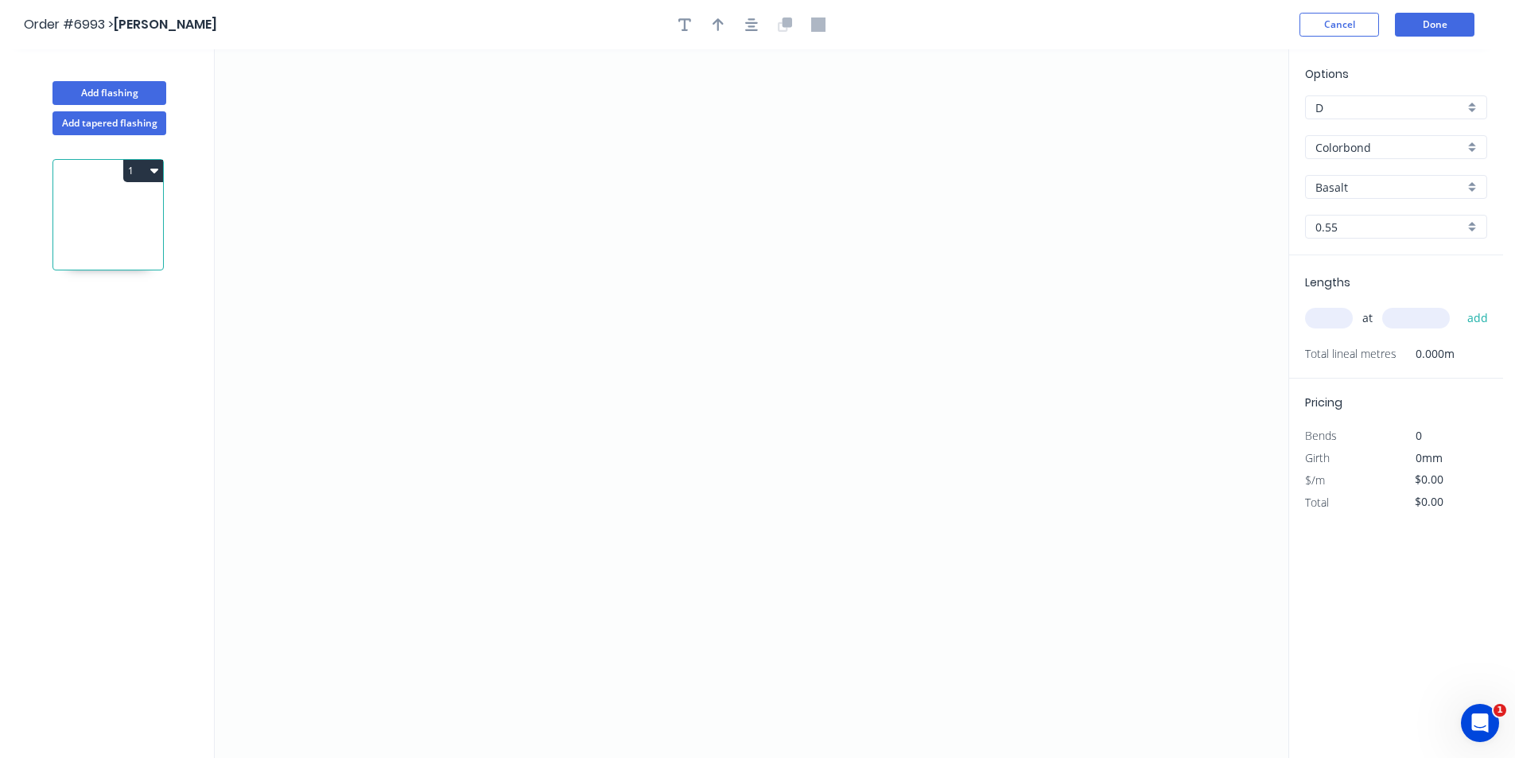
click at [1453, 181] on input "Basalt" at bounding box center [1390, 187] width 149 height 17
click at [1344, 218] on div "[PERSON_NAME]" at bounding box center [1396, 214] width 181 height 28
type input "[PERSON_NAME]"
click at [718, 186] on icon "0" at bounding box center [752, 403] width 1074 height 709
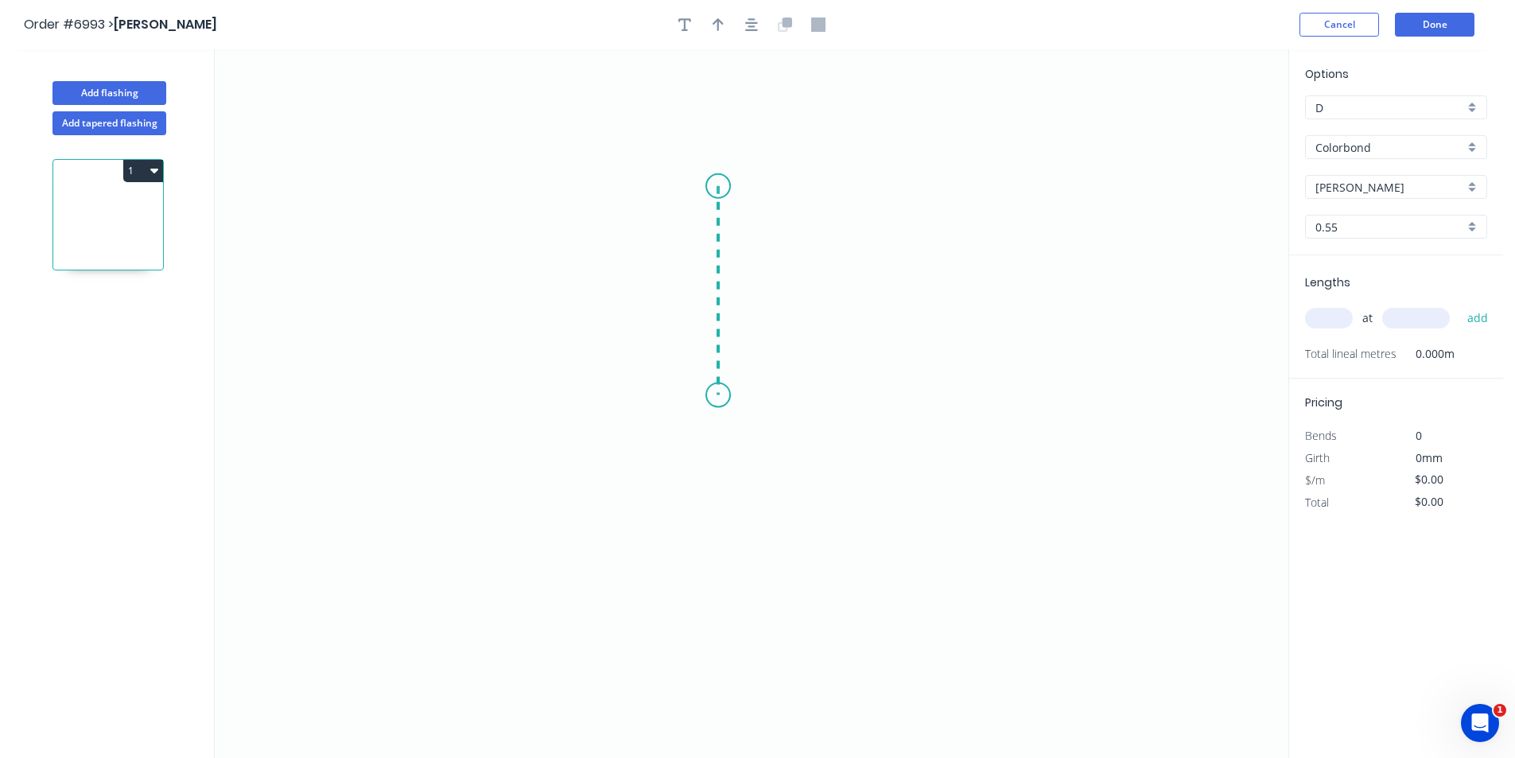
click at [723, 395] on icon "0" at bounding box center [752, 403] width 1074 height 709
click at [698, 412] on icon "0 ?" at bounding box center [752, 403] width 1074 height 709
click at [687, 365] on tspan "º" at bounding box center [686, 377] width 7 height 26
type input "$11.04"
click at [742, 29] on button "button" at bounding box center [752, 25] width 24 height 24
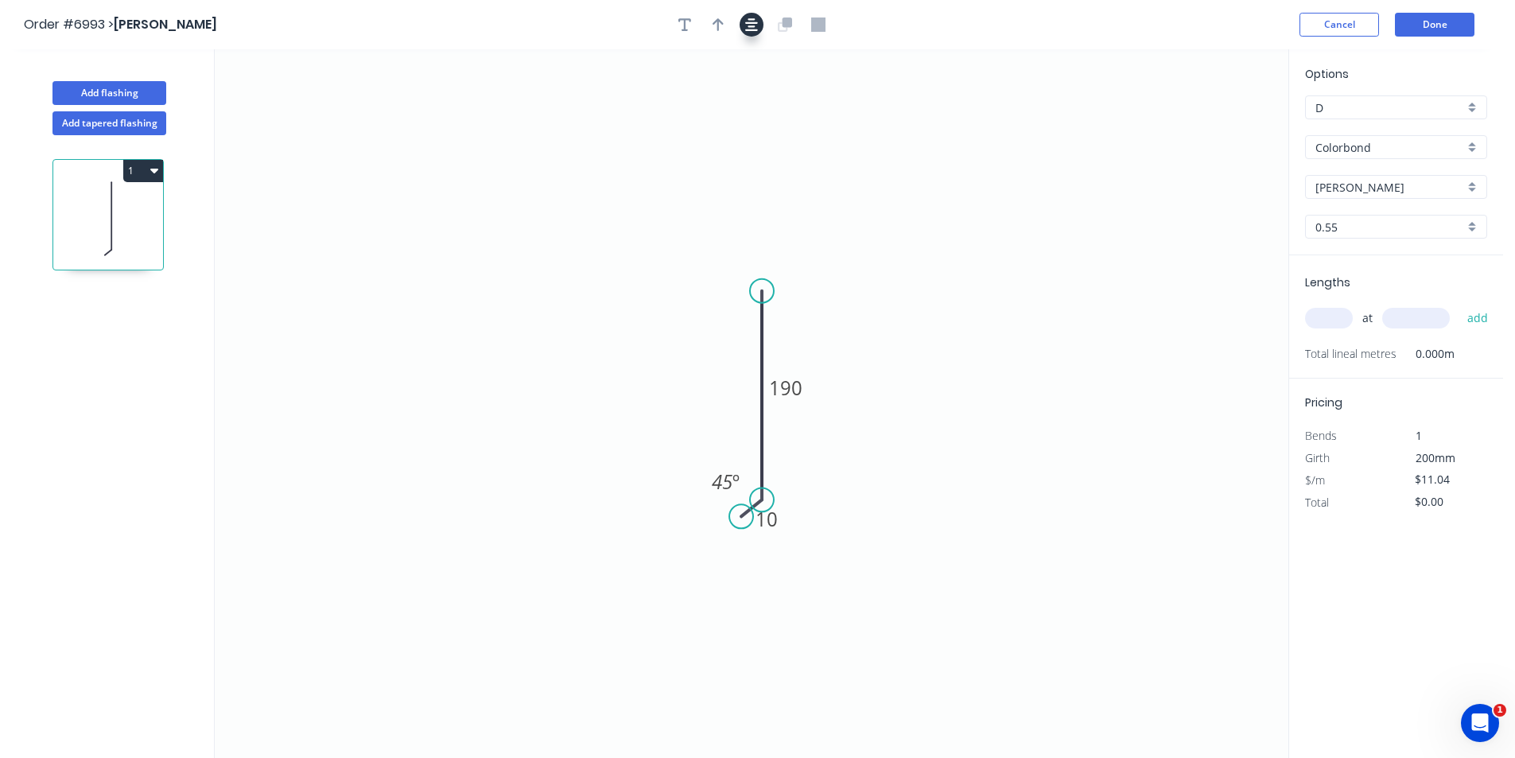
click at [729, 28] on button "button" at bounding box center [718, 25] width 24 height 24
drag, startPoint x: 1219, startPoint y: 116, endPoint x: 1211, endPoint y: 121, distance: 10.0
click at [1215, 119] on icon "0 10 190 45 º" at bounding box center [752, 403] width 1074 height 709
click at [1211, 121] on icon "0 10 190 45 º" at bounding box center [752, 403] width 1074 height 709
click at [1210, 127] on icon at bounding box center [1208, 110] width 14 height 51
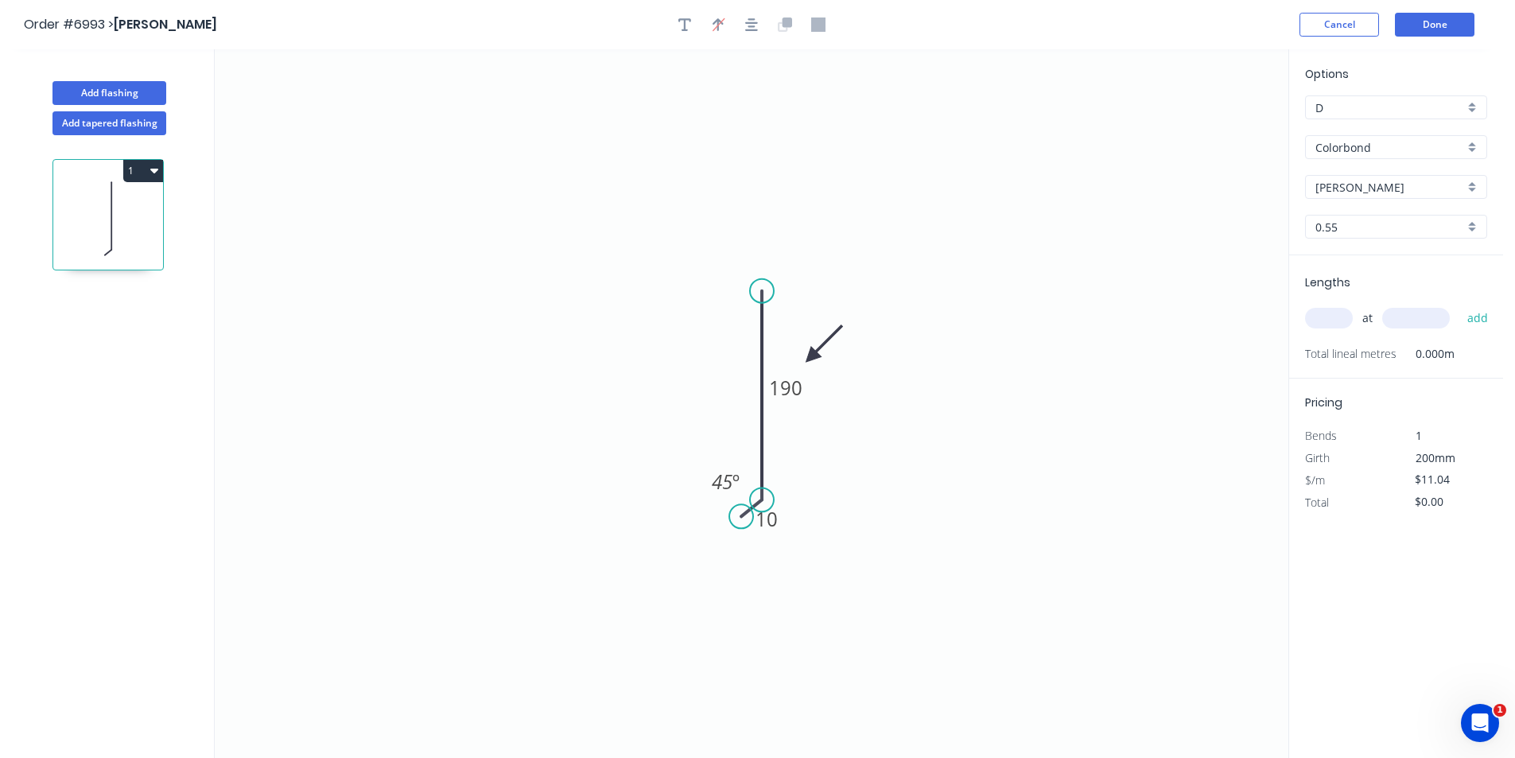
drag, startPoint x: 1210, startPoint y: 127, endPoint x: 811, endPoint y: 357, distance: 460.1
click at [811, 357] on icon at bounding box center [824, 344] width 46 height 46
click at [1322, 312] on input "text" at bounding box center [1329, 318] width 48 height 21
type input "4"
type input "4800"
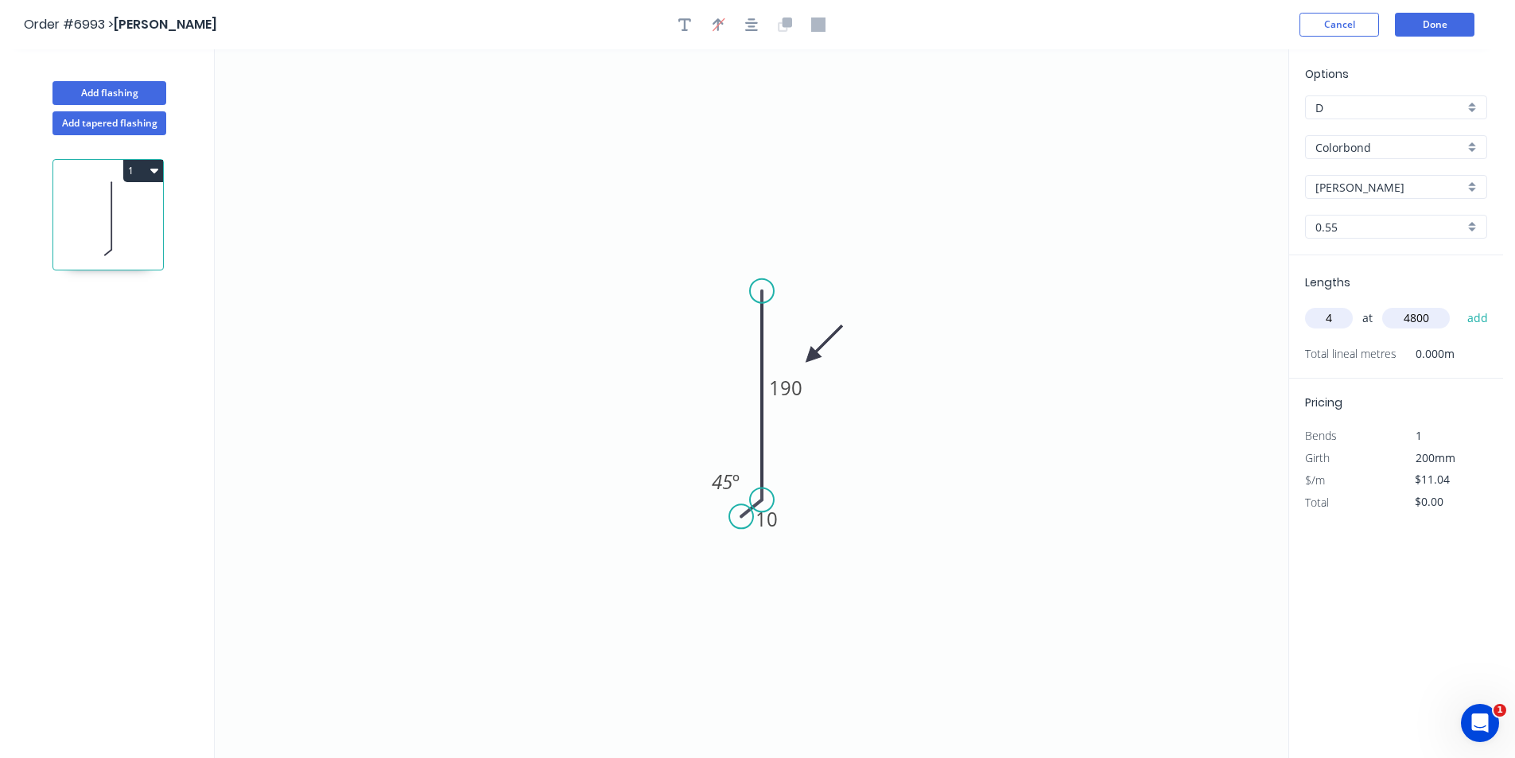
click at [1460, 305] on button "add" at bounding box center [1478, 318] width 37 height 27
type input "$211.97"
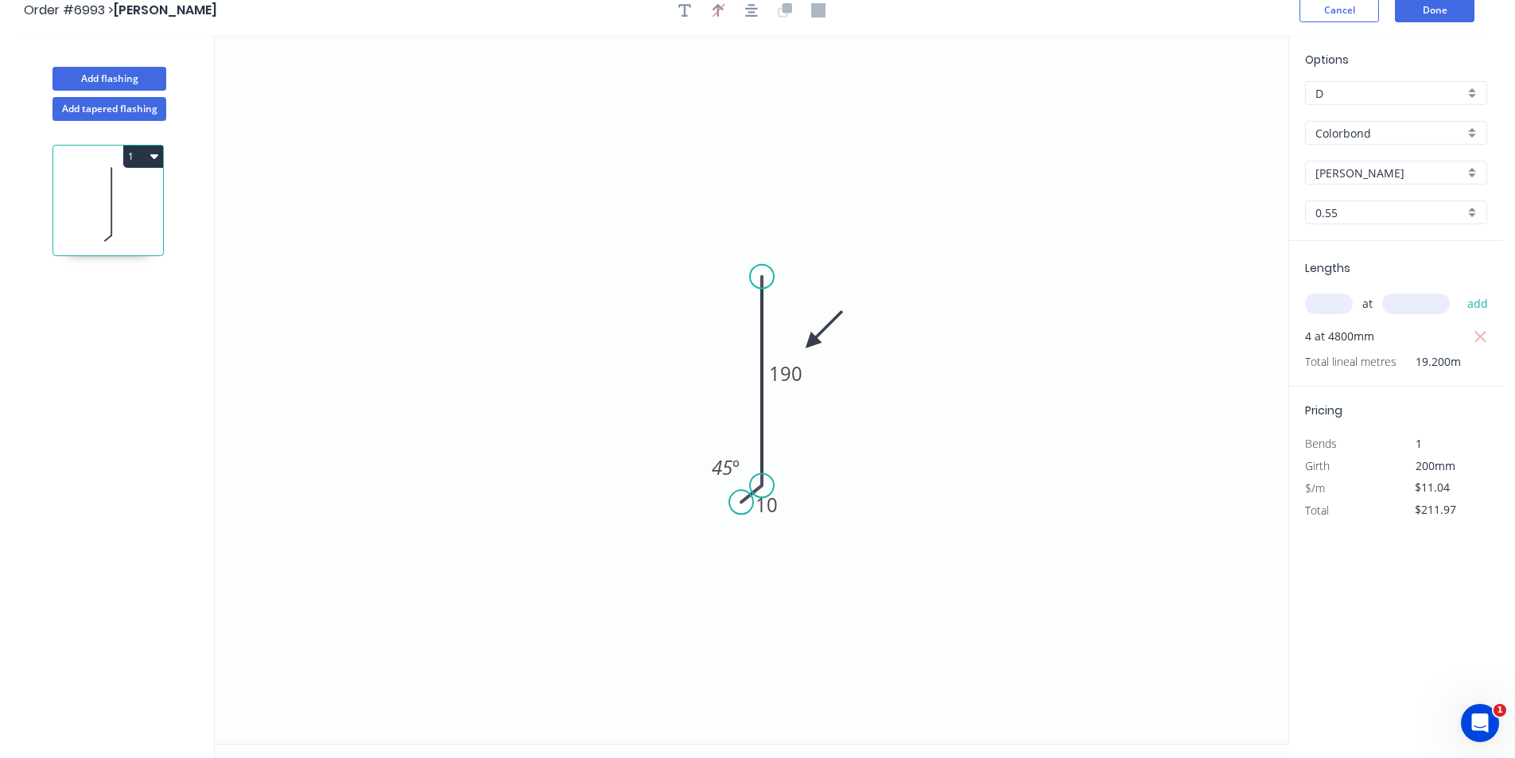
scroll to position [0, 0]
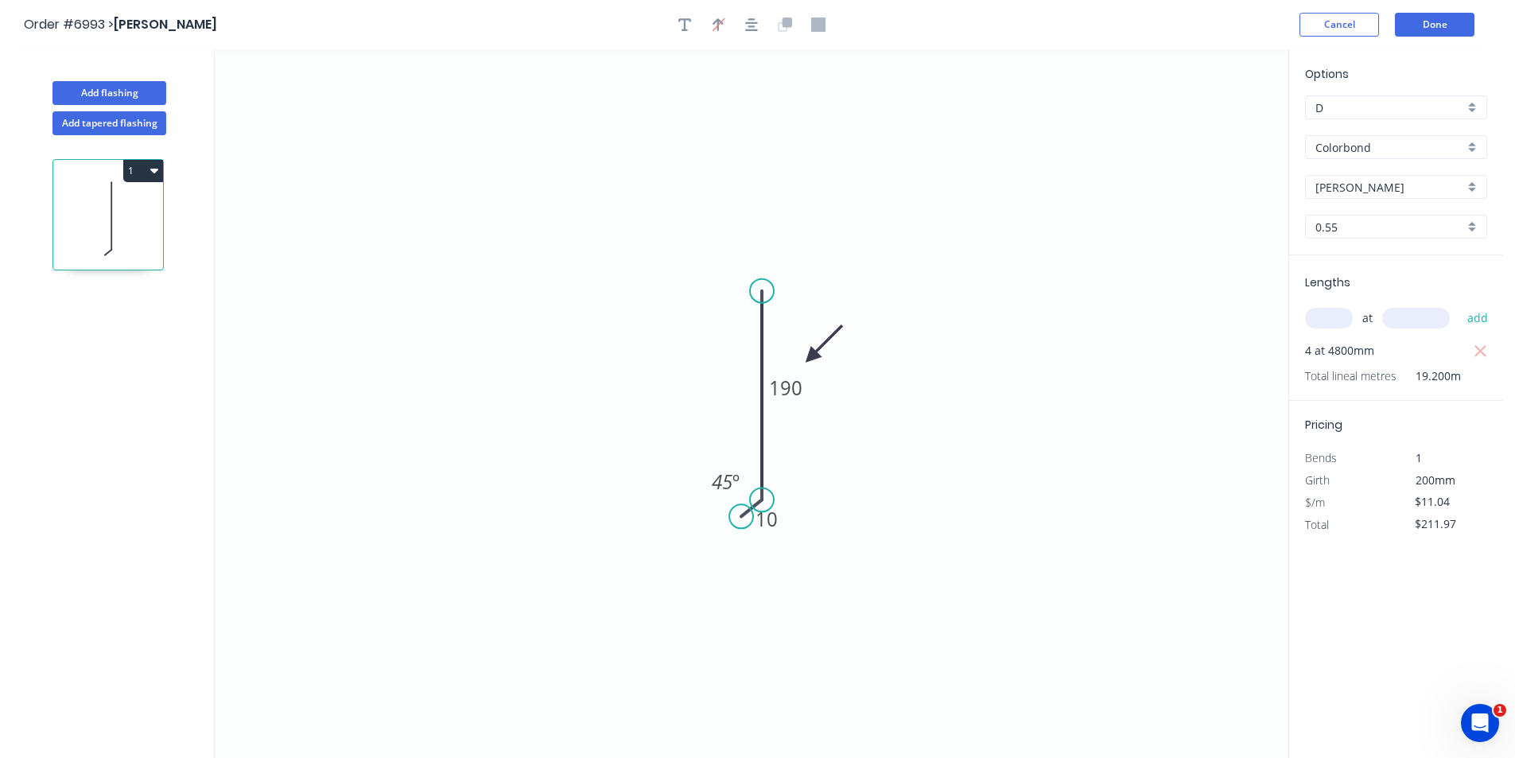
click at [1442, 118] on div "D" at bounding box center [1396, 107] width 182 height 24
click at [1400, 251] on div "E" at bounding box center [1396, 249] width 181 height 28
type input "E"
type input "$14.61"
type input "$280.51"
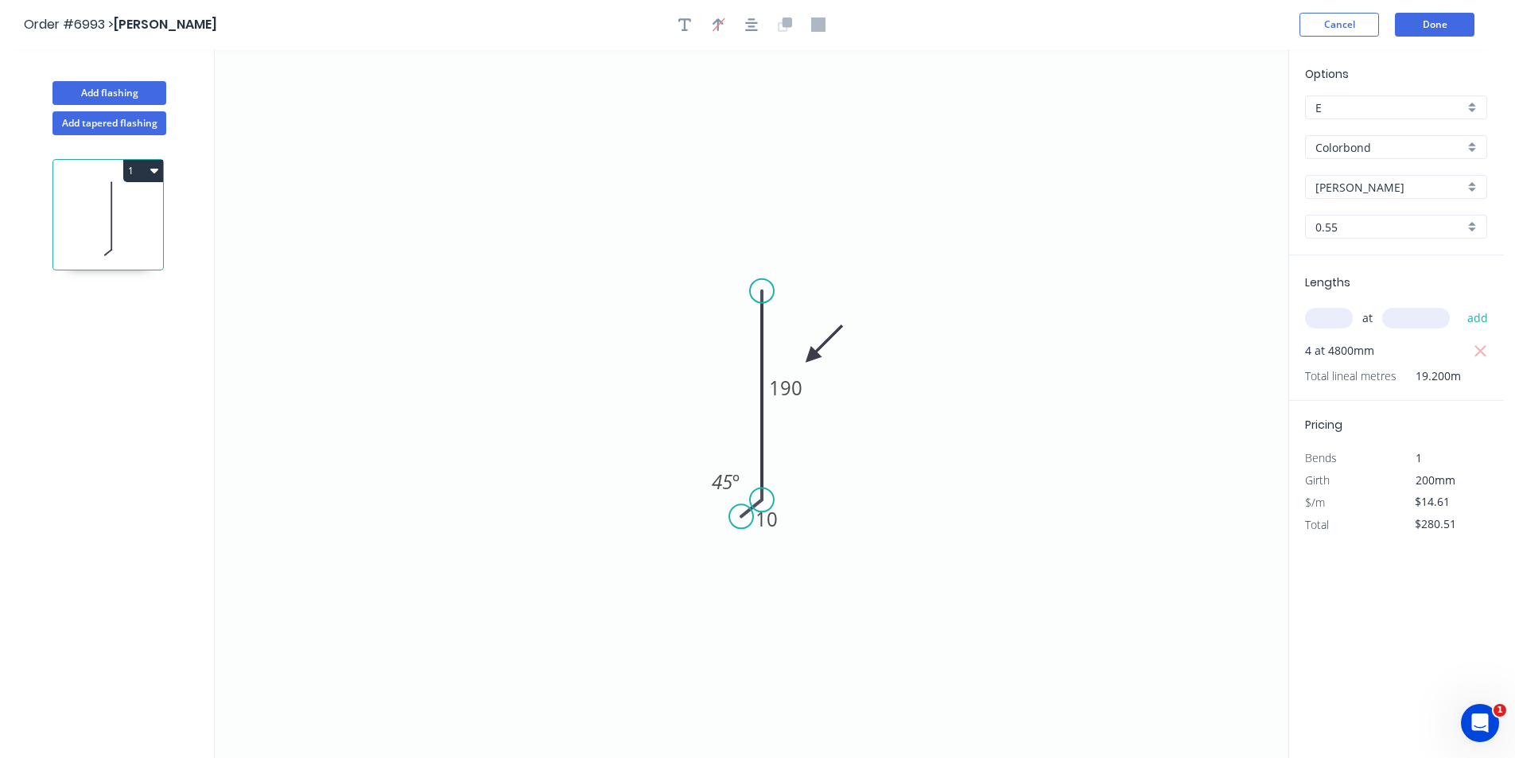
click at [1437, 114] on input "E" at bounding box center [1390, 107] width 149 height 17
click at [1452, 230] on div "D" at bounding box center [1396, 222] width 181 height 28
type input "D"
type input "$11.04"
type input "$211.97"
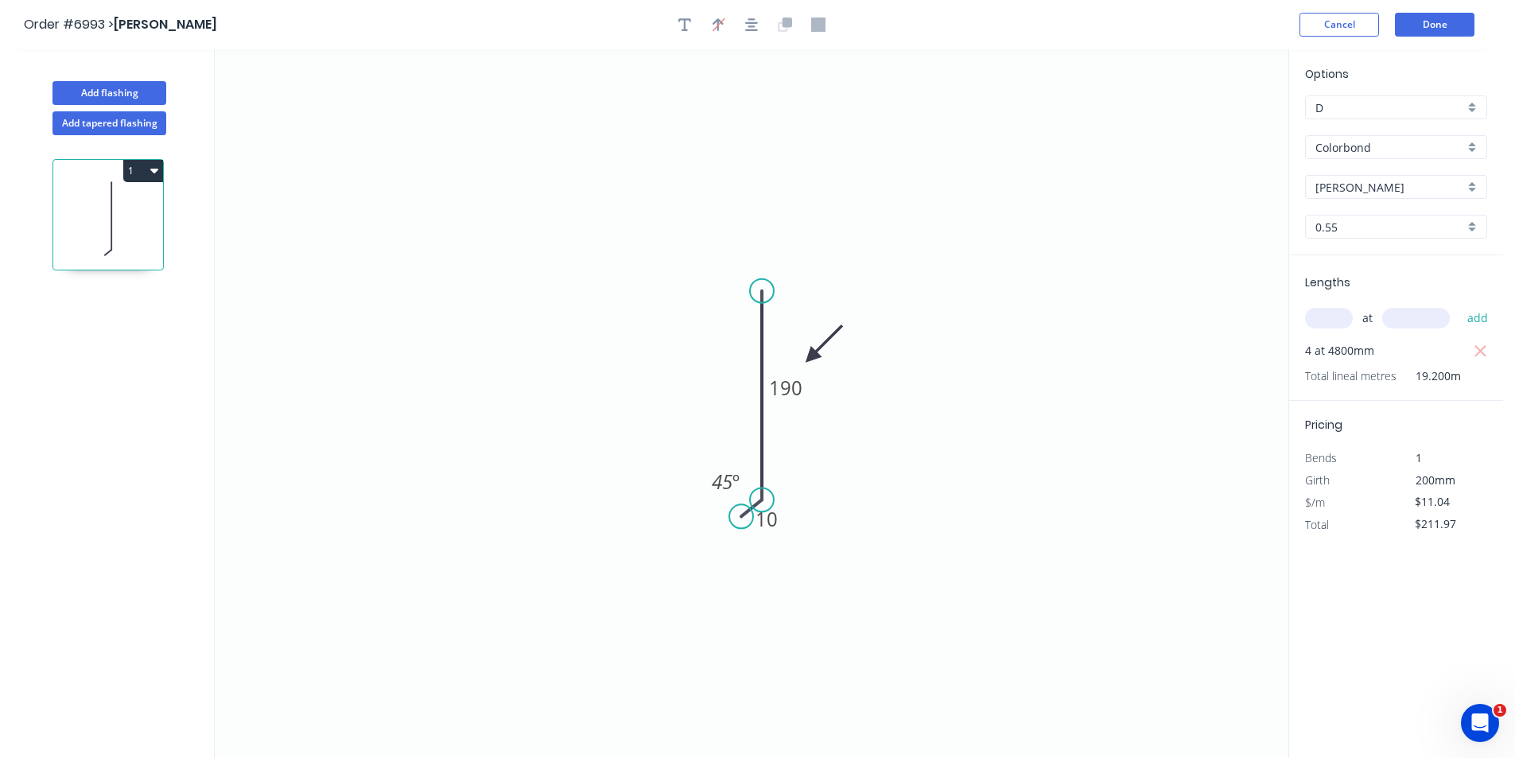
click at [1471, 112] on div "D" at bounding box center [1396, 107] width 182 height 24
click at [1430, 247] on div "E" at bounding box center [1396, 249] width 181 height 28
type input "E"
type input "$14.61"
type input "$280.51"
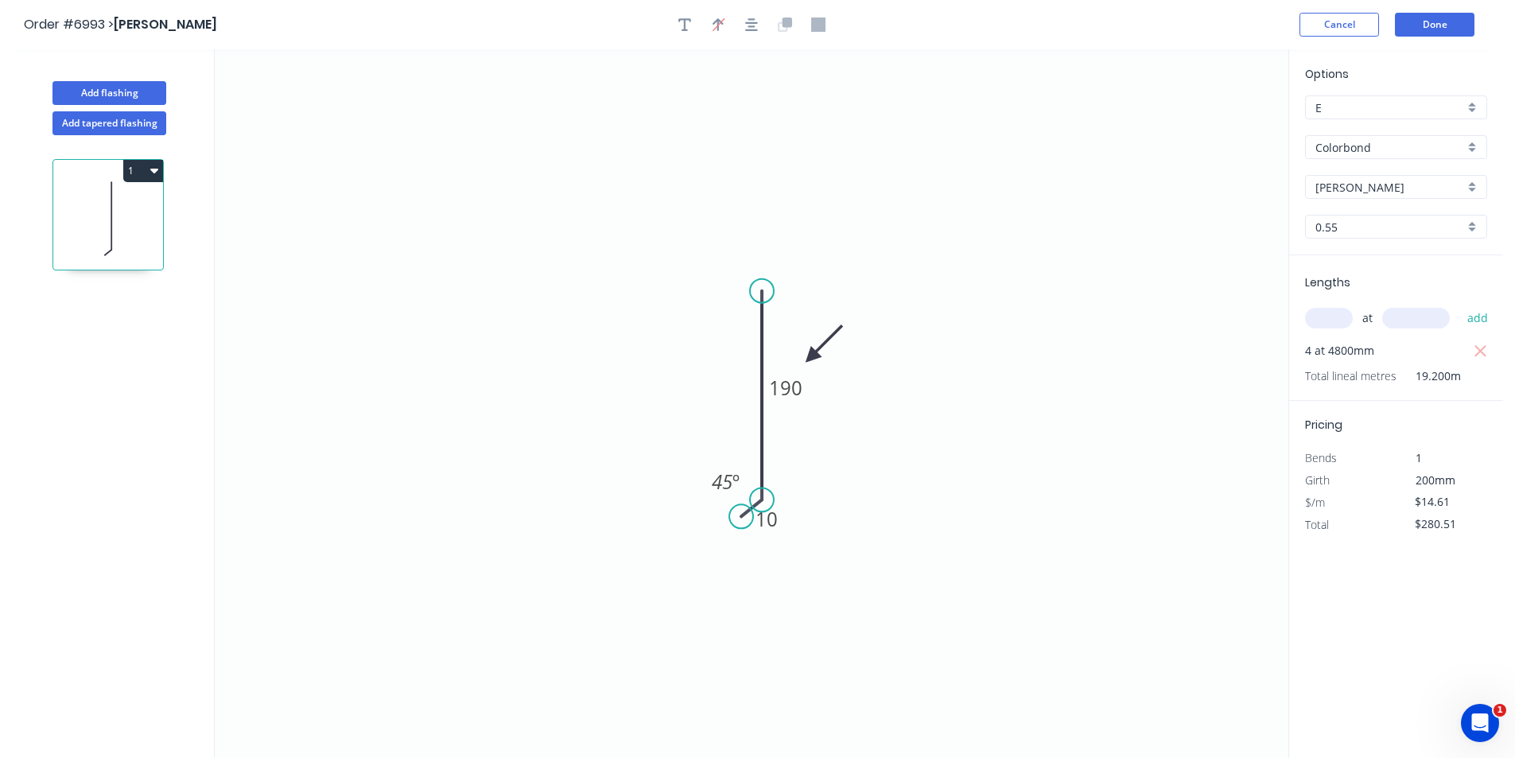
click at [1469, 109] on div "E" at bounding box center [1396, 107] width 182 height 24
click at [1457, 221] on div "D" at bounding box center [1396, 222] width 181 height 28
type input "D"
type input "$11.04"
type input "$211.97"
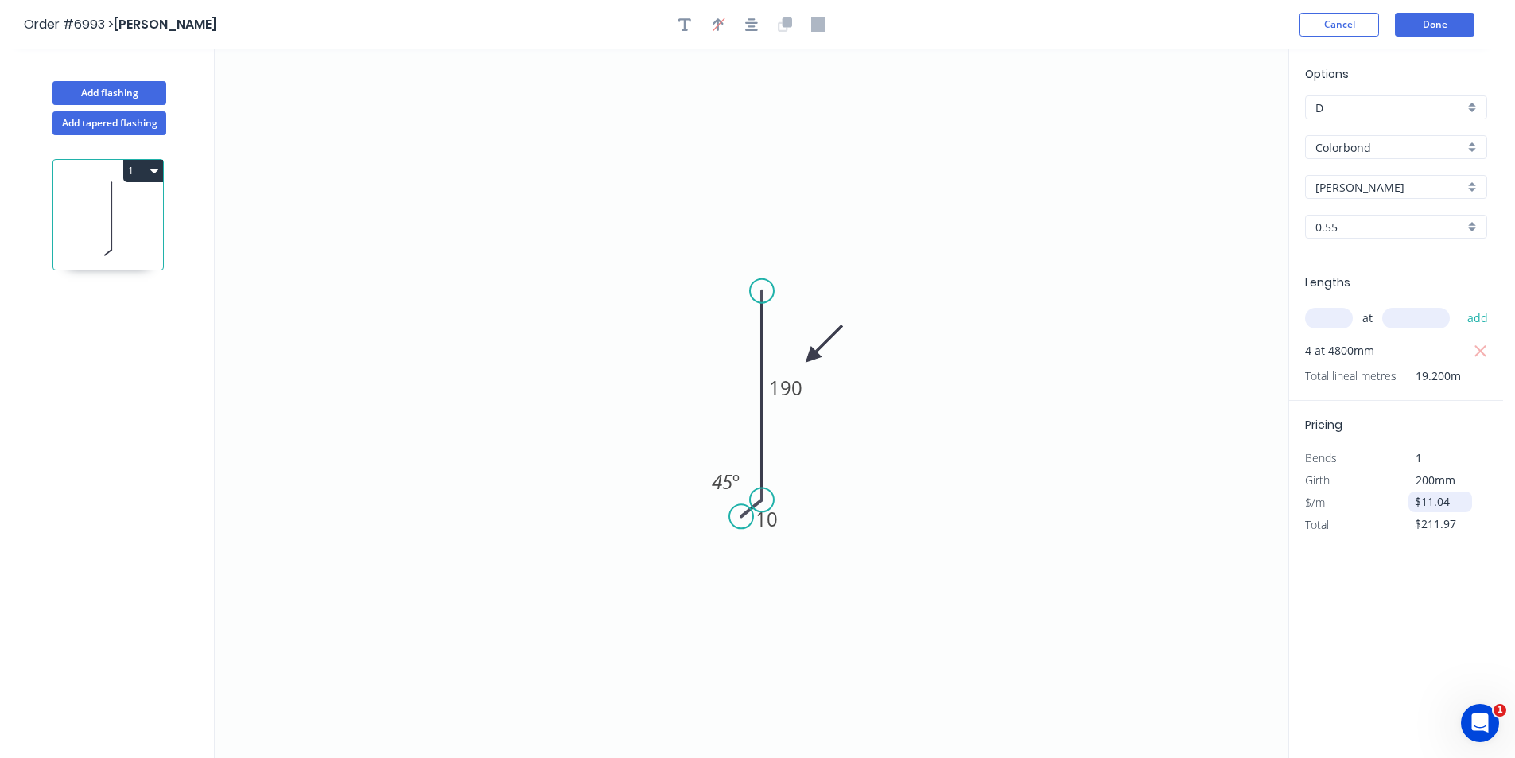
click at [1441, 498] on input "$11.04" at bounding box center [1442, 502] width 54 height 22
click at [1451, 500] on input "$11.04" at bounding box center [1442, 502] width 54 height 22
click at [1395, 111] on input "D" at bounding box center [1390, 107] width 149 height 17
click at [1394, 251] on div "E" at bounding box center [1396, 249] width 181 height 28
type input "E"
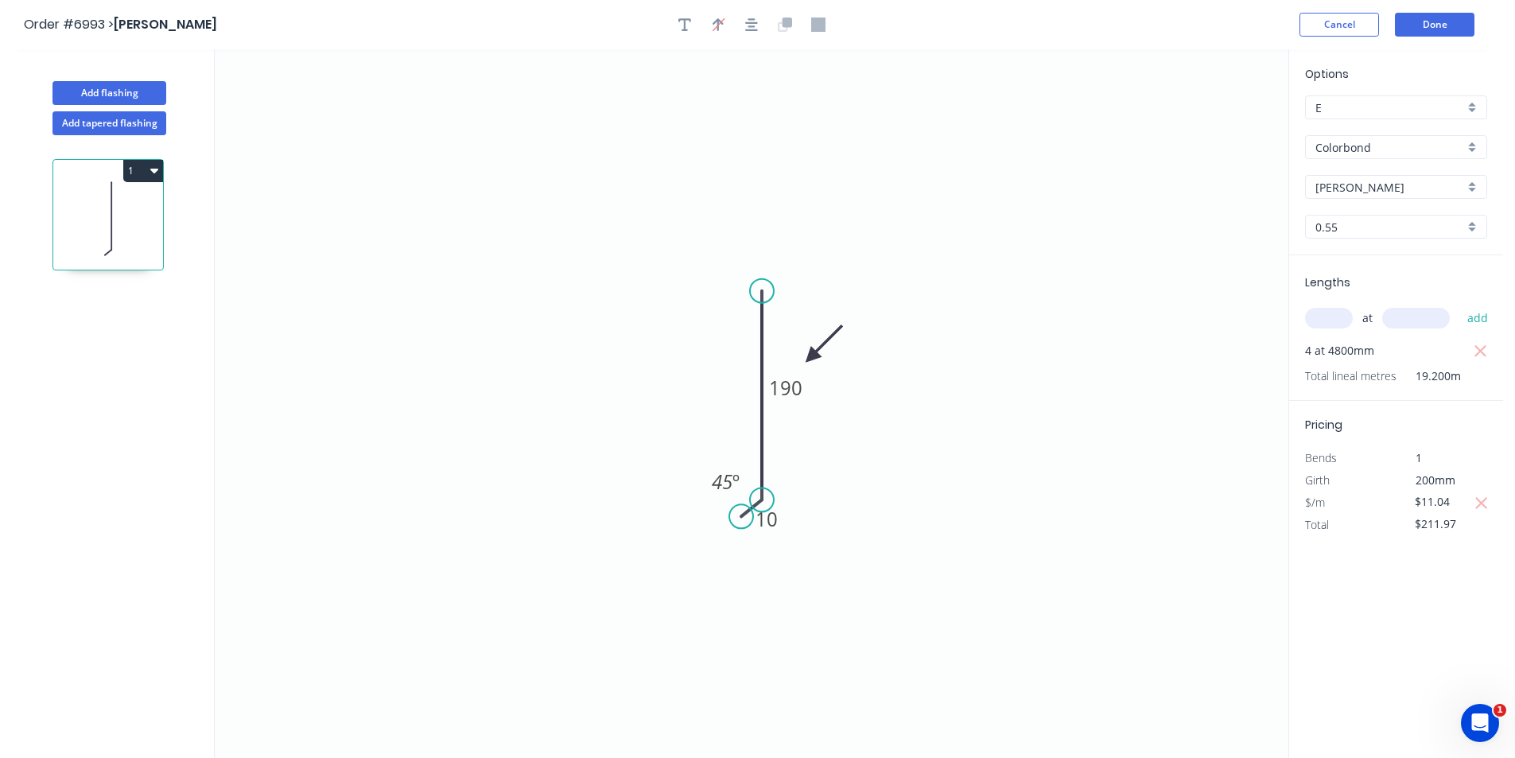
click at [1181, 579] on icon "0 10 190 45 º" at bounding box center [752, 403] width 1074 height 709
click at [1377, 103] on input "E" at bounding box center [1390, 107] width 149 height 17
click at [1364, 253] on div "E" at bounding box center [1396, 249] width 181 height 28
type input "E"
click at [1476, 352] on icon "button" at bounding box center [1481, 351] width 14 height 19
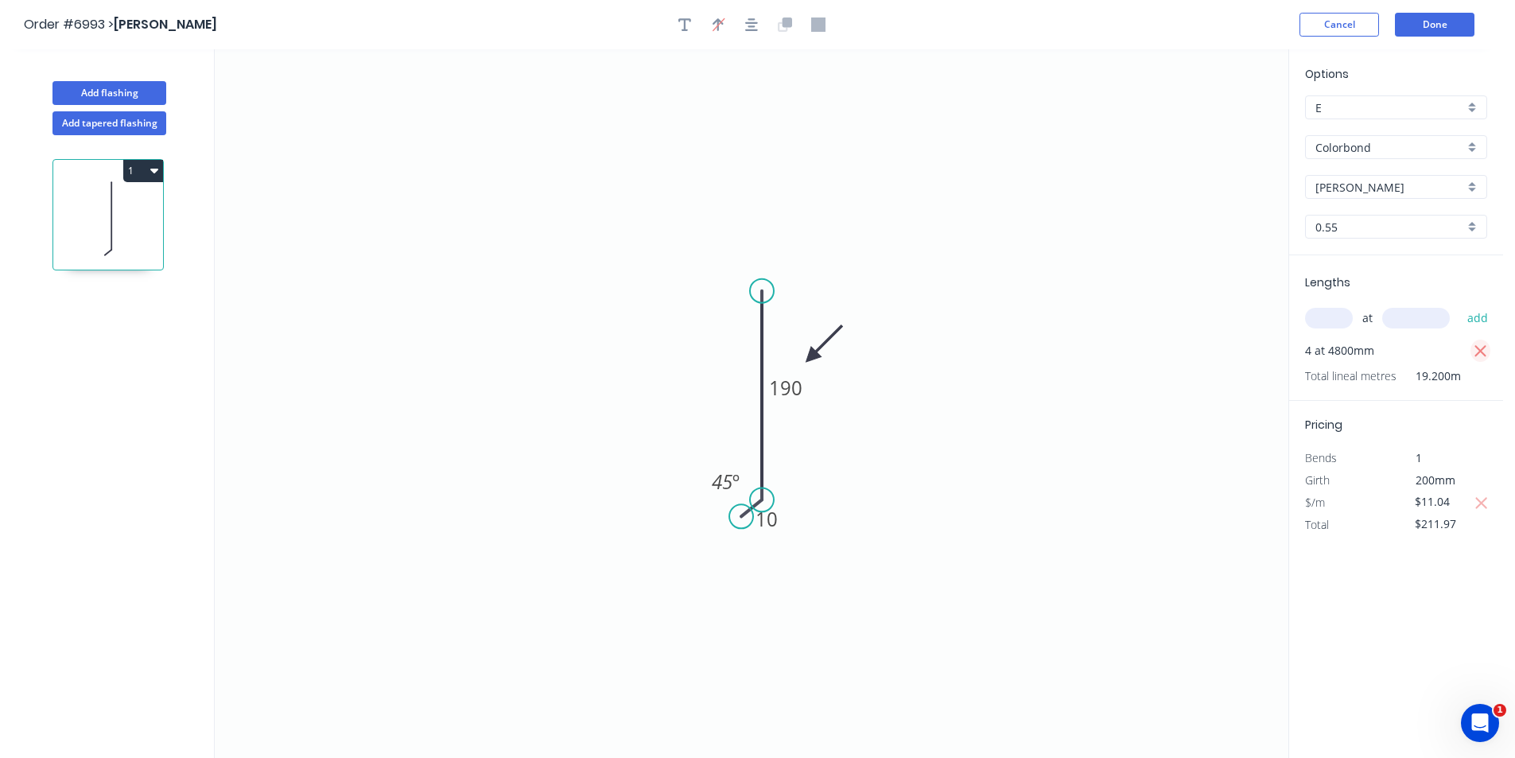
type input "$0.00"
click at [1382, 107] on input "E" at bounding box center [1390, 107] width 149 height 17
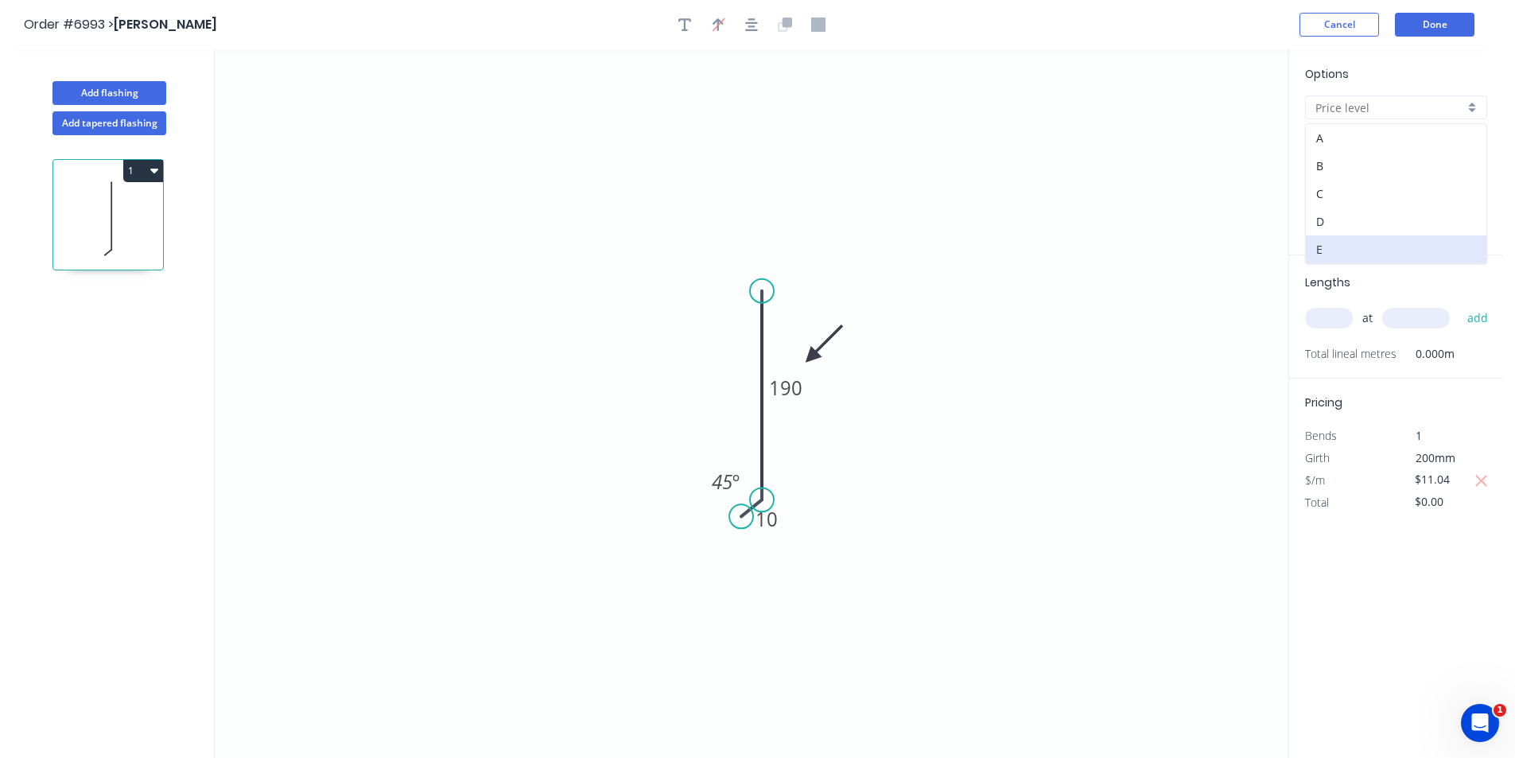
click at [1372, 214] on div "D" at bounding box center [1396, 222] width 181 height 28
type input "D"
click at [1375, 109] on input "D" at bounding box center [1390, 107] width 149 height 17
click at [1358, 251] on div "E" at bounding box center [1396, 249] width 181 height 28
type input "E"
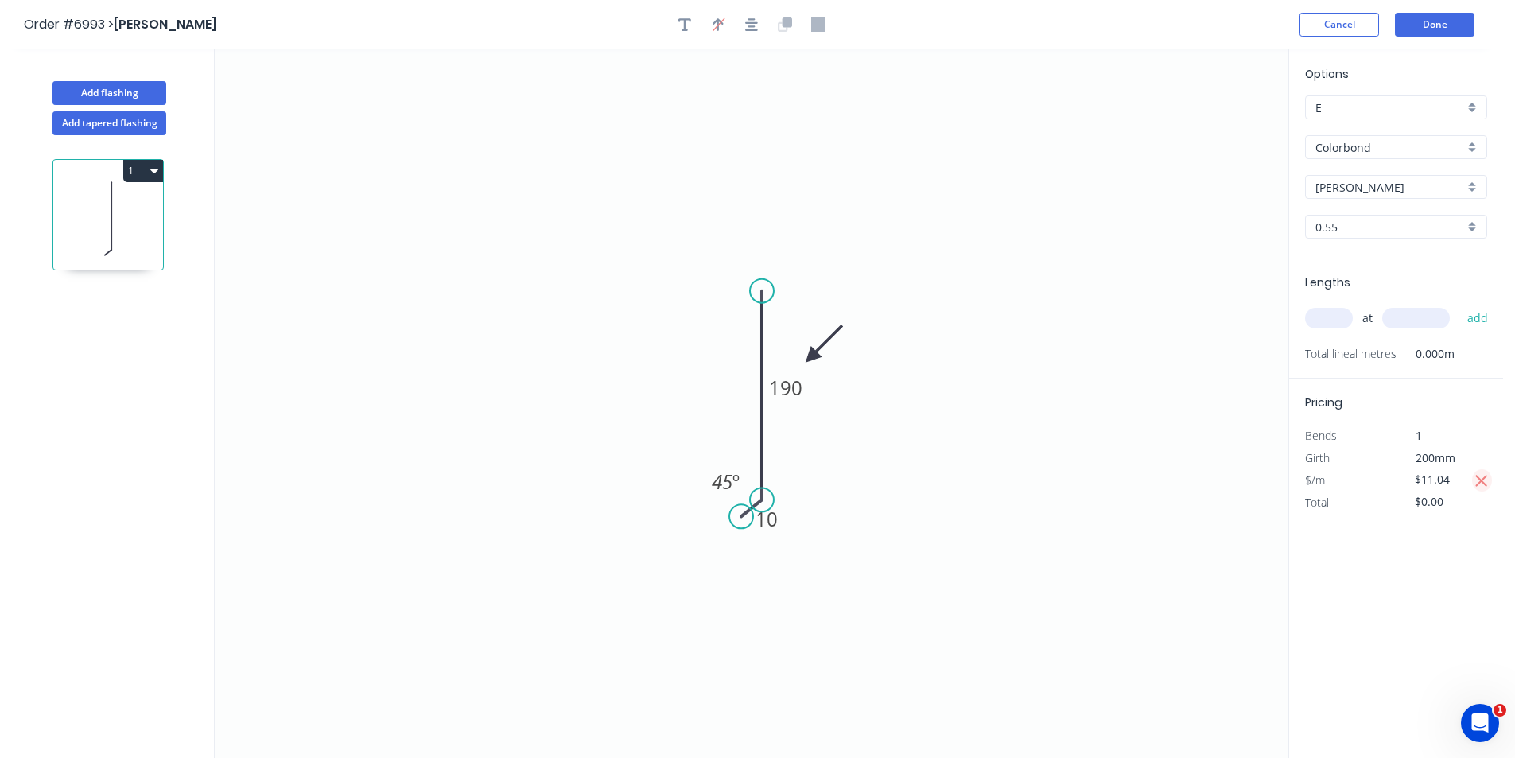
click at [1480, 484] on icon "button" at bounding box center [1482, 481] width 12 height 12
click at [1442, 481] on input "$14.61" at bounding box center [1442, 480] width 54 height 22
type input "$14.31"
drag, startPoint x: 1412, startPoint y: 615, endPoint x: 1424, endPoint y: 576, distance: 40.8
click at [1413, 615] on div "Options E E Colorbond Colorbond Colorbond Matt Colorbond Metallic Colorbond Ult…" at bounding box center [1396, 404] width 215 height 710
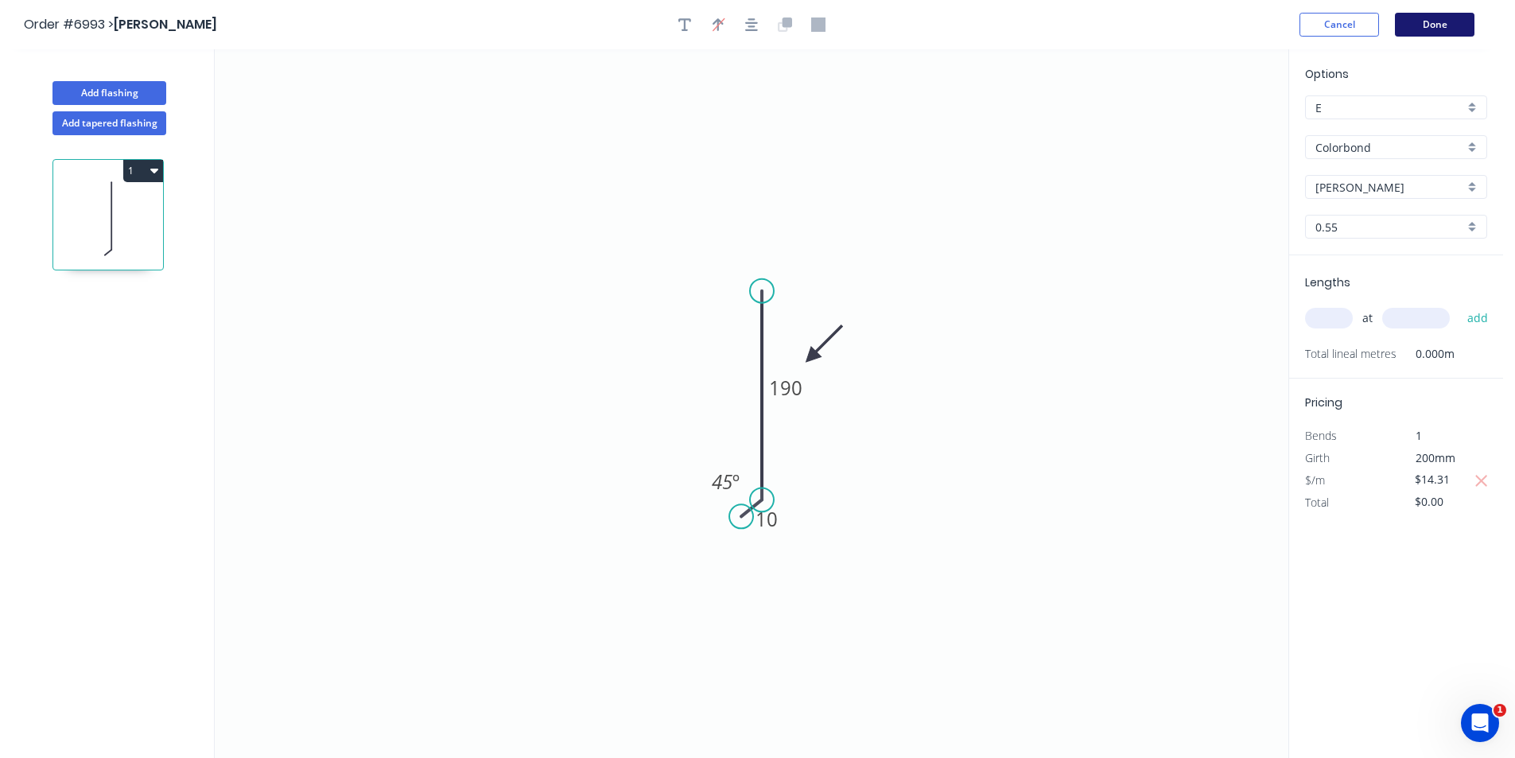
click at [1461, 14] on button "Done" at bounding box center [1435, 25] width 80 height 24
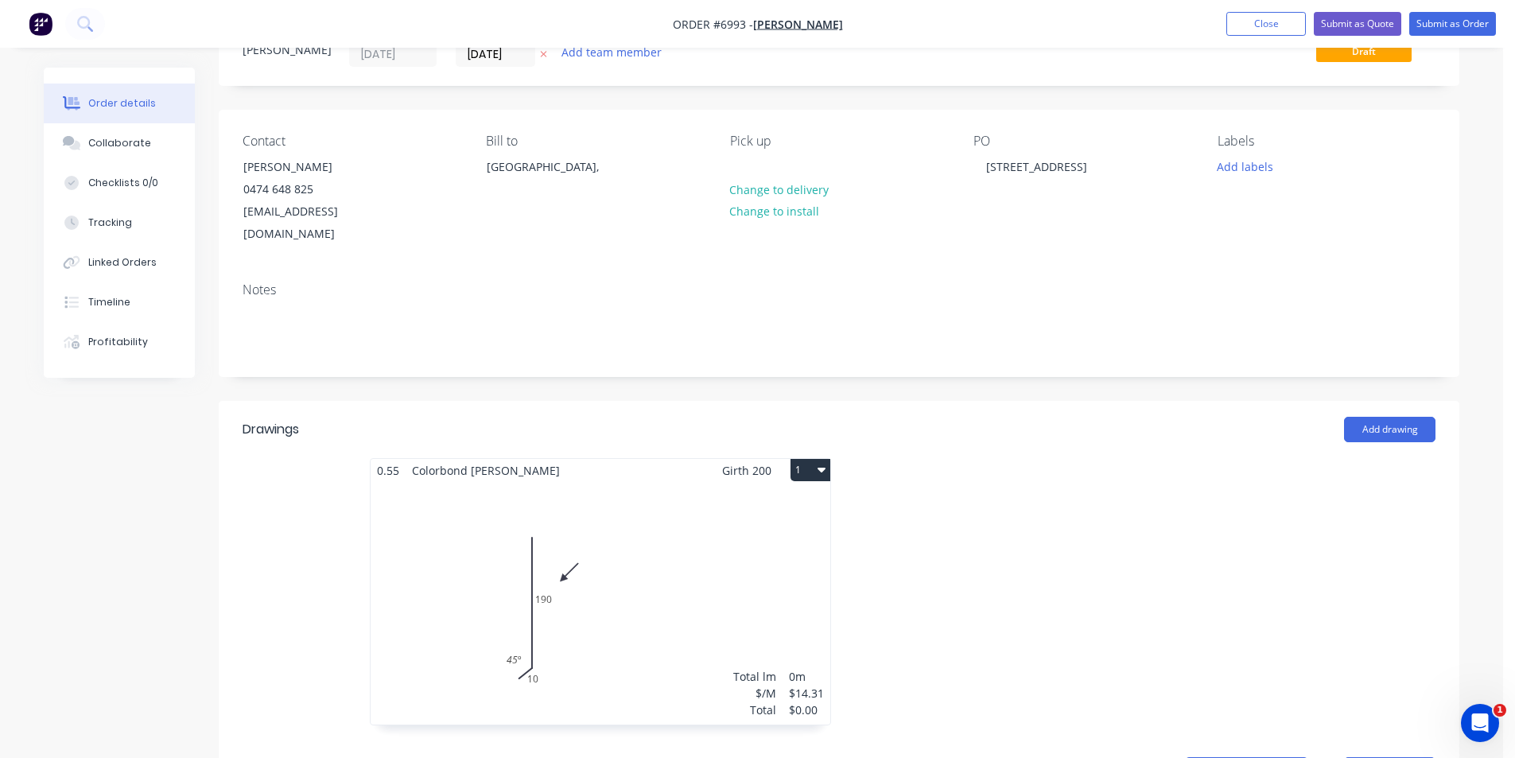
click at [819, 609] on div "Total lm $/M Total 0m $14.31 $0.00" at bounding box center [601, 603] width 460 height 243
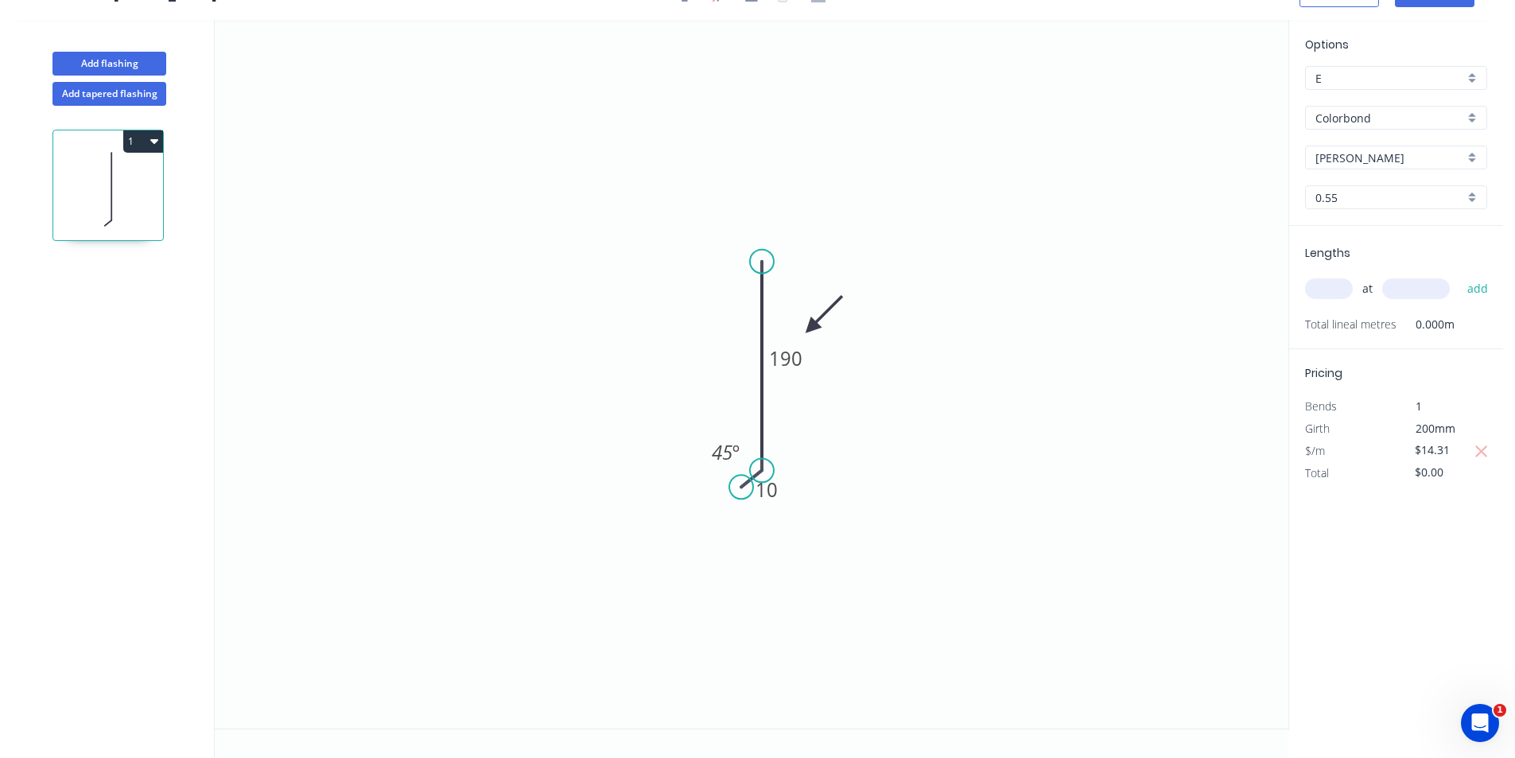
scroll to position [29, 0]
click at [1344, 290] on input "text" at bounding box center [1329, 288] width 48 height 21
type input "4"
type input "4800"
click at [1460, 275] on button "add" at bounding box center [1478, 288] width 37 height 27
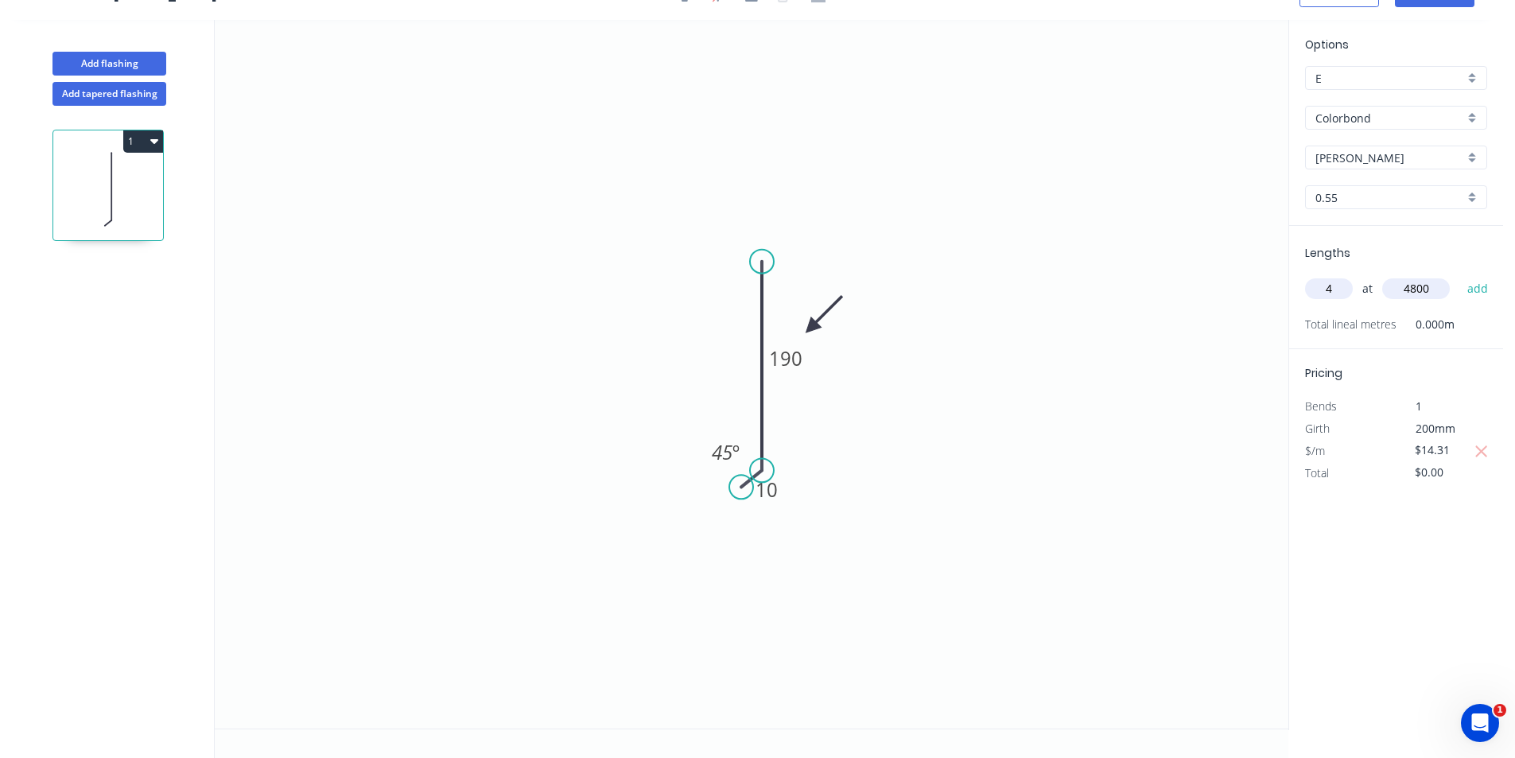
type input "$274.75"
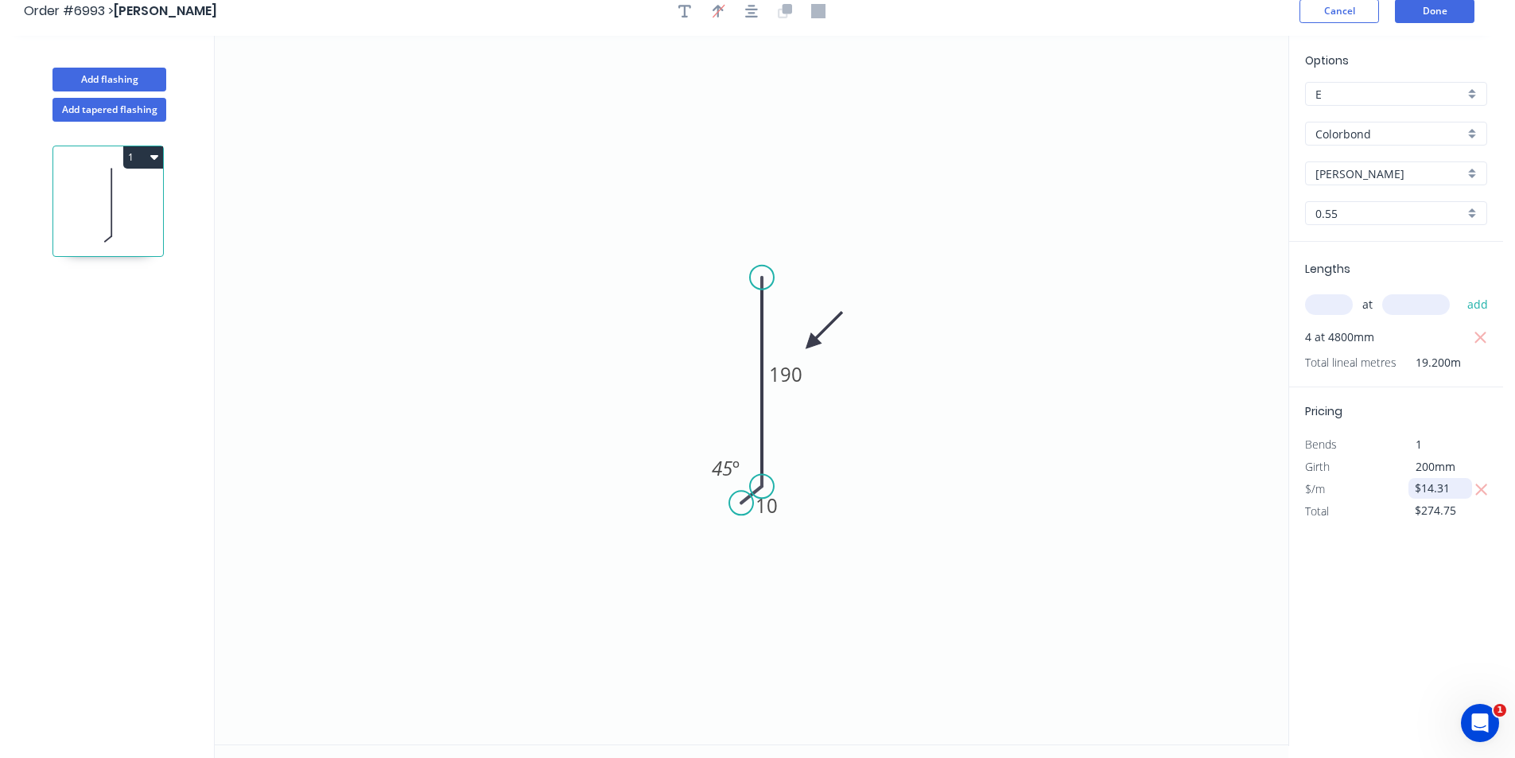
scroll to position [0, 0]
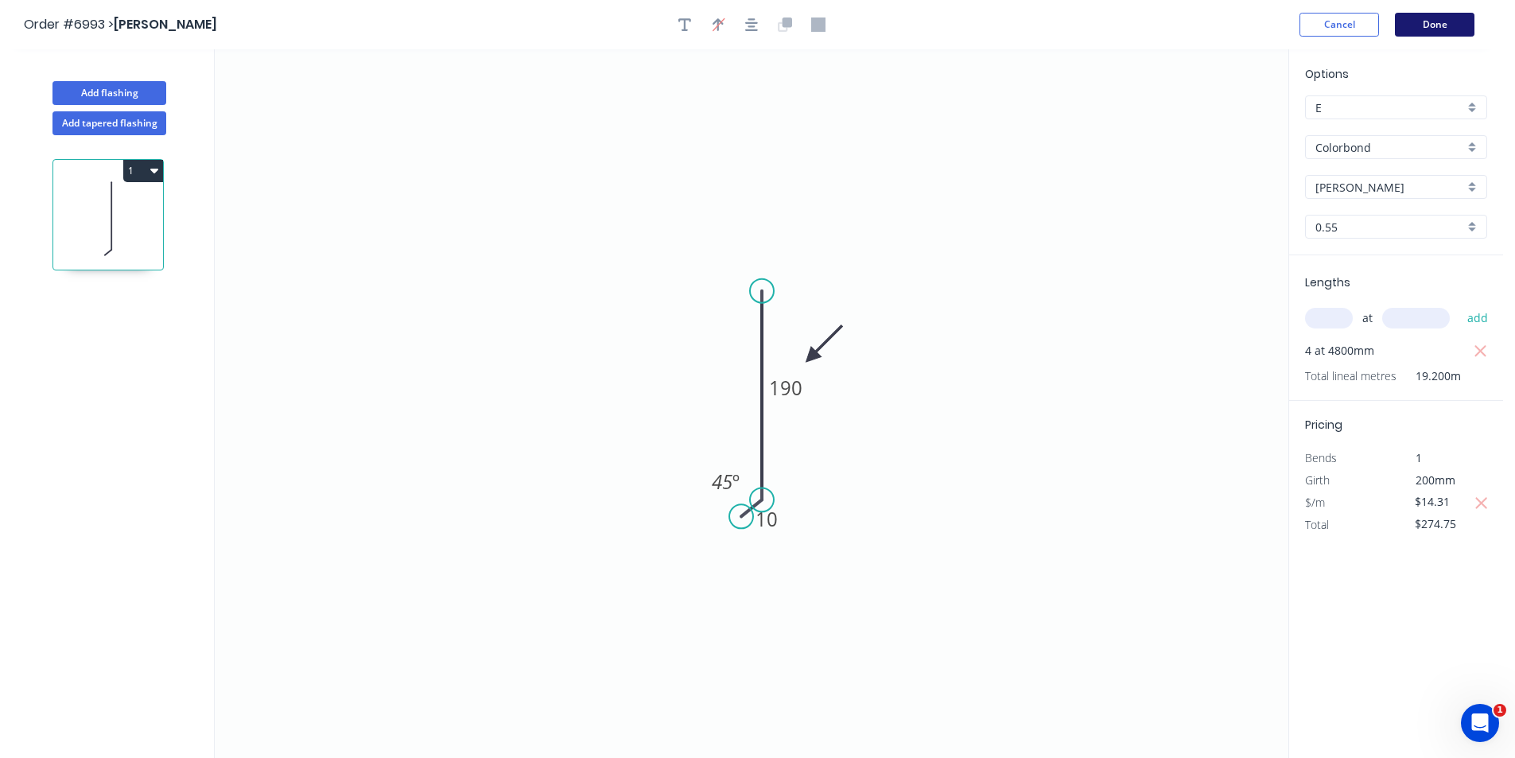
click at [1453, 20] on button "Done" at bounding box center [1435, 25] width 80 height 24
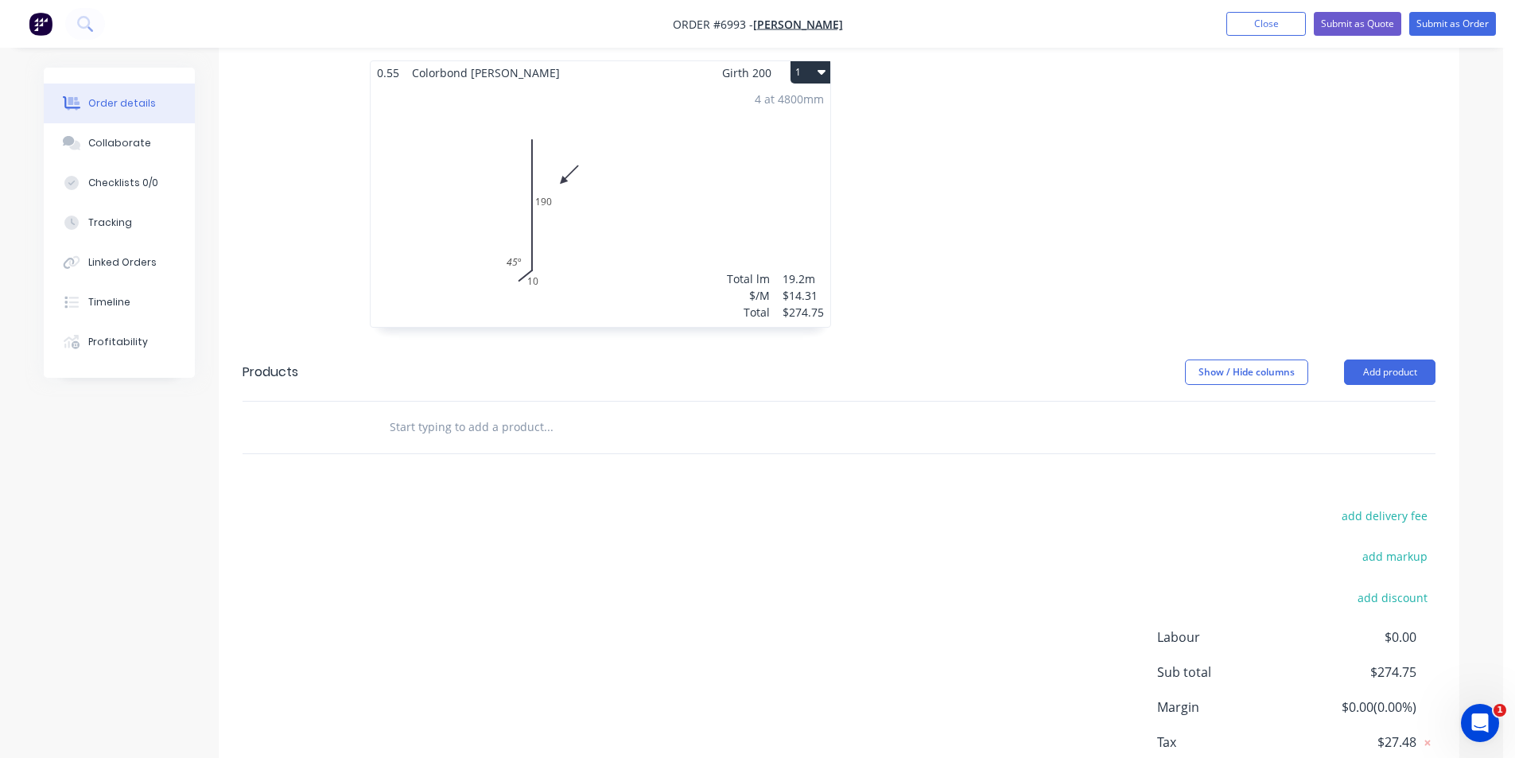
scroll to position [544, 0]
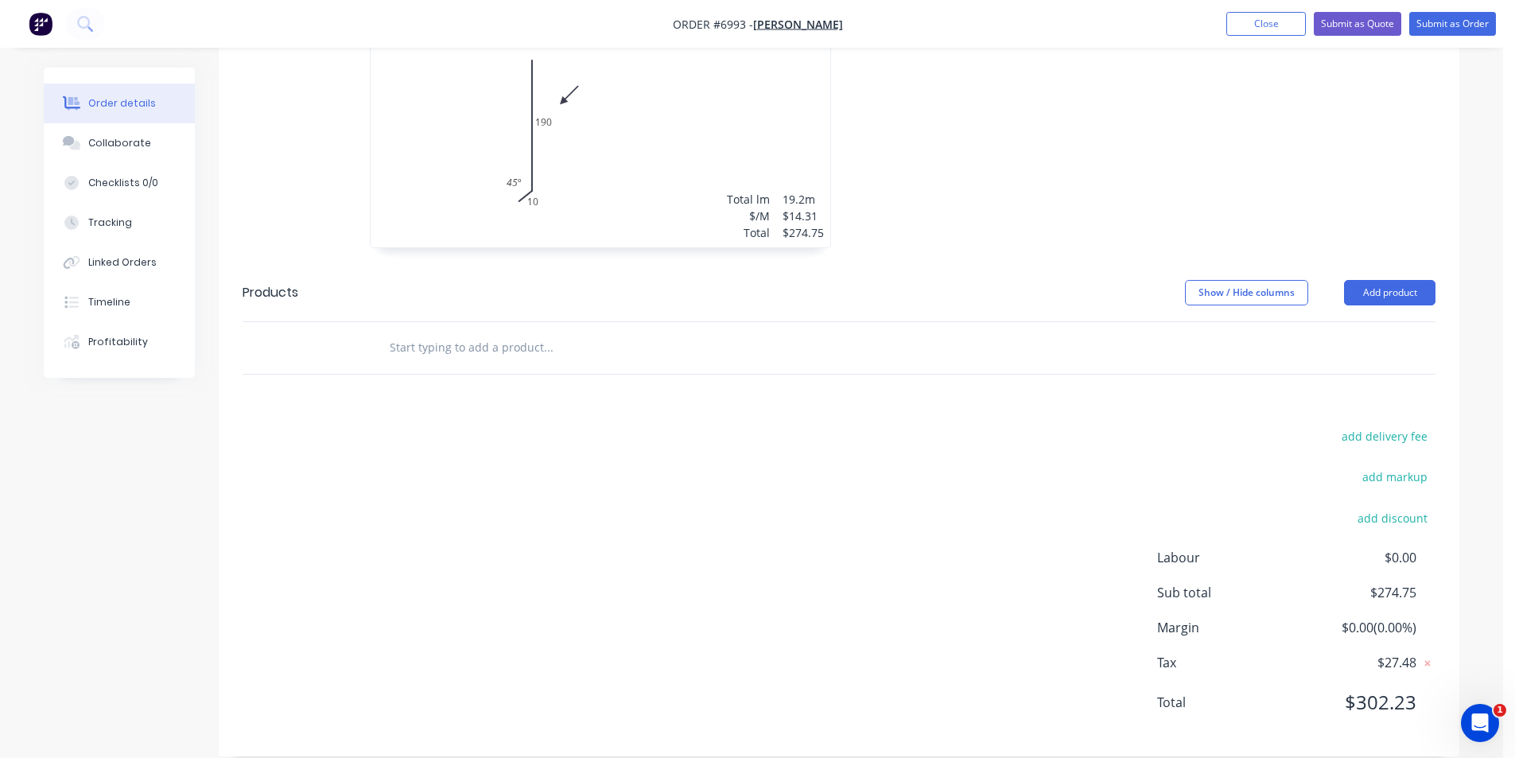
click at [1473, 9] on nav "Order #6993 - [PERSON_NAME] Add product Close Submit as Quote Submit as Order" at bounding box center [757, 24] width 1515 height 48
click at [1473, 18] on button "Submit as Order" at bounding box center [1453, 24] width 87 height 24
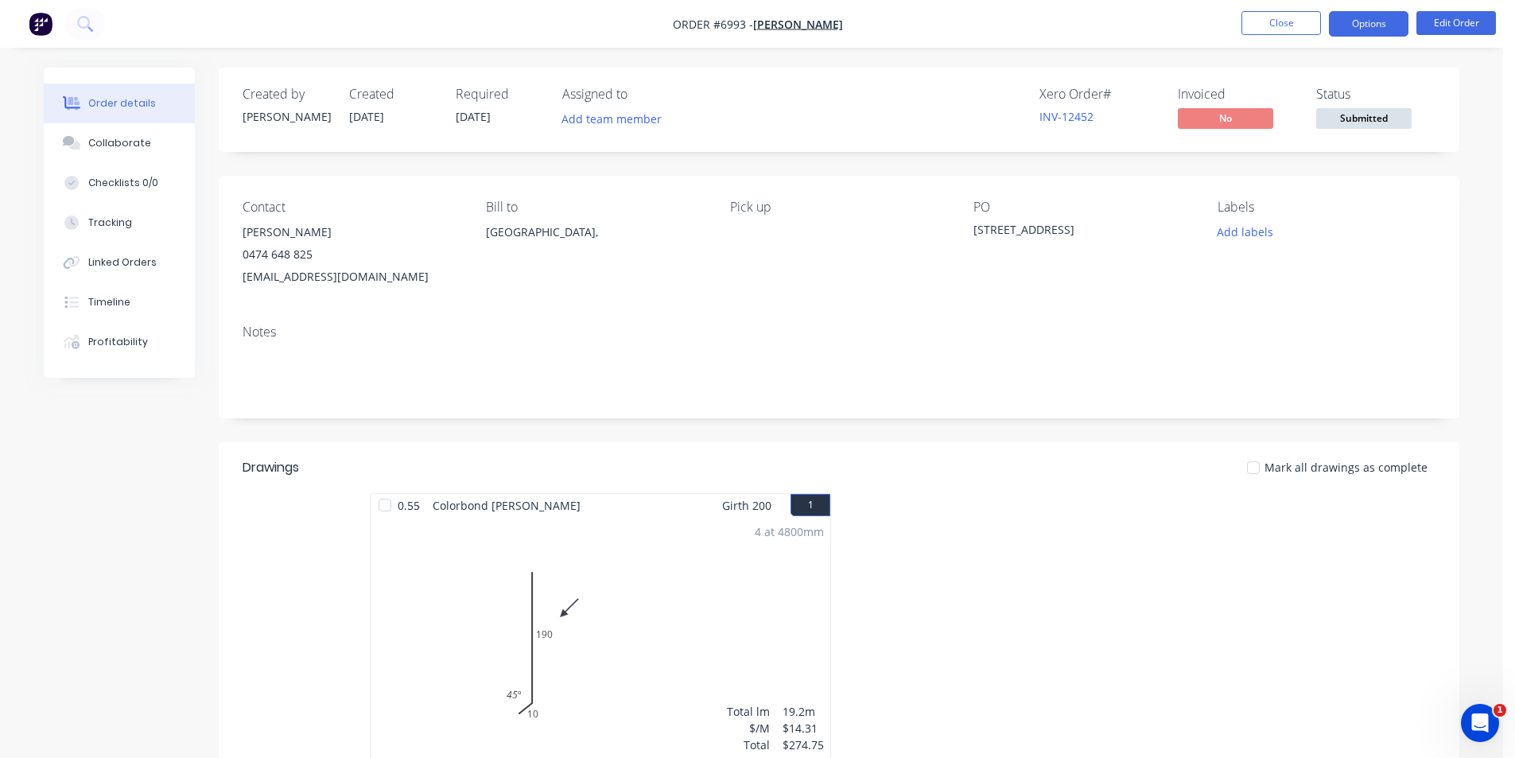
click at [1395, 20] on button "Options" at bounding box center [1369, 23] width 80 height 25
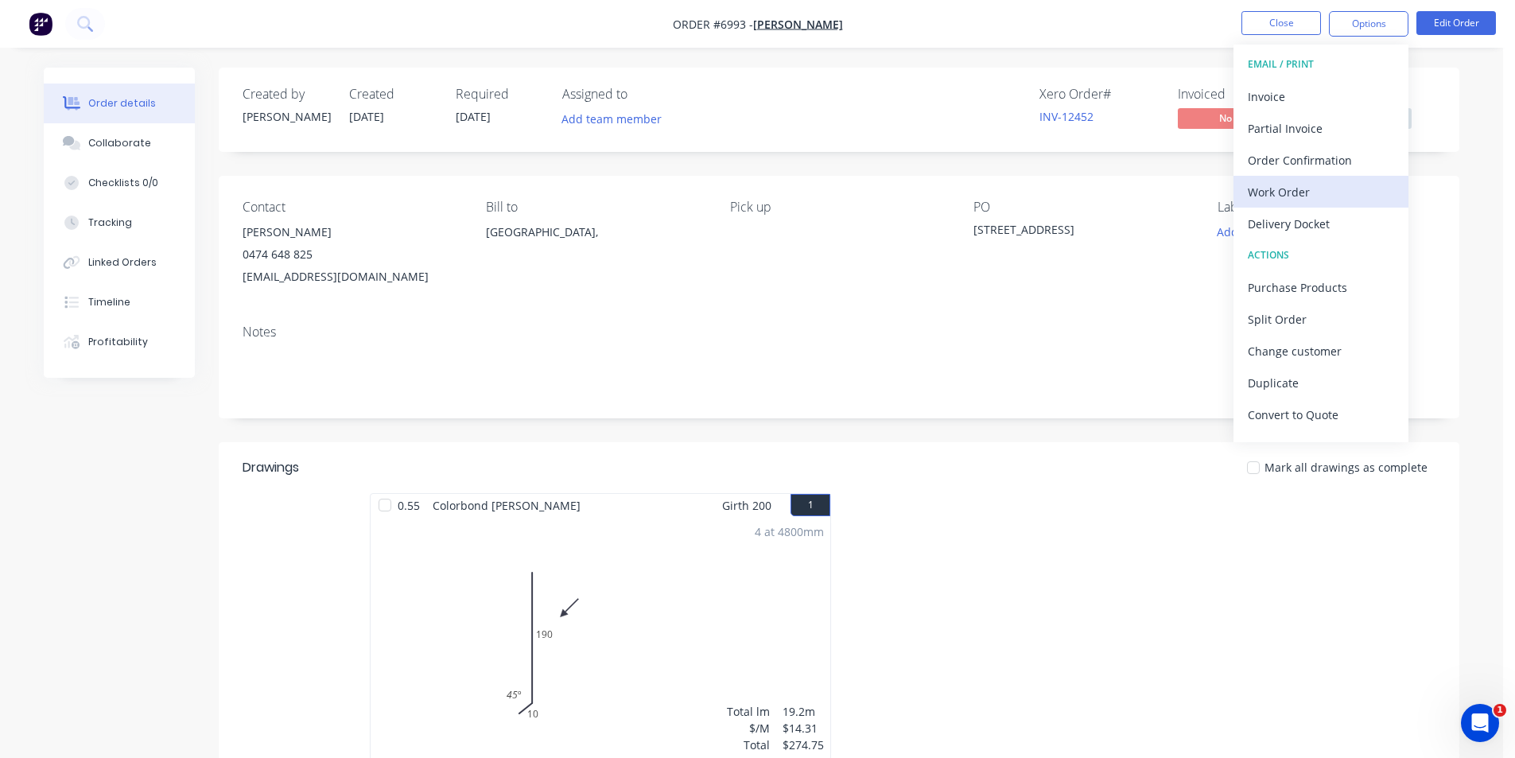
click at [1332, 194] on div "Work Order" at bounding box center [1321, 192] width 146 height 23
click at [1332, 194] on div "Custom" at bounding box center [1321, 192] width 146 height 23
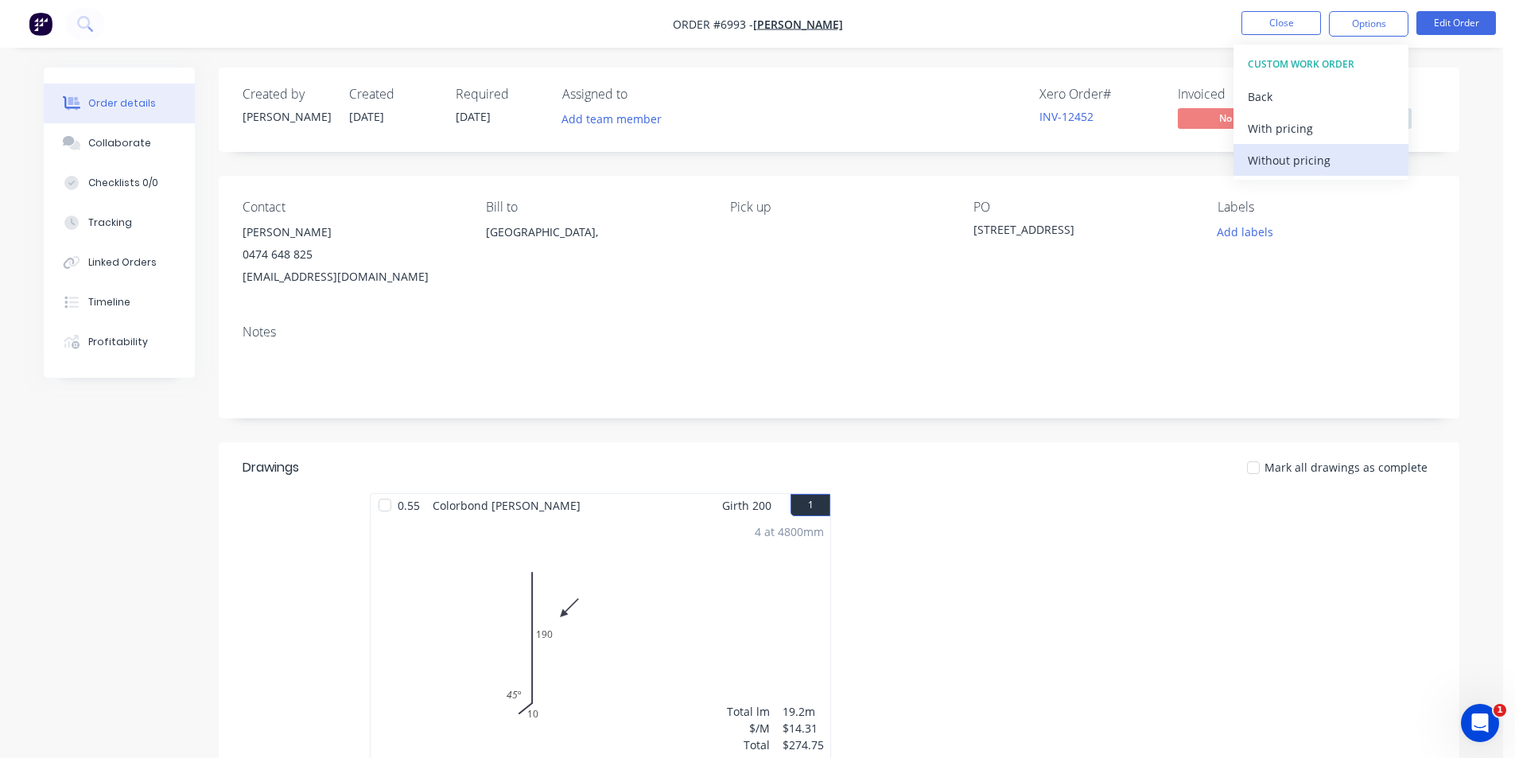
click at [1327, 162] on div "Without pricing" at bounding box center [1321, 160] width 146 height 23
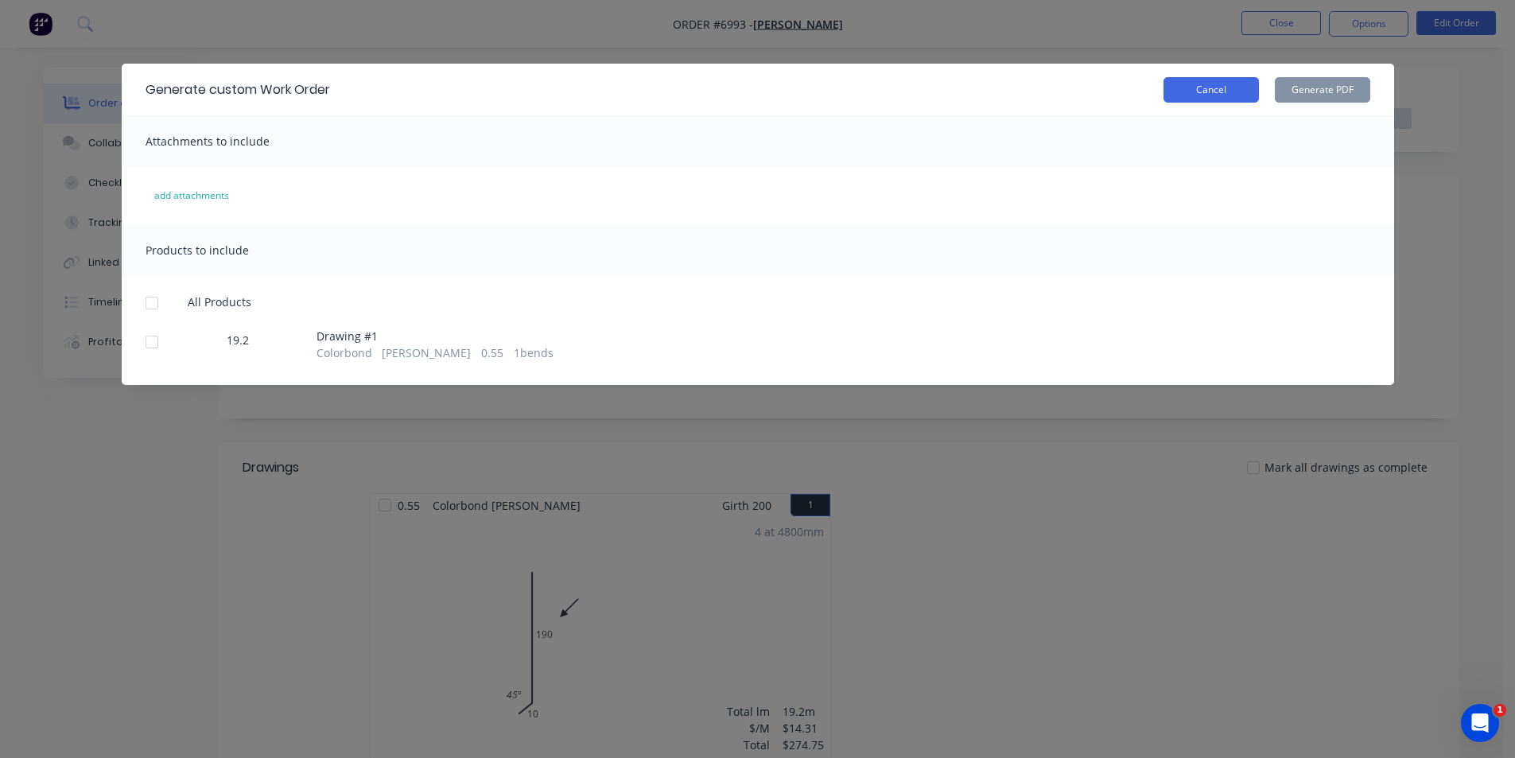
click at [1200, 93] on button "Cancel" at bounding box center [1211, 89] width 95 height 25
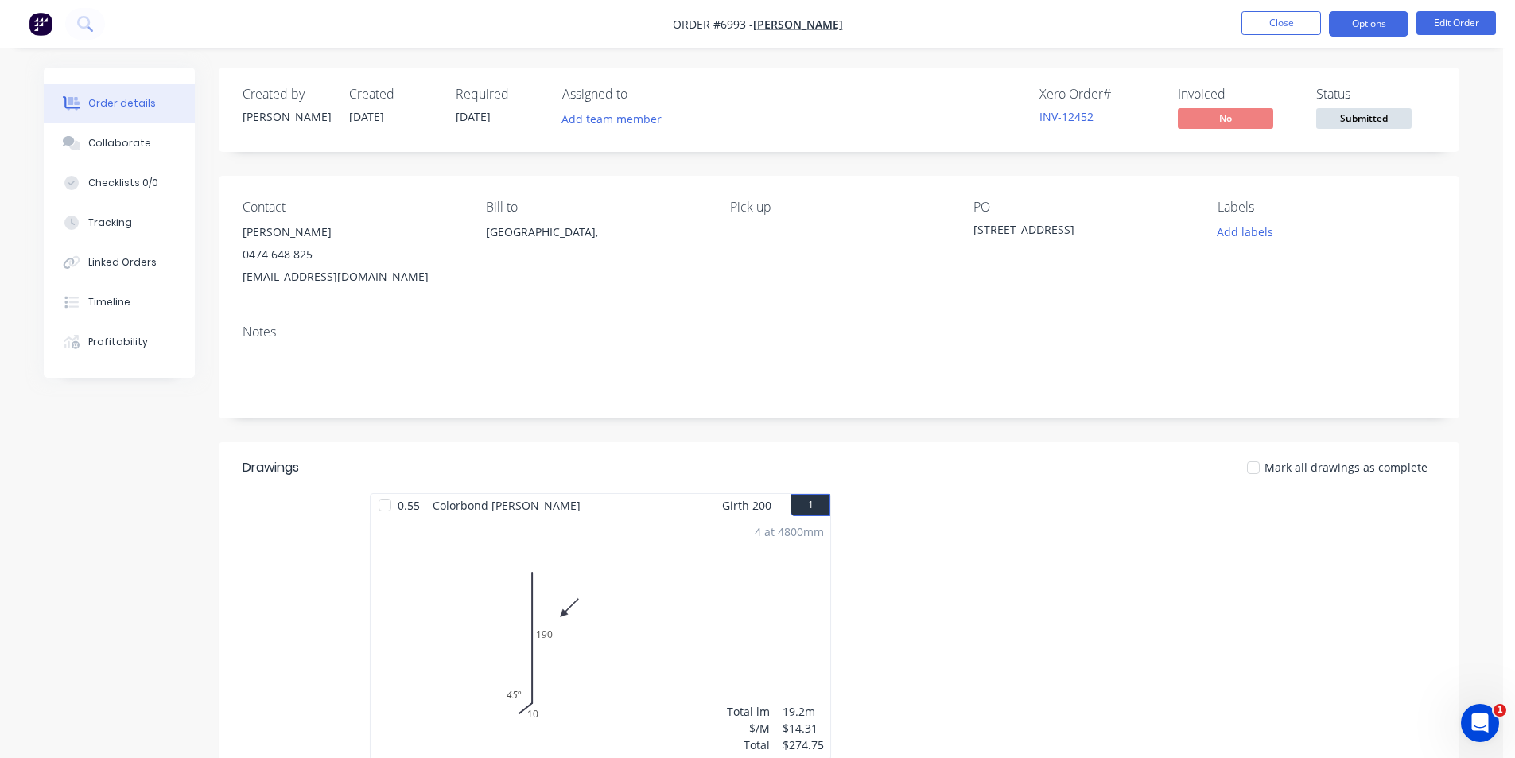
click at [1344, 24] on button "Options" at bounding box center [1369, 23] width 80 height 25
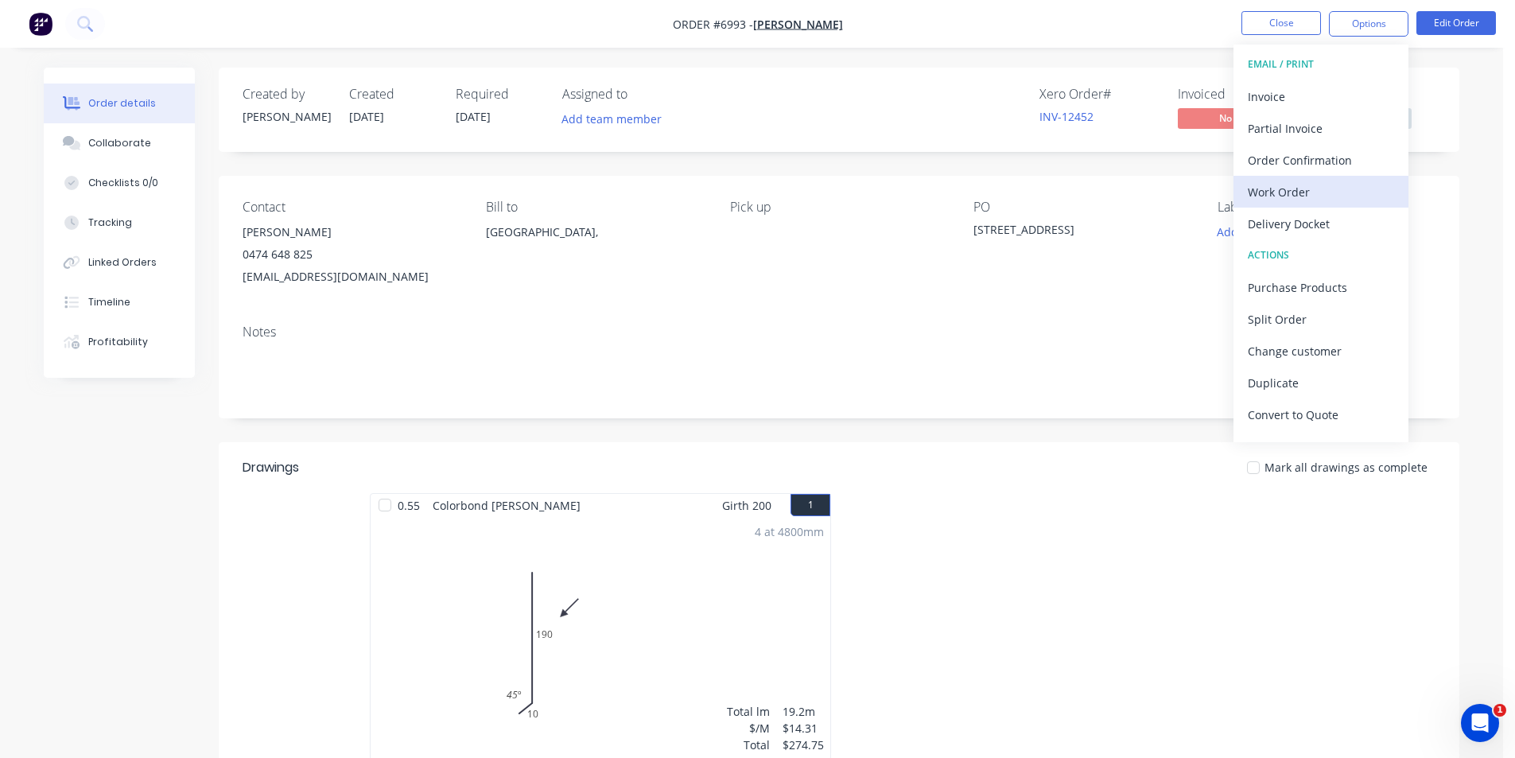
click at [1321, 191] on div "Work Order" at bounding box center [1321, 192] width 146 height 23
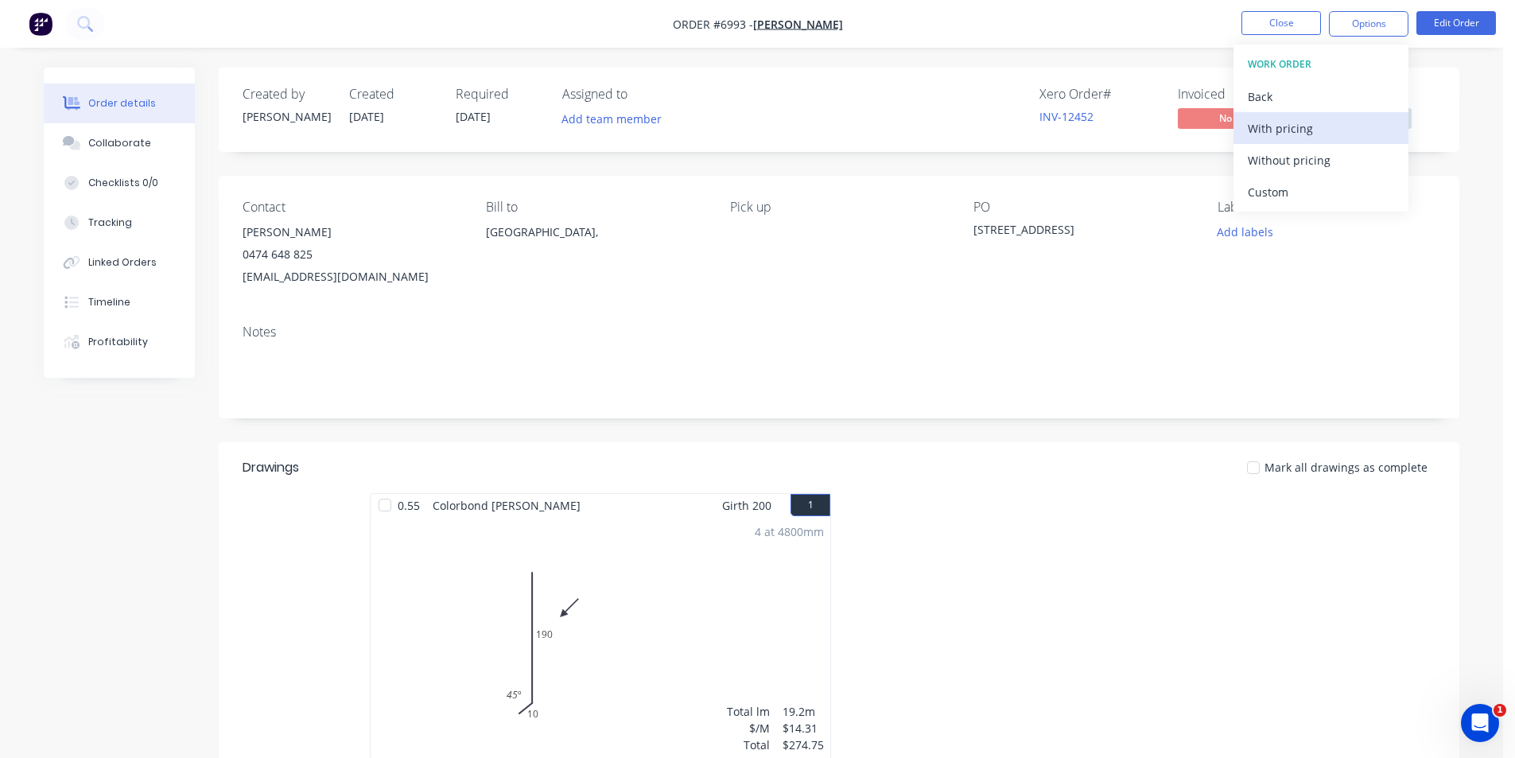
click at [1332, 117] on div "With pricing" at bounding box center [1321, 128] width 146 height 23
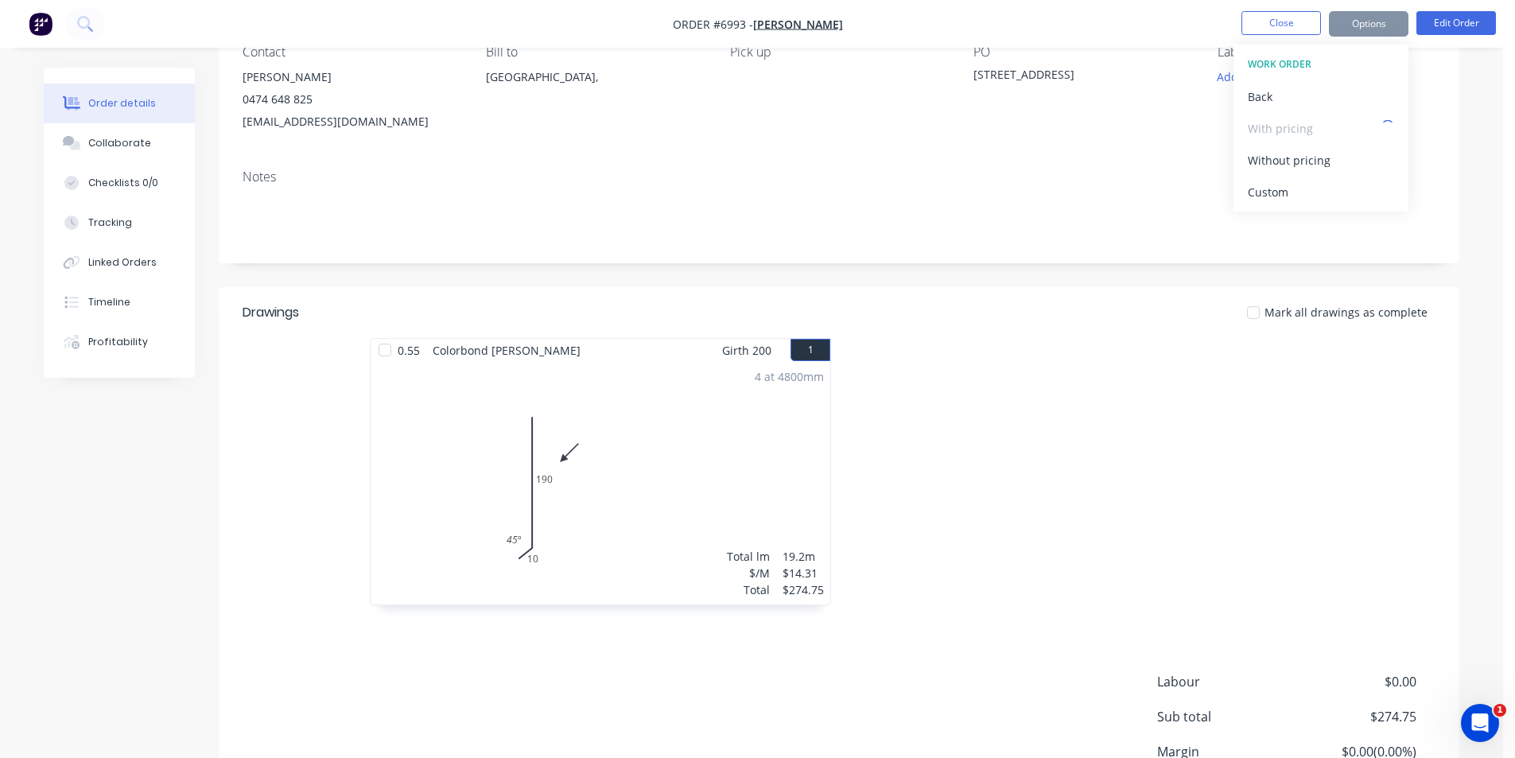
scroll to position [301, 0]
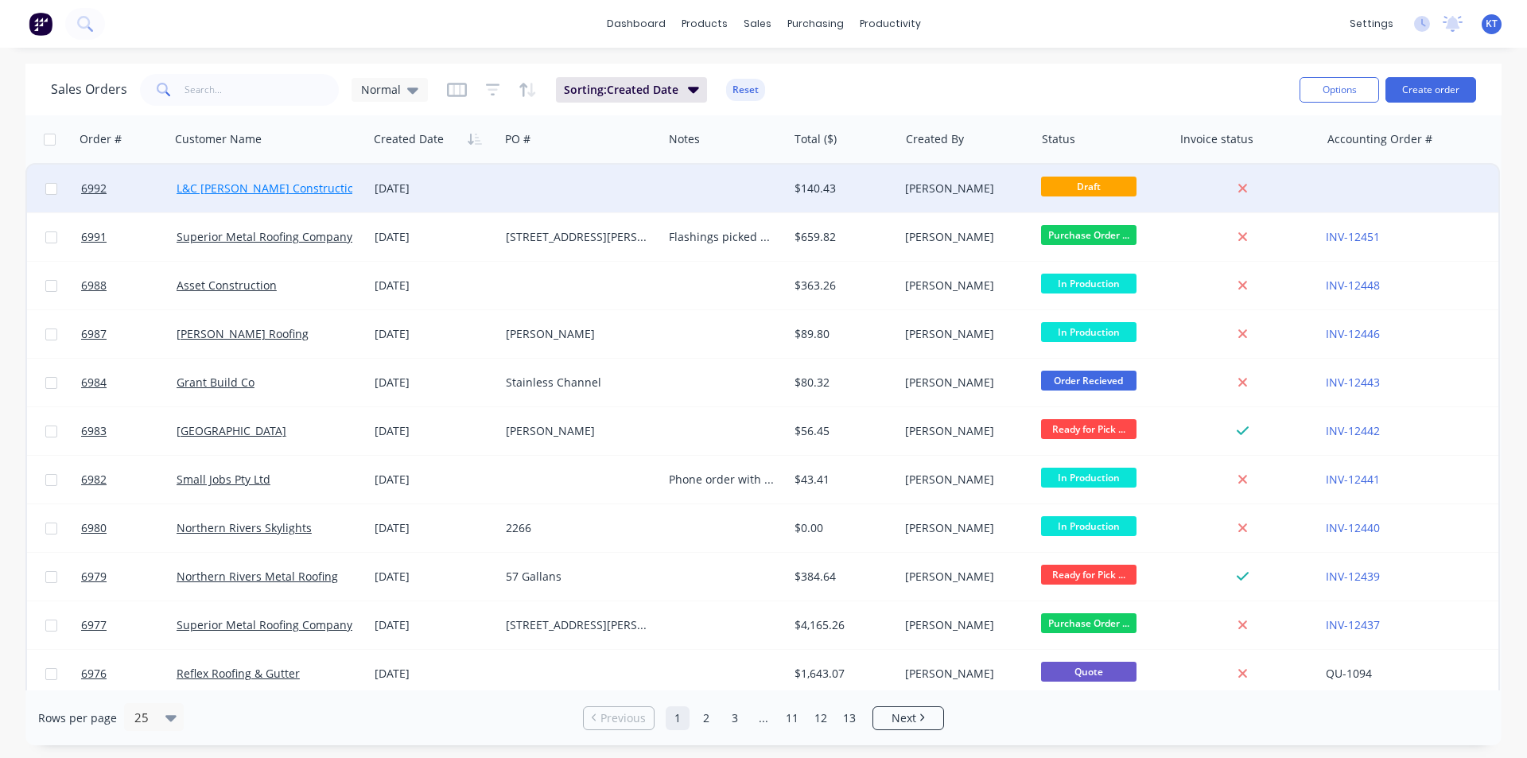
click at [297, 185] on link "L&C [PERSON_NAME] Constructions" at bounding box center [272, 188] width 190 height 15
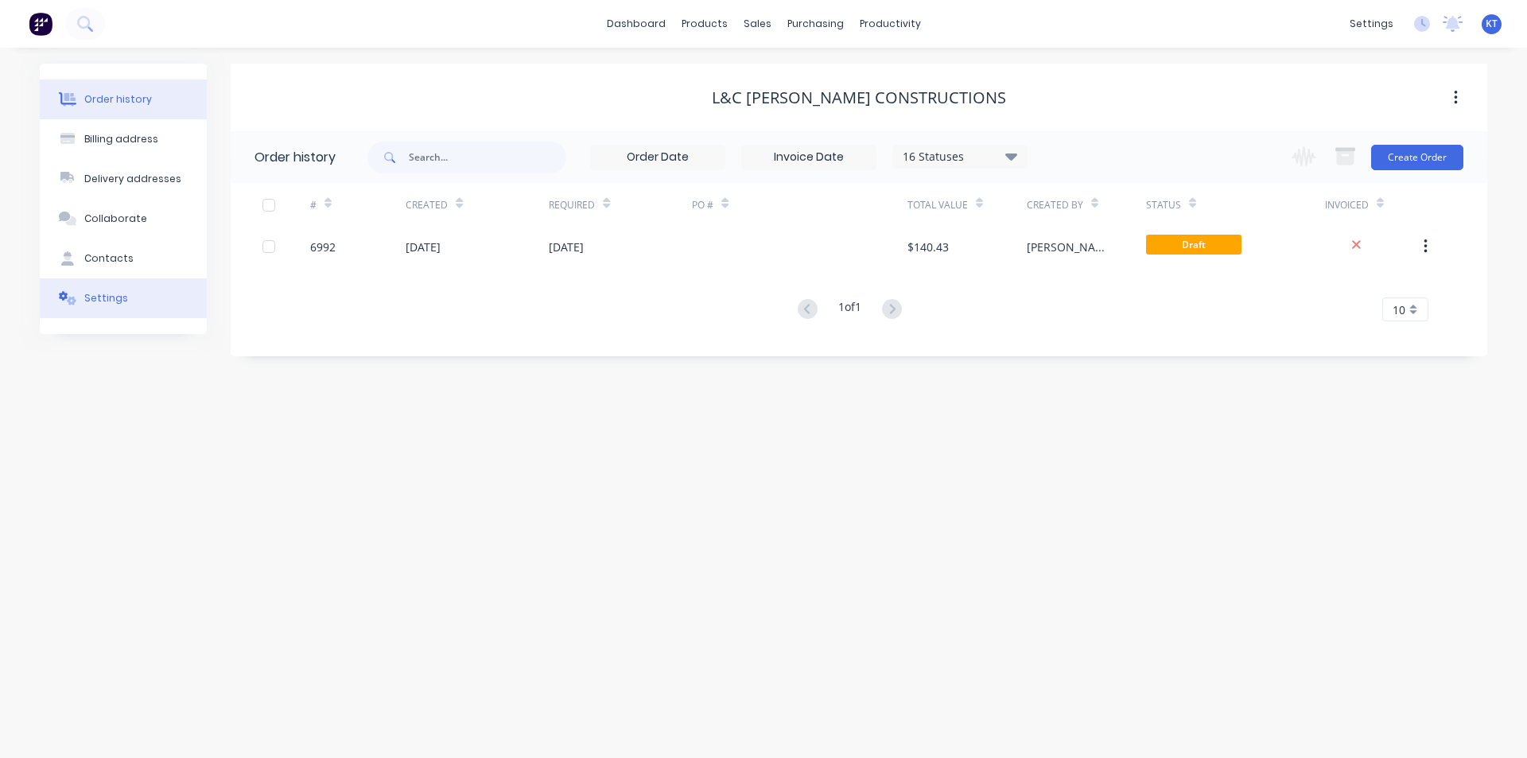
click at [95, 295] on div "Settings" at bounding box center [106, 298] width 44 height 14
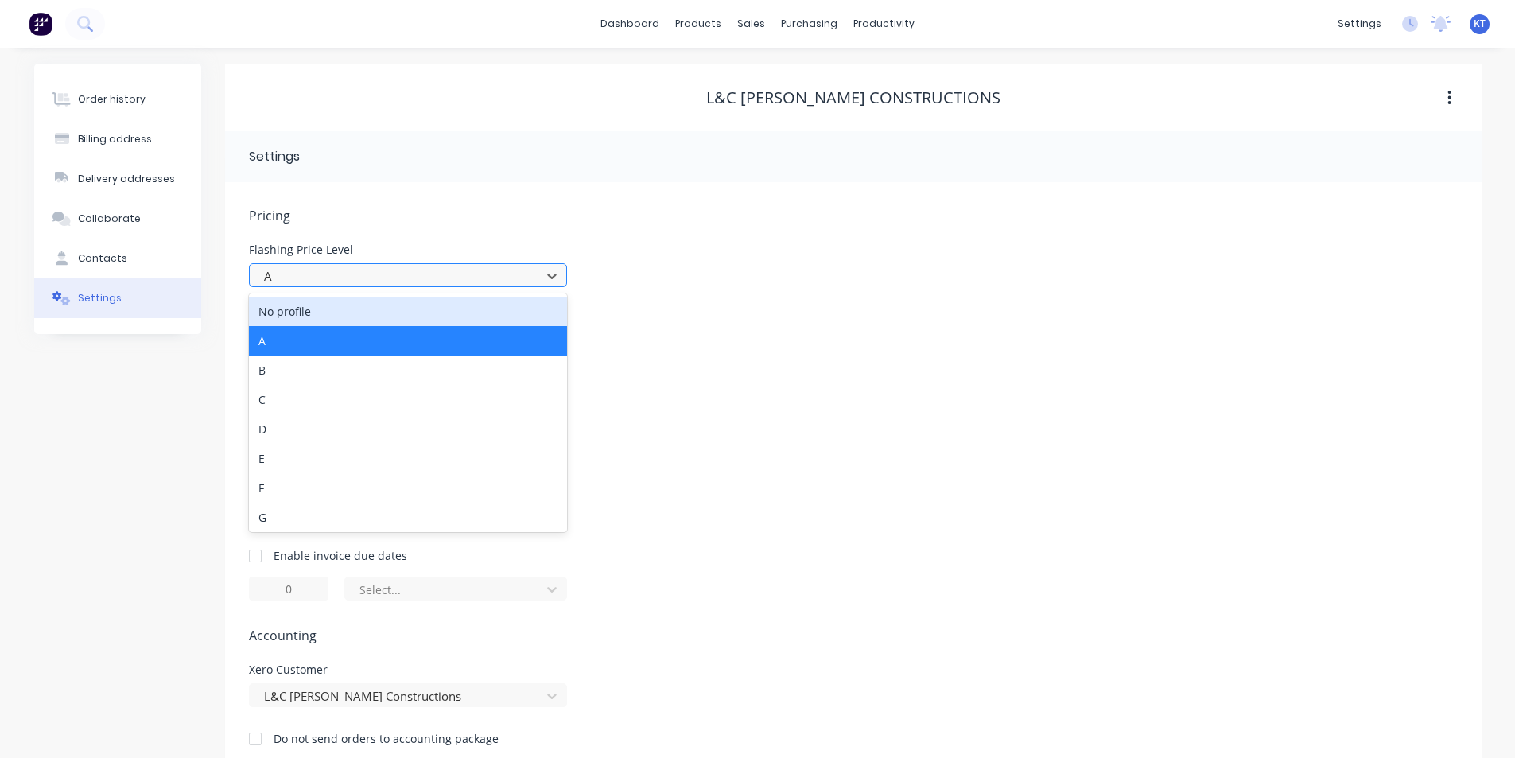
click at [374, 274] on div at bounding box center [398, 276] width 270 height 20
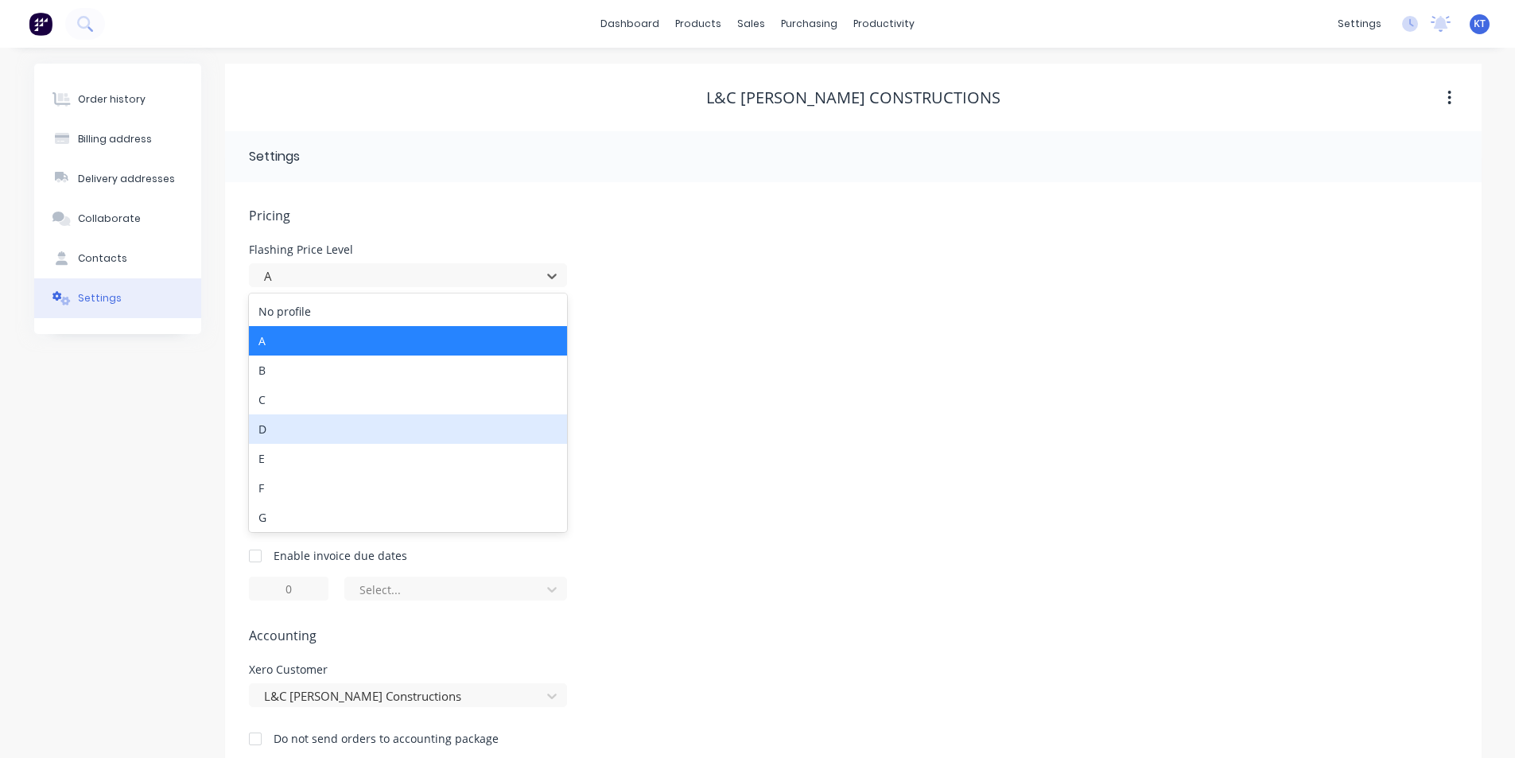
click at [323, 434] on div "D" at bounding box center [408, 428] width 318 height 29
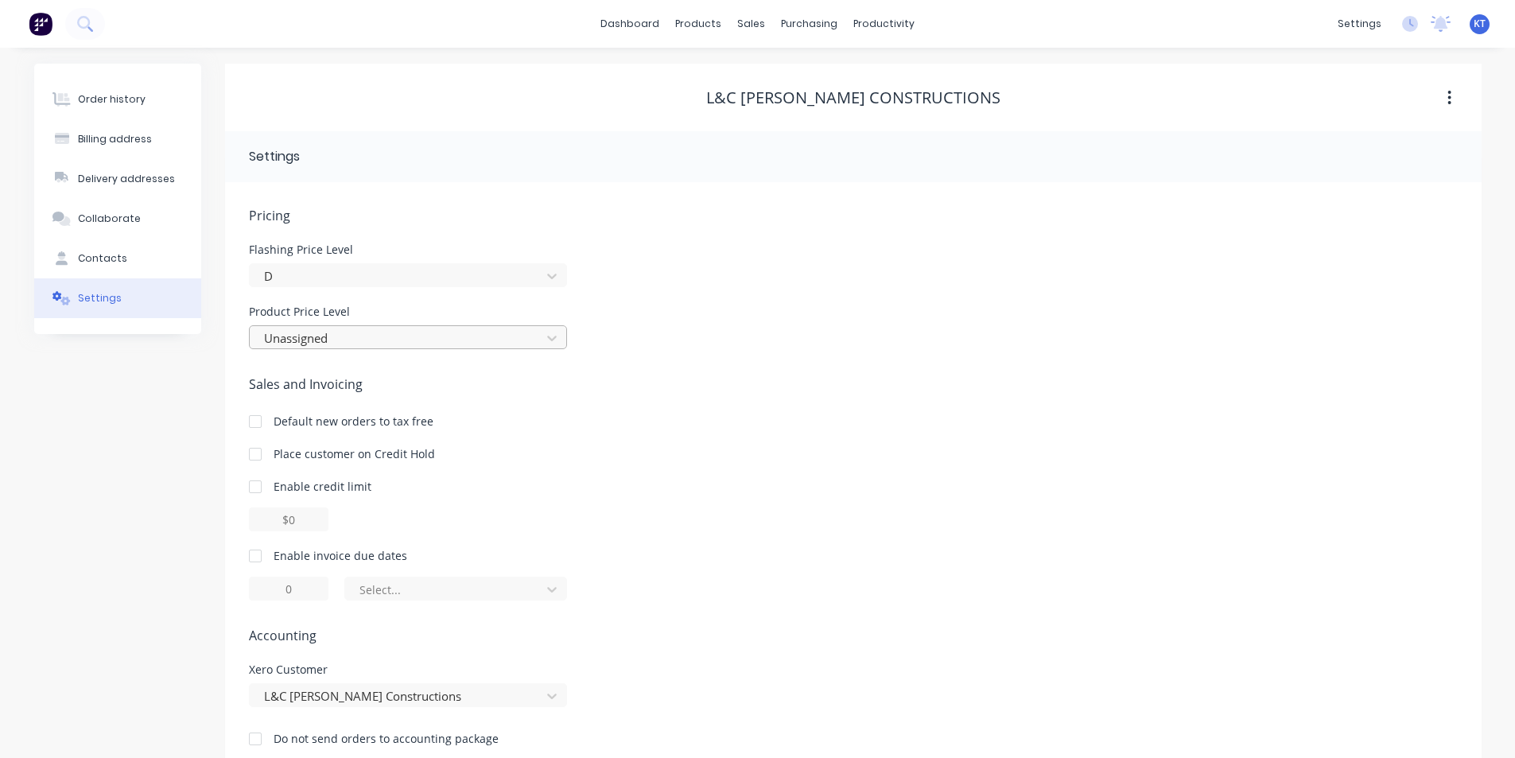
click at [306, 346] on div at bounding box center [398, 339] width 270 height 20
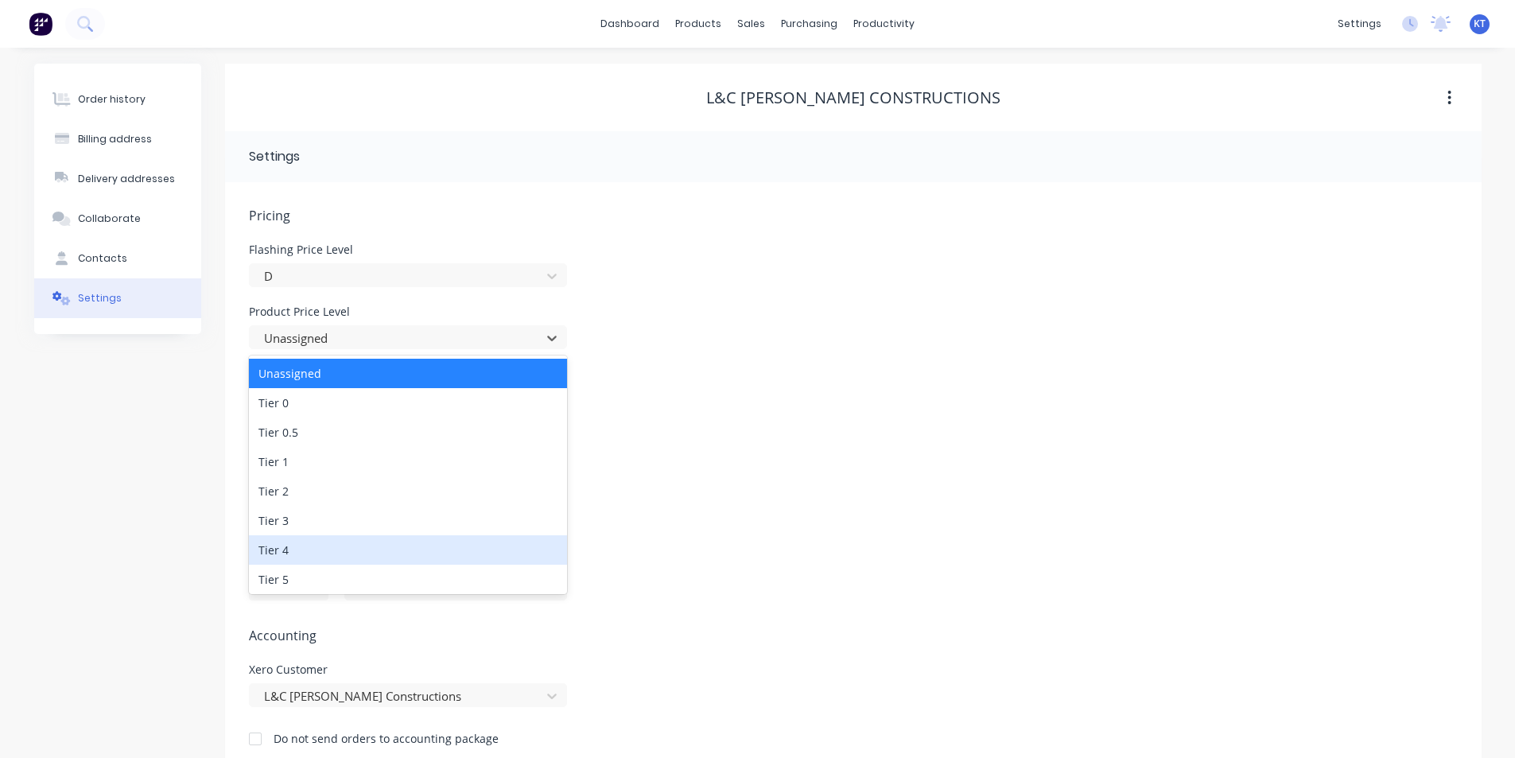
click at [299, 543] on div "Tier 4" at bounding box center [408, 549] width 318 height 29
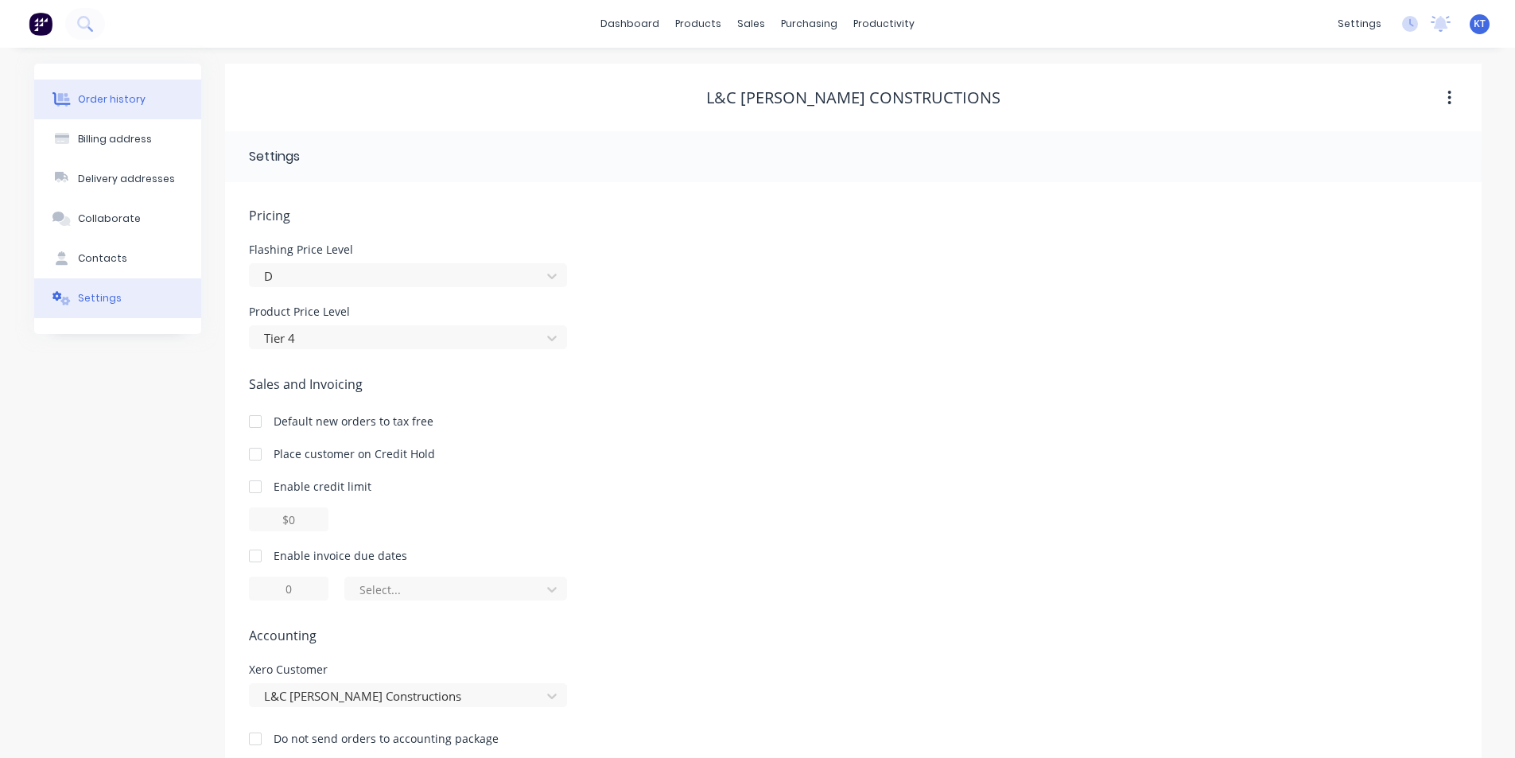
click at [148, 111] on button "Order history" at bounding box center [117, 100] width 167 height 40
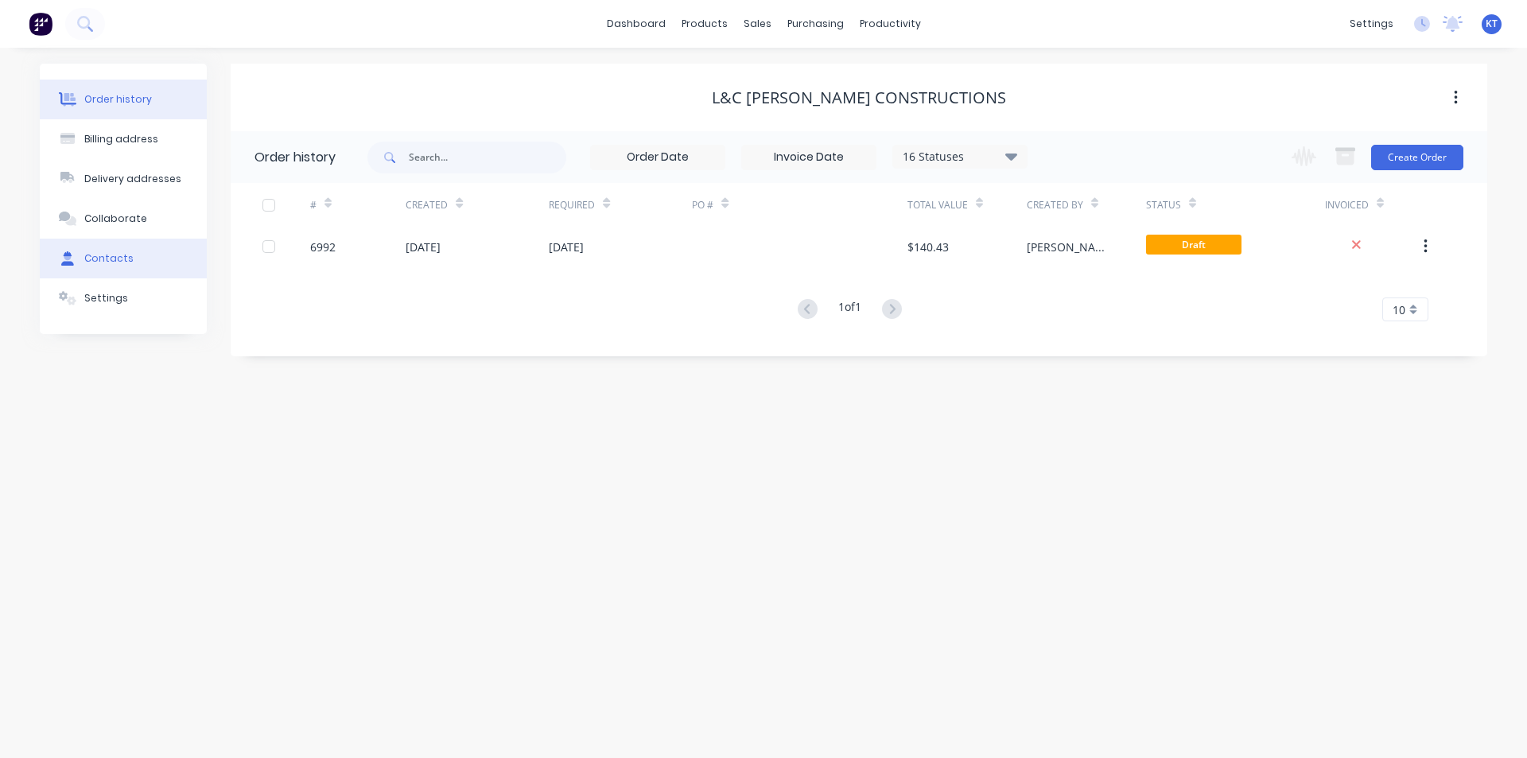
click at [165, 267] on button "Contacts" at bounding box center [123, 259] width 167 height 40
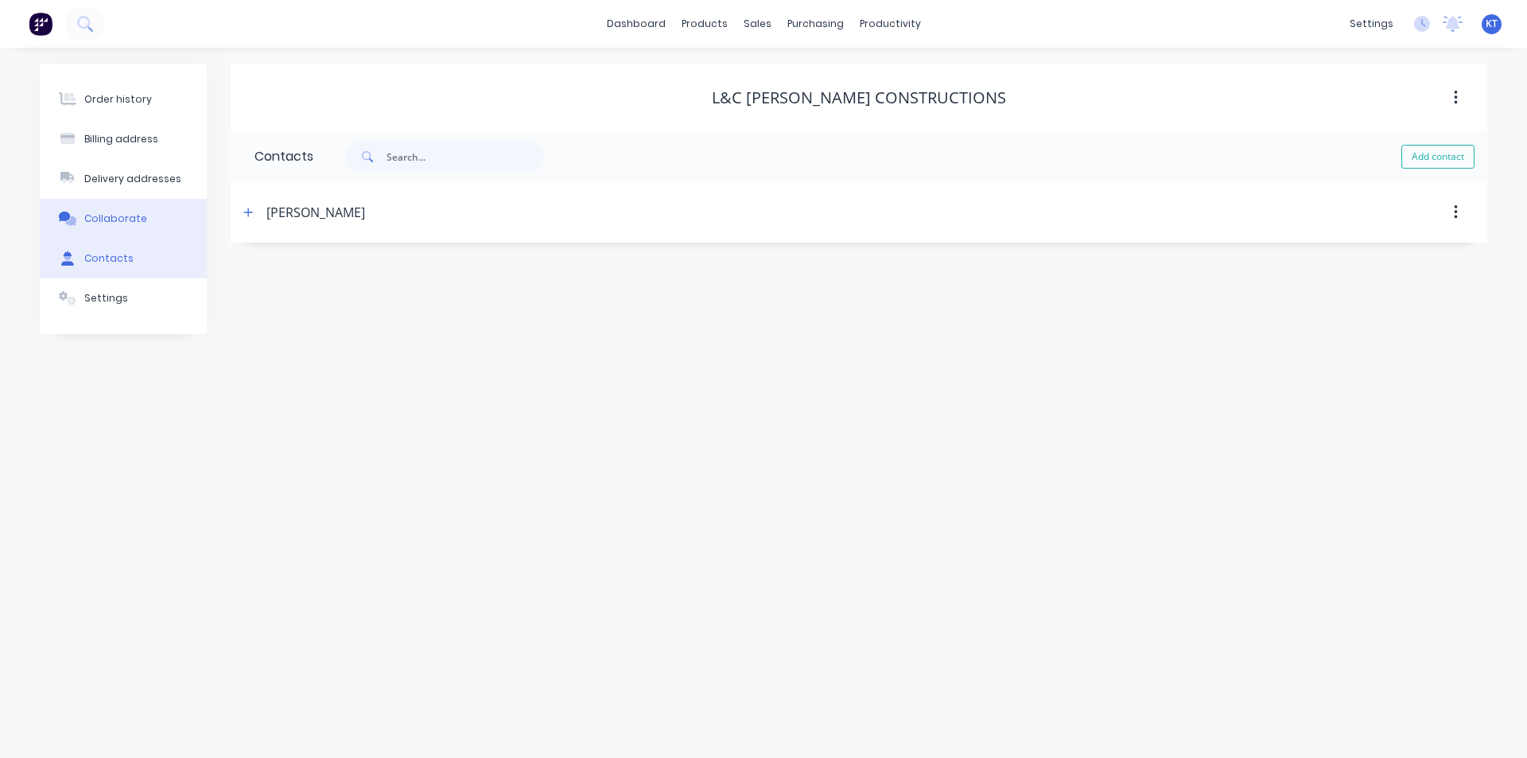
click at [133, 224] on div "Collaborate" at bounding box center [115, 219] width 63 height 14
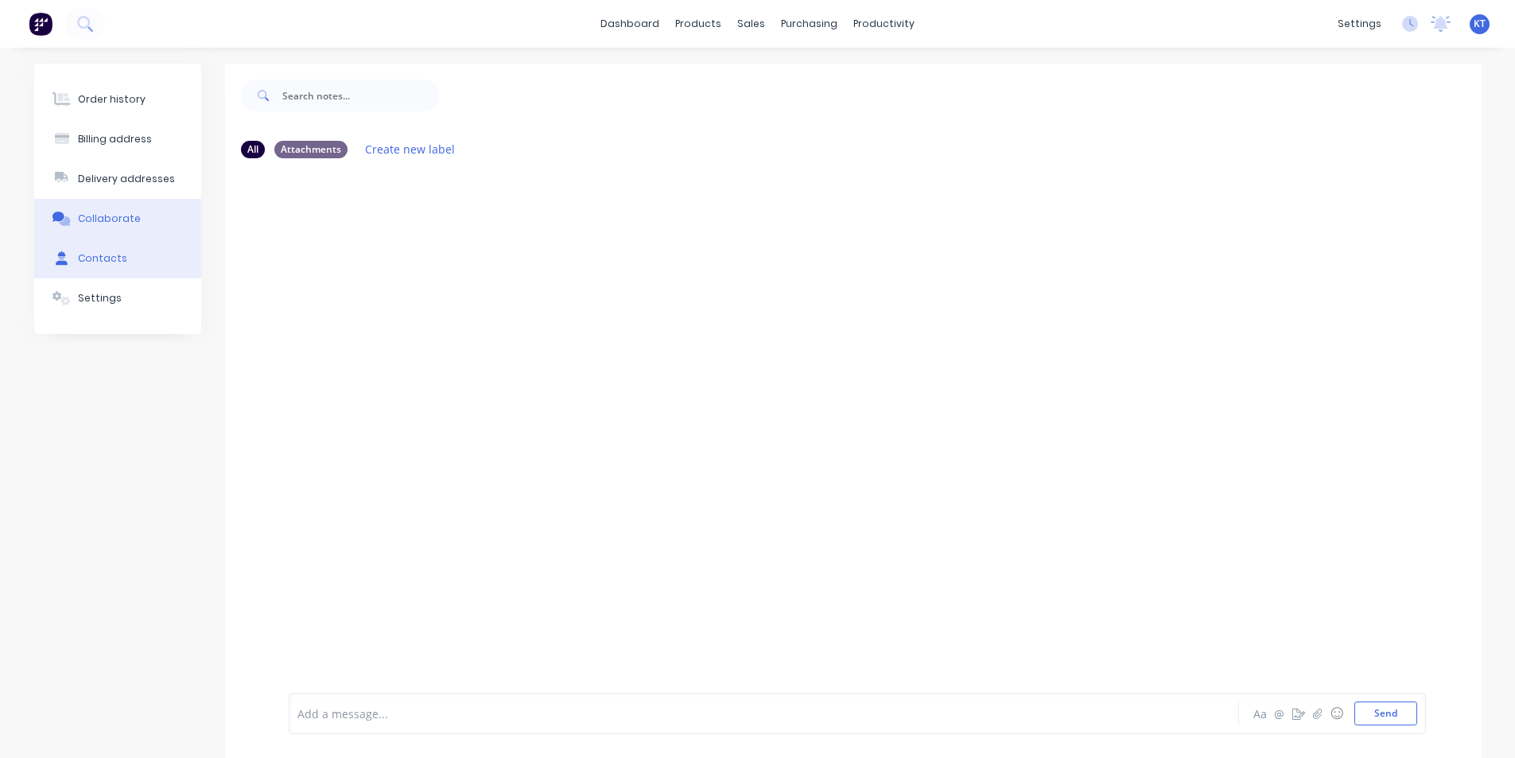
click at [131, 263] on button "Contacts" at bounding box center [117, 259] width 167 height 40
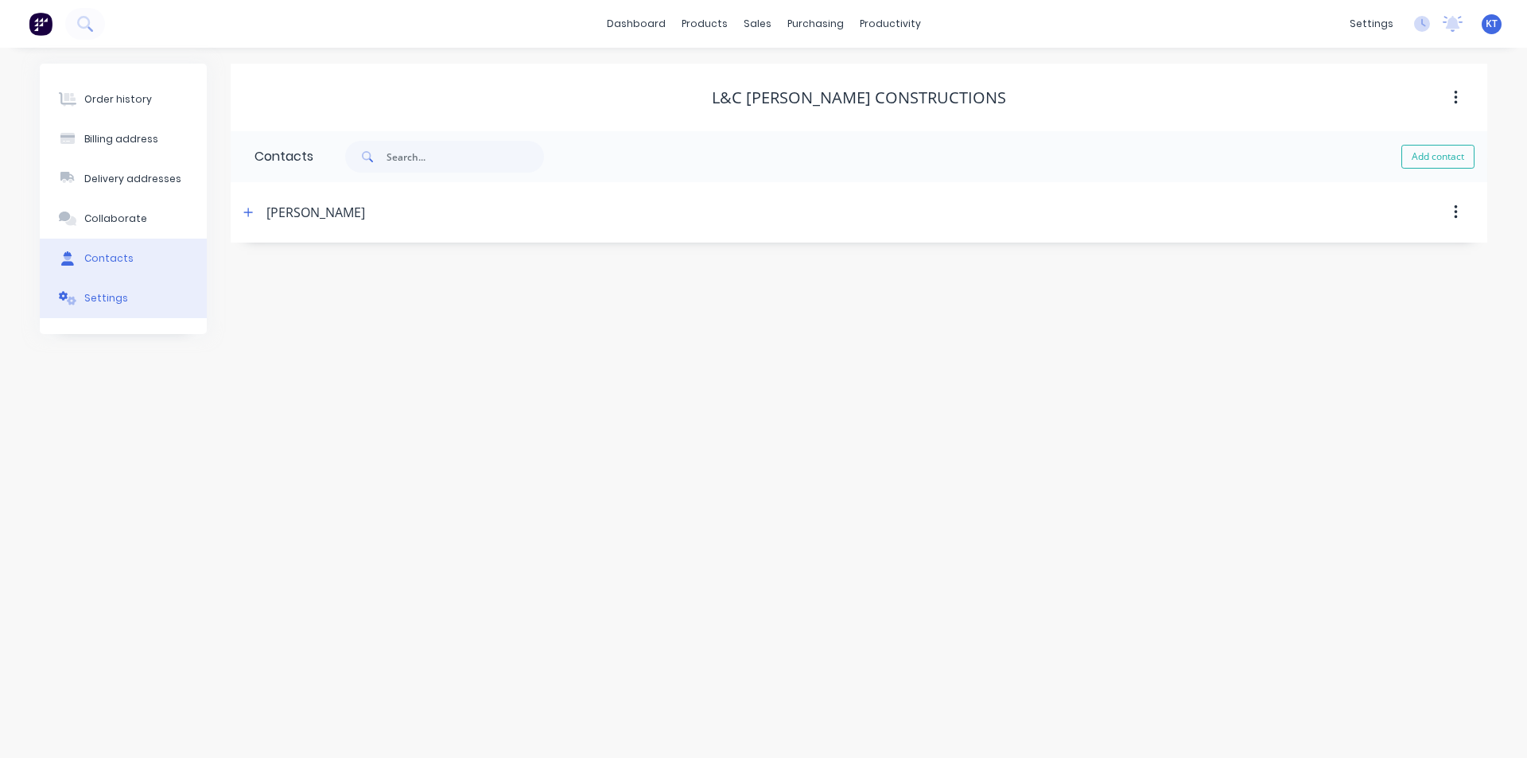
click at [128, 300] on button "Settings" at bounding box center [123, 298] width 167 height 40
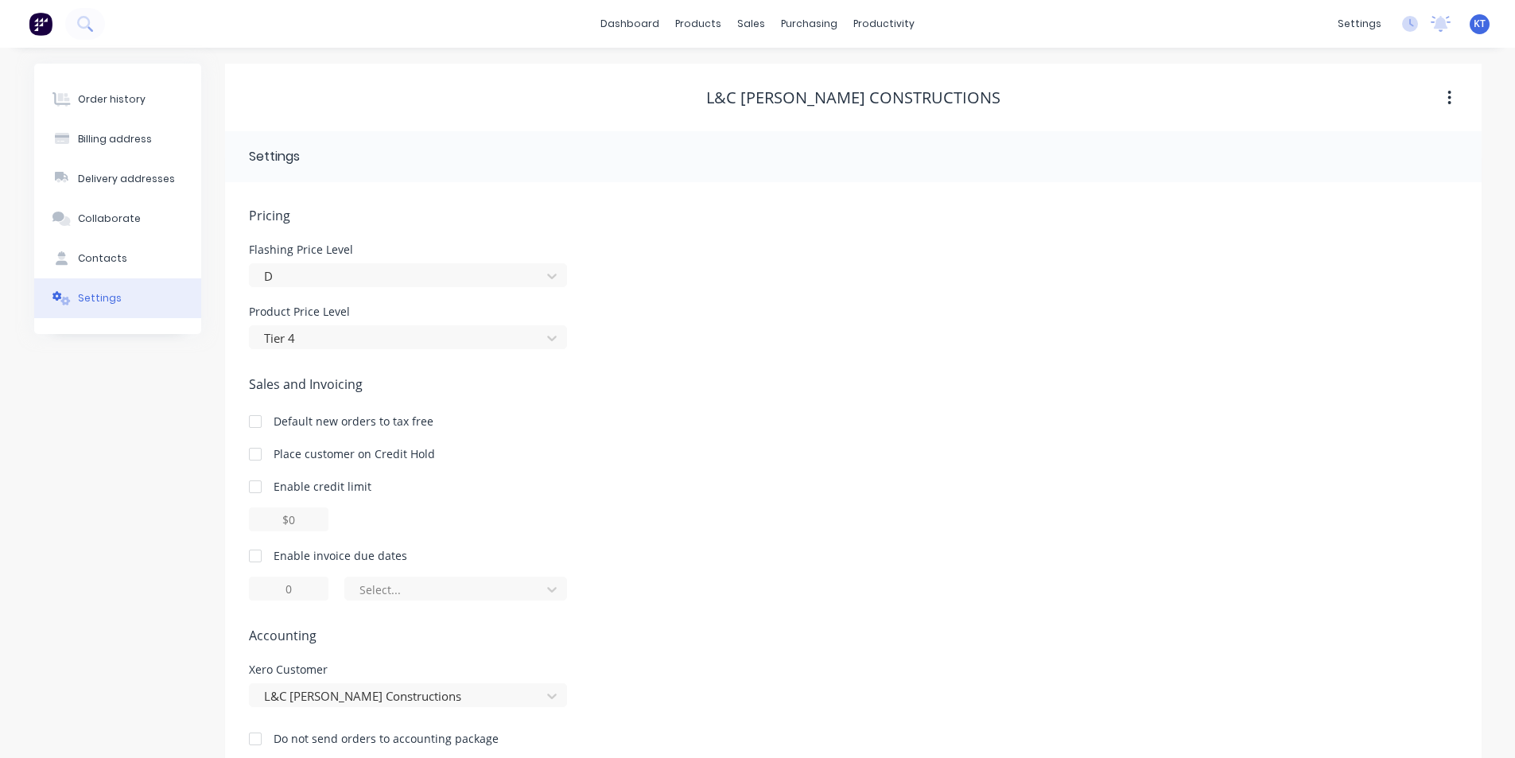
click at [250, 555] on div at bounding box center [255, 556] width 32 height 32
click at [417, 596] on div at bounding box center [445, 590] width 175 height 20
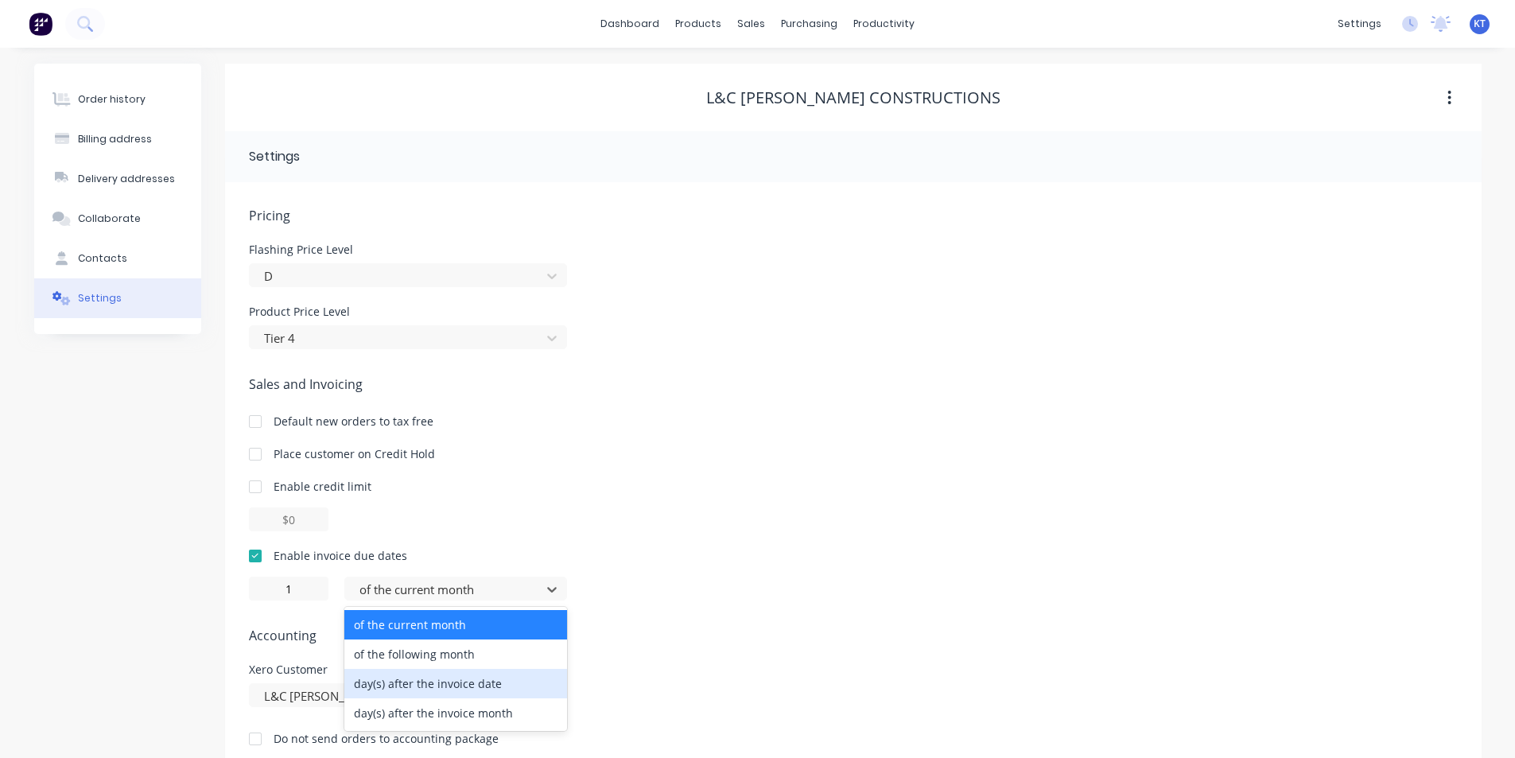
click at [517, 687] on div "day(s) after the invoice date" at bounding box center [455, 683] width 223 height 29
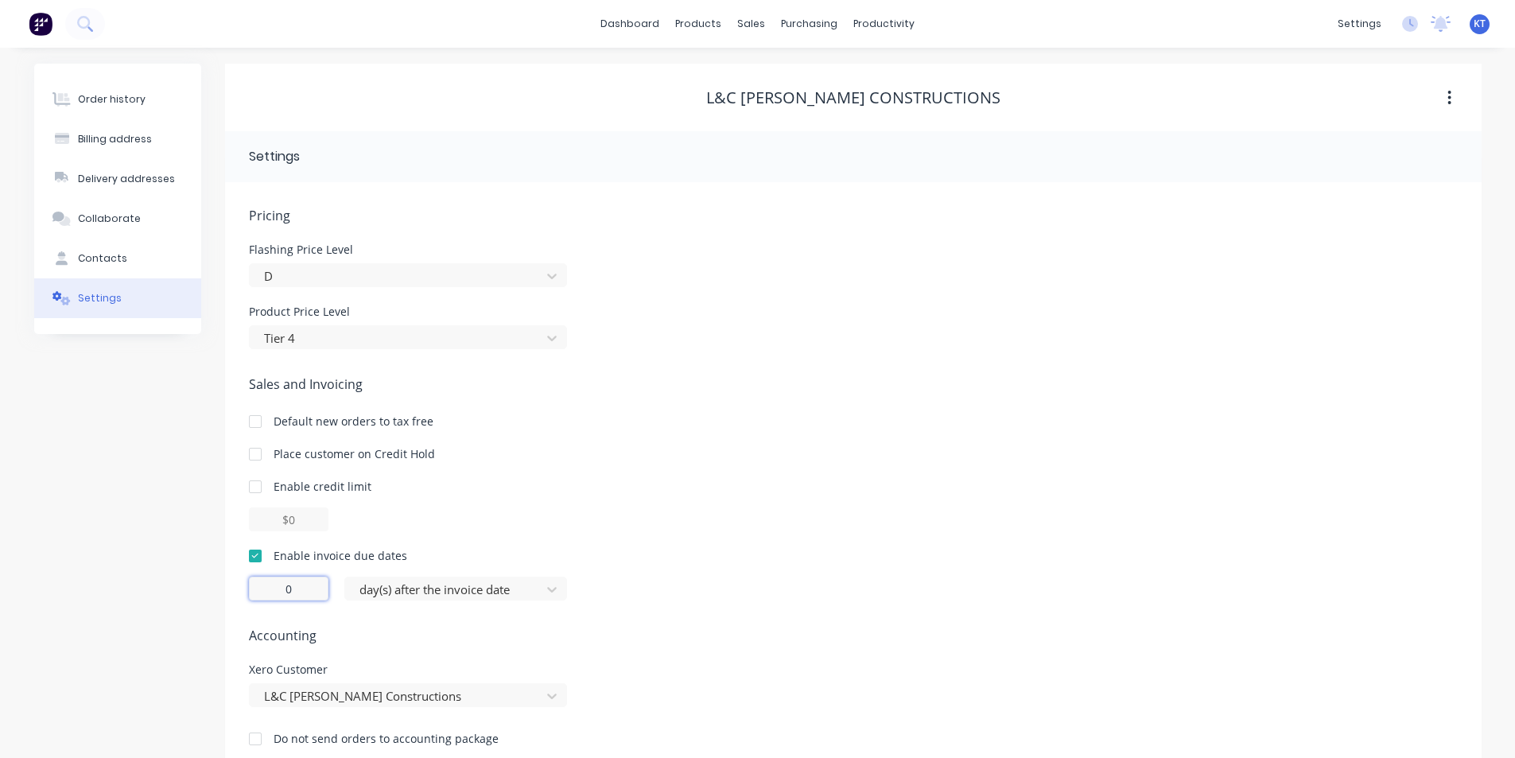
click at [301, 600] on input "0" at bounding box center [289, 589] width 80 height 24
type input "1"
click at [1029, 480] on div "Enable credit limit" at bounding box center [853, 486] width 1209 height 17
click at [127, 91] on button "Order history" at bounding box center [117, 100] width 167 height 40
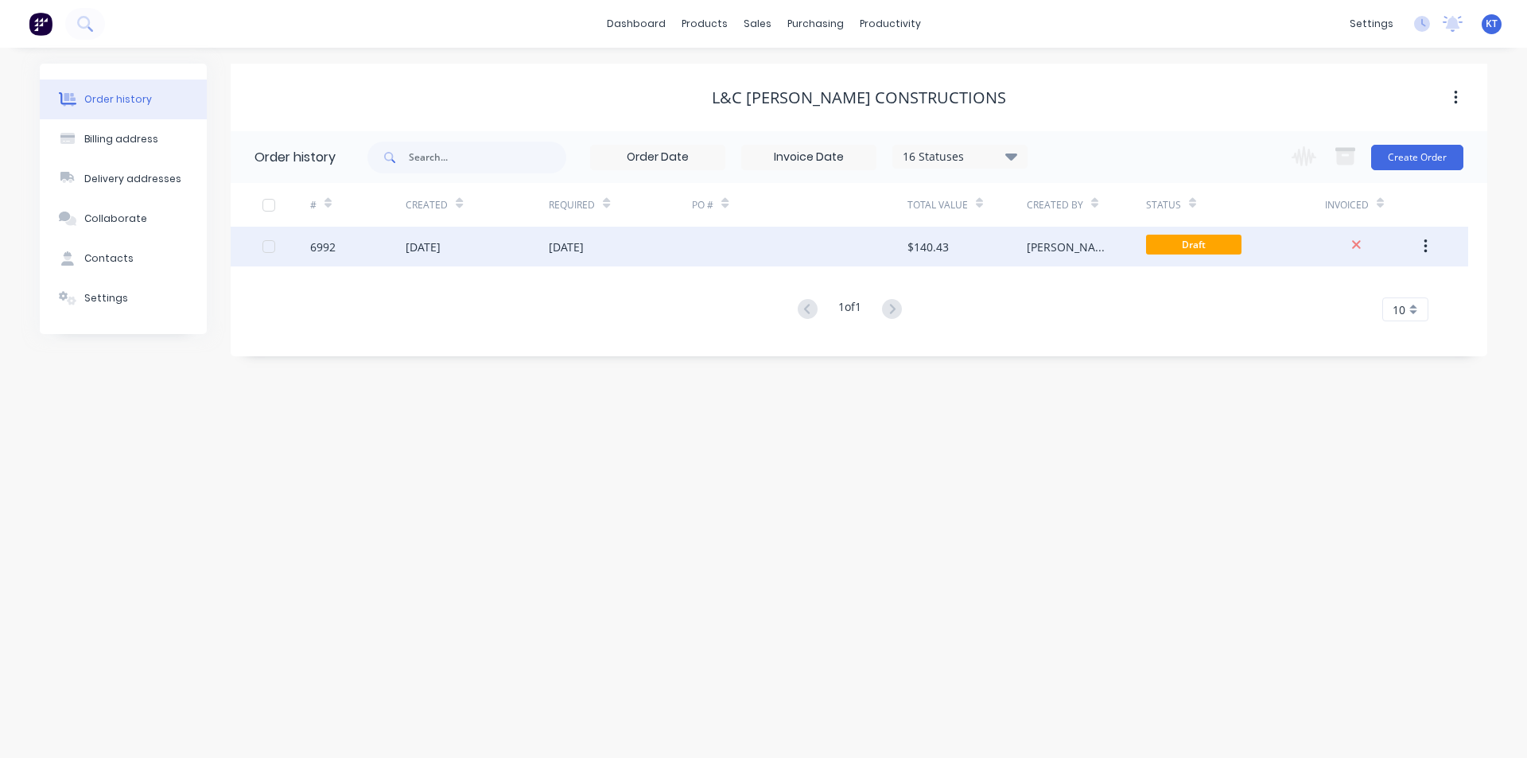
click at [1027, 247] on div "[PERSON_NAME]" at bounding box center [1071, 247] width 88 height 17
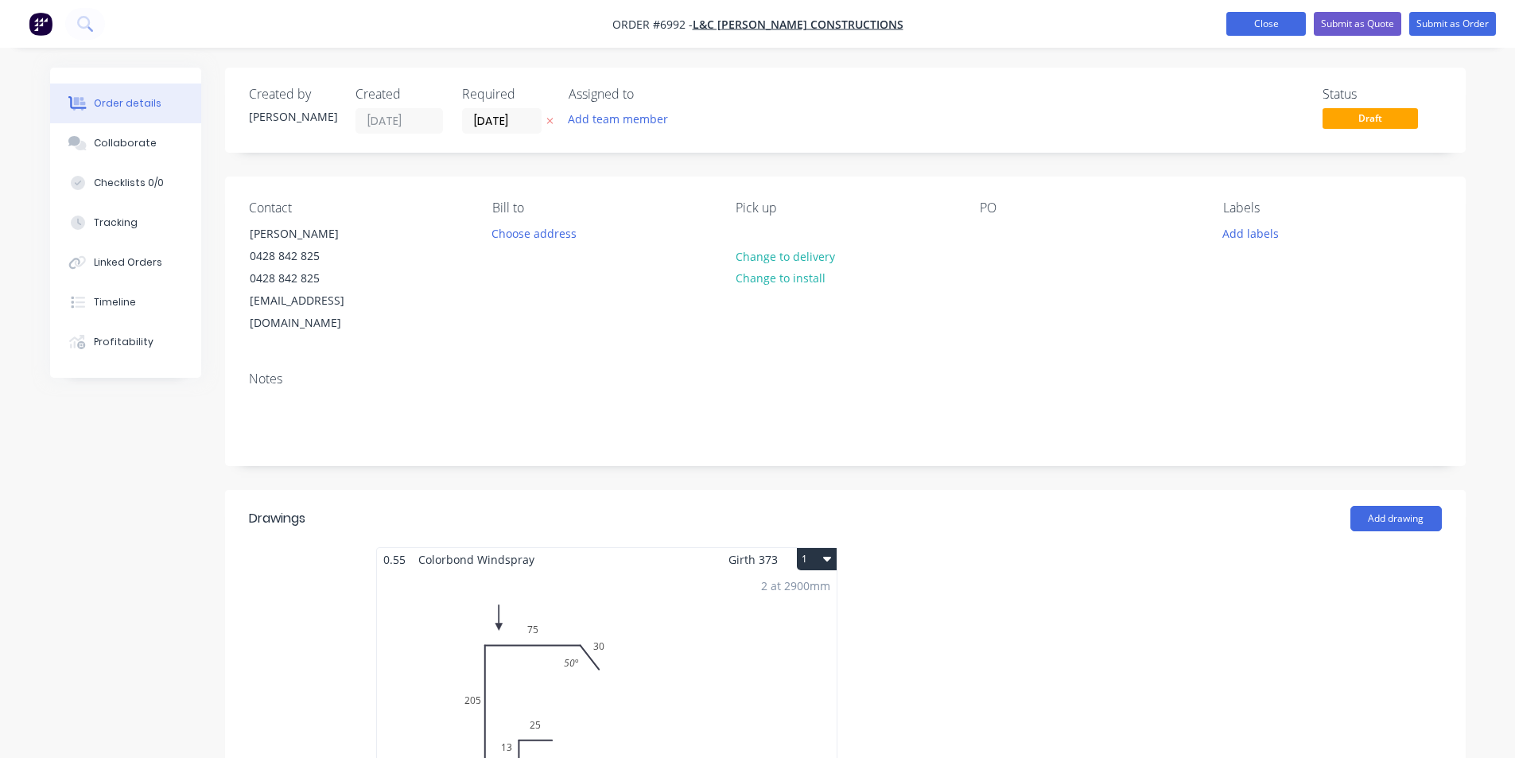
click at [1271, 19] on button "Close" at bounding box center [1267, 24] width 80 height 24
